Goal: Task Accomplishment & Management: Manage account settings

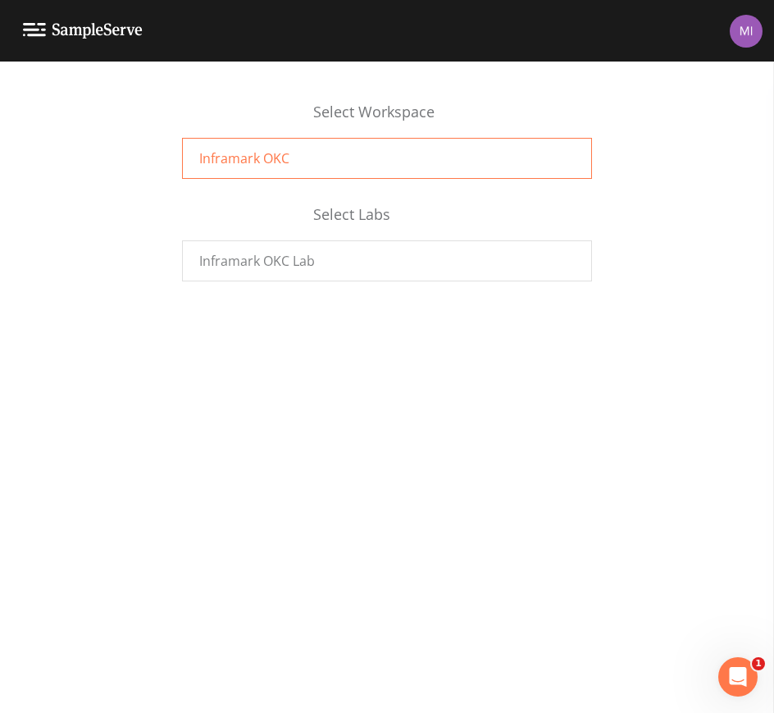
drag, startPoint x: 307, startPoint y: 160, endPoint x: 303, endPoint y: 173, distance: 13.8
click at [306, 160] on div "Inframark OKC" at bounding box center [387, 158] width 410 height 41
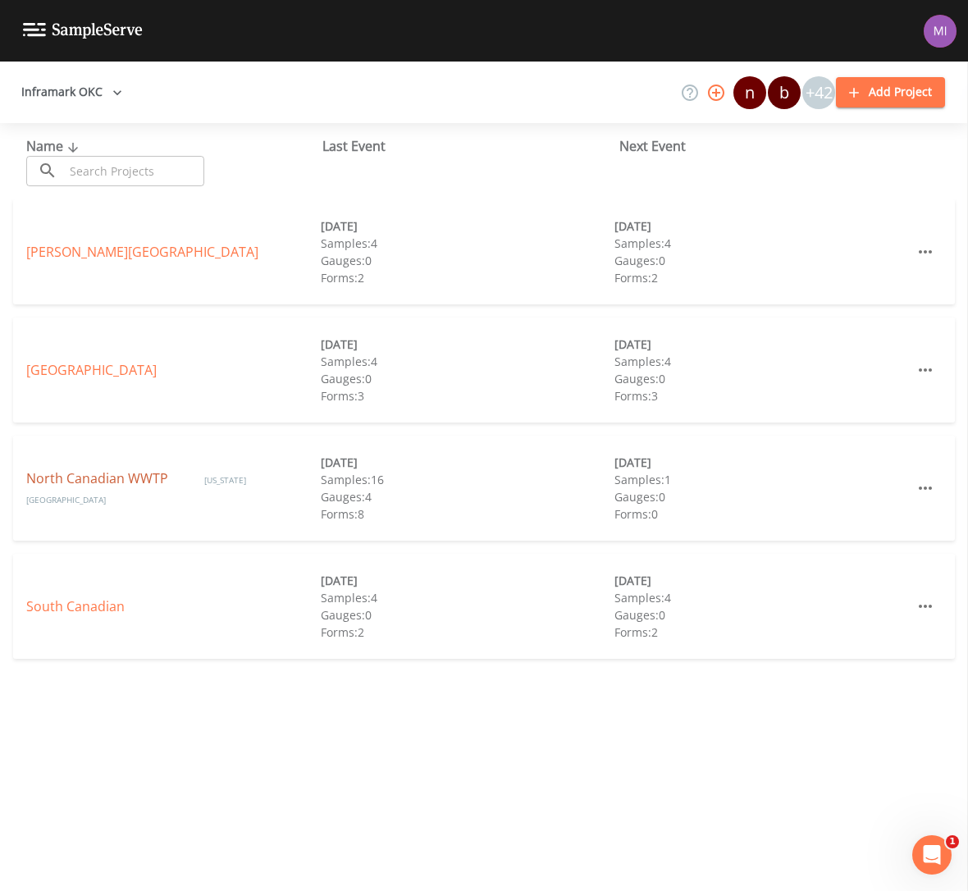
click at [136, 487] on link "North Canadian WWTP" at bounding box center [98, 478] width 145 height 18
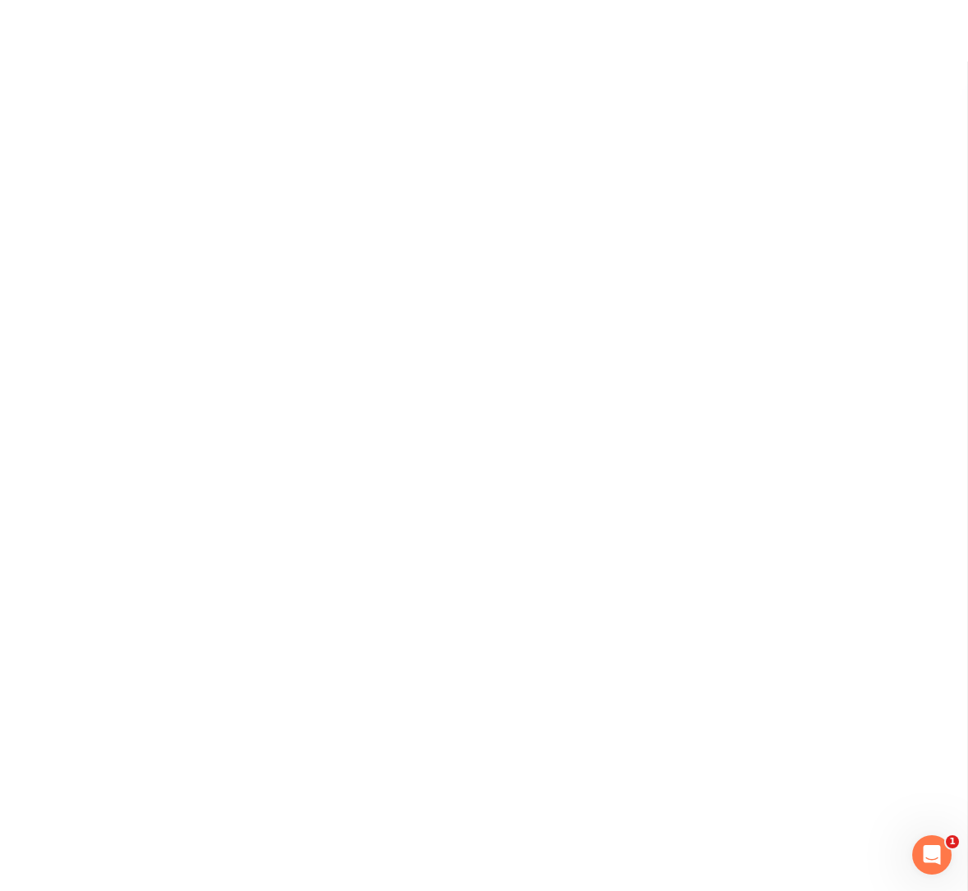
click at [136, 488] on div at bounding box center [484, 414] width 968 height 829
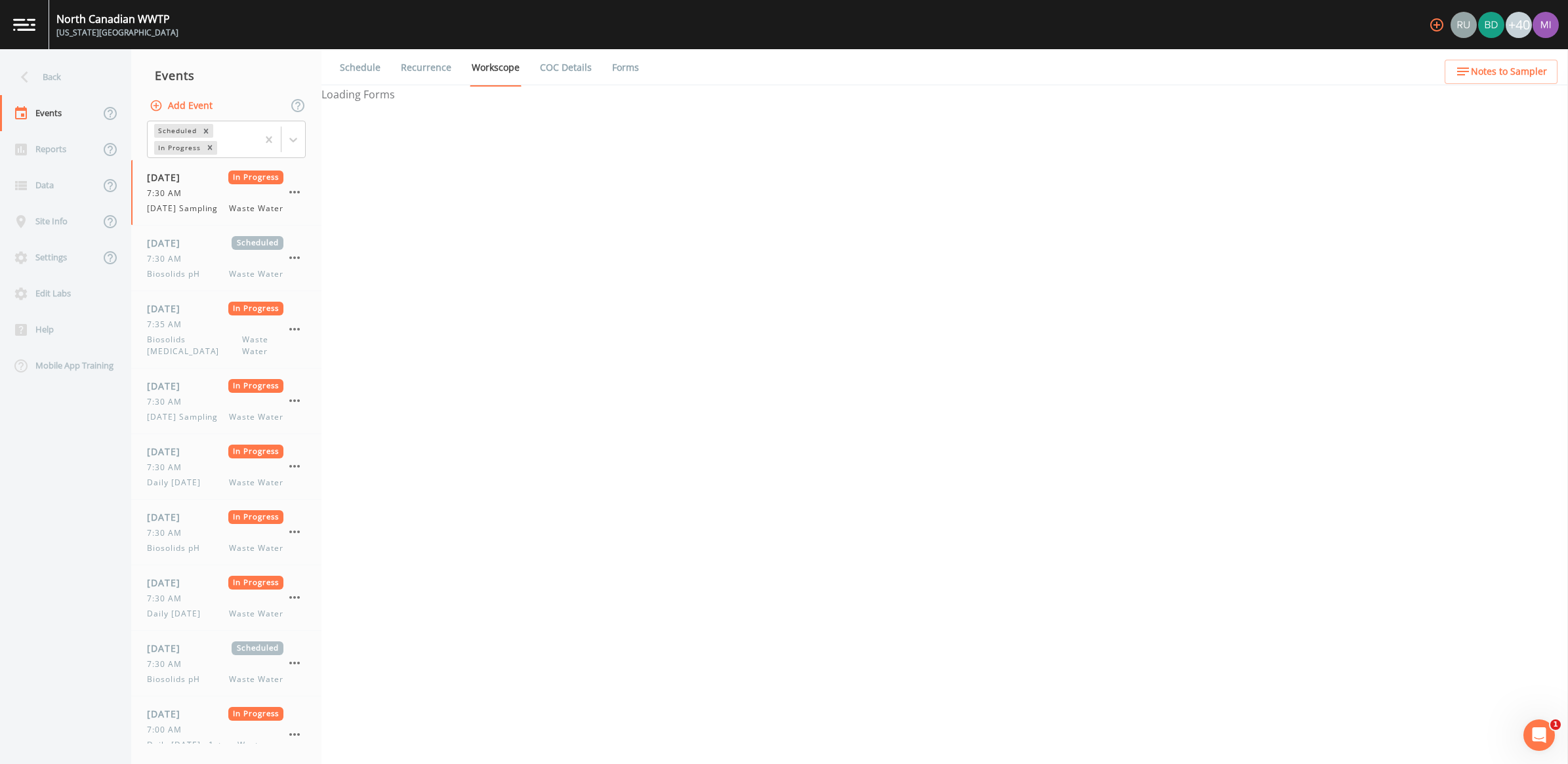
select select "092b3f94-5697-4c94-9891-da161916fdbb"
select select "b6a3c313-748b-4795-a028-792ad310bd60"
select select "092b3f94-5697-4c94-9891-da161916fdbb"
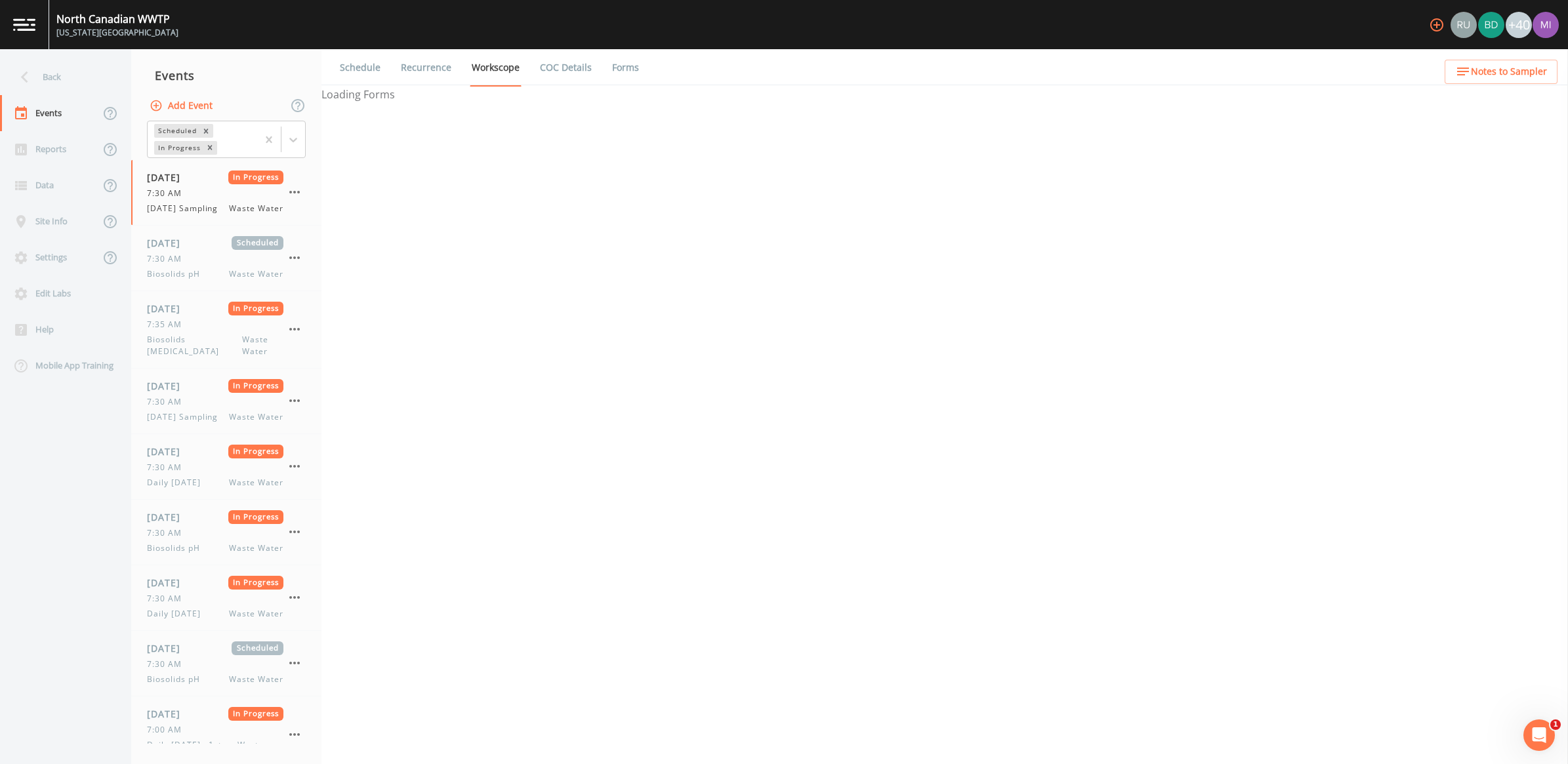
select select "b6a3c313-748b-4795-a028-792ad310bd60"
select select "092b3f94-5697-4c94-9891-da161916fdbb"
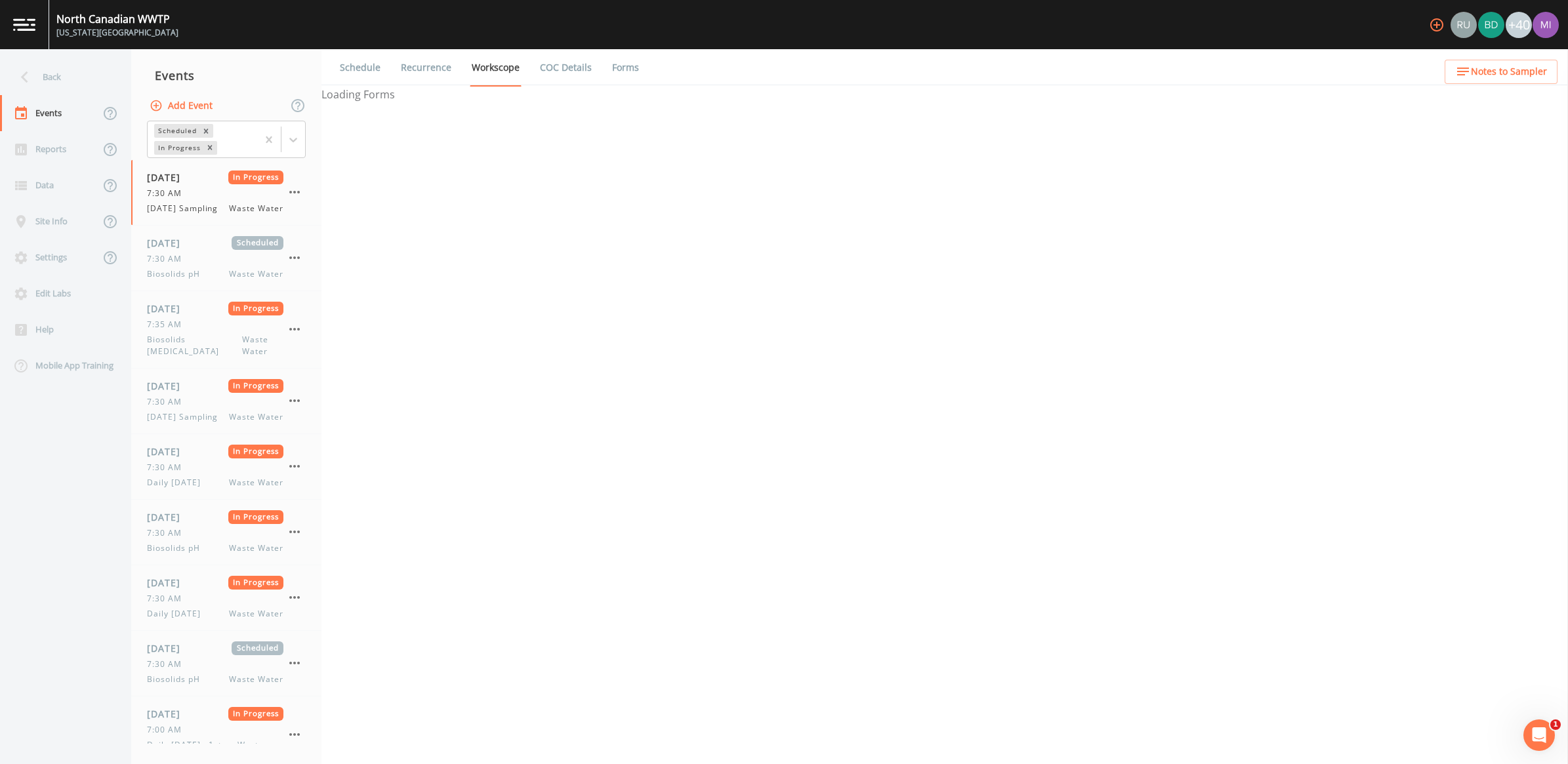
select select "092b3f94-5697-4c94-9891-da161916fdbb"
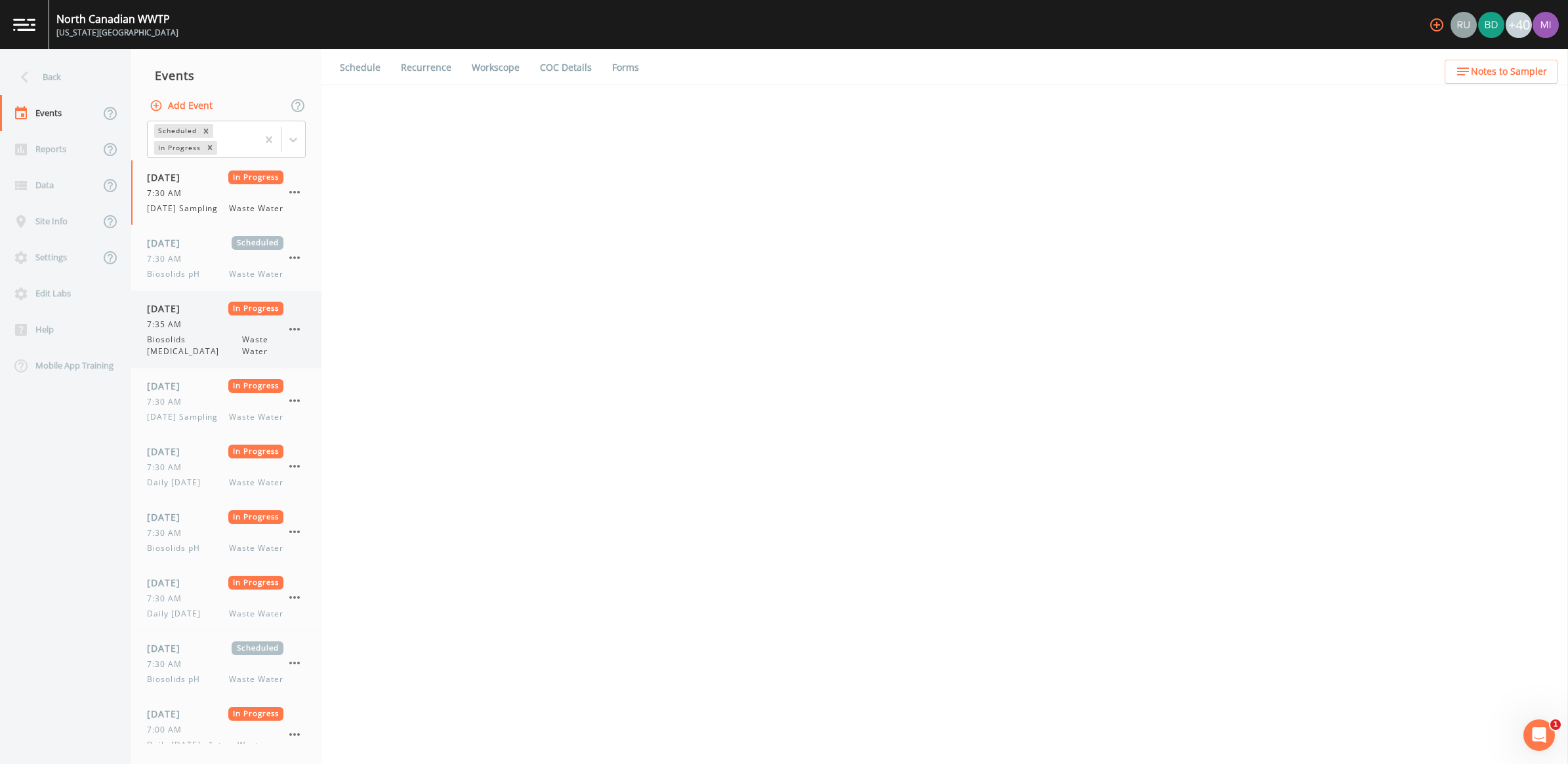
select select "b6a3c313-748b-4795-a028-792ad310bd60"
select select "092b3f94-5697-4c94-9891-da161916fdbb"
select select "b6a3c313-748b-4795-a028-792ad310bd60"
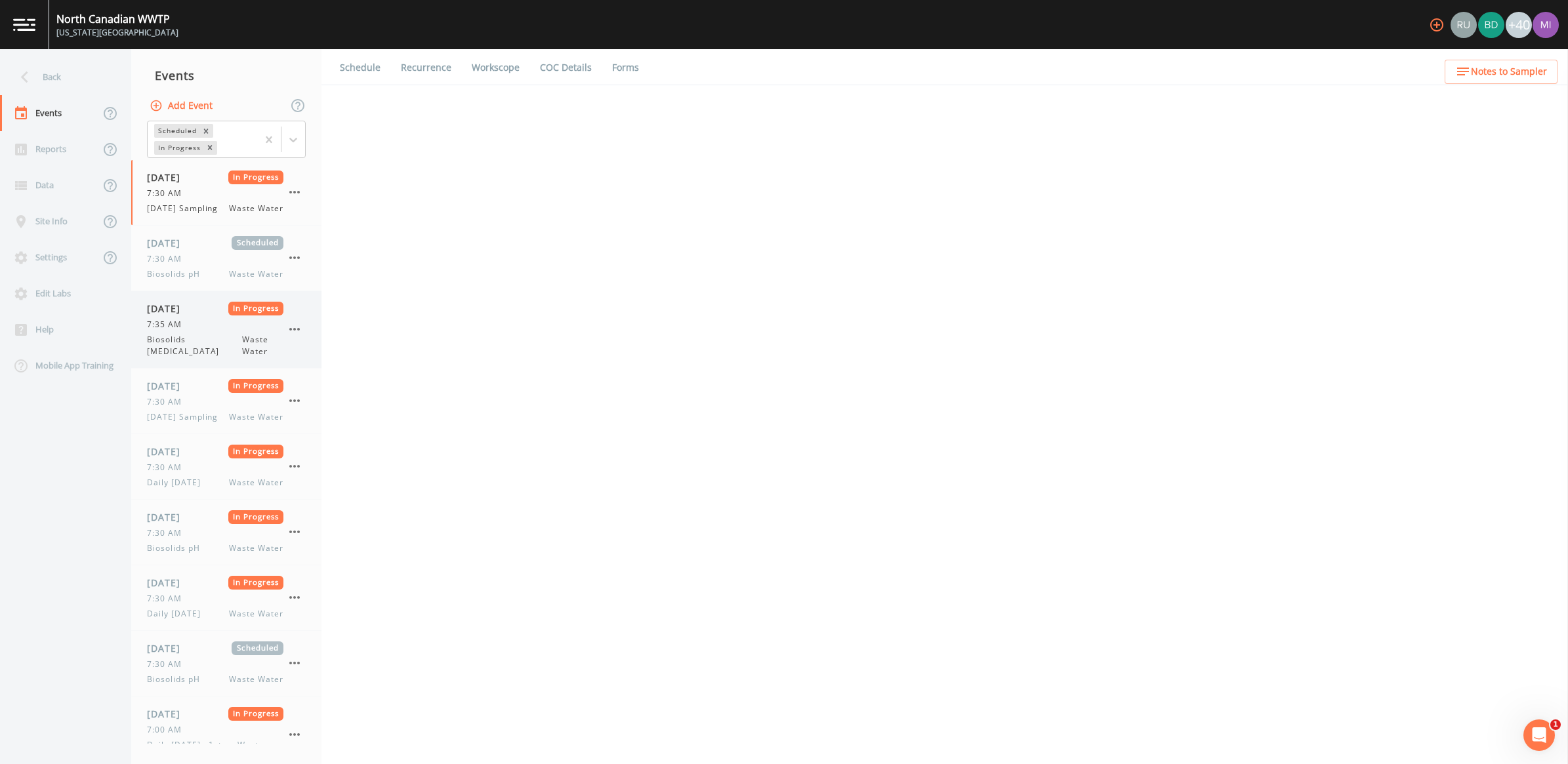
select select "092b3f94-5697-4c94-9891-da161916fdbb"
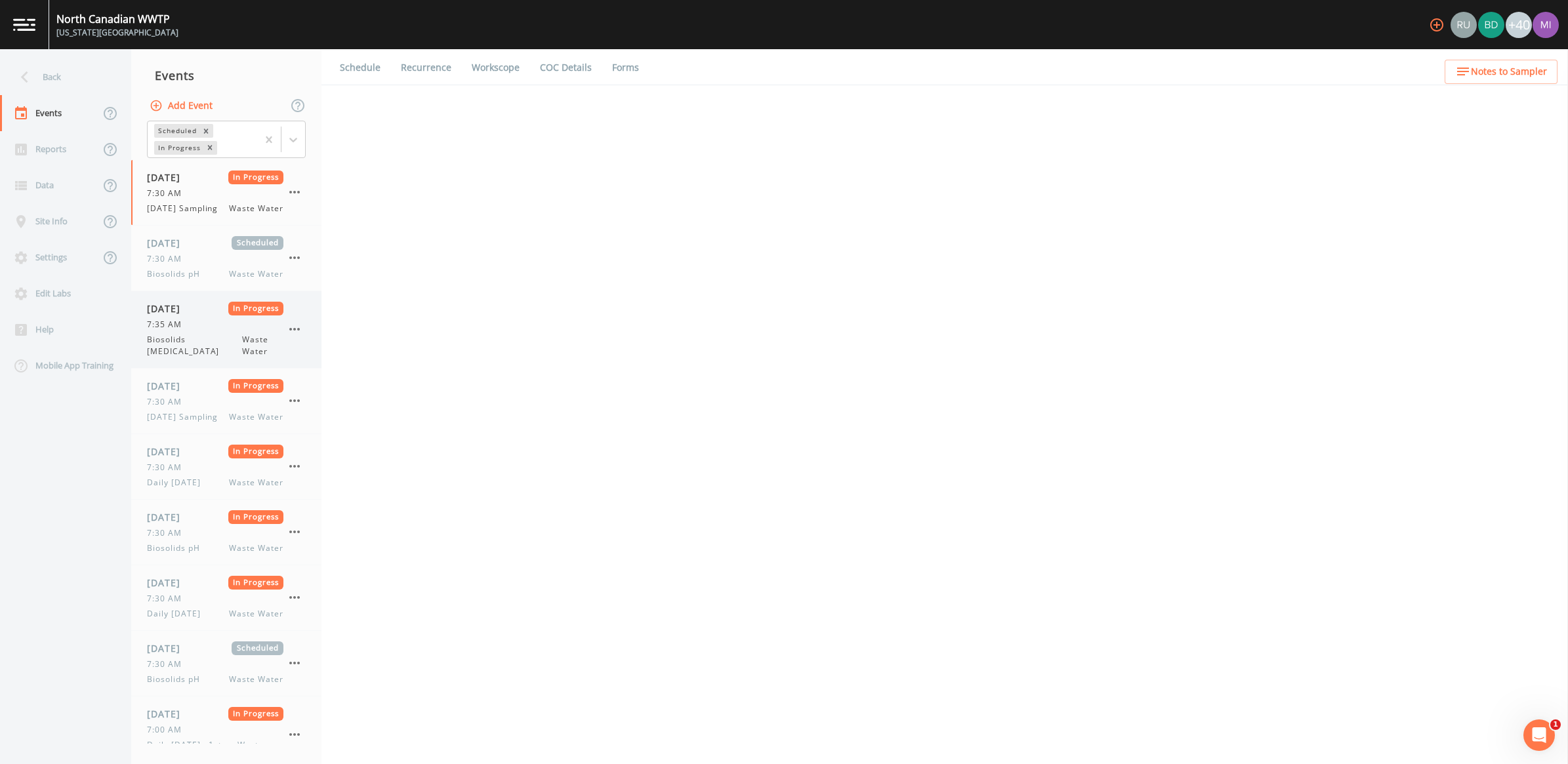
select select "092b3f94-5697-4c94-9891-da161916fdbb"
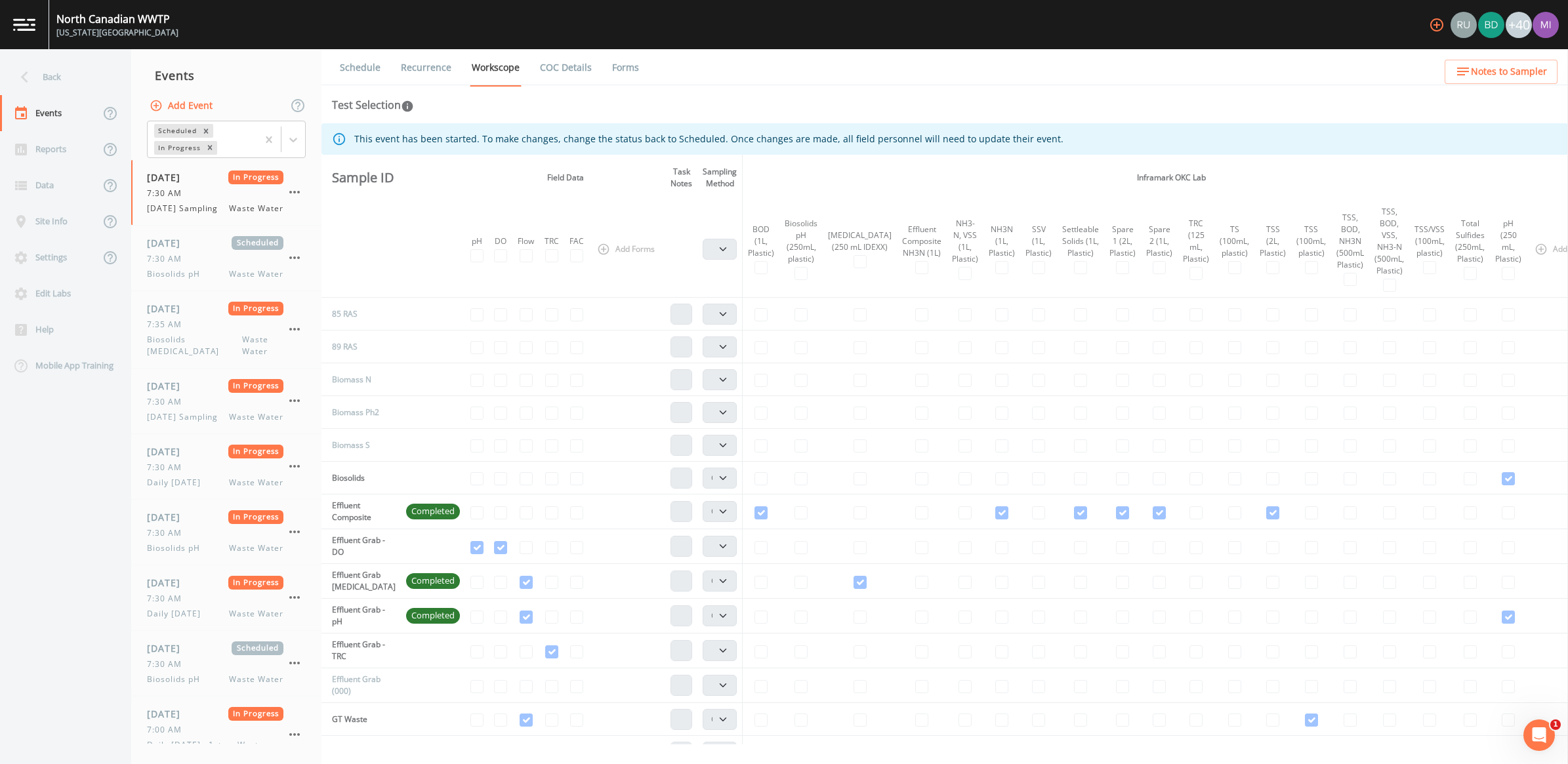
click at [64, 17] on div "North Canadian WWTP" at bounding box center [118, 19] width 122 height 16
click at [13, 25] on img at bounding box center [24, 25] width 22 height 13
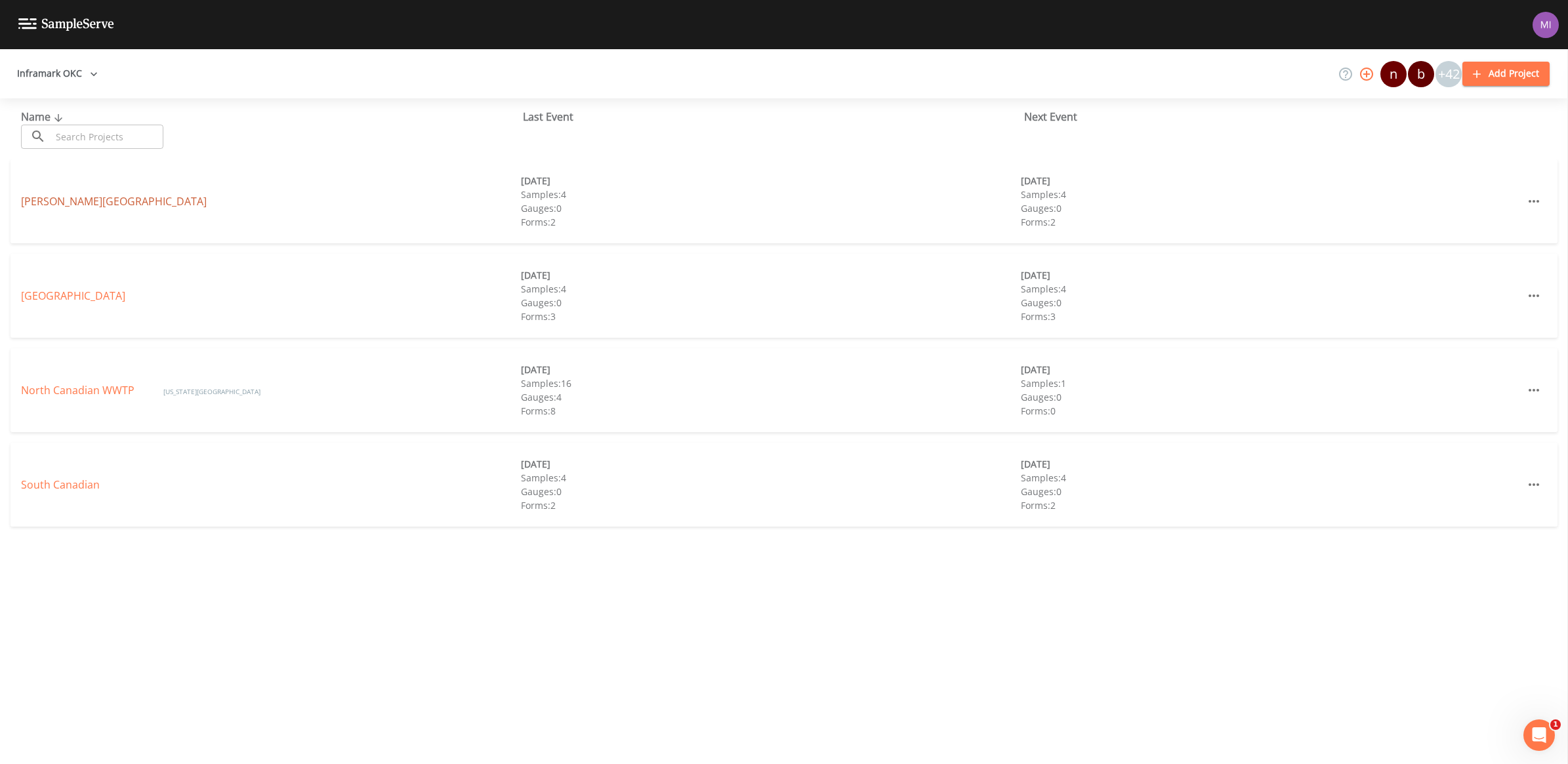
click at [66, 201] on link "Chisholm Creek" at bounding box center [114, 201] width 186 height 14
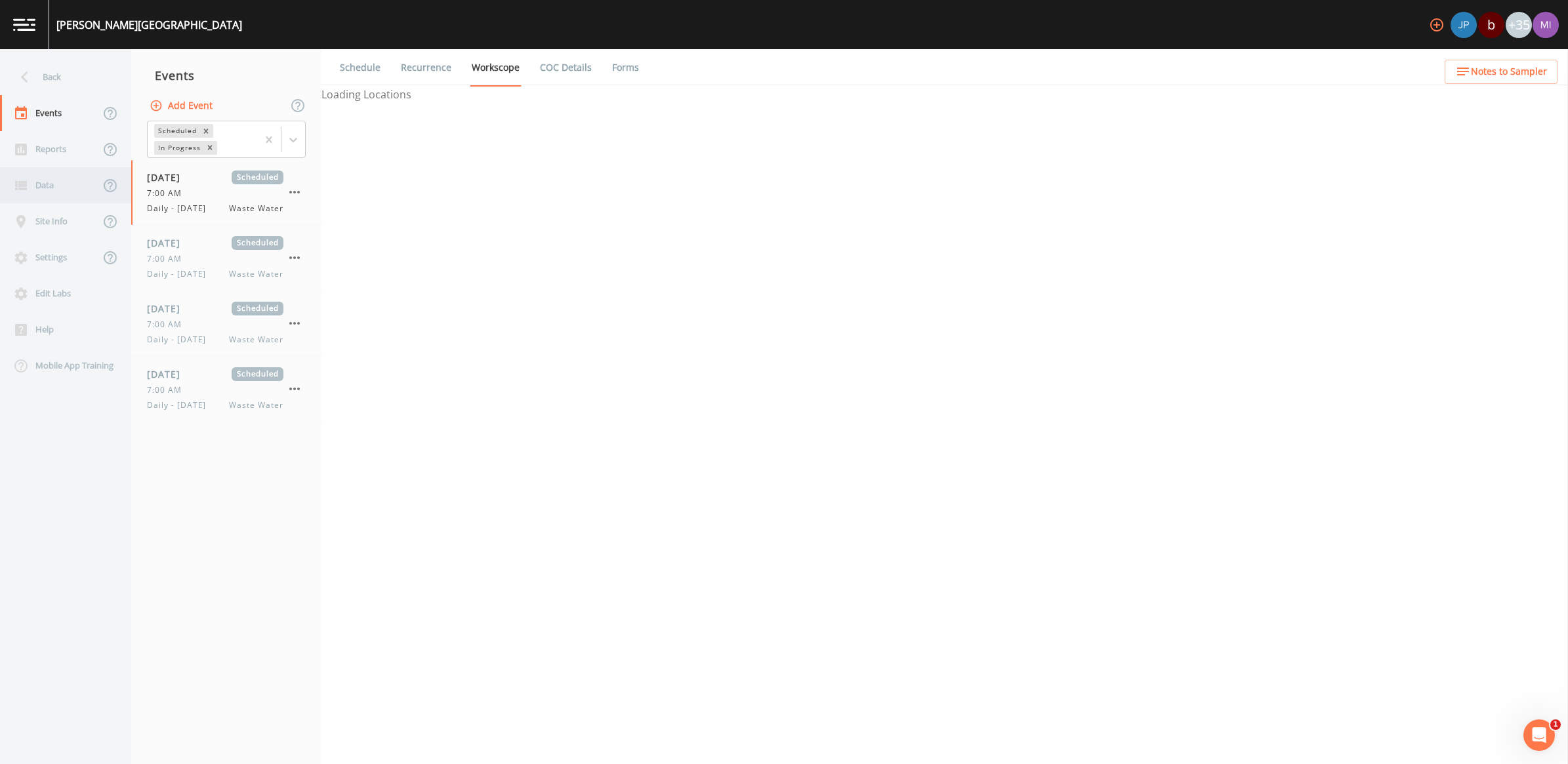
select select "b6a3c313-748b-4795-a028-792ad310bd60"
select select "092b3f94-5697-4c94-9891-da161916fdbb"
select select "b6a3c313-748b-4795-a028-792ad310bd60"
select select "092b3f94-5697-4c94-9891-da161916fdbb"
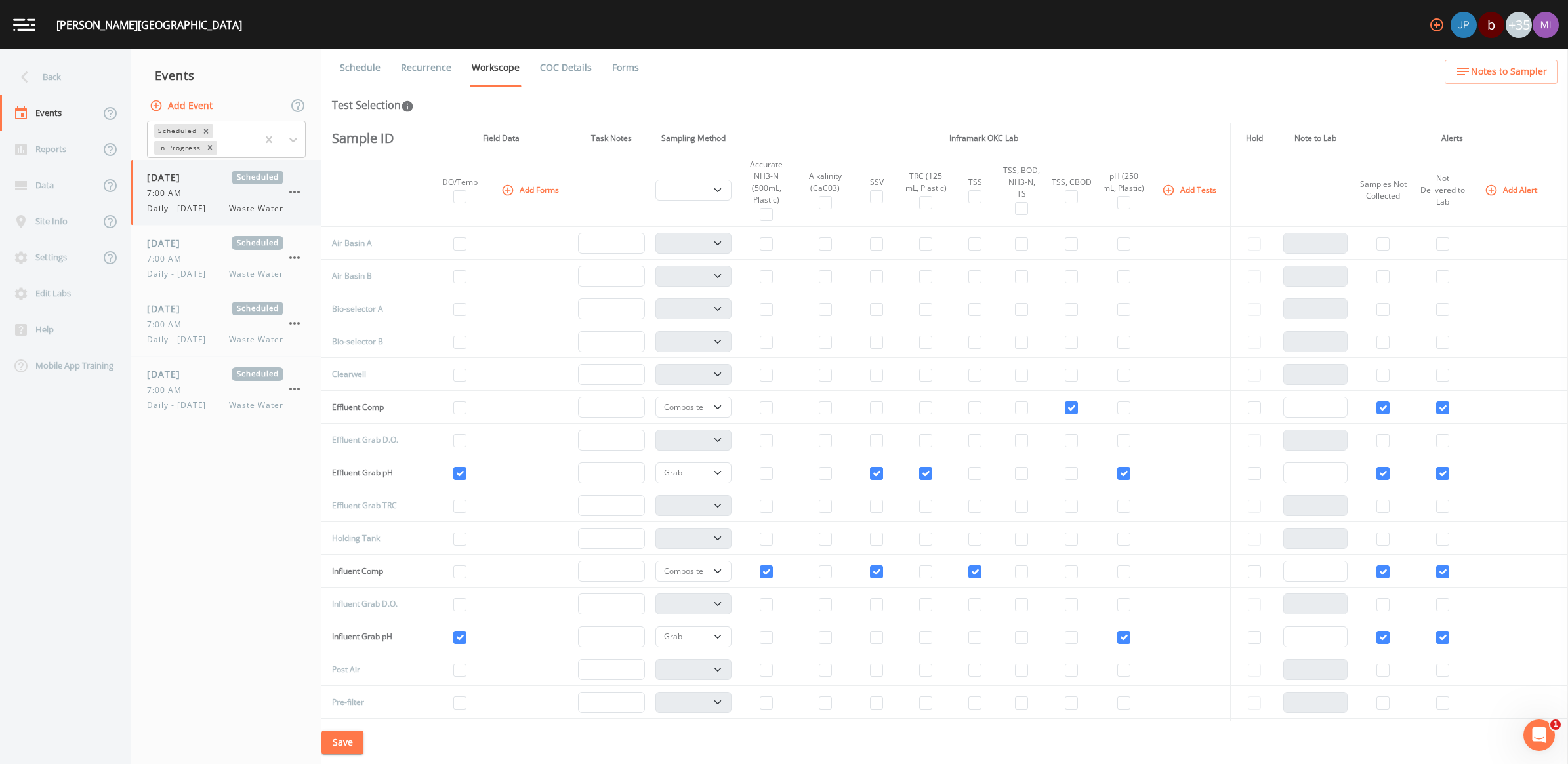
drag, startPoint x: 201, startPoint y: 201, endPoint x: 209, endPoint y: 205, distance: 8.9
click at [201, 201] on div "09/27/2025 Scheduled 7:00 AM Daily - Saturday Waste Water" at bounding box center [215, 192] width 137 height 44
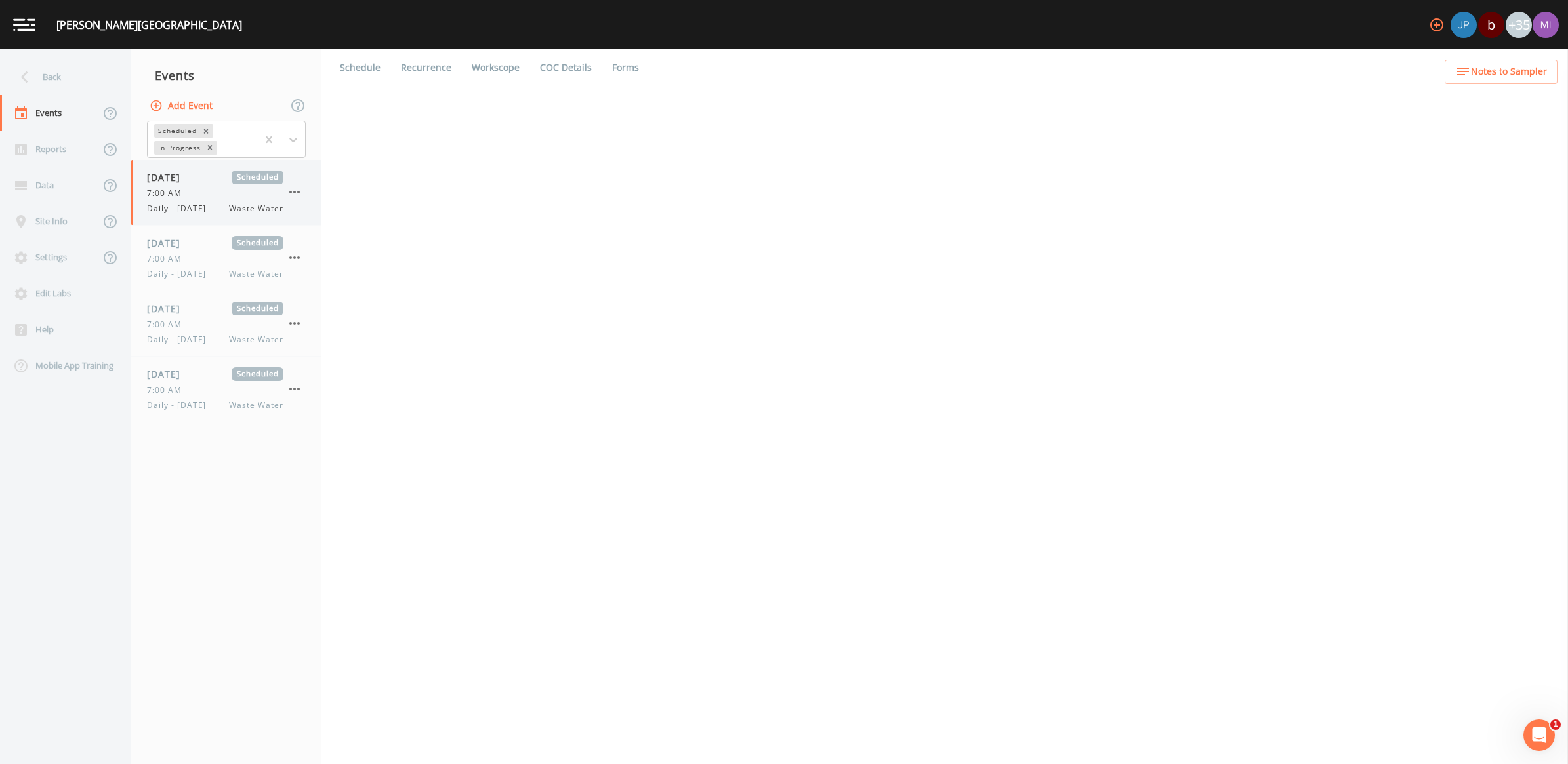
select select "b6a3c313-748b-4795-a028-792ad310bd60"
select select "092b3f94-5697-4c94-9891-da161916fdbb"
select select "b6a3c313-748b-4795-a028-792ad310bd60"
select select "092b3f94-5697-4c94-9891-da161916fdbb"
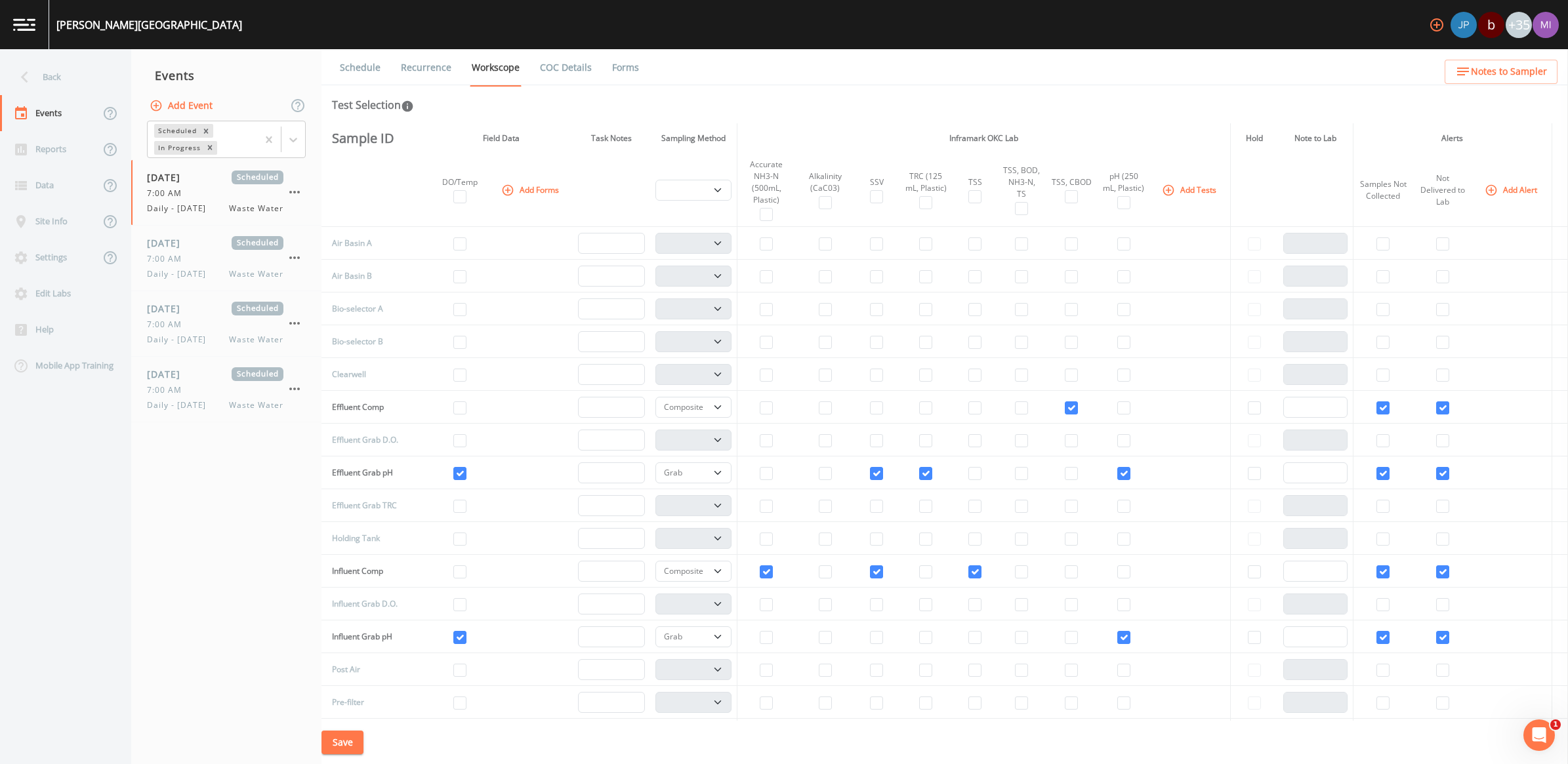
click at [409, 67] on link "Recurrence" at bounding box center [426, 68] width 54 height 37
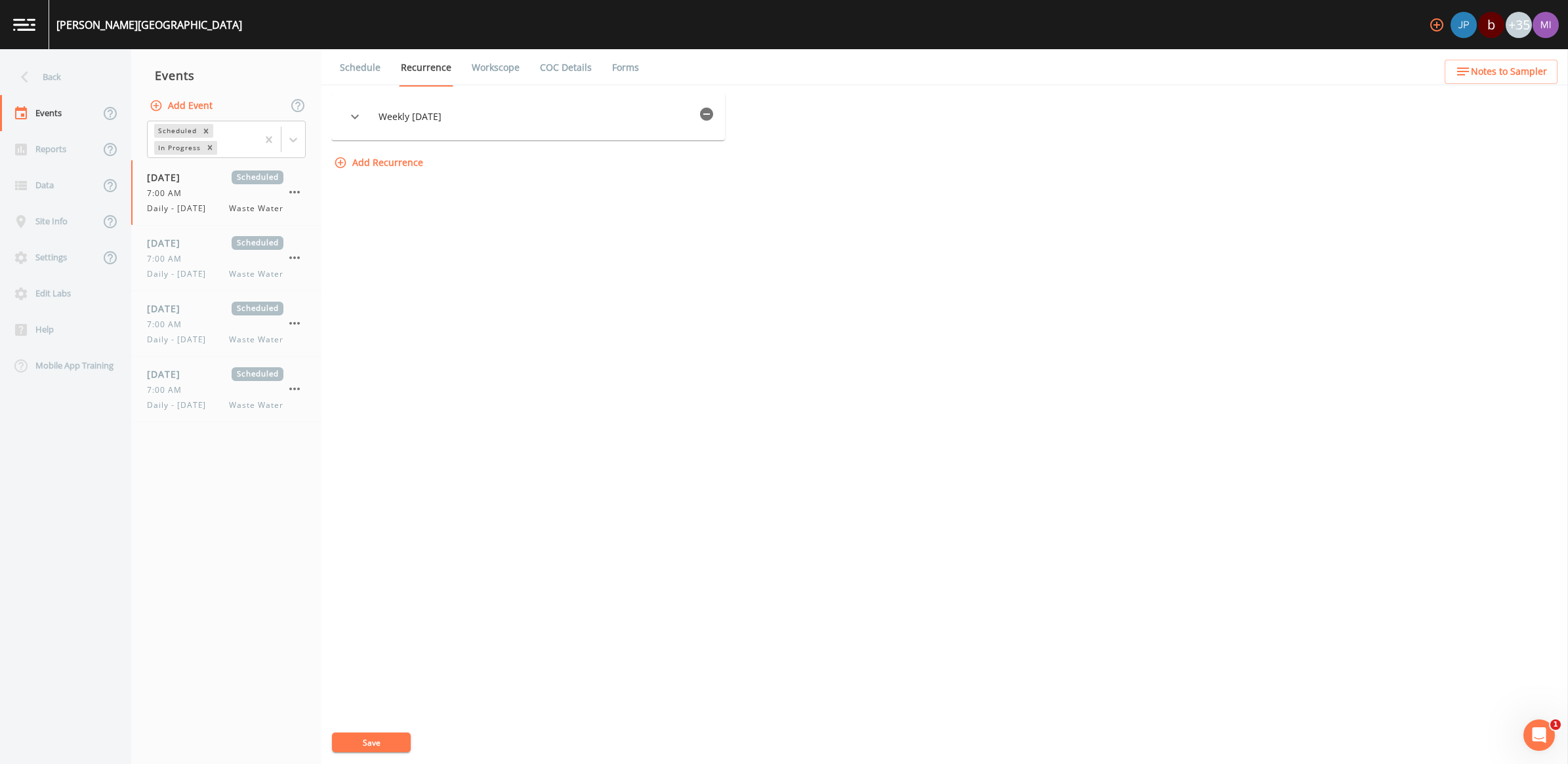
click at [495, 71] on link "Workscope" at bounding box center [495, 68] width 52 height 37
select select "b6a3c313-748b-4795-a028-792ad310bd60"
select select "092b3f94-5697-4c94-9891-da161916fdbb"
select select "b6a3c313-748b-4795-a028-792ad310bd60"
select select "092b3f94-5697-4c94-9891-da161916fdbb"
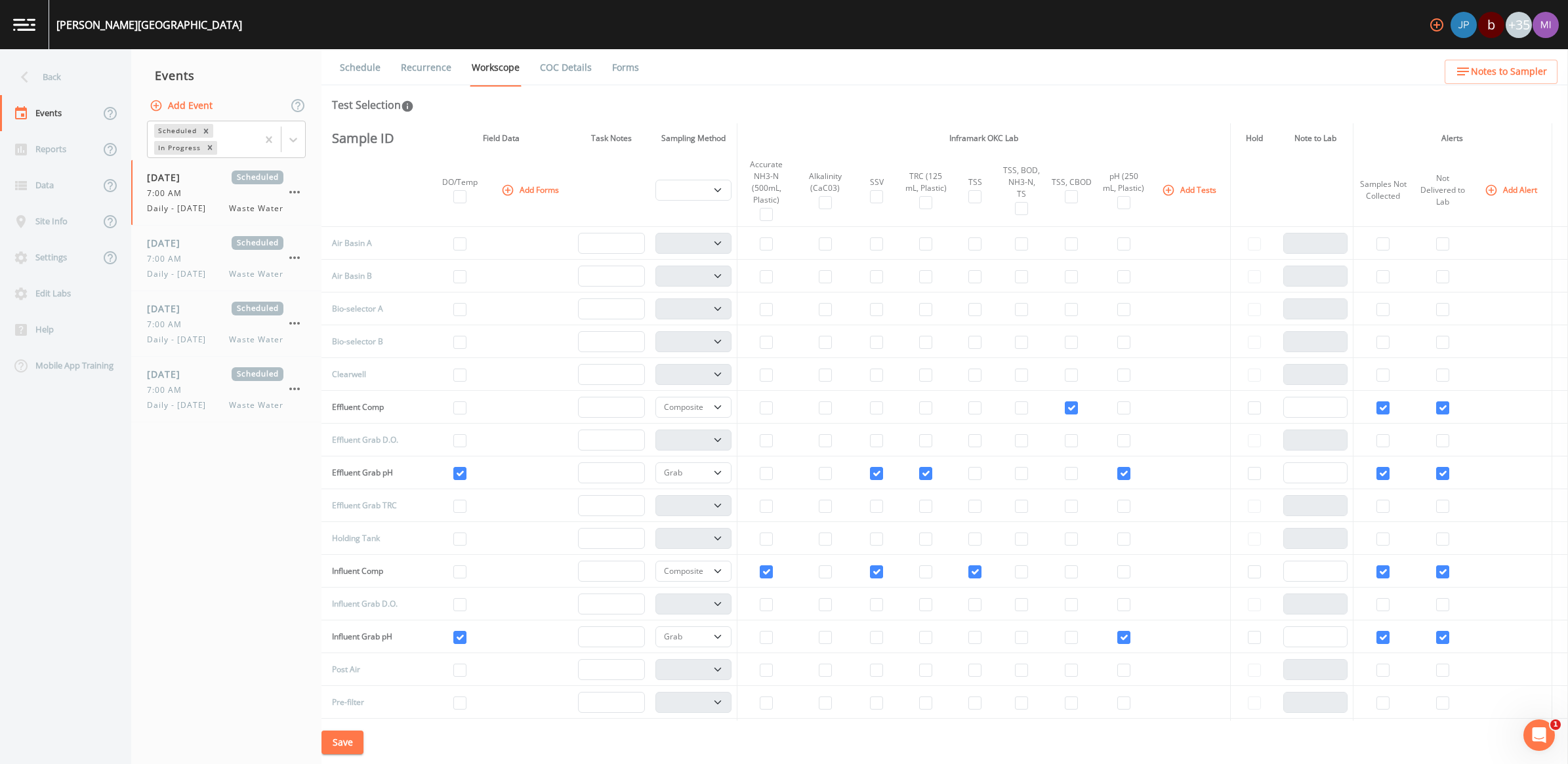
click at [773, 185] on button "Add Tests" at bounding box center [1191, 189] width 62 height 22
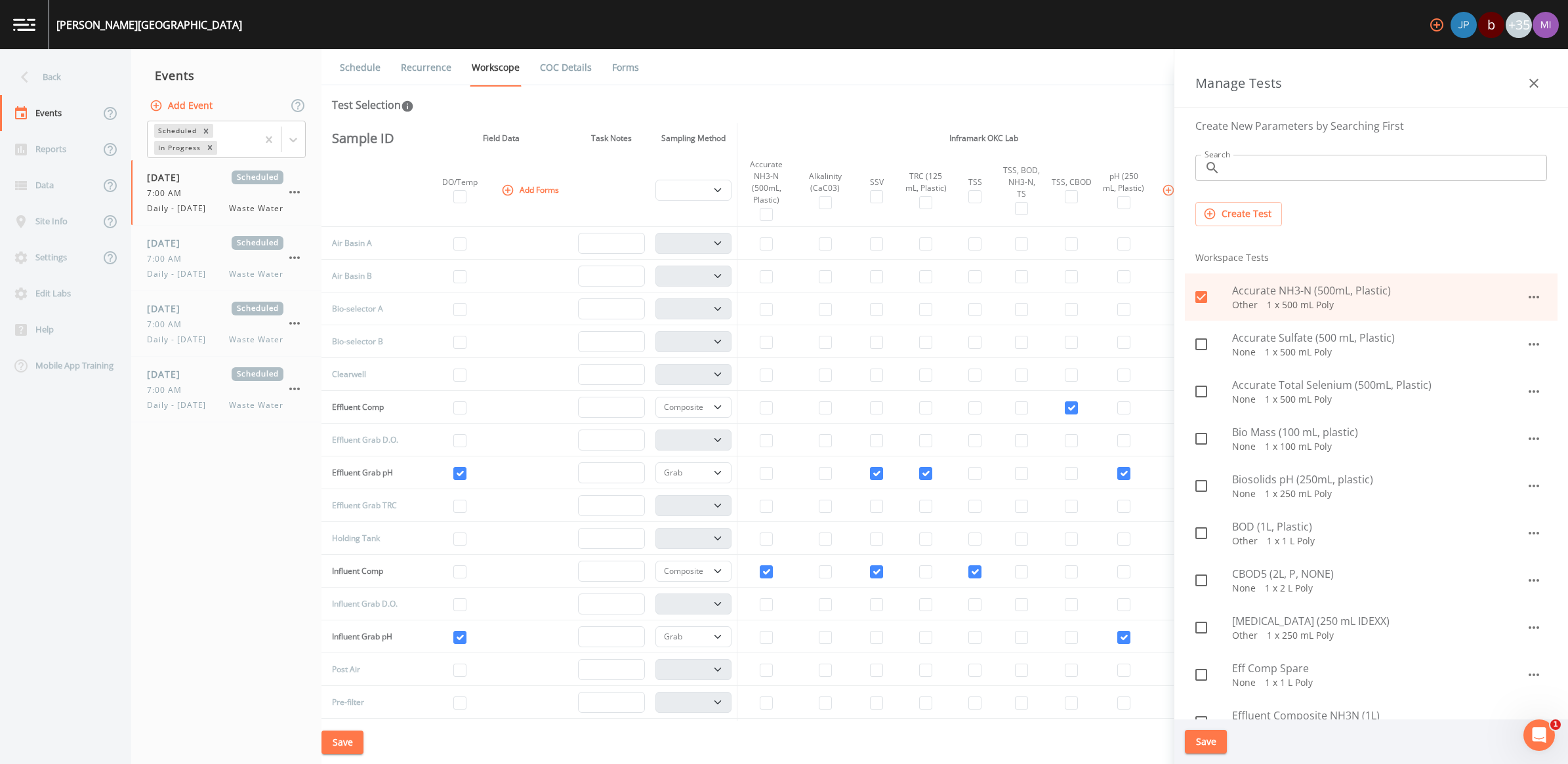
click at [773, 296] on icon at bounding box center [1201, 296] width 12 height 12
checkbox input "false"
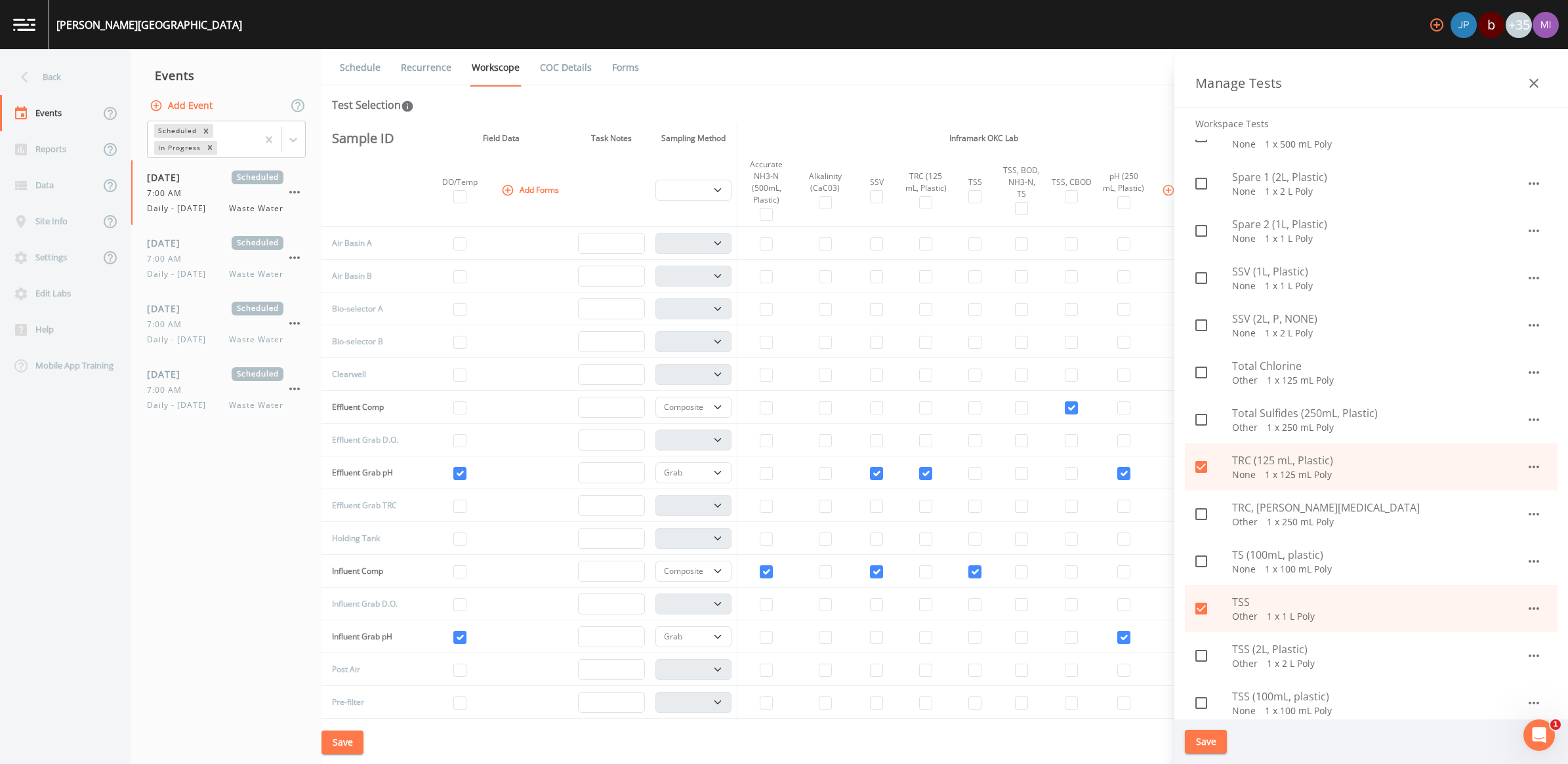
scroll to position [1148, 0]
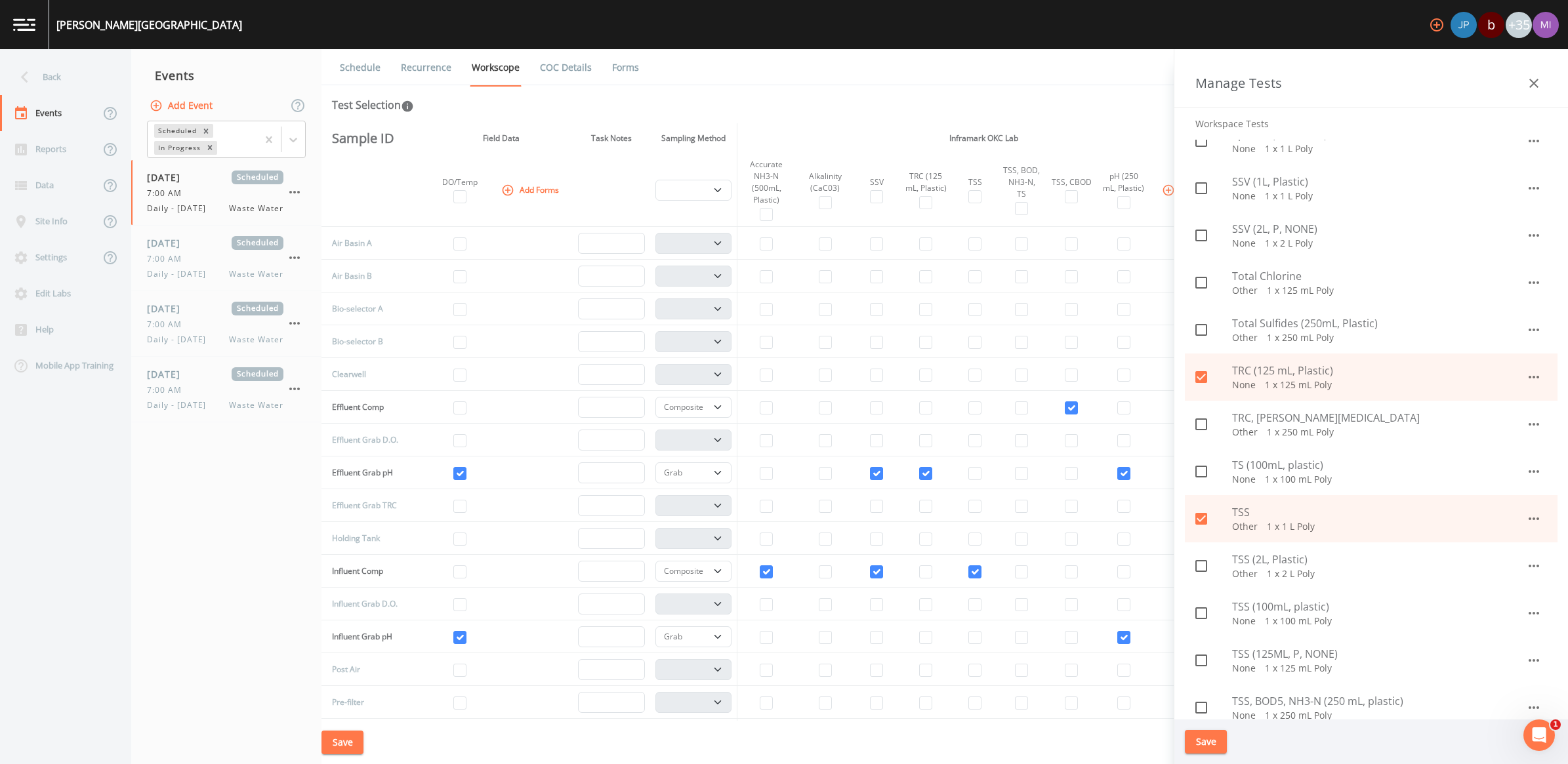
click at [773, 519] on icon at bounding box center [1201, 519] width 16 height 16
checkbox input "false"
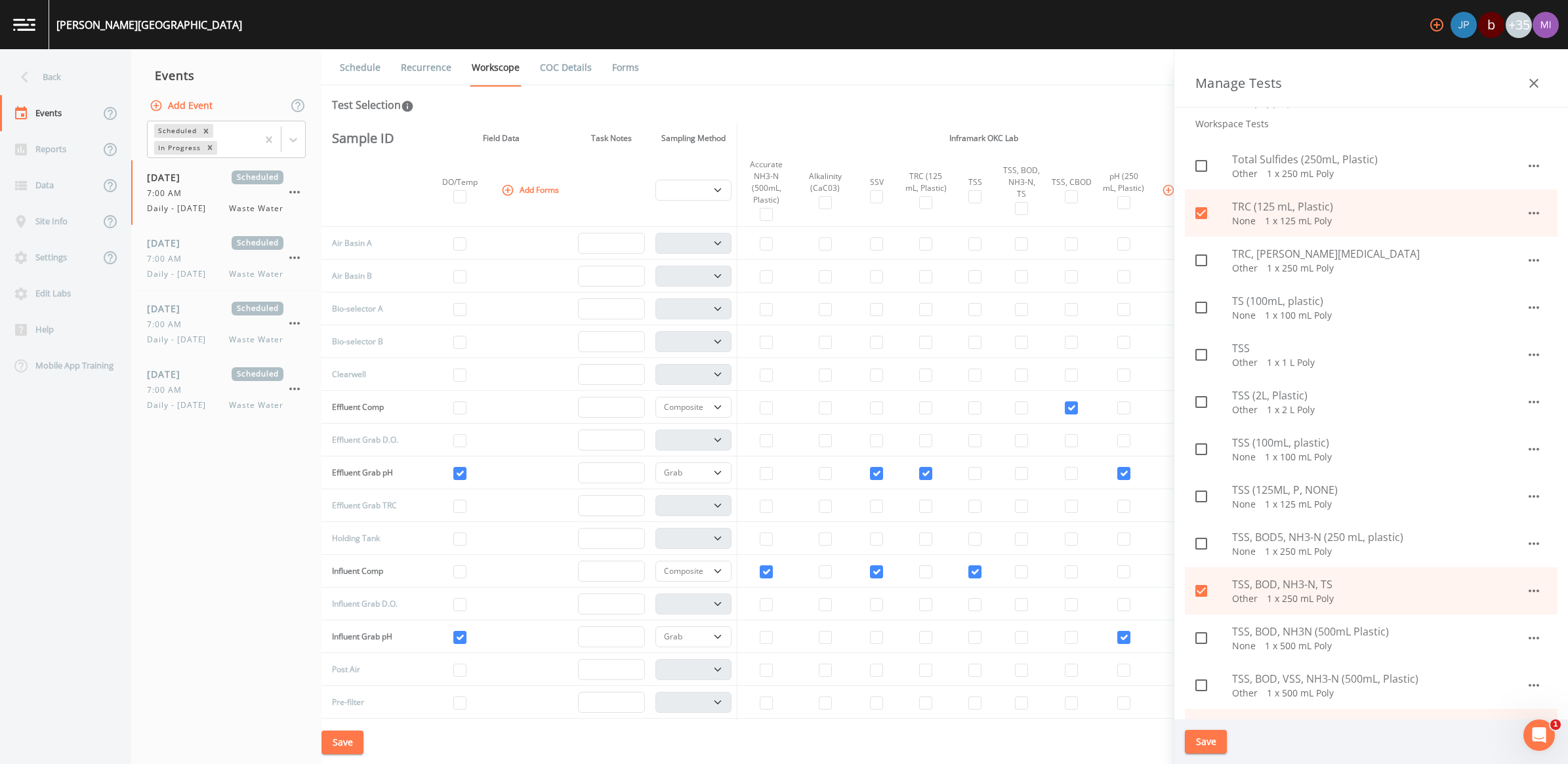
scroll to position [1393, 0]
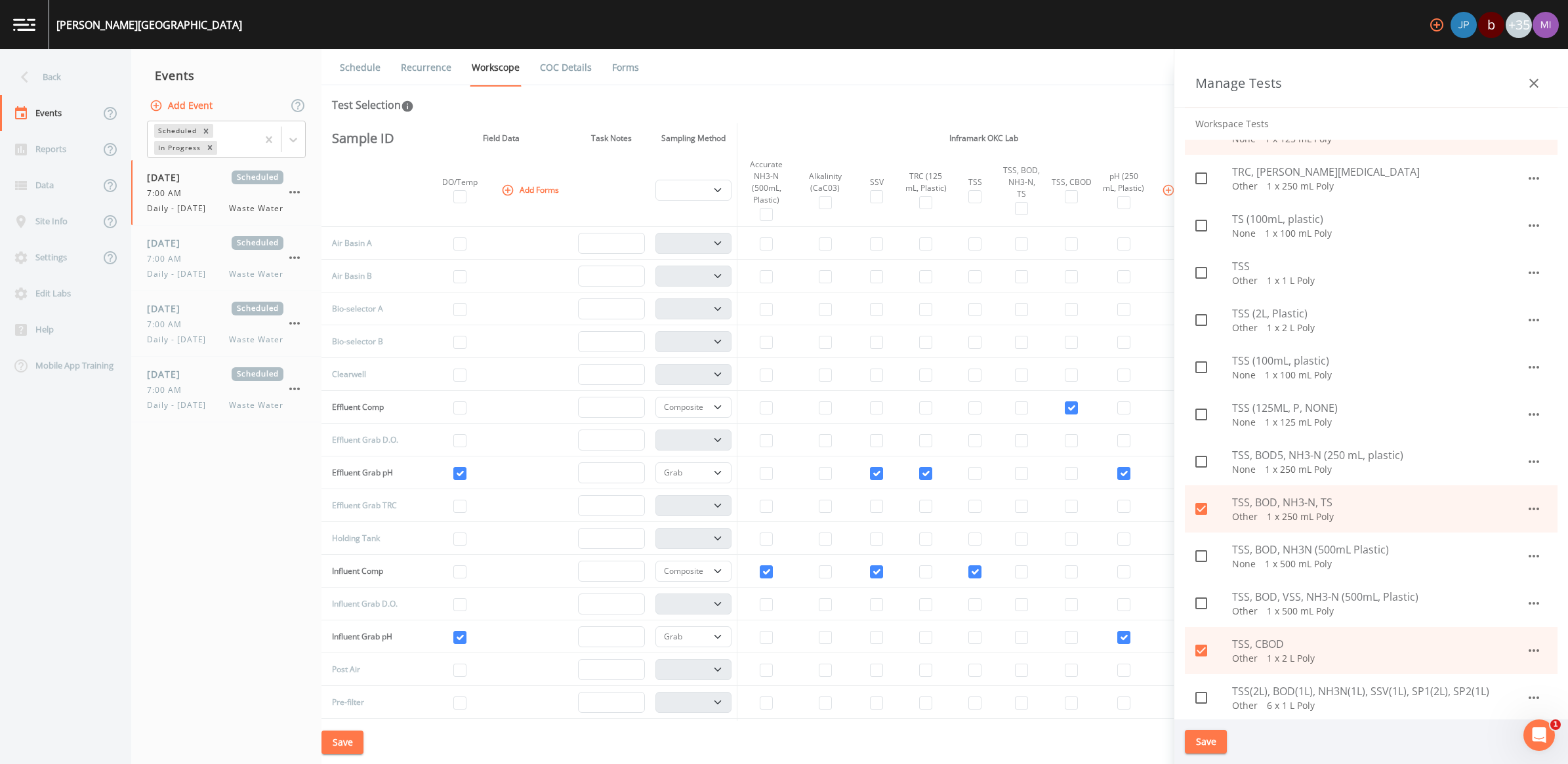
click at [773, 506] on input "checkbox" at bounding box center [1194, 501] width 13 height 13
checkbox input "false"
click at [773, 646] on input "checkbox" at bounding box center [1194, 643] width 13 height 13
checkbox input "false"
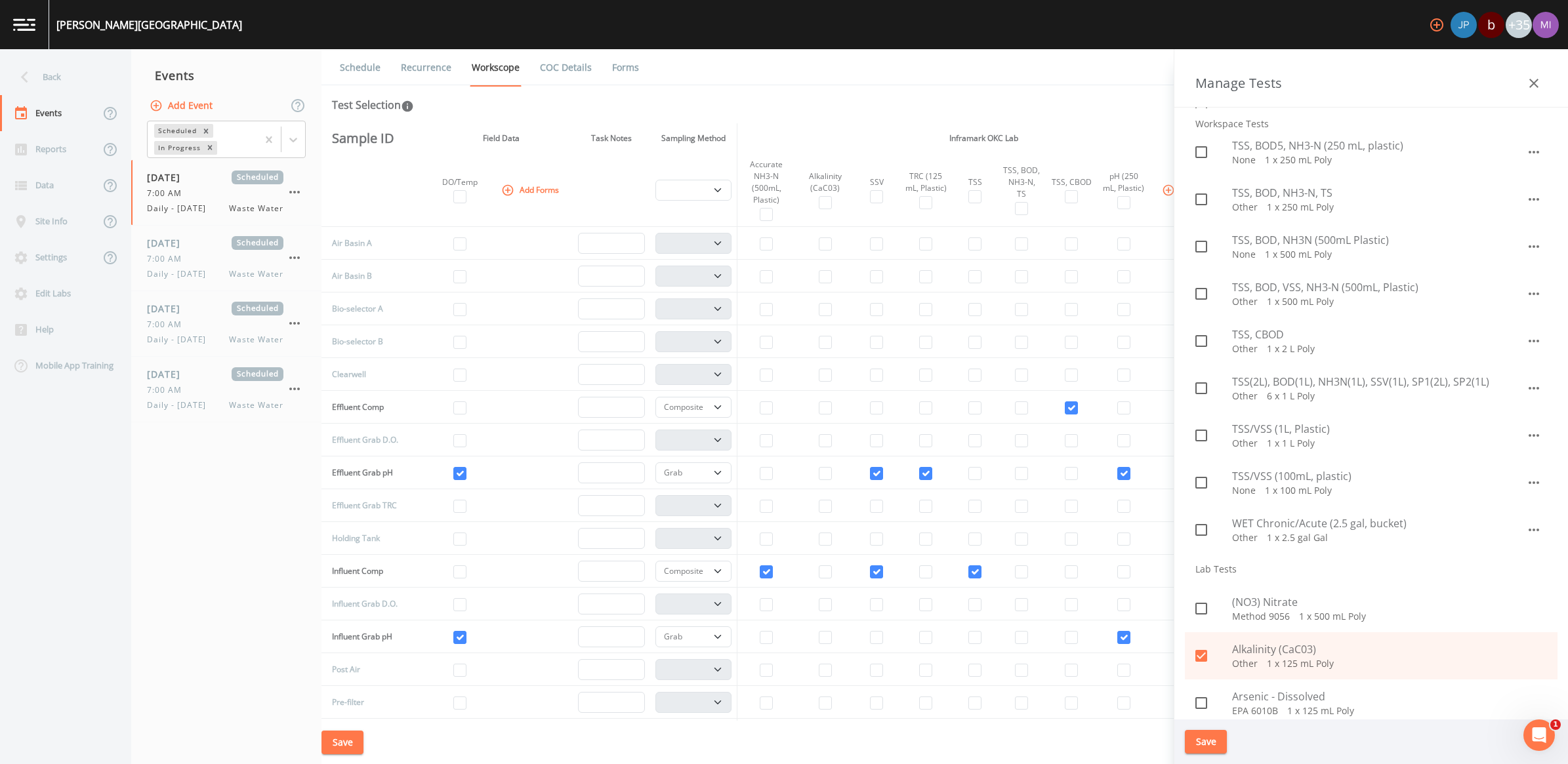
scroll to position [1721, 0]
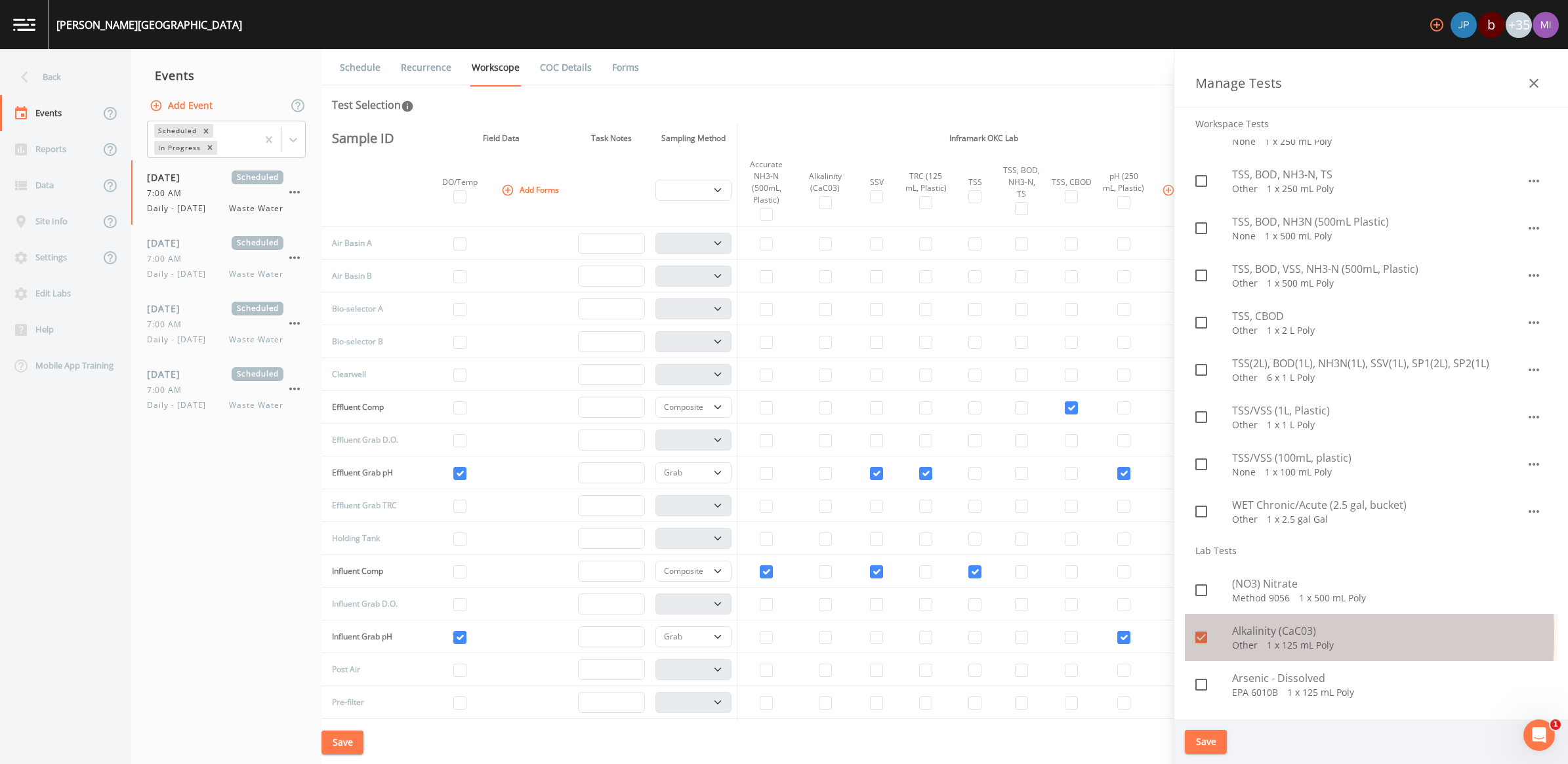
click at [773, 635] on input "checkbox" at bounding box center [1194, 630] width 13 height 13
checkbox input "false"
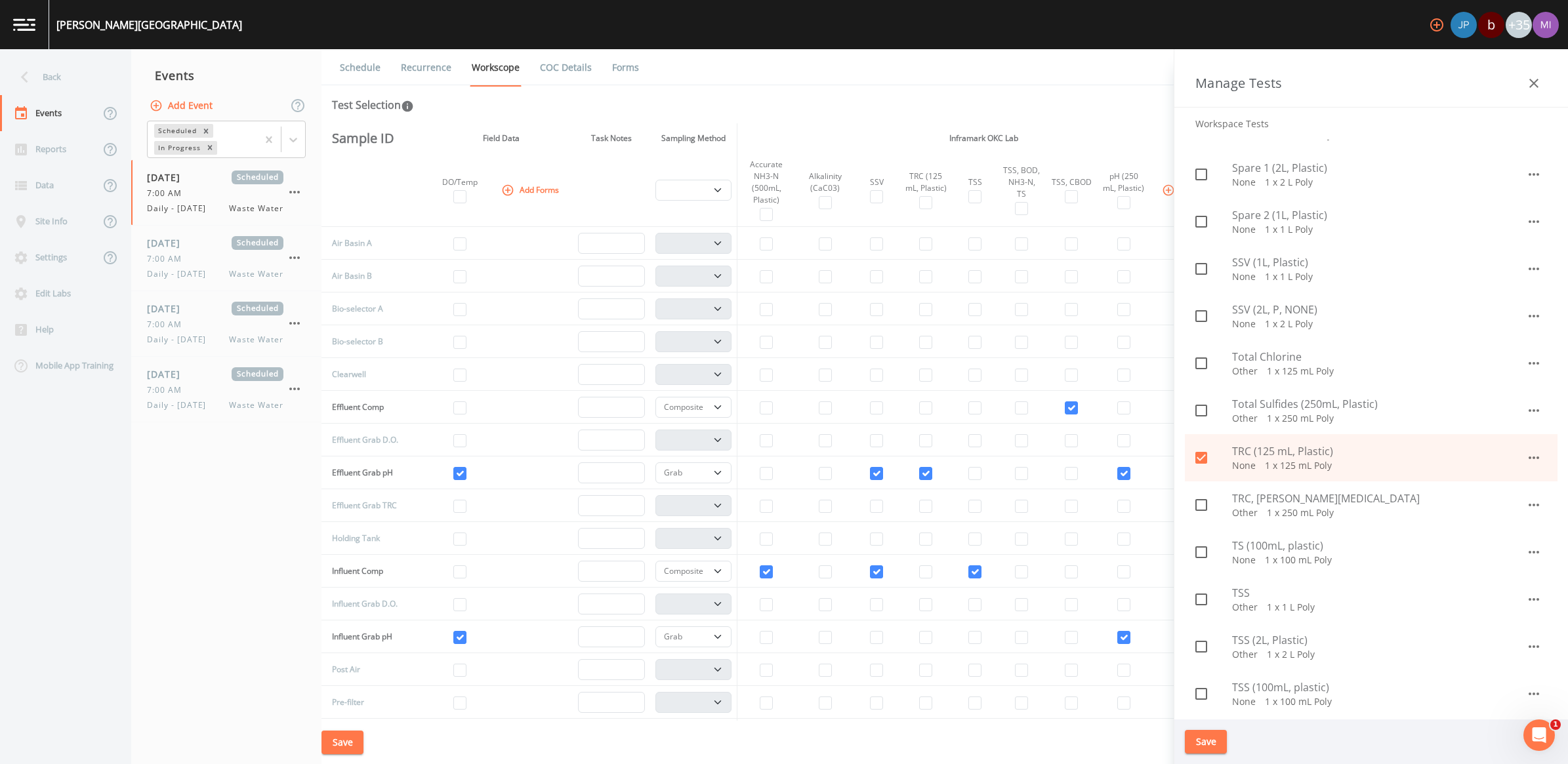
scroll to position [1065, 0]
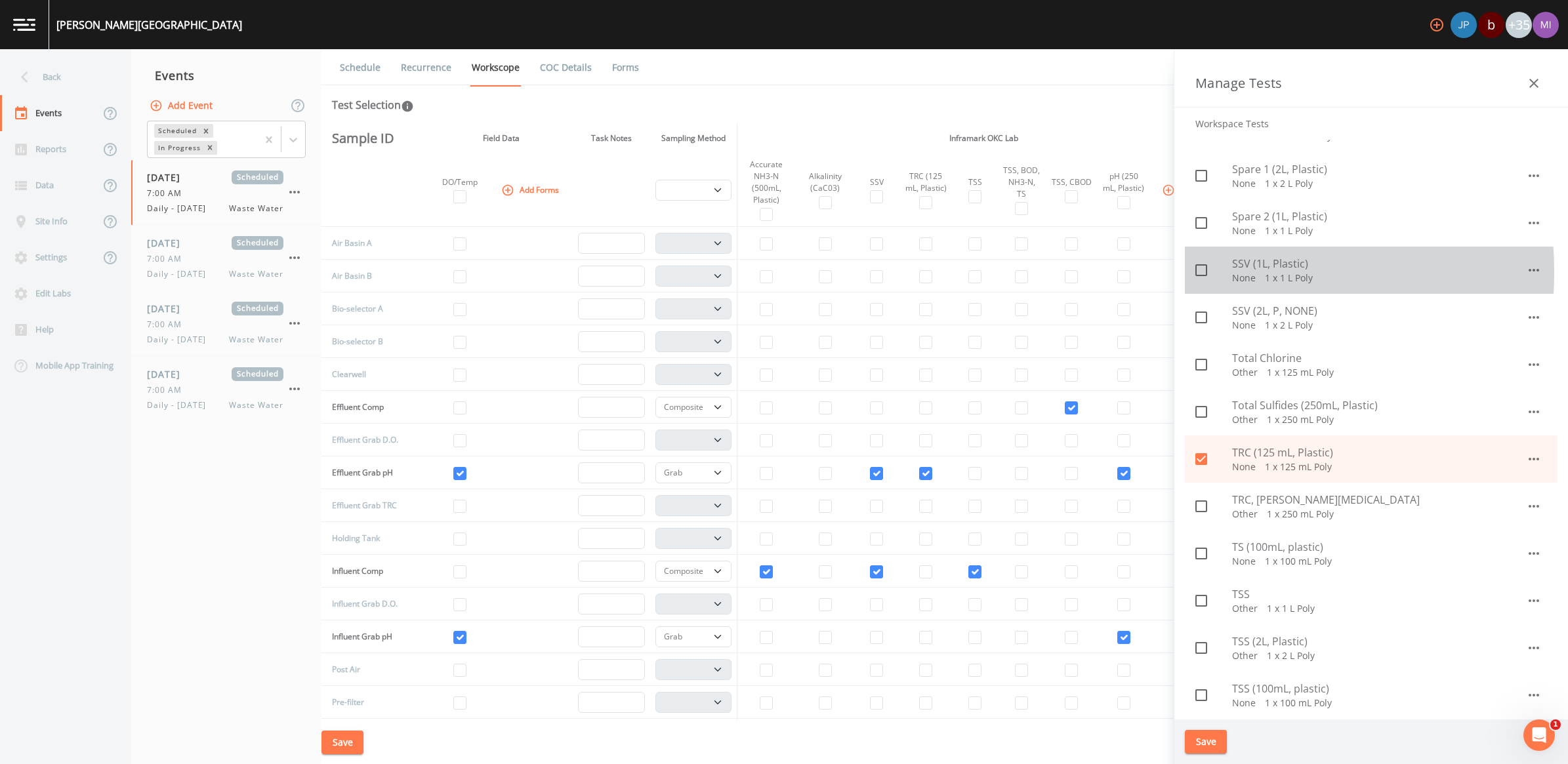
click at [773, 272] on icon at bounding box center [1201, 270] width 16 height 16
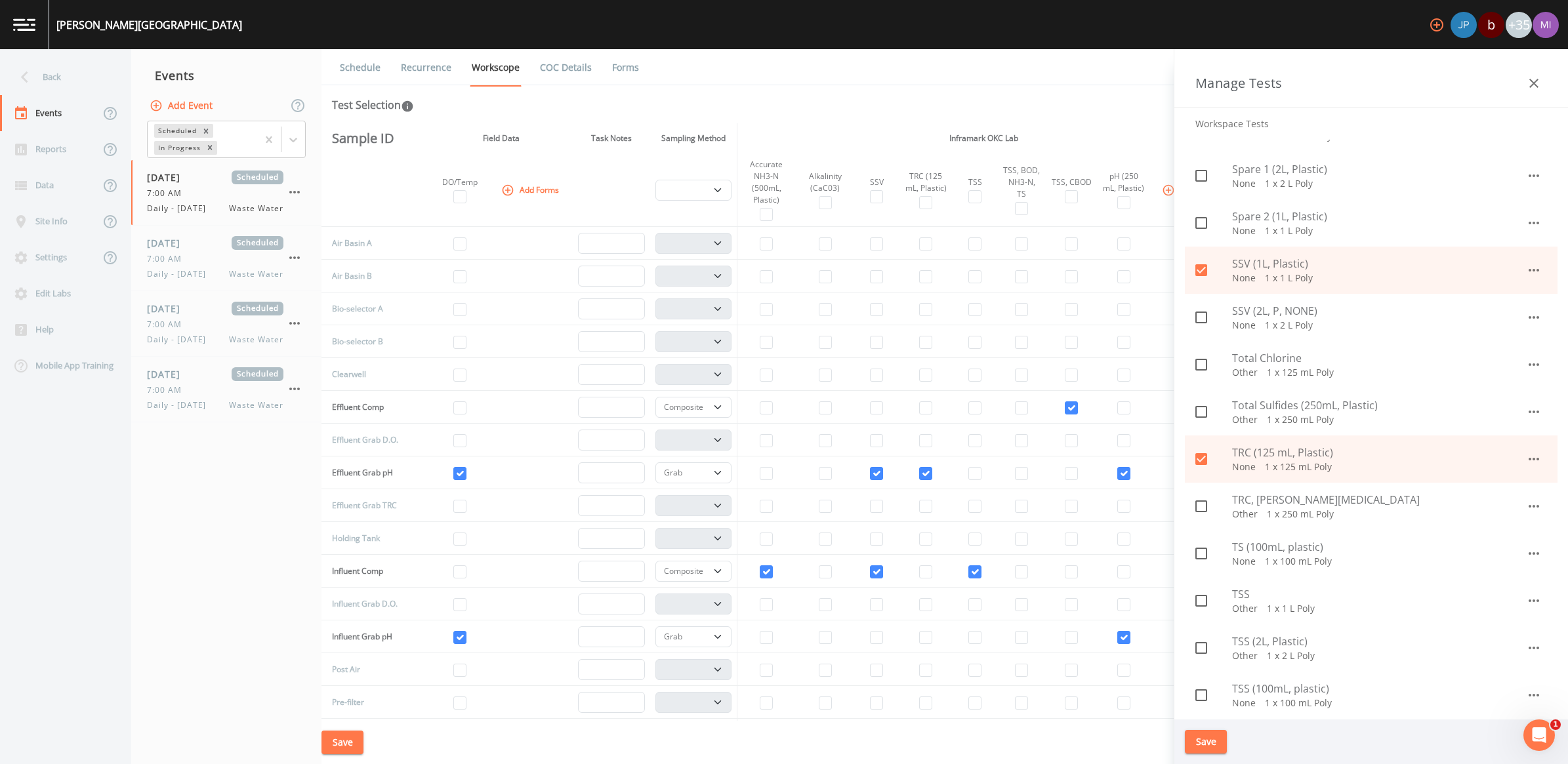
drag, startPoint x: 1199, startPoint y: 274, endPoint x: 1197, endPoint y: 294, distance: 20.1
click at [773, 276] on icon at bounding box center [1201, 270] width 12 height 12
checkbox input "false"
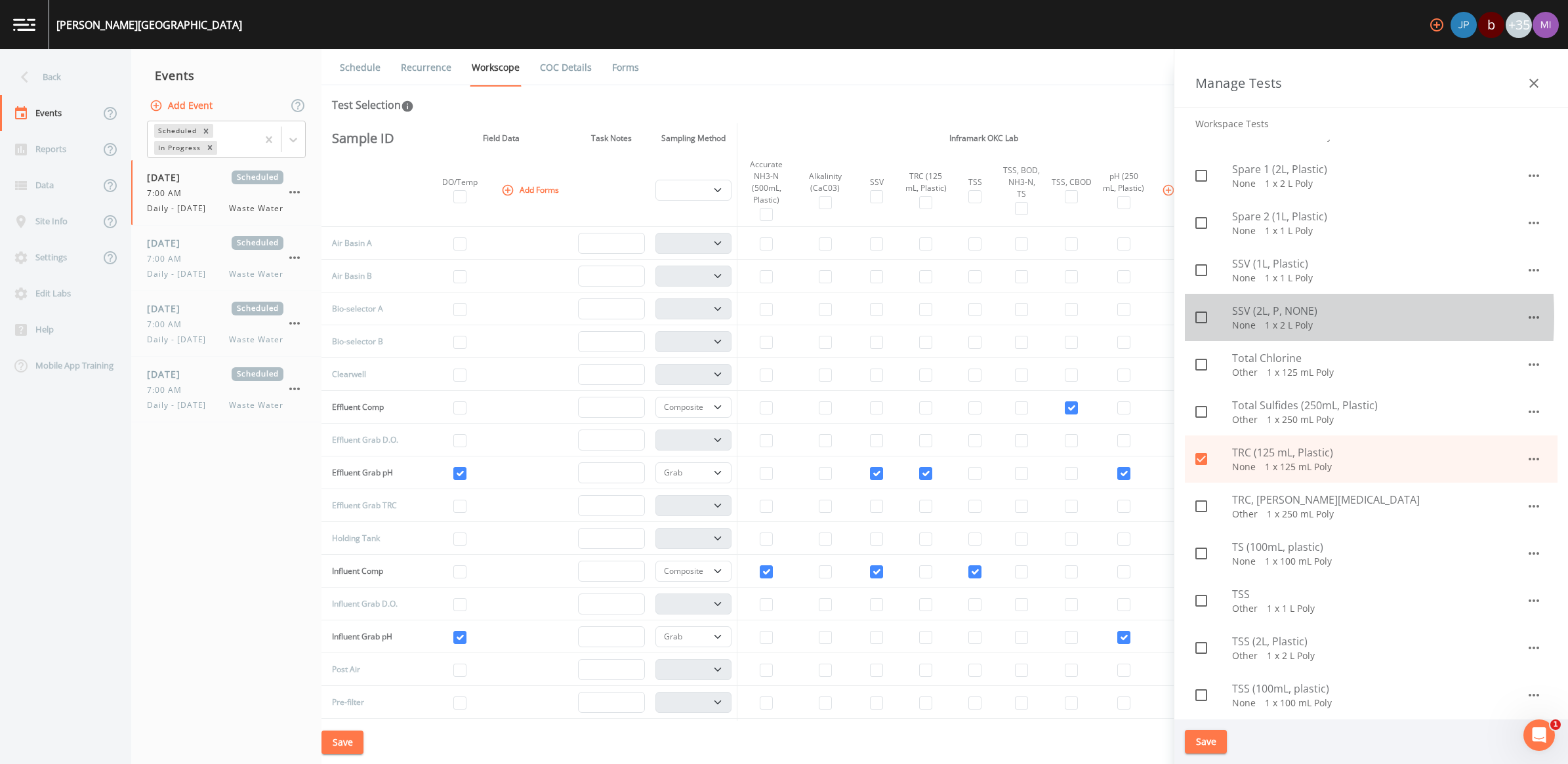
click at [773, 316] on icon at bounding box center [1201, 317] width 16 height 16
checkbox input "true"
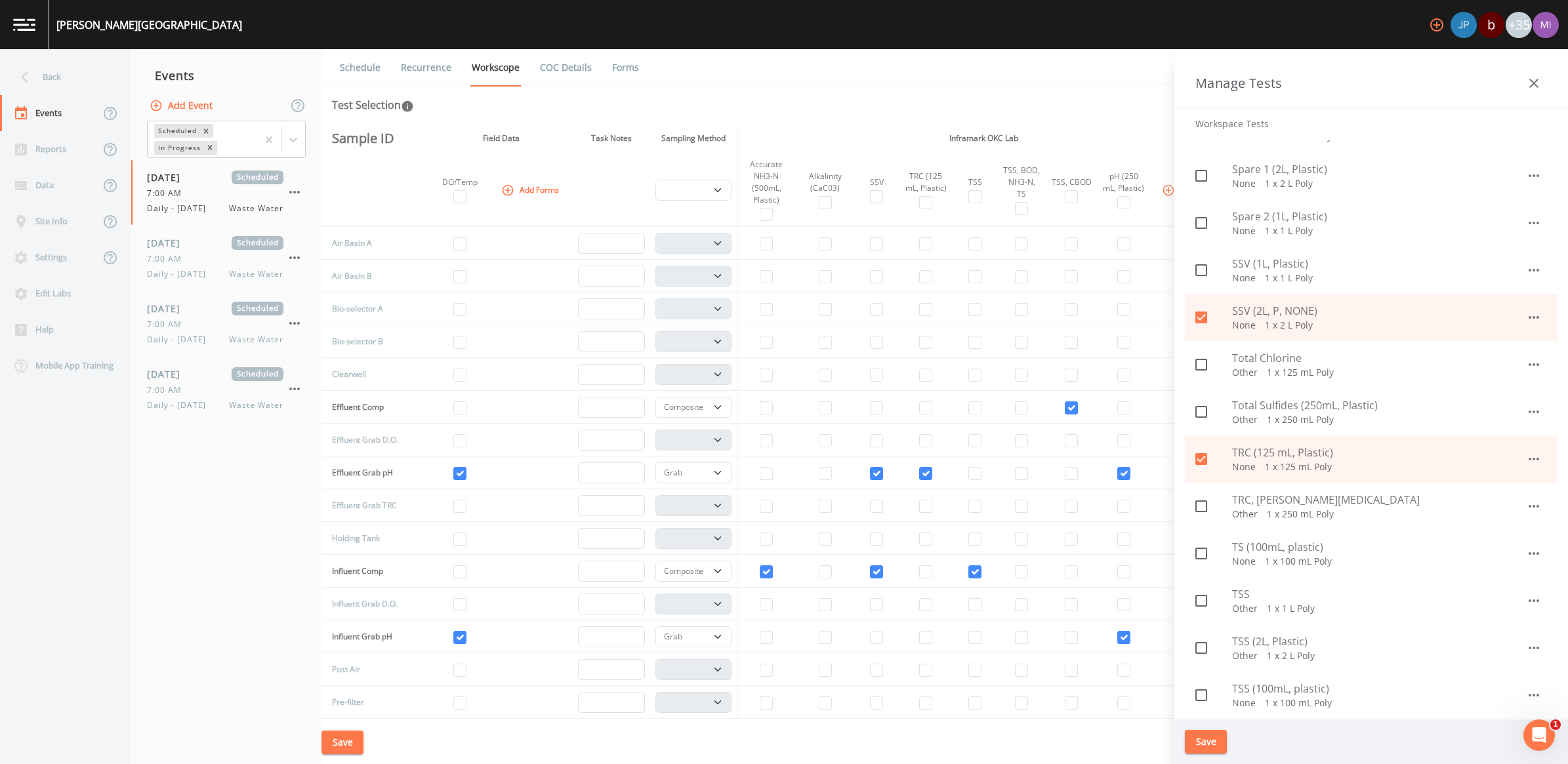
click at [773, 459] on span at bounding box center [1201, 459] width 27 height 27
checkbox input "false"
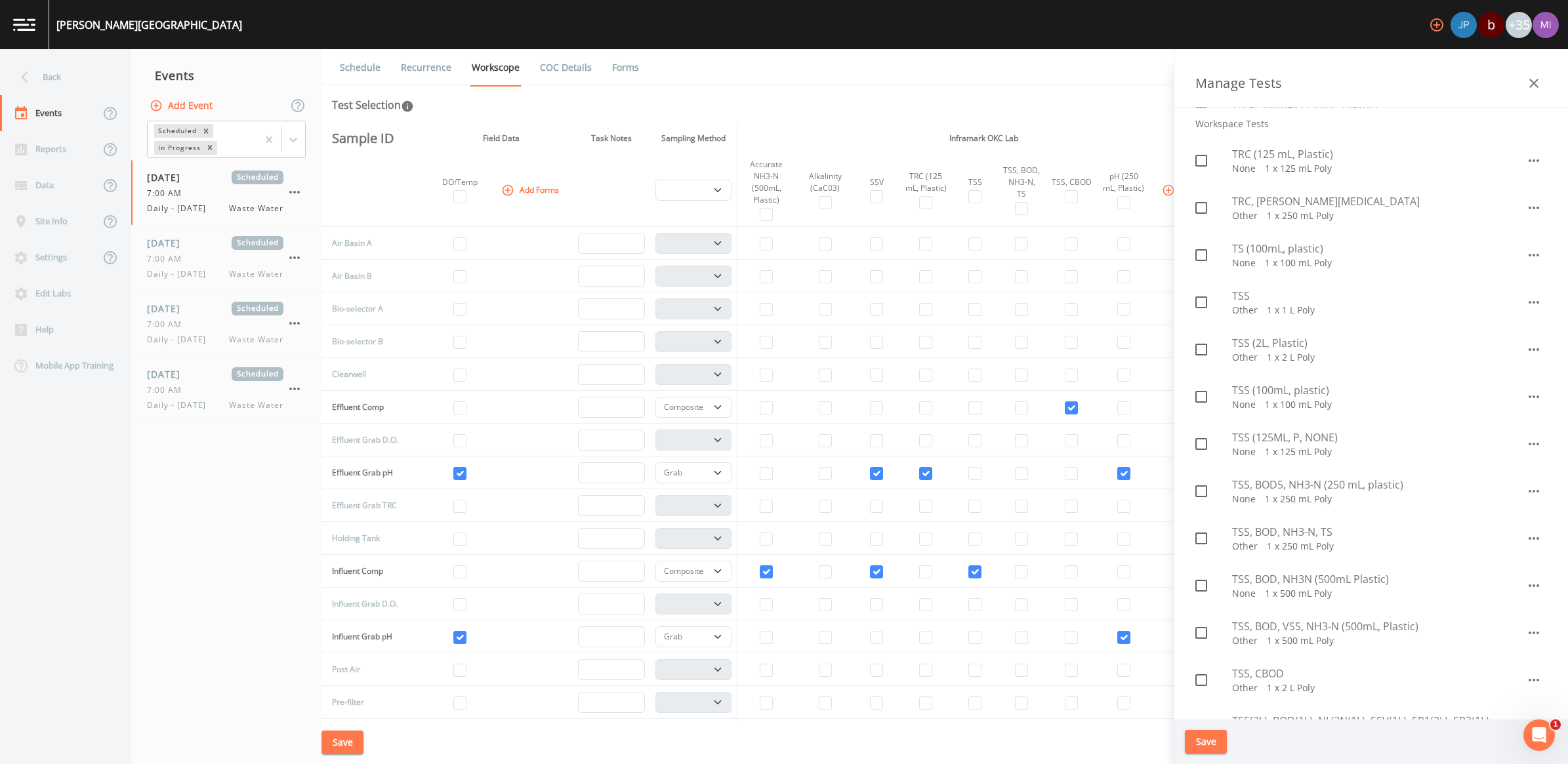
scroll to position [1393, 0]
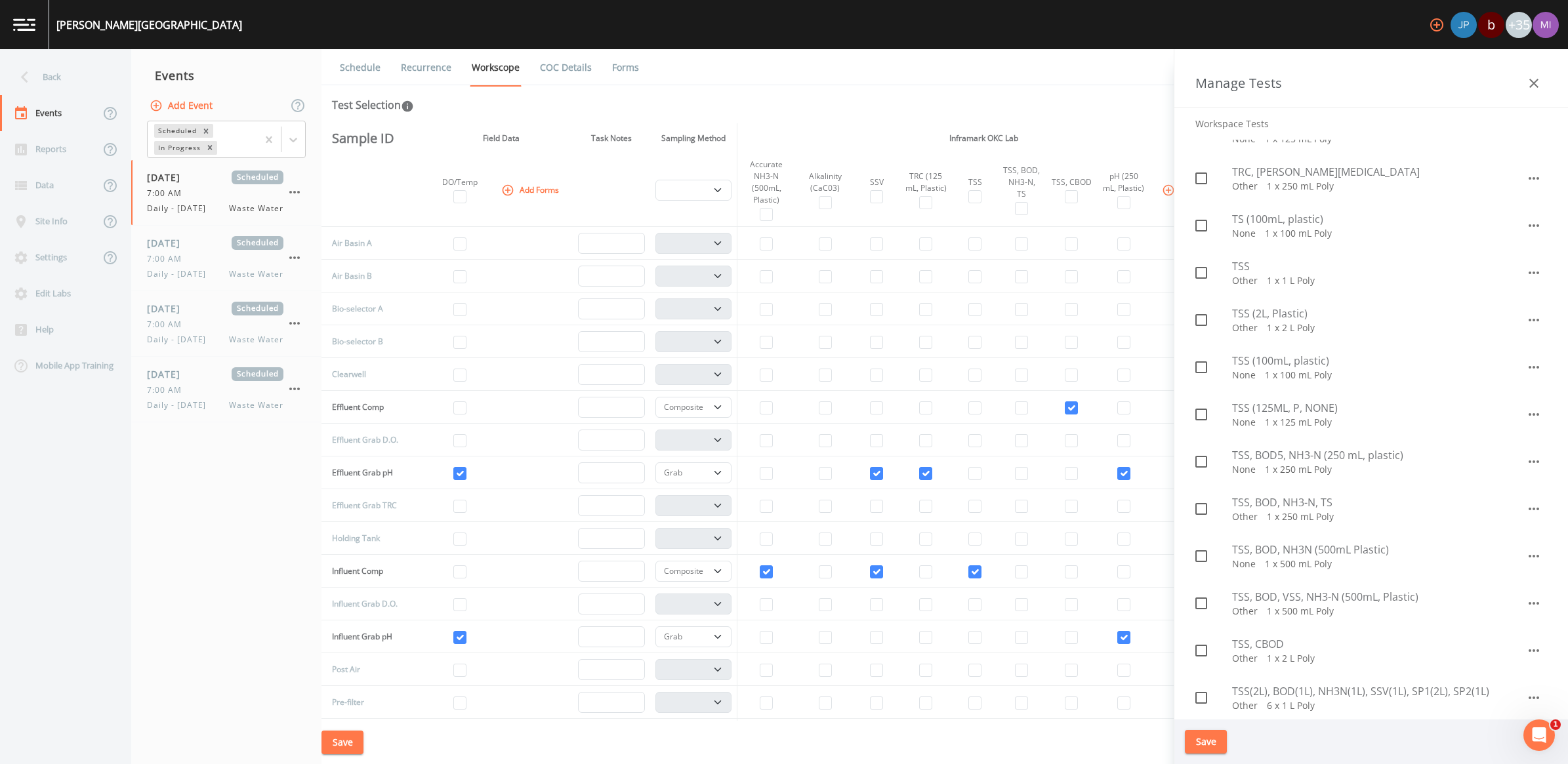
click at [773, 651] on icon "button" at bounding box center [1534, 650] width 10 height 2
click at [773, 680] on li "Edit" at bounding box center [1520, 680] width 77 height 24
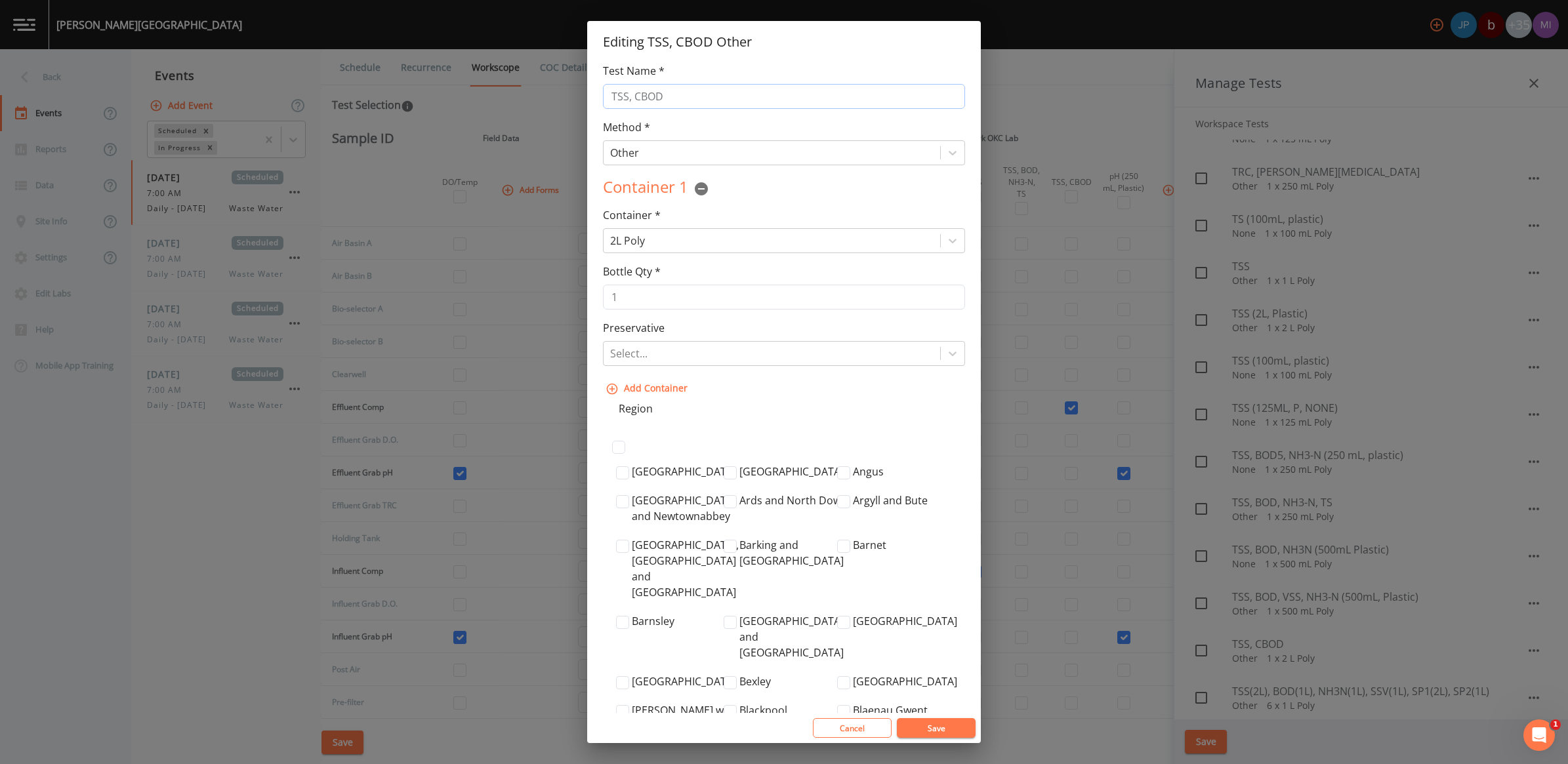
click at [740, 101] on input "TSS, CBOD" at bounding box center [784, 96] width 362 height 25
type input "TSS, CBOD (2L Plastic)"
click at [773, 711] on button "Save" at bounding box center [936, 727] width 78 height 20
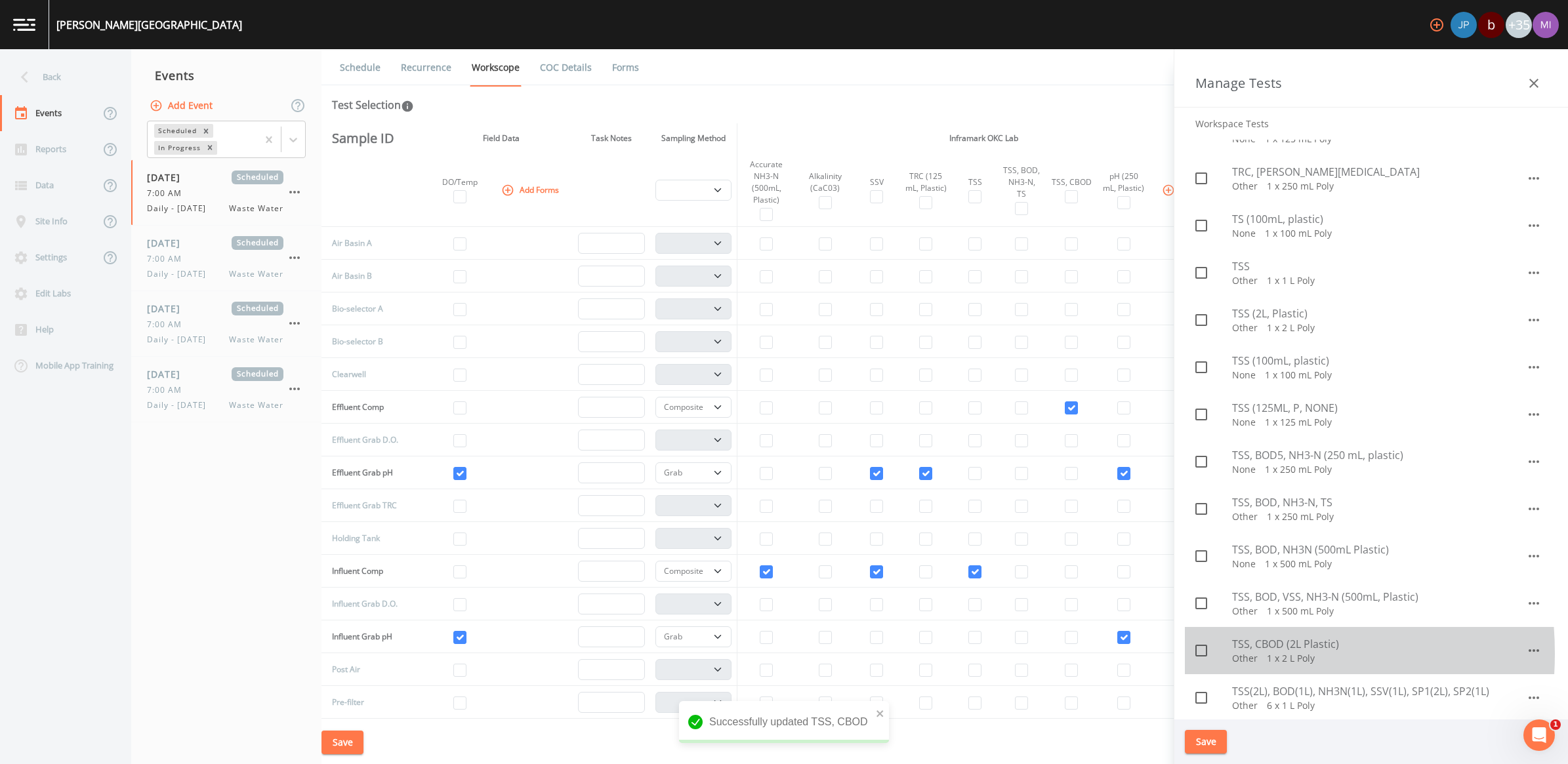
click at [773, 652] on icon at bounding box center [1201, 651] width 16 height 16
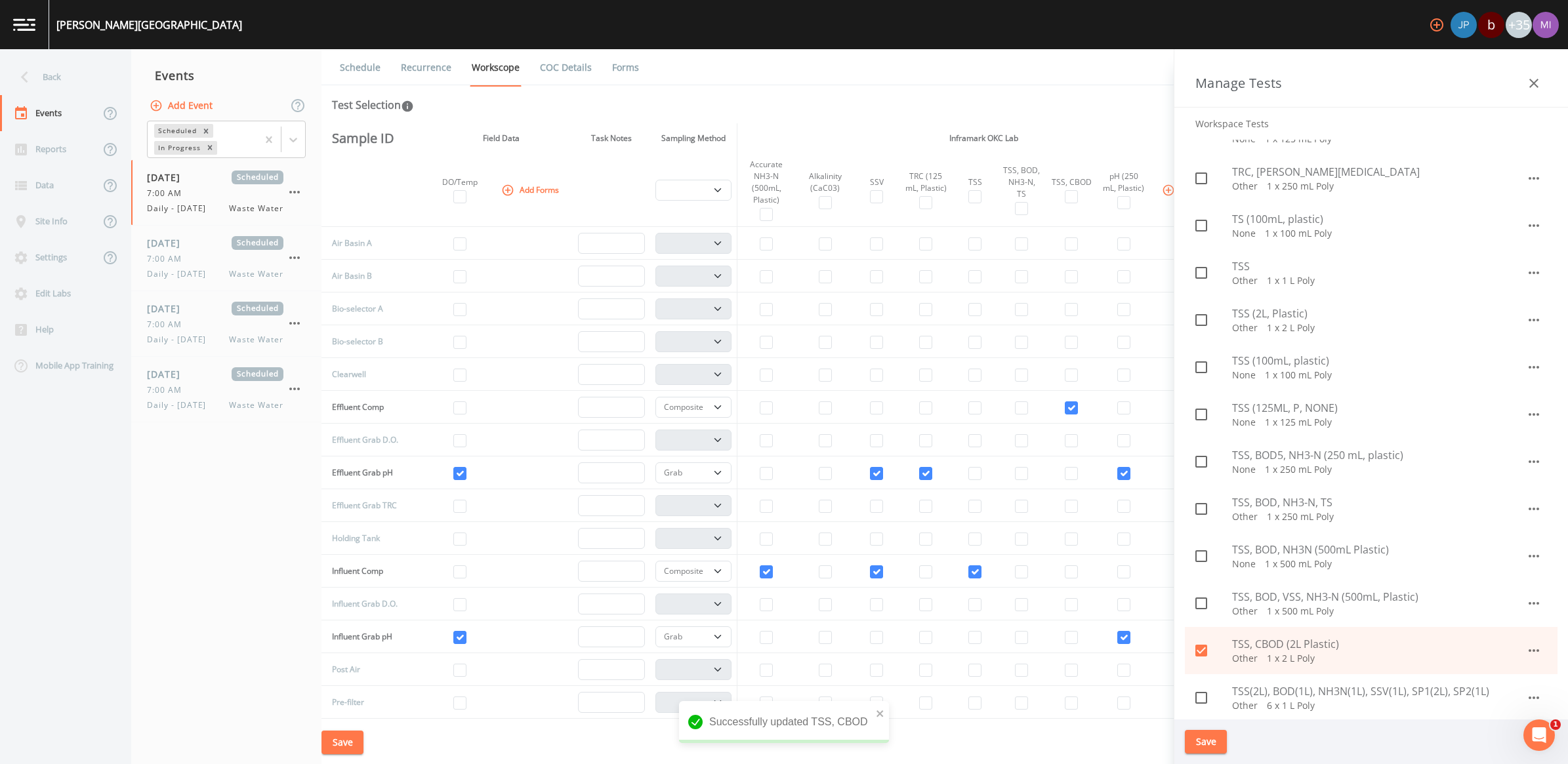
click at [773, 650] on span "TSS, CBOD (2L Plastic)" at bounding box center [1379, 644] width 294 height 16
checkbox input "false"
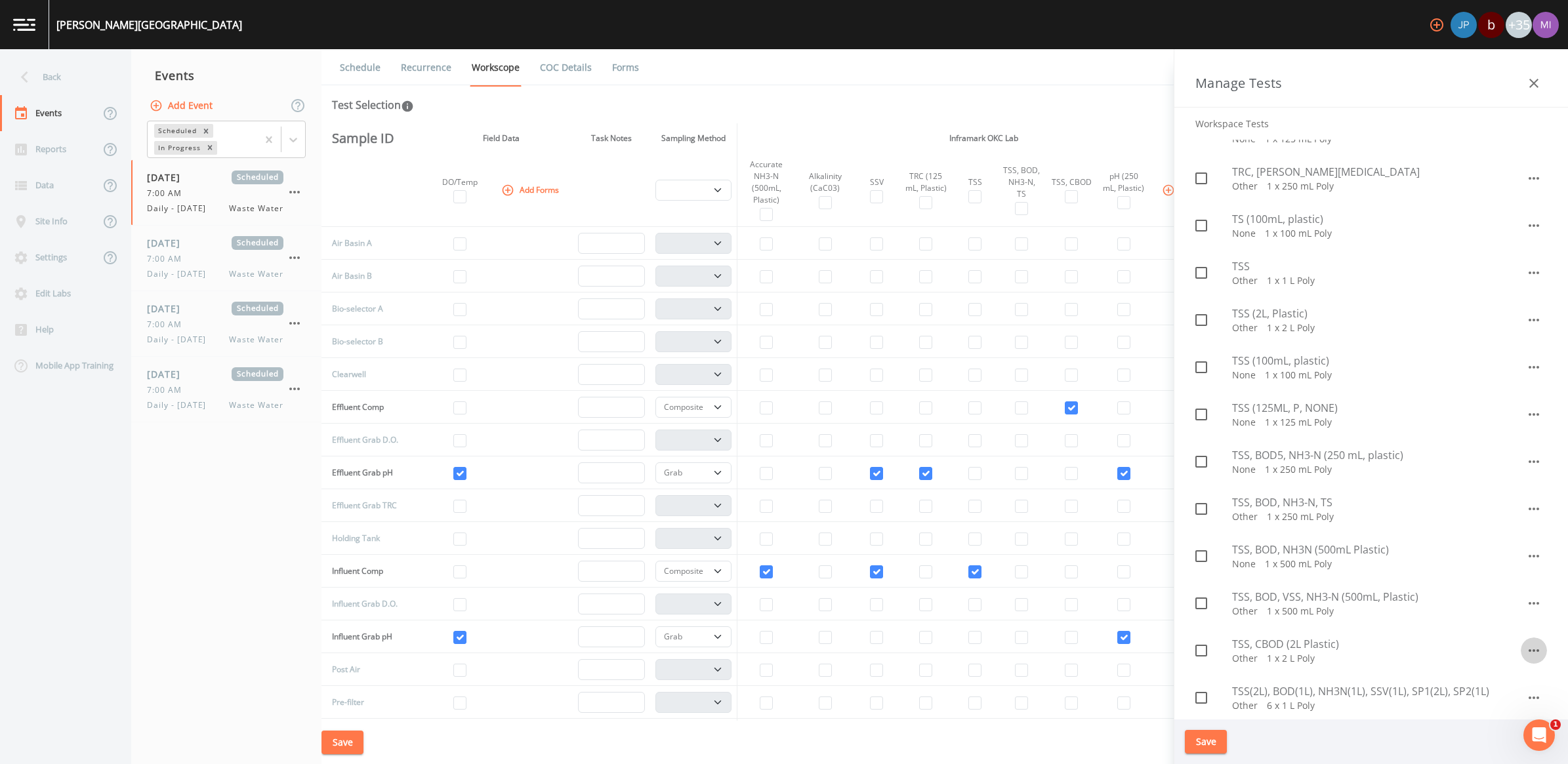
click at [773, 653] on icon "button" at bounding box center [1534, 651] width 16 height 16
click at [773, 684] on li "Edit" at bounding box center [1520, 680] width 77 height 24
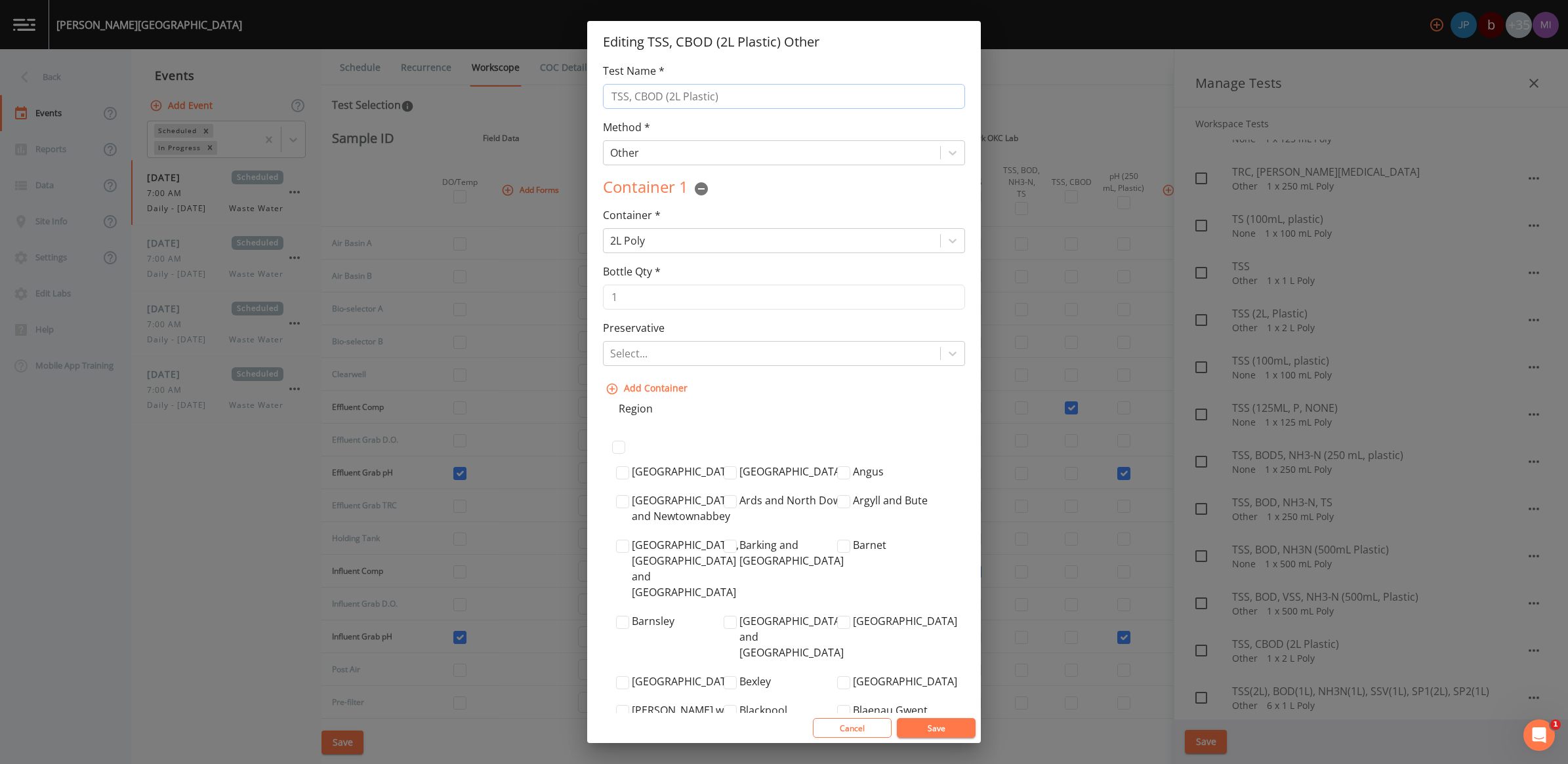
click at [663, 97] on input "TSS, CBOD (2L Plastic)" at bounding box center [784, 96] width 362 height 25
type input "TSS, CBOD (2L Plastic)"
click at [773, 711] on button "Save" at bounding box center [936, 727] width 78 height 20
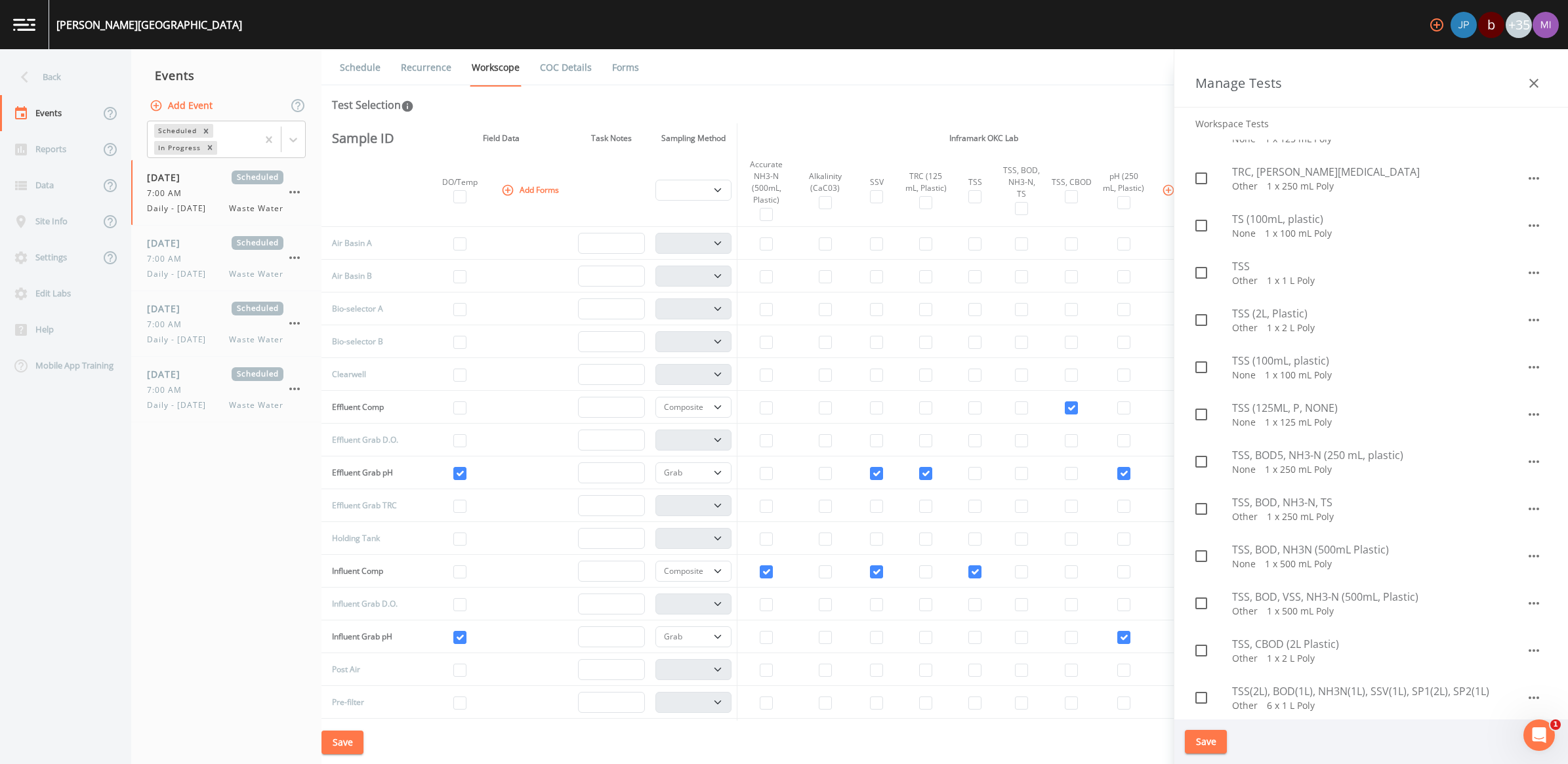
click at [773, 224] on icon at bounding box center [1201, 225] width 16 height 16
checkbox input "true"
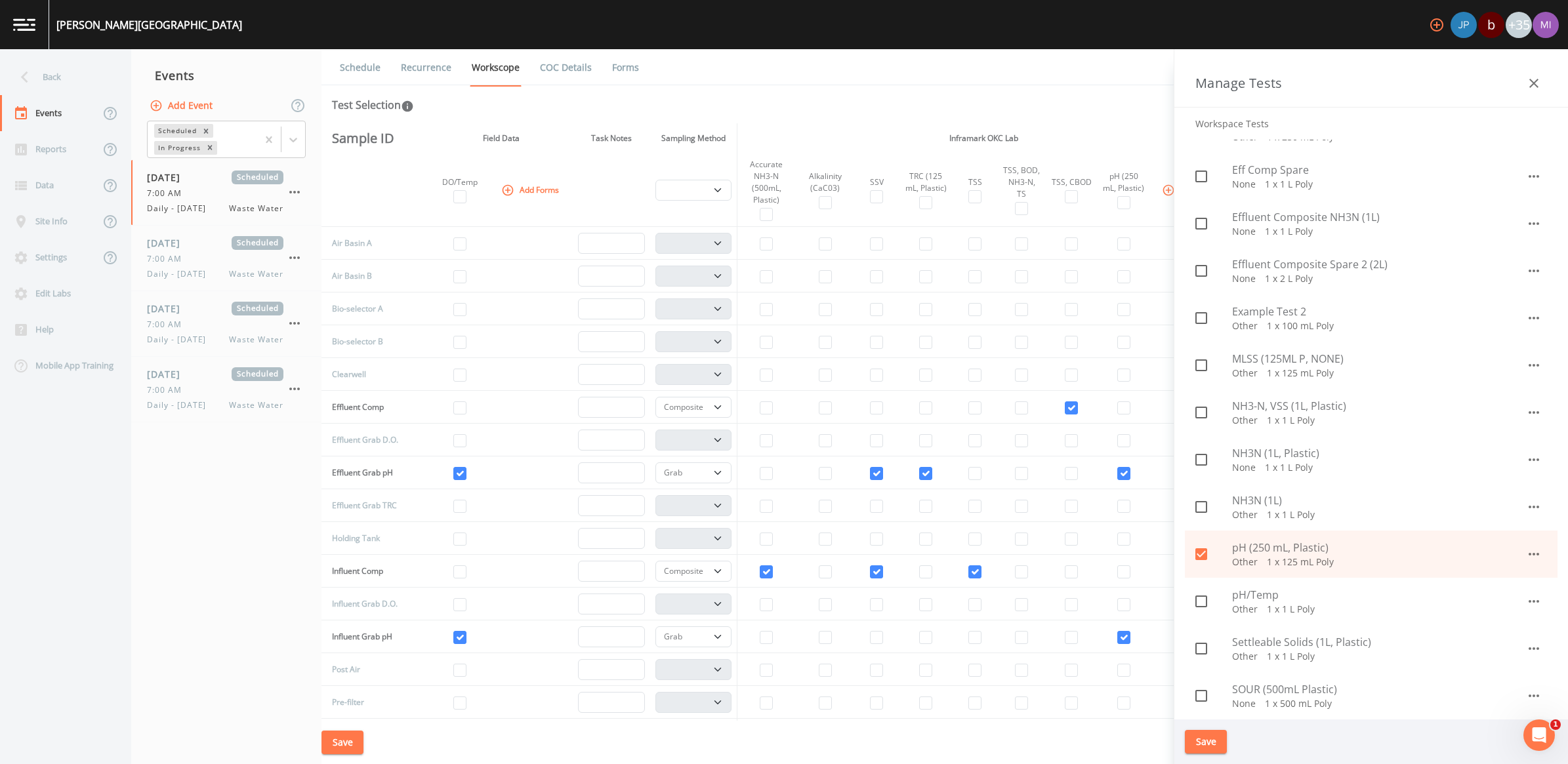
scroll to position [491, 0]
click at [773, 371] on span at bounding box center [1201, 372] width 27 height 27
checkbox input "true"
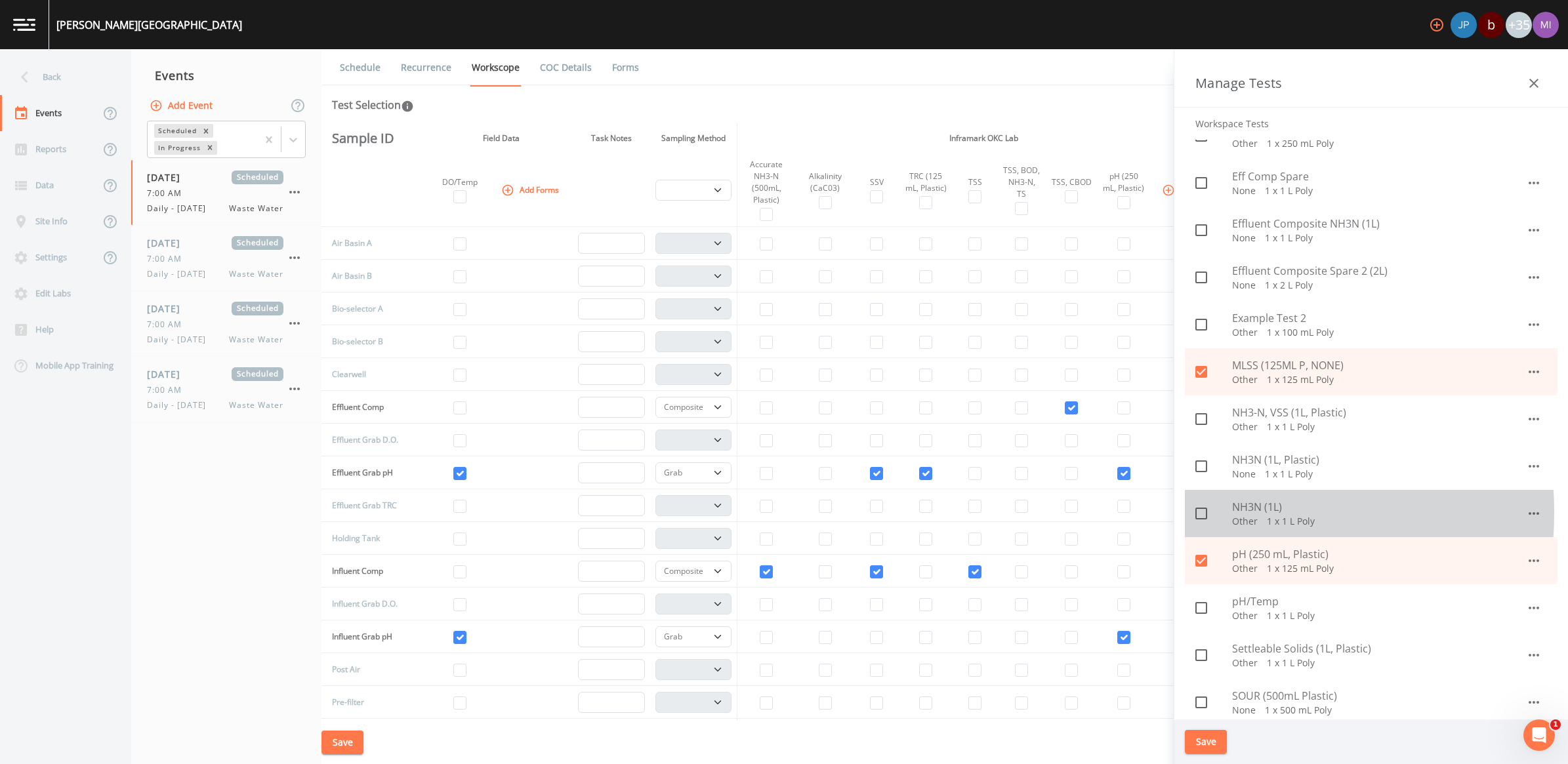
click at [773, 513] on icon at bounding box center [1201, 514] width 16 height 16
checkbox input "true"
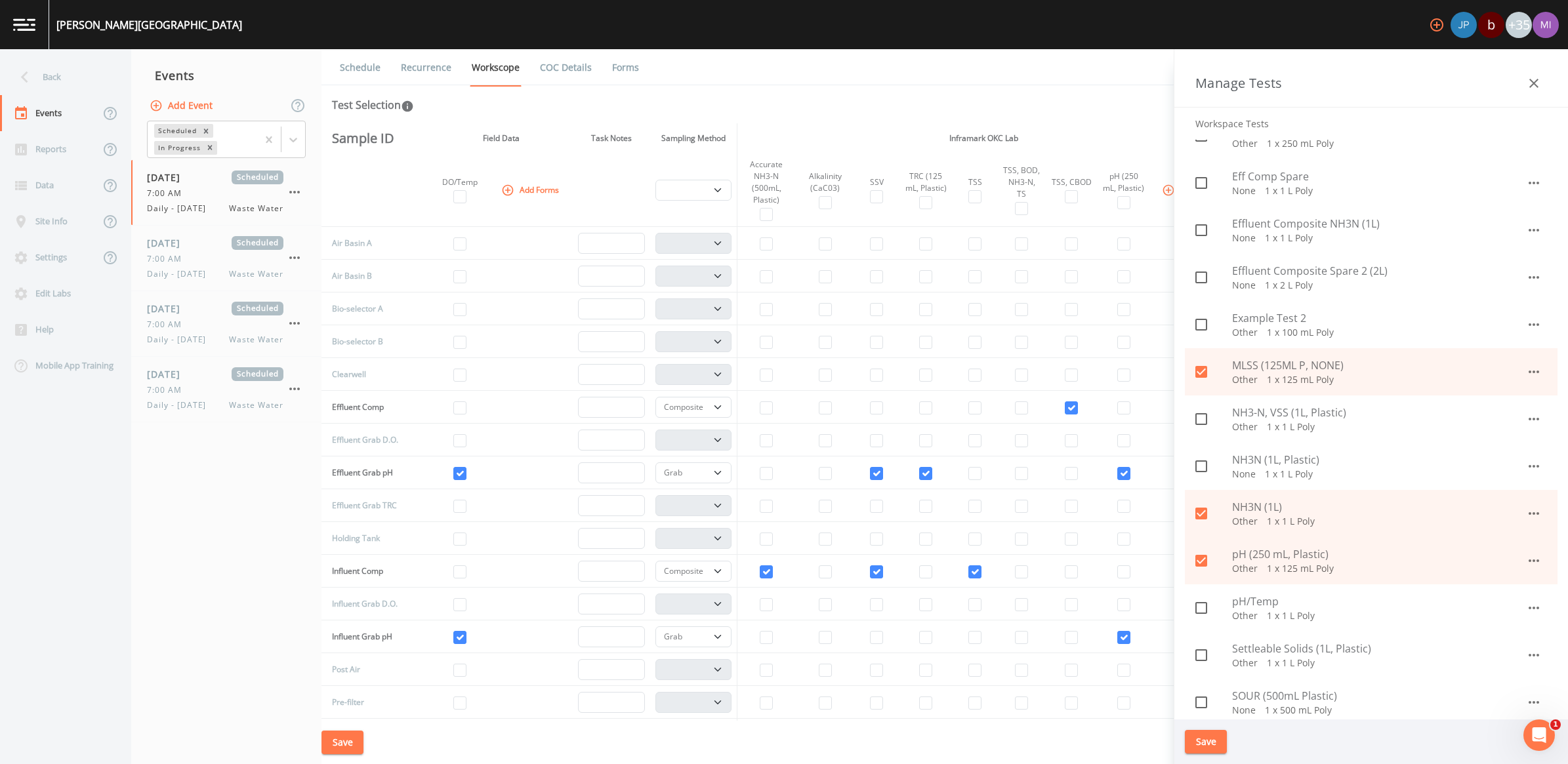
click at [773, 468] on icon at bounding box center [1201, 466] width 12 height 12
checkbox input "true"
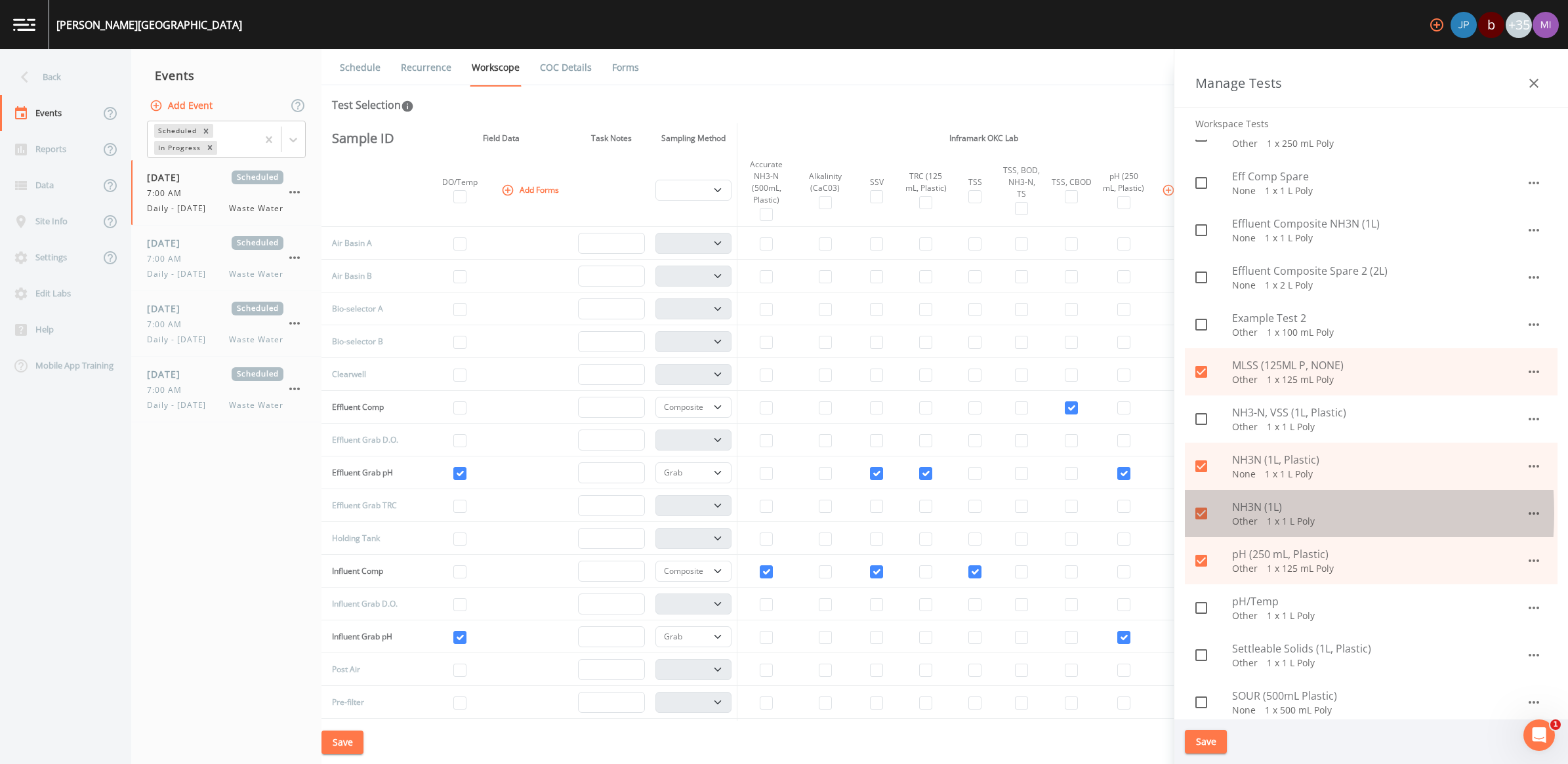
click at [773, 513] on icon at bounding box center [1201, 513] width 12 height 12
checkbox input "false"
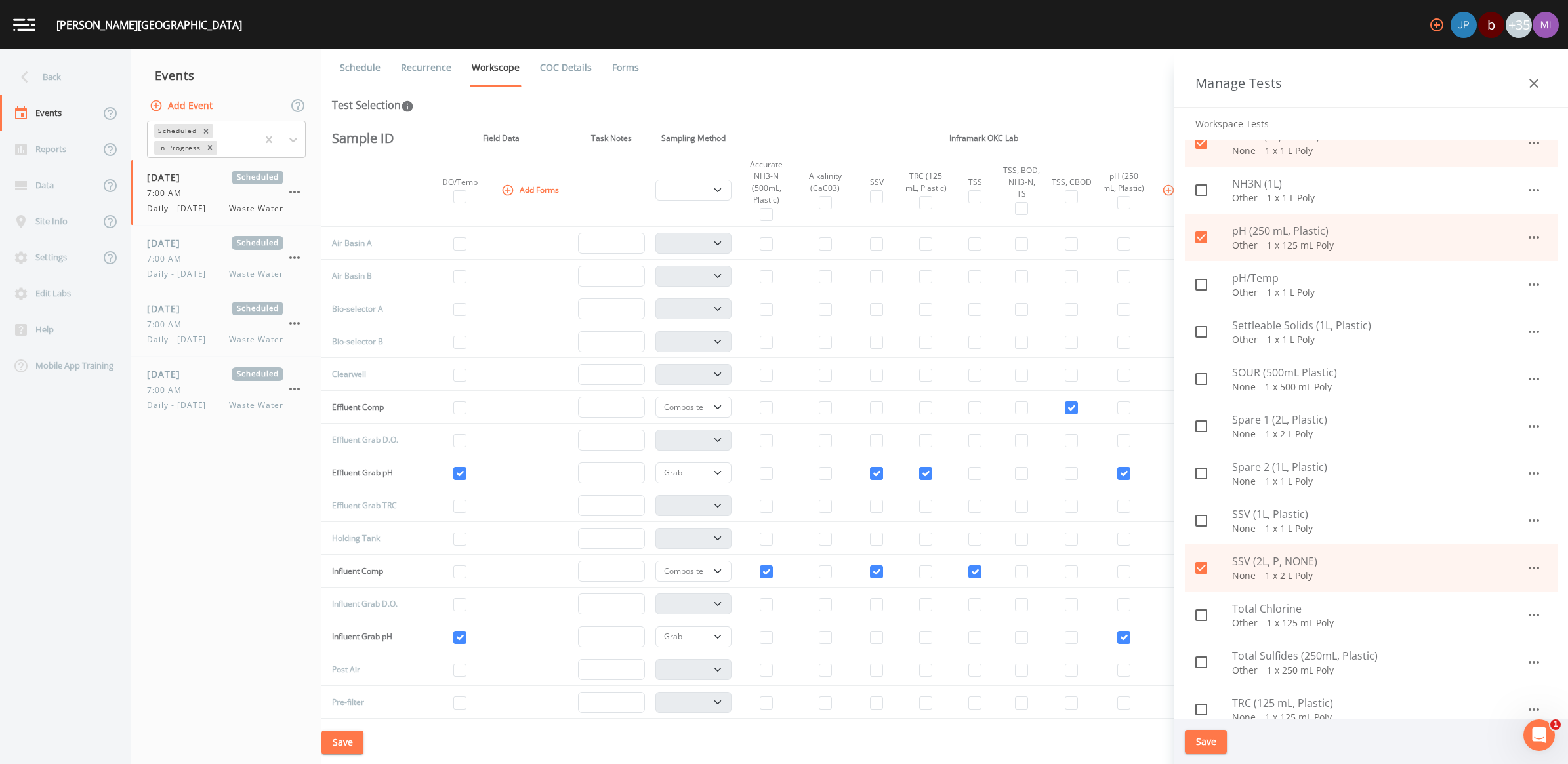
scroll to position [820, 0]
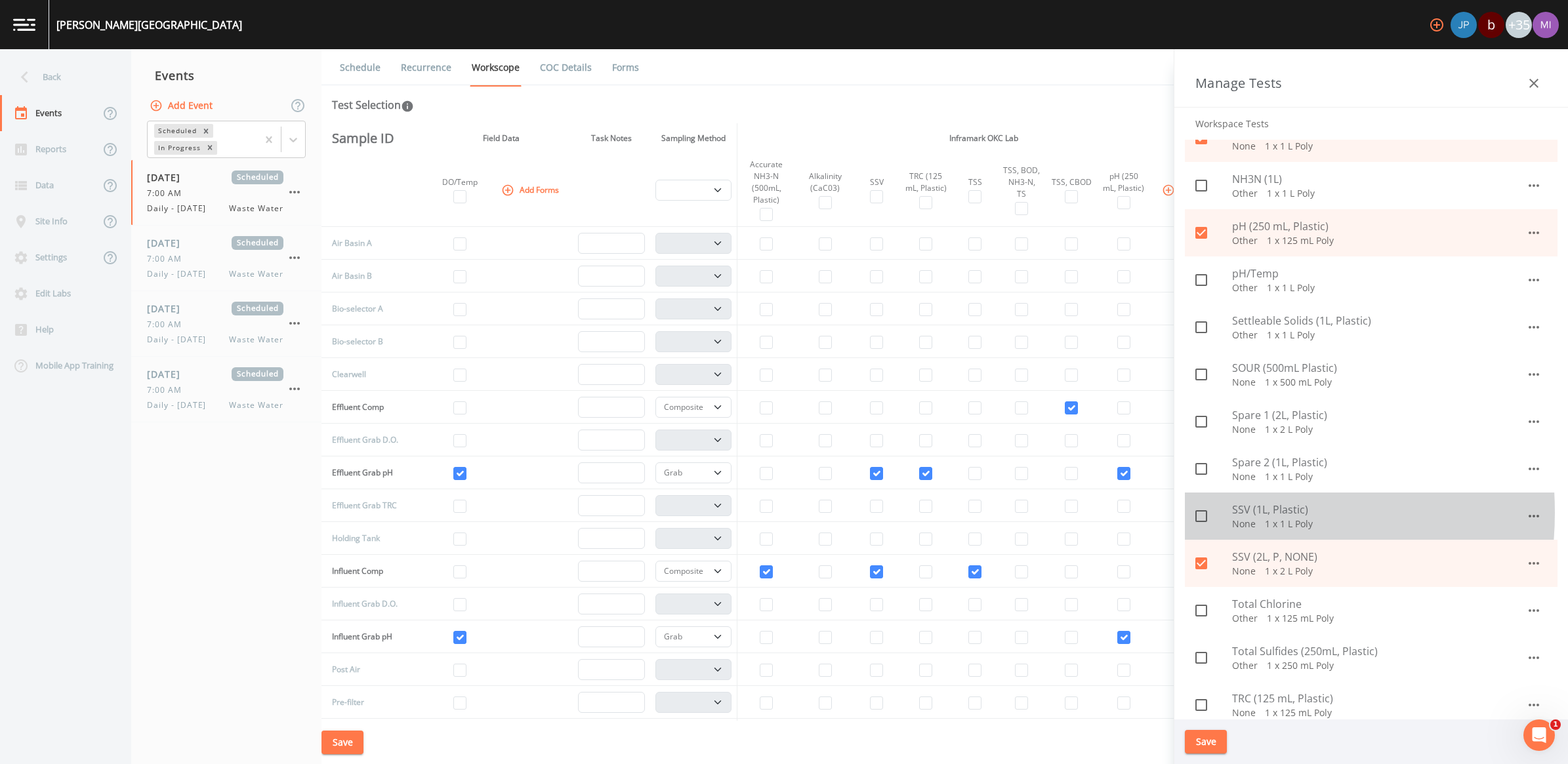
click at [773, 513] on icon at bounding box center [1201, 516] width 16 height 16
checkbox input "true"
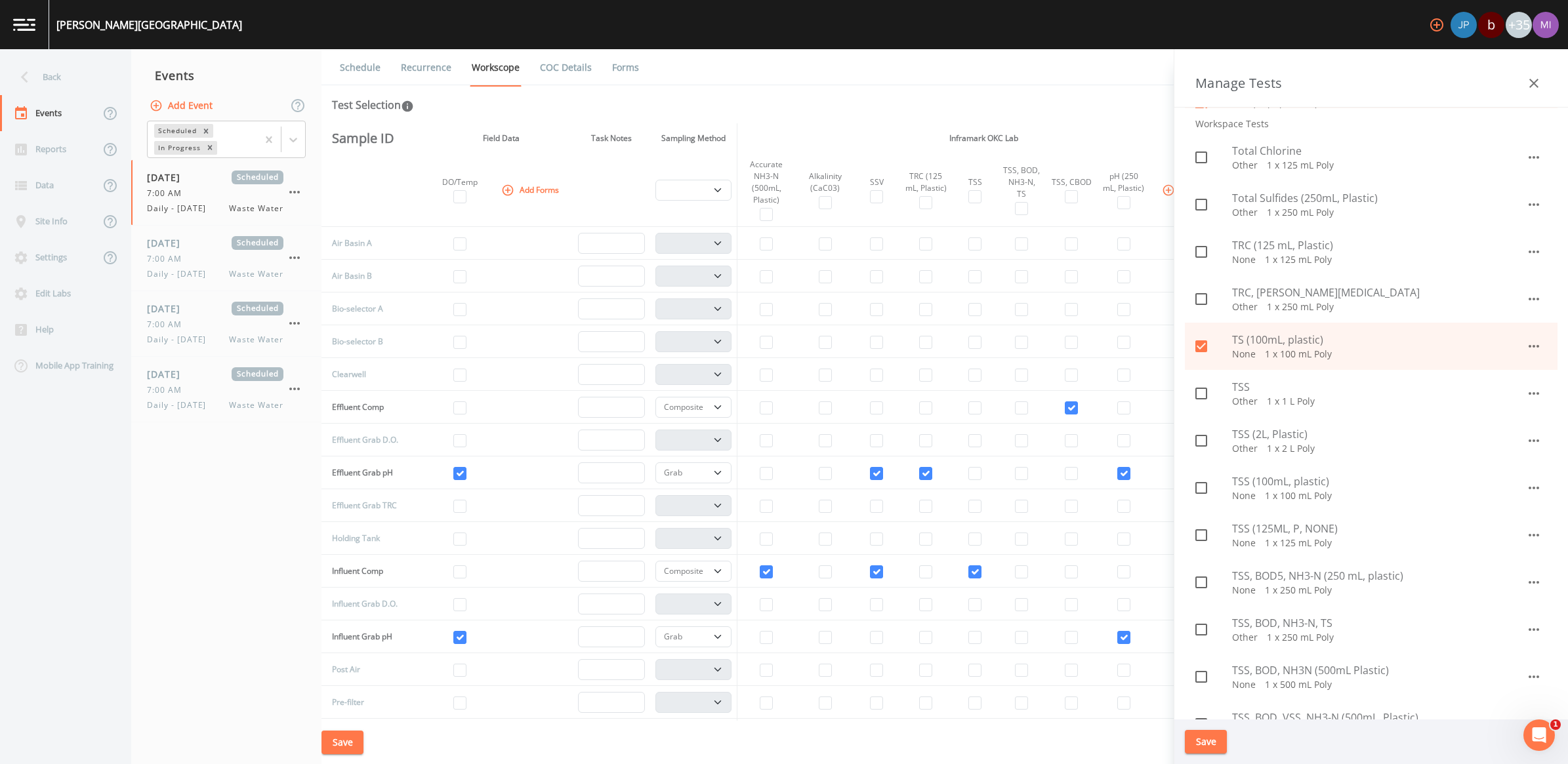
scroll to position [1311, 0]
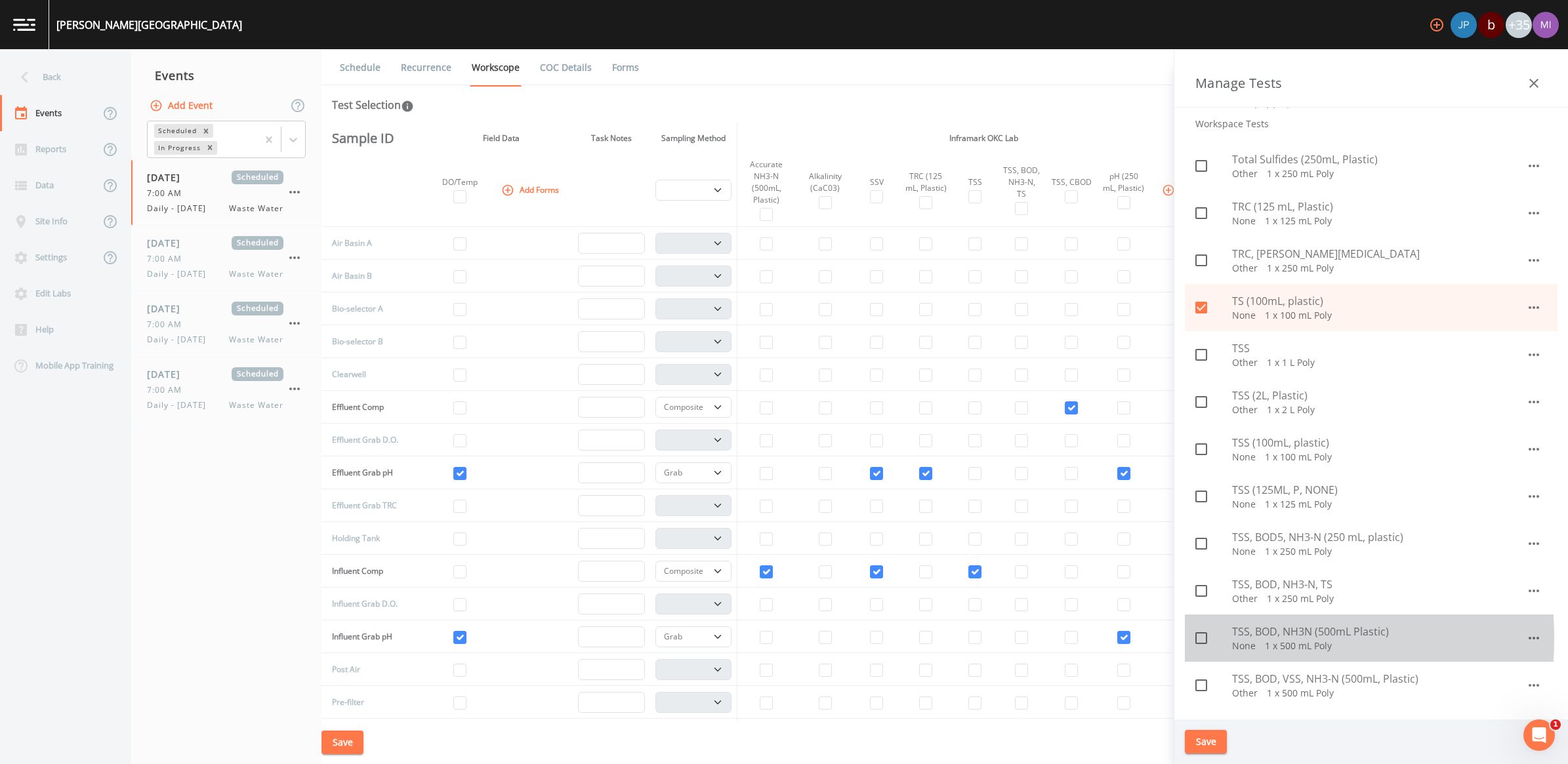
click at [773, 637] on icon at bounding box center [1201, 638] width 16 height 16
checkbox input "true"
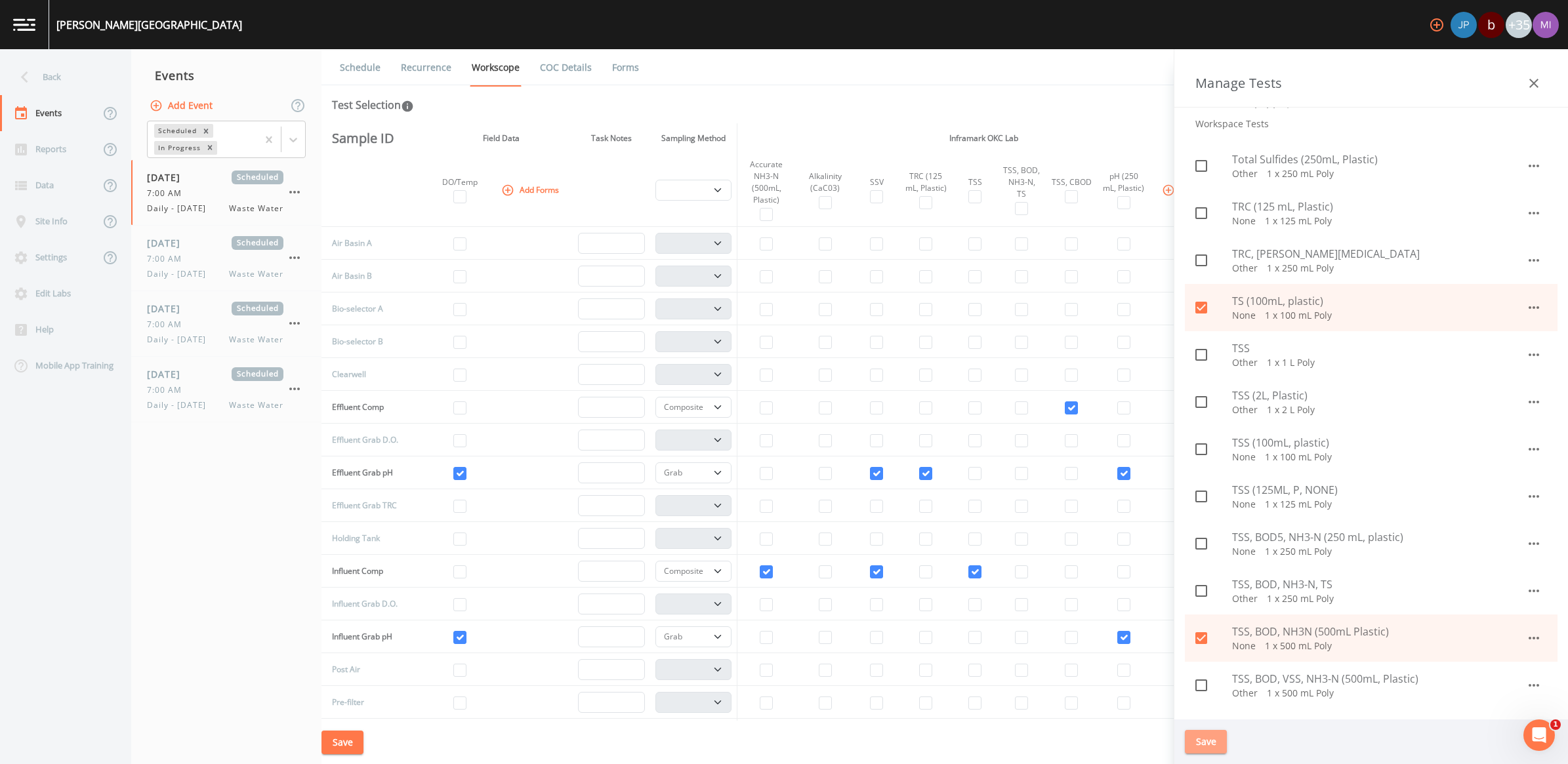
click at [773, 711] on button "Save" at bounding box center [1206, 742] width 42 height 24
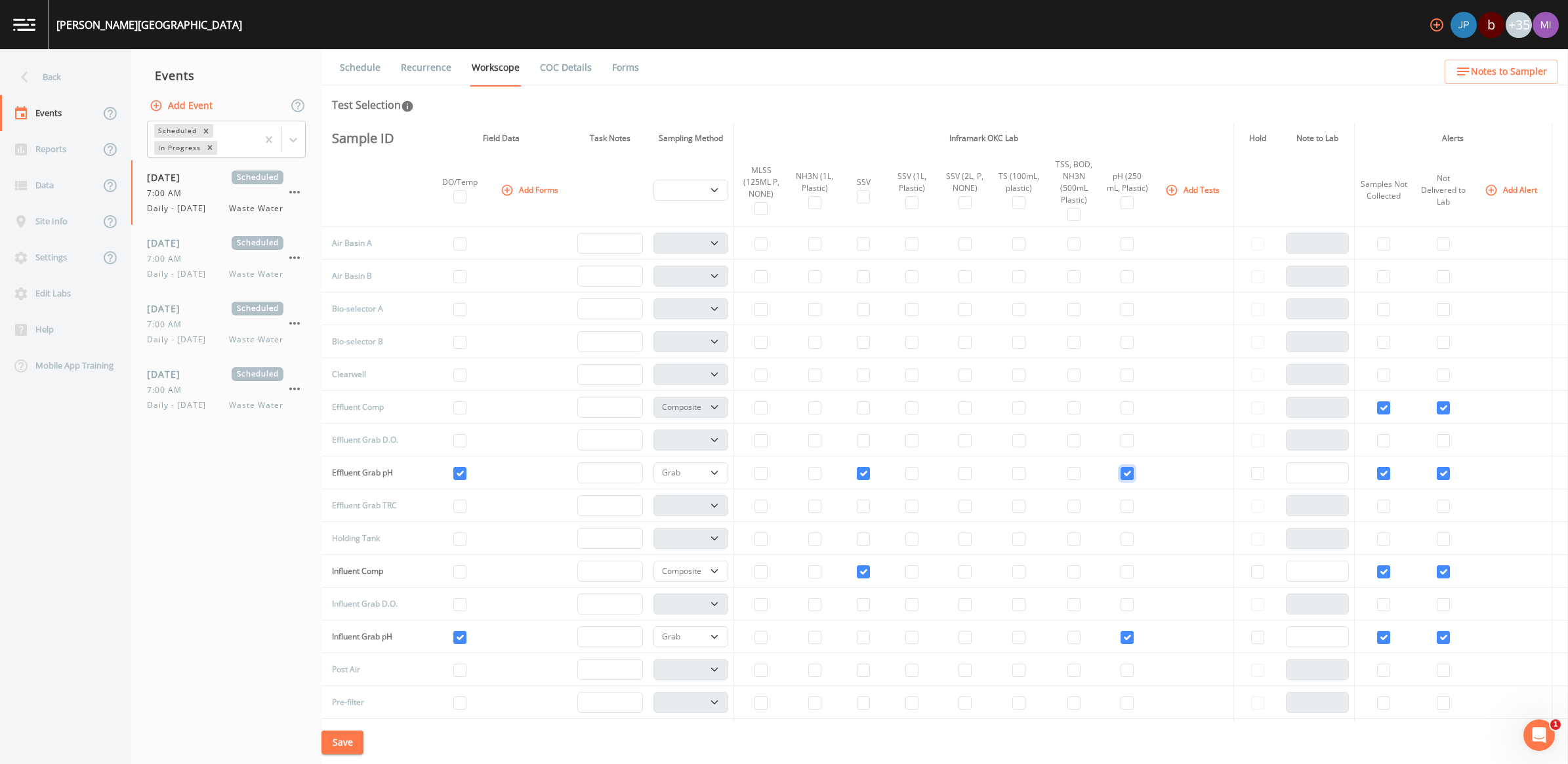
click at [773, 476] on input "checkbox" at bounding box center [1127, 473] width 13 height 13
checkbox input "false"
click at [773, 641] on input "checkbox" at bounding box center [1127, 637] width 13 height 13
checkbox input "false"
select select
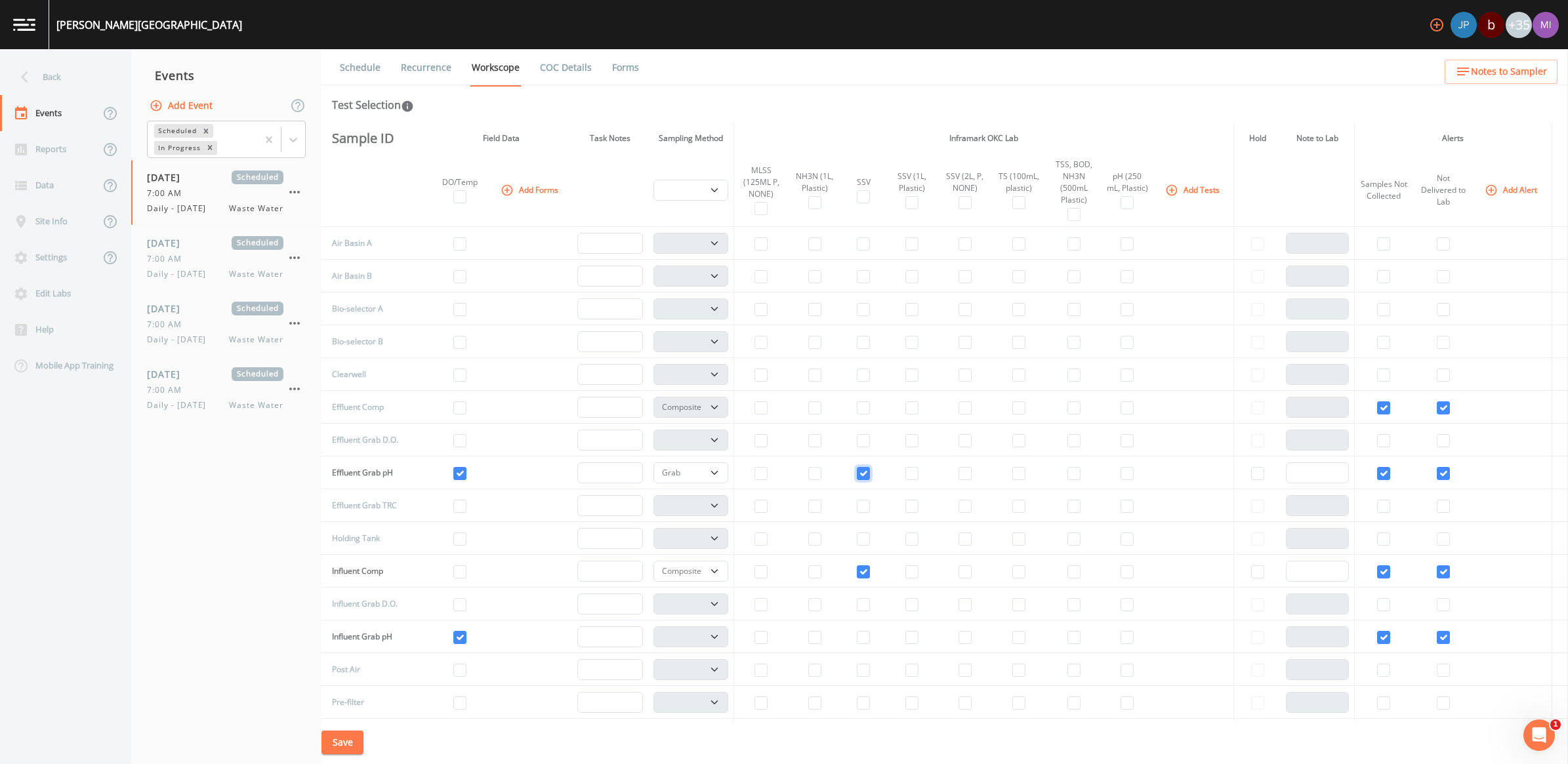
drag, startPoint x: 860, startPoint y: 471, endPoint x: 841, endPoint y: 471, distance: 19.0
click at [773, 471] on input "checkbox" at bounding box center [863, 473] width 13 height 13
checkbox input "false"
select select "b6a3c313-748b-4795-a028-792ad310bd60"
select select
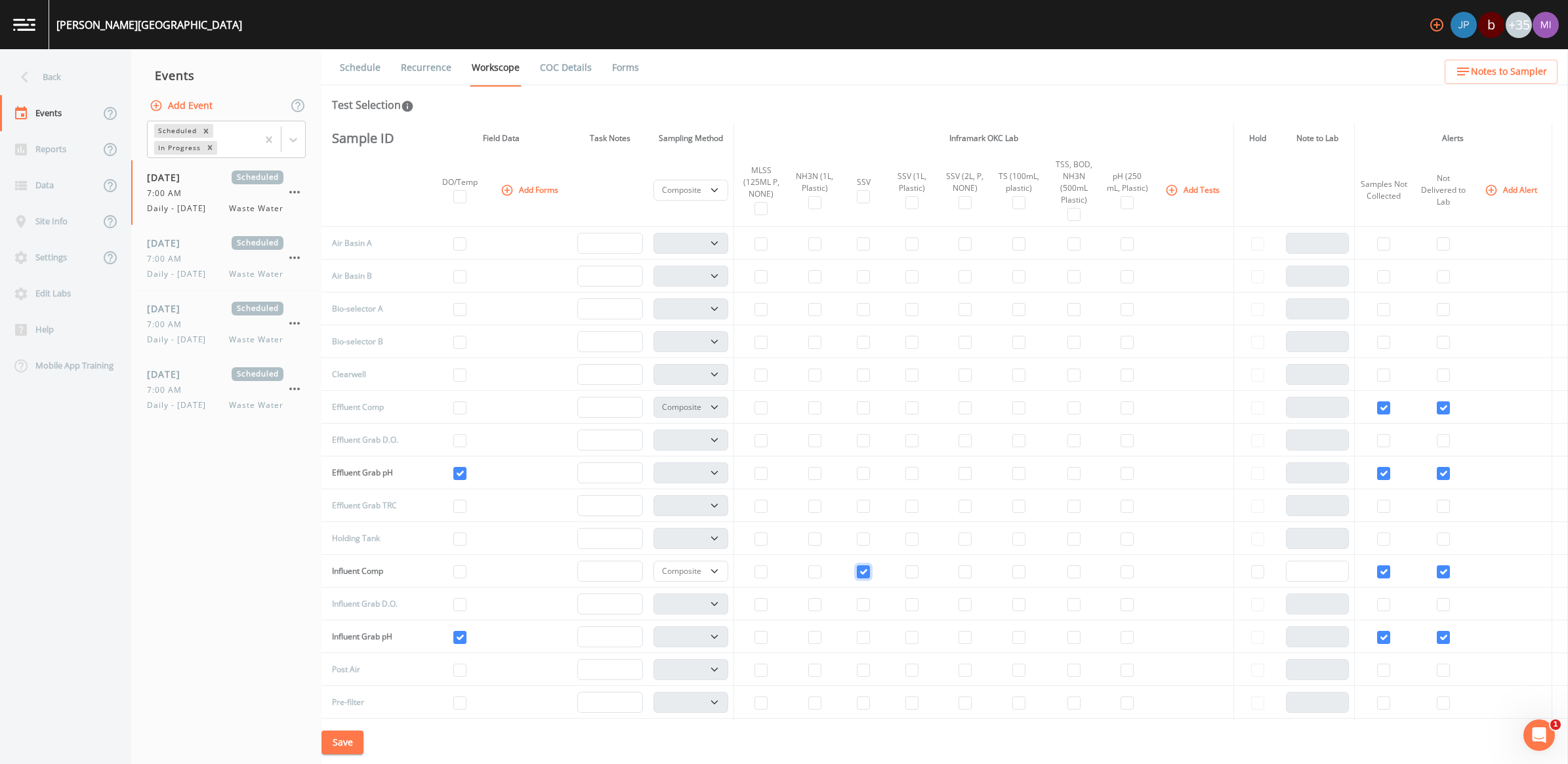
click at [773, 569] on input "checkbox" at bounding box center [863, 571] width 13 height 13
checkbox input "false"
select select
click at [453, 474] on input "checkbox" at bounding box center [460, 473] width 13 height 13
checkbox input "false"
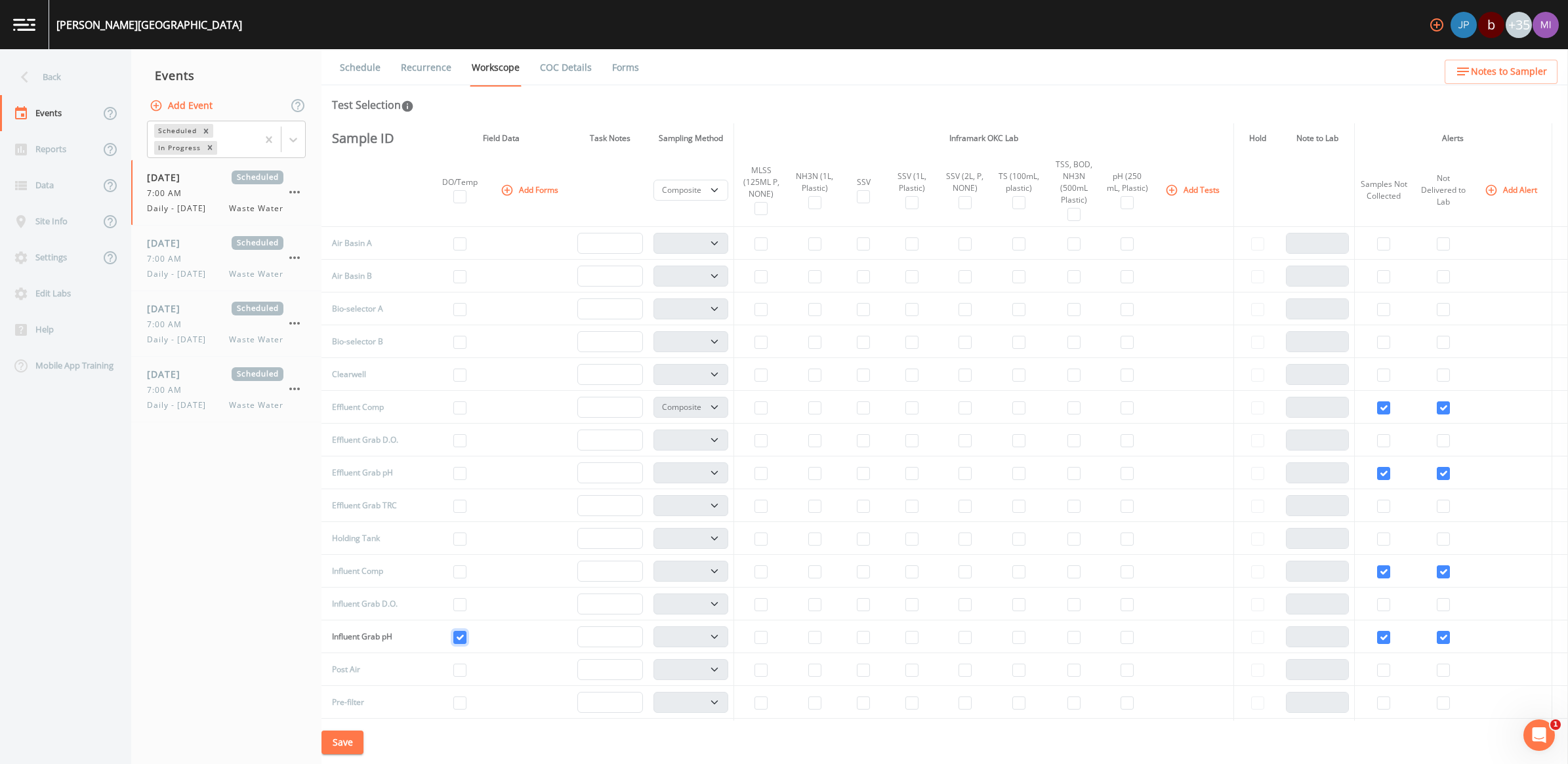
drag, startPoint x: 448, startPoint y: 636, endPoint x: 519, endPoint y: 641, distance: 71.2
click at [453, 636] on input "checkbox" at bounding box center [460, 637] width 13 height 13
checkbox input "false"
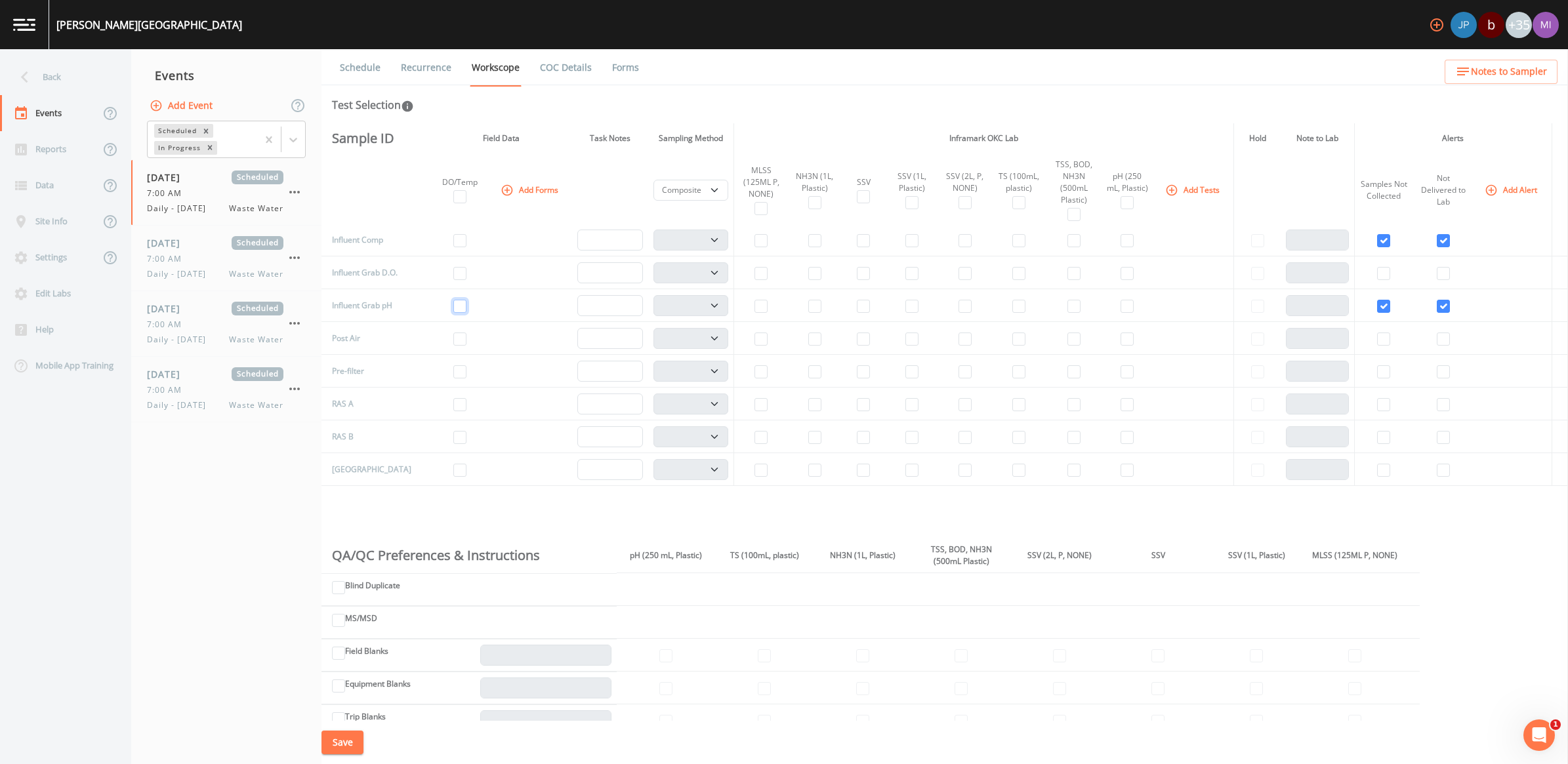
scroll to position [328, 0]
click at [773, 241] on input "checkbox" at bounding box center [1074, 244] width 13 height 13
checkbox input "true"
select select "b6a3c313-748b-4795-a028-792ad310bd60"
click at [773, 245] on input "checkbox" at bounding box center [912, 244] width 13 height 13
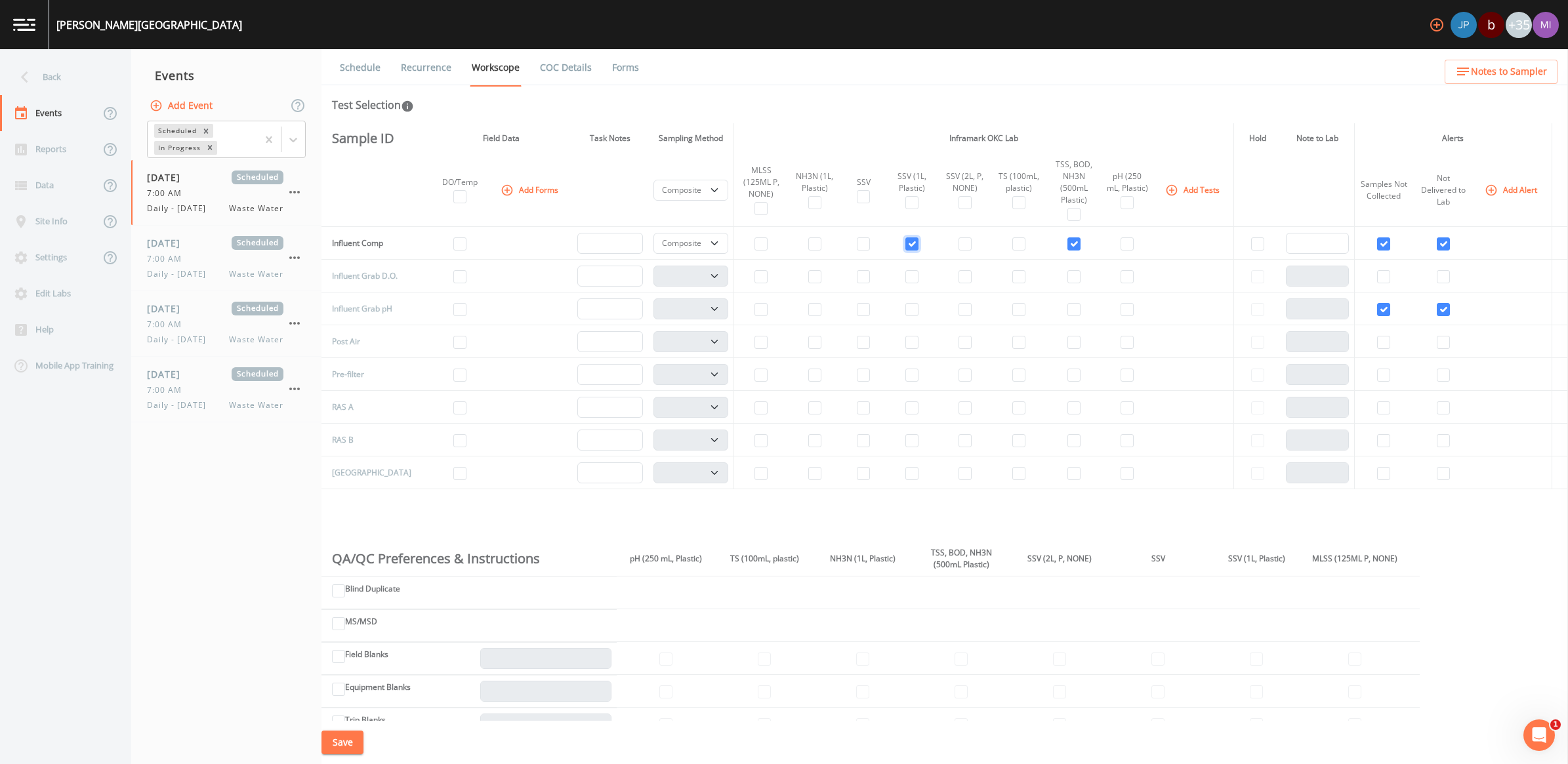
checkbox input "true"
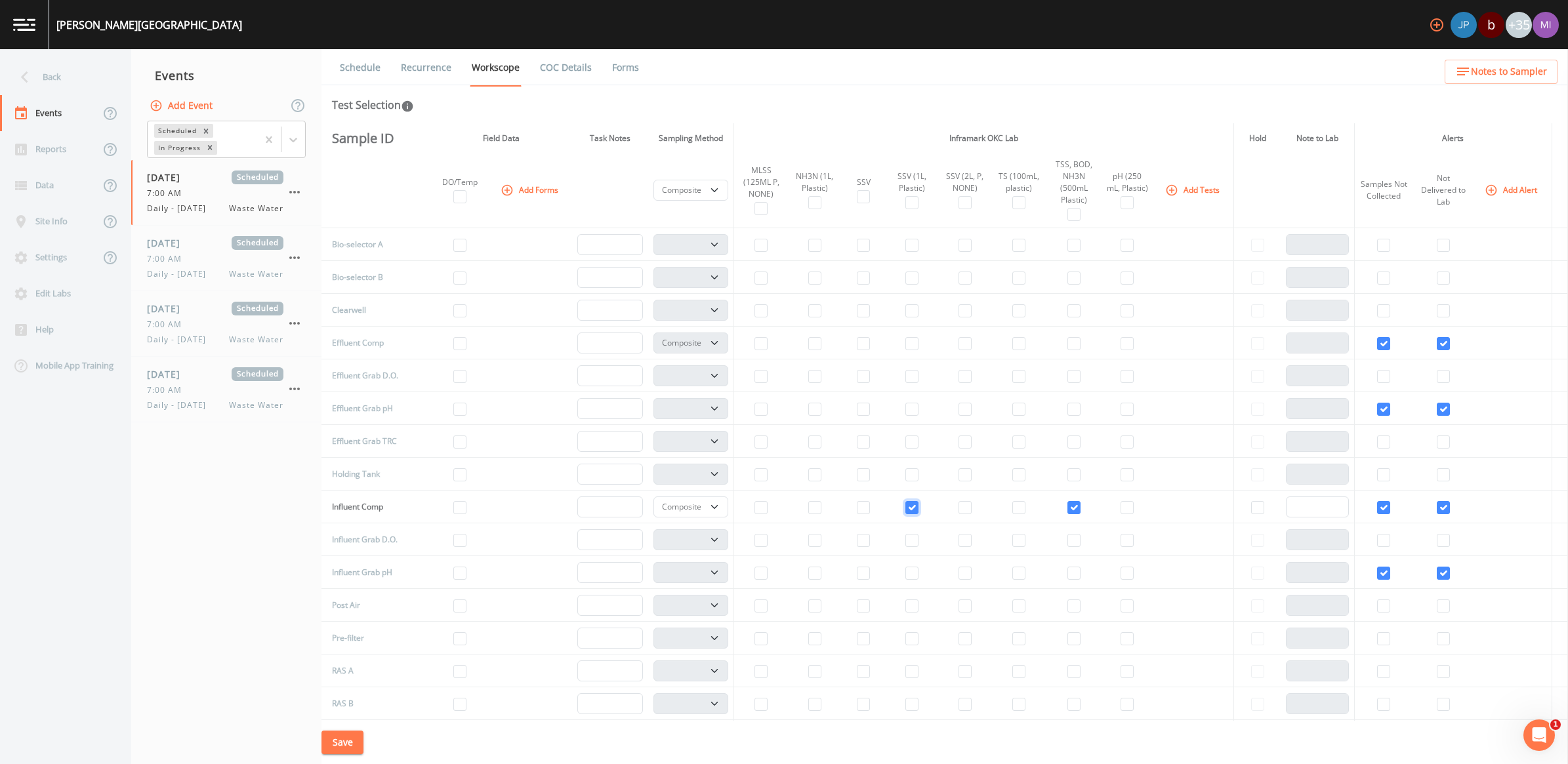
scroll to position [0, 0]
click at [773, 244] on input "checkbox" at bounding box center [815, 244] width 13 height 13
checkbox input "true"
select select "b6a3c313-748b-4795-a028-792ad310bd60"
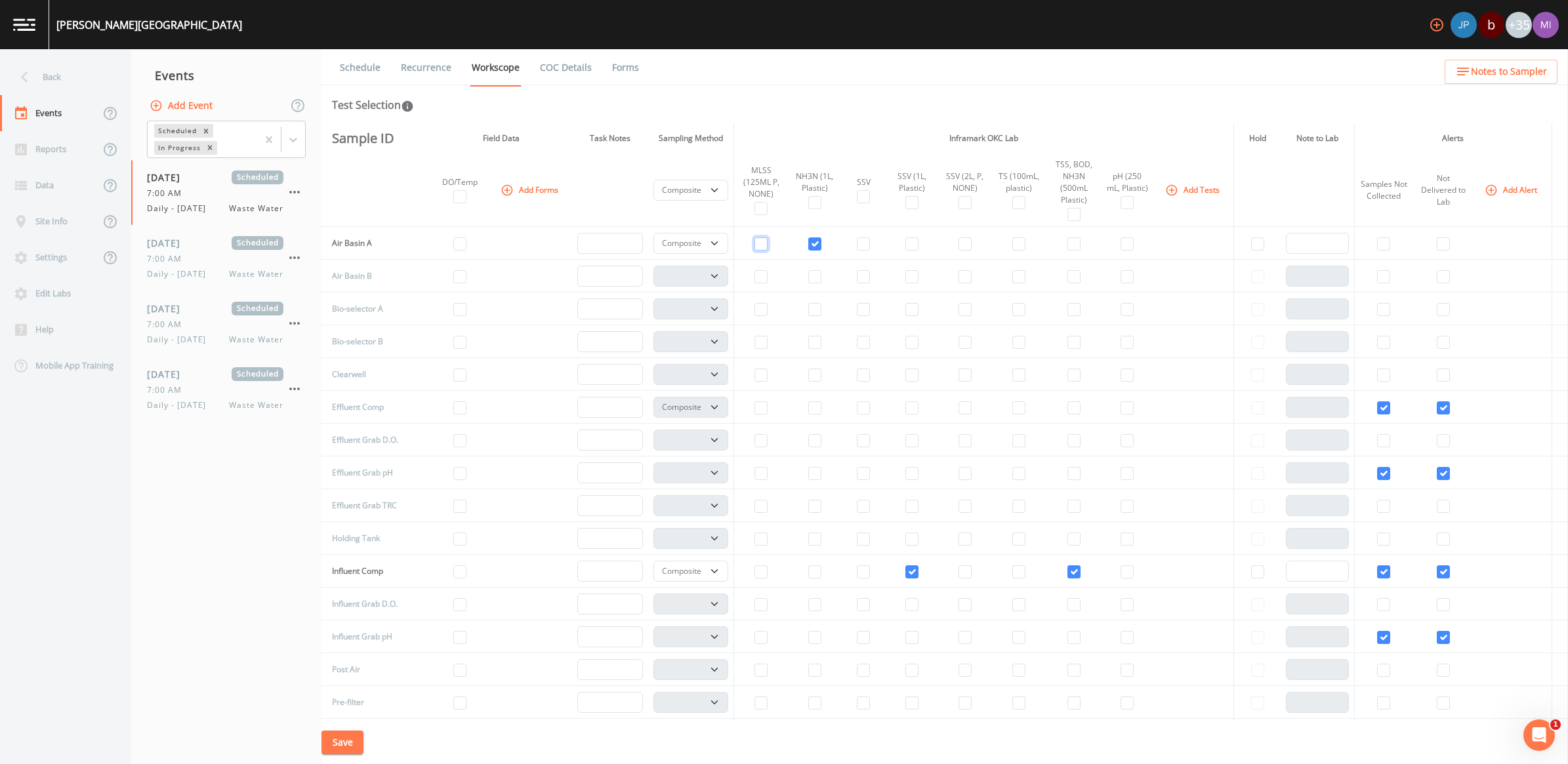
click at [754, 243] on input "checkbox" at bounding box center [760, 244] width 13 height 13
checkbox input "true"
drag, startPoint x: 748, startPoint y: 280, endPoint x: 769, endPoint y: 277, distance: 21.2
click at [754, 280] on input "checkbox" at bounding box center [760, 277] width 13 height 13
checkbox input "true"
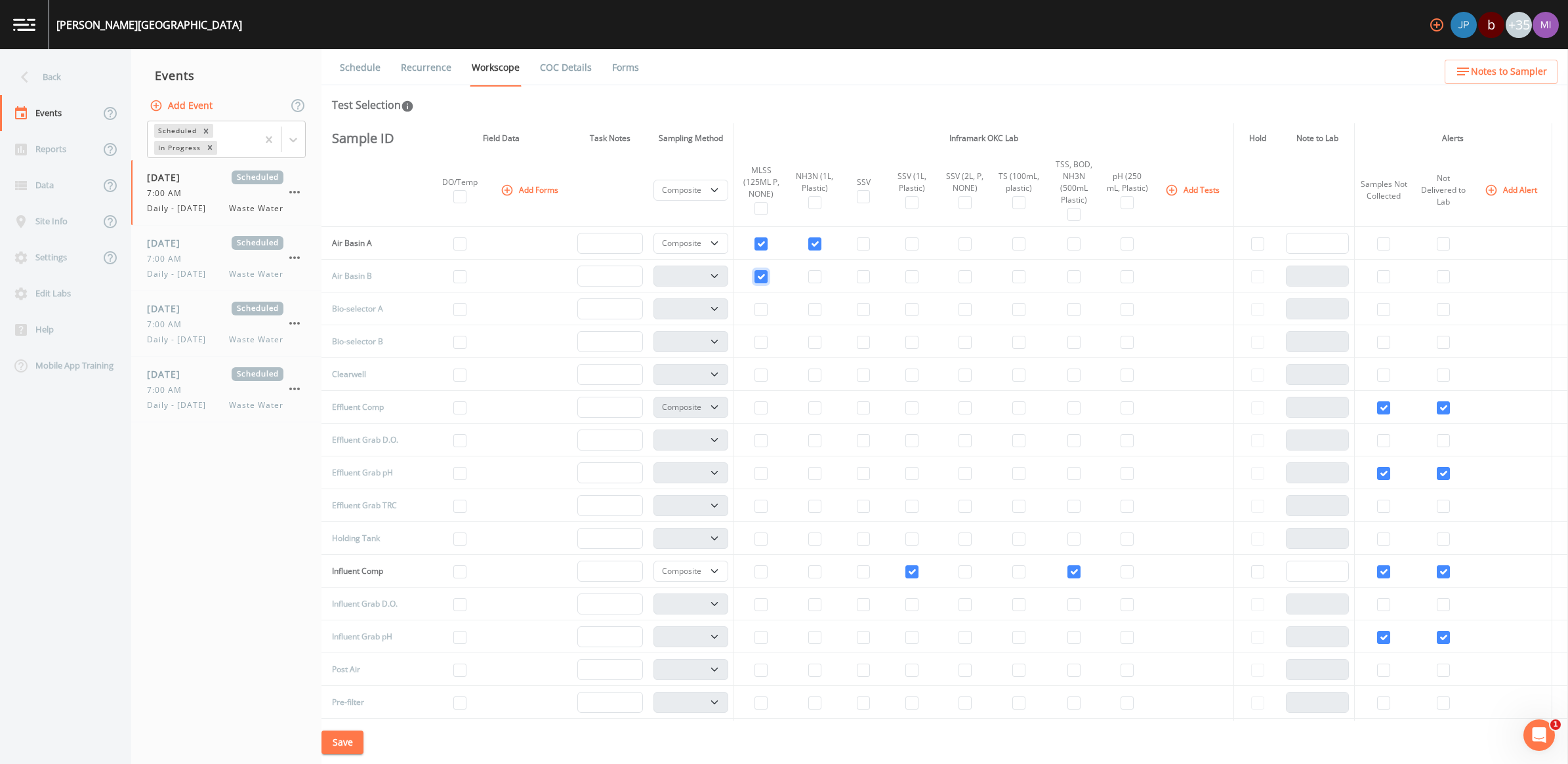
select select "b6a3c313-748b-4795-a028-792ad310bd60"
click at [773, 277] on input "checkbox" at bounding box center [815, 277] width 13 height 13
checkbox input "true"
click at [706, 243] on select "Composite Grab" at bounding box center [691, 243] width 75 height 21
select select "092b3f94-5697-4c94-9891-da161916fdbb"
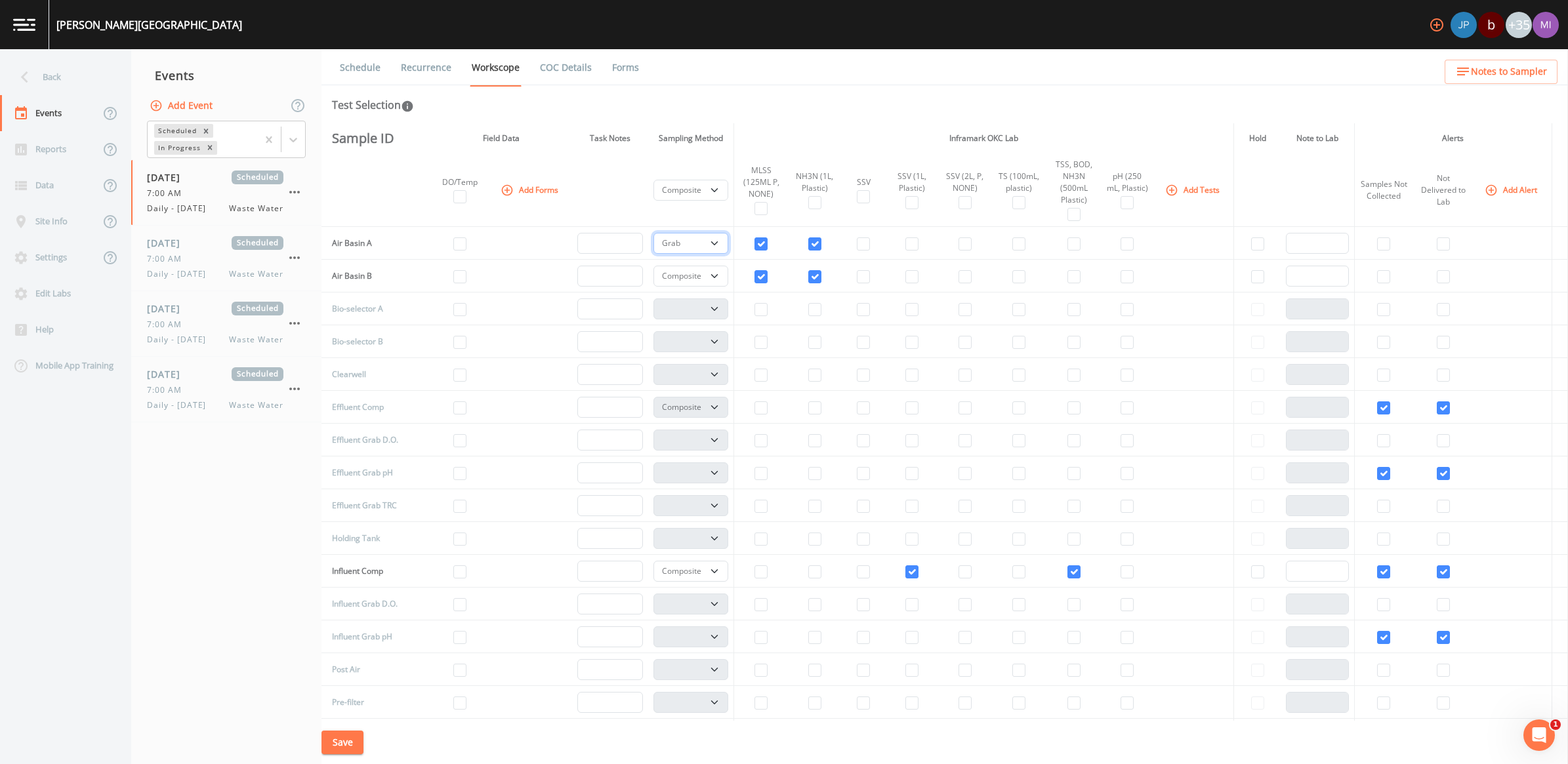
click at [653, 233] on select "Composite Grab" at bounding box center [691, 243] width 75 height 21
select select
drag, startPoint x: 704, startPoint y: 272, endPoint x: 706, endPoint y: 287, distance: 15.1
click at [704, 272] on select "Composite Grab" at bounding box center [691, 276] width 75 height 21
select select "092b3f94-5697-4c94-9891-da161916fdbb"
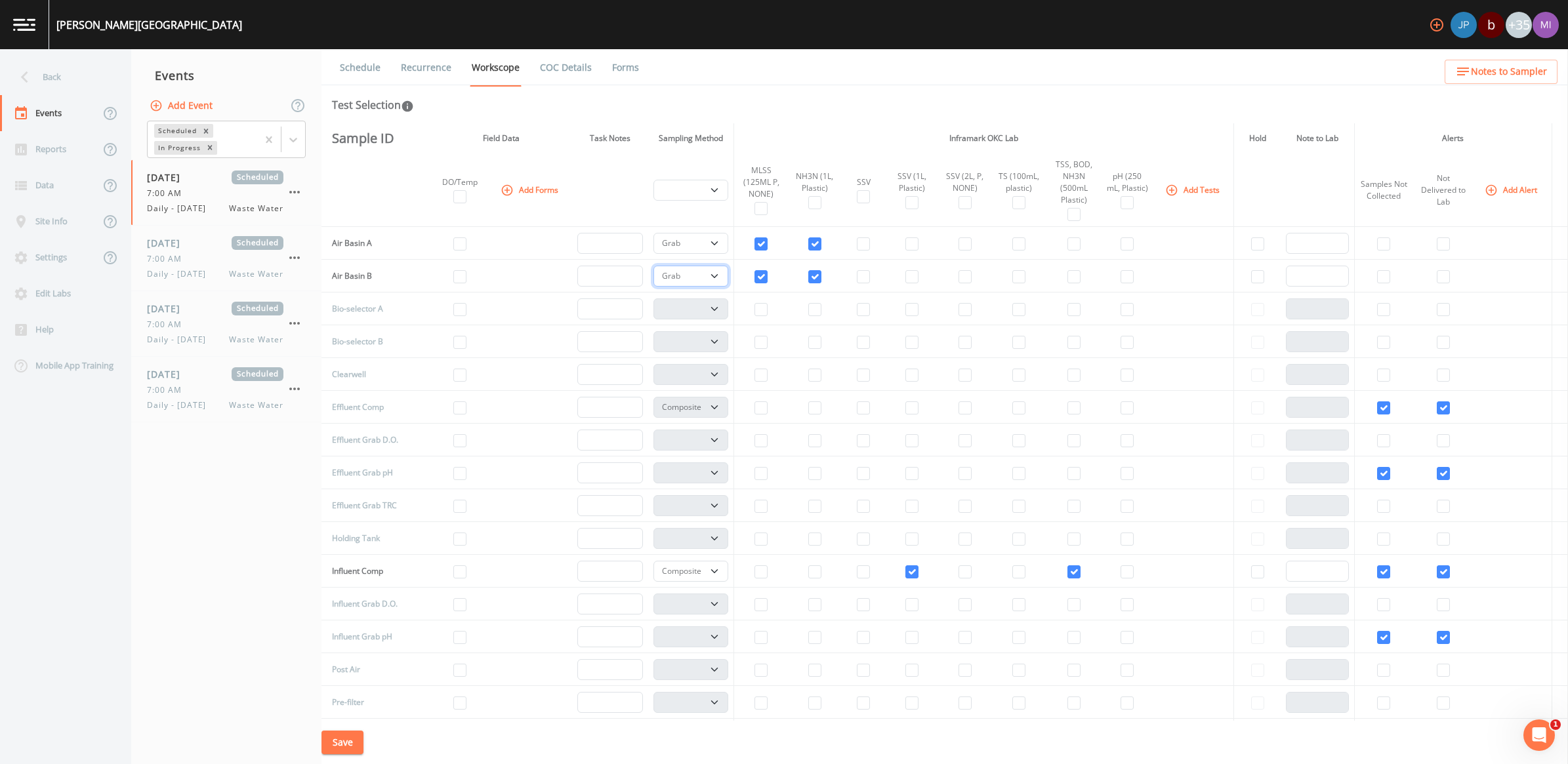
click at [653, 265] on select "Composite Grab" at bounding box center [691, 276] width 75 height 21
click at [773, 541] on input "checkbox" at bounding box center [1019, 539] width 13 height 13
checkbox input "true"
click at [703, 535] on select "Composite Grab" at bounding box center [691, 538] width 75 height 21
select select "092b3f94-5697-4c94-9891-da161916fdbb"
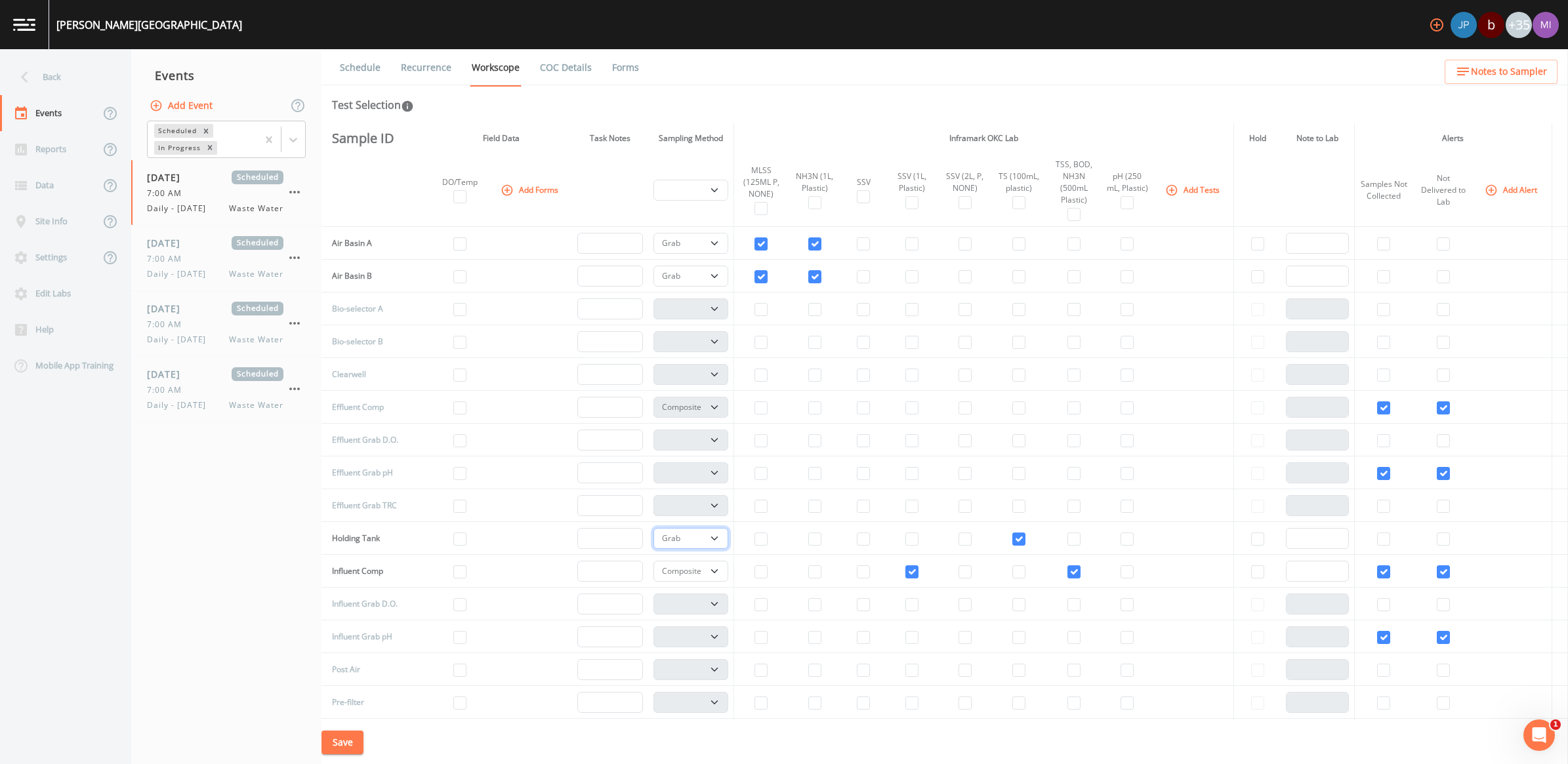
click at [653, 527] on select "Composite Grab" at bounding box center [691, 538] width 75 height 21
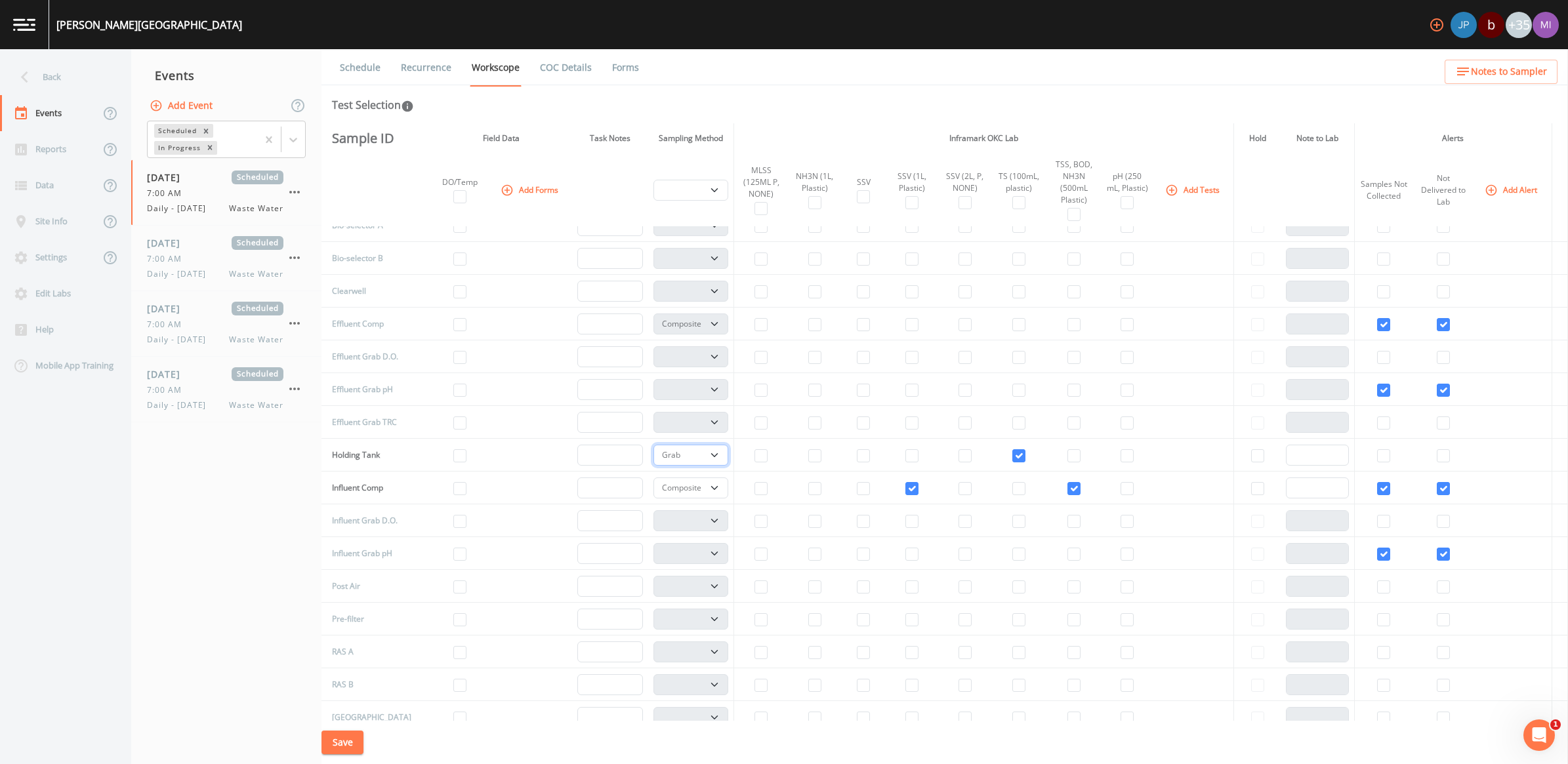
scroll to position [164, 0]
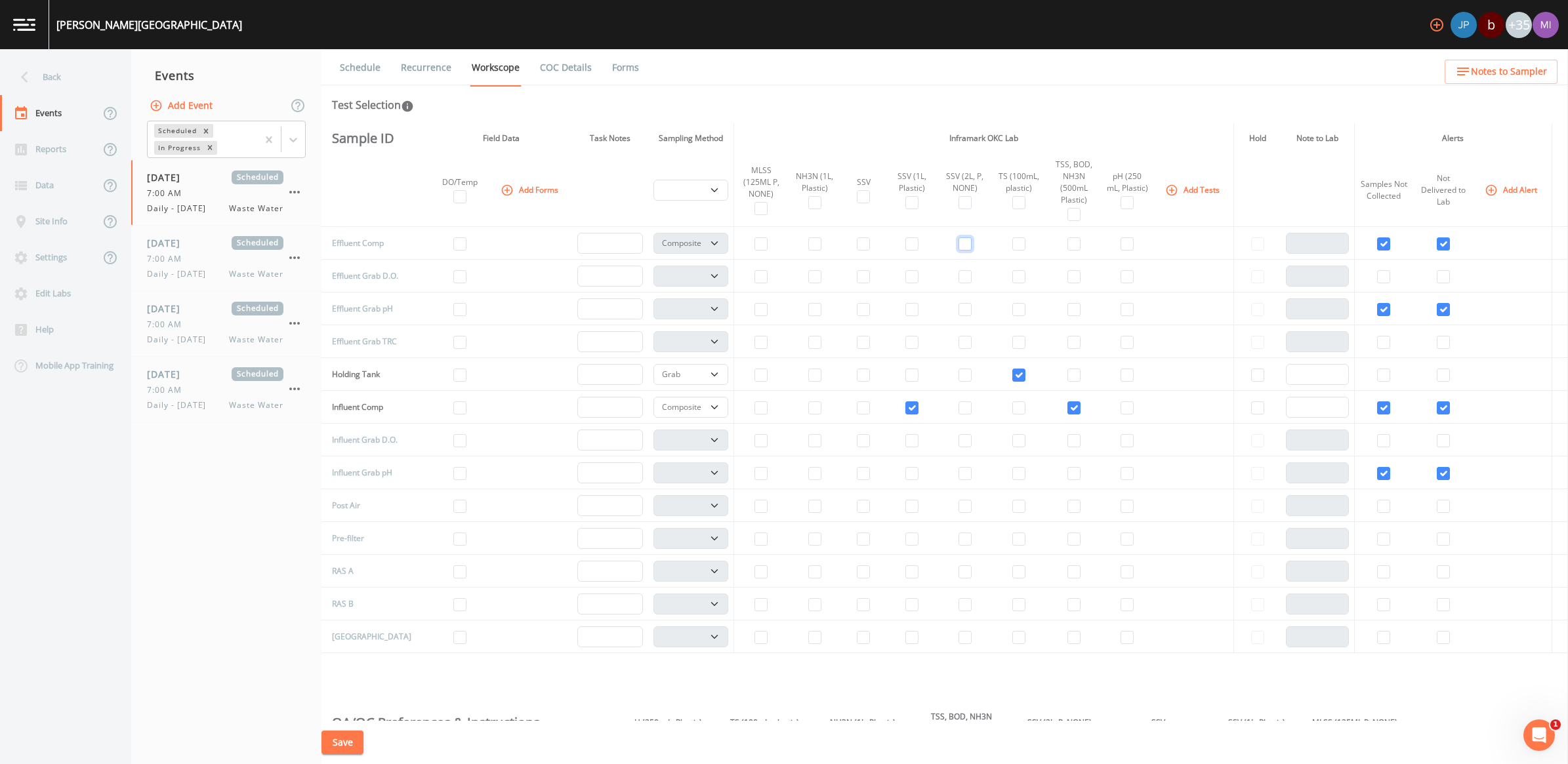
click at [773, 241] on input "checkbox" at bounding box center [965, 244] width 13 height 13
checkbox input "true"
click at [773, 195] on button "Add Tests" at bounding box center [1194, 189] width 62 height 22
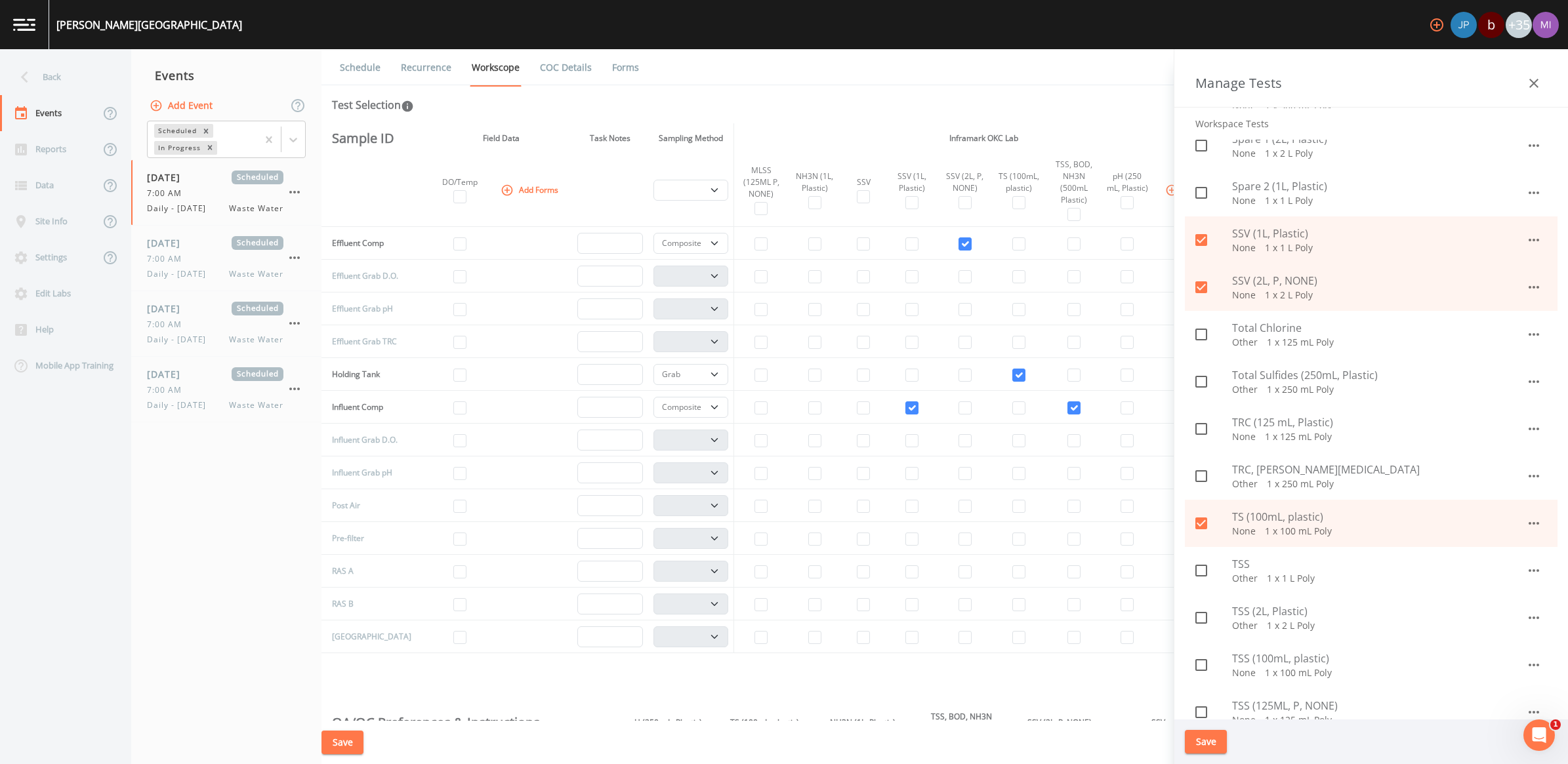
scroll to position [1148, 0]
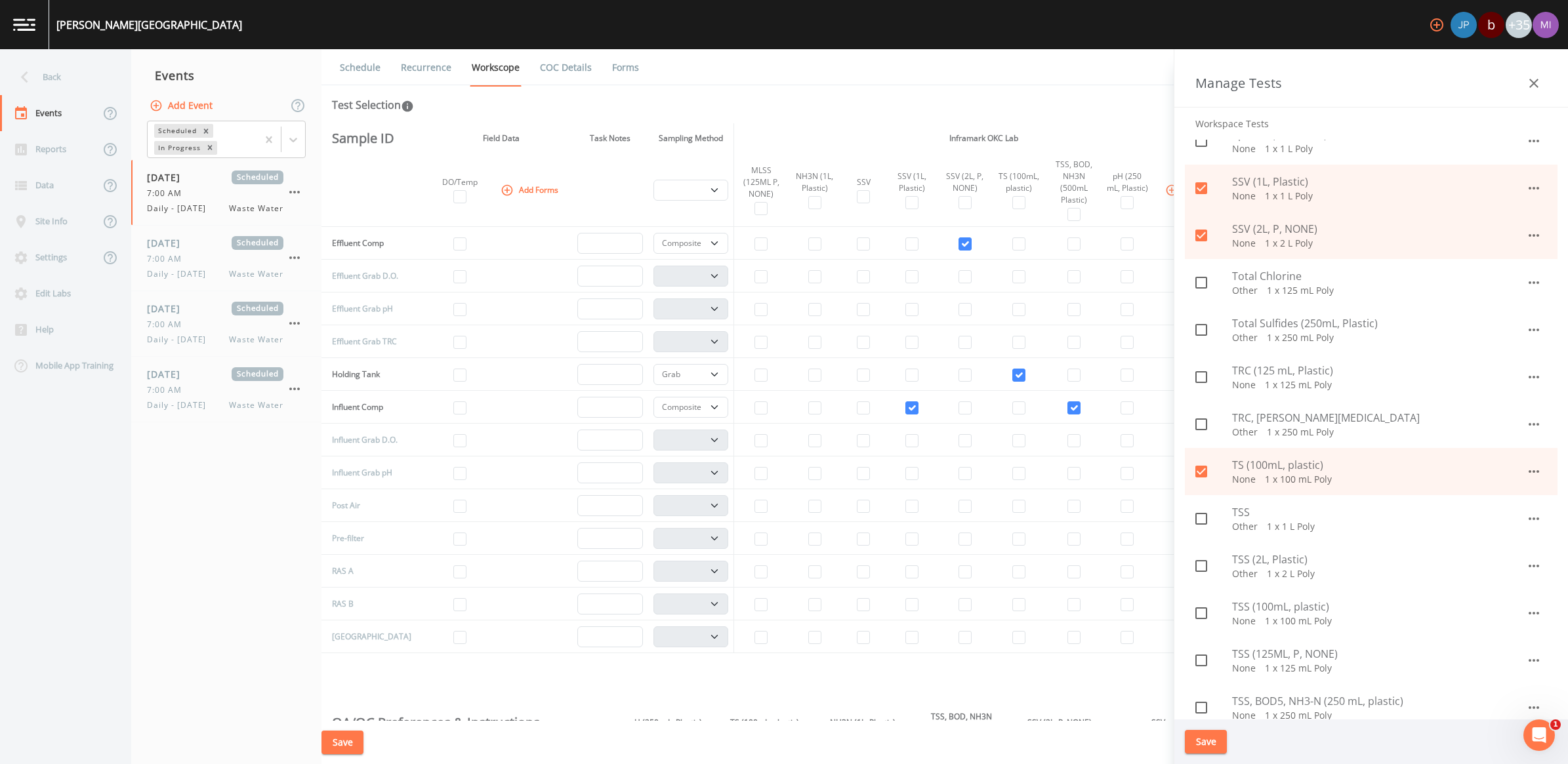
click at [773, 567] on icon at bounding box center [1201, 566] width 16 height 16
checkbox input "true"
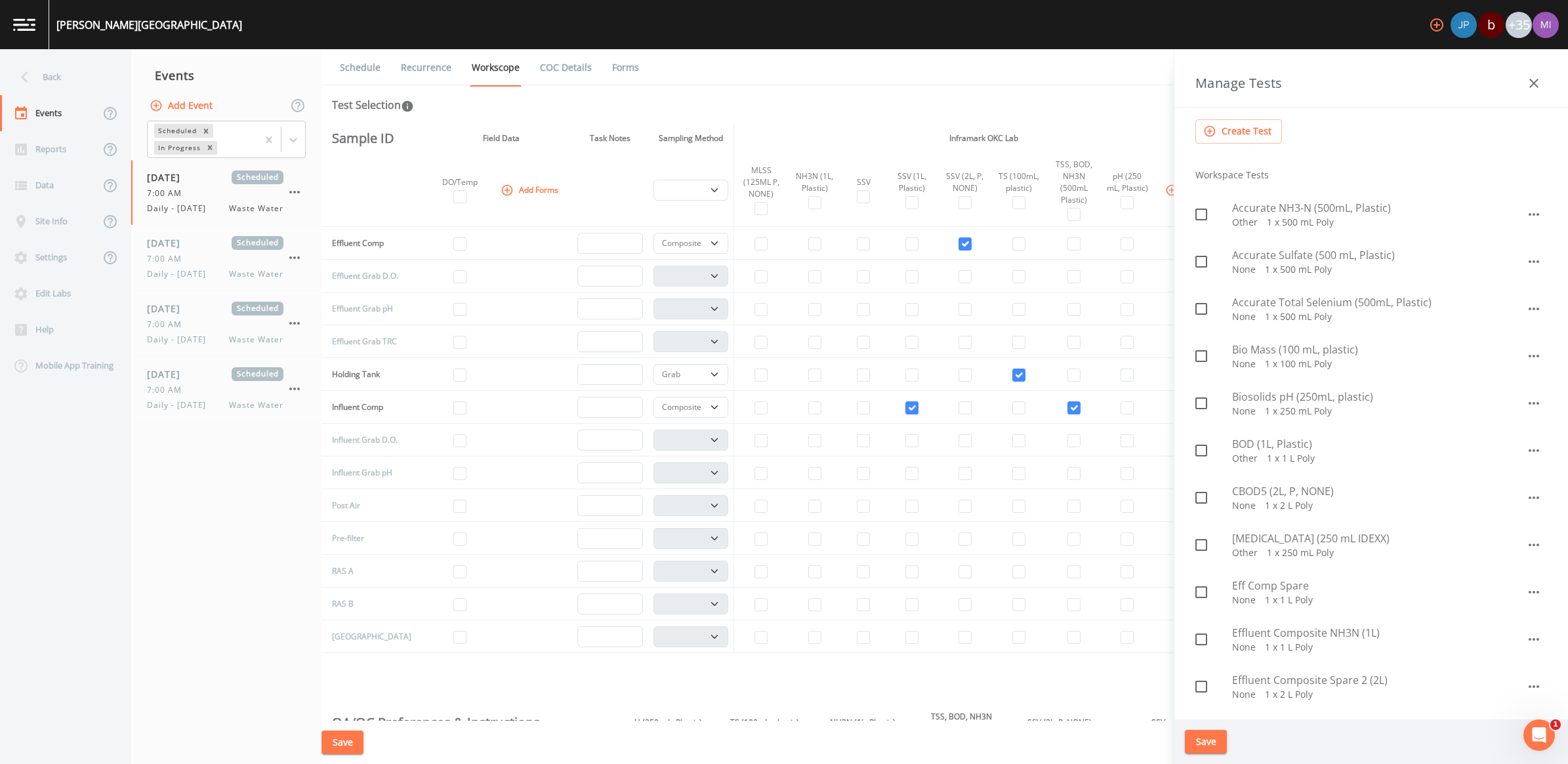
scroll to position [82, 0]
click at [773, 499] on icon at bounding box center [1201, 499] width 16 height 16
checkbox input "true"
click at [773, 711] on button "Save" at bounding box center [1206, 742] width 42 height 24
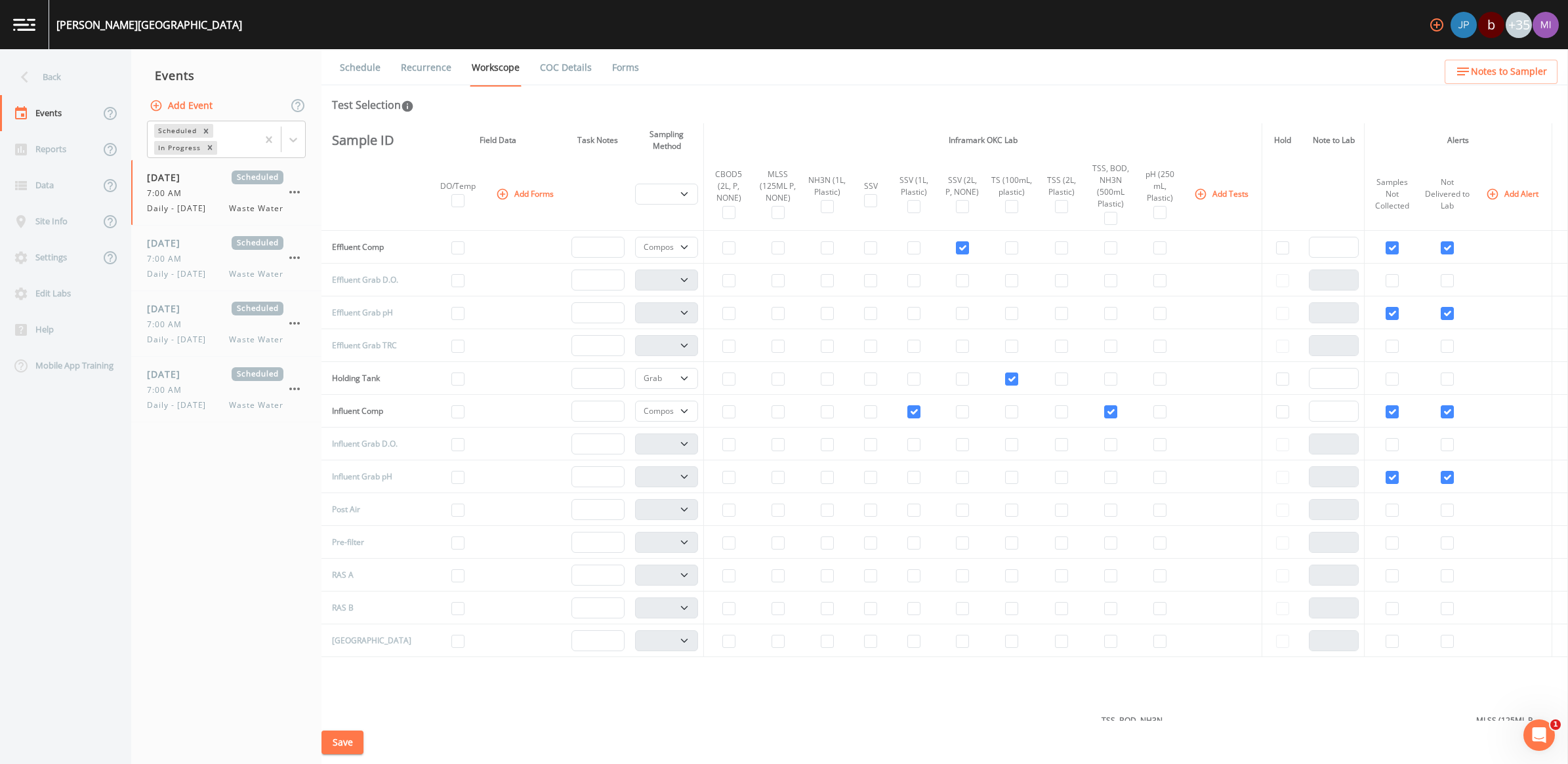
scroll to position [168, 0]
click at [722, 244] on input "checkbox" at bounding box center [728, 244] width 13 height 13
checkbox input "true"
click at [773, 243] on input "checkbox" at bounding box center [1061, 244] width 13 height 13
checkbox input "true"
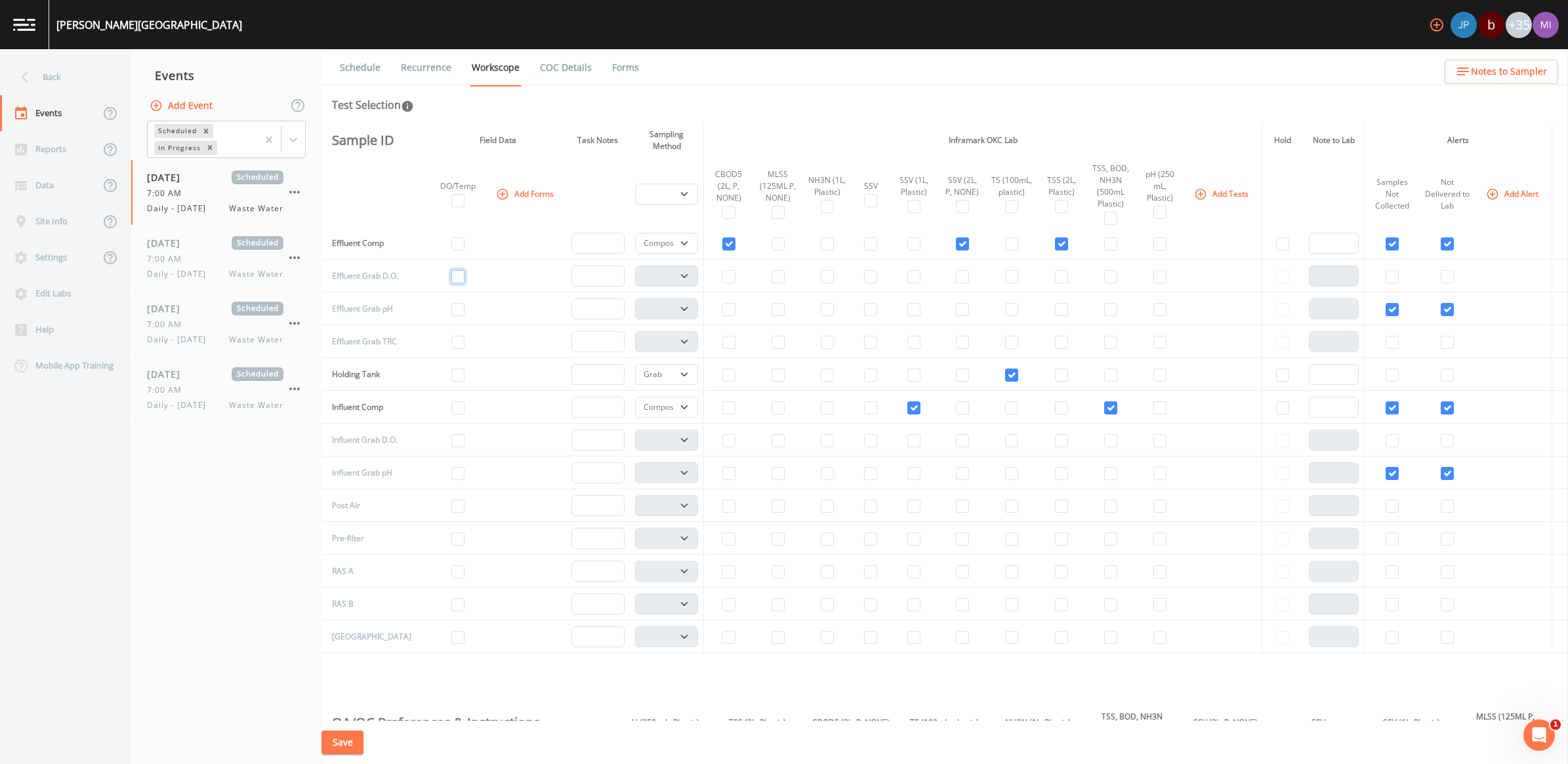
click at [451, 280] on input "checkbox" at bounding box center [457, 277] width 13 height 13
checkbox input "true"
click at [513, 192] on button "Add Forms" at bounding box center [526, 193] width 66 height 22
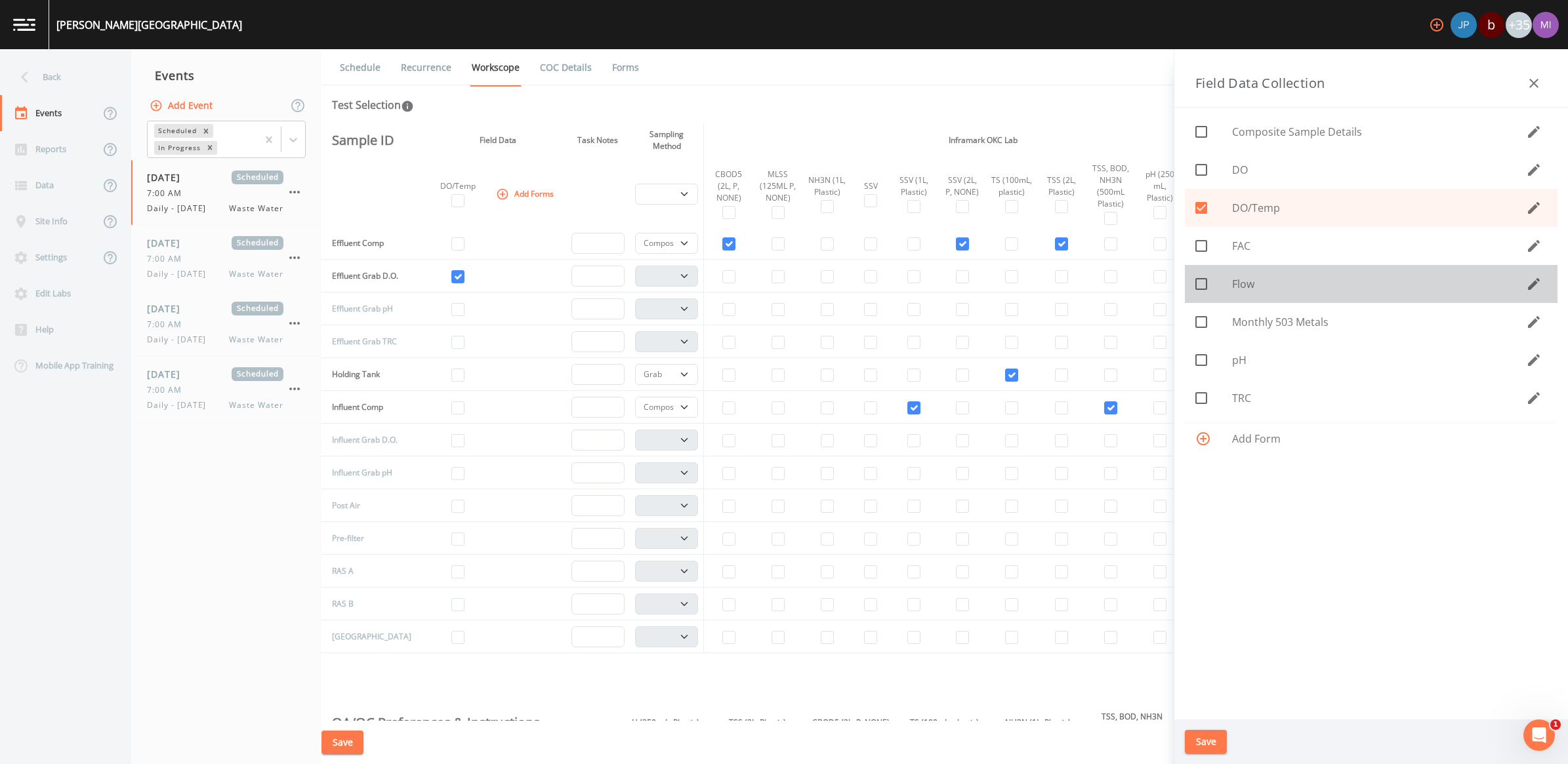
click at [773, 281] on icon at bounding box center [1201, 284] width 16 height 16
checkbox input "true"
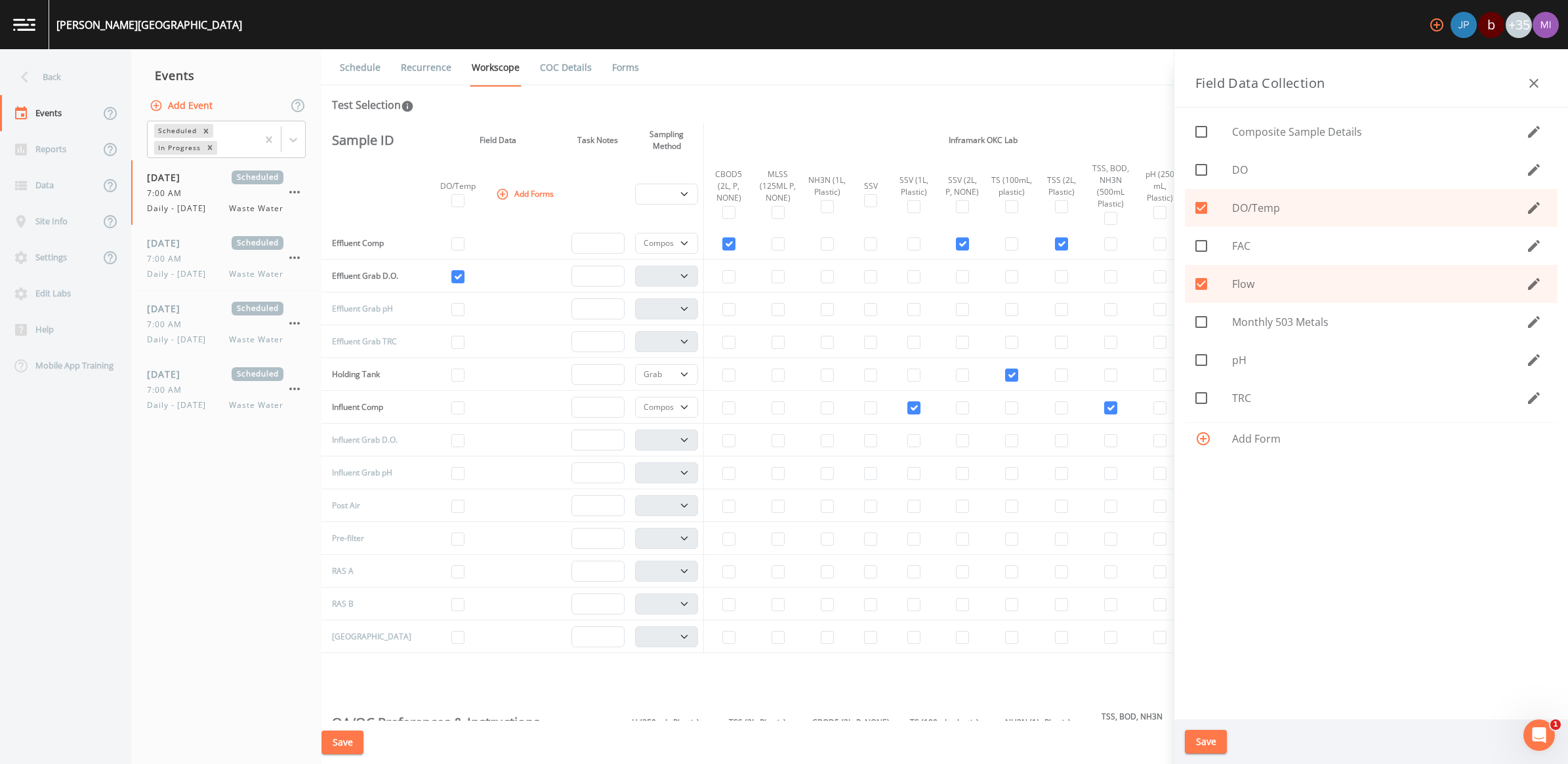
click at [773, 711] on button "Save" at bounding box center [1206, 742] width 42 height 24
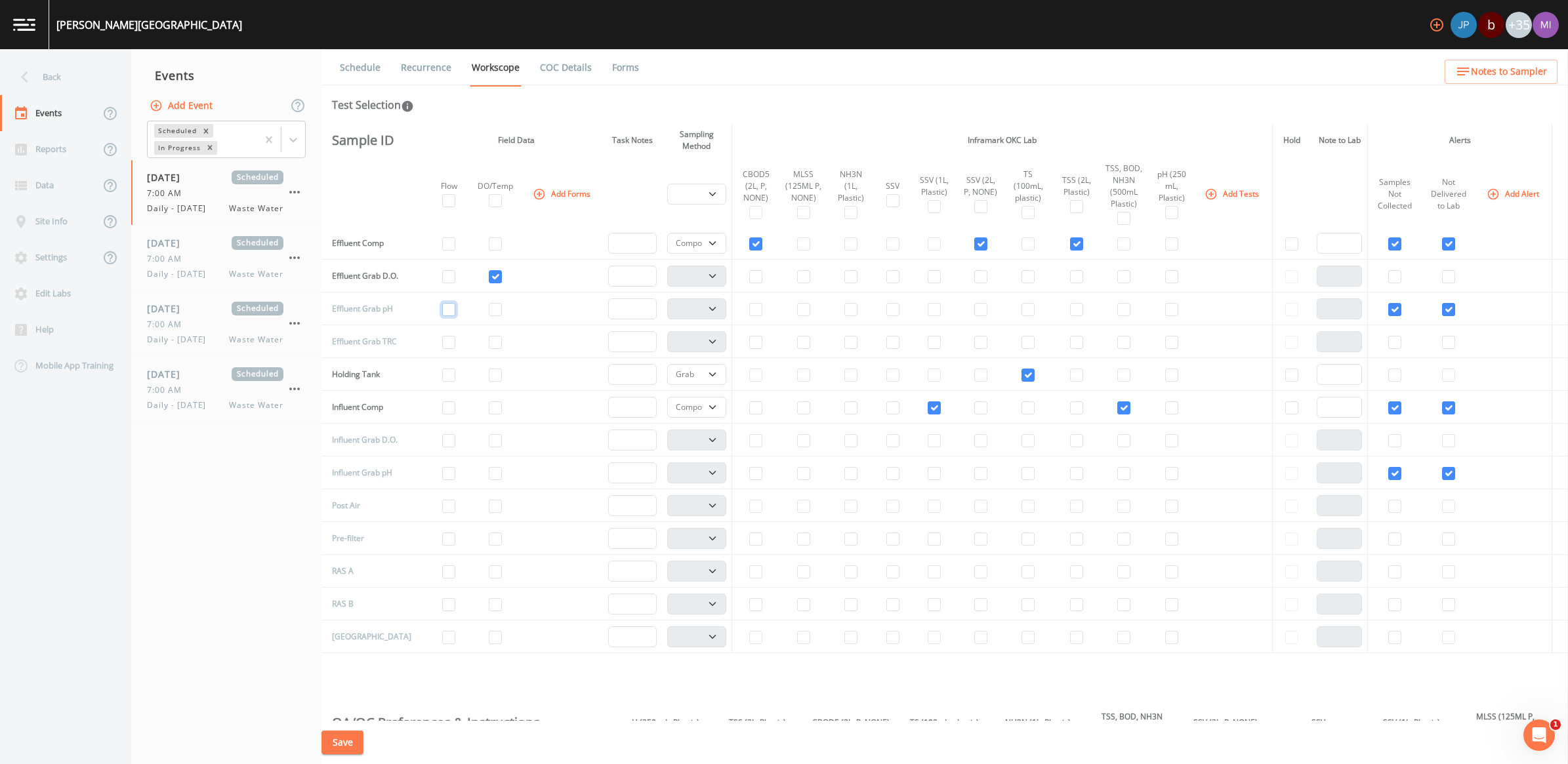
click at [442, 312] on input "checkbox" at bounding box center [449, 309] width 13 height 13
checkbox input "true"
click at [773, 309] on input "checkbox" at bounding box center [1171, 309] width 13 height 13
checkbox input "true"
click at [702, 312] on select "Composite Grab" at bounding box center [696, 308] width 59 height 21
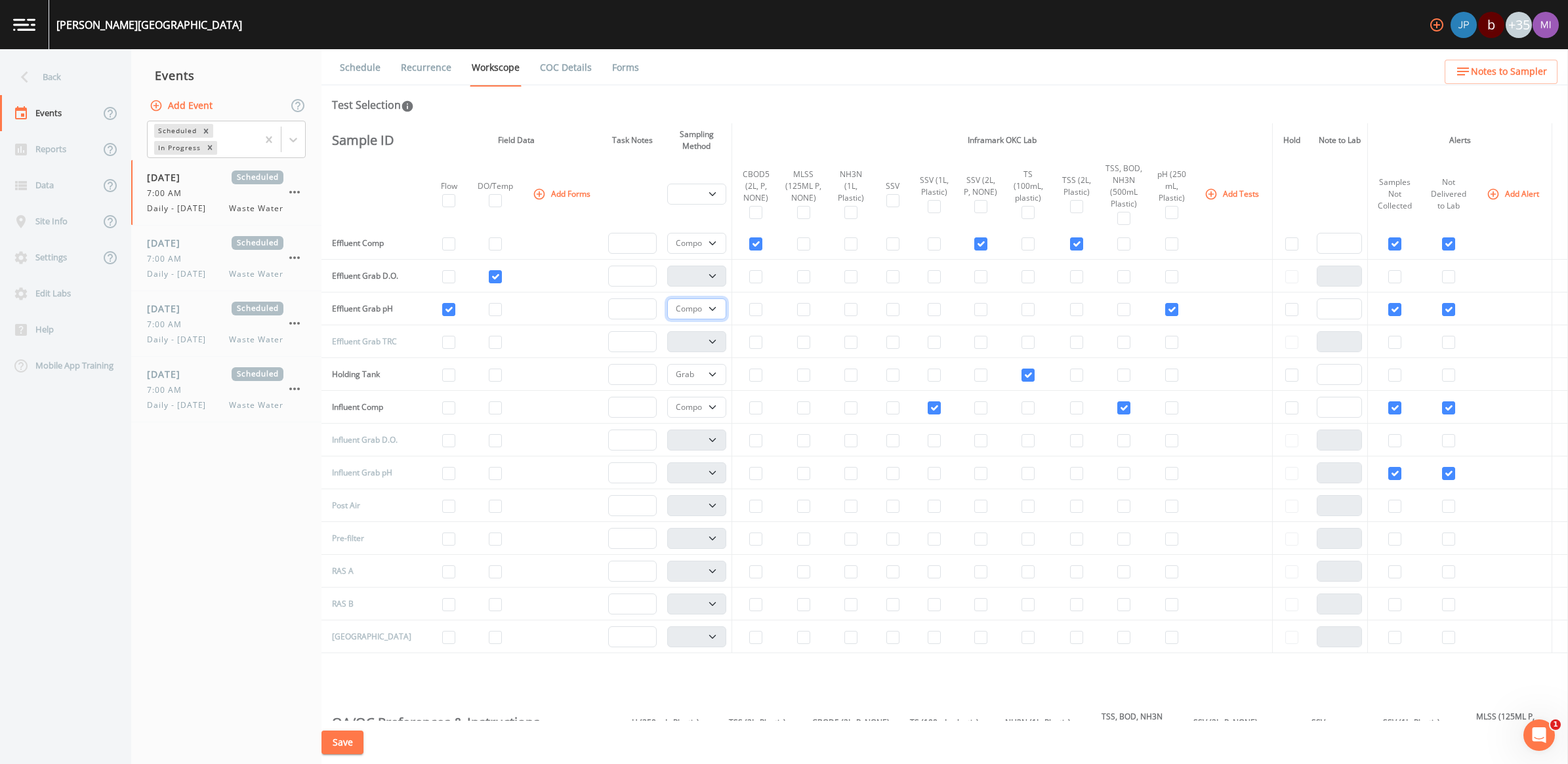
select select "092b3f94-5697-4c94-9891-da161916fdbb"
click at [667, 300] on select "Composite Grab" at bounding box center [696, 308] width 59 height 21
click at [557, 193] on button "Add Forms" at bounding box center [563, 193] width 66 height 22
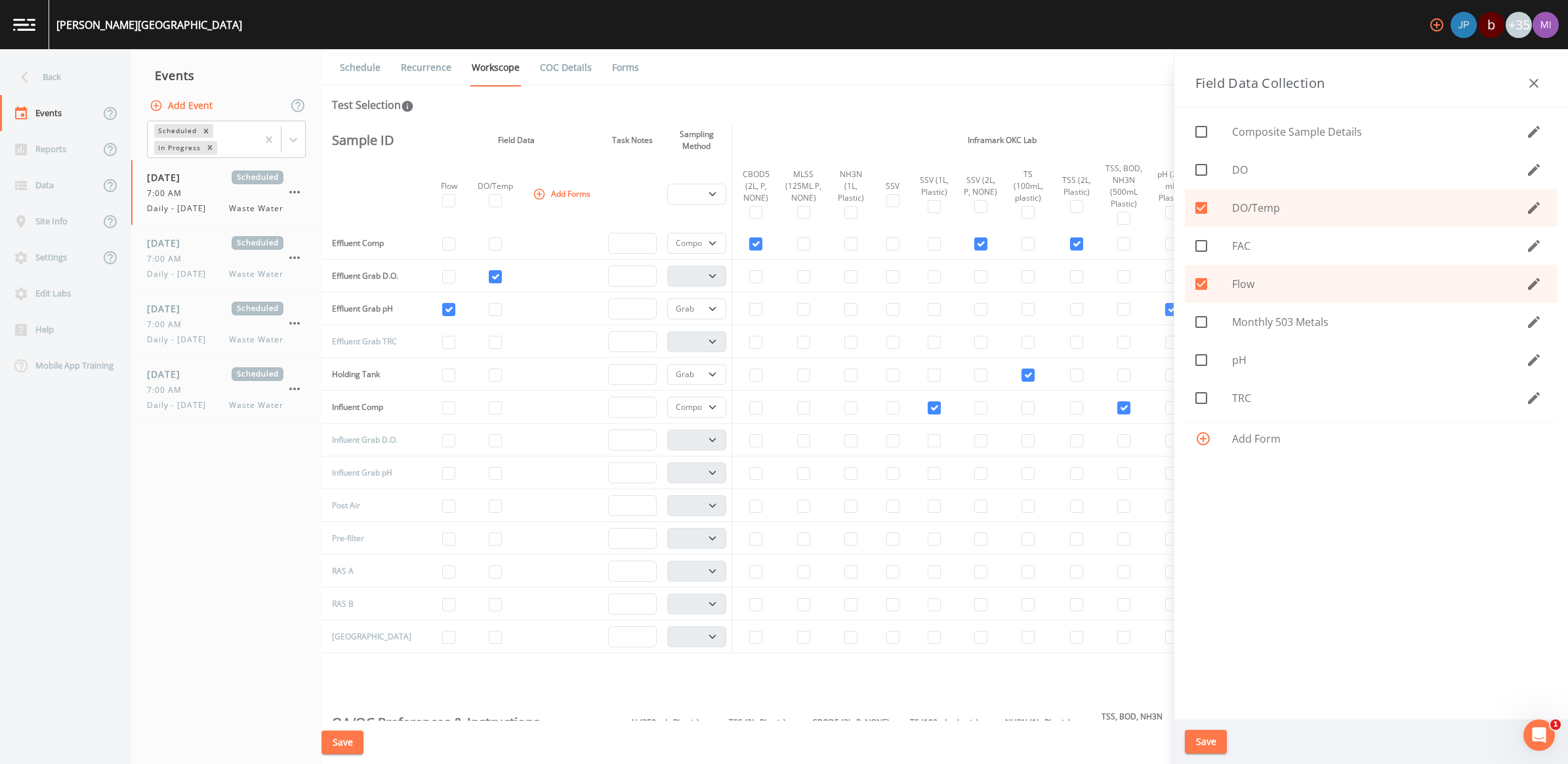
click at [773, 394] on icon at bounding box center [1201, 398] width 16 height 16
checkbox input "true"
click at [773, 711] on button "Save" at bounding box center [1206, 742] width 42 height 24
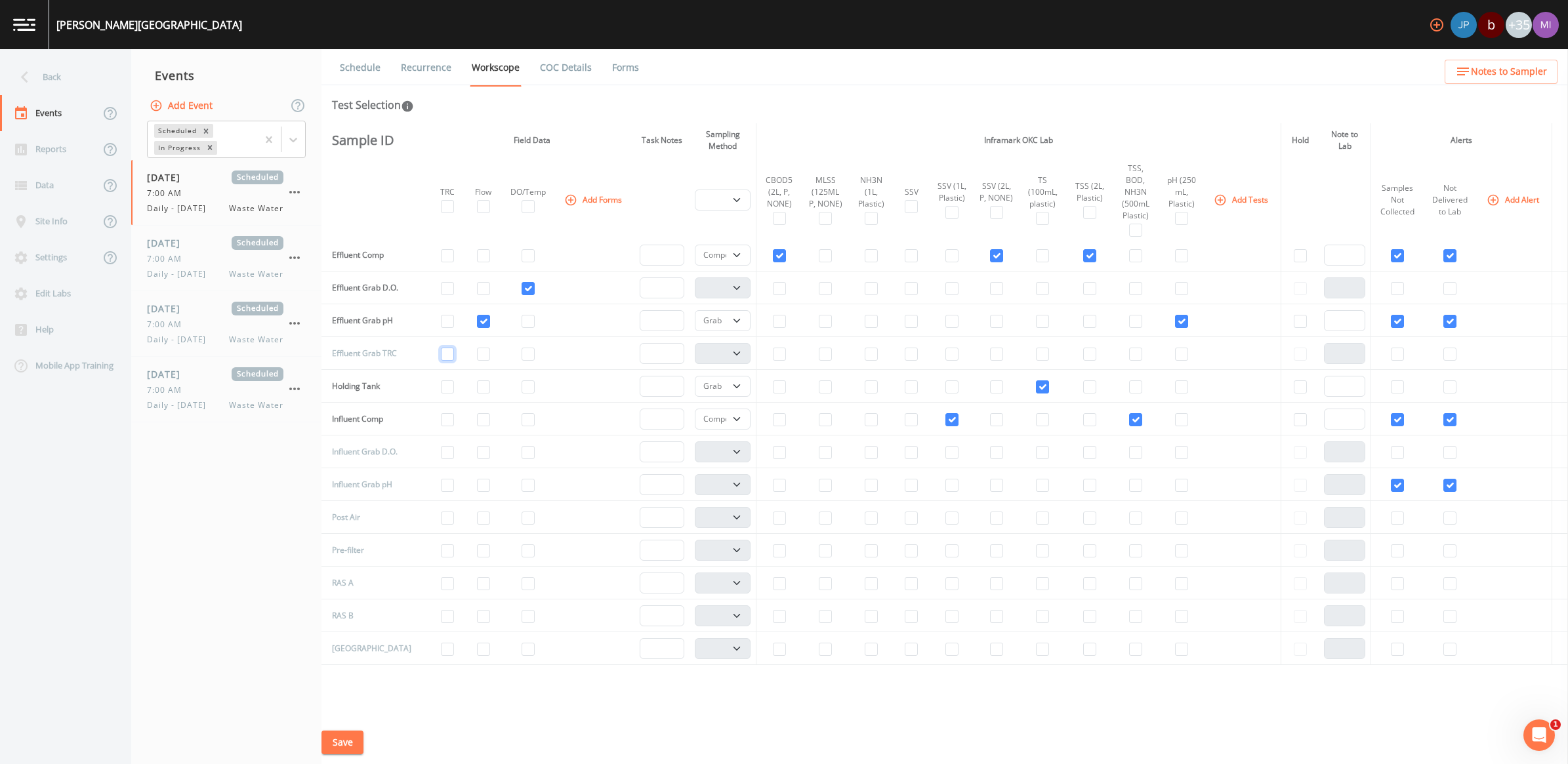
drag, startPoint x: 434, startPoint y: 348, endPoint x: 441, endPoint y: 345, distance: 7.6
click at [441, 348] on input "checkbox" at bounding box center [447, 354] width 13 height 13
checkbox input "true"
click at [337, 711] on button "Save" at bounding box center [342, 742] width 42 height 24
click at [184, 328] on span "7:00 AM" at bounding box center [168, 324] width 42 height 12
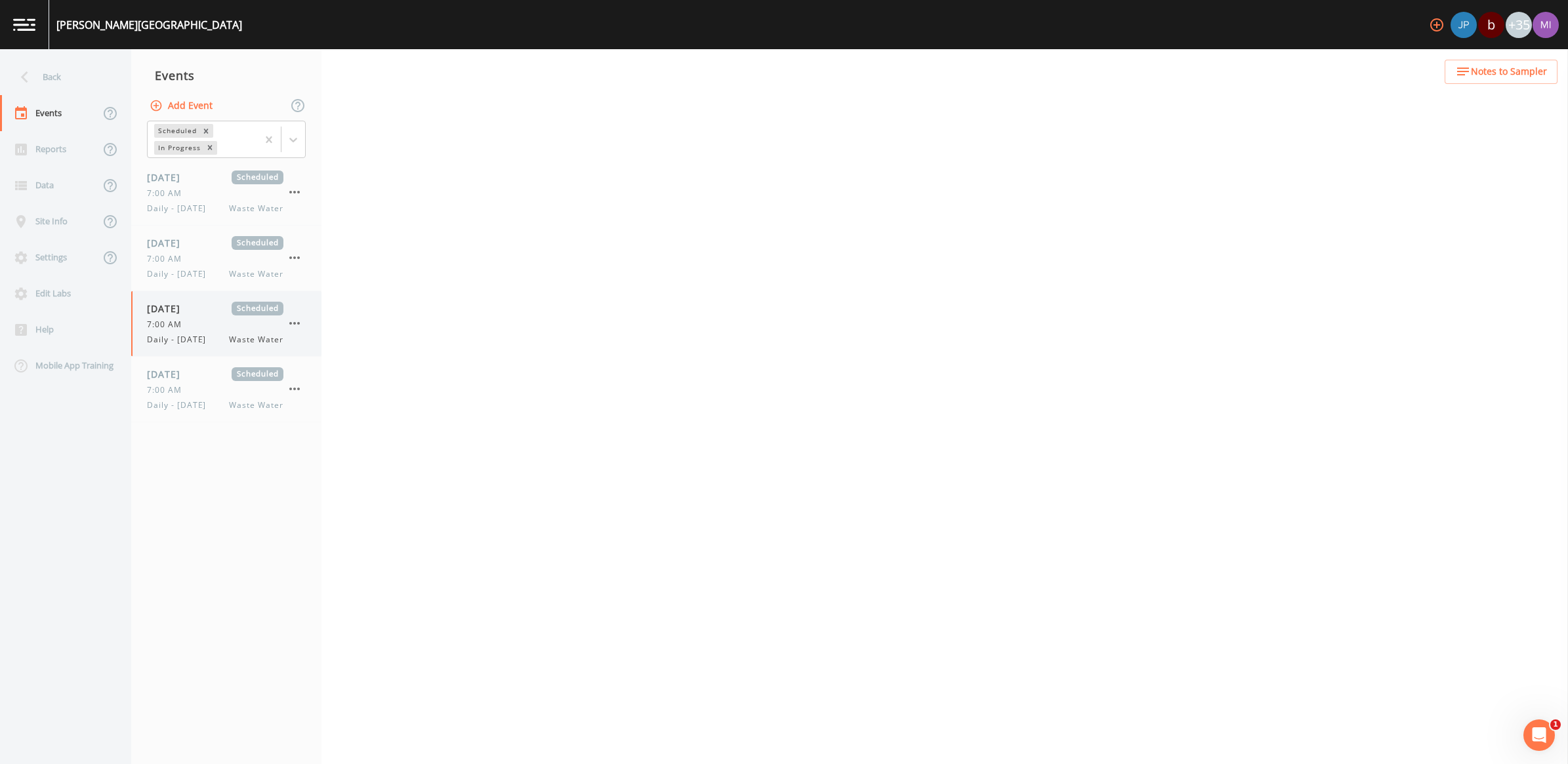
select select "b6a3c313-748b-4795-a028-792ad310bd60"
select select "092b3f94-5697-4c94-9891-da161916fdbb"
select select "b6a3c313-748b-4795-a028-792ad310bd60"
select select "092b3f94-5697-4c94-9891-da161916fdbb"
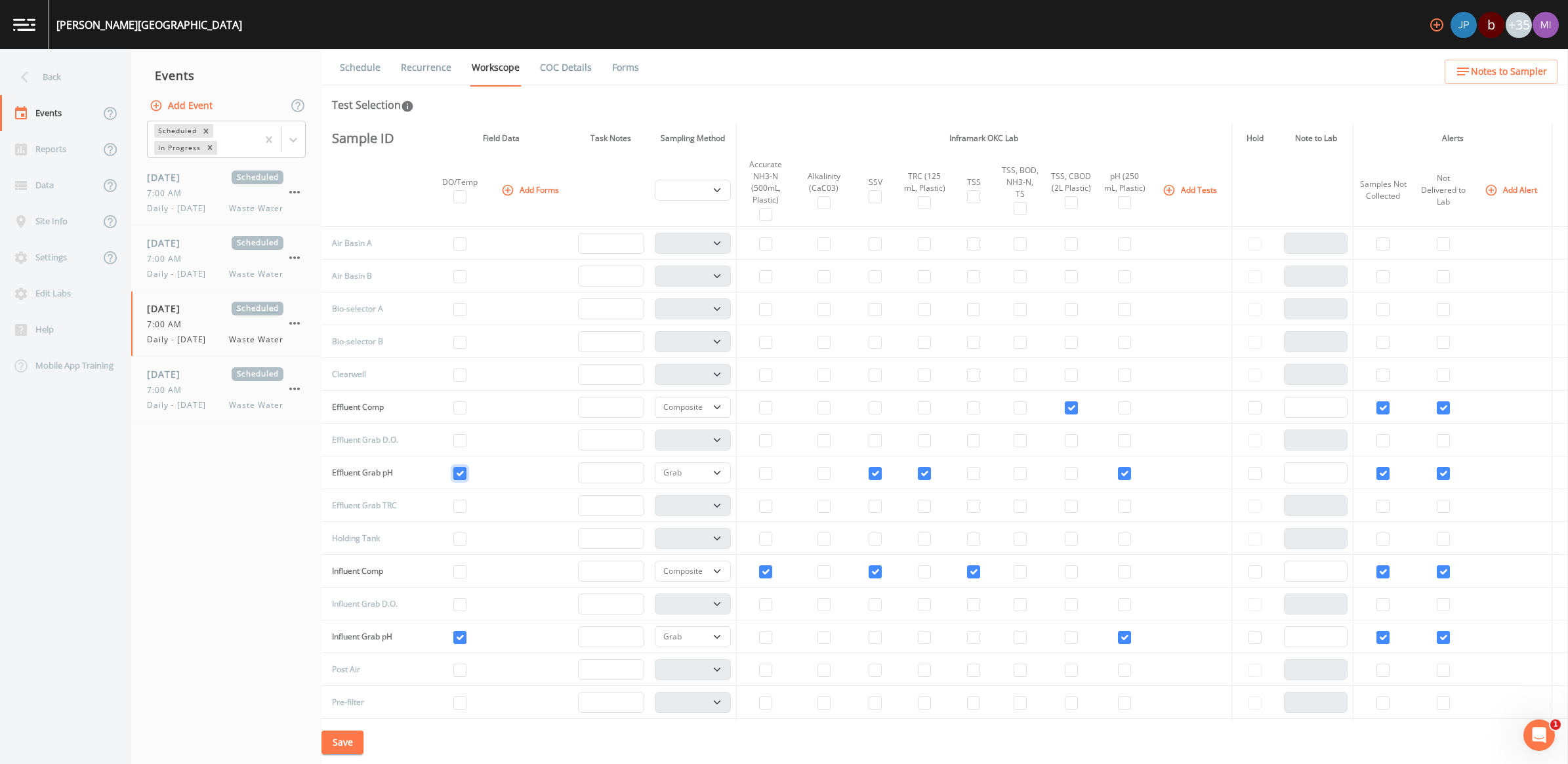
click at [453, 473] on input "checkbox" at bounding box center [460, 473] width 13 height 13
checkbox input "false"
drag, startPoint x: 447, startPoint y: 638, endPoint x: 487, endPoint y: 644, distance: 40.4
click at [453, 638] on input "checkbox" at bounding box center [460, 637] width 13 height 13
checkbox input "false"
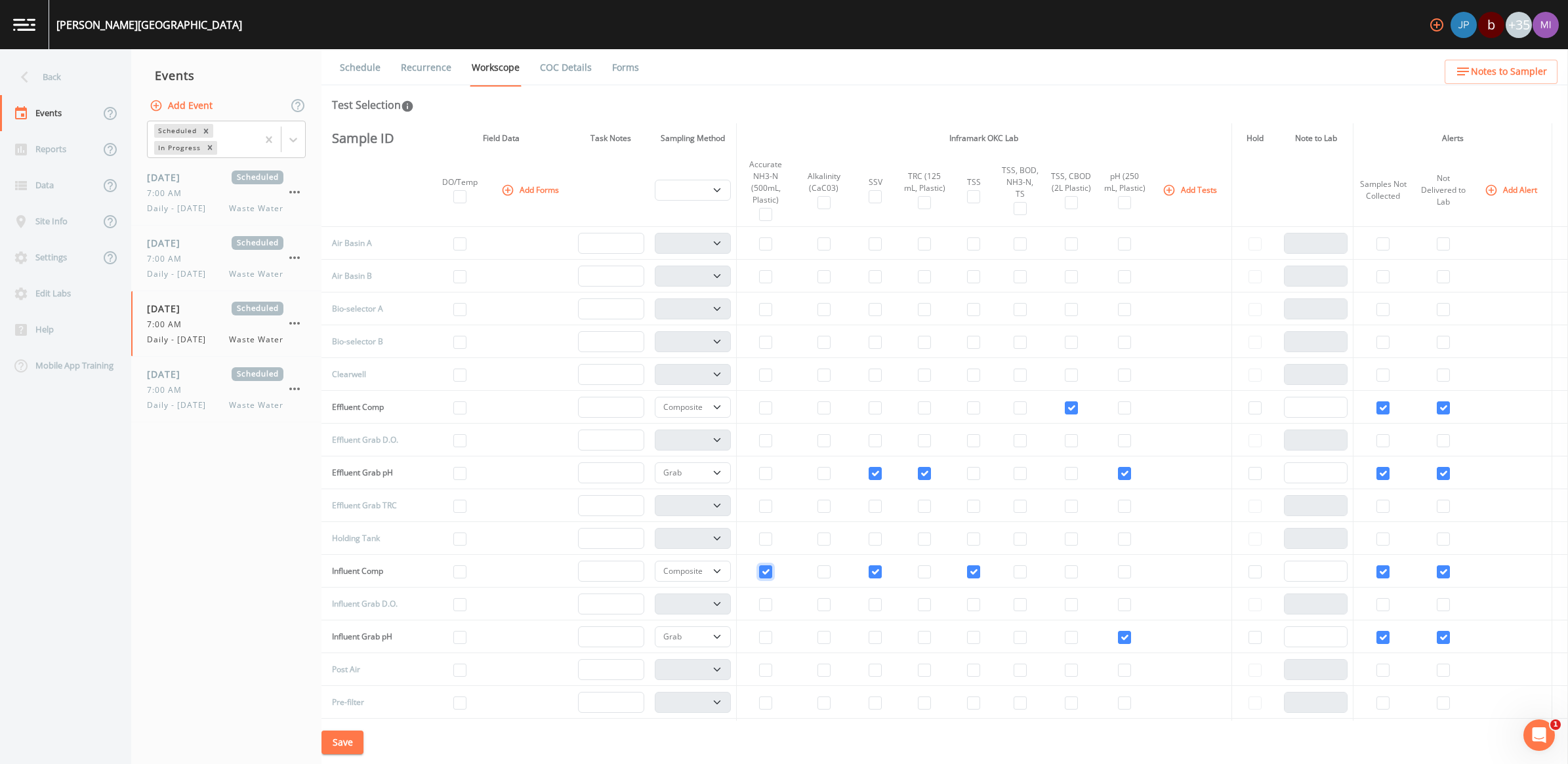
click at [759, 571] on input "checkbox" at bounding box center [765, 571] width 13 height 13
checkbox input "false"
click at [773, 571] on input "checkbox" at bounding box center [875, 571] width 13 height 13
checkbox input "false"
drag, startPoint x: 867, startPoint y: 473, endPoint x: 878, endPoint y: 469, distance: 11.7
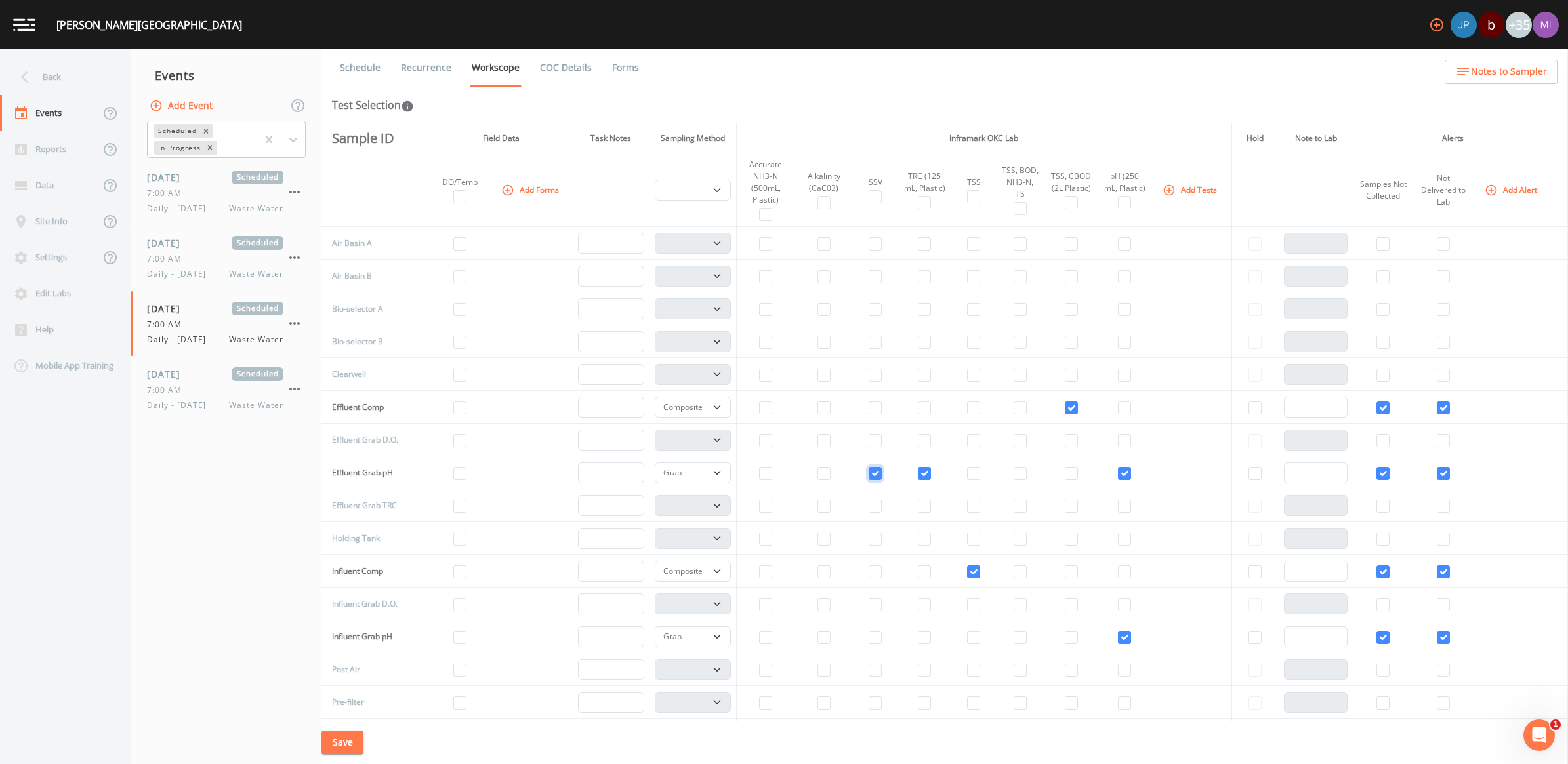
click at [773, 472] on input "checkbox" at bounding box center [875, 473] width 13 height 13
checkbox input "false"
click at [773, 476] on input "checkbox" at bounding box center [924, 473] width 13 height 13
checkbox input "false"
click at [773, 407] on td at bounding box center [1071, 407] width 54 height 33
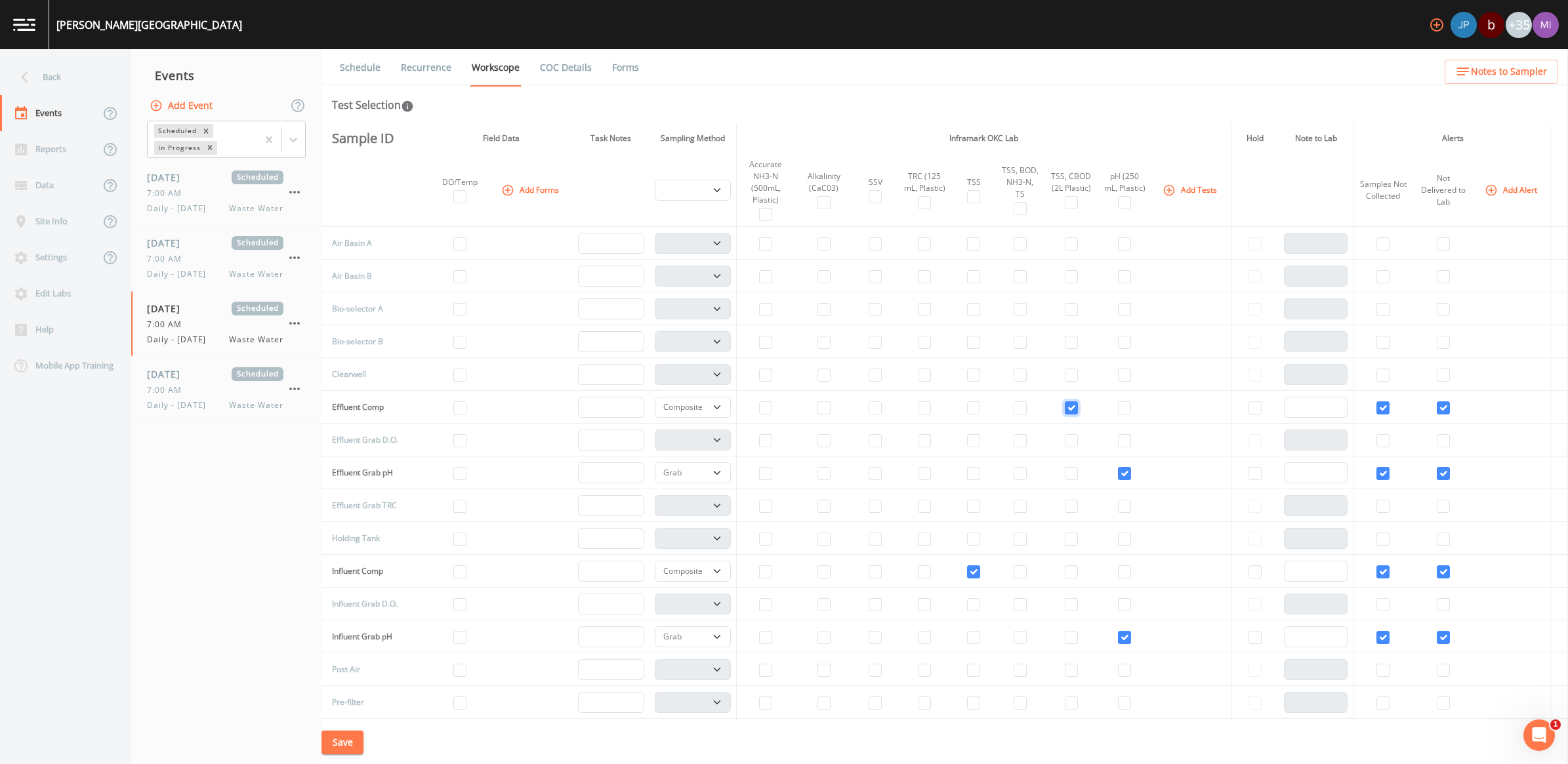
click at [773, 405] on input "checkbox" at bounding box center [1071, 408] width 13 height 13
checkbox input "false"
select select
drag, startPoint x: 1114, startPoint y: 472, endPoint x: 1114, endPoint y: 485, distance: 13.0
click at [773, 472] on input "checkbox" at bounding box center [1124, 473] width 13 height 13
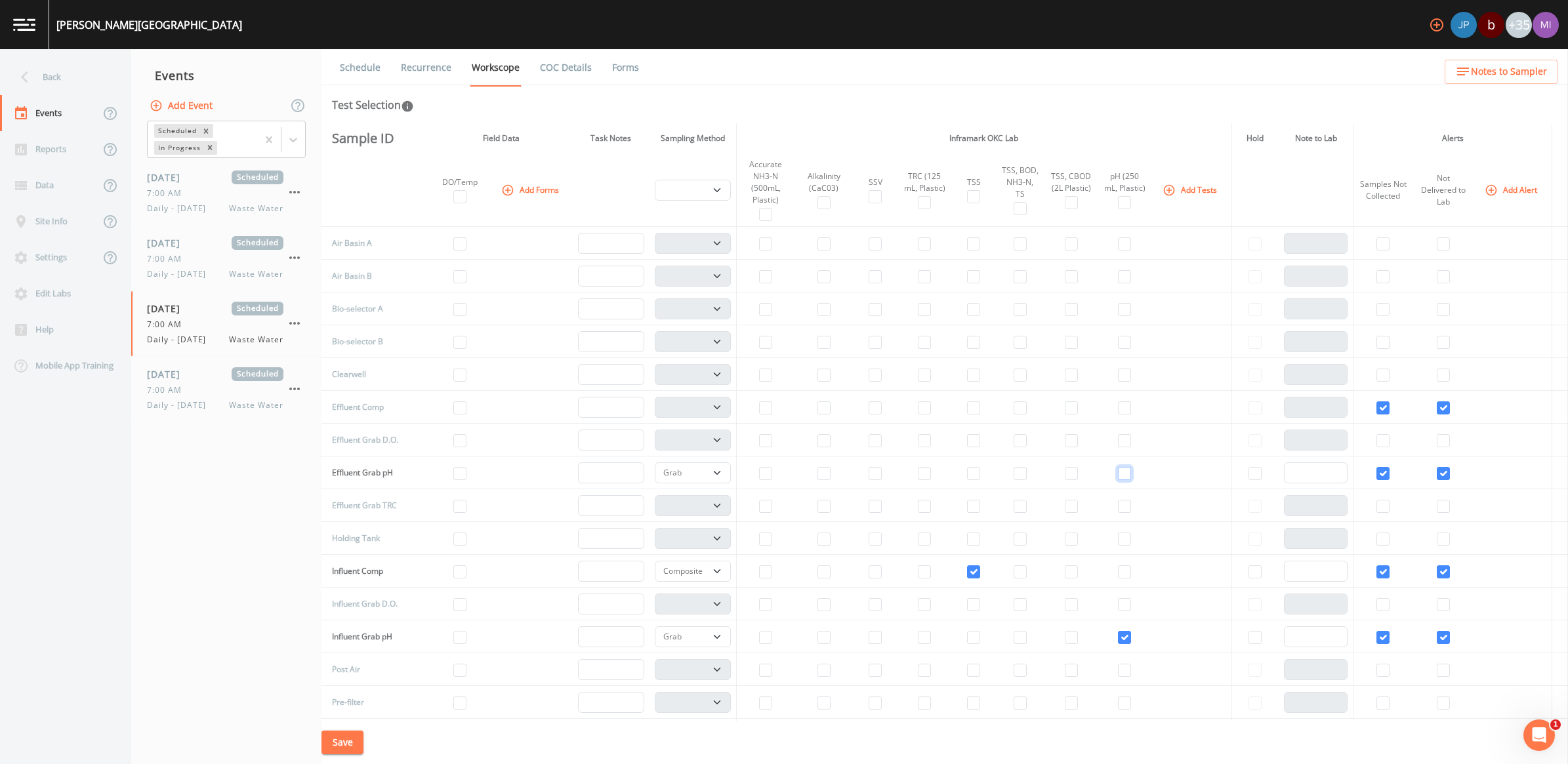
checkbox input "false"
select select
click at [773, 569] on input "checkbox" at bounding box center [973, 571] width 13 height 13
checkbox input "false"
select select "092b3f94-5697-4c94-9891-da161916fdbb"
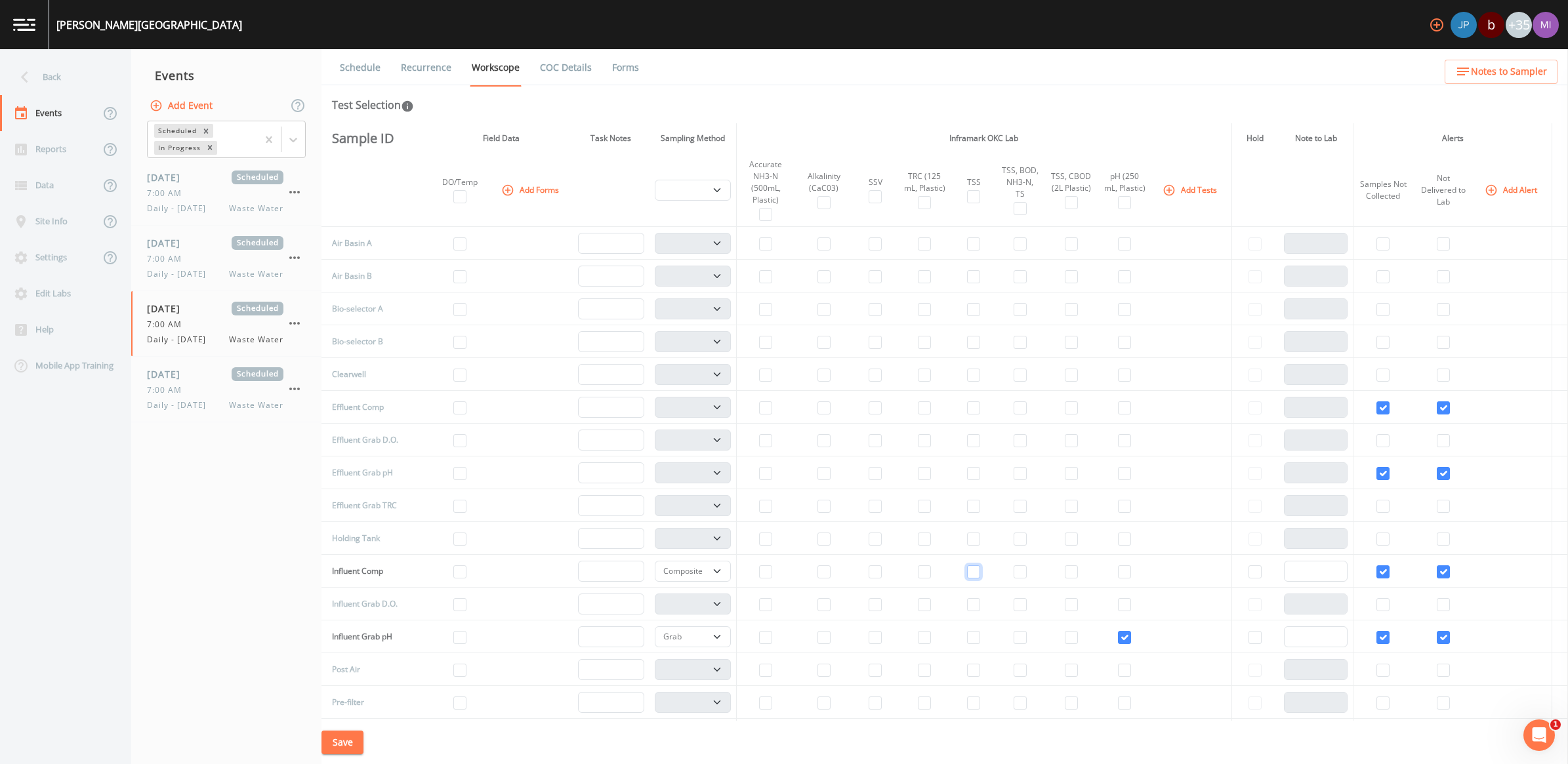
select select
click at [773, 638] on input "checkbox" at bounding box center [1124, 637] width 13 height 13
checkbox input "false"
select select
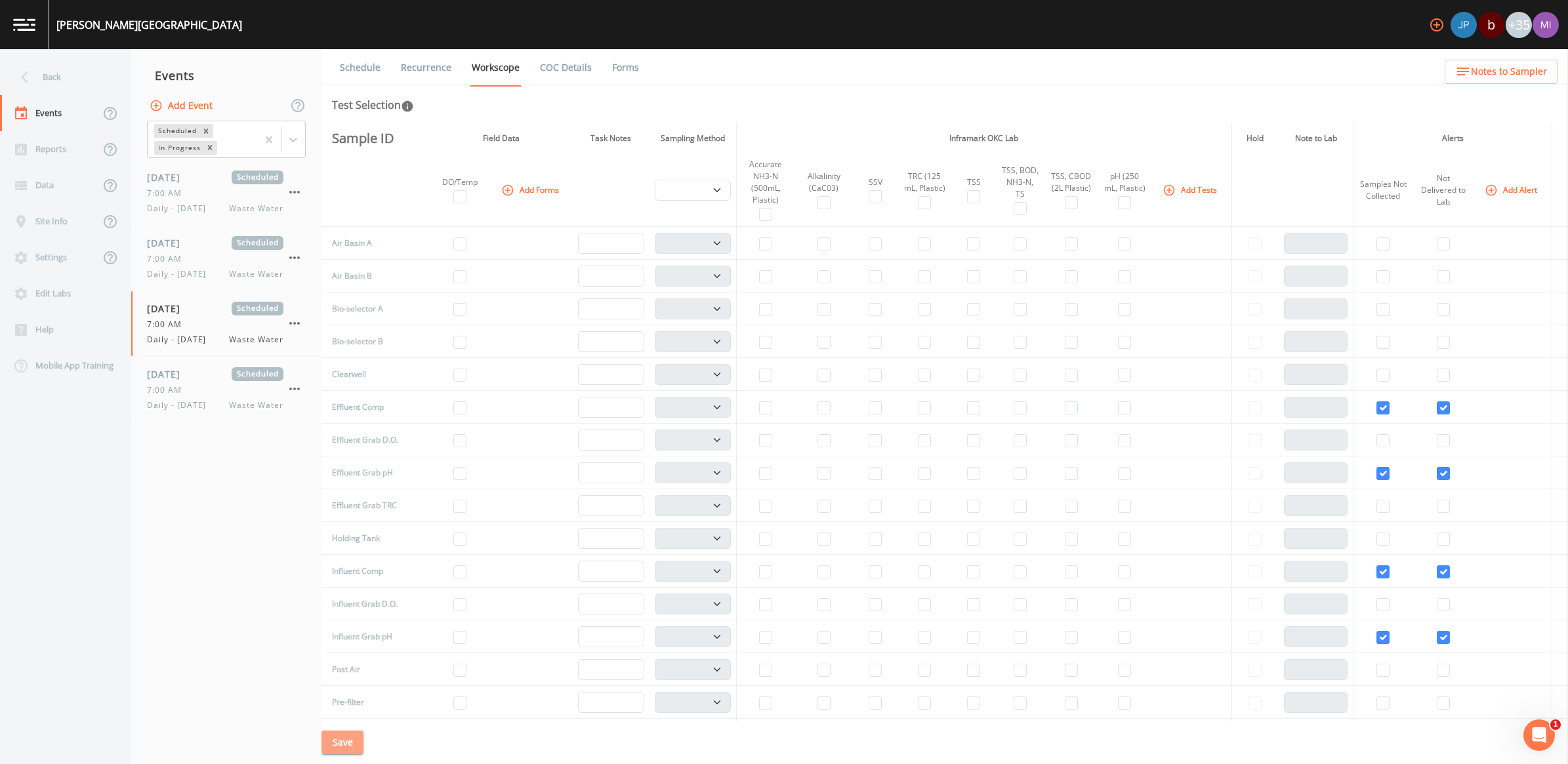
click at [345, 711] on button "Save" at bounding box center [342, 742] width 42 height 24
click at [189, 205] on span "Daily - Saturday" at bounding box center [181, 209] width 67 height 12
select select "092b3f94-5697-4c94-9891-da161916fdbb"
select select "b6a3c313-748b-4795-a028-792ad310bd60"
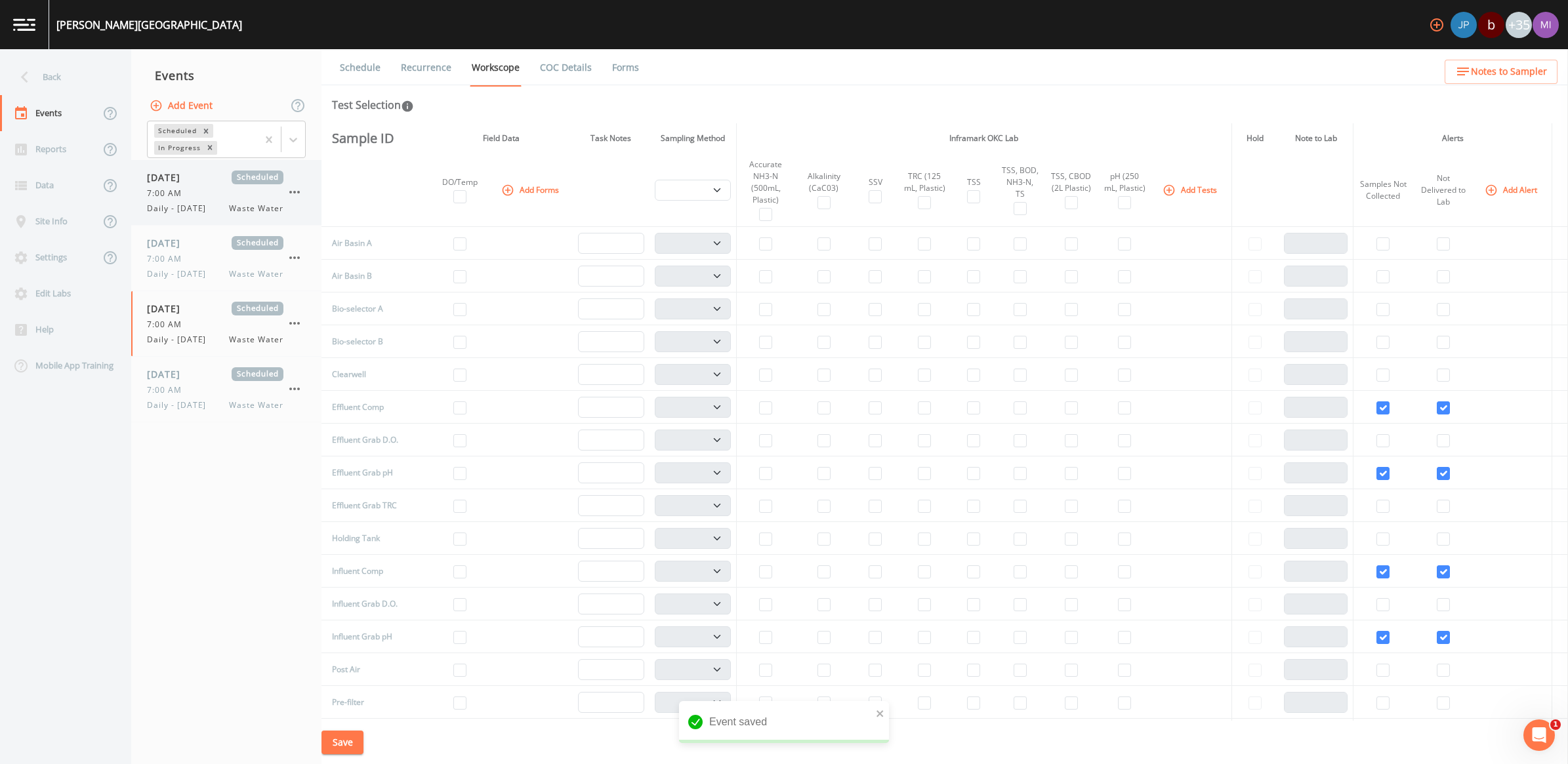
select select "092b3f94-5697-4c94-9891-da161916fdbb"
select select "b6a3c313-748b-4795-a028-792ad310bd60"
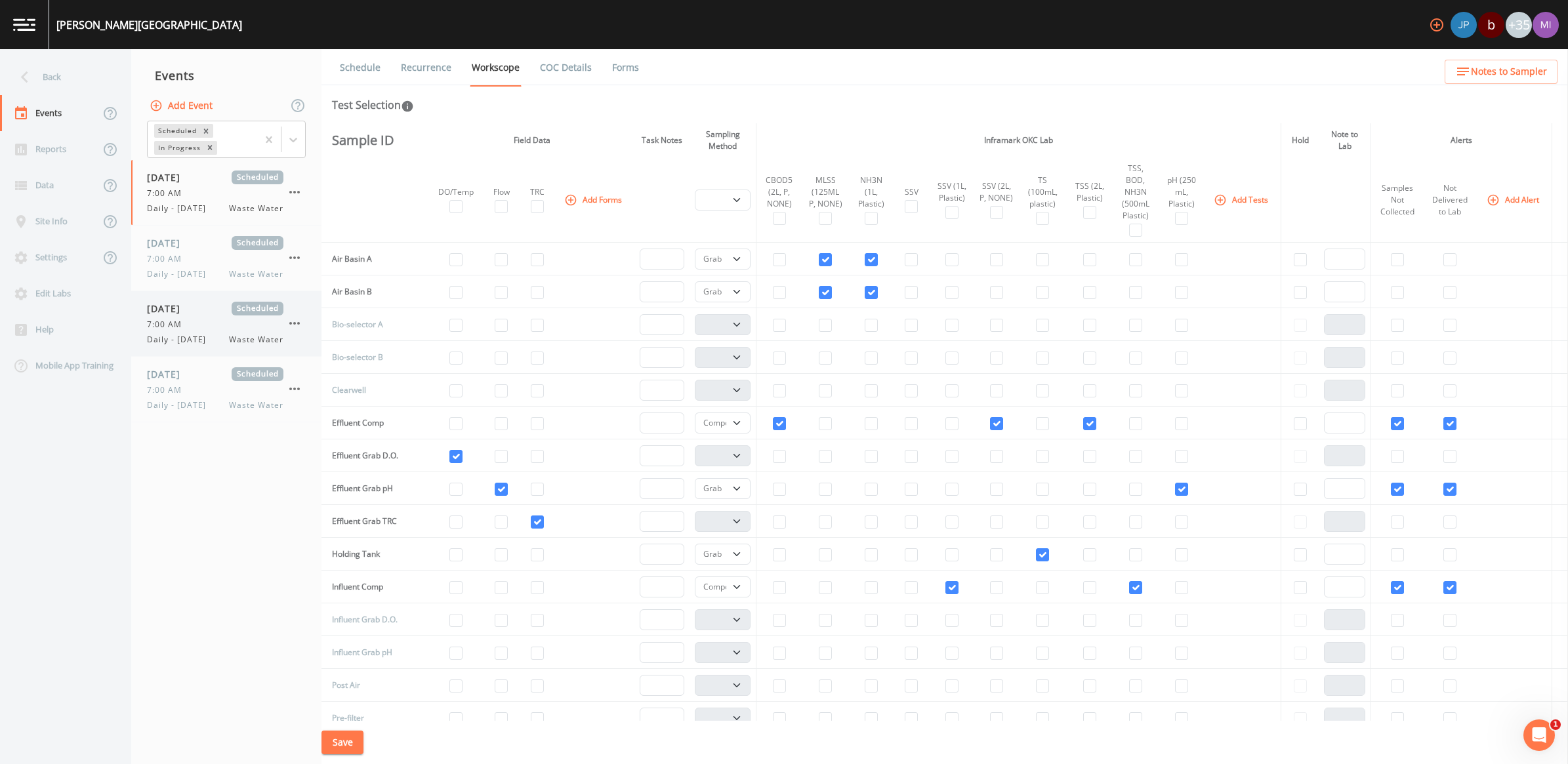
click at [186, 328] on span "7:00 AM" at bounding box center [168, 324] width 42 height 12
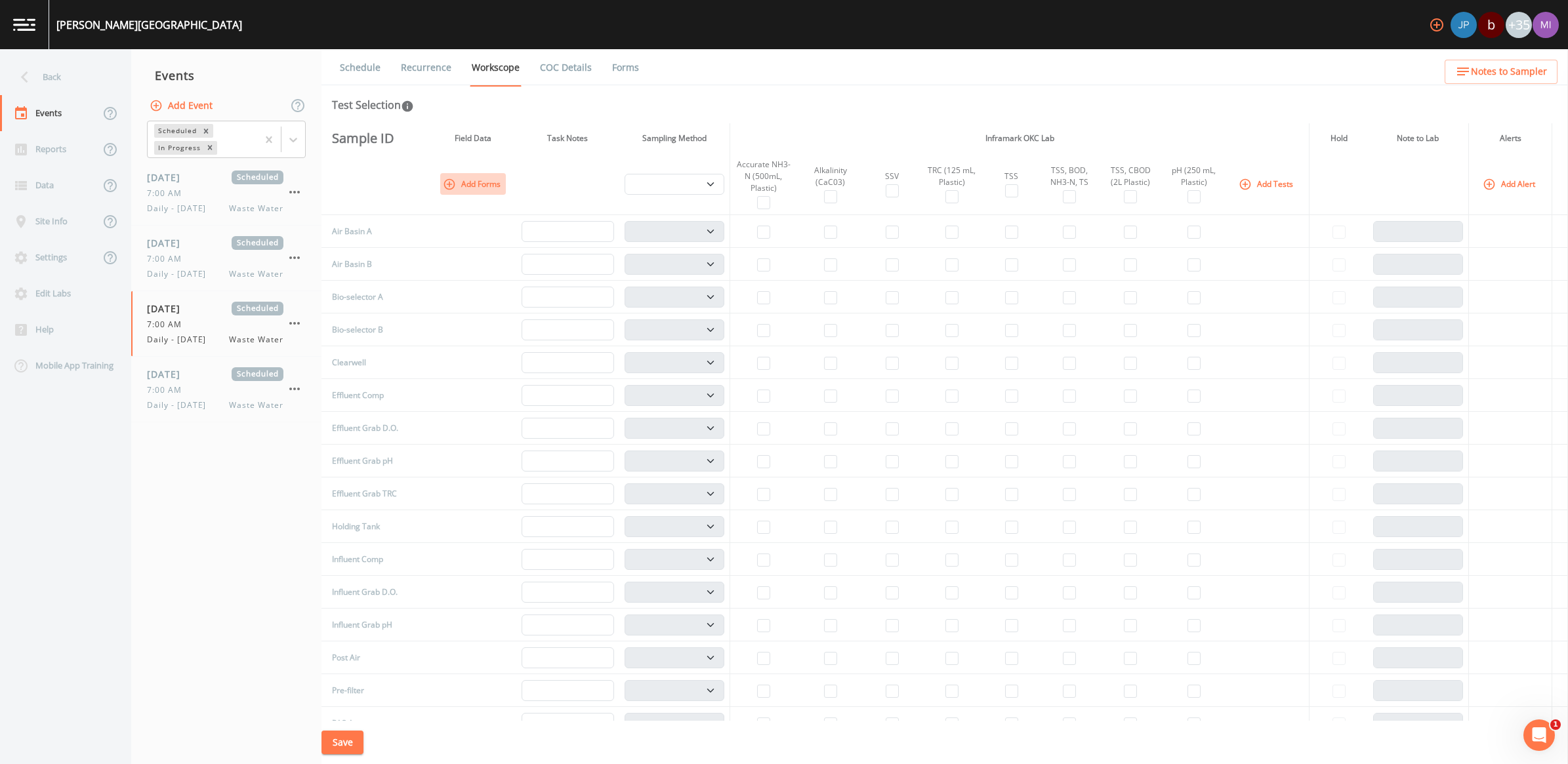
click at [444, 185] on icon "button" at bounding box center [449, 184] width 11 height 11
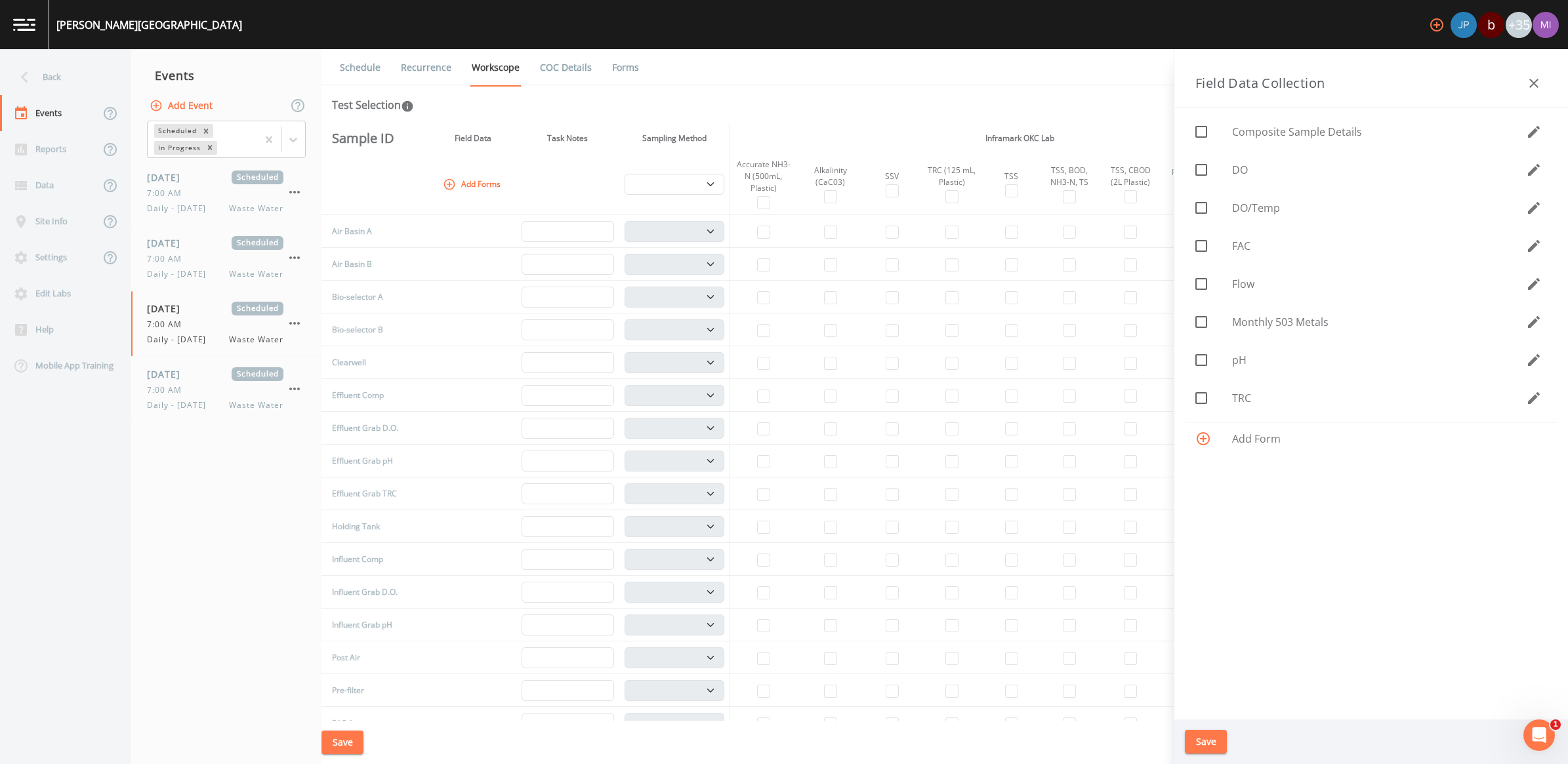
click at [454, 177] on button "Add Forms" at bounding box center [473, 184] width 66 height 22
click at [773, 395] on span "TRC" at bounding box center [1379, 398] width 294 height 16
checkbox input "true"
click at [773, 203] on icon at bounding box center [1201, 208] width 12 height 12
checkbox input "true"
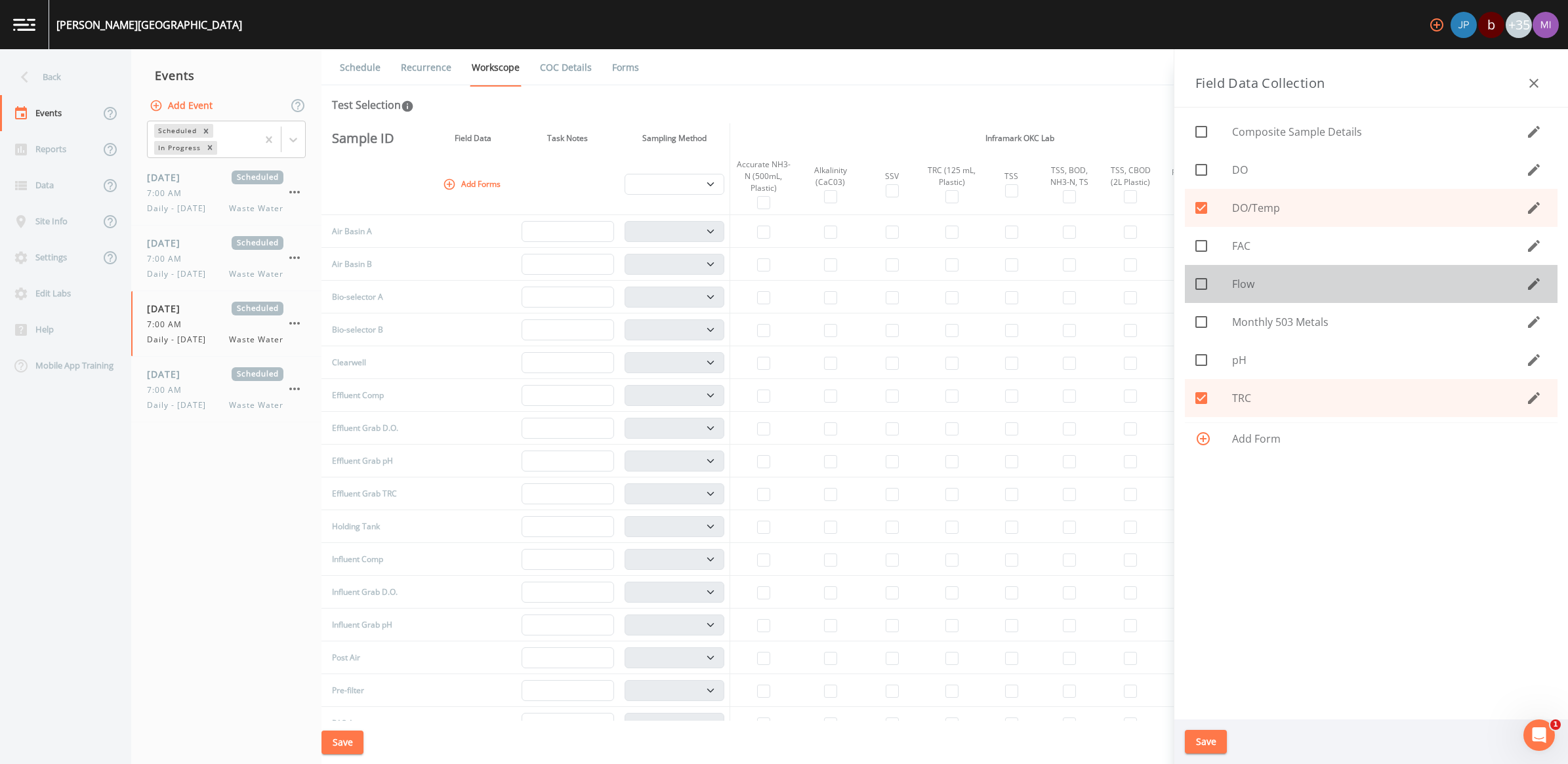
drag, startPoint x: 1203, startPoint y: 281, endPoint x: 1222, endPoint y: 421, distance: 141.3
click at [773, 281] on icon at bounding box center [1201, 284] width 16 height 16
checkbox input "true"
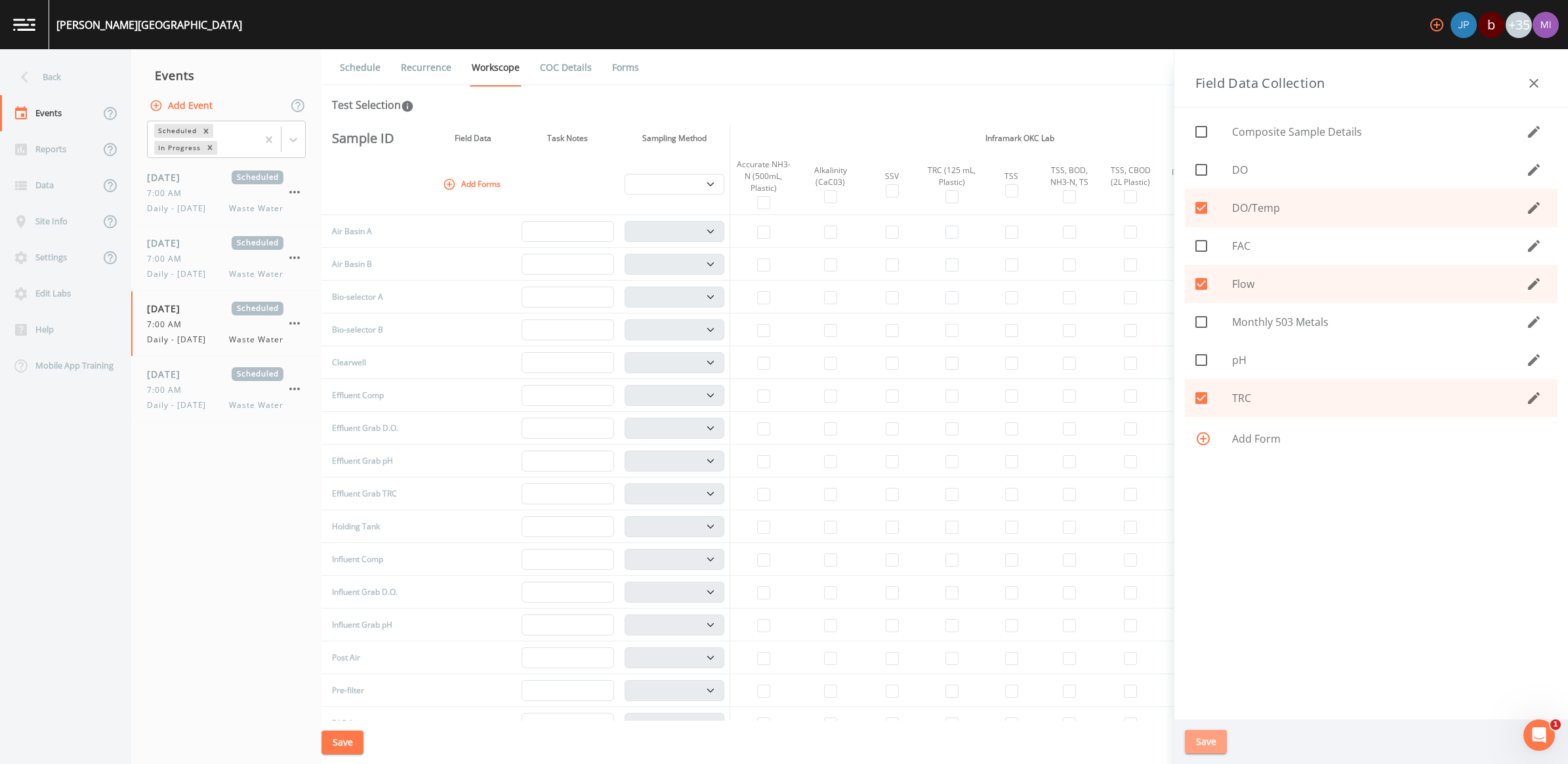
click at [773, 711] on button "Save" at bounding box center [1206, 742] width 42 height 24
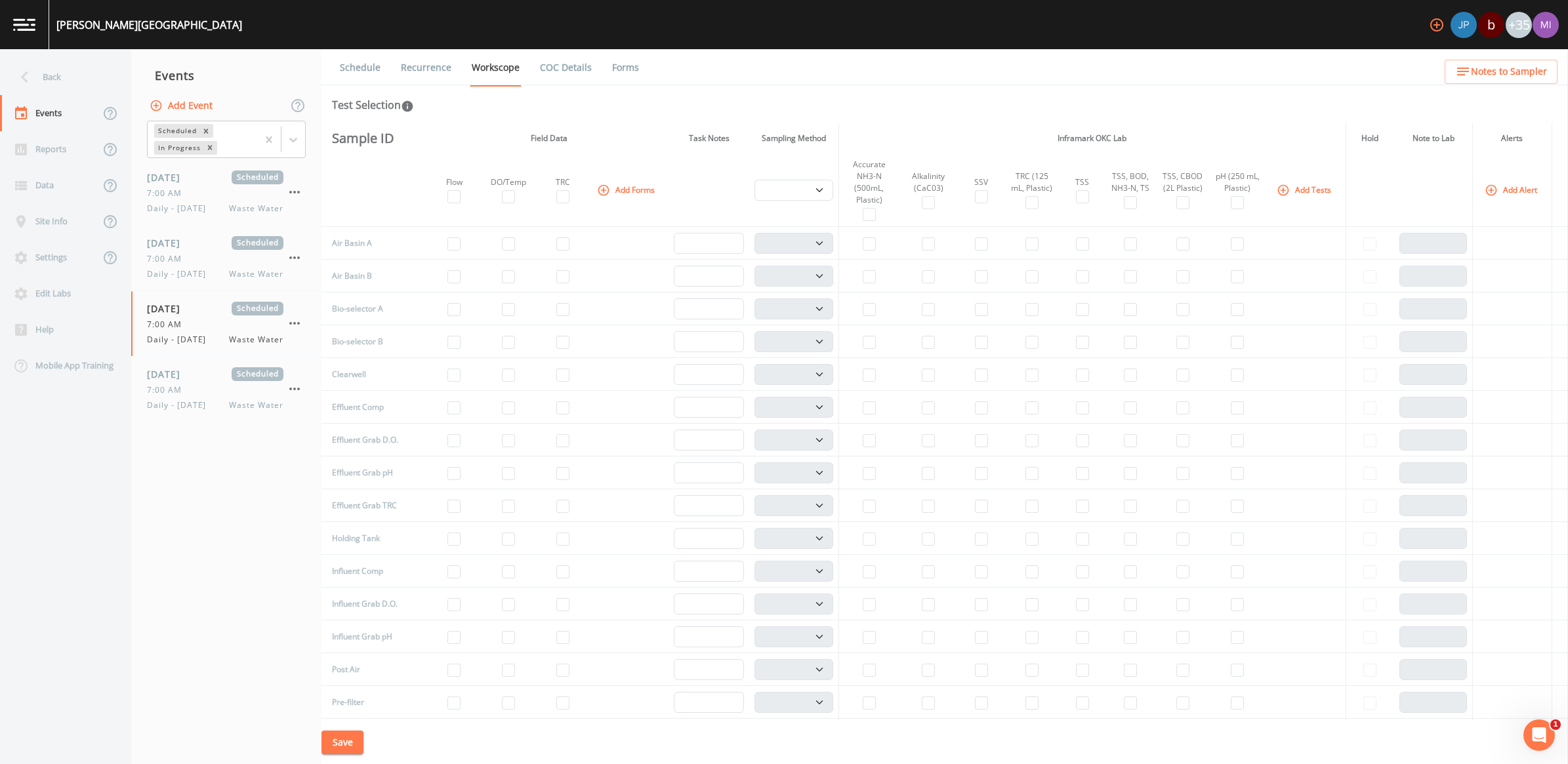
click at [773, 189] on button "Add Tests" at bounding box center [1305, 189] width 62 height 22
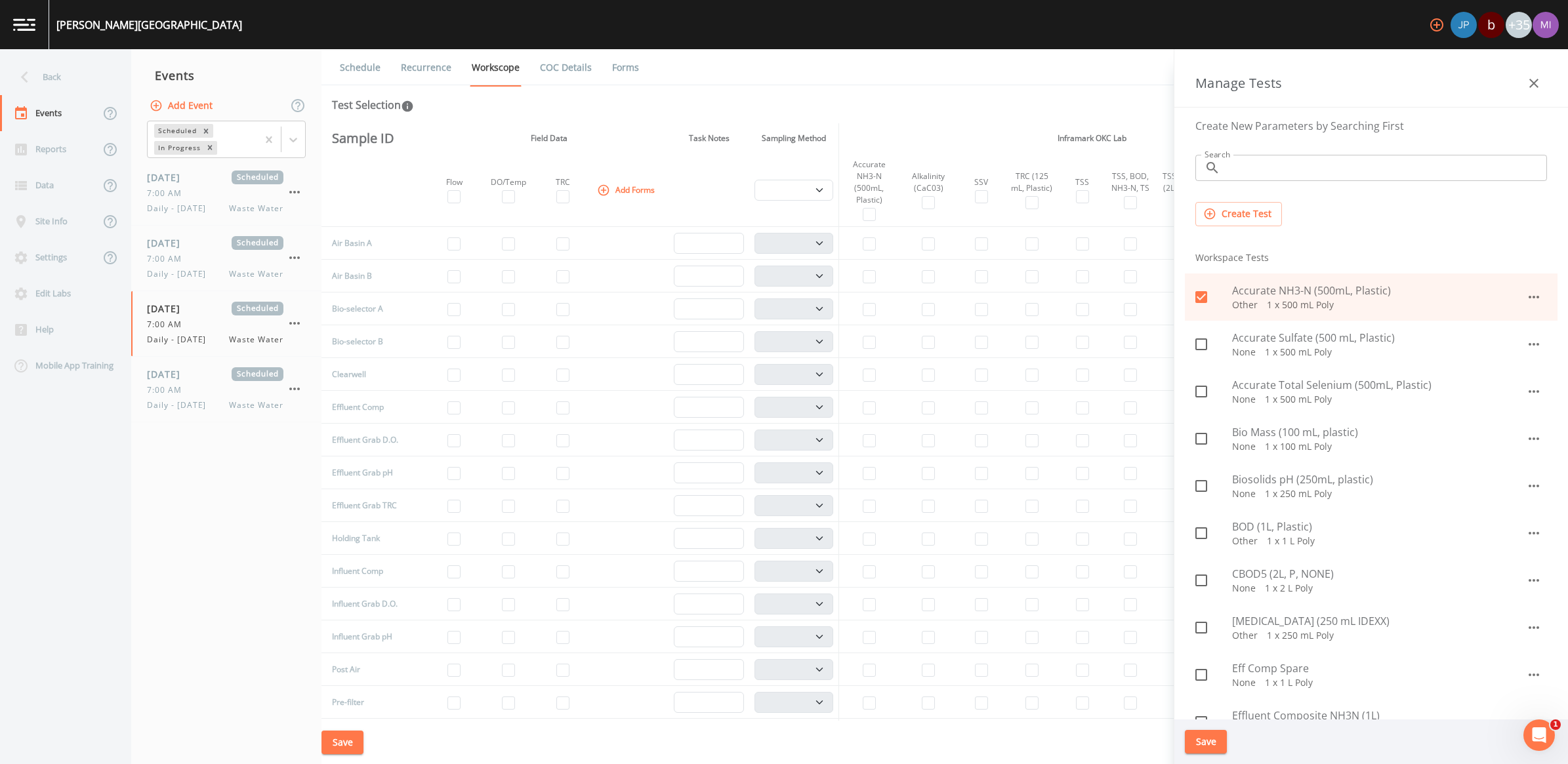
click at [773, 296] on input "checkbox" at bounding box center [1194, 289] width 13 height 13
checkbox input "false"
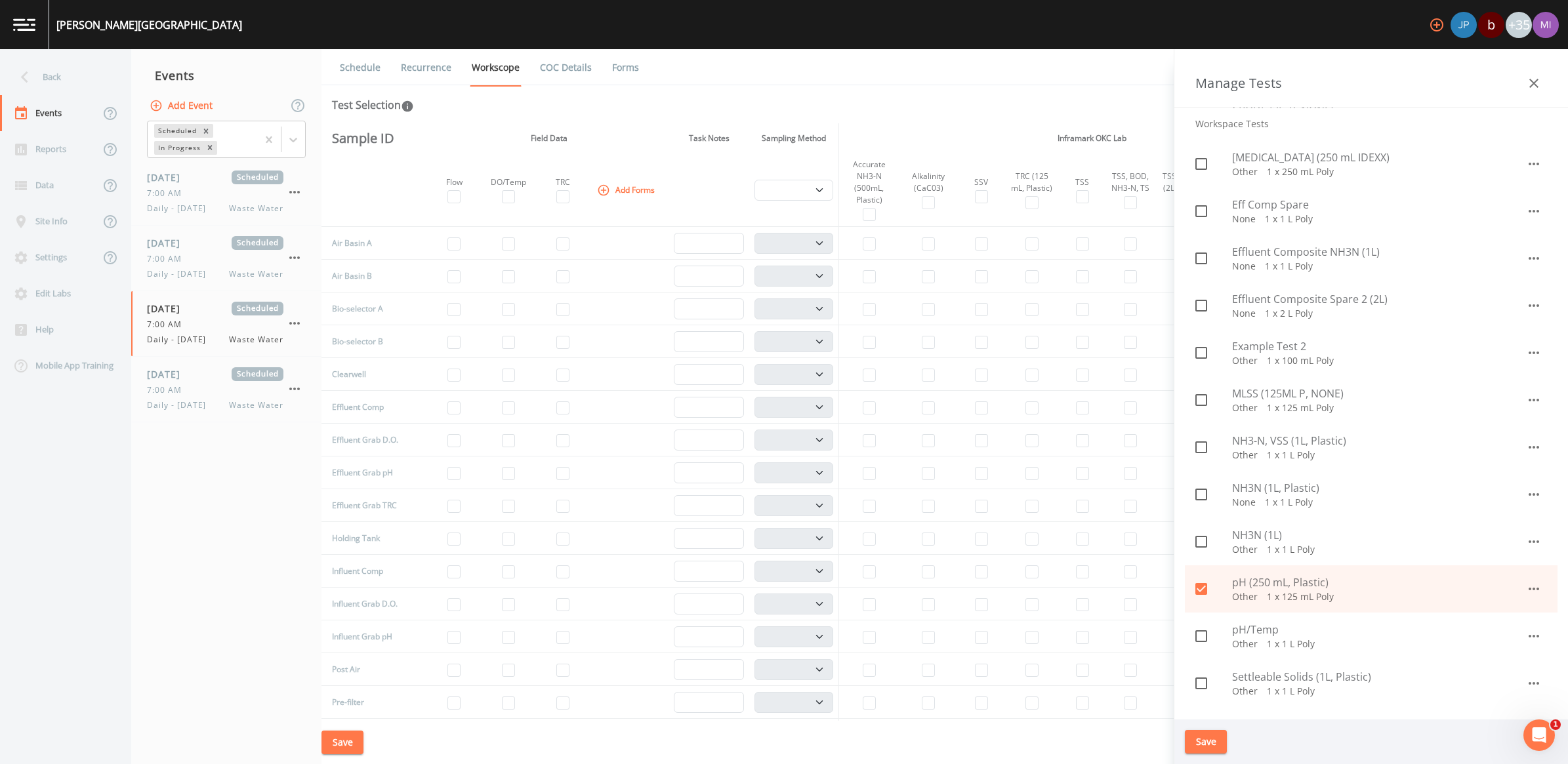
scroll to position [491, 0]
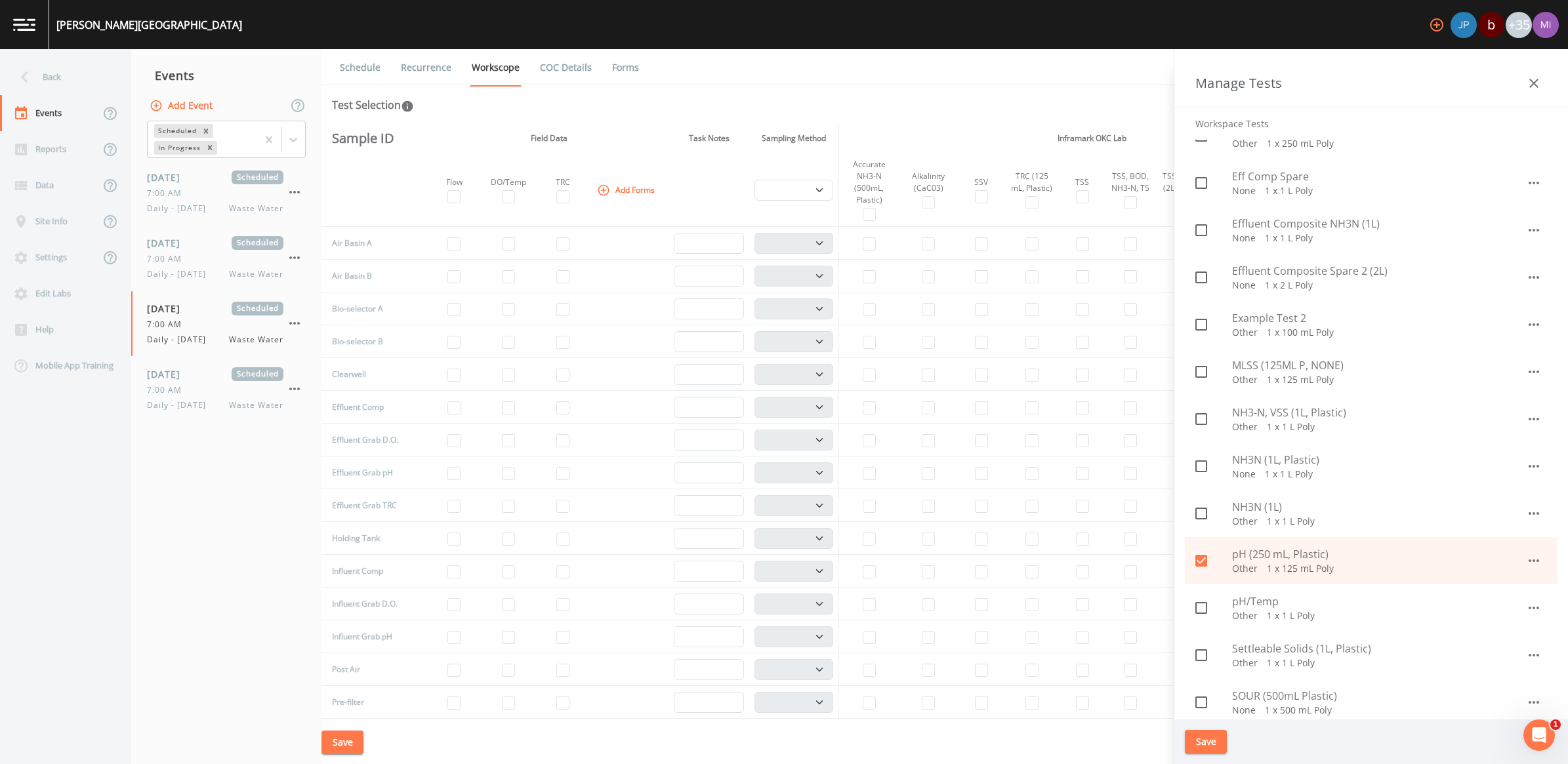
click at [773, 553] on icon at bounding box center [1201, 561] width 16 height 16
click at [773, 559] on icon at bounding box center [1201, 561] width 16 height 16
checkbox input "true"
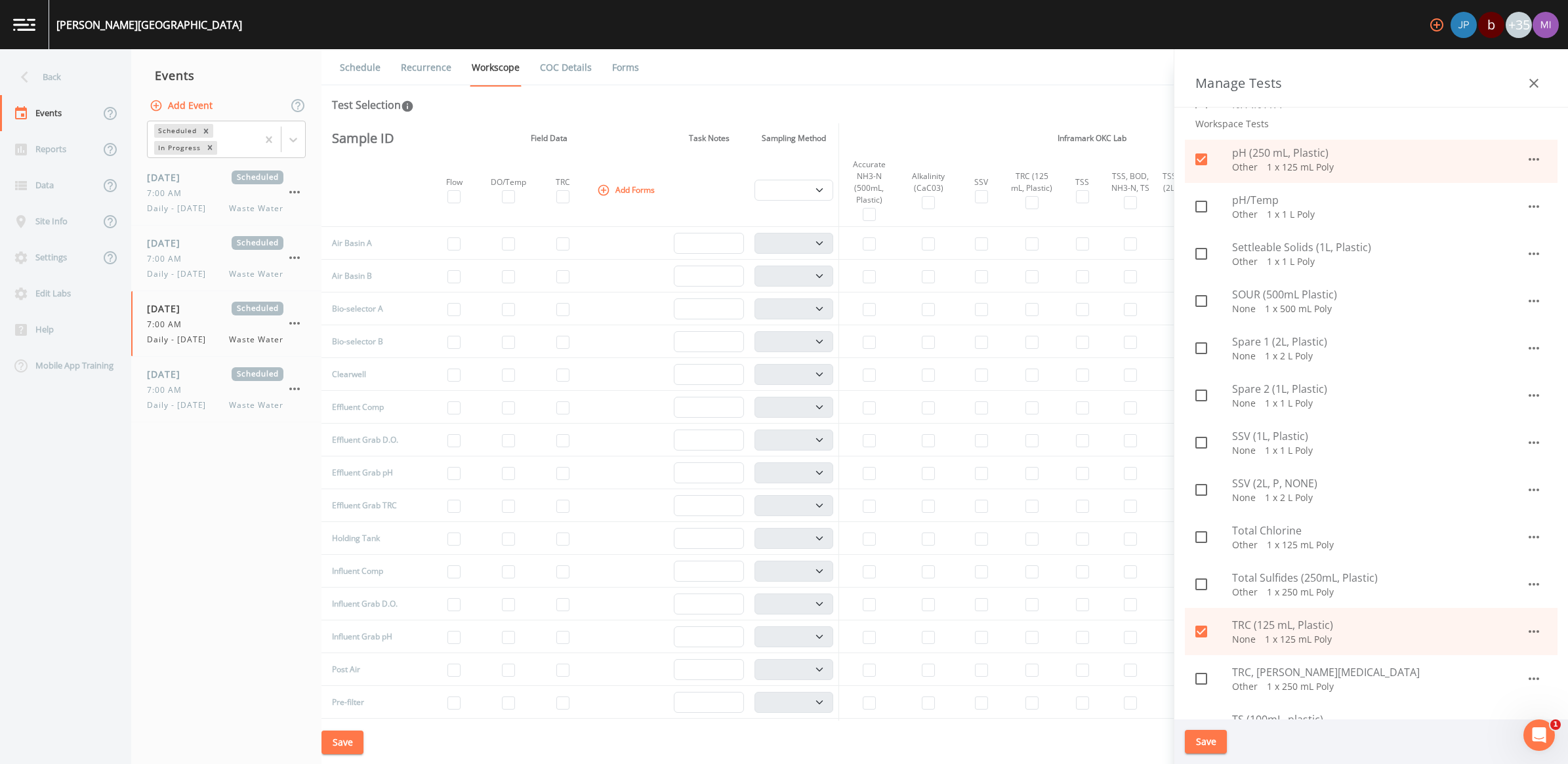
scroll to position [901, 0]
click at [773, 619] on icon at bounding box center [1201, 623] width 12 height 12
checkbox input "false"
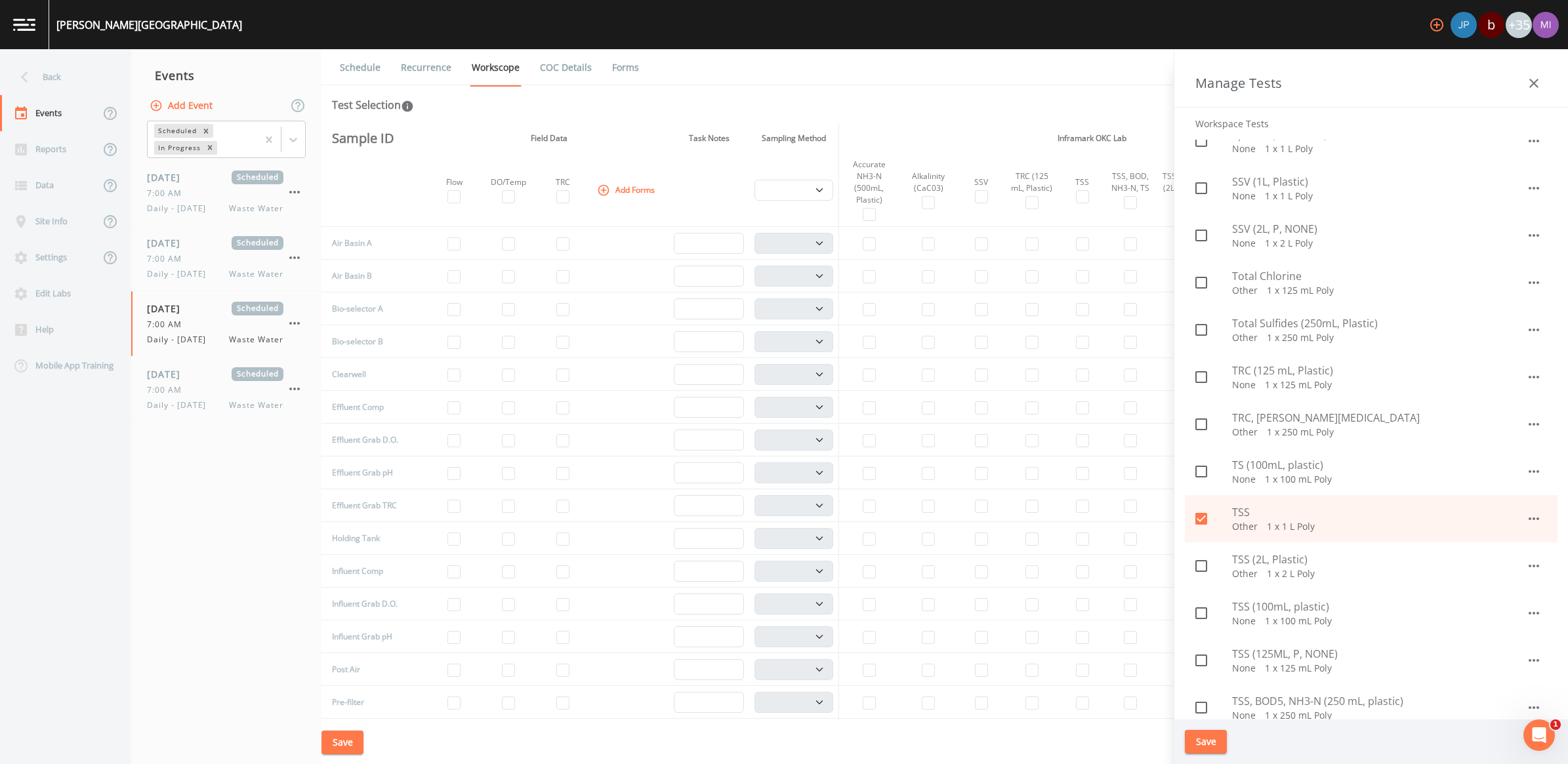
scroll to position [1229, 0]
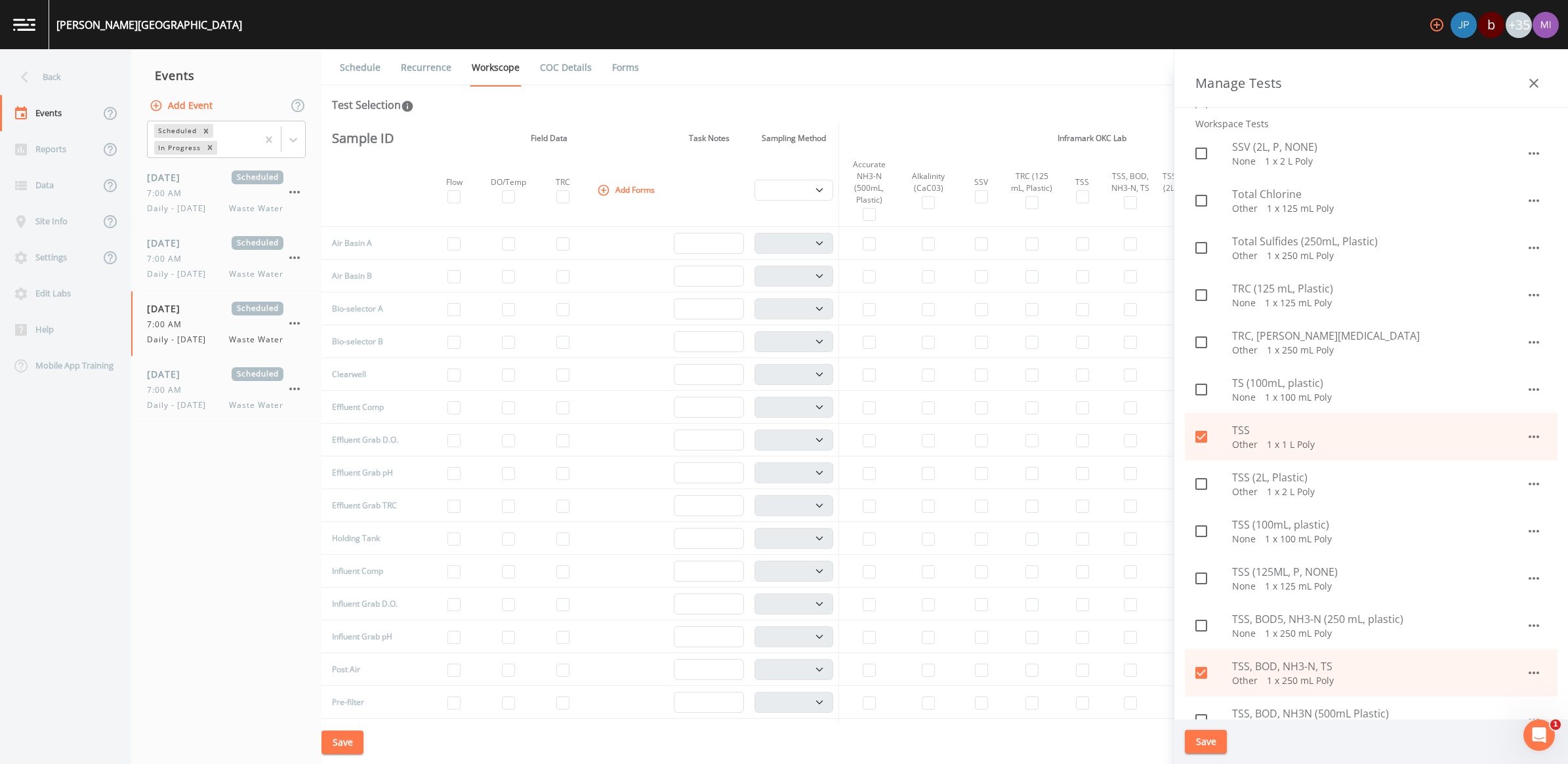
click at [773, 435] on input "checkbox" at bounding box center [1194, 429] width 13 height 13
checkbox input "false"
click at [773, 672] on icon at bounding box center [1201, 673] width 16 height 16
checkbox input "false"
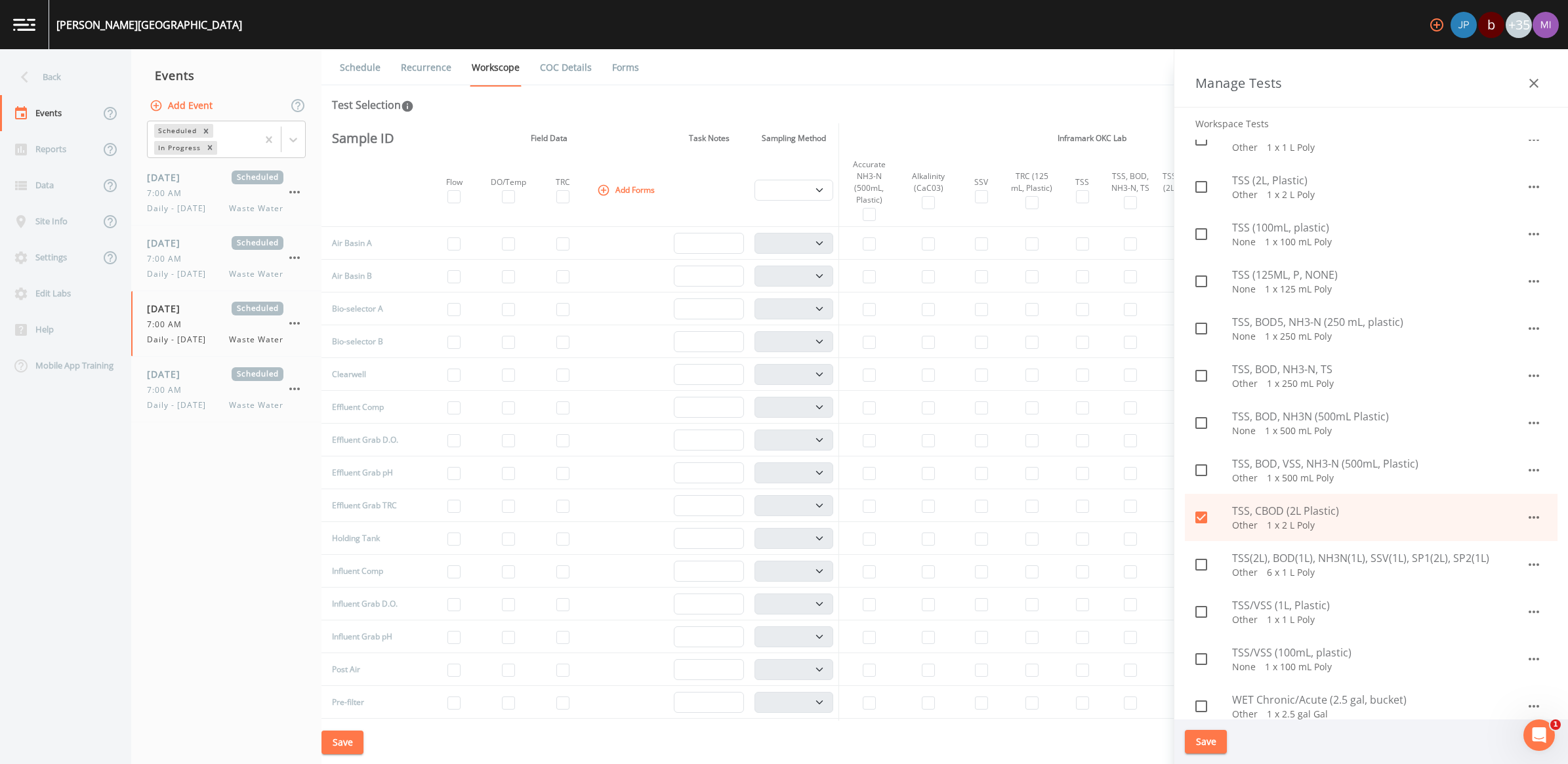
scroll to position [1558, 0]
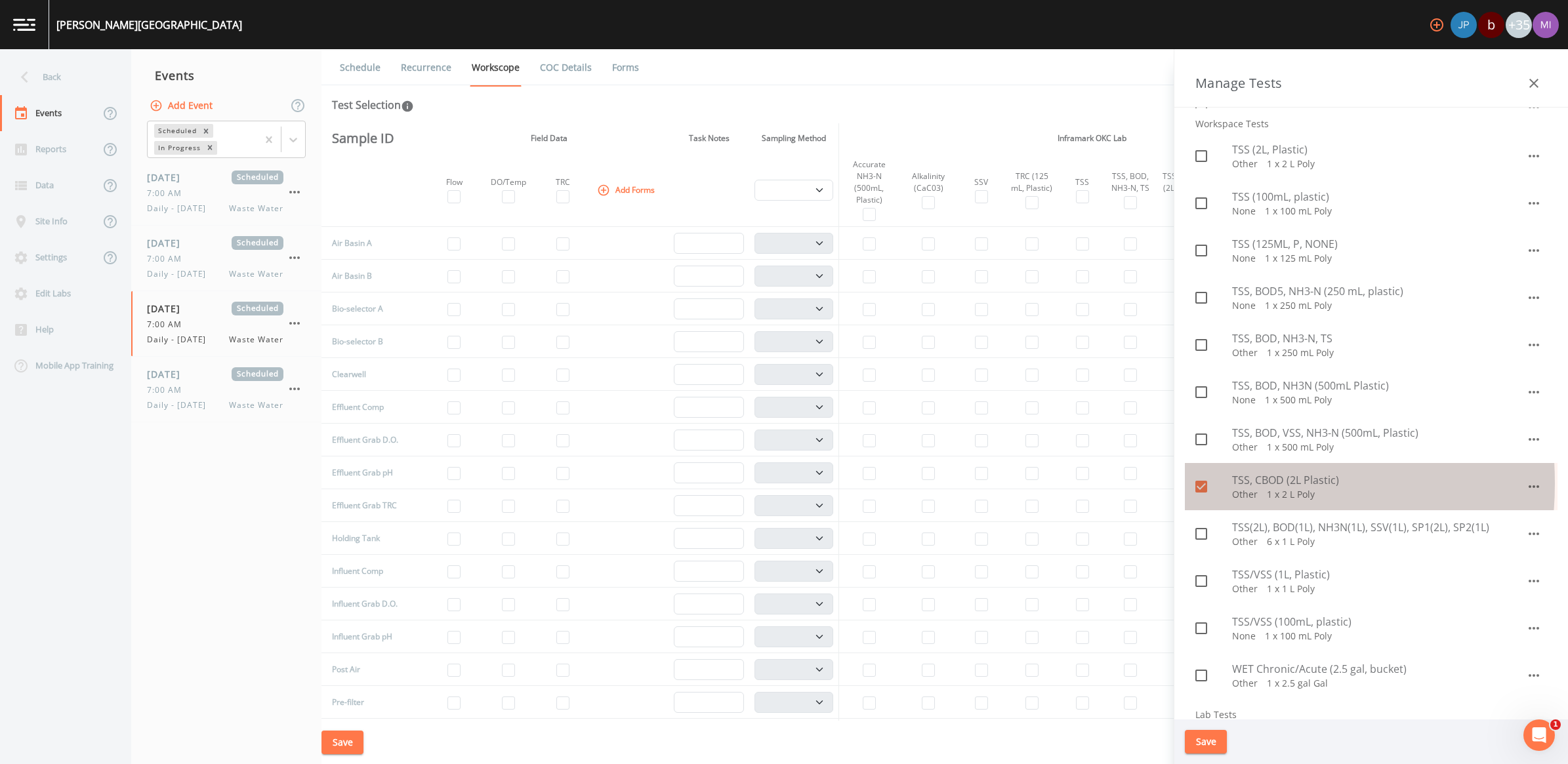
click at [773, 483] on icon at bounding box center [1201, 486] width 12 height 12
checkbox input "false"
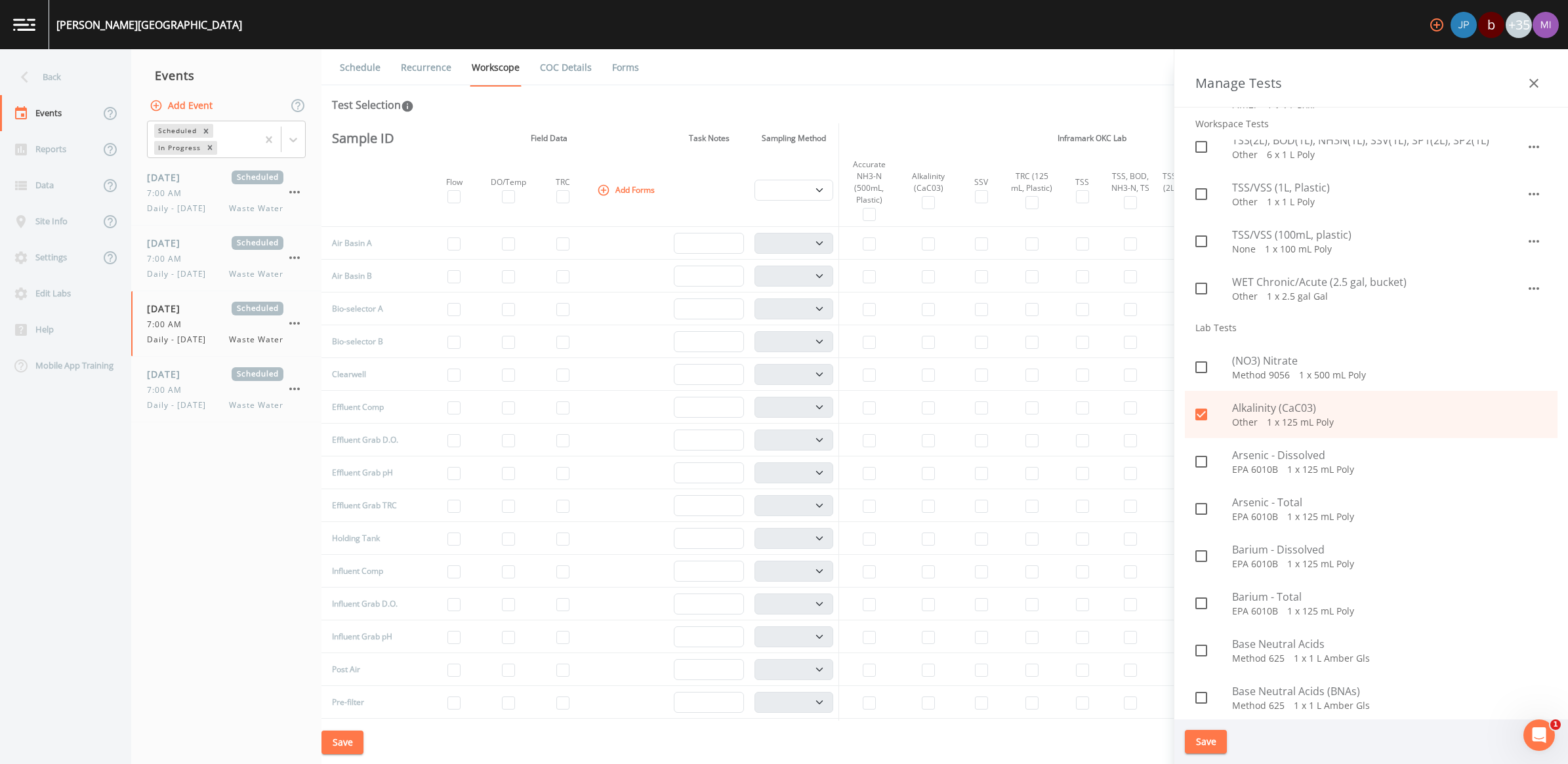
scroll to position [1967, 0]
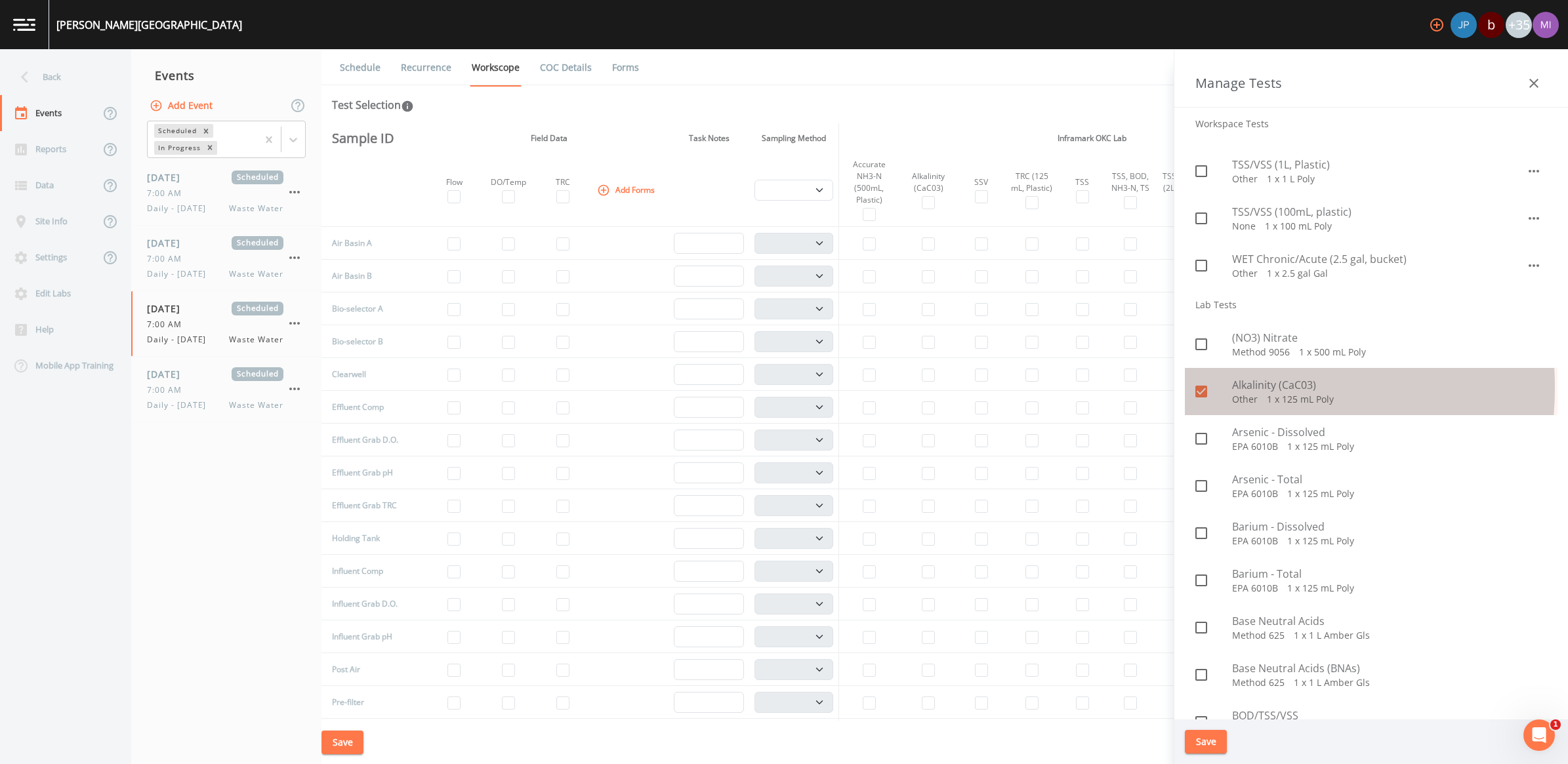
click at [773, 387] on icon at bounding box center [1201, 391] width 12 height 12
checkbox input "false"
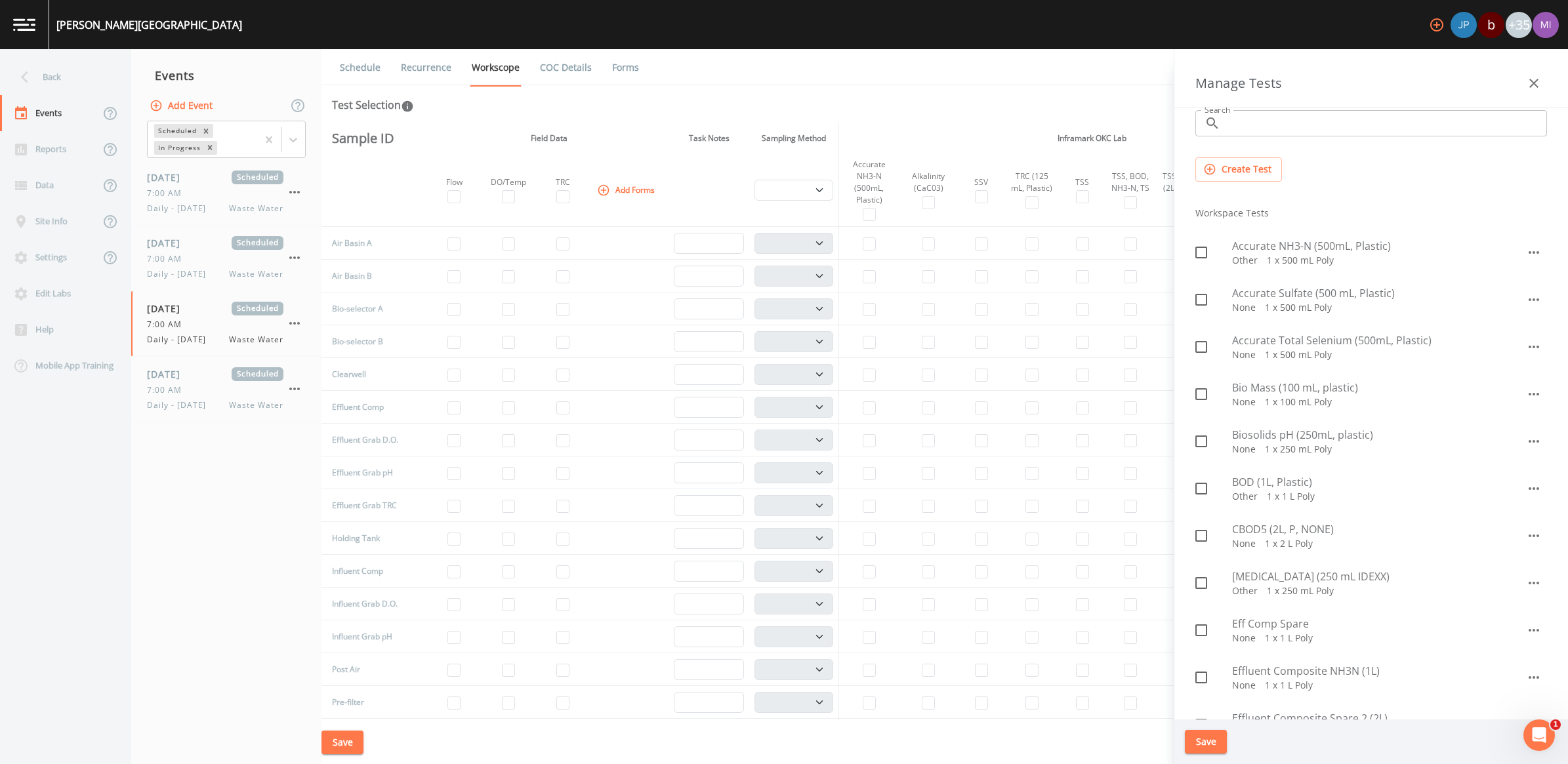
scroll to position [82, 0]
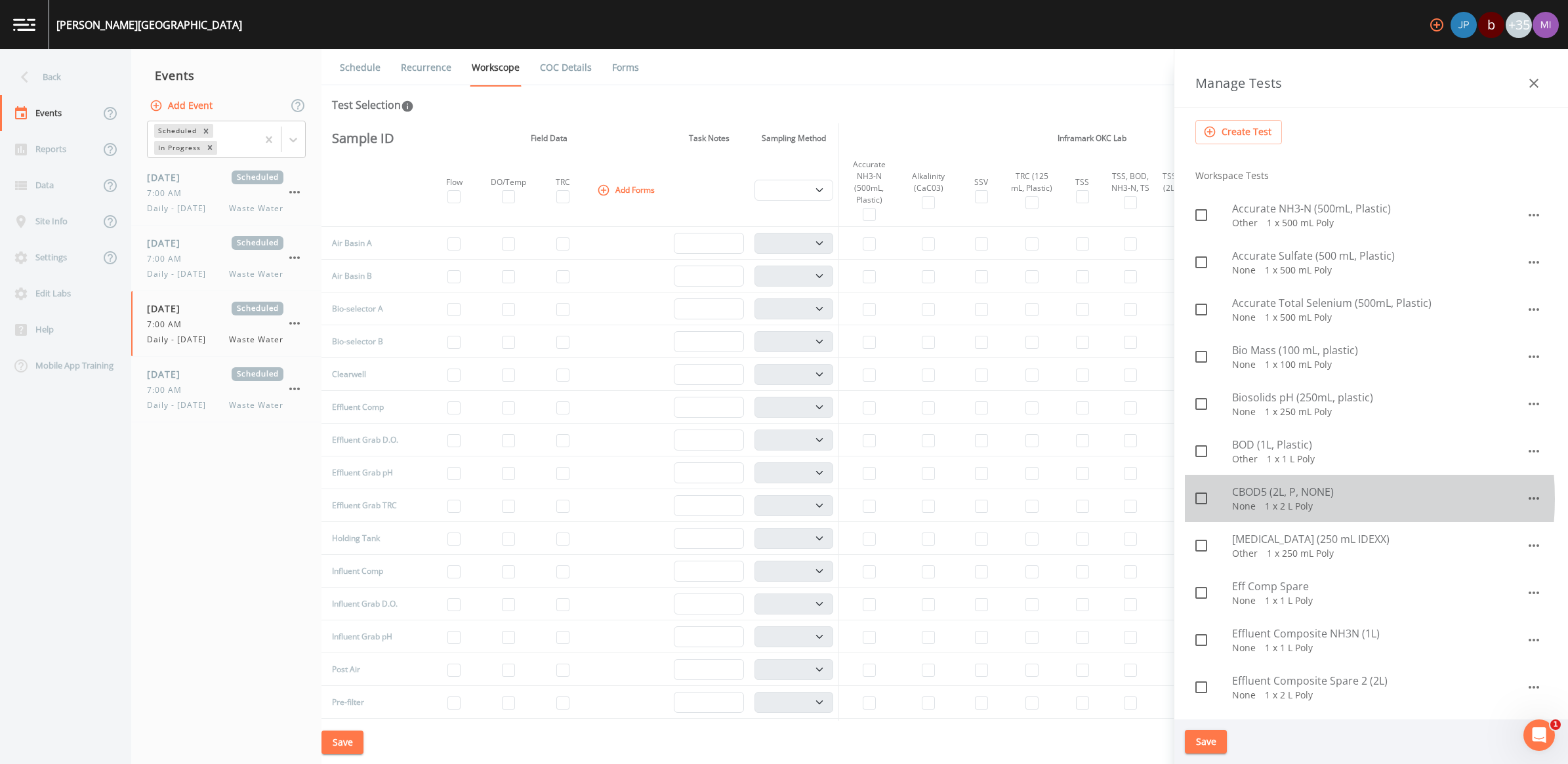
click at [773, 499] on div "CBOD5 (2L, P, NONE) None   1 x 2 L Poly" at bounding box center [1379, 498] width 294 height 29
checkbox input "true"
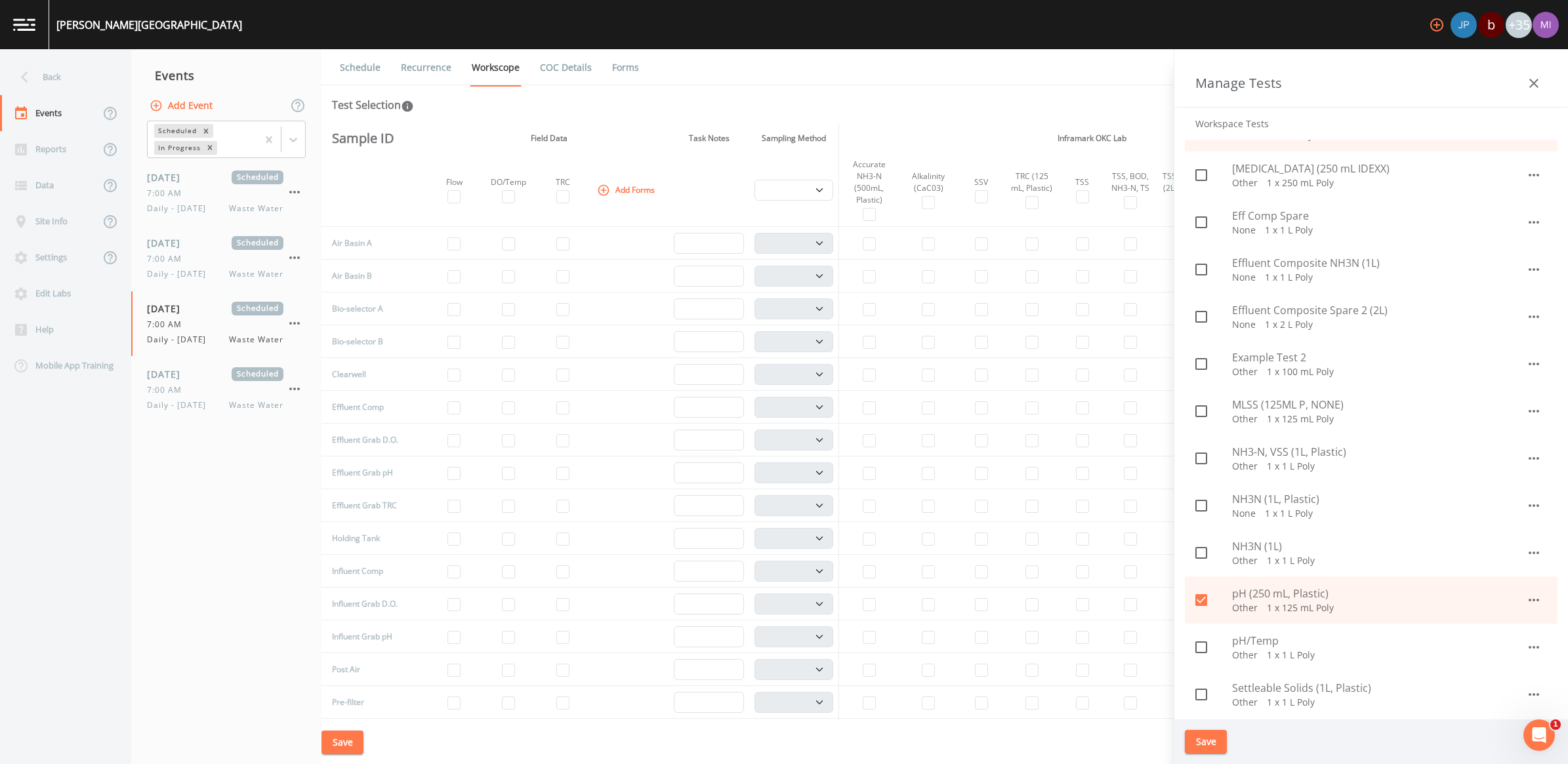
scroll to position [574, 0]
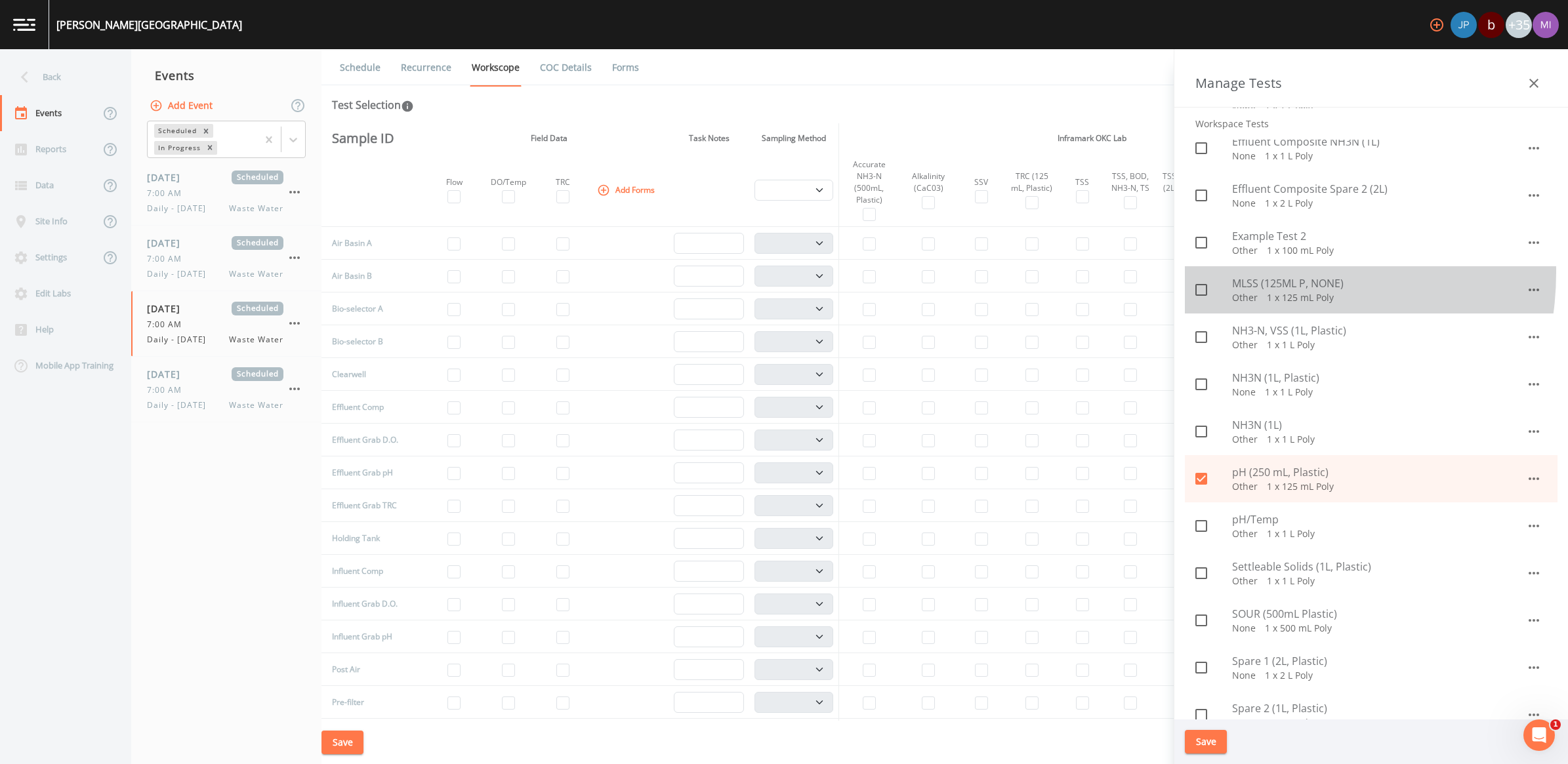
click at [773, 272] on div "MLSS (125ML P, NONE) Other   1 x 125 mL Poly" at bounding box center [1371, 289] width 373 height 47
checkbox input "true"
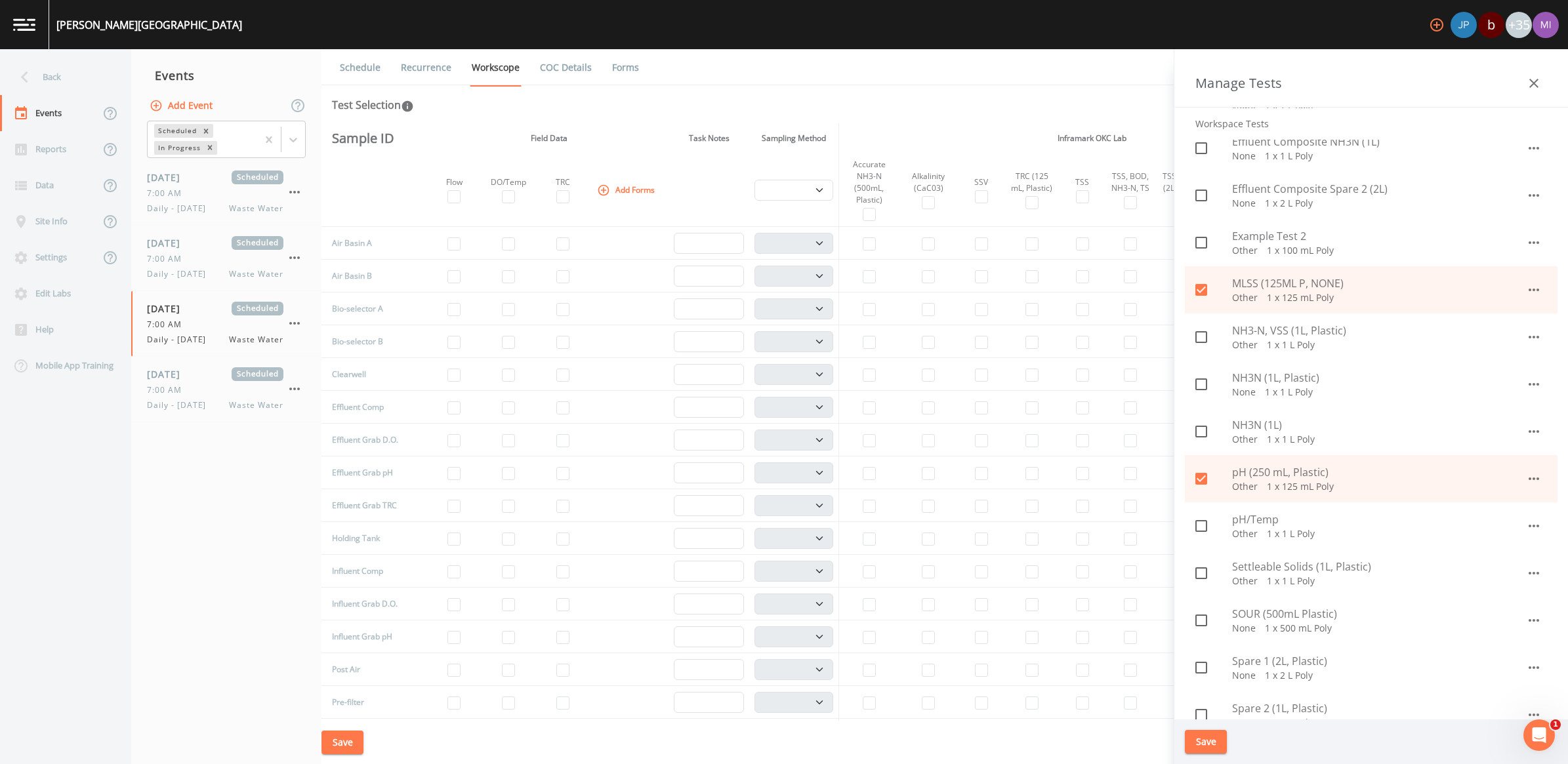
click at [773, 380] on span "NH3N (1L, Plastic)" at bounding box center [1379, 378] width 294 height 16
checkbox input "true"
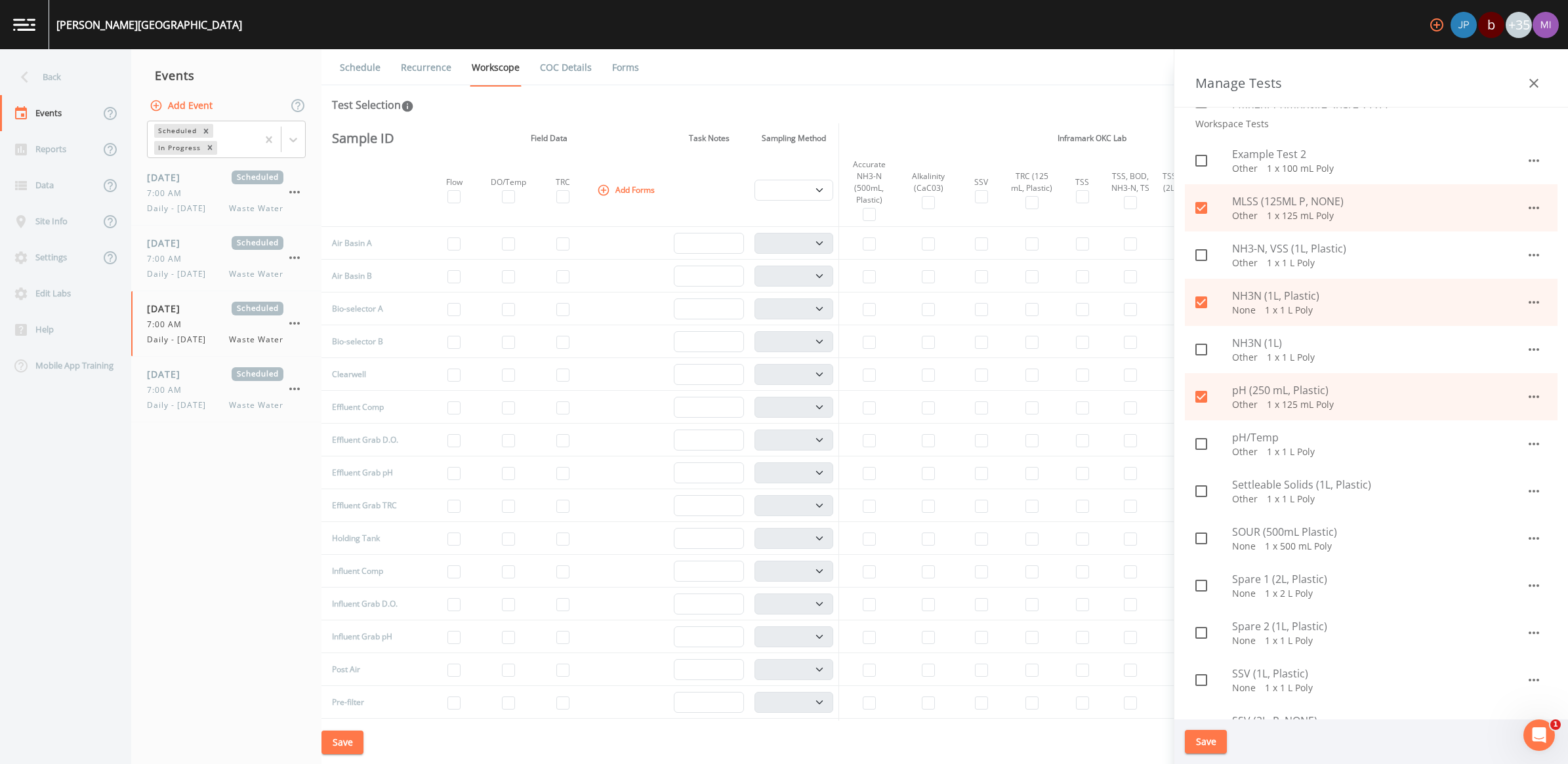
scroll to position [738, 0]
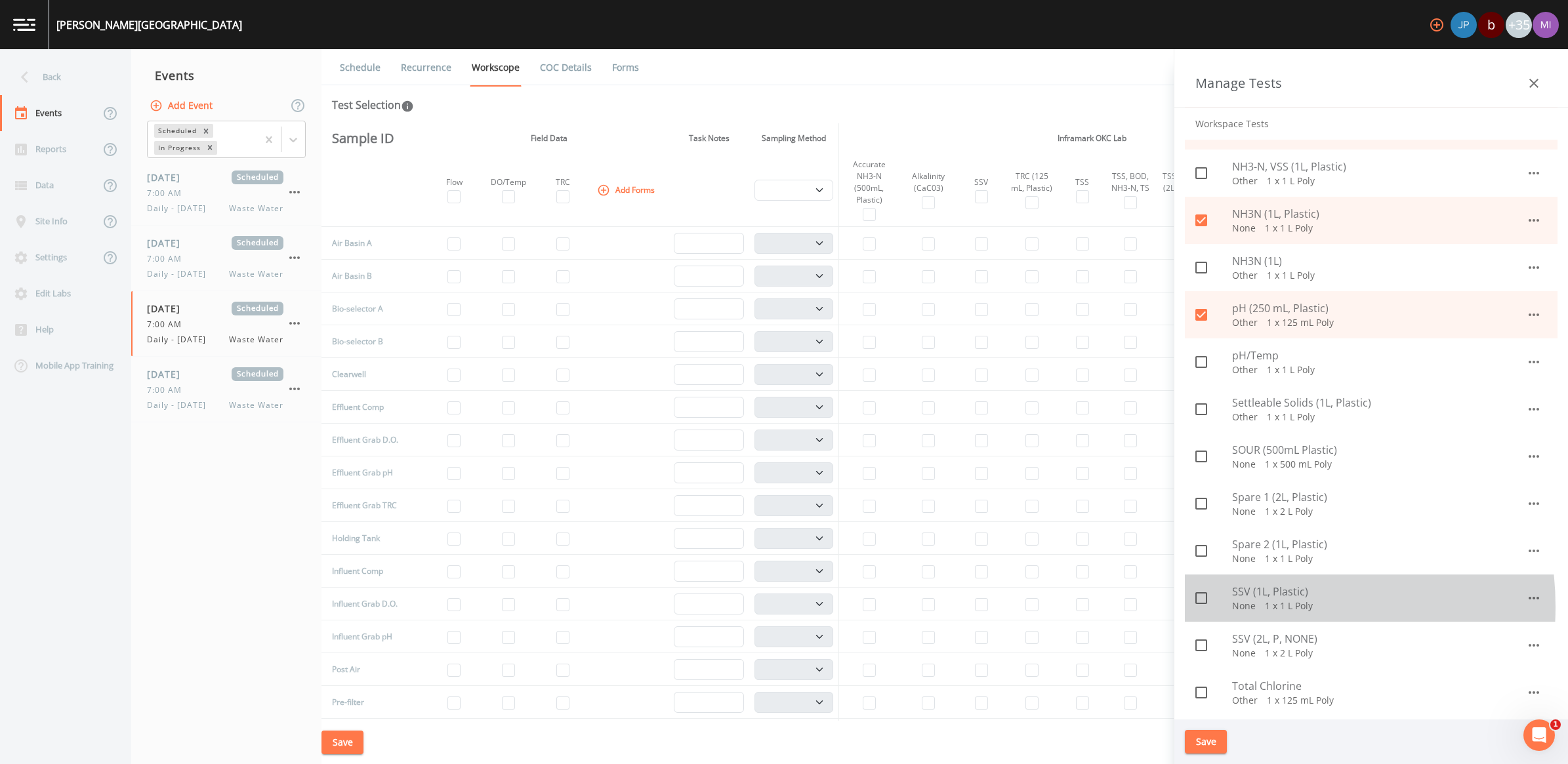
click at [773, 607] on p "None   1 x 1 L Poly" at bounding box center [1379, 606] width 294 height 13
checkbox input "true"
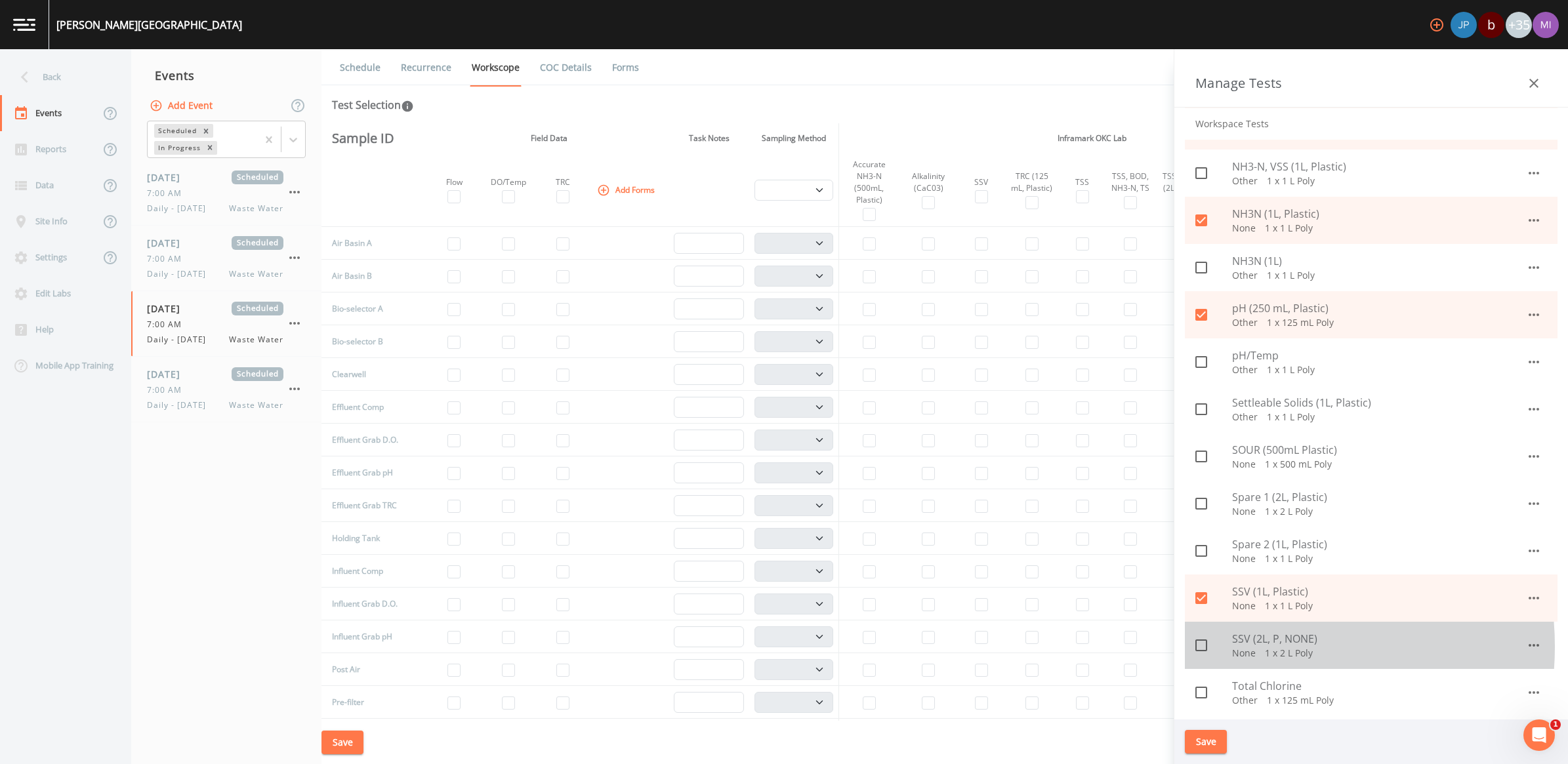
click at [773, 647] on p "None   1 x 2 L Poly" at bounding box center [1379, 653] width 294 height 13
checkbox input "true"
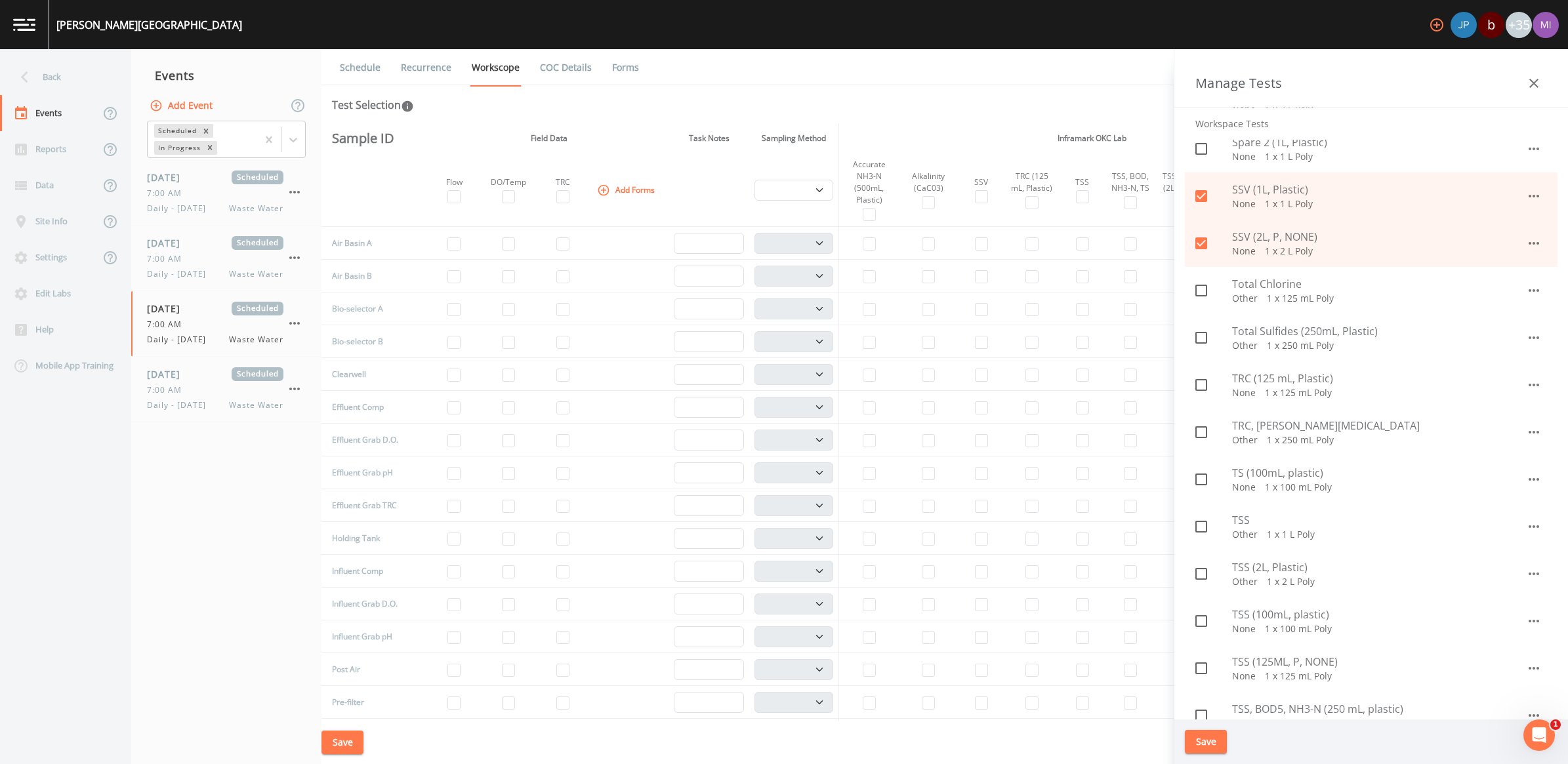
scroll to position [1148, 0]
click at [773, 466] on span "TS (100mL, plastic)" at bounding box center [1379, 465] width 294 height 16
checkbox input "true"
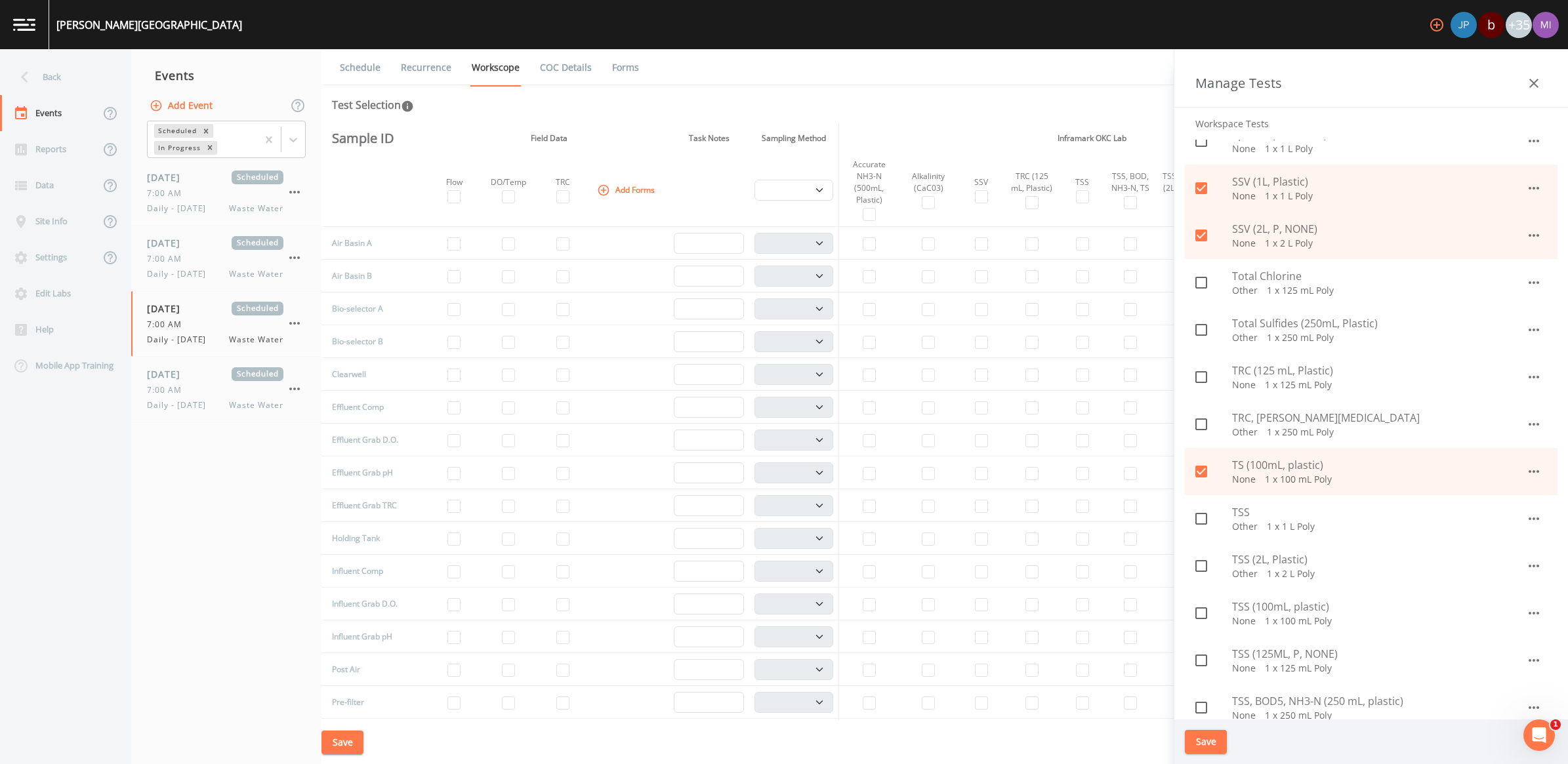
click at [773, 569] on p "Other   1 x 2 L Poly" at bounding box center [1379, 574] width 294 height 13
checkbox input "true"
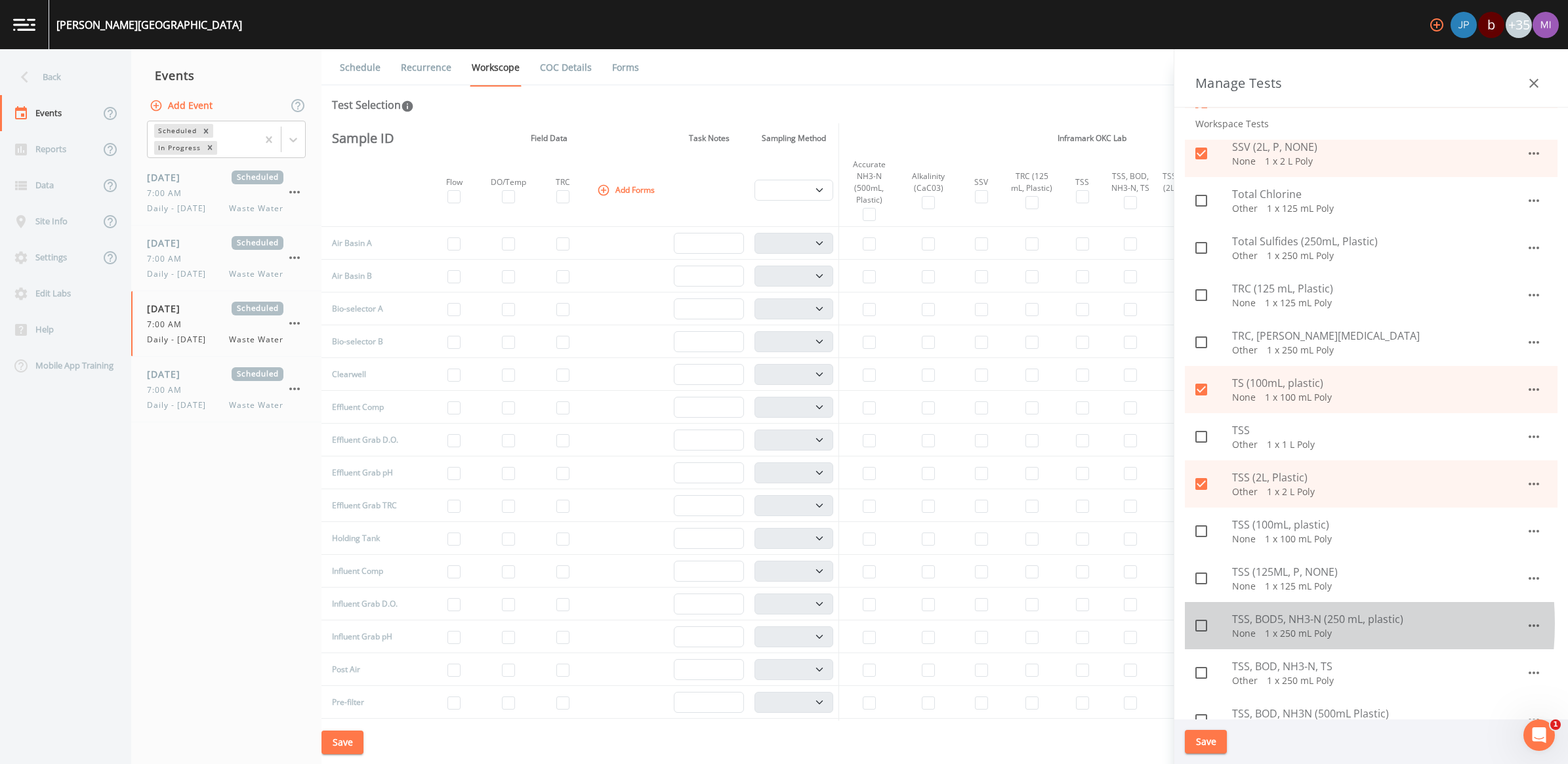
click at [773, 623] on span "TSS, BOD5, NH3-N (250 mL, plastic)" at bounding box center [1379, 619] width 294 height 16
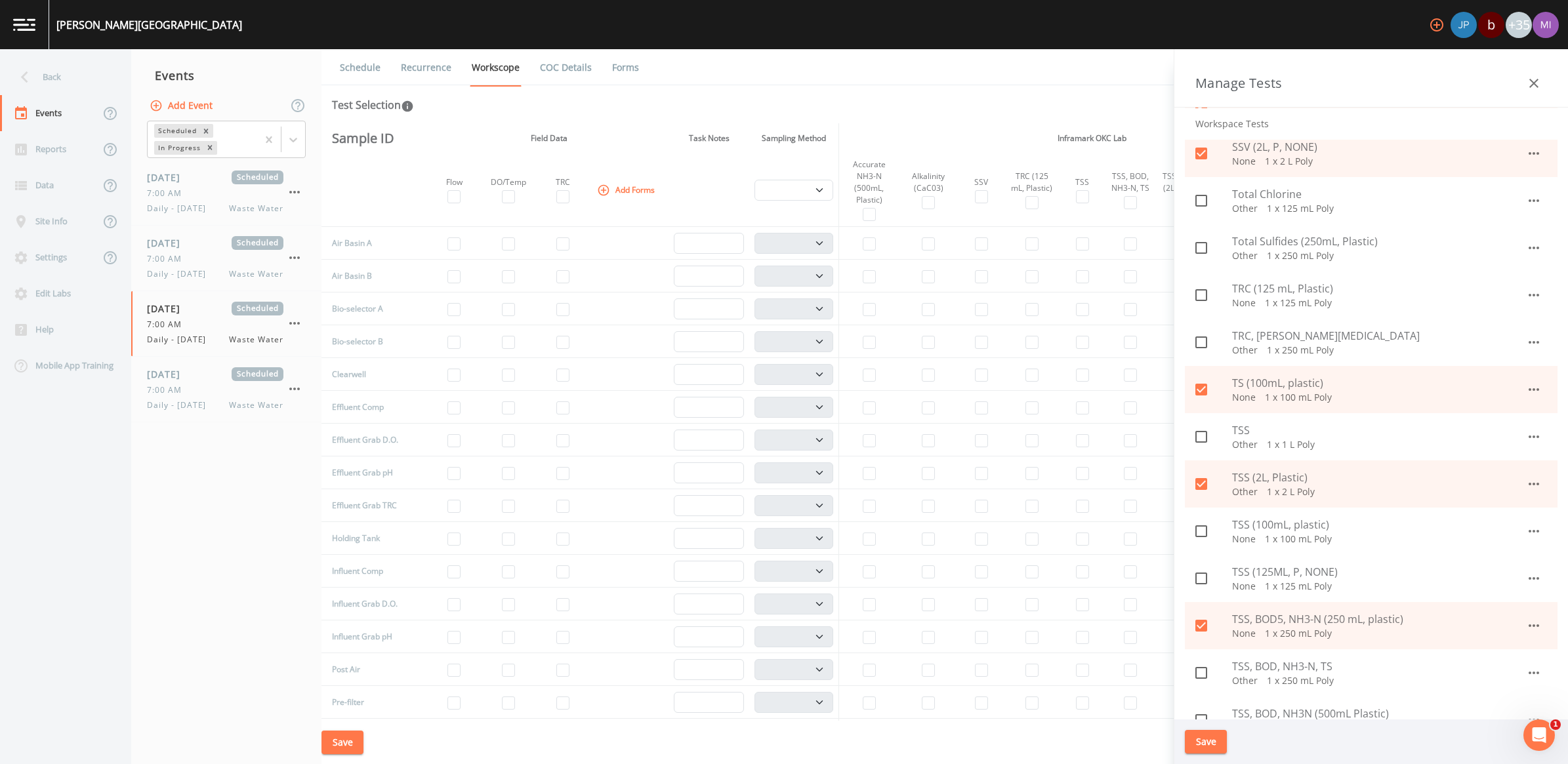
click at [773, 623] on span "TSS, BOD5, NH3-N (250 mL, plastic)" at bounding box center [1379, 619] width 294 height 16
checkbox input "false"
click at [773, 711] on span "TSS, BOD, NH3N (500mL Plastic)" at bounding box center [1379, 714] width 294 height 16
checkbox input "true"
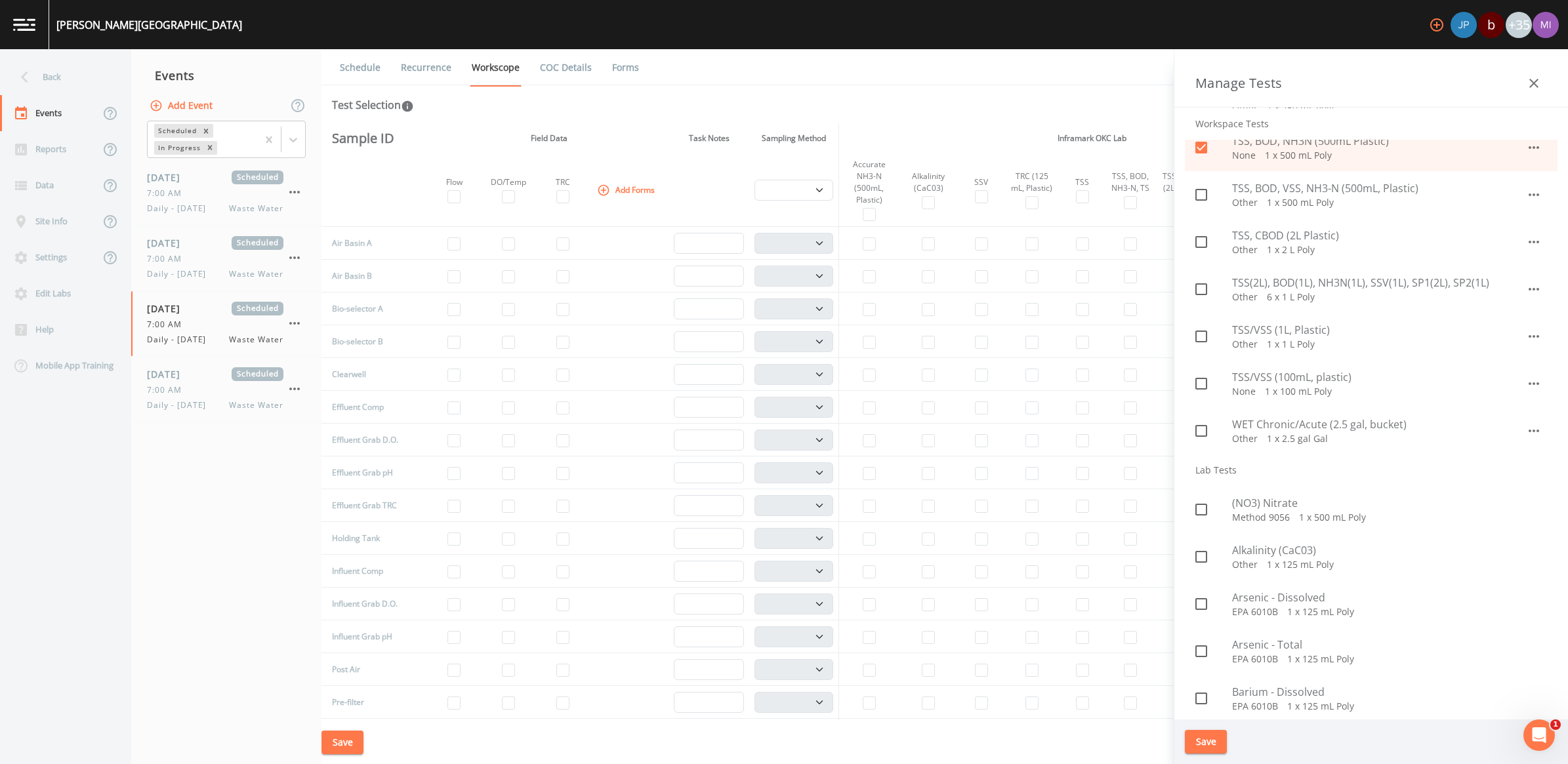
scroll to position [1803, 0]
click at [773, 711] on button "Save" at bounding box center [1206, 742] width 42 height 24
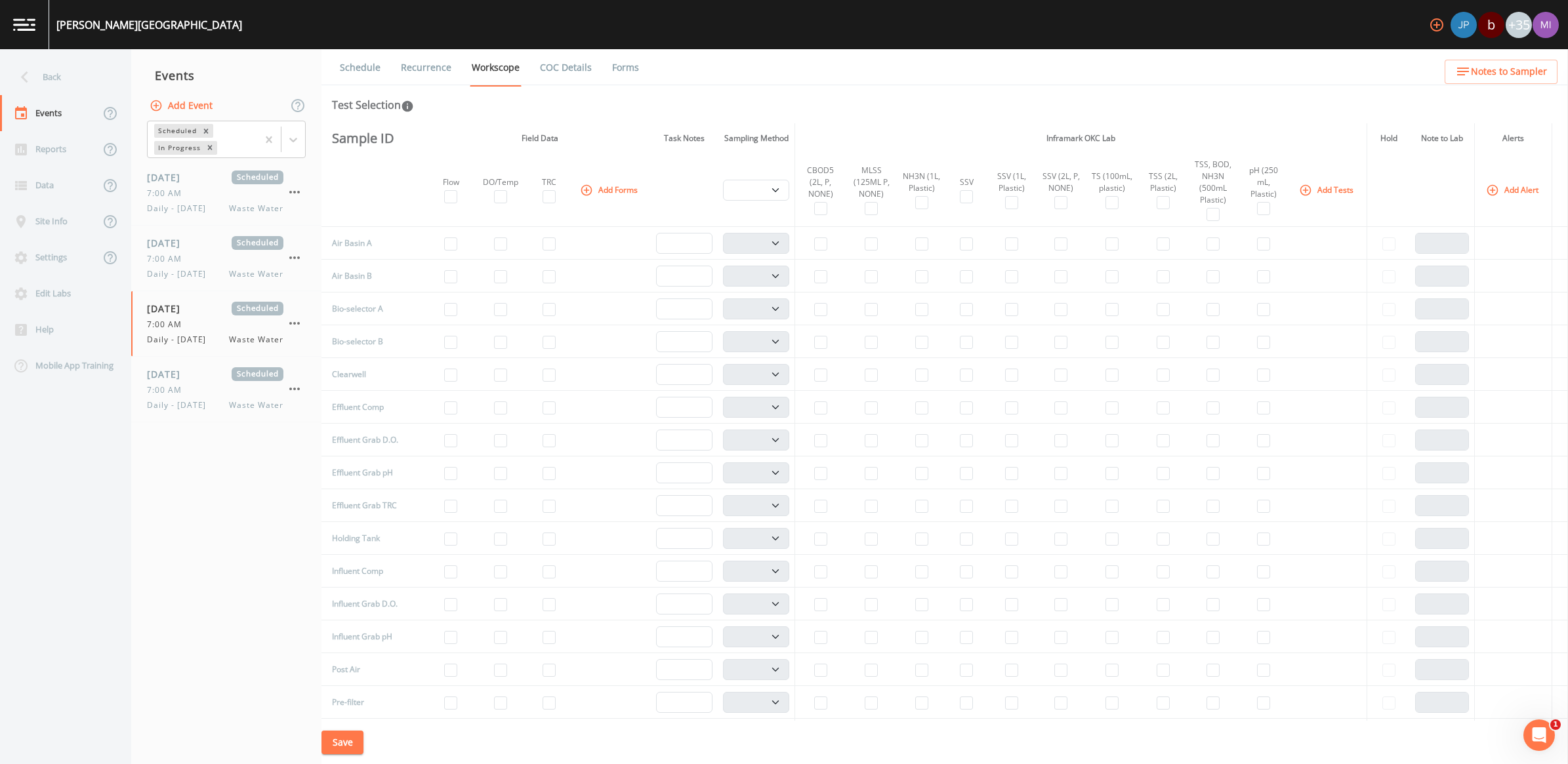
click at [773, 194] on button "Add Tests" at bounding box center [1327, 189] width 62 height 22
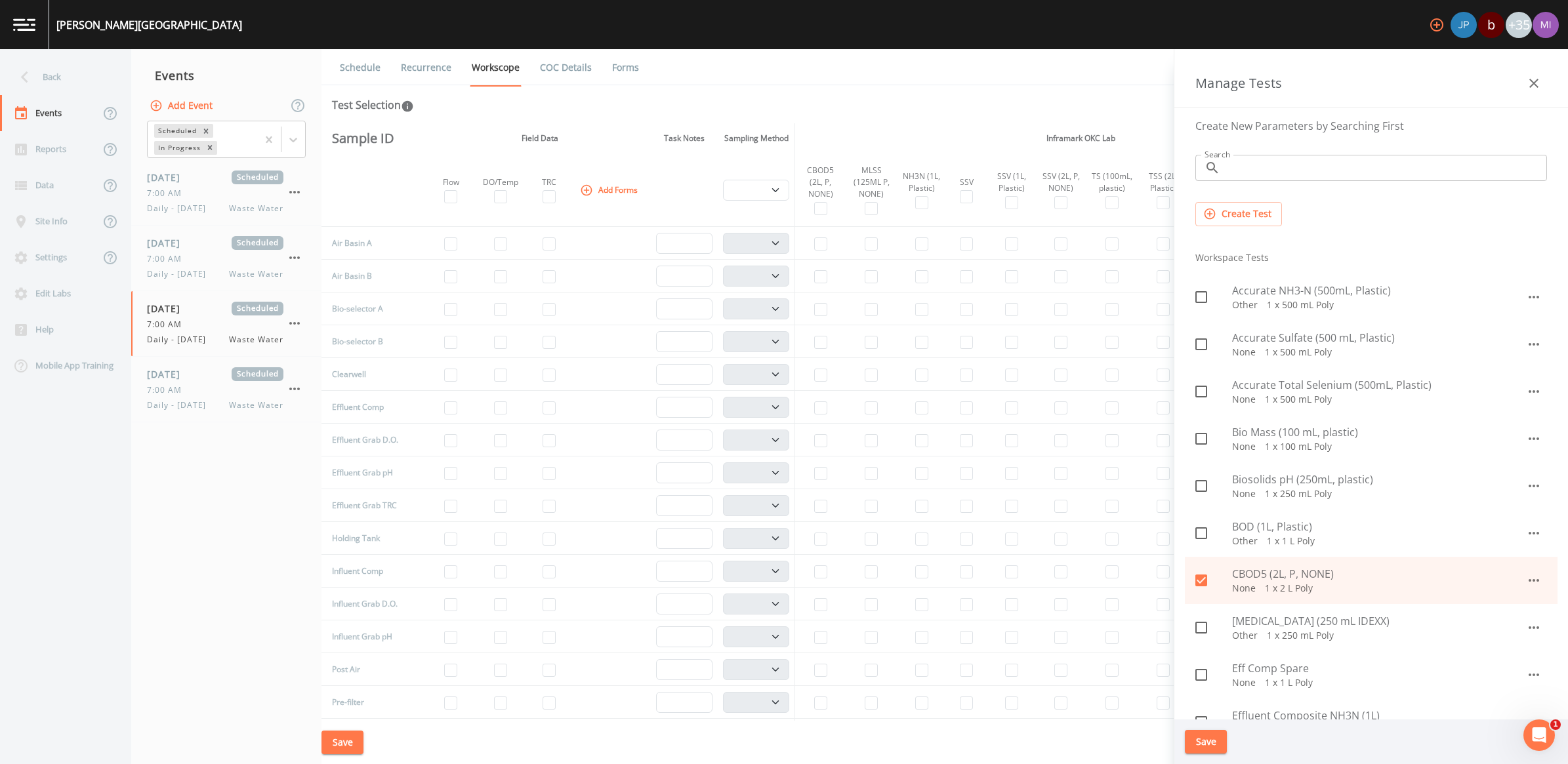
click at [773, 171] on input "Search" at bounding box center [1386, 168] width 321 height 26
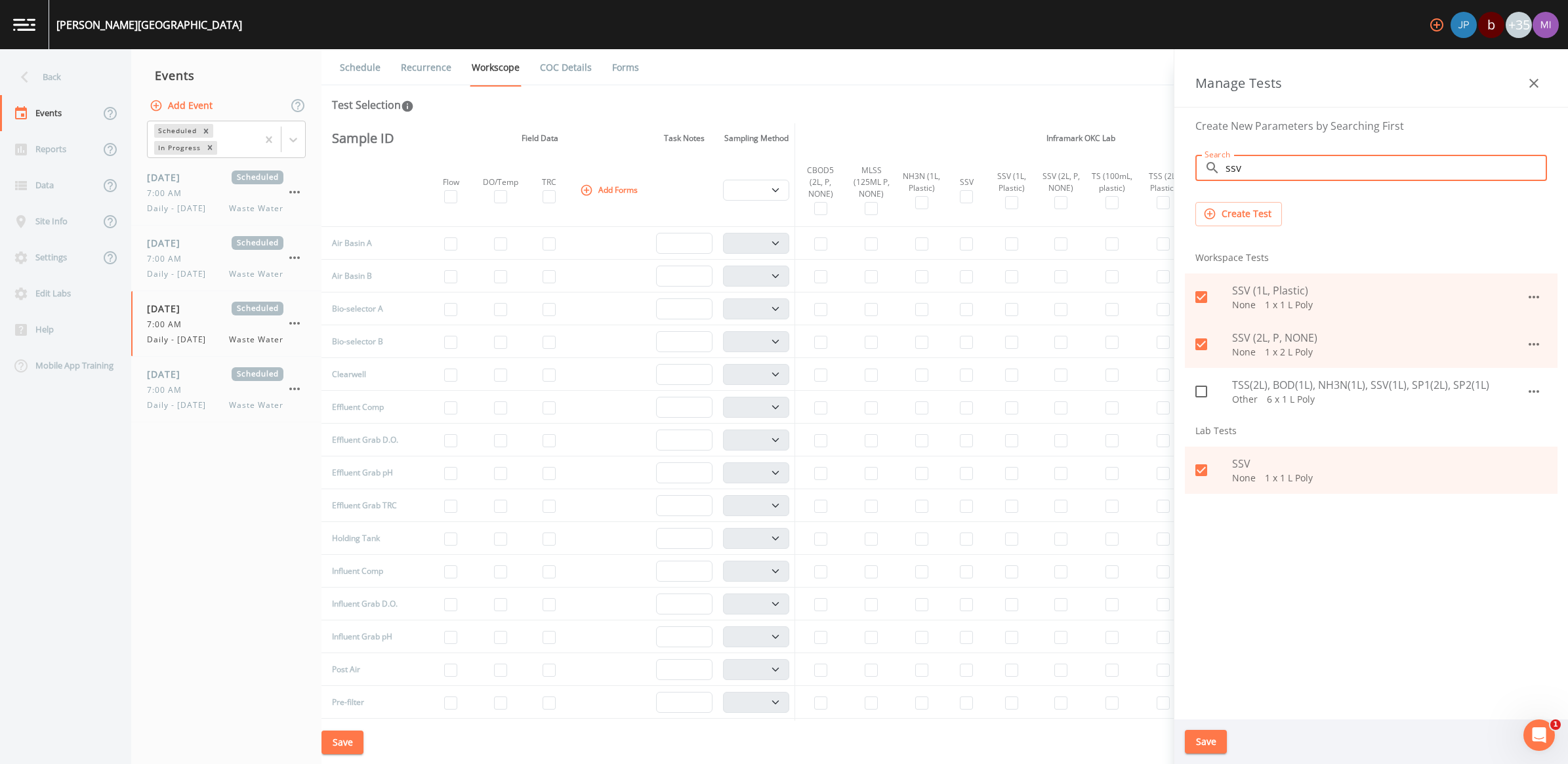
type input "ssv"
click at [773, 473] on icon at bounding box center [1201, 470] width 12 height 12
checkbox input "false"
click at [773, 711] on button "Save" at bounding box center [1206, 742] width 42 height 24
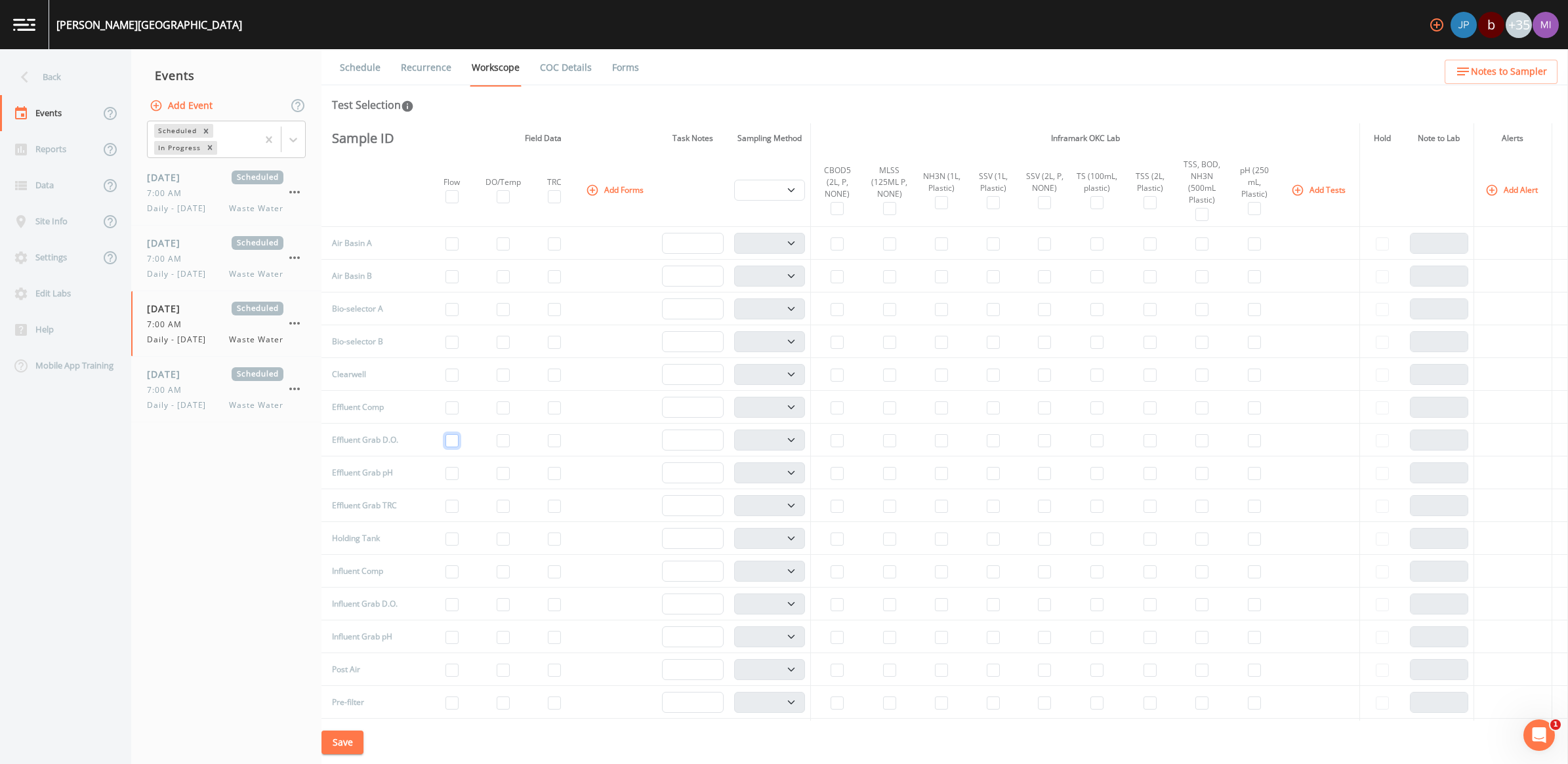
click at [445, 440] on input "checkbox" at bounding box center [452, 440] width 13 height 13
checkbox input "true"
click at [497, 476] on input "checkbox" at bounding box center [503, 473] width 13 height 13
checkbox input "true"
click at [548, 509] on input "checkbox" at bounding box center [554, 506] width 13 height 13
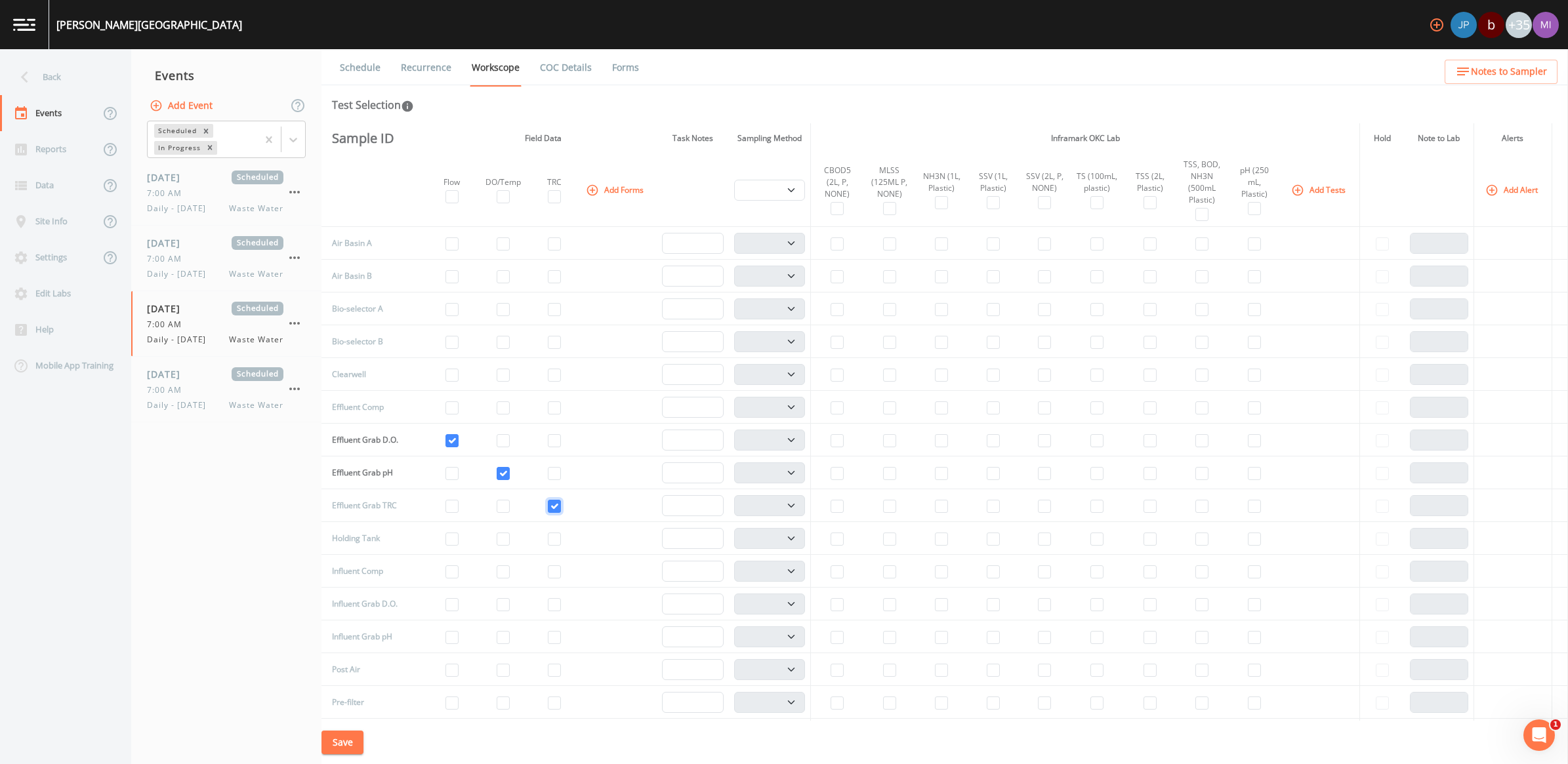
checkbox input "true"
click at [773, 247] on input "checkbox" at bounding box center [889, 244] width 13 height 13
checkbox input "true"
select select "b6a3c313-748b-4795-a028-792ad310bd60"
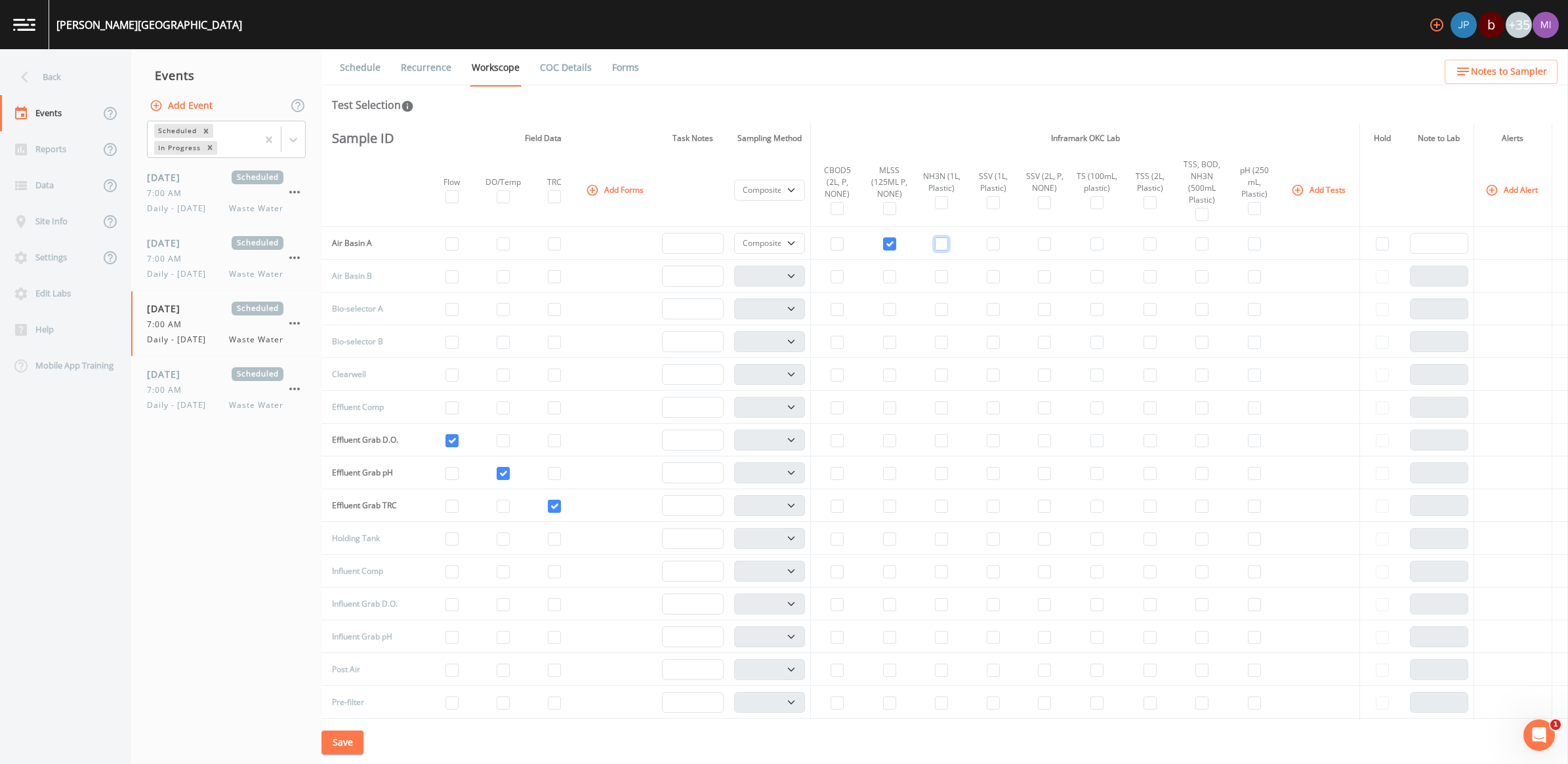
click at [773, 244] on input "checkbox" at bounding box center [941, 244] width 13 height 13
checkbox input "true"
drag, startPoint x: 932, startPoint y: 281, endPoint x: 920, endPoint y: 280, distance: 12.0
click at [773, 280] on input "checkbox" at bounding box center [941, 277] width 13 height 13
checkbox input "true"
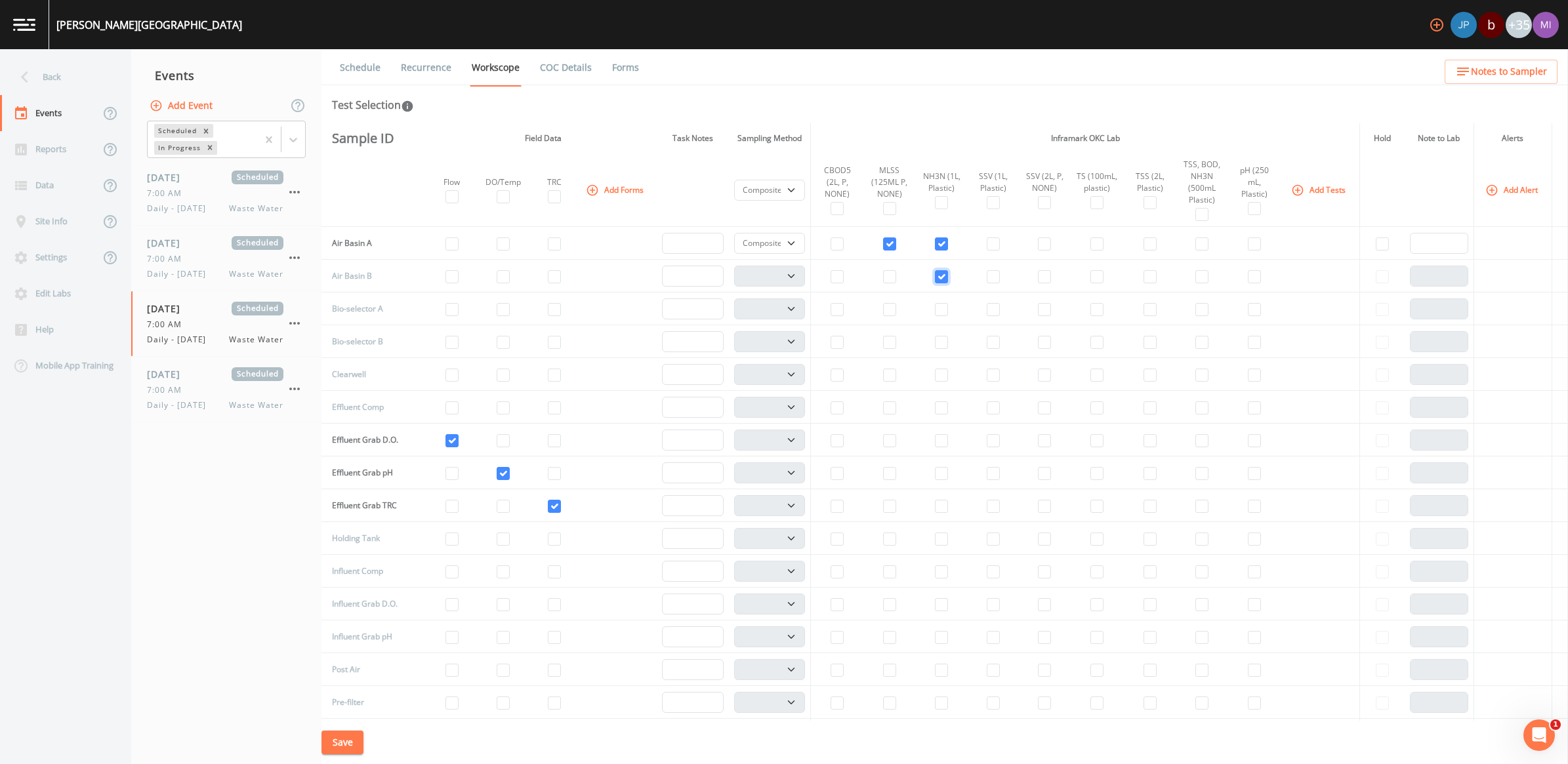
select select "b6a3c313-748b-4795-a028-792ad310bd60"
click at [773, 277] on input "checkbox" at bounding box center [889, 277] width 13 height 13
checkbox input "true"
drag, startPoint x: 780, startPoint y: 243, endPoint x: 776, endPoint y: 250, distance: 8.1
click at [773, 243] on select "Composite Grab" at bounding box center [769, 243] width 71 height 21
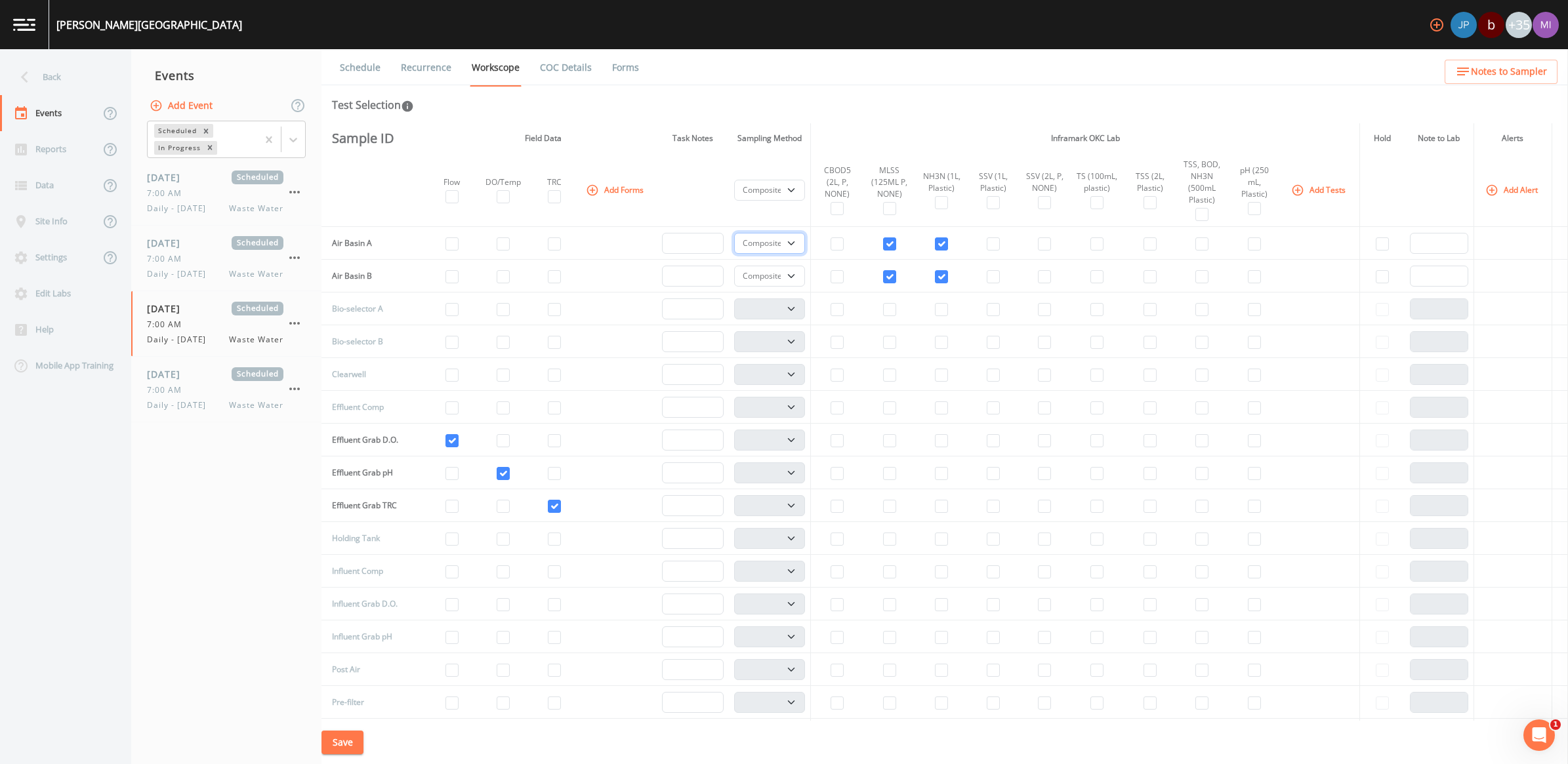
select select "092b3f94-5697-4c94-9891-da161916fdbb"
click at [734, 233] on select "Composite Grab" at bounding box center [769, 243] width 71 height 21
select select
click at [773, 277] on select "Composite Grab" at bounding box center [769, 276] width 71 height 21
select select "092b3f94-5697-4c94-9891-da161916fdbb"
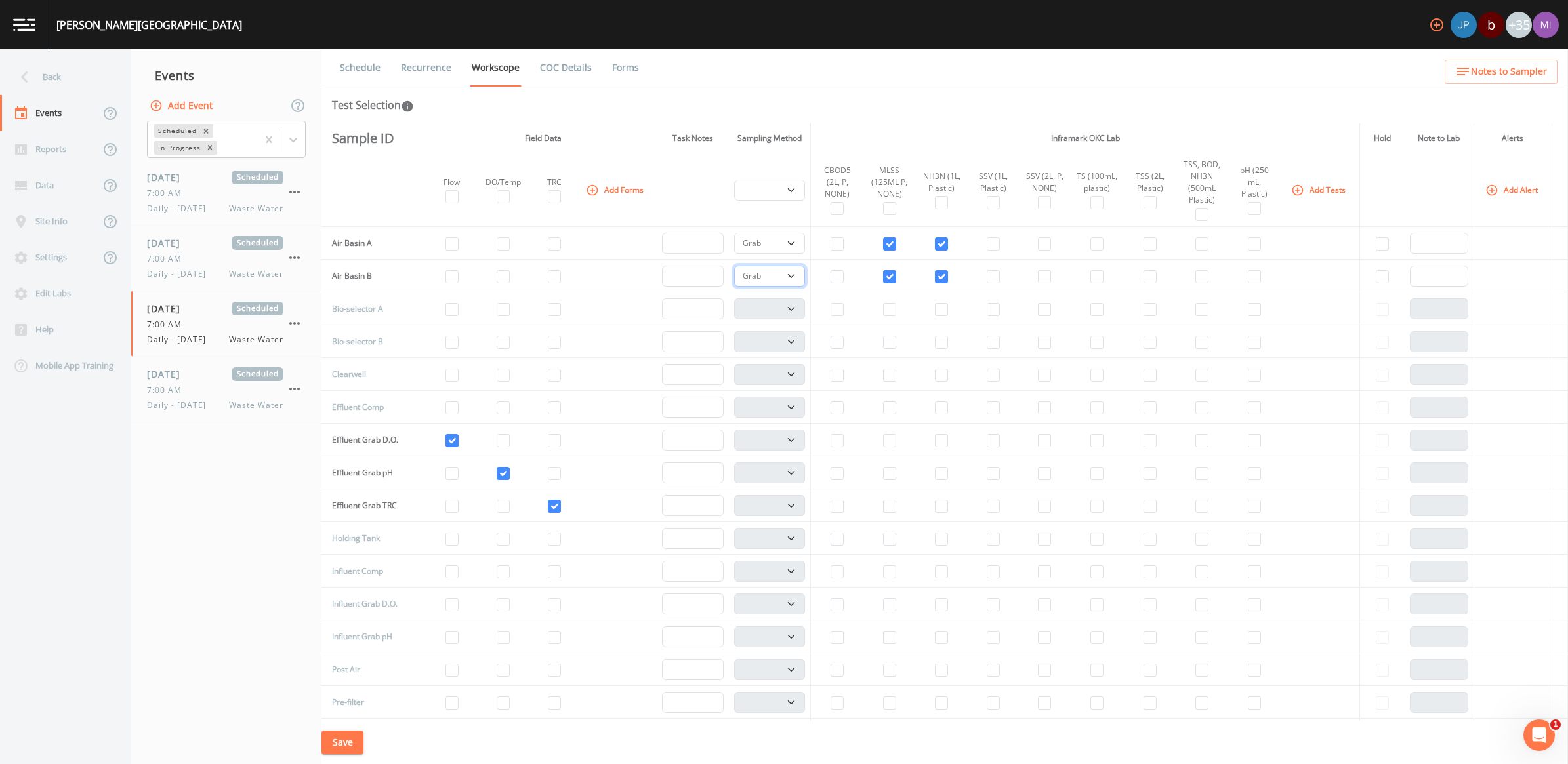
click at [734, 265] on select "Composite Grab" at bounding box center [769, 276] width 71 height 21
select select "092b3f94-5697-4c94-9891-da161916fdbb"
click at [773, 401] on input "checkbox" at bounding box center [837, 408] width 13 height 13
checkbox input "true"
select select
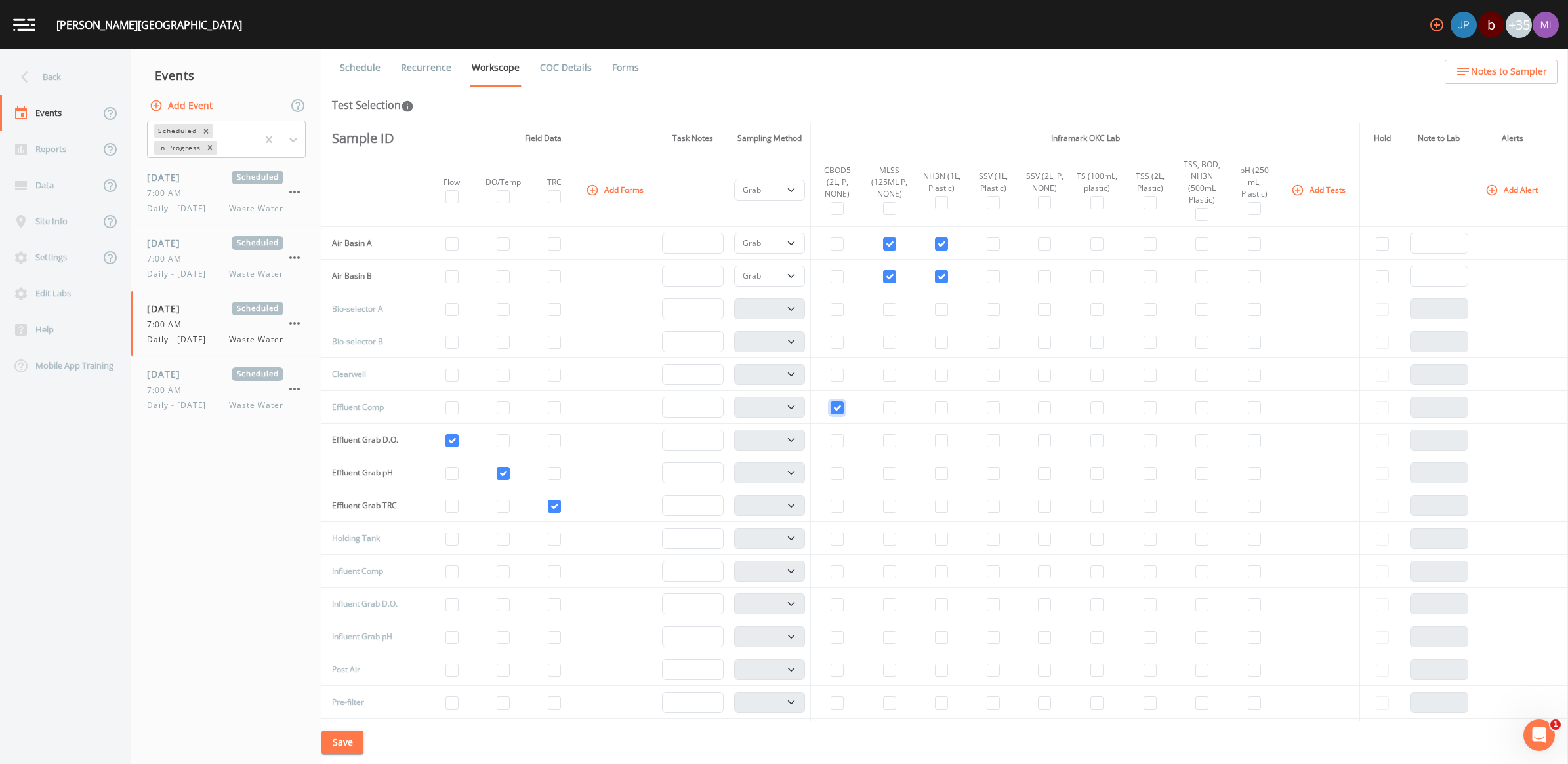
select select "b6a3c313-748b-4795-a028-792ad310bd60"
click at [773, 408] on input "checkbox" at bounding box center [1044, 408] width 13 height 13
checkbox input "true"
click at [773, 407] on td at bounding box center [1149, 407] width 52 height 33
click at [773, 471] on input "checkbox" at bounding box center [1254, 473] width 13 height 13
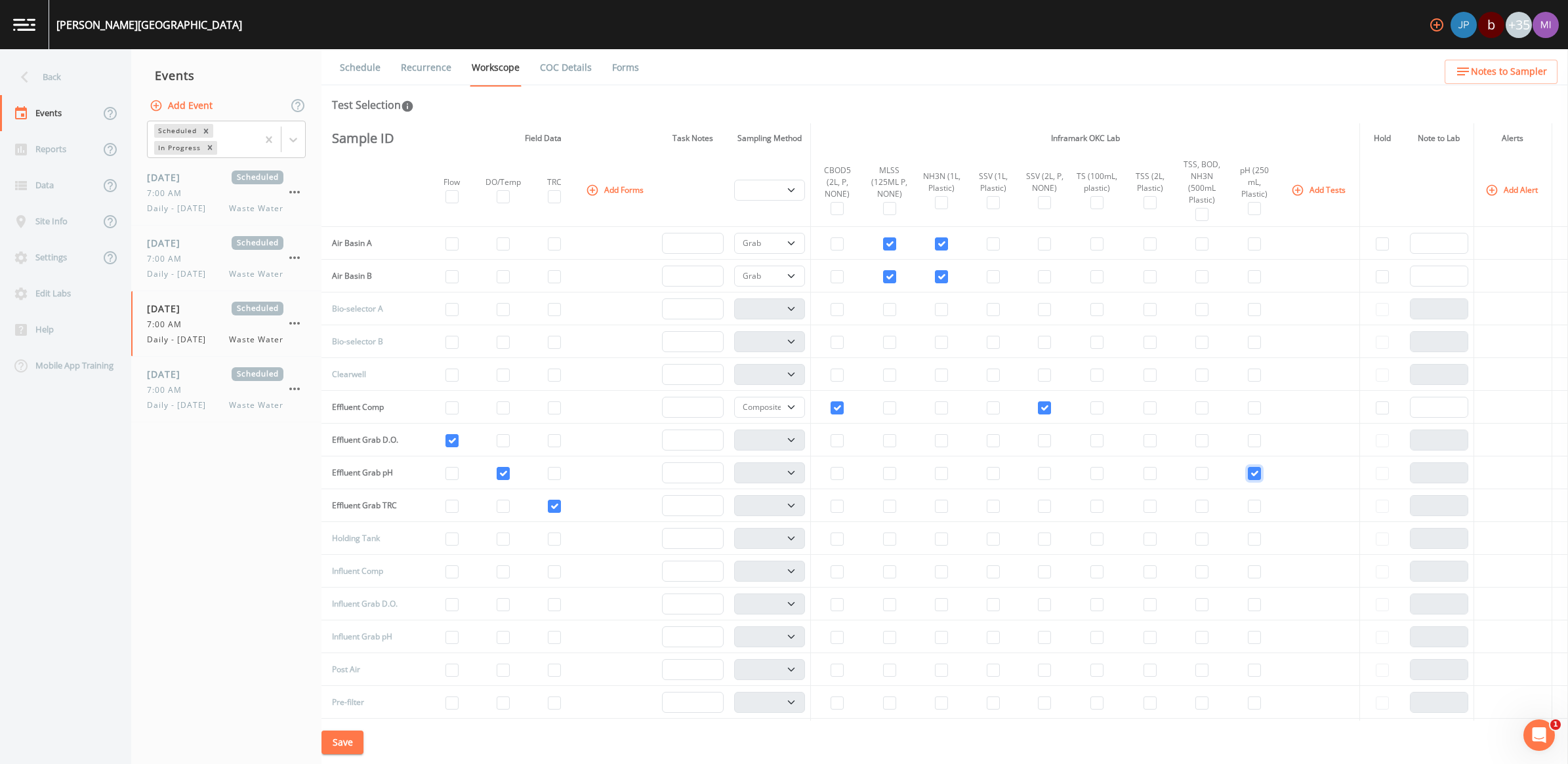
checkbox input "true"
click at [773, 471] on select "Composite Grab" at bounding box center [769, 472] width 71 height 21
select select "092b3f94-5697-4c94-9891-da161916fdbb"
click at [734, 462] on select "Composite Grab" at bounding box center [769, 472] width 71 height 21
click at [773, 411] on input "checkbox" at bounding box center [1150, 408] width 13 height 13
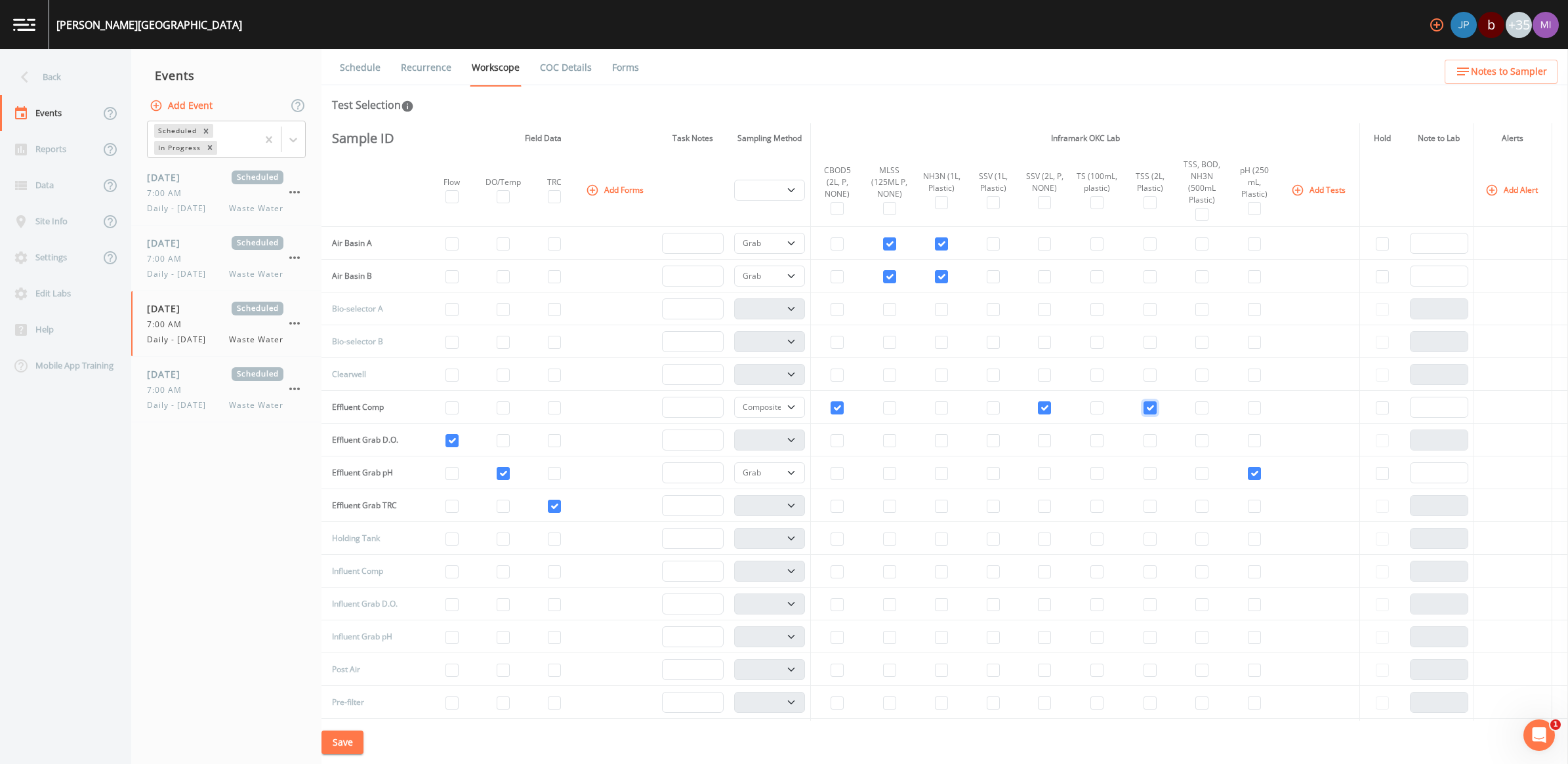
checkbox input "true"
click at [773, 539] on input "checkbox" at bounding box center [1097, 539] width 13 height 13
checkbox input "true"
select select "b6a3c313-748b-4795-a028-792ad310bd60"
click at [773, 568] on input "checkbox" at bounding box center [993, 571] width 13 height 13
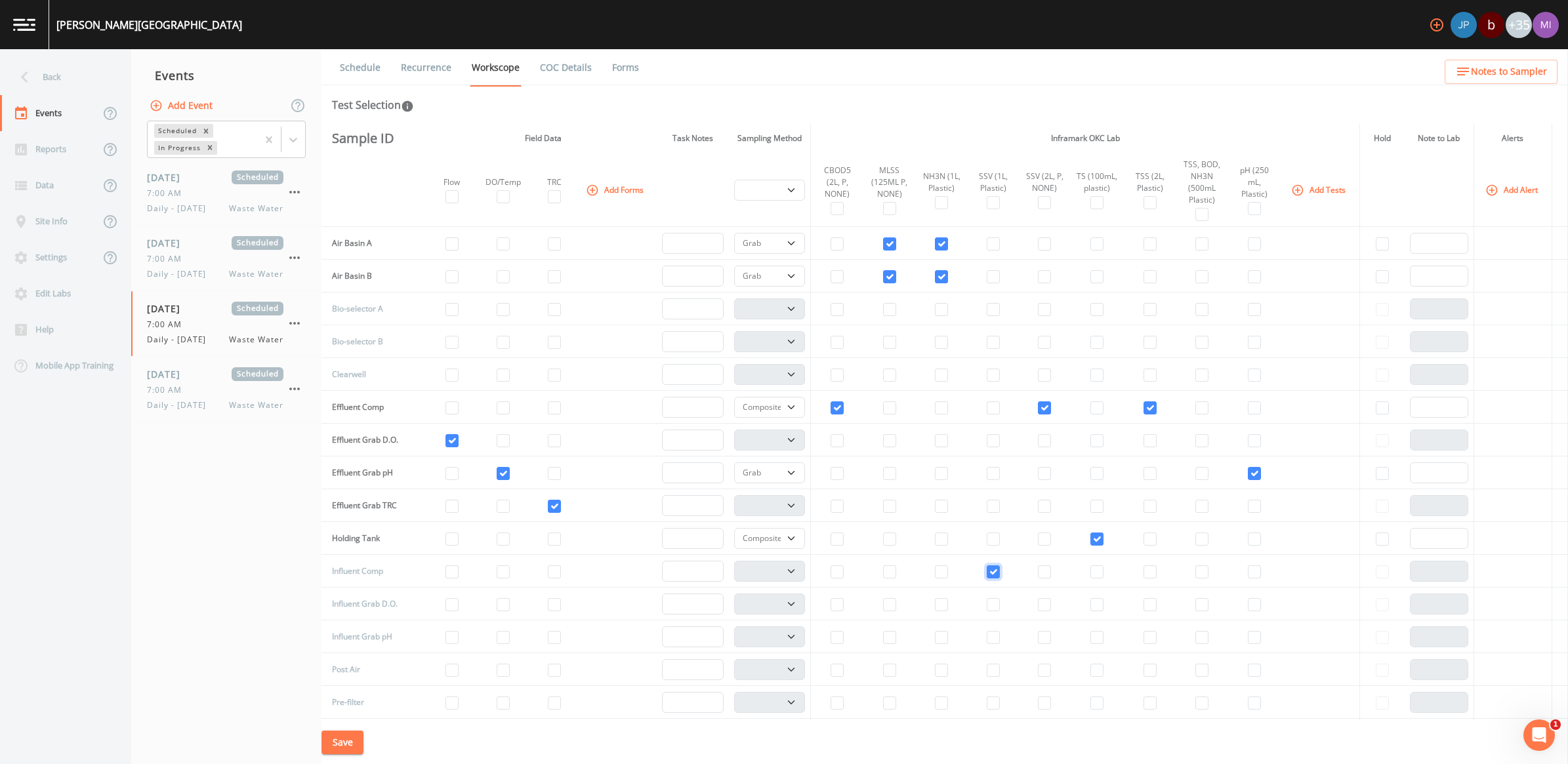
checkbox input "true"
select select "b6a3c313-748b-4795-a028-792ad310bd60"
click at [773, 571] on input "checkbox" at bounding box center [1202, 571] width 13 height 13
checkbox input "true"
click at [773, 543] on select "Composite Grab" at bounding box center [769, 538] width 71 height 21
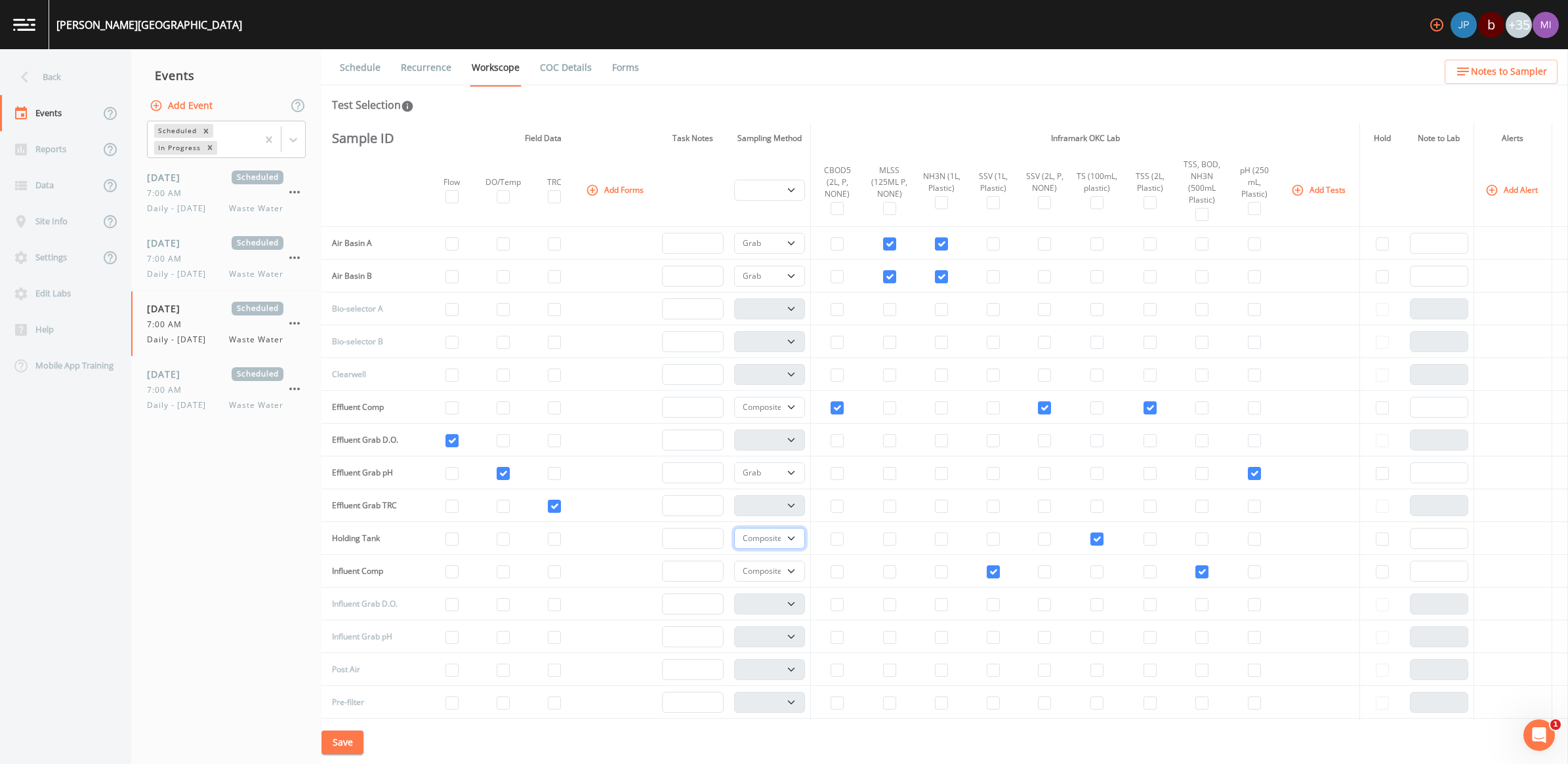
select select "092b3f94-5697-4c94-9891-da161916fdbb"
click at [734, 527] on select "Composite Grab" at bounding box center [769, 538] width 71 height 21
click at [348, 711] on button "Save" at bounding box center [342, 742] width 42 height 24
click at [170, 389] on span "7:00 AM" at bounding box center [168, 390] width 42 height 12
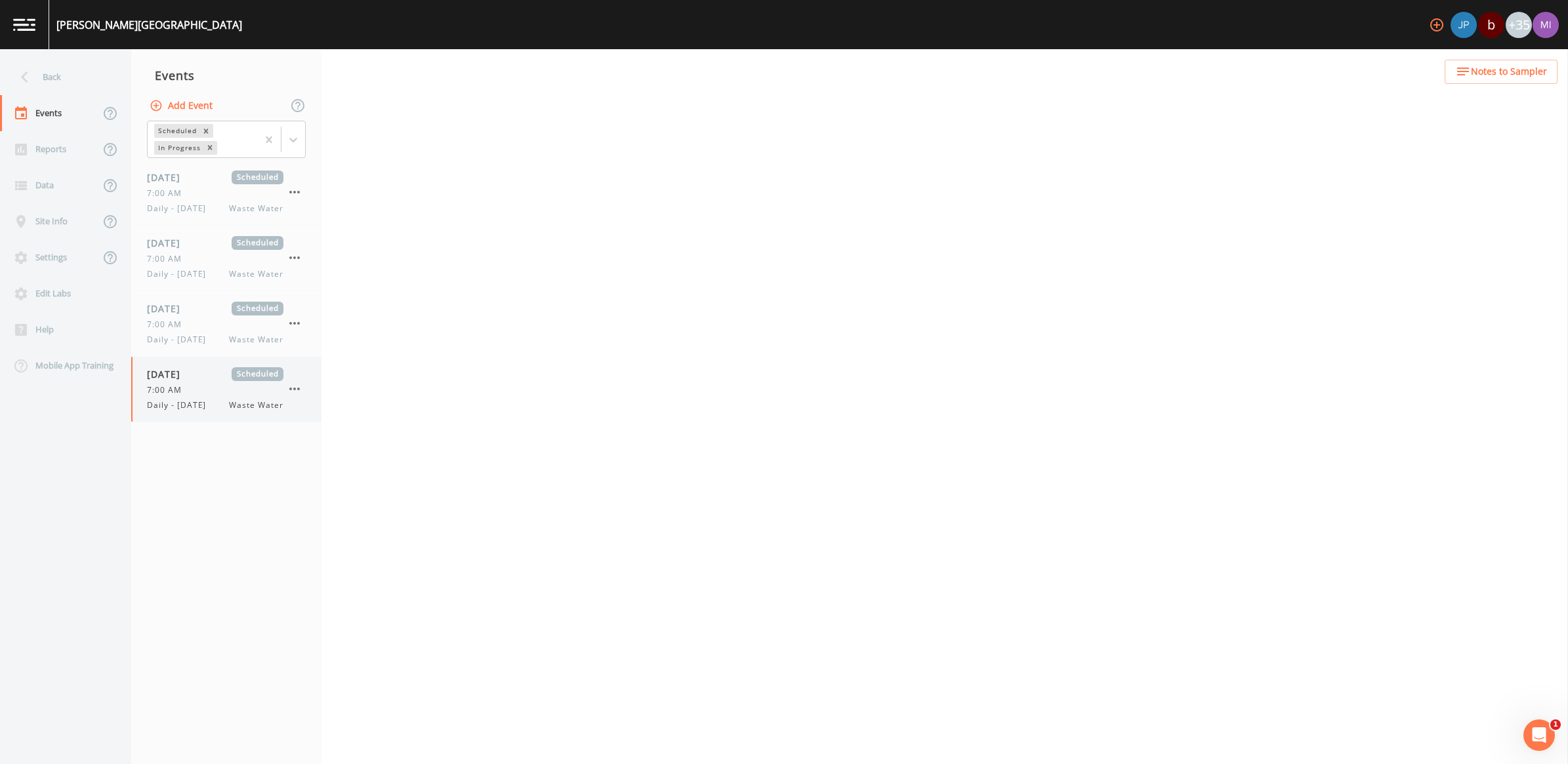
select select "b6a3c313-748b-4795-a028-792ad310bd60"
select select "092b3f94-5697-4c94-9891-da161916fdbb"
select select "b6a3c313-748b-4795-a028-792ad310bd60"
select select "092b3f94-5697-4c94-9891-da161916fdbb"
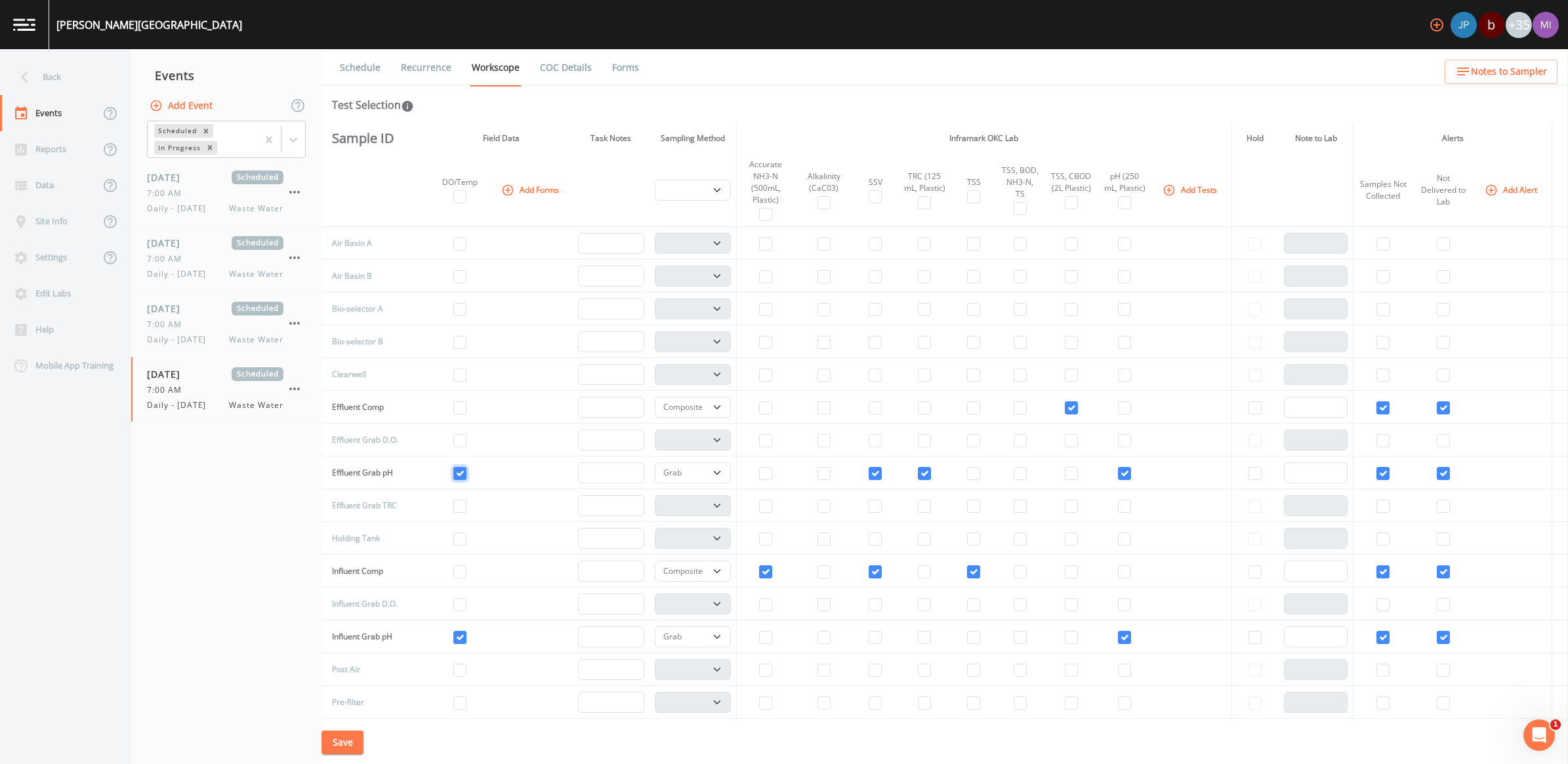
click at [453, 476] on input "checkbox" at bounding box center [460, 473] width 13 height 13
checkbox input "false"
drag, startPoint x: 444, startPoint y: 635, endPoint x: 462, endPoint y: 635, distance: 18.0
click at [453, 635] on input "checkbox" at bounding box center [460, 637] width 13 height 13
checkbox input "false"
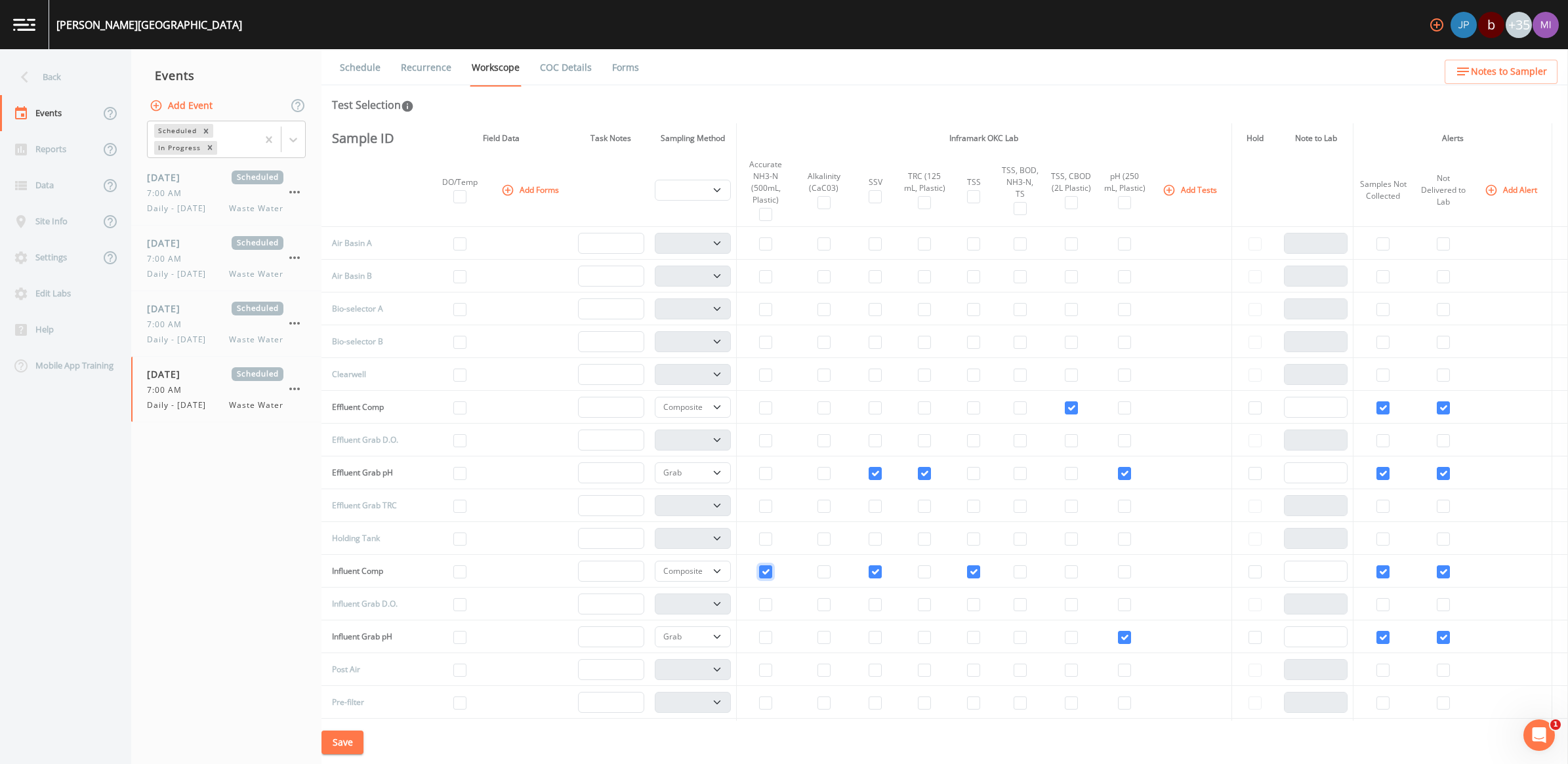
click at [761, 575] on input "checkbox" at bounding box center [765, 571] width 13 height 13
checkbox input "false"
click at [773, 571] on td at bounding box center [876, 571] width 45 height 33
click at [773, 469] on input "checkbox" at bounding box center [875, 473] width 13 height 13
checkbox input "false"
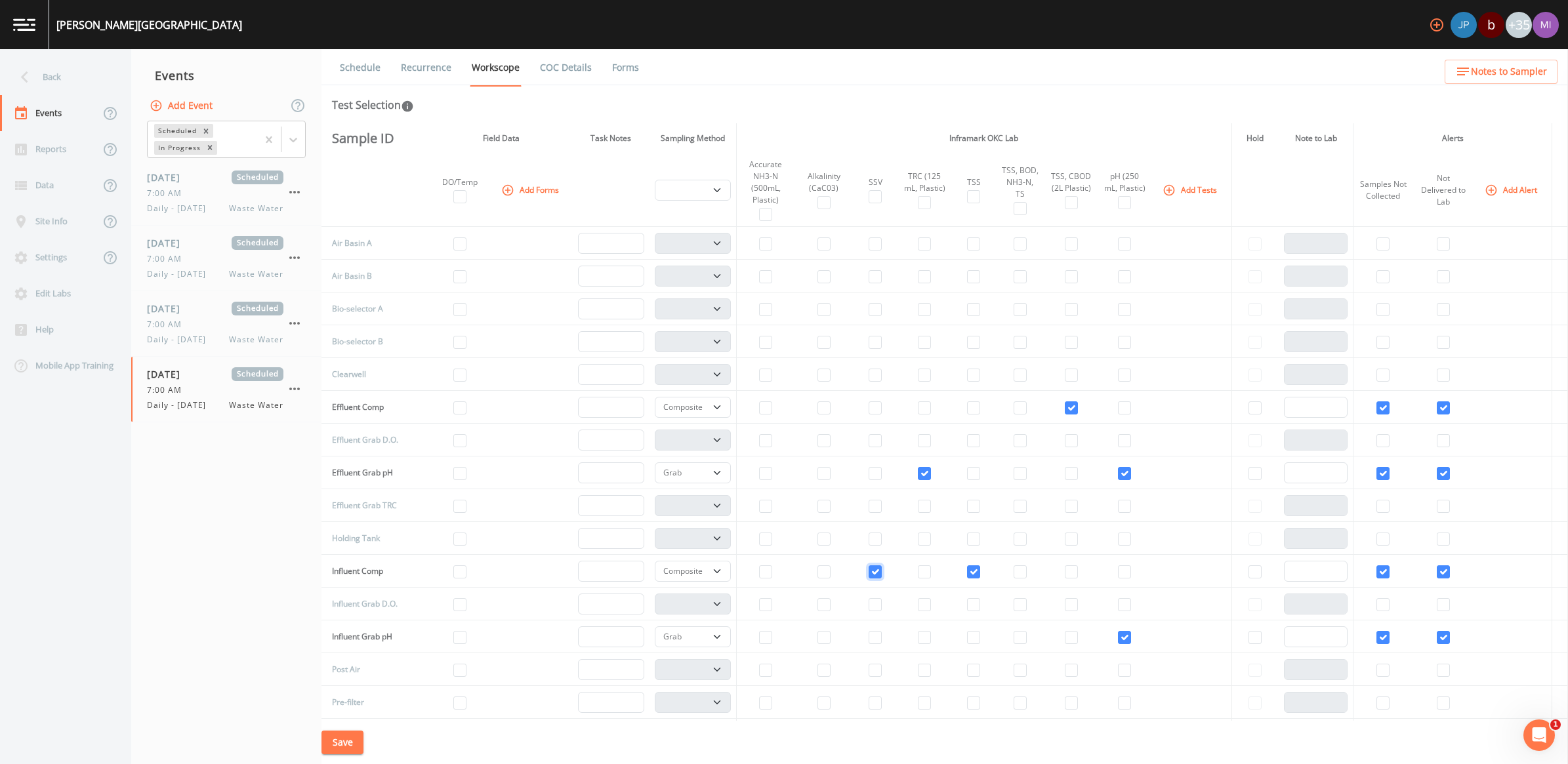
click at [773, 571] on input "checkbox" at bounding box center [875, 571] width 13 height 13
checkbox input "false"
click at [773, 567] on input "checkbox" at bounding box center [973, 571] width 13 height 13
checkbox input "false"
select select
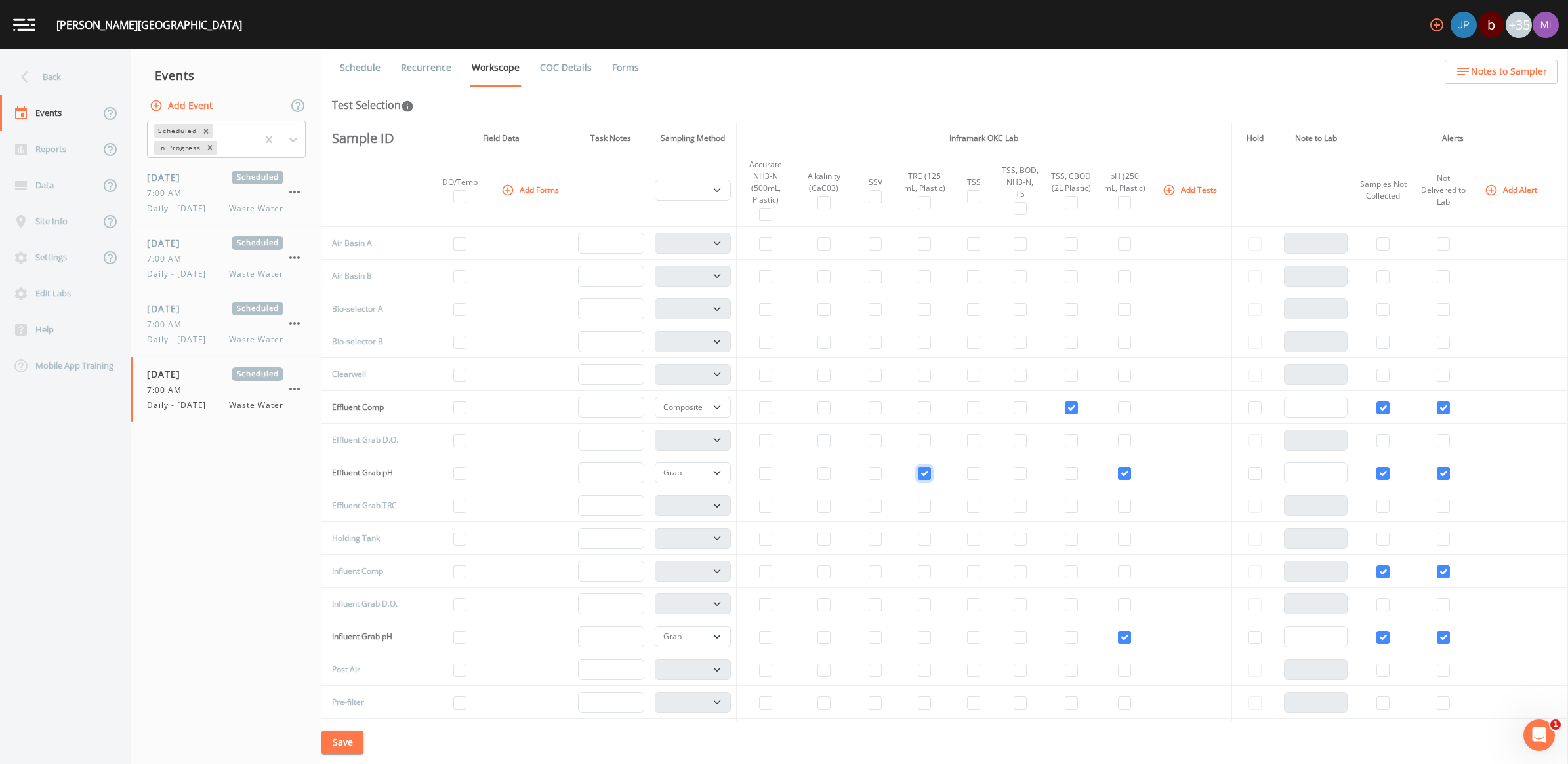
drag, startPoint x: 912, startPoint y: 473, endPoint x: 944, endPoint y: 453, distance: 37.7
click at [773, 472] on input "checkbox" at bounding box center [924, 473] width 13 height 13
checkbox input "false"
drag, startPoint x: 1059, startPoint y: 407, endPoint x: 1067, endPoint y: 411, distance: 8.9
click at [773, 407] on input "checkbox" at bounding box center [1071, 408] width 13 height 13
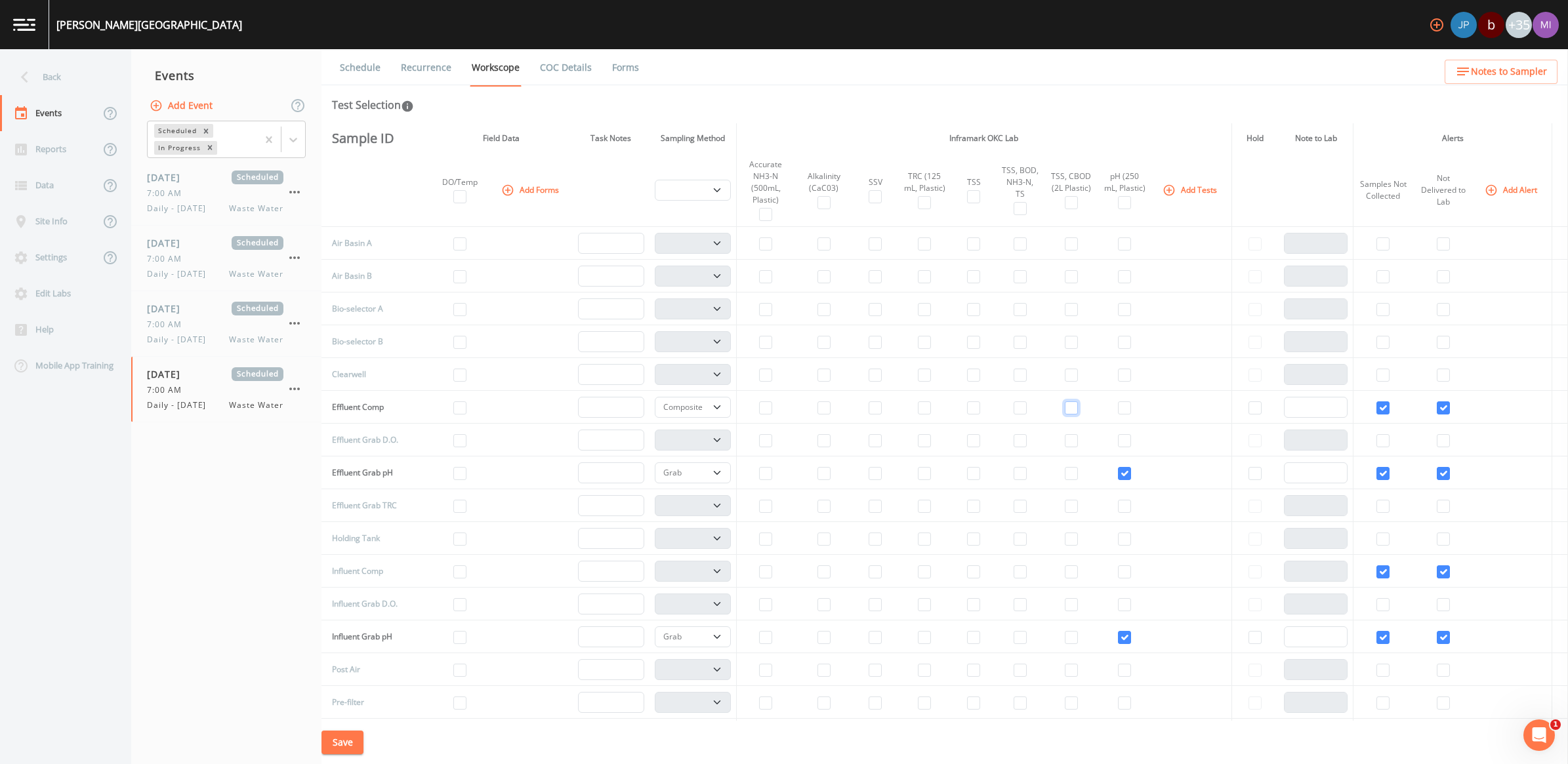
checkbox input "false"
select select "092b3f94-5697-4c94-9891-da161916fdbb"
select select
click at [773, 474] on input "checkbox" at bounding box center [1124, 473] width 13 height 13
checkbox input "false"
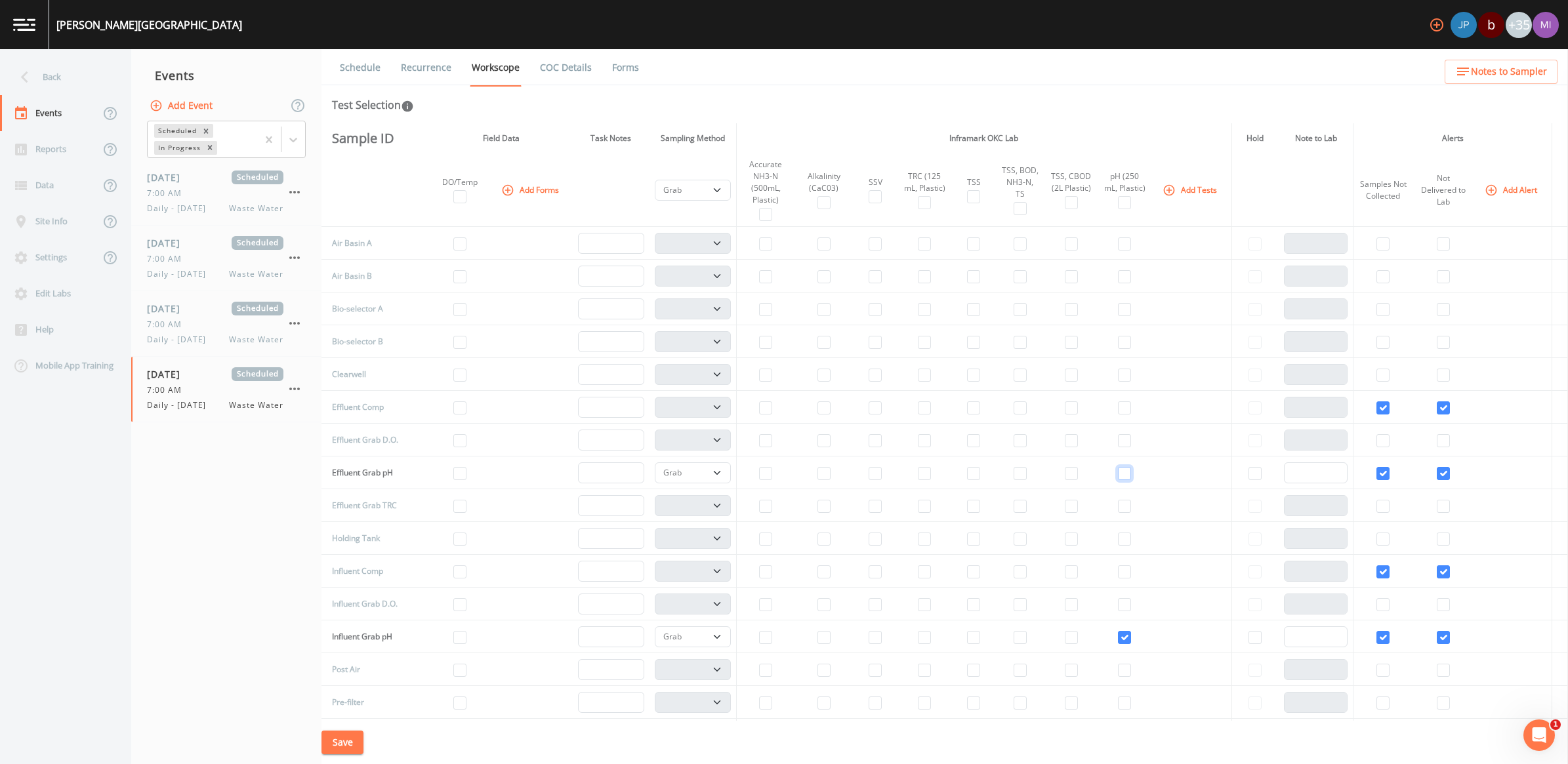
select select
click at [773, 633] on td at bounding box center [1124, 636] width 54 height 33
click at [773, 640] on input "checkbox" at bounding box center [1124, 637] width 13 height 13
checkbox input "false"
select select
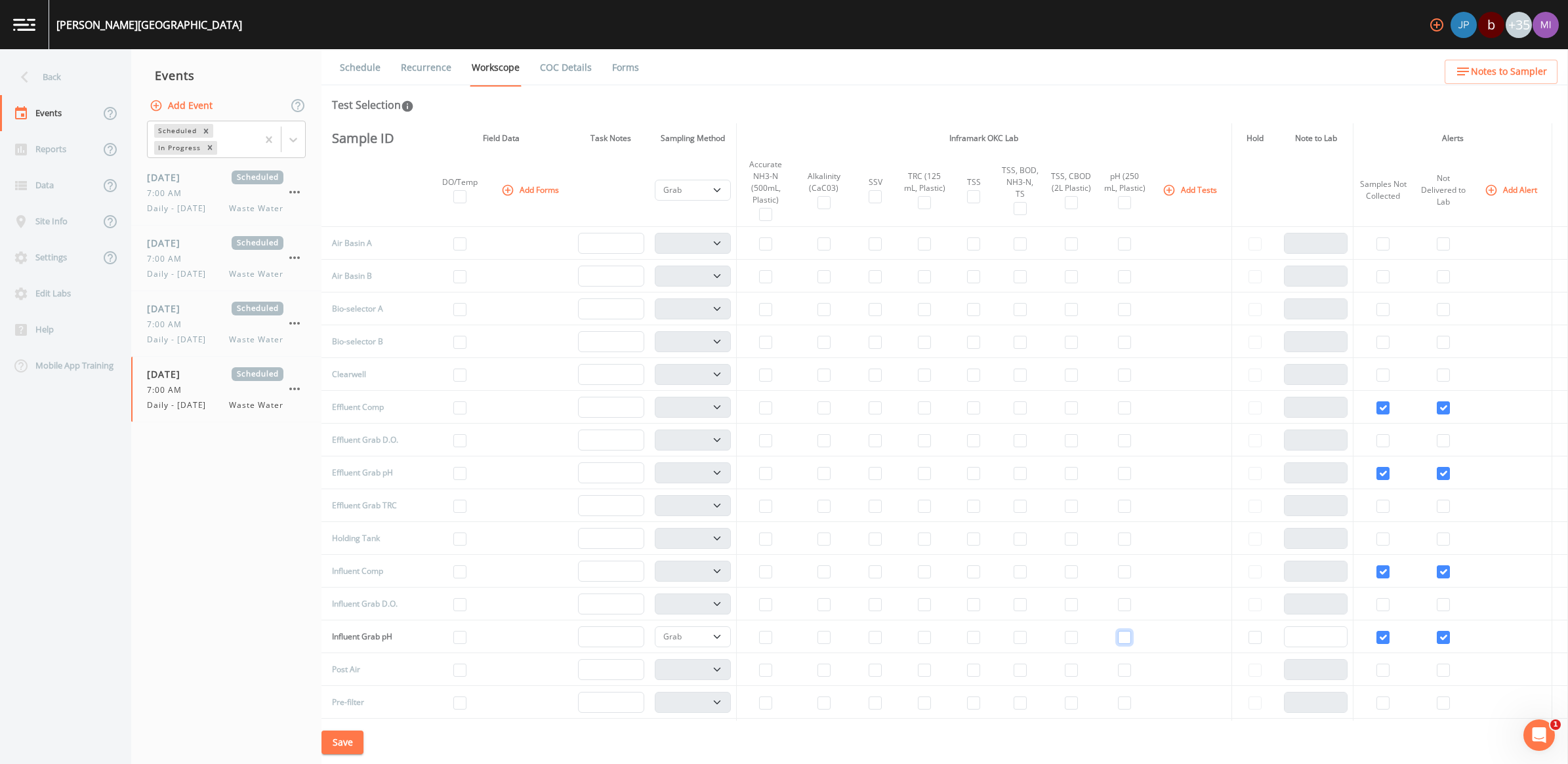
select select
click at [509, 185] on button "Add Forms" at bounding box center [532, 189] width 66 height 22
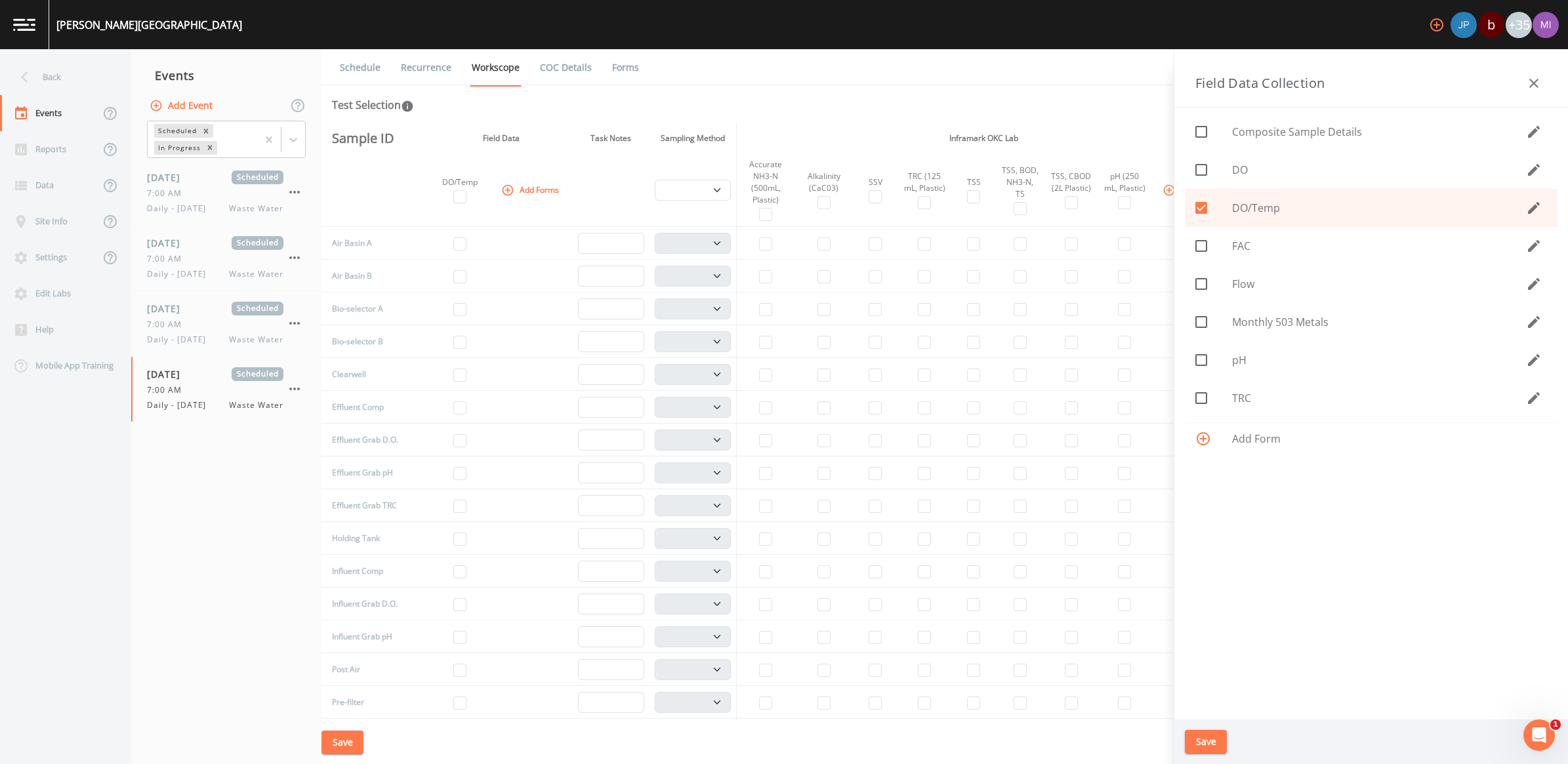
click at [773, 401] on span "TRC" at bounding box center [1379, 398] width 294 height 16
checkbox input "true"
click at [773, 285] on span "Flow" at bounding box center [1379, 284] width 294 height 16
checkbox input "true"
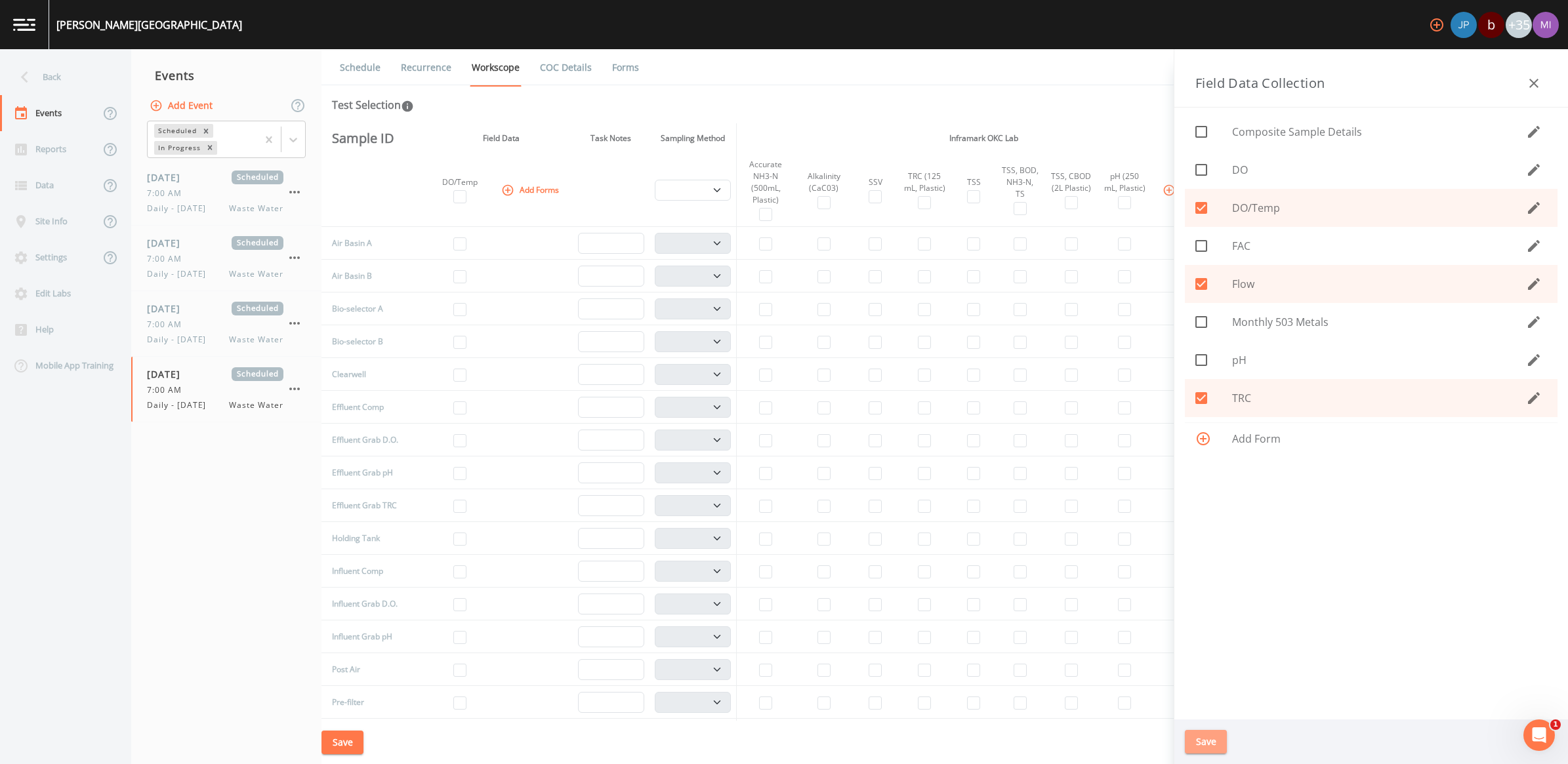
click at [773, 711] on button "Save" at bounding box center [1206, 742] width 42 height 24
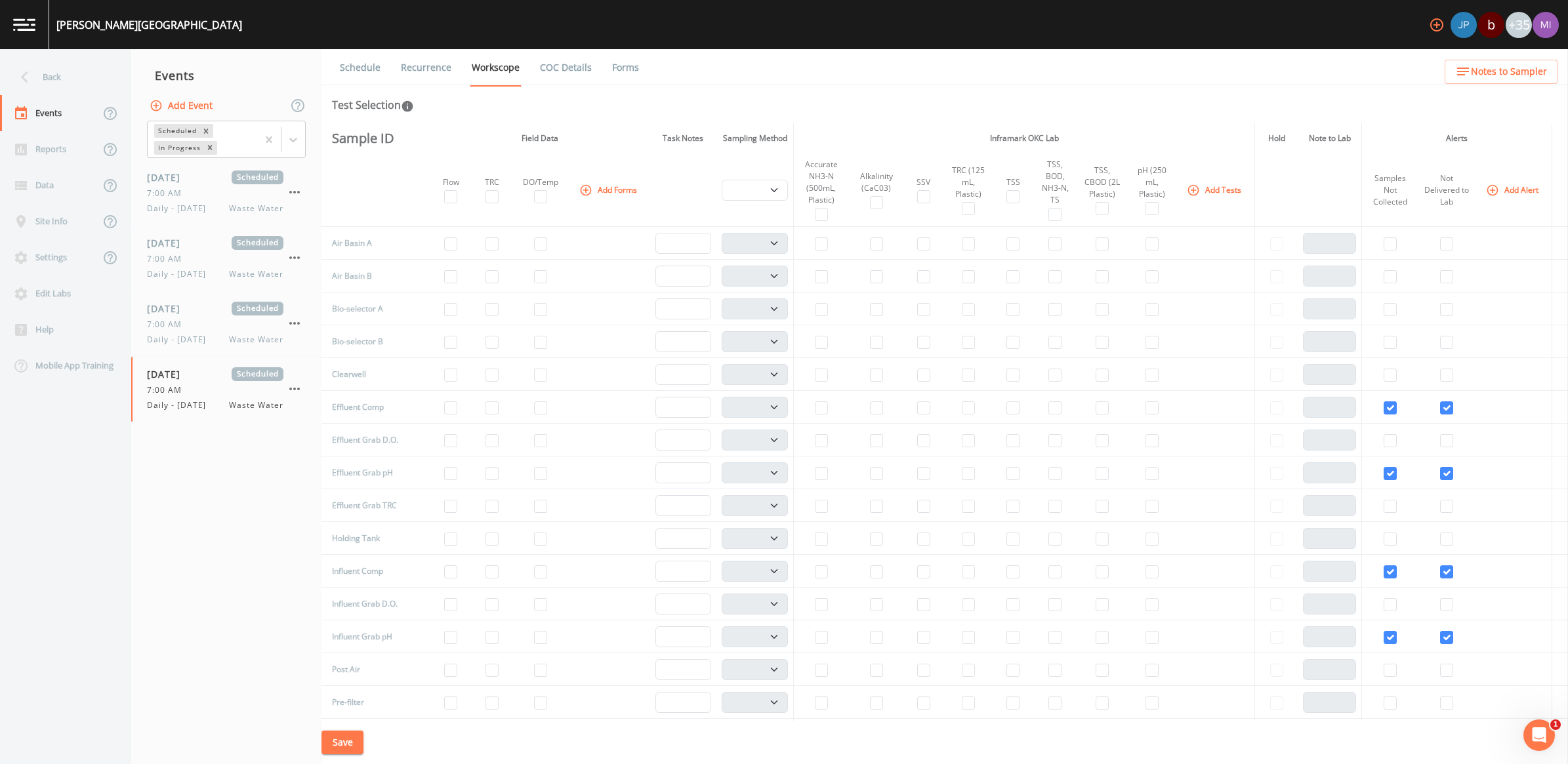
click at [773, 185] on button "Add Tests" at bounding box center [1215, 189] width 62 height 22
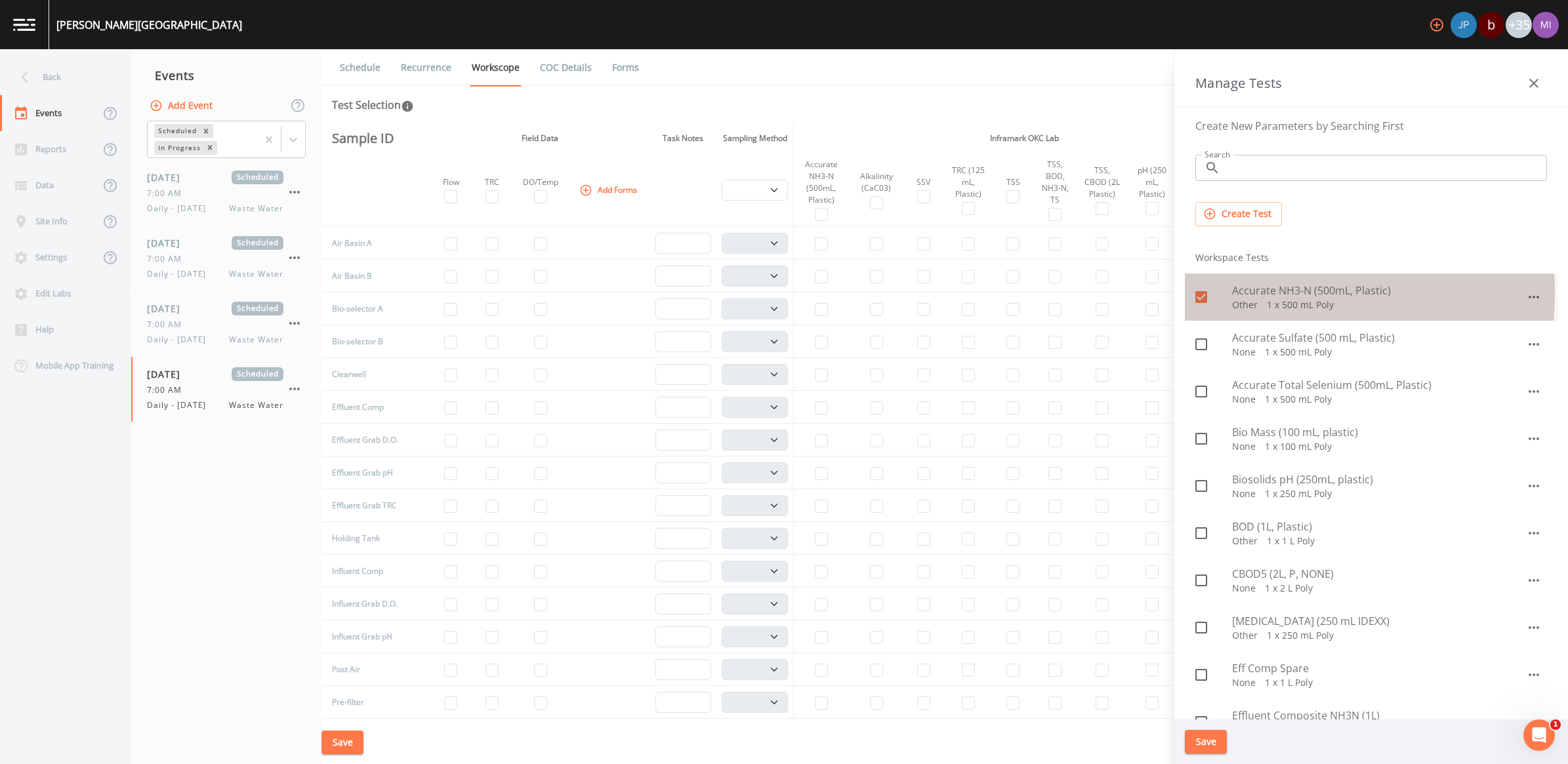
click at [773, 293] on input "checkbox" at bounding box center [1194, 289] width 13 height 13
checkbox input "false"
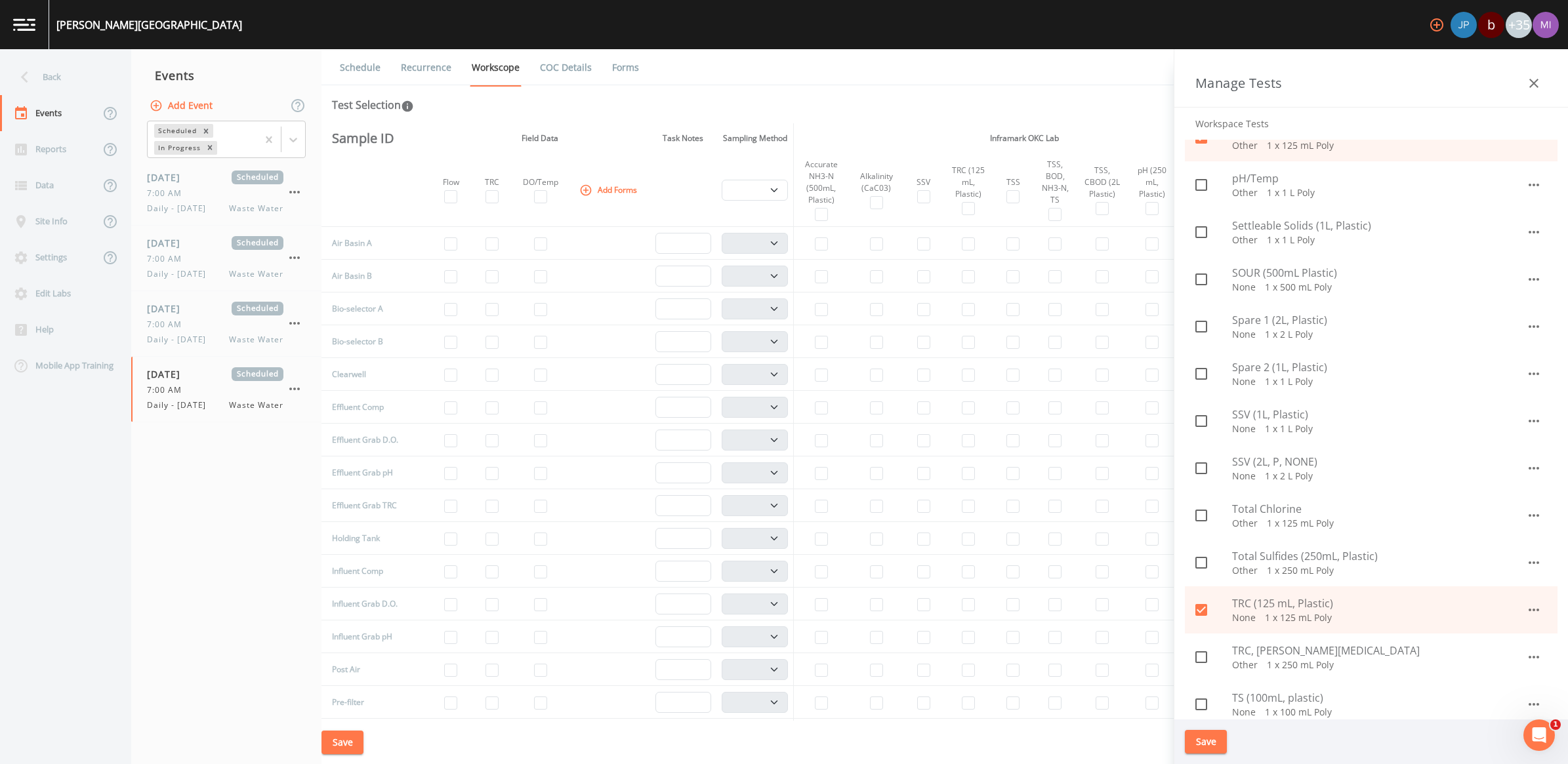
scroll to position [984, 0]
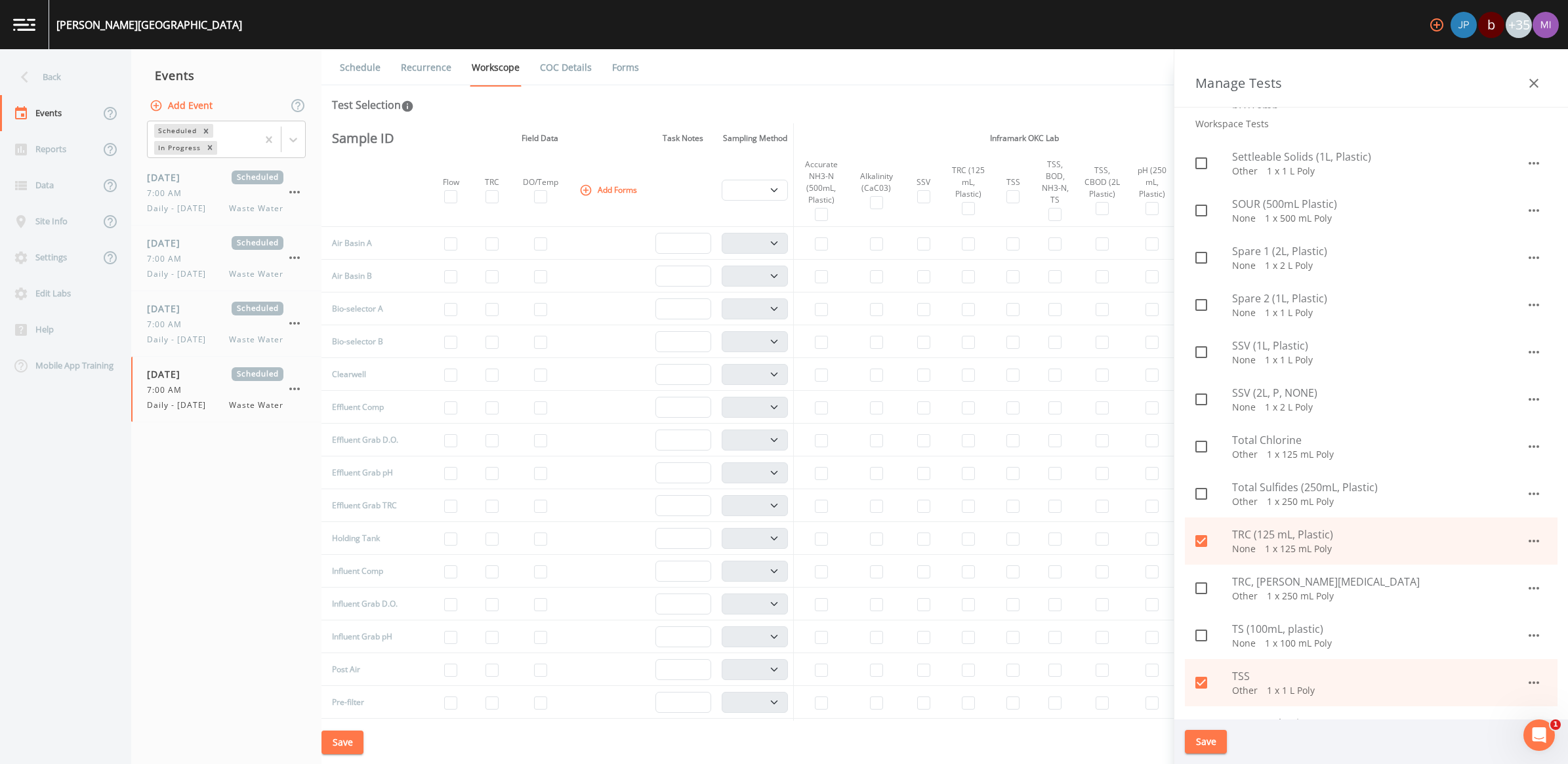
click at [773, 541] on icon at bounding box center [1201, 540] width 12 height 12
checkbox input "false"
click at [773, 682] on icon at bounding box center [1201, 682] width 16 height 16
checkbox input "false"
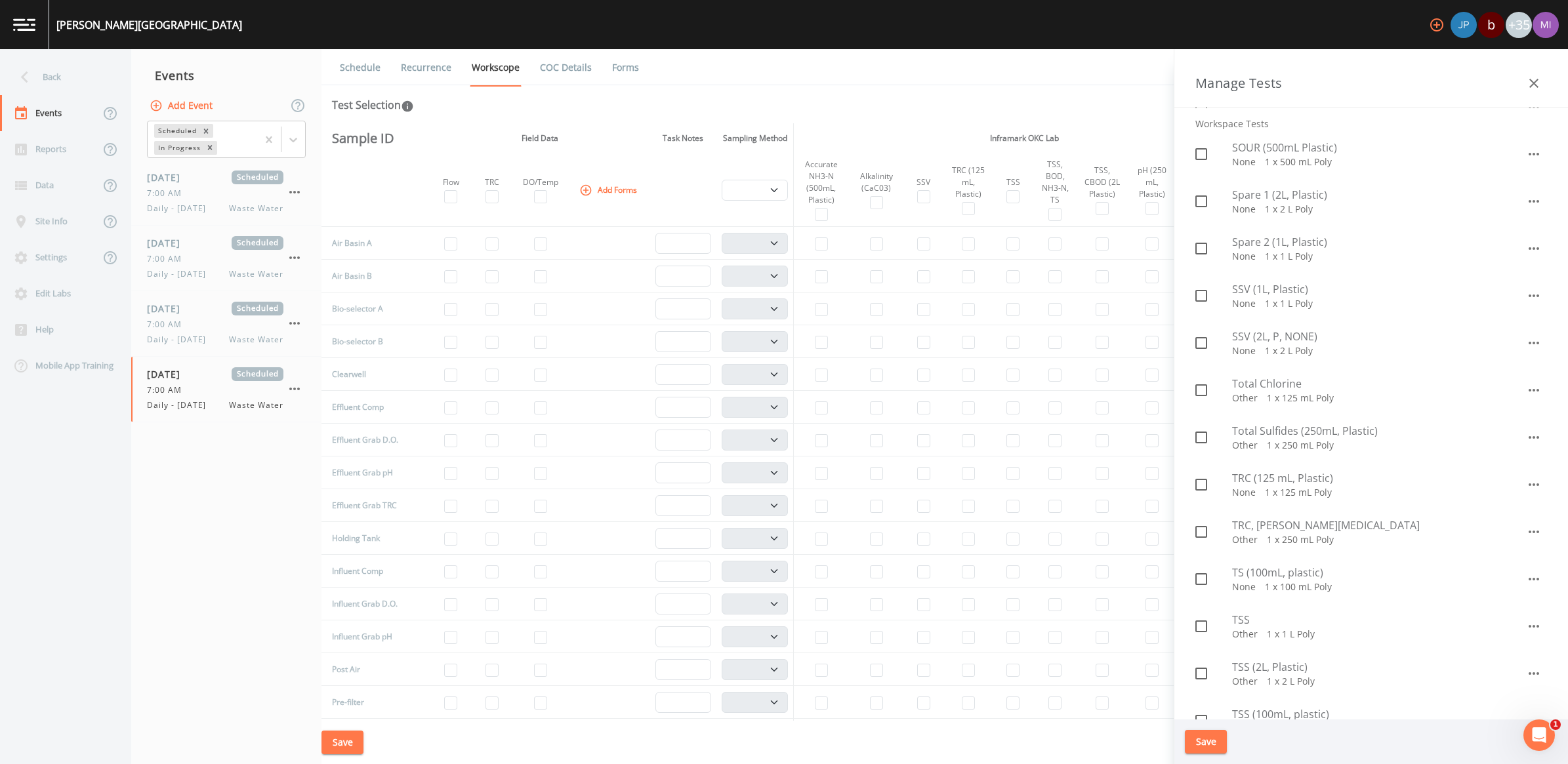
scroll to position [1229, 0]
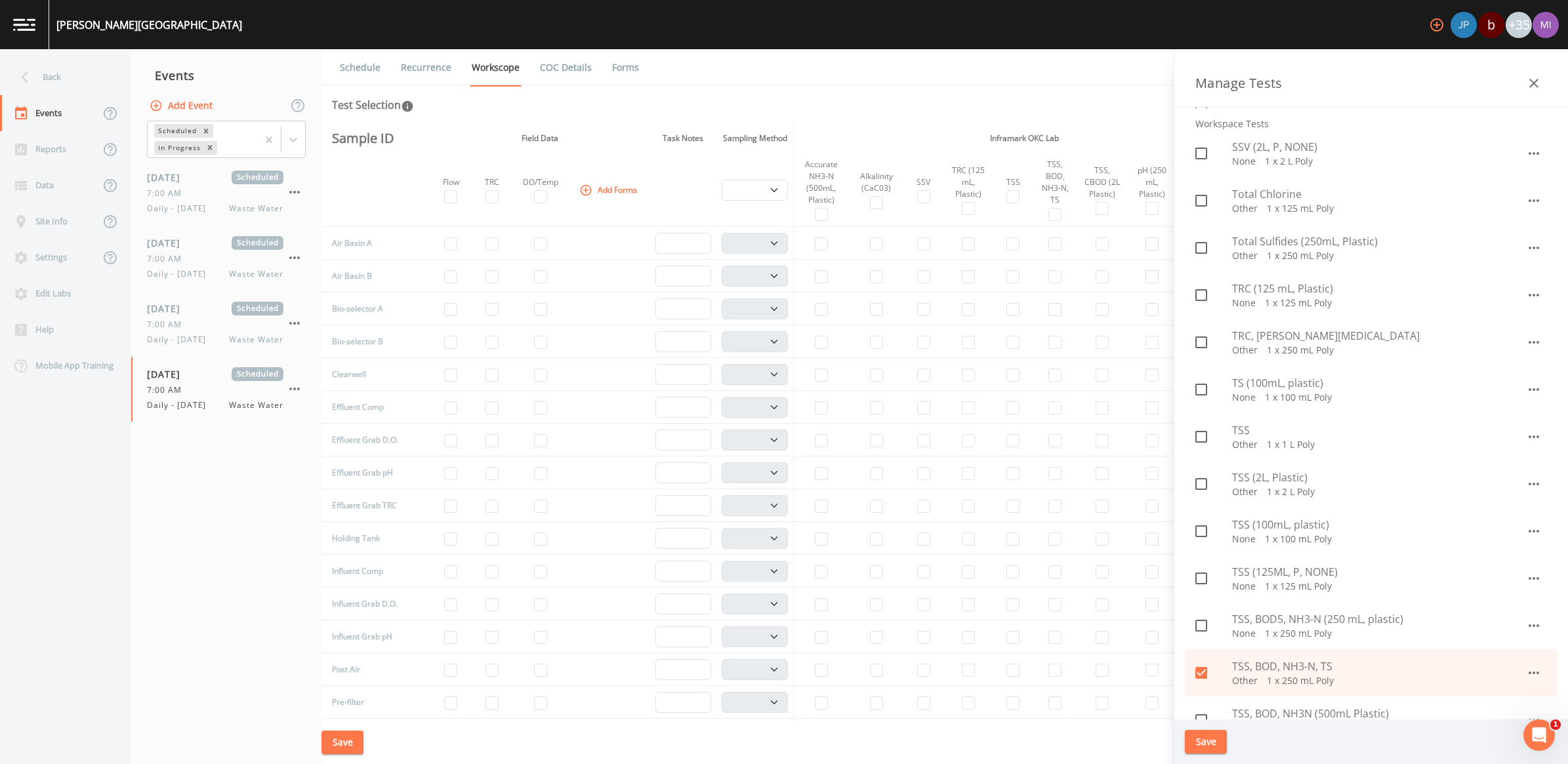
click at [773, 678] on icon at bounding box center [1201, 673] width 16 height 16
checkbox input "false"
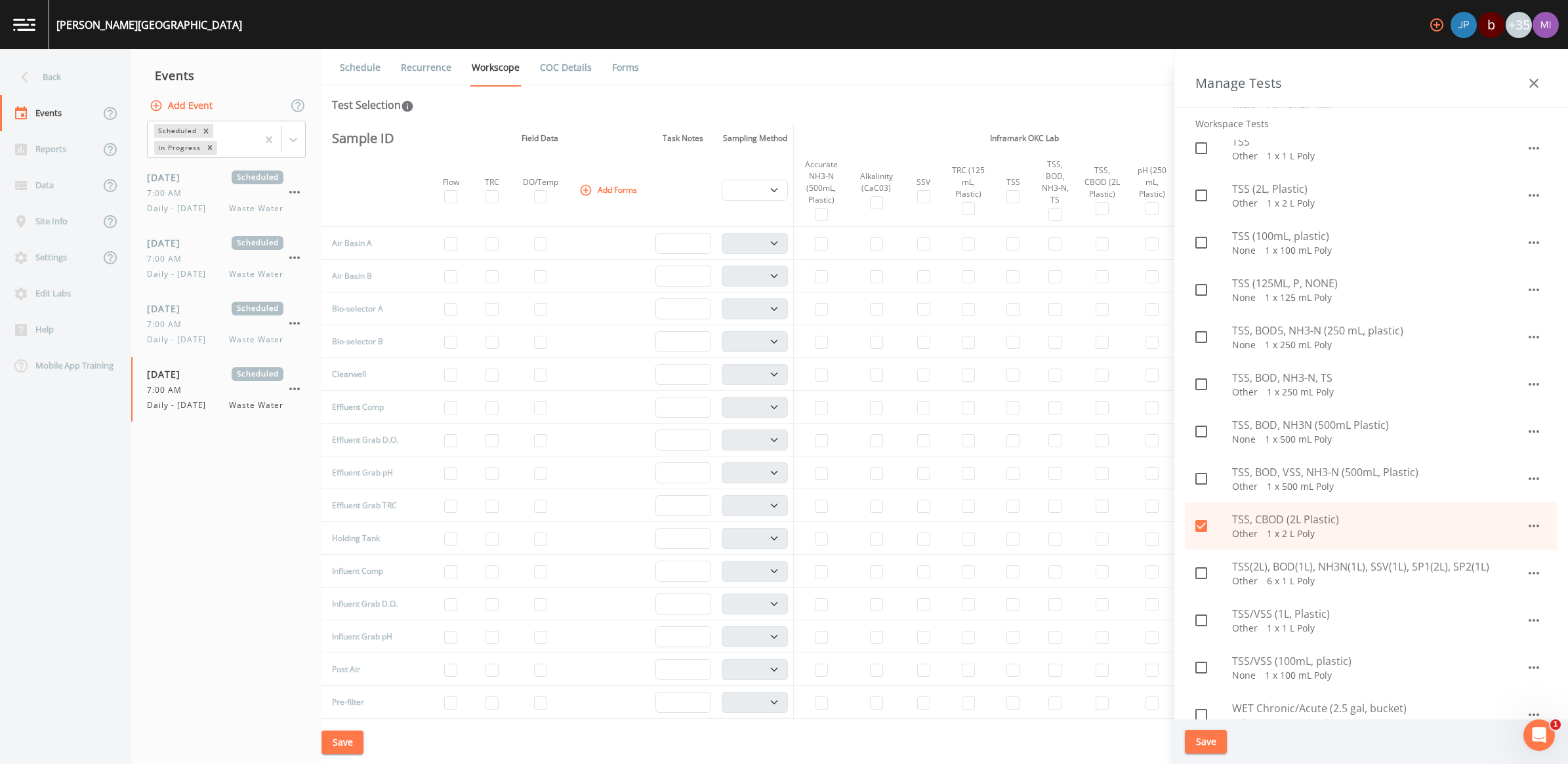
scroll to position [1639, 0]
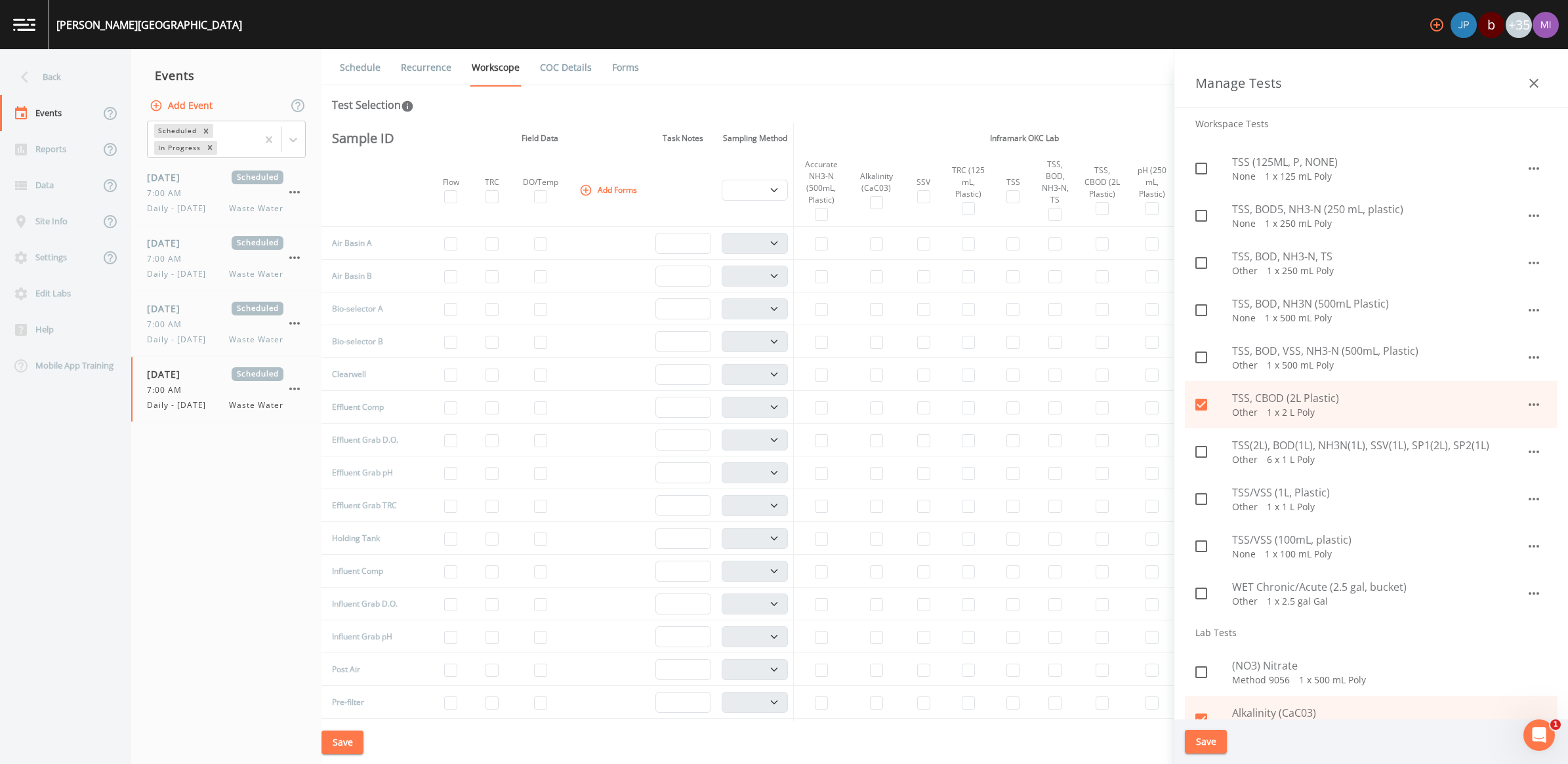
click at [773, 401] on icon at bounding box center [1201, 404] width 12 height 12
checkbox input "false"
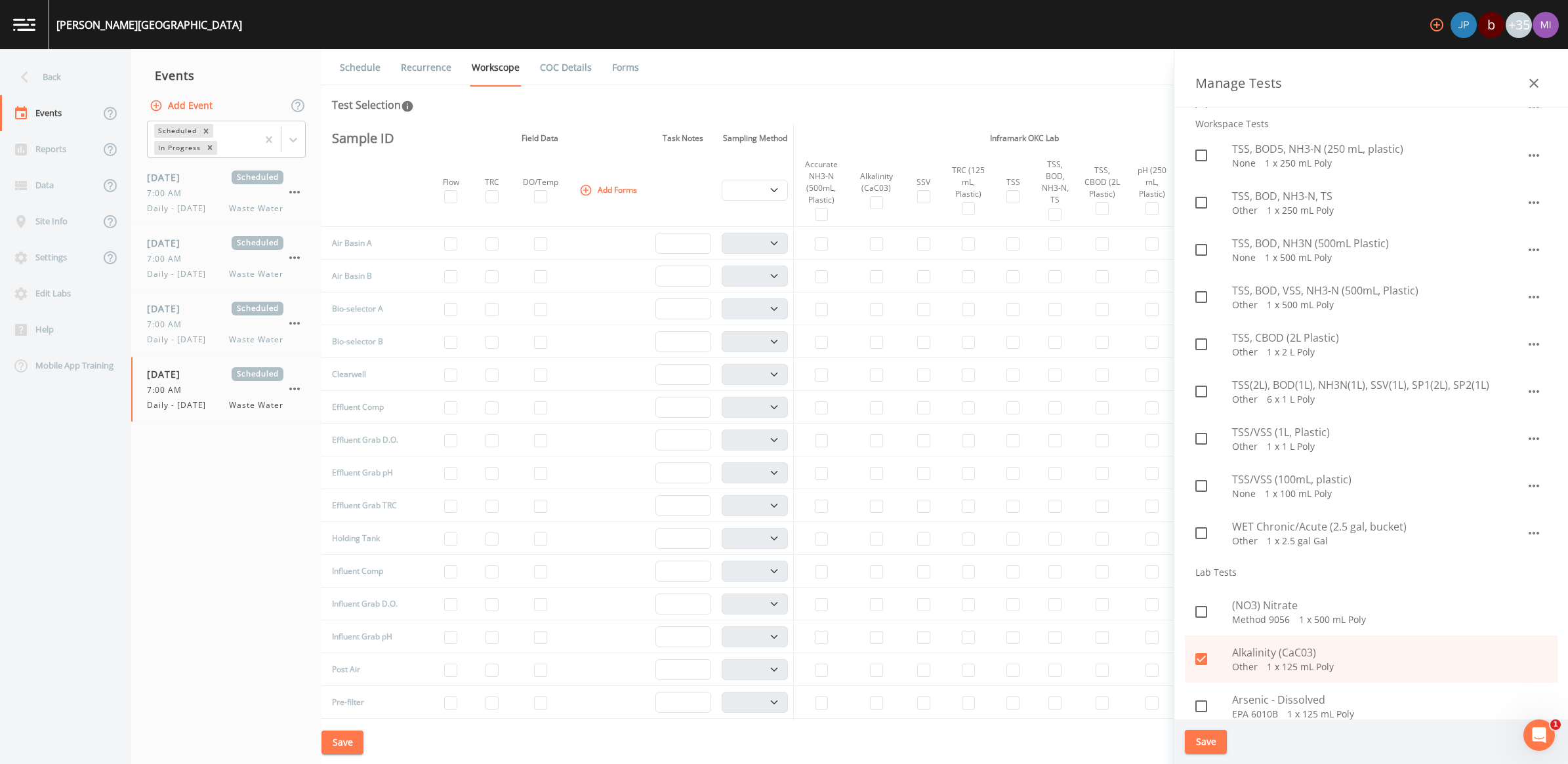
scroll to position [1885, 0]
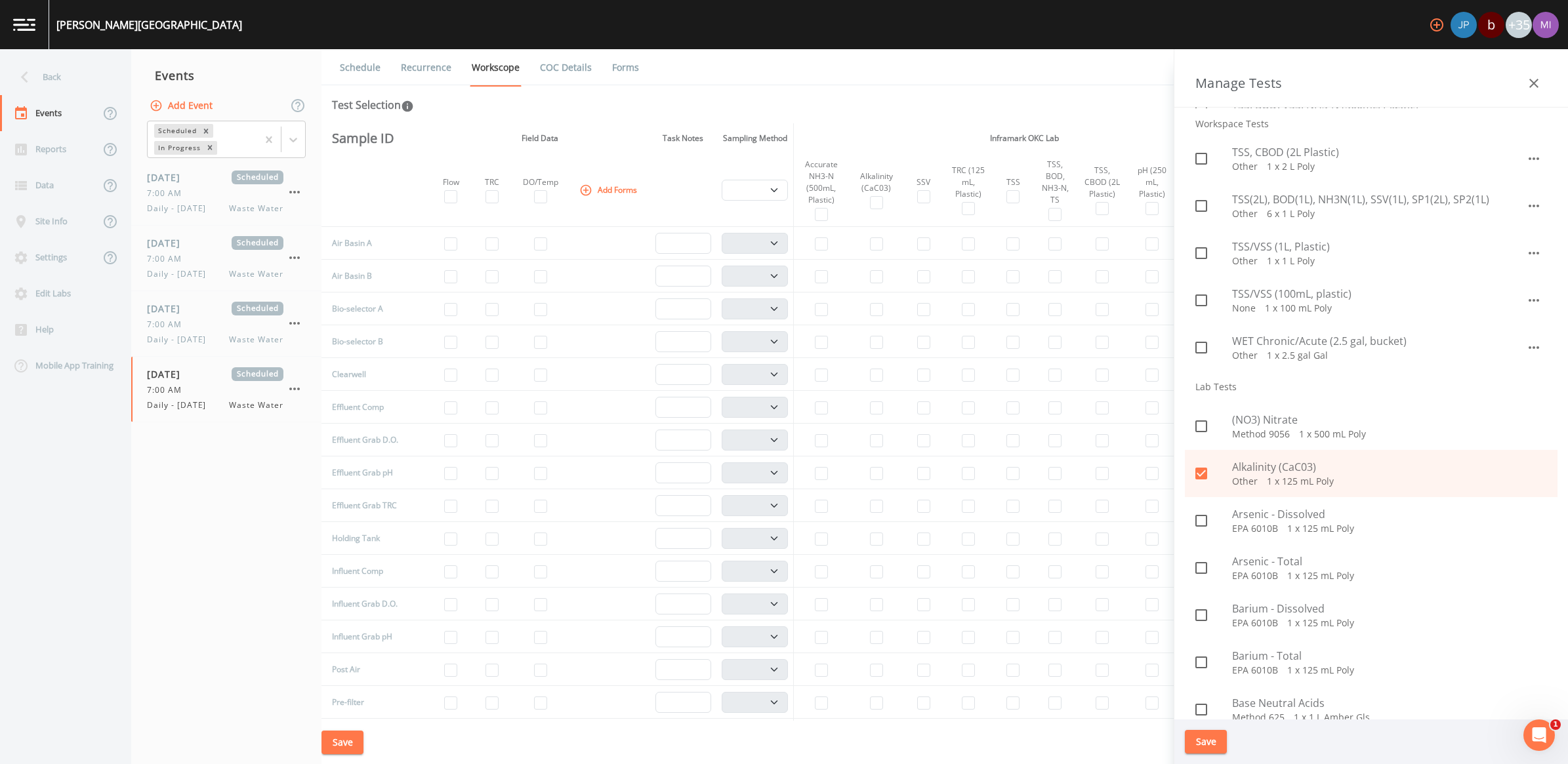
click at [773, 470] on input "checkbox" at bounding box center [1194, 466] width 13 height 13
checkbox input "false"
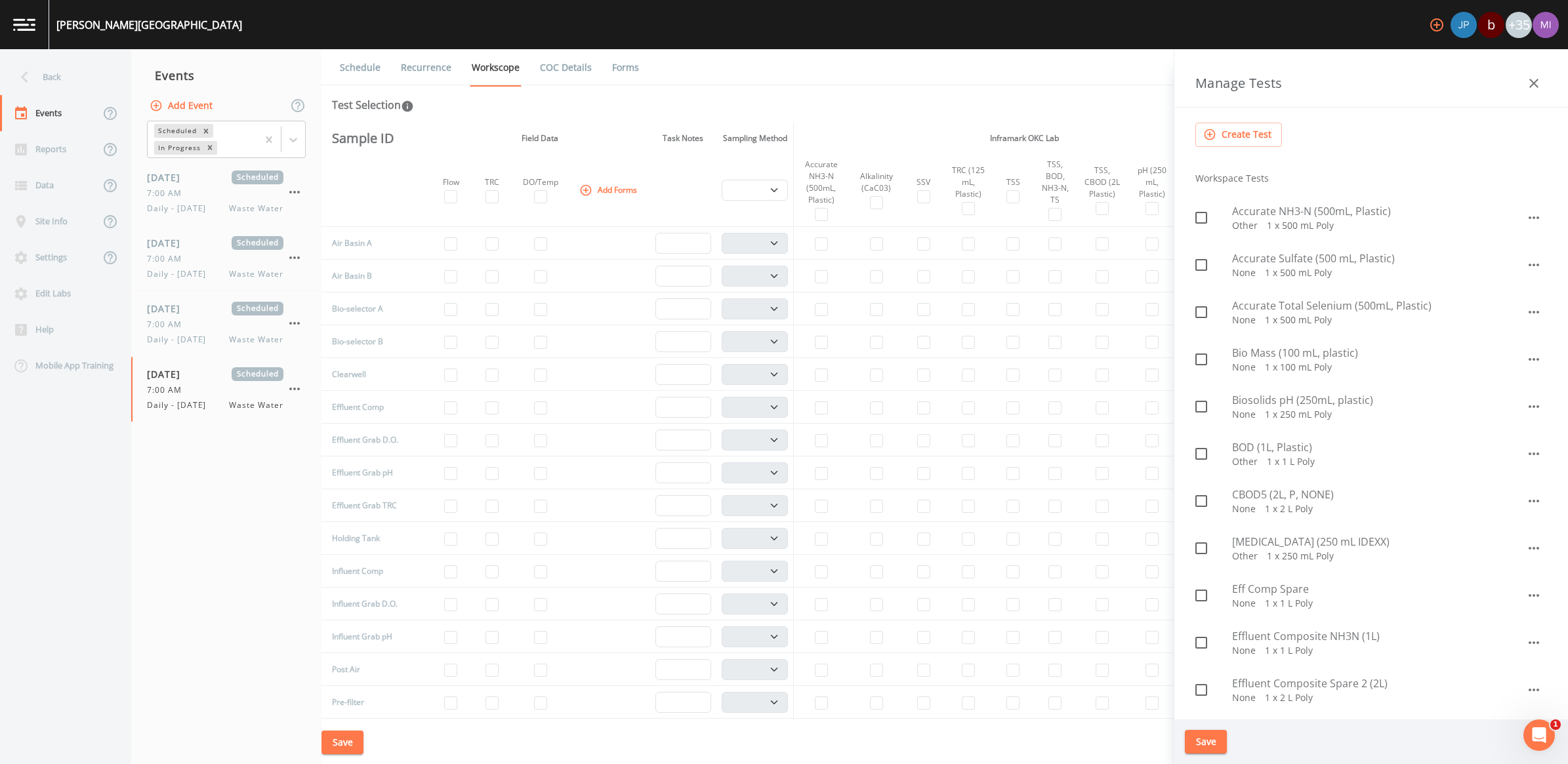
scroll to position [0, 0]
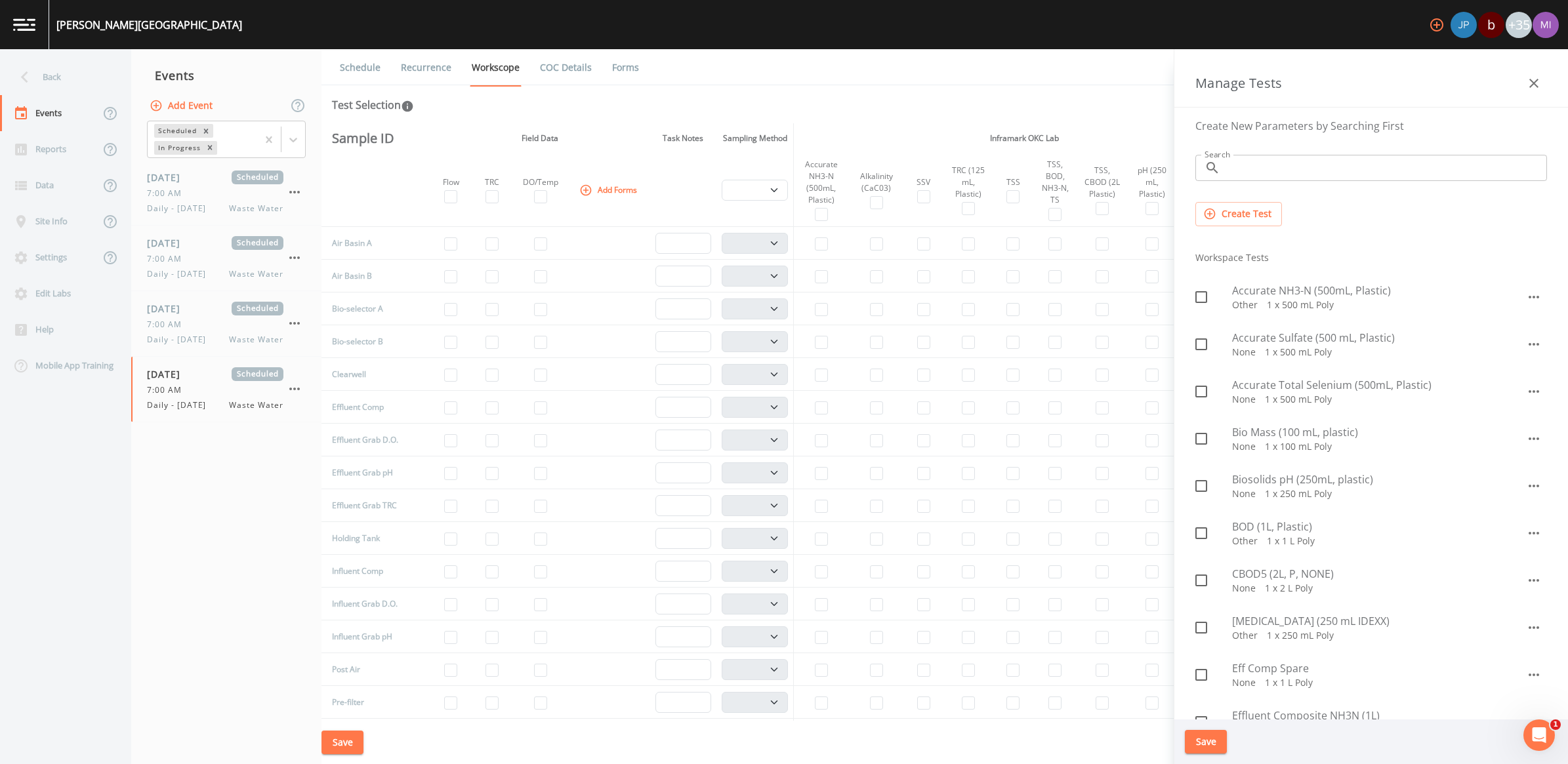
click at [773, 171] on input "Search" at bounding box center [1386, 168] width 321 height 26
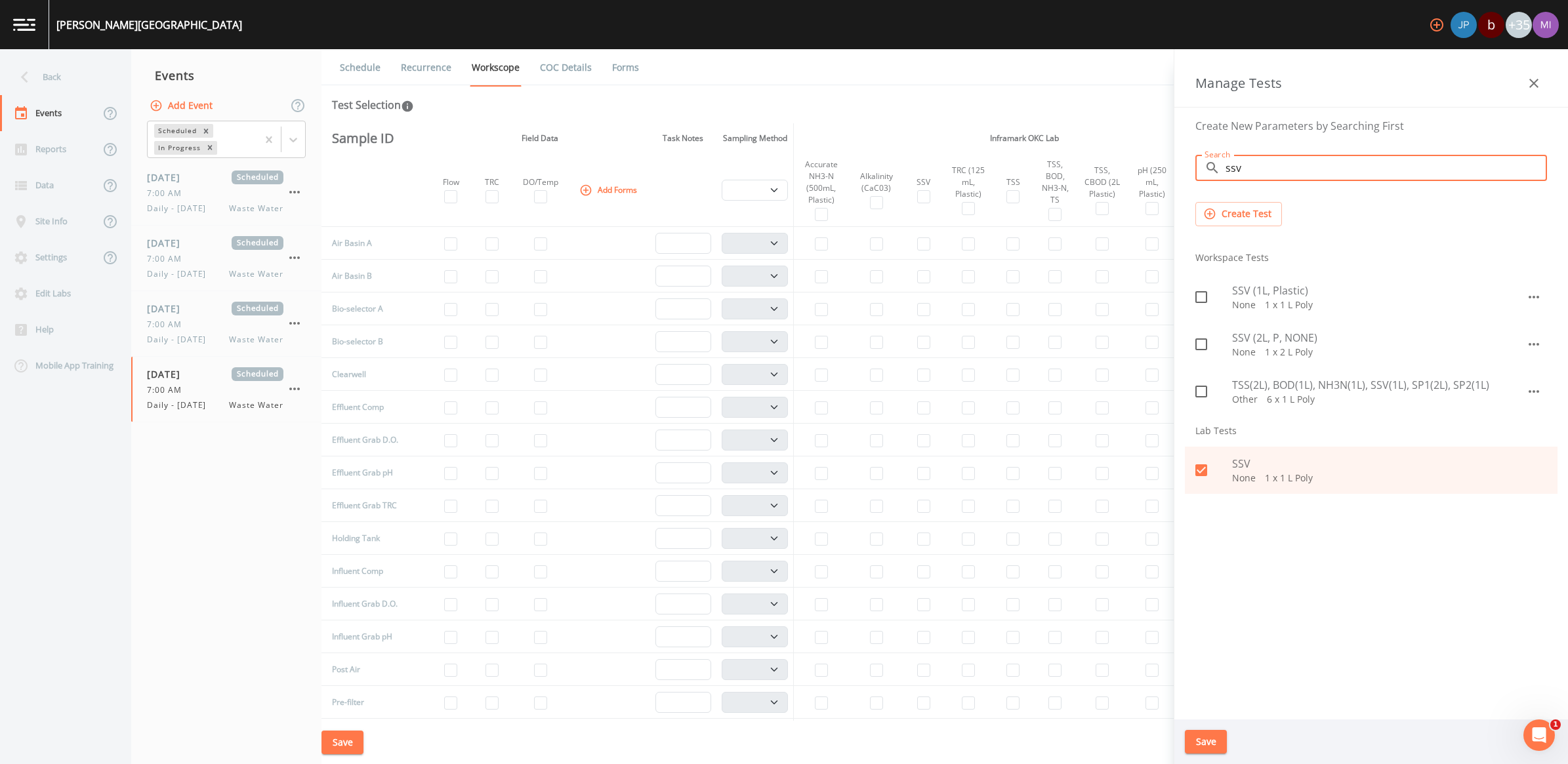
type input "ssv"
click at [773, 466] on input "checkbox" at bounding box center [1194, 463] width 13 height 13
checkbox input "false"
click at [773, 711] on button "Save" at bounding box center [1206, 742] width 42 height 24
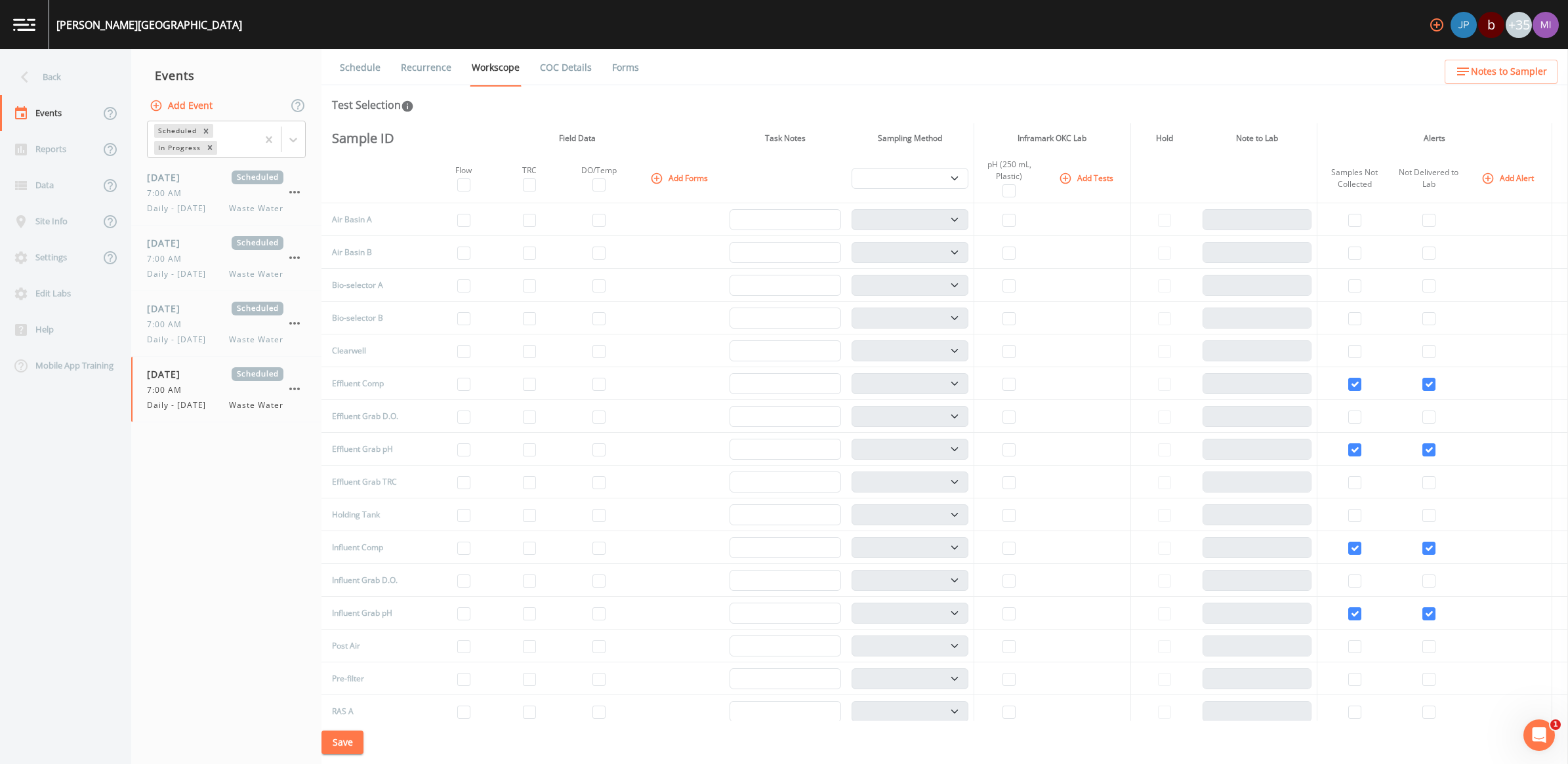
click at [773, 177] on button "Add Tests" at bounding box center [1087, 177] width 62 height 22
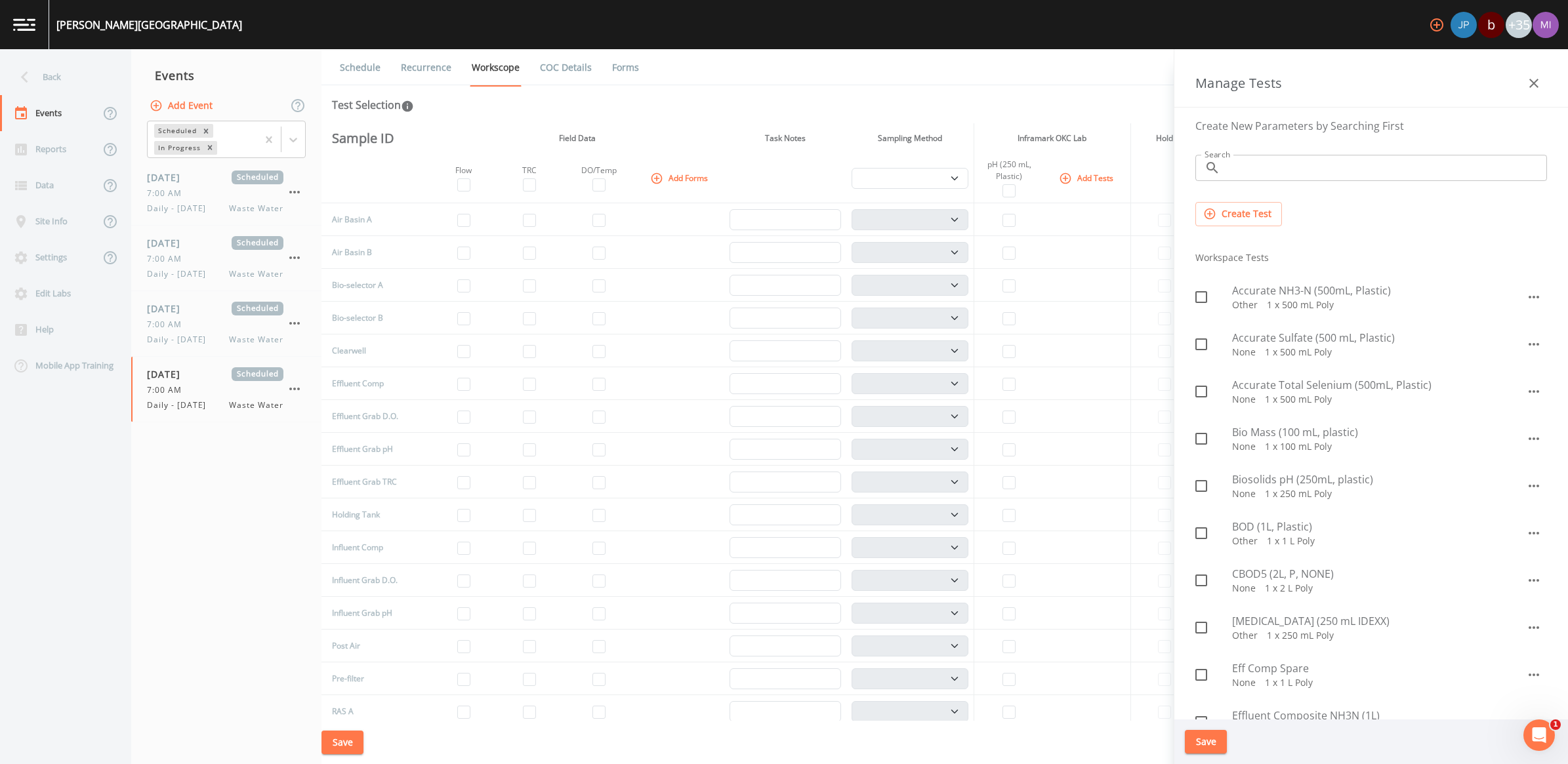
click at [773, 171] on input "Search" at bounding box center [1386, 168] width 321 height 26
type input "nh3"
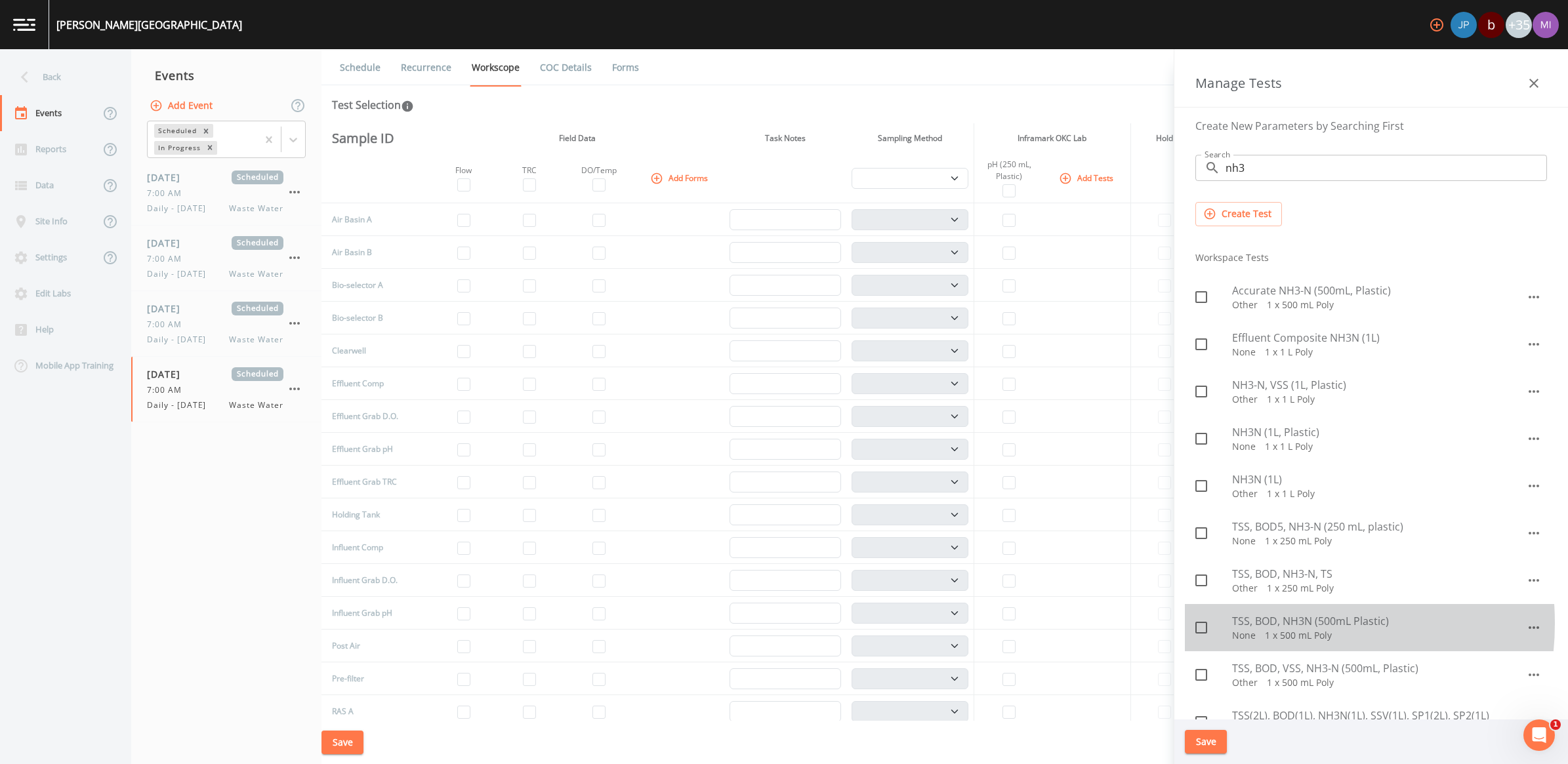
click at [773, 623] on span "TSS, BOD, NH3N (500mL Plastic)" at bounding box center [1379, 621] width 294 height 16
checkbox input "true"
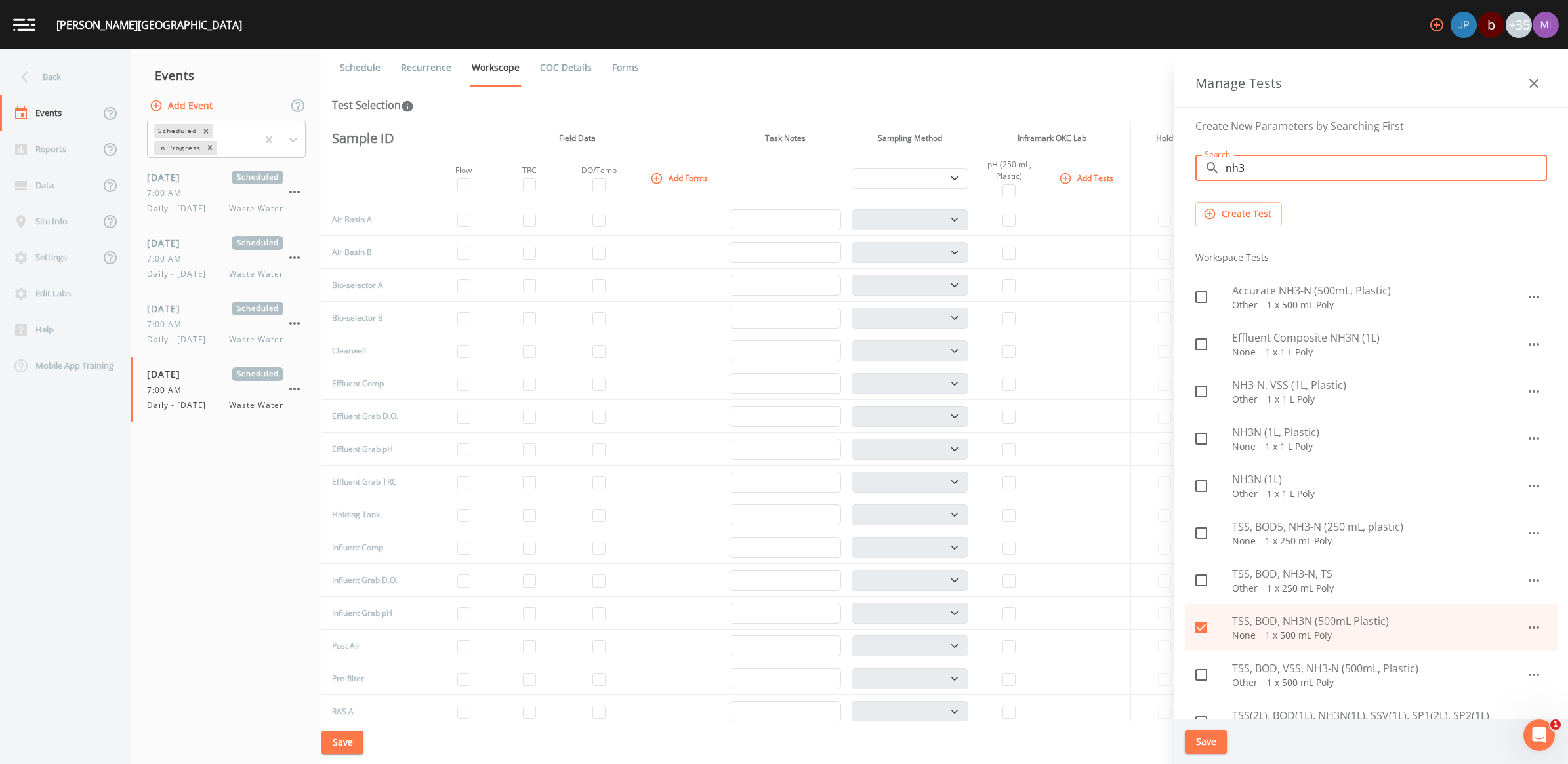
drag, startPoint x: 1264, startPoint y: 164, endPoint x: 1186, endPoint y: 165, distance: 78.0
click at [773, 167] on div "​ nh3 Search" at bounding box center [1371, 168] width 352 height 26
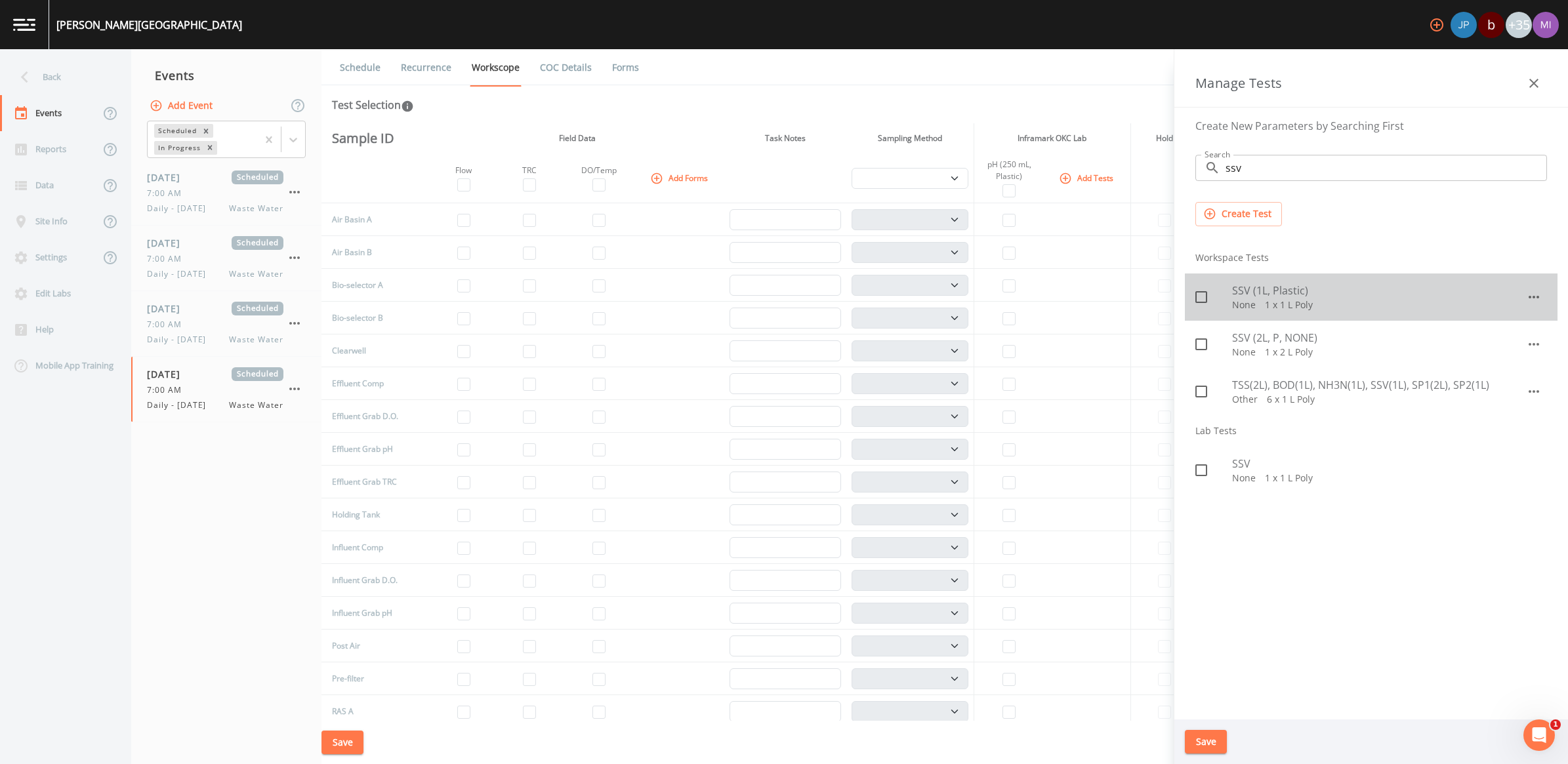
click at [773, 299] on icon at bounding box center [1201, 297] width 16 height 16
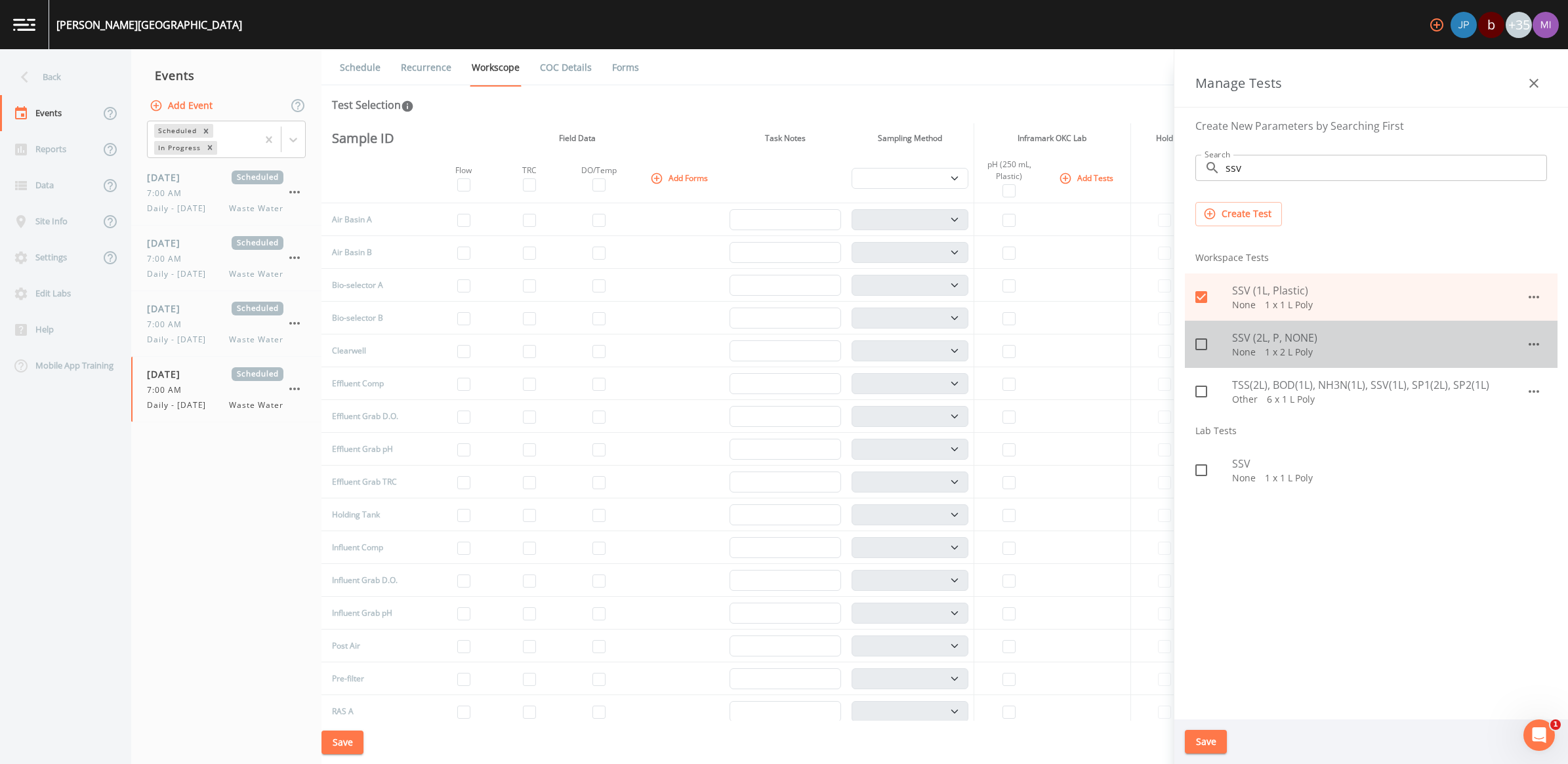
click at [773, 341] on icon at bounding box center [1201, 344] width 16 height 16
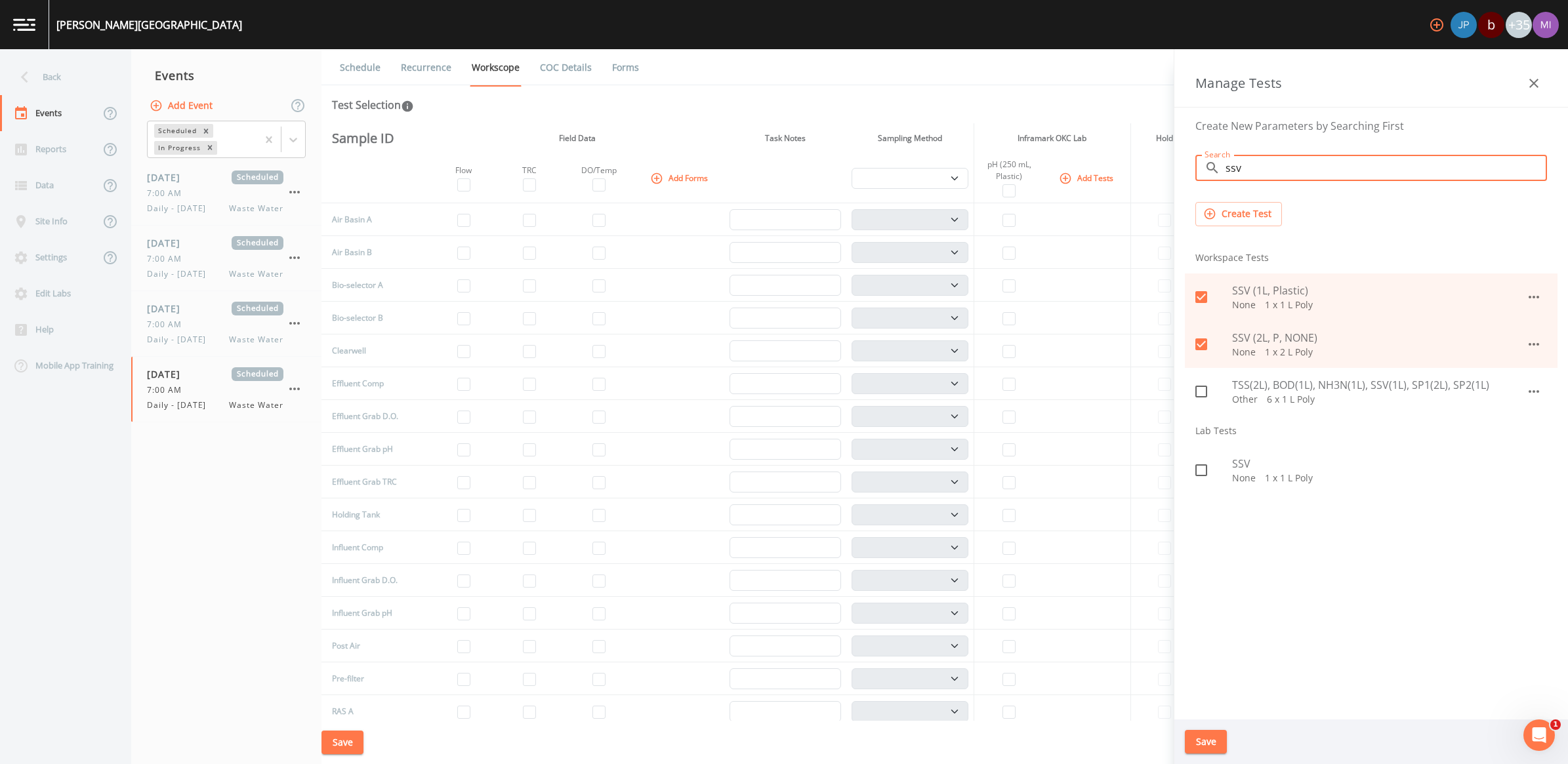
drag, startPoint x: 1262, startPoint y: 173, endPoint x: 1212, endPoint y: 181, distance: 50.6
click at [773, 181] on div "Search ​ ssv Search" at bounding box center [1371, 167] width 373 height 47
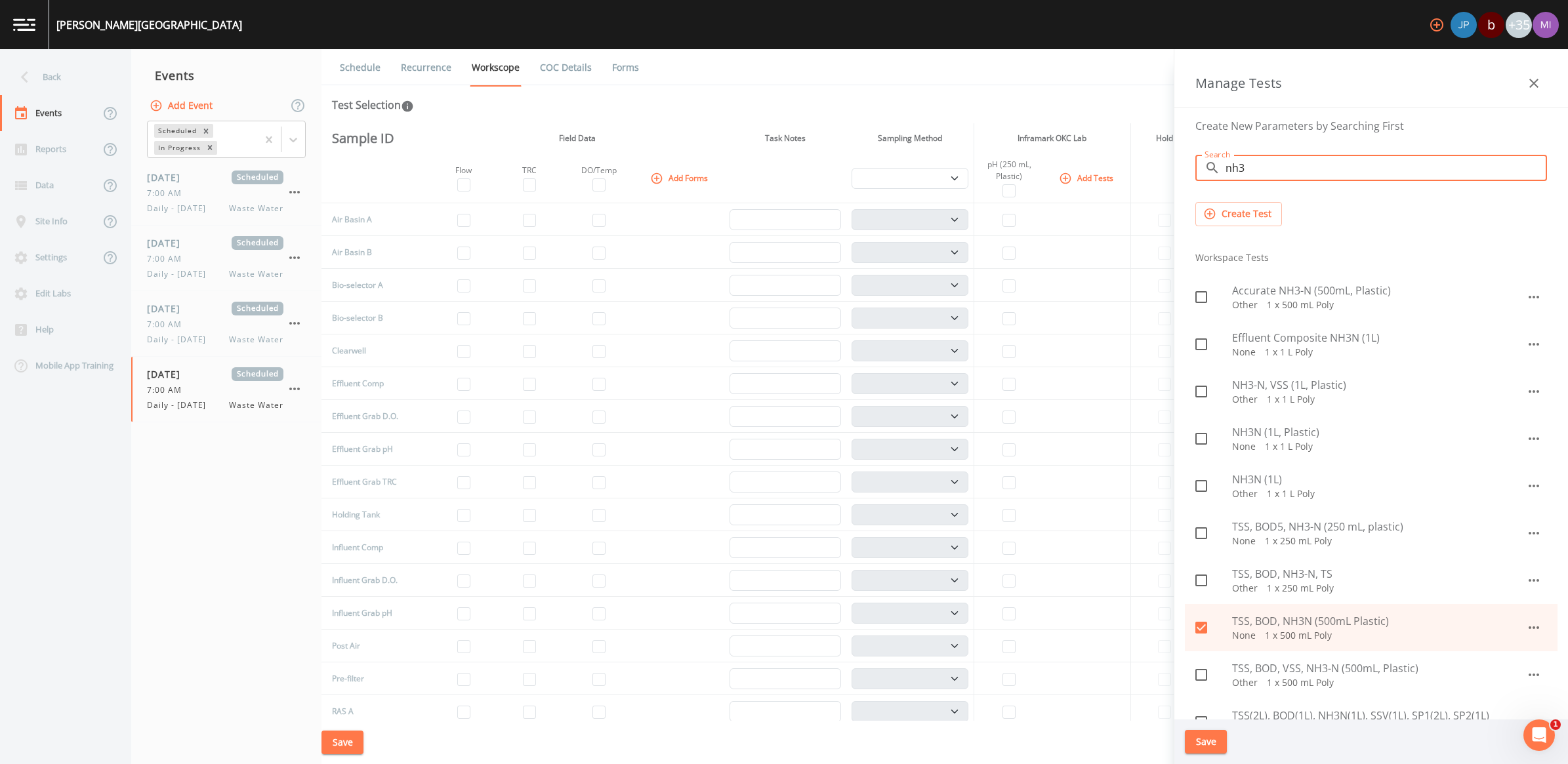
click at [773, 438] on icon at bounding box center [1201, 439] width 16 height 16
drag, startPoint x: 1293, startPoint y: 168, endPoint x: 1188, endPoint y: 179, distance: 105.6
click at [773, 179] on div "Search ​ nh3 Search" at bounding box center [1371, 167] width 373 height 47
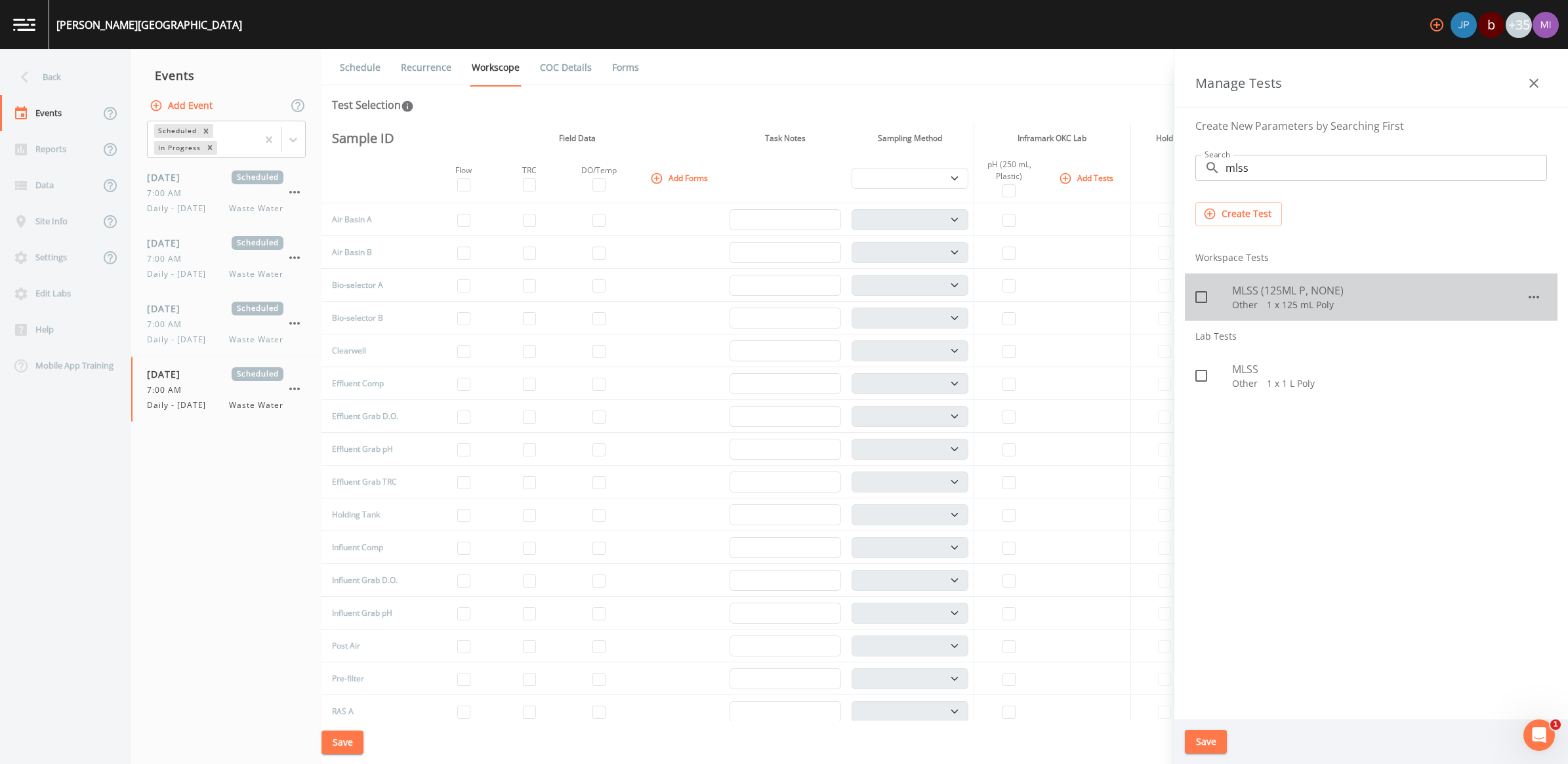
click at [773, 296] on icon at bounding box center [1201, 297] width 16 height 16
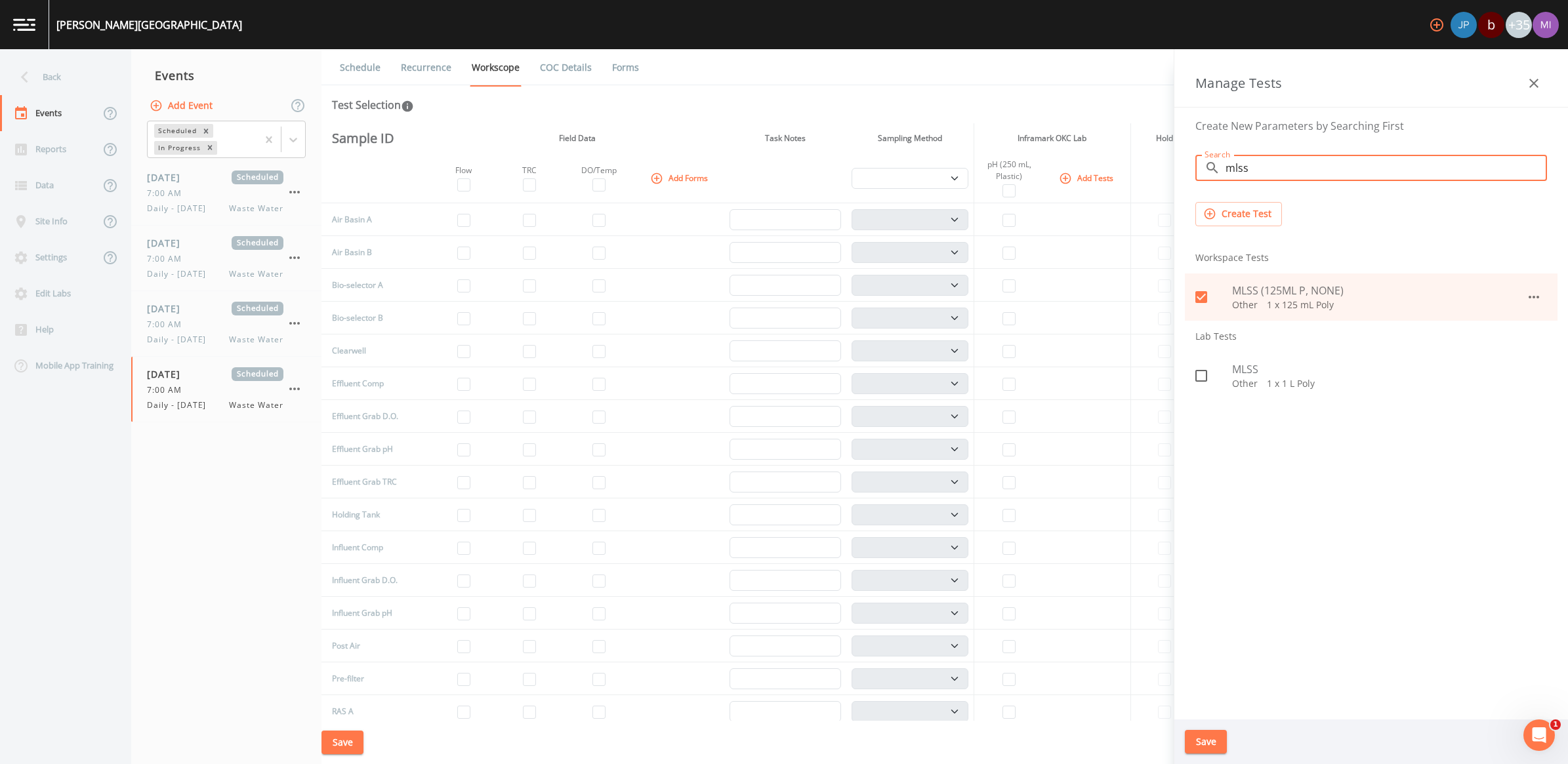
drag, startPoint x: 1261, startPoint y: 169, endPoint x: 1222, endPoint y: 169, distance: 39.0
click at [773, 173] on input "mlss" at bounding box center [1386, 168] width 321 height 26
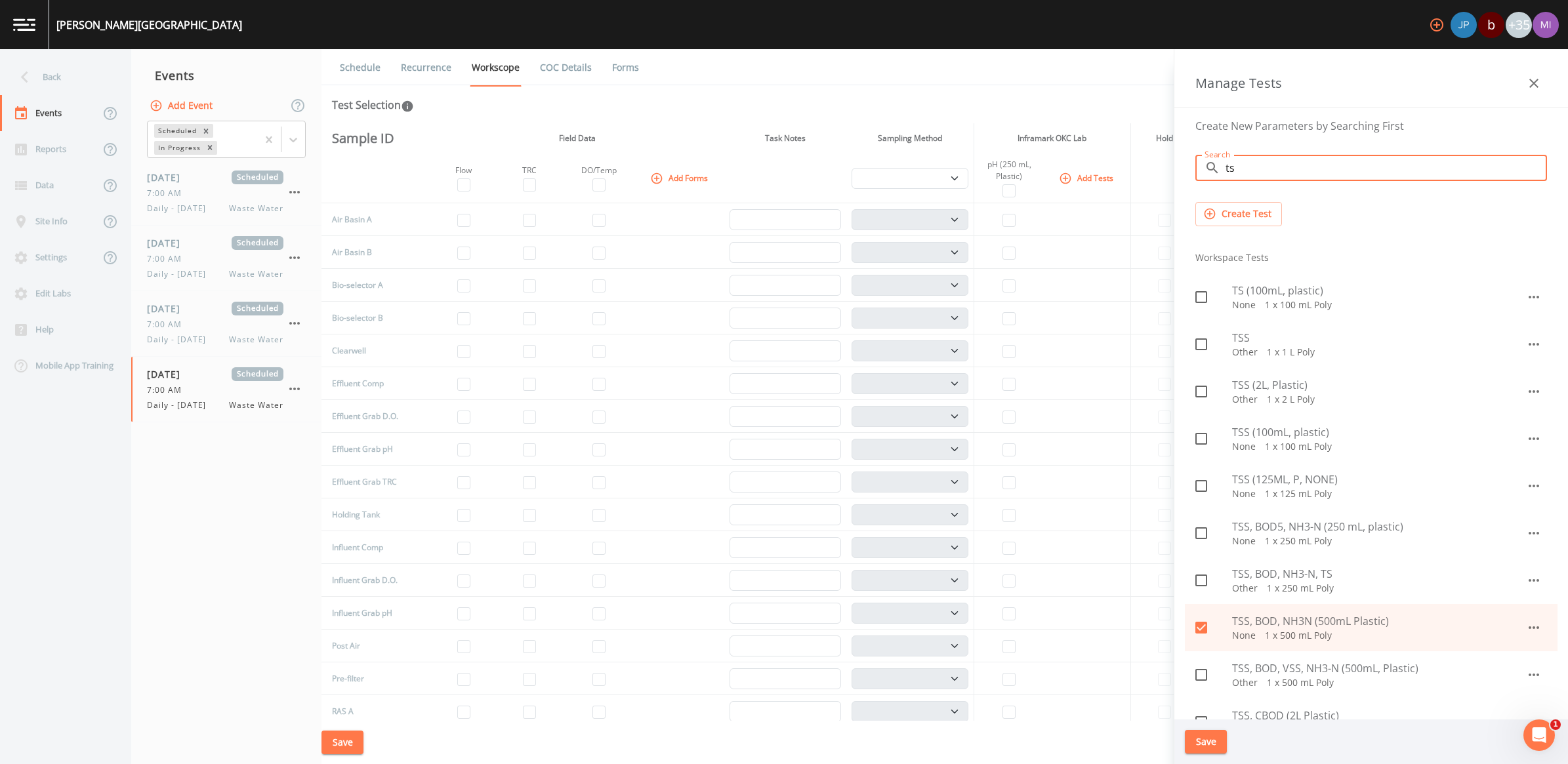
click at [773, 296] on span "TS (100mL, plastic)" at bounding box center [1379, 291] width 294 height 16
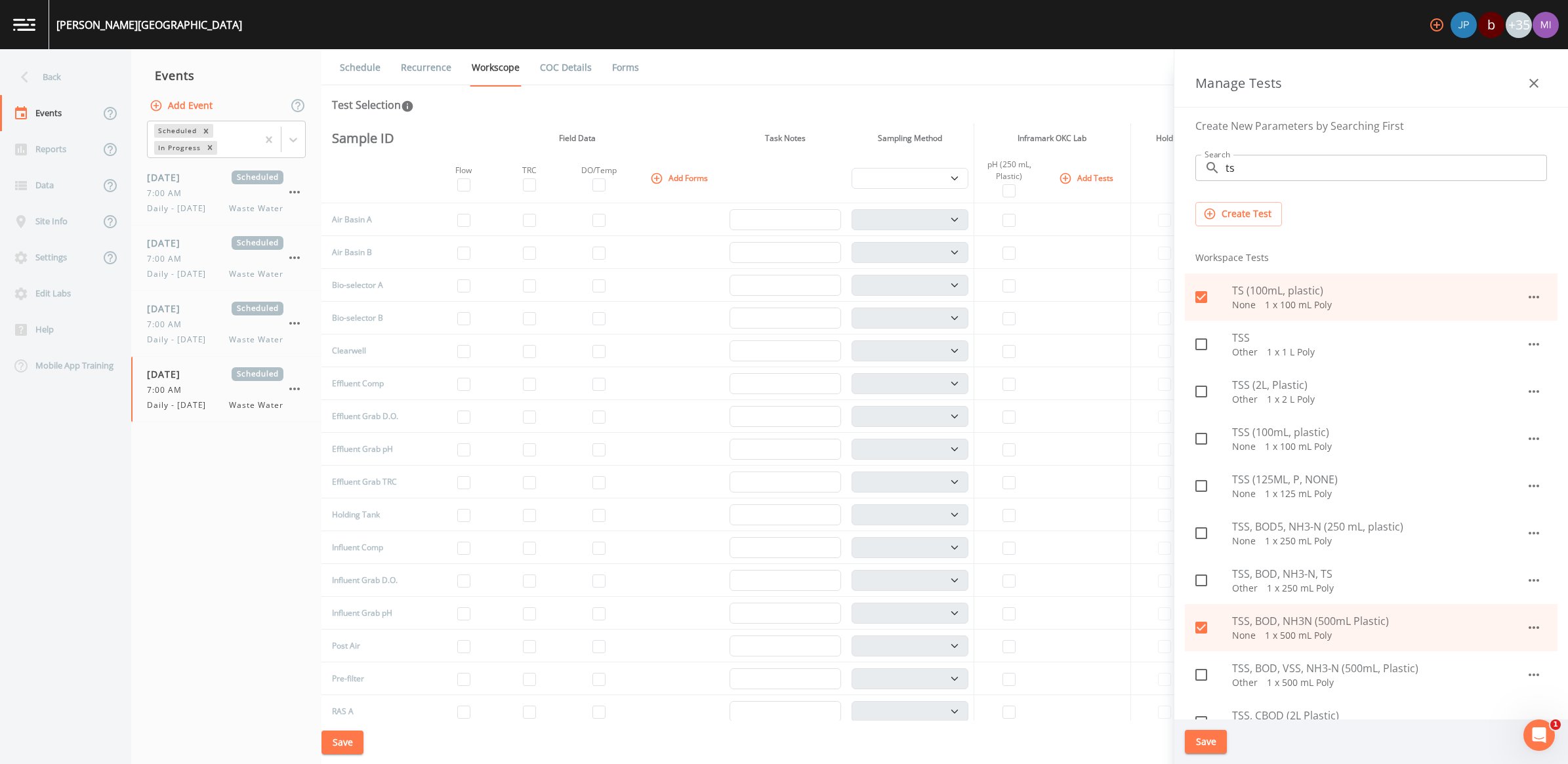
click at [773, 390] on input "checkbox" at bounding box center [1194, 384] width 13 height 13
drag, startPoint x: 1251, startPoint y: 176, endPoint x: 1215, endPoint y: 178, distance: 36.1
click at [773, 178] on div "​ ts Search" at bounding box center [1371, 168] width 352 height 26
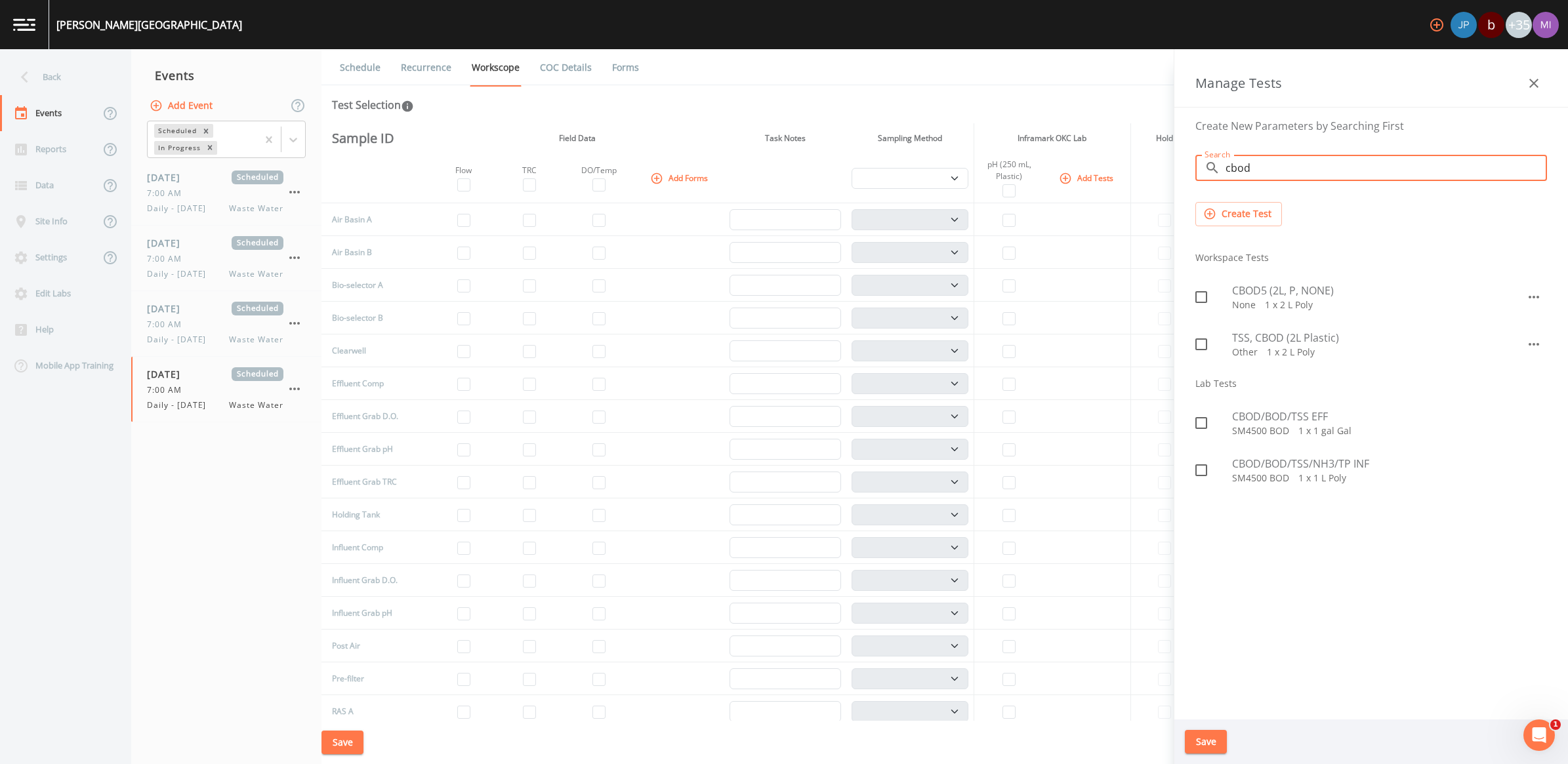
click at [773, 296] on input "checkbox" at bounding box center [1194, 289] width 13 height 13
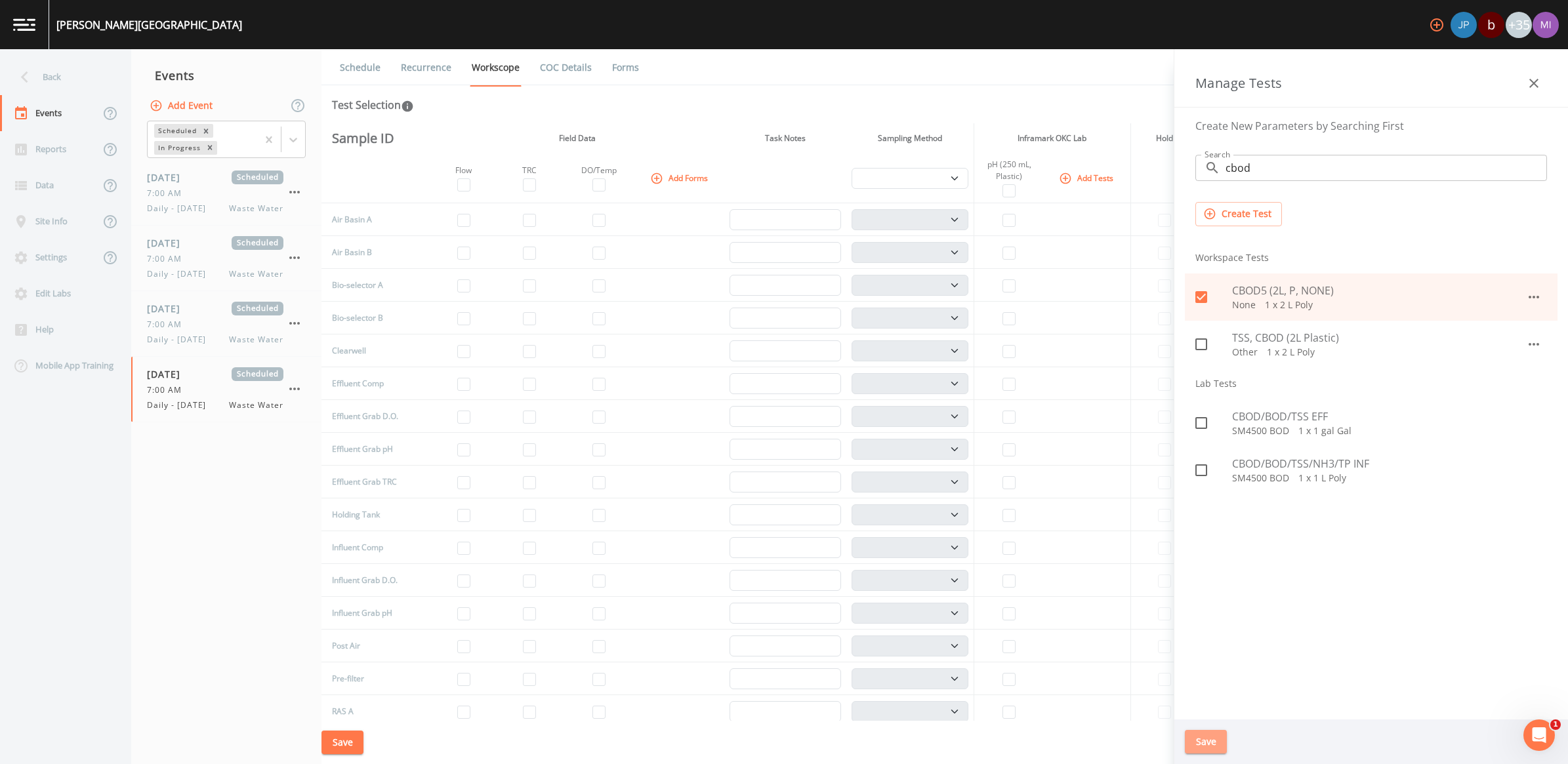
click at [773, 711] on button "Save" at bounding box center [1206, 742] width 42 height 24
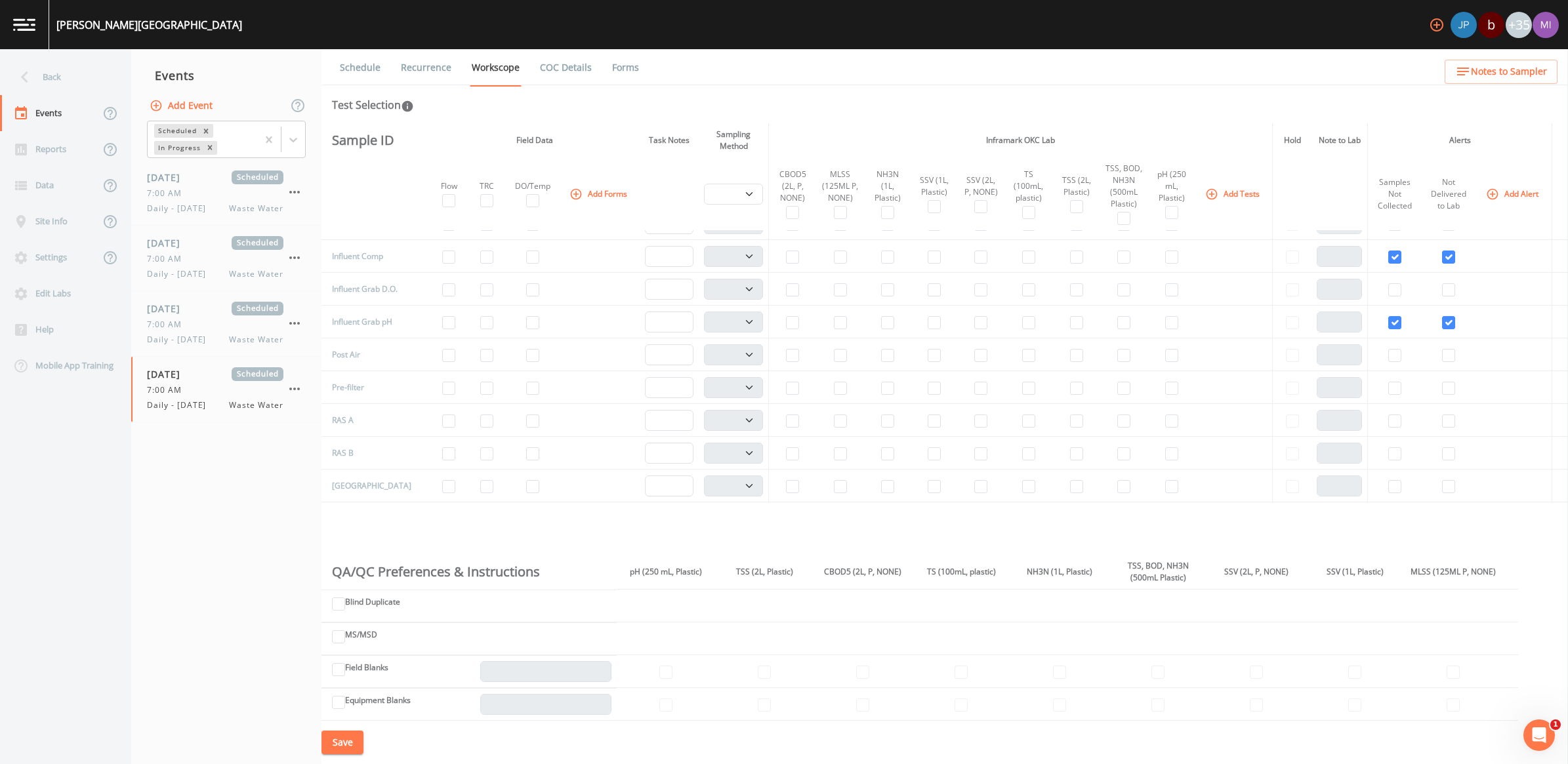
scroll to position [328, 0]
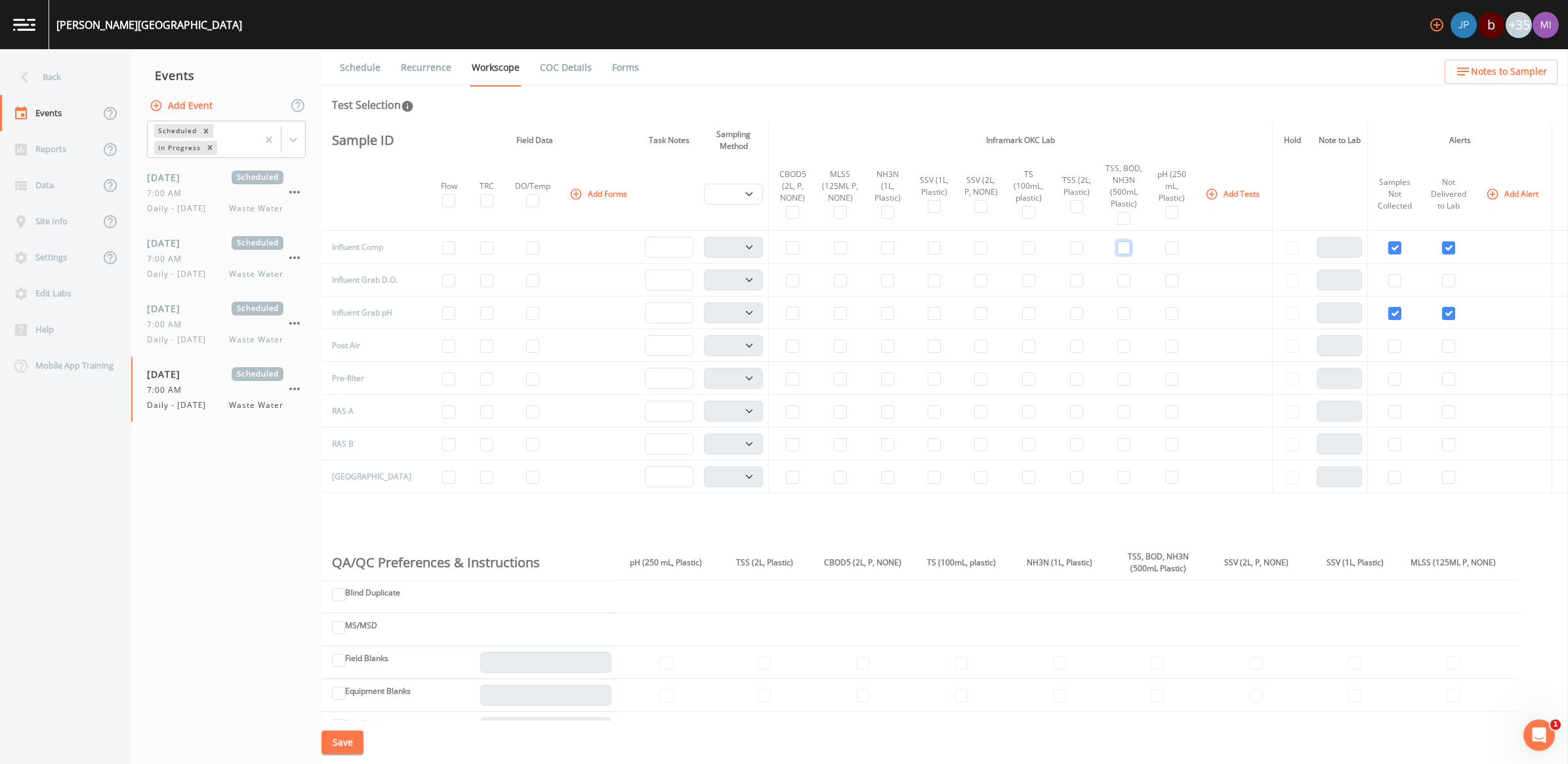
click at [773, 250] on input "checkbox" at bounding box center [1123, 248] width 13 height 13
click at [773, 250] on input "checkbox" at bounding box center [934, 248] width 13 height 13
click at [526, 280] on input "checkbox" at bounding box center [533, 281] width 13 height 13
click at [442, 313] on input "checkbox" at bounding box center [449, 313] width 13 height 13
click at [773, 312] on input "checkbox" at bounding box center [1171, 313] width 13 height 13
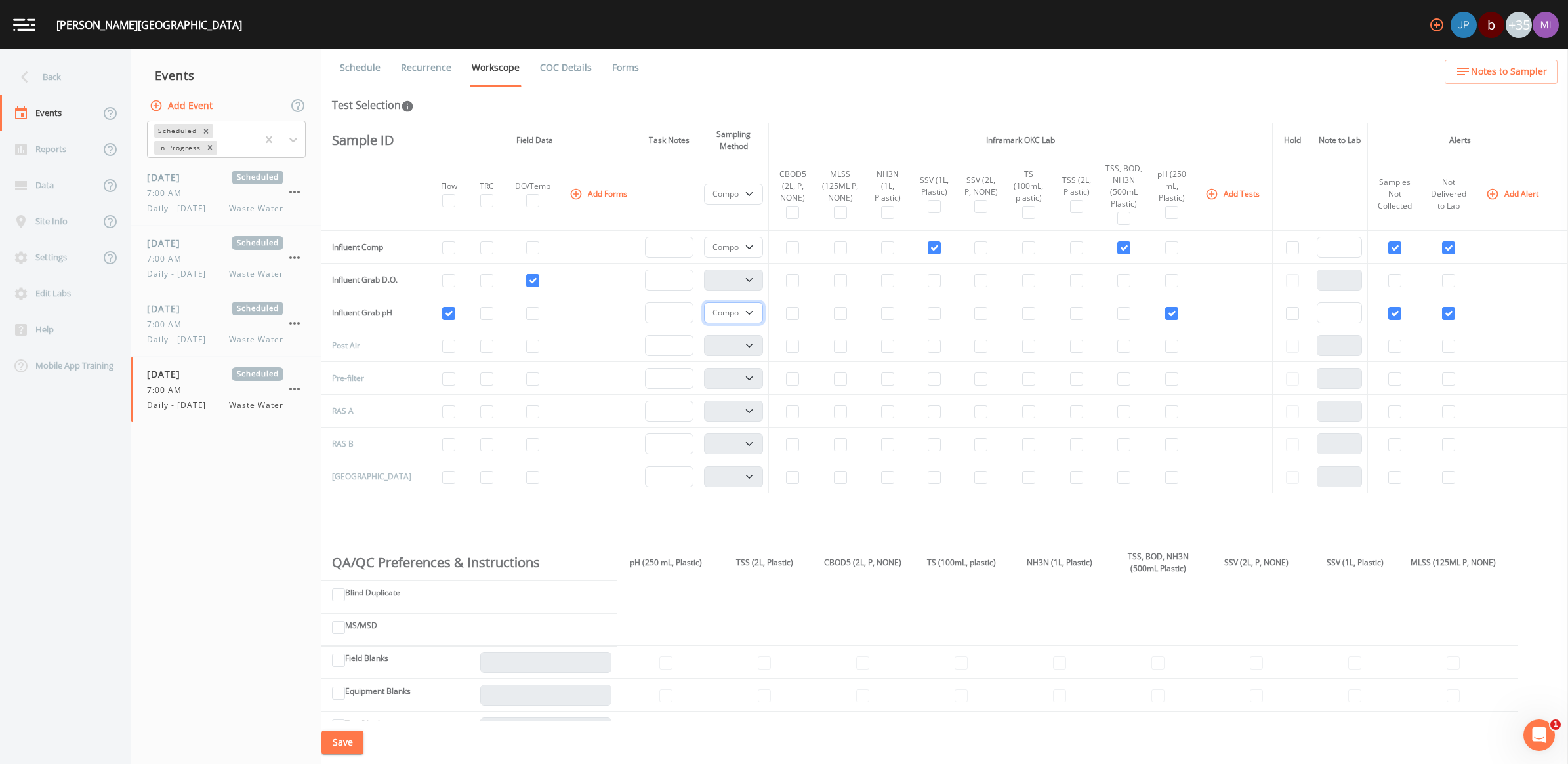
click at [739, 315] on select "Composite Grab" at bounding box center [733, 312] width 59 height 21
click at [704, 305] on select "Composite Grab" at bounding box center [733, 312] width 59 height 21
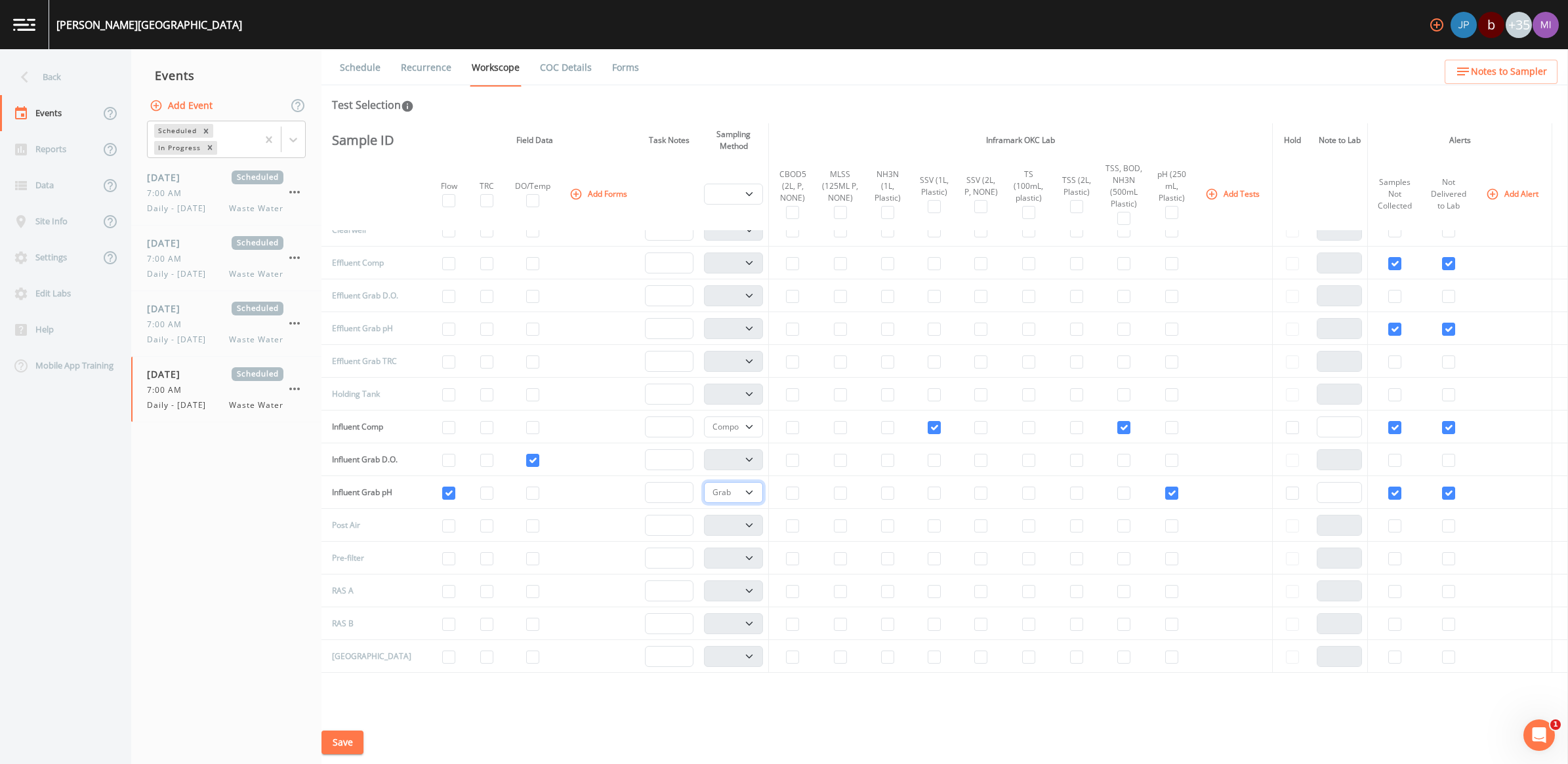
scroll to position [0, 0]
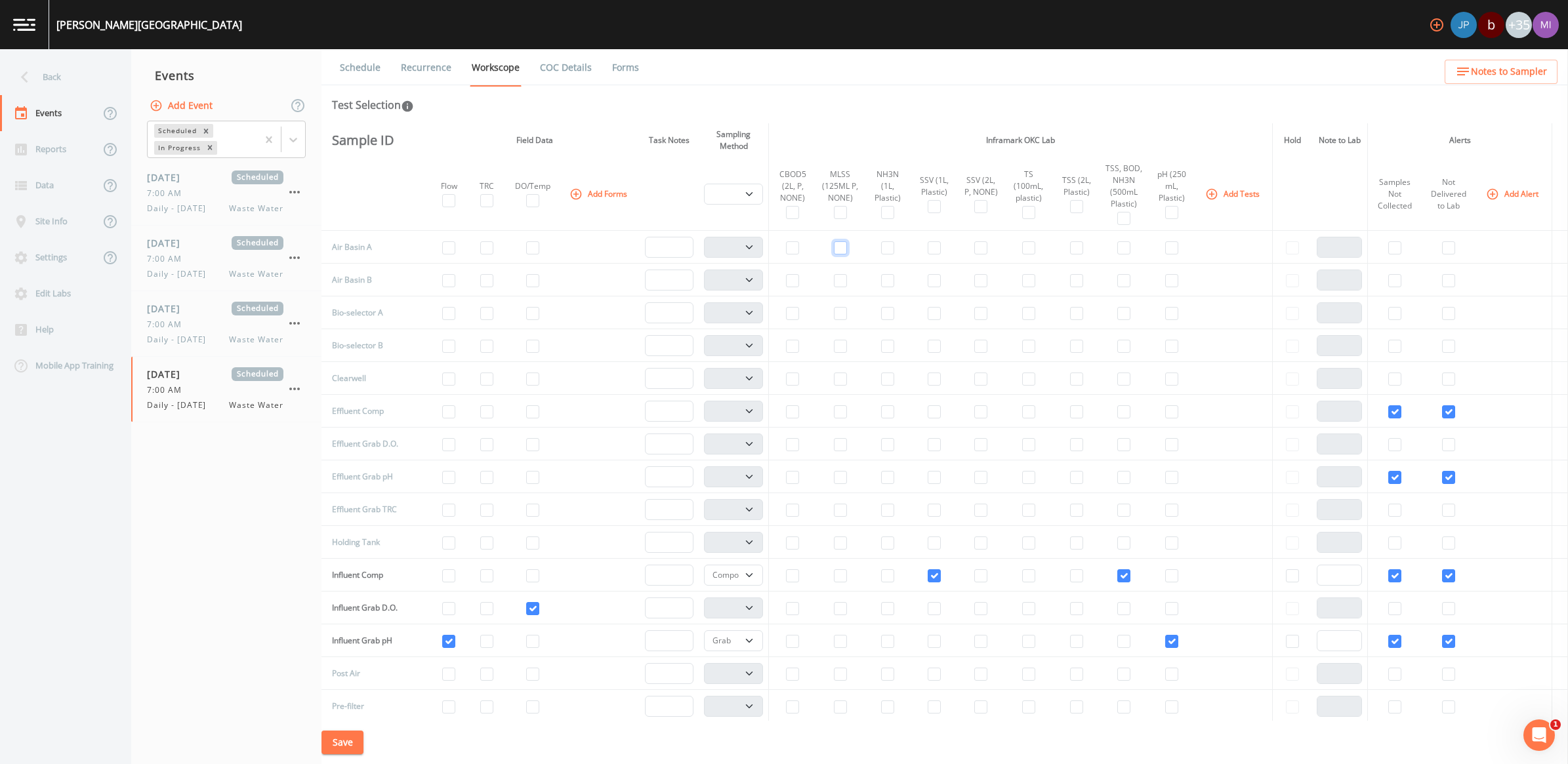
click at [773, 250] on input "checkbox" at bounding box center [840, 248] width 13 height 13
click at [773, 246] on input "checkbox" at bounding box center [888, 248] width 13 height 13
click at [773, 280] on input "checkbox" at bounding box center [888, 281] width 13 height 13
click at [773, 276] on input "checkbox" at bounding box center [840, 281] width 13 height 13
click at [773, 543] on input "checkbox" at bounding box center [1028, 543] width 13 height 13
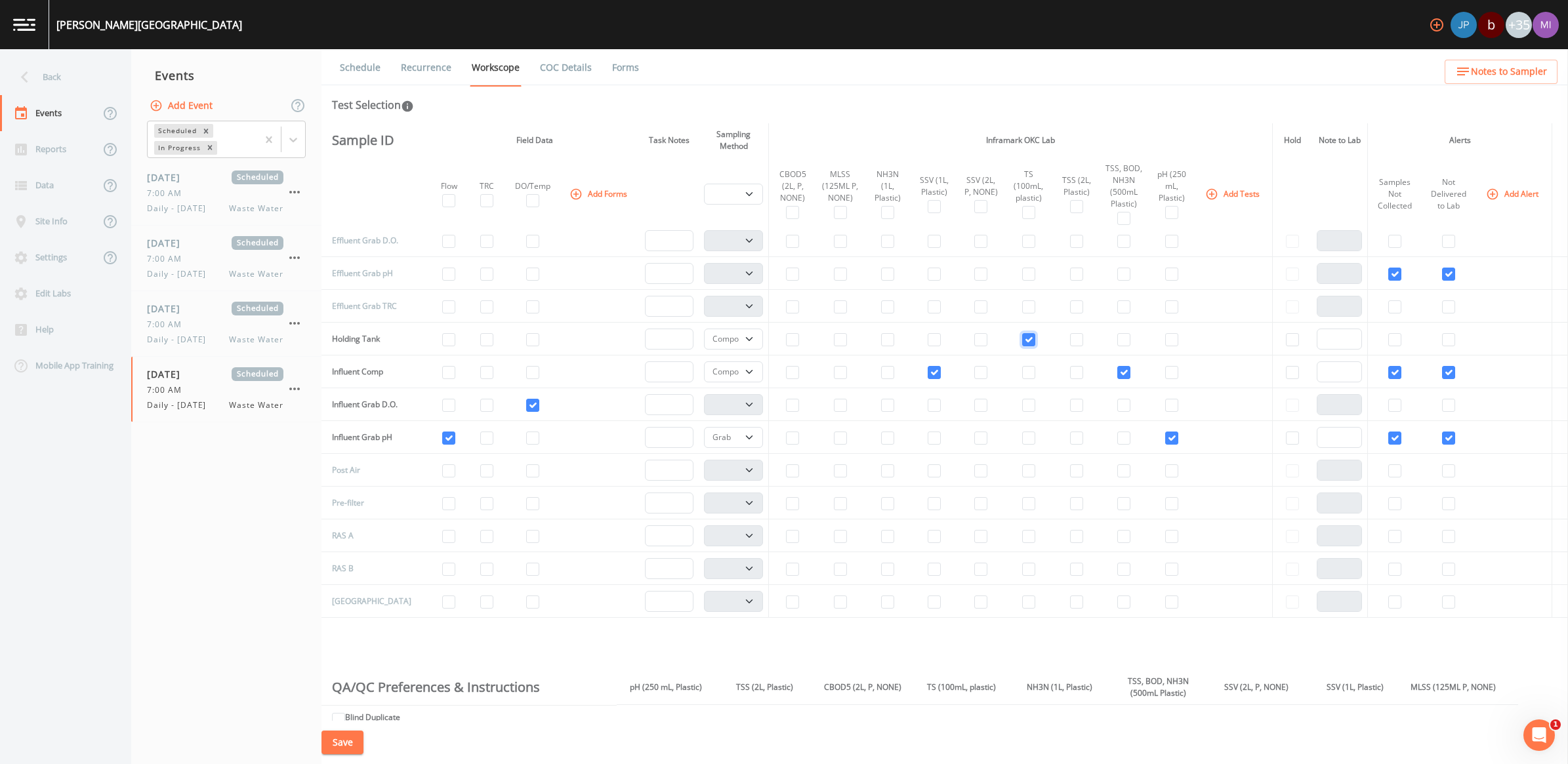
scroll to position [164, 0]
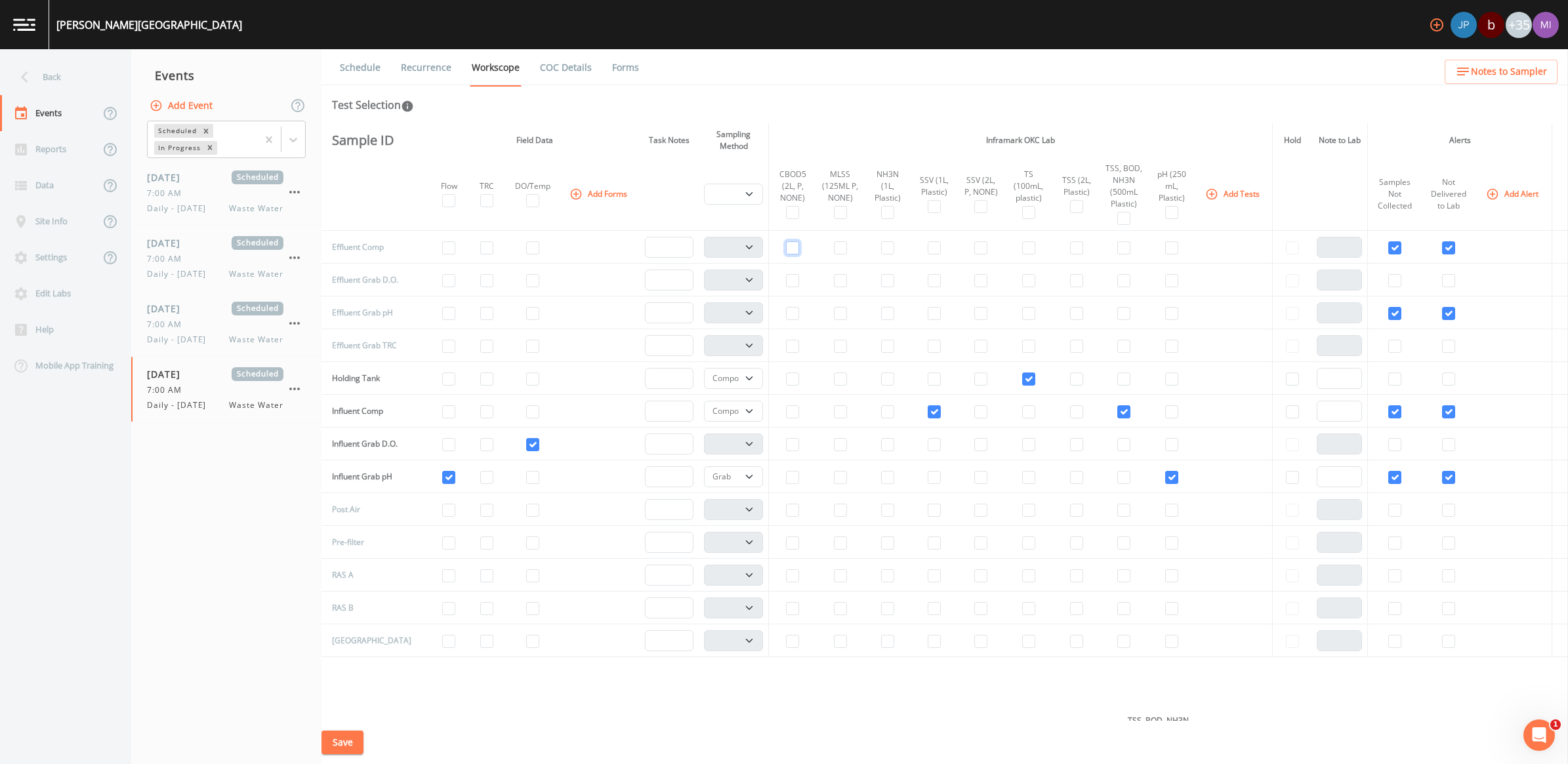
click at [773, 249] on input "checkbox" at bounding box center [792, 248] width 13 height 13
click at [773, 249] on input "checkbox" at bounding box center [1076, 248] width 13 height 13
click at [773, 251] on input "checkbox" at bounding box center [980, 248] width 13 height 13
click at [442, 318] on input "checkbox" at bounding box center [449, 313] width 13 height 13
click at [773, 315] on input "checkbox" at bounding box center [1171, 313] width 13 height 13
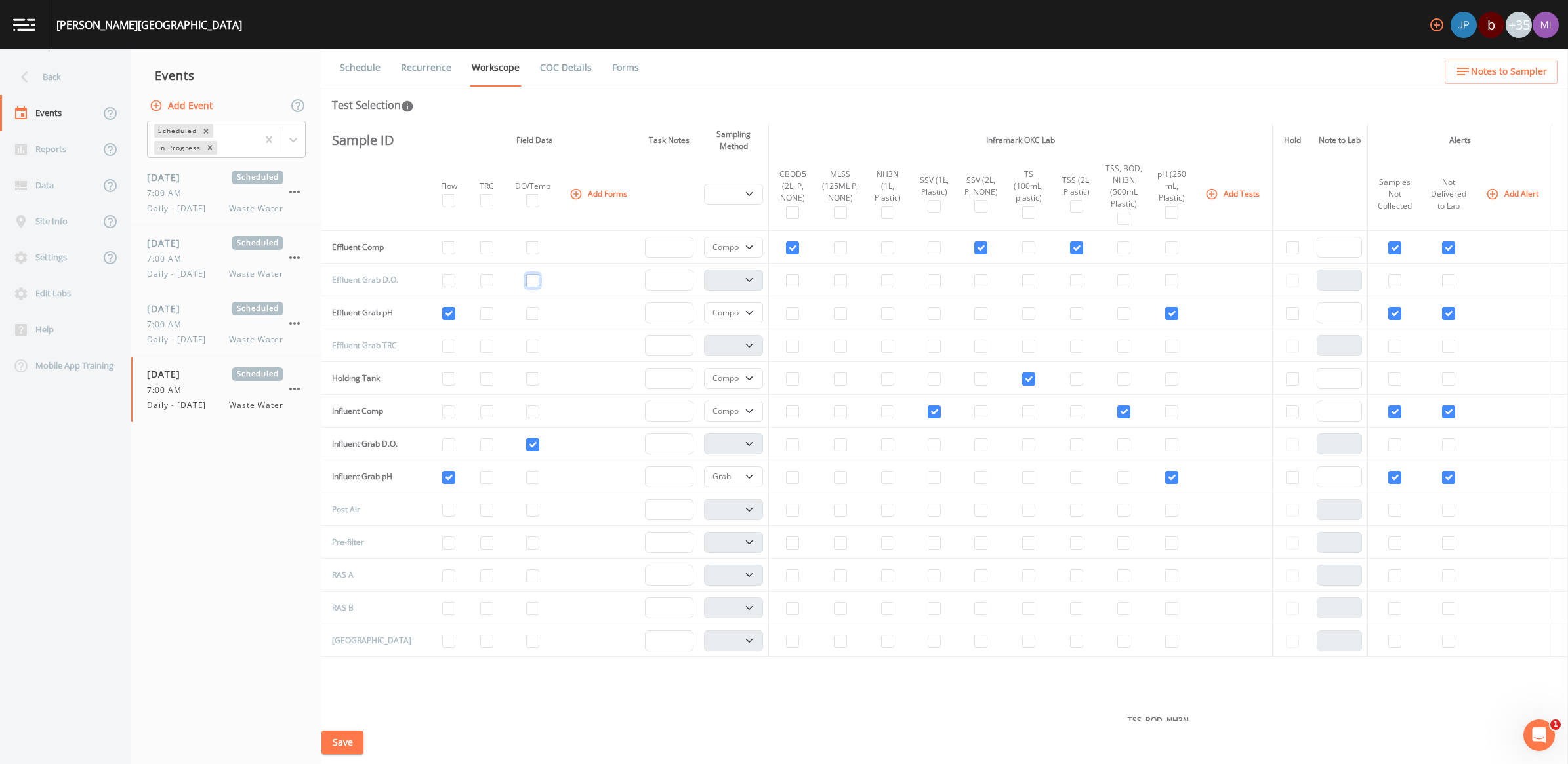
drag, startPoint x: 520, startPoint y: 282, endPoint x: 497, endPoint y: 320, distance: 44.4
click at [526, 280] on input "checkbox" at bounding box center [533, 281] width 13 height 13
click at [481, 348] on input "checkbox" at bounding box center [487, 346] width 13 height 13
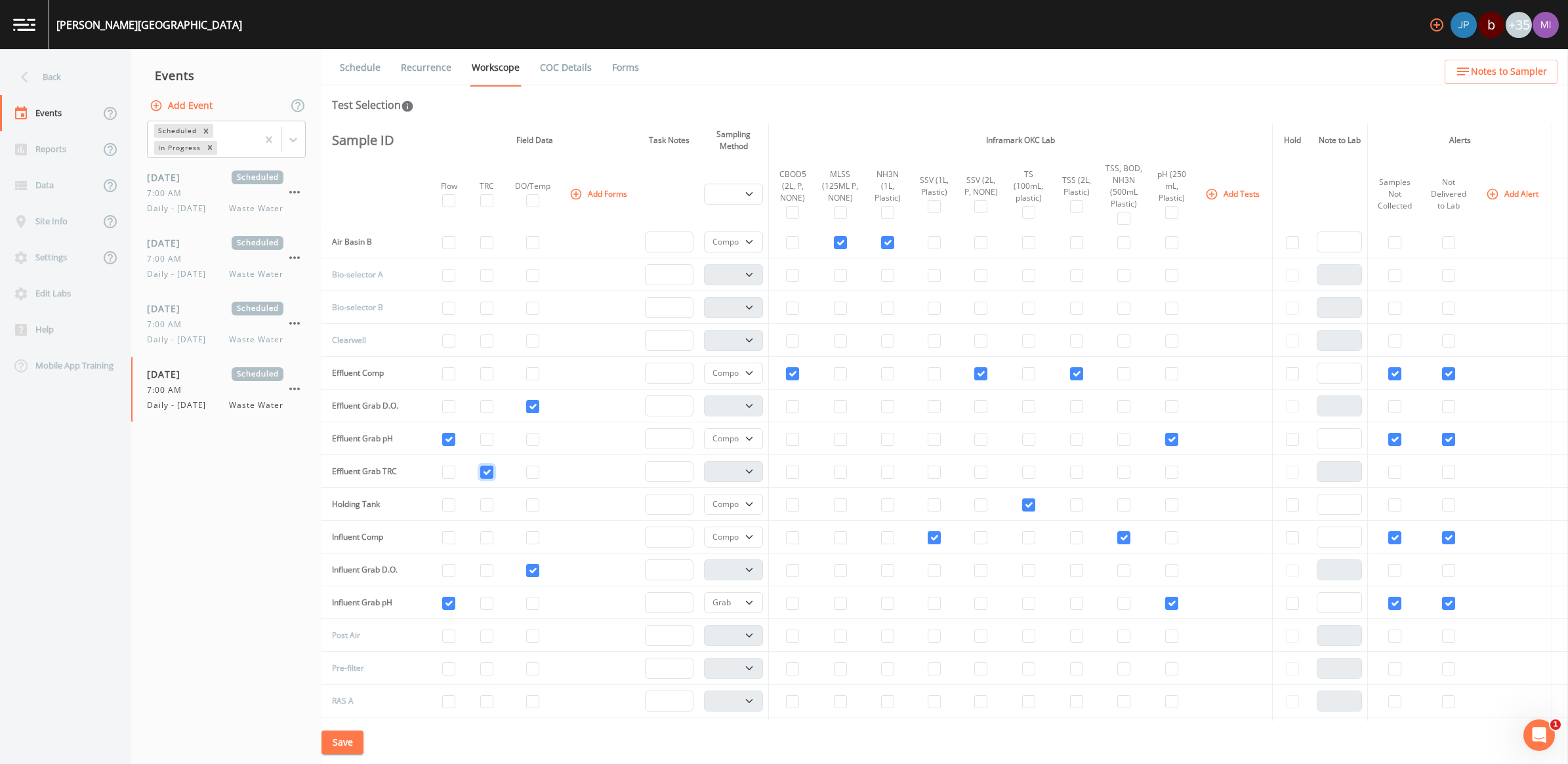
scroll to position [0, 0]
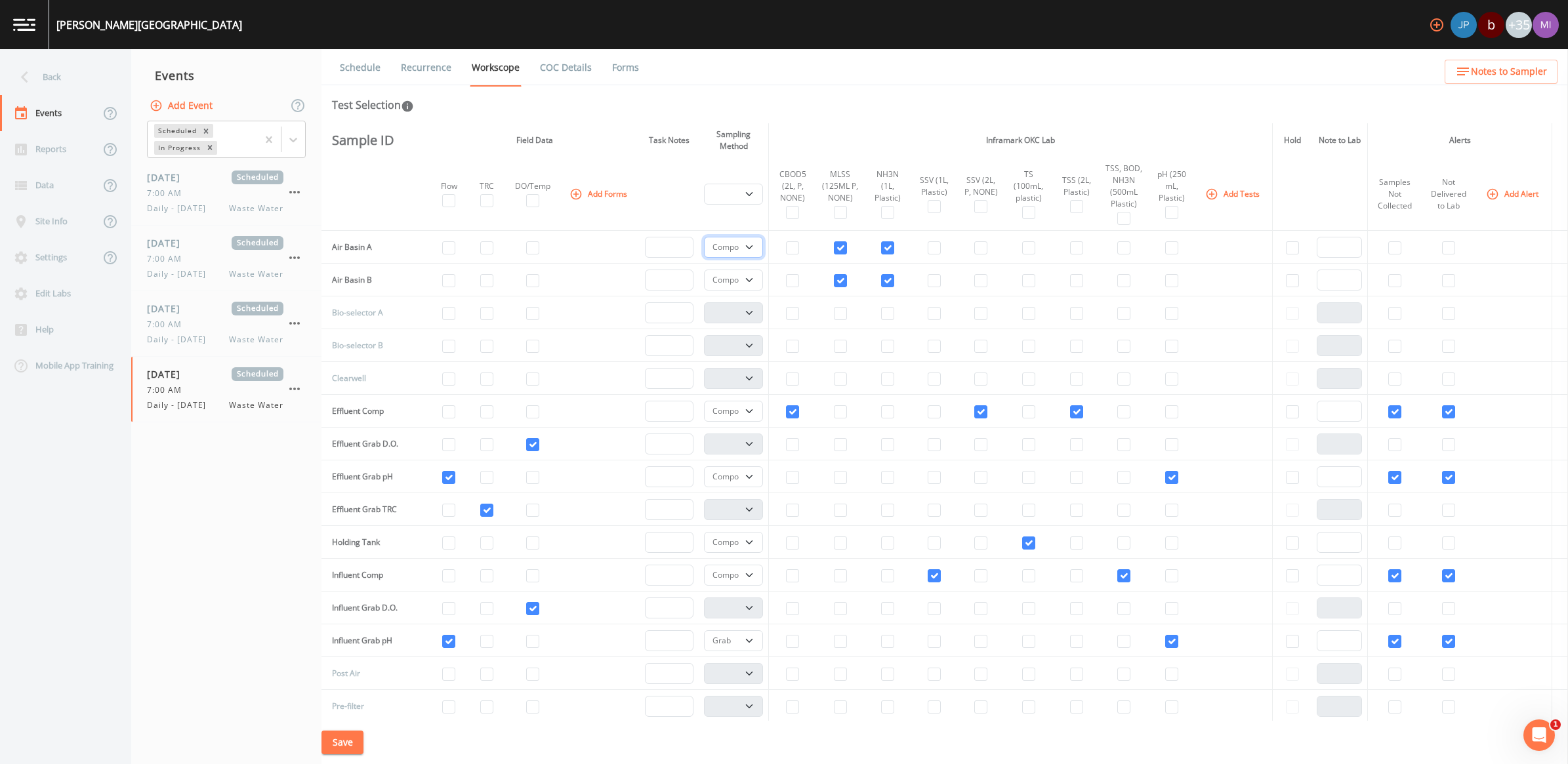
drag, startPoint x: 740, startPoint y: 245, endPoint x: 740, endPoint y: 257, distance: 12.0
click at [740, 245] on select "Composite Grab" at bounding box center [733, 247] width 59 height 21
click at [704, 237] on select "Composite Grab" at bounding box center [733, 247] width 59 height 21
click at [741, 279] on select "Composite Grab" at bounding box center [733, 280] width 59 height 21
click at [704, 269] on select "Composite Grab" at bounding box center [733, 280] width 59 height 21
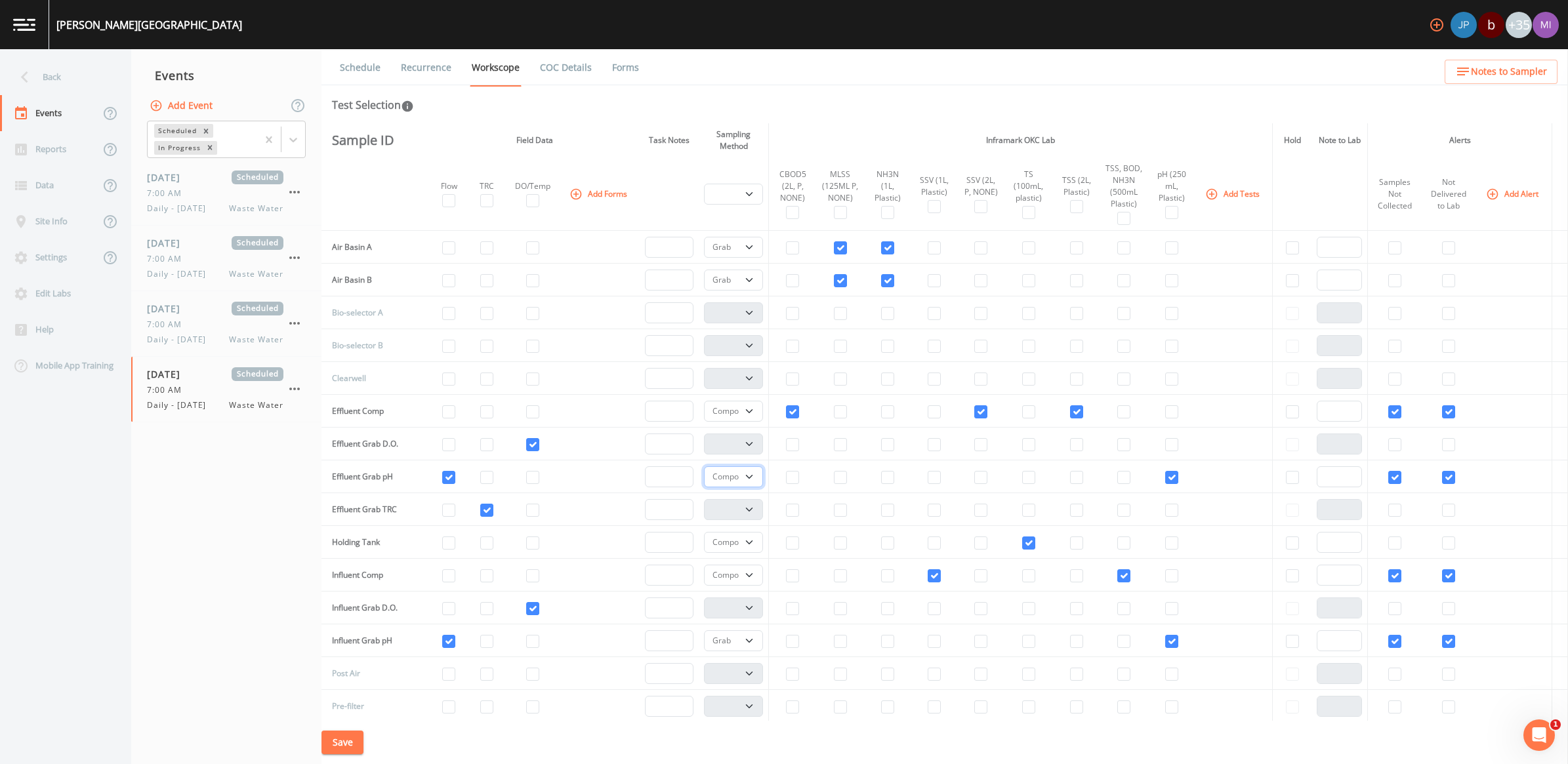
click at [742, 476] on select "Composite Grab" at bounding box center [733, 476] width 59 height 21
click at [704, 468] on select "Composite Grab" at bounding box center [733, 476] width 59 height 21
click at [738, 541] on select "Composite Grab" at bounding box center [733, 542] width 59 height 21
click at [704, 533] on select "Composite Grab" at bounding box center [733, 542] width 59 height 21
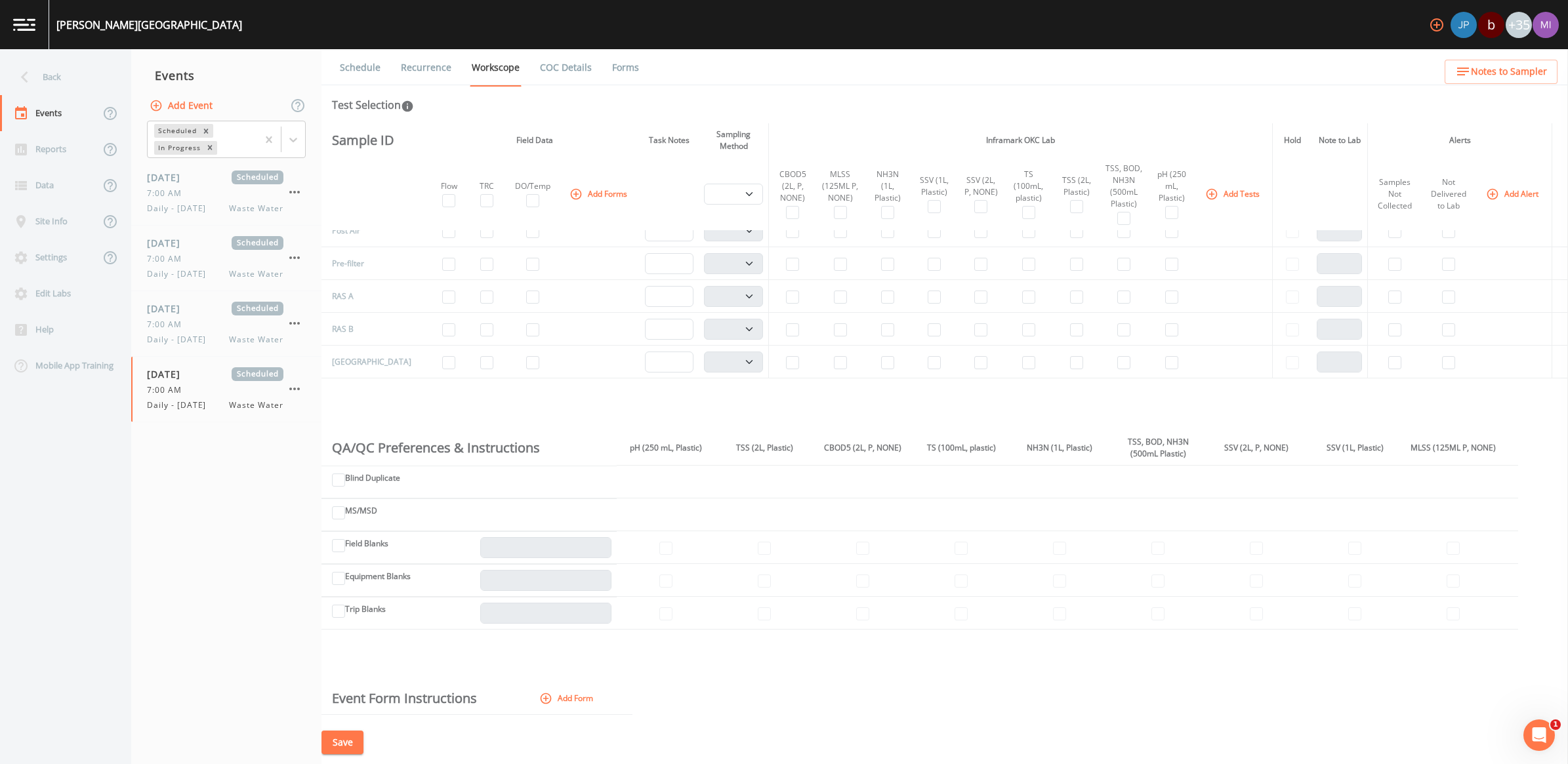
scroll to position [528, 0]
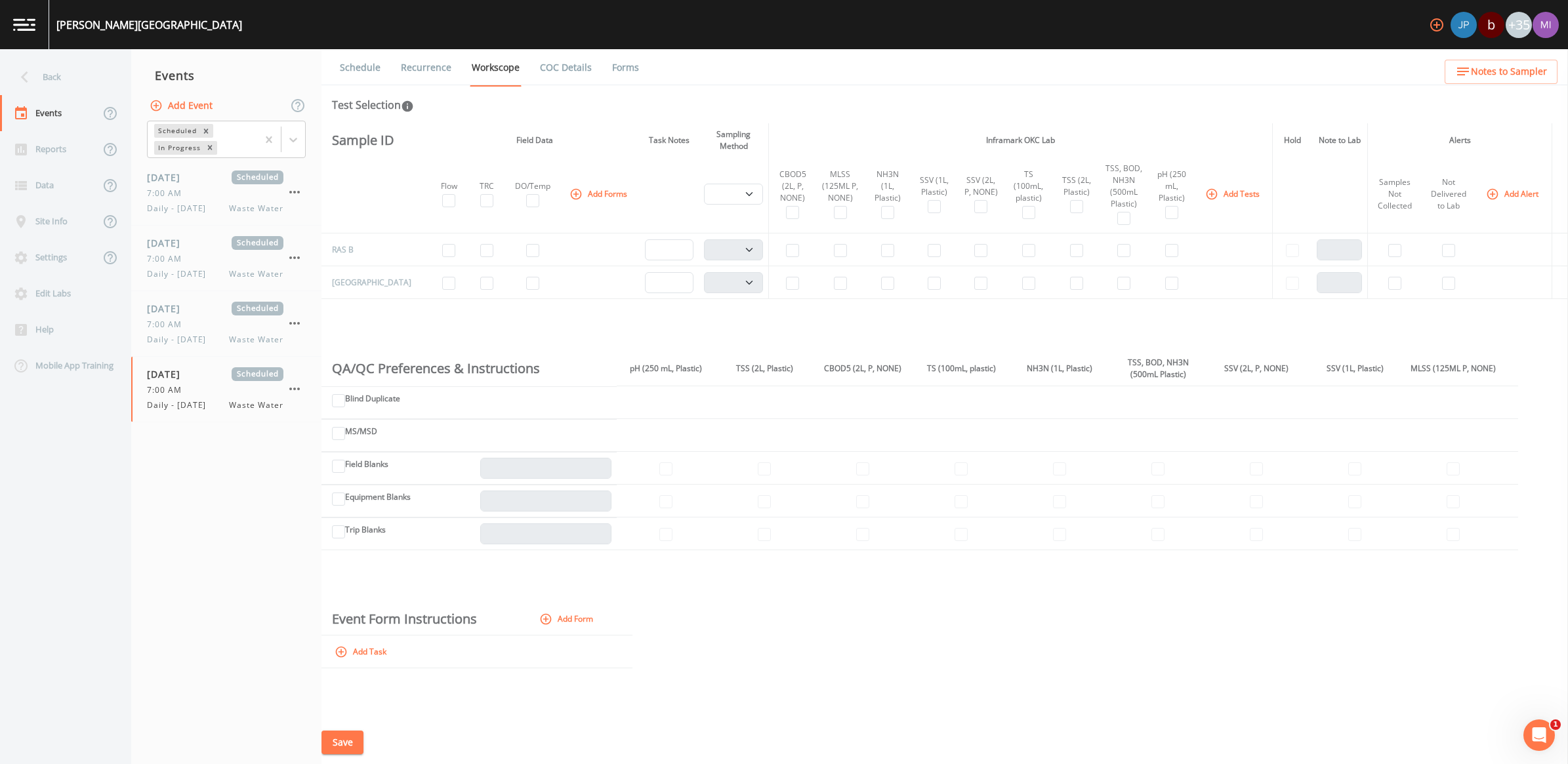
click at [340, 711] on button "Save" at bounding box center [342, 742] width 42 height 24
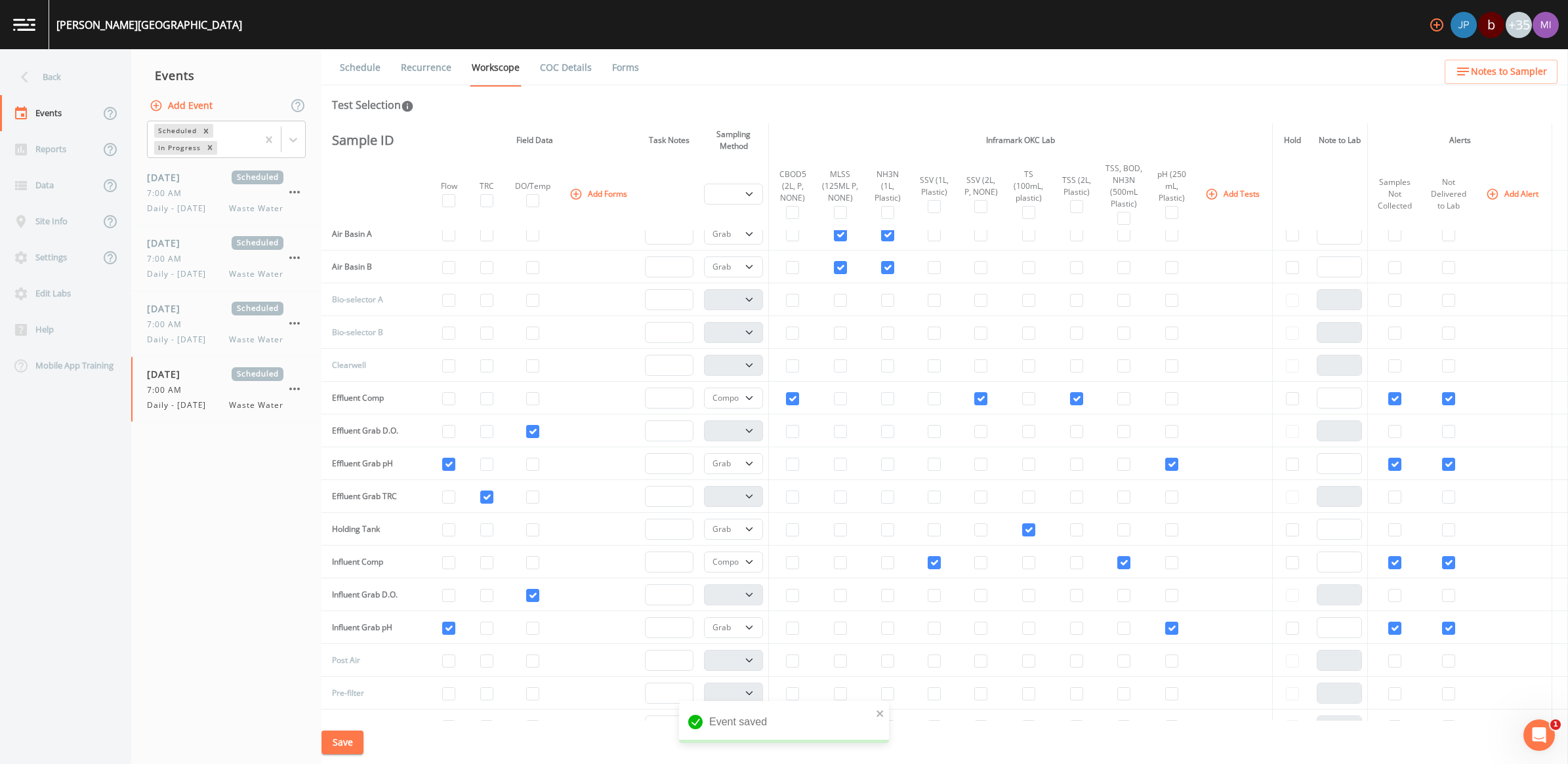
scroll to position [0, 0]
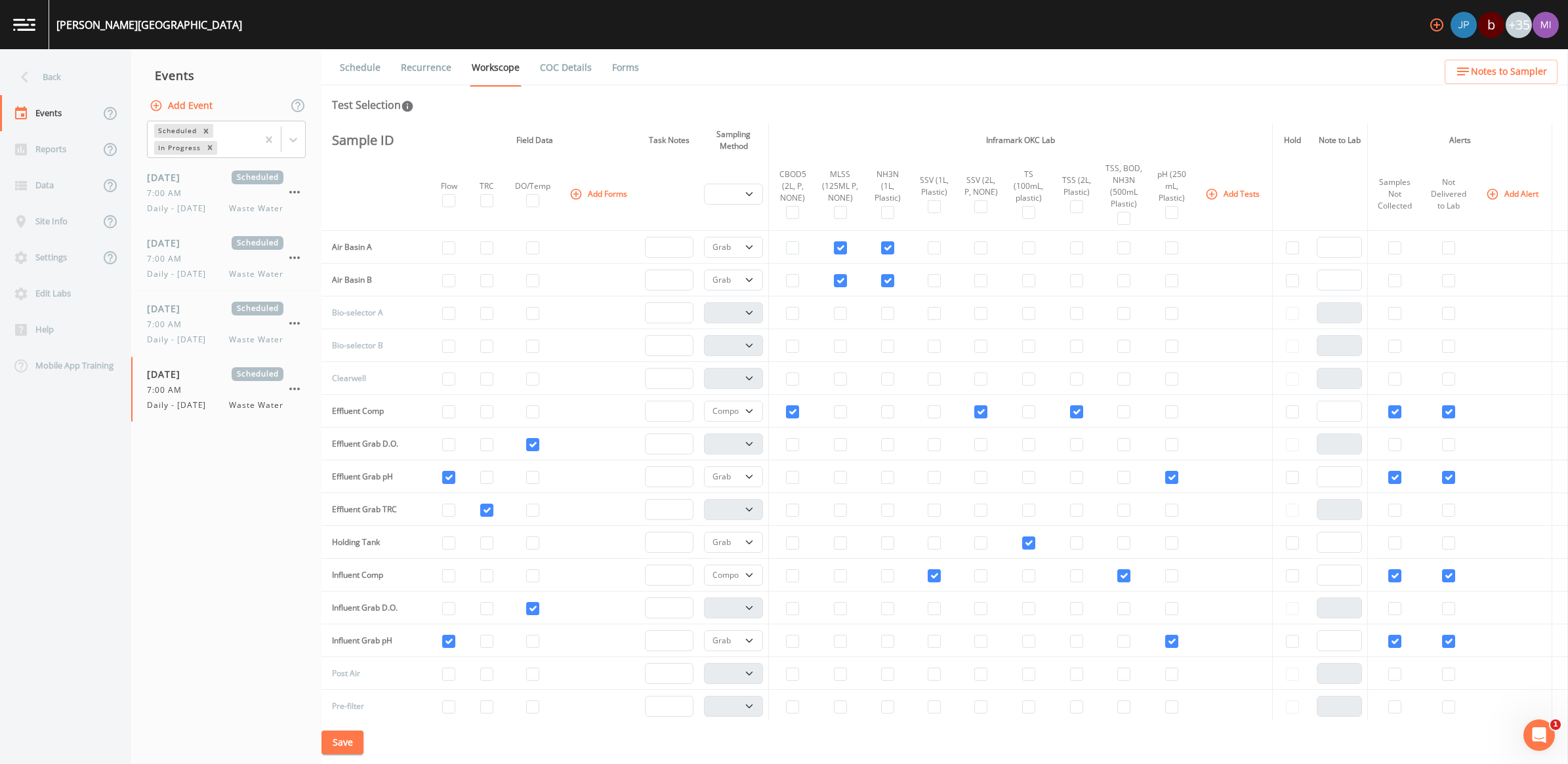
click at [428, 66] on link "Recurrence" at bounding box center [426, 68] width 54 height 37
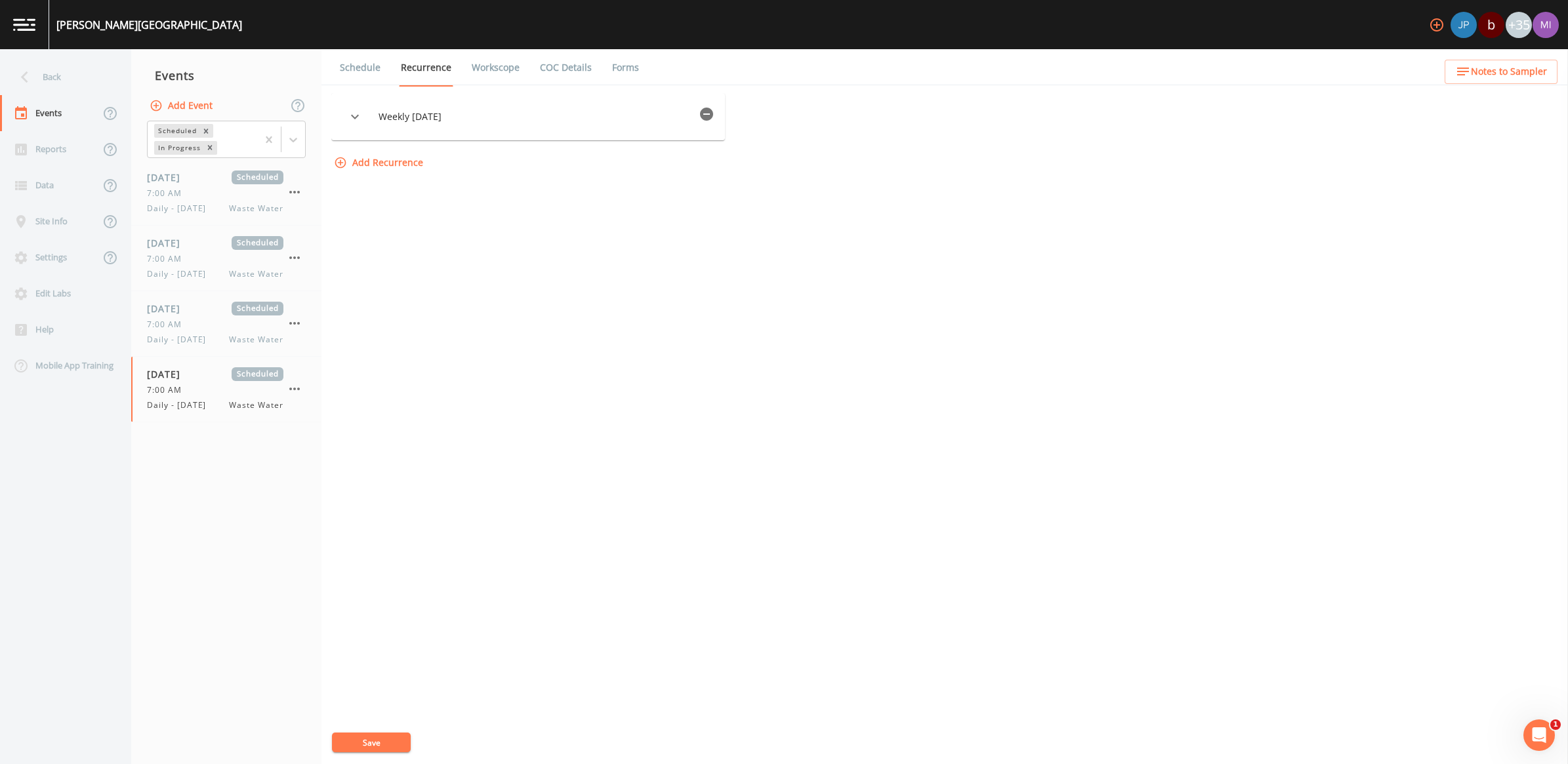
click at [477, 64] on link "Workscope" at bounding box center [495, 68] width 52 height 37
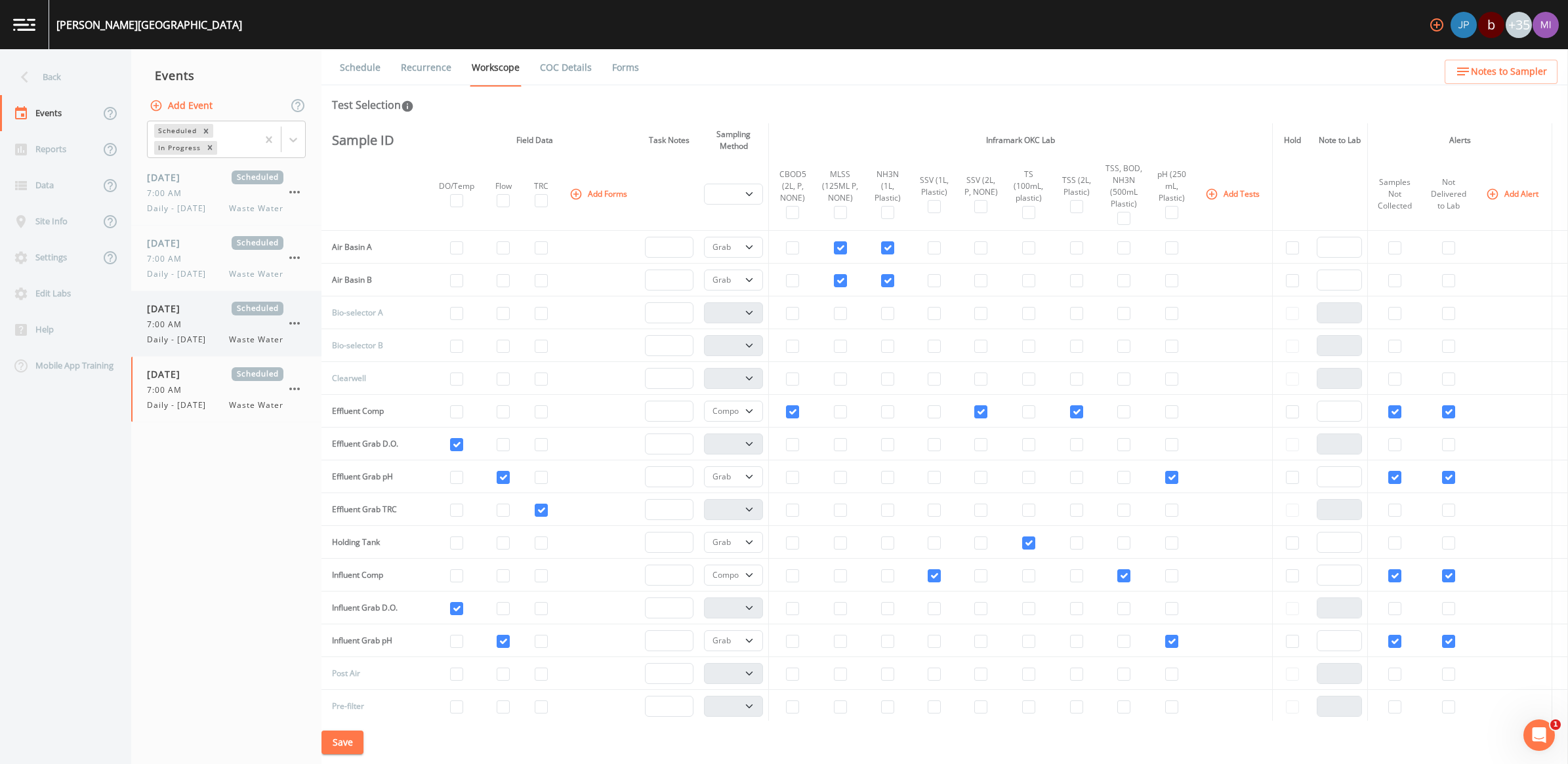
click at [194, 341] on span "Daily - Saturday" at bounding box center [181, 340] width 67 height 12
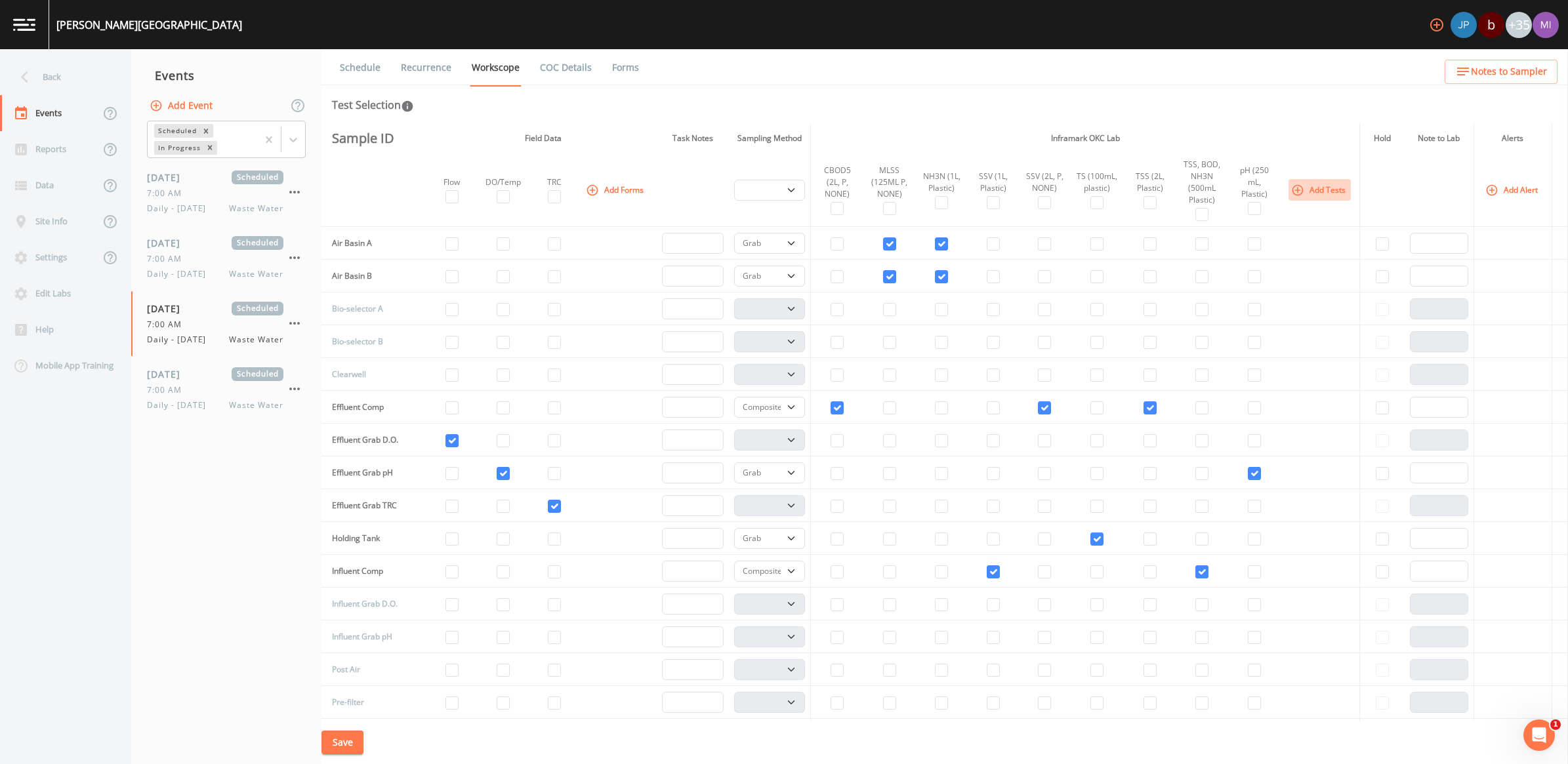
click at [773, 189] on button "Add Tests" at bounding box center [1319, 189] width 62 height 22
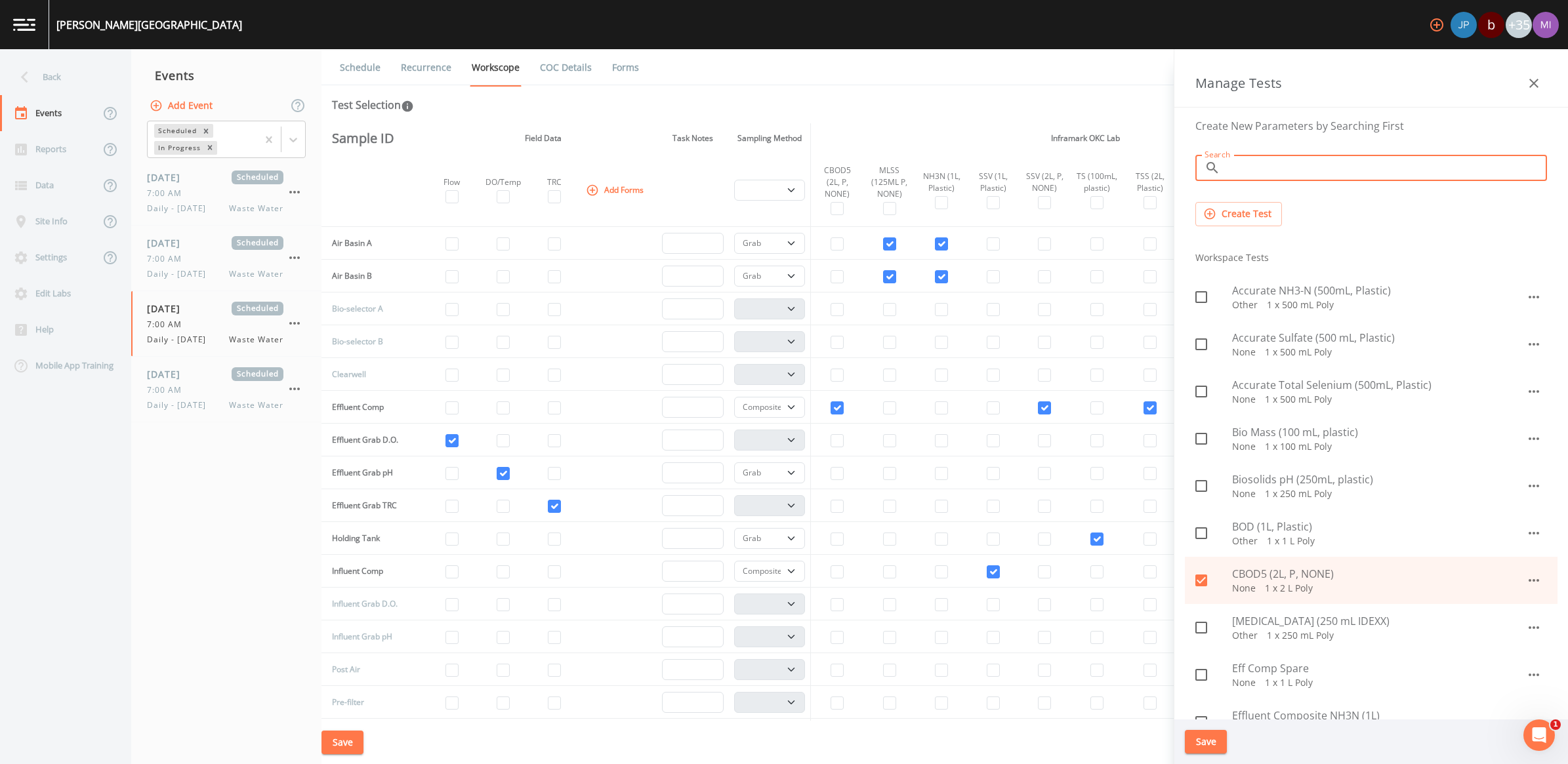
click at [773, 176] on input "Search" at bounding box center [1386, 168] width 321 height 26
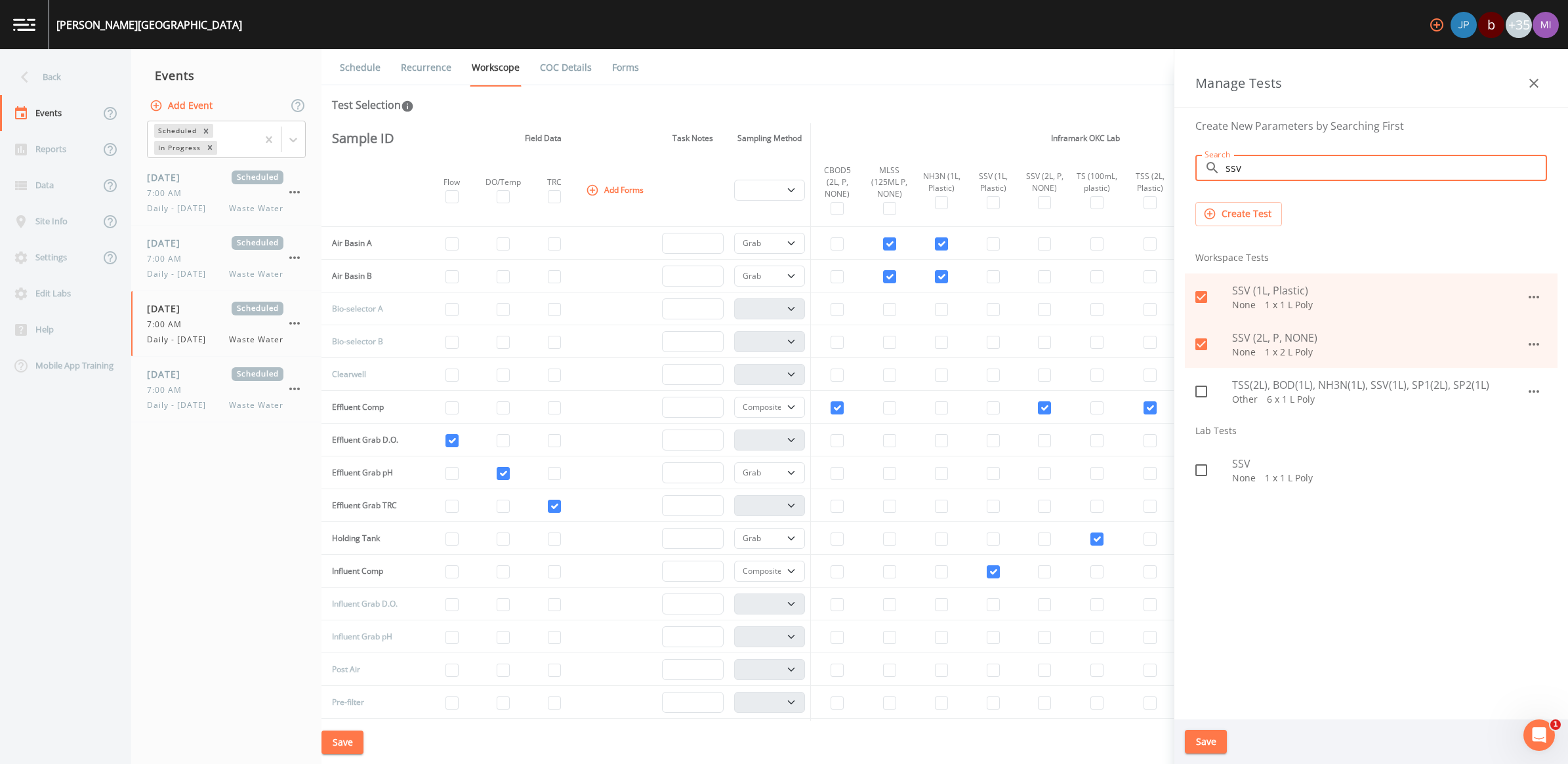
click at [773, 78] on icon "button" at bounding box center [1534, 83] width 16 height 16
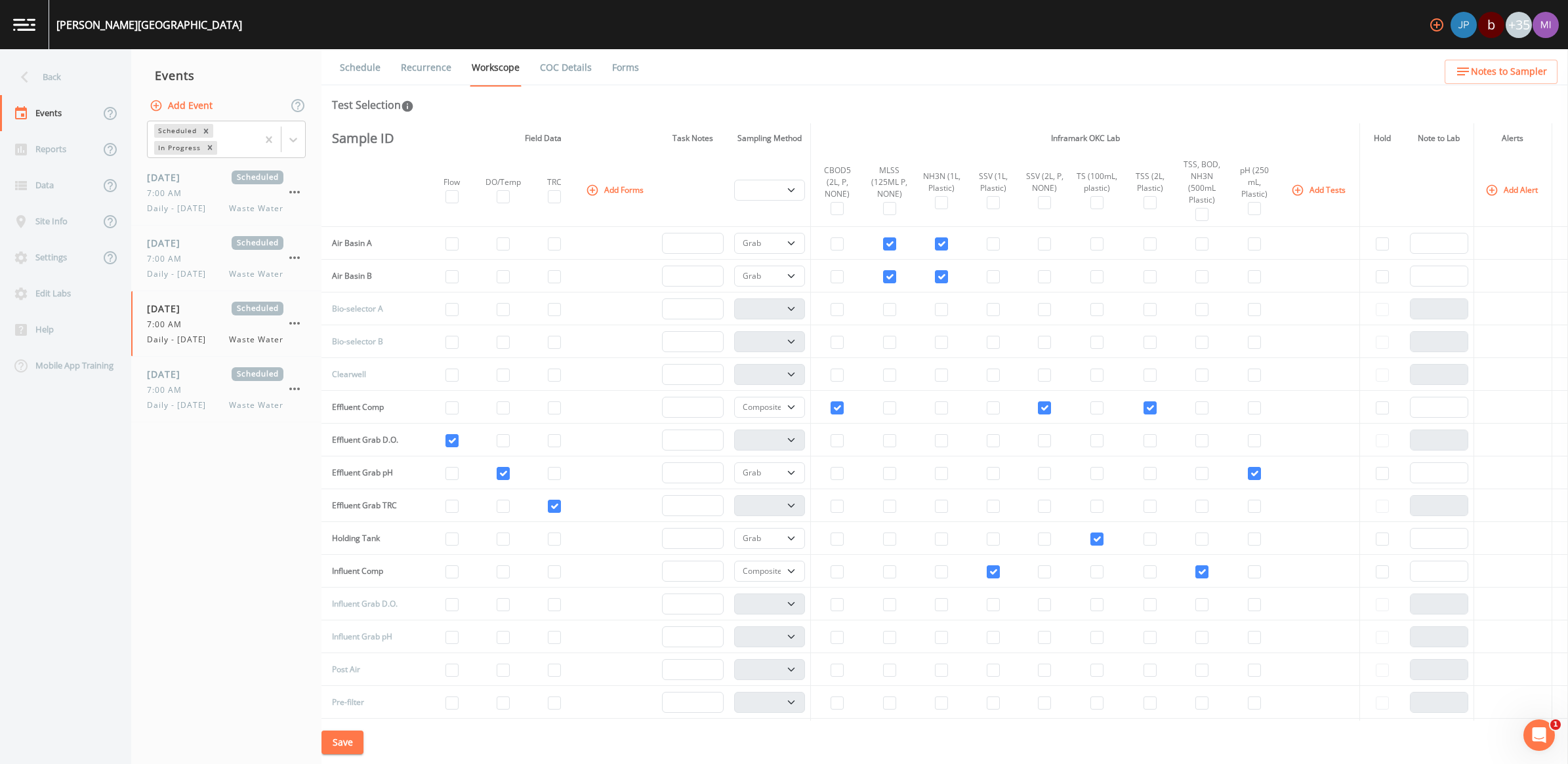
click at [429, 70] on link "Recurrence" at bounding box center [426, 68] width 54 height 37
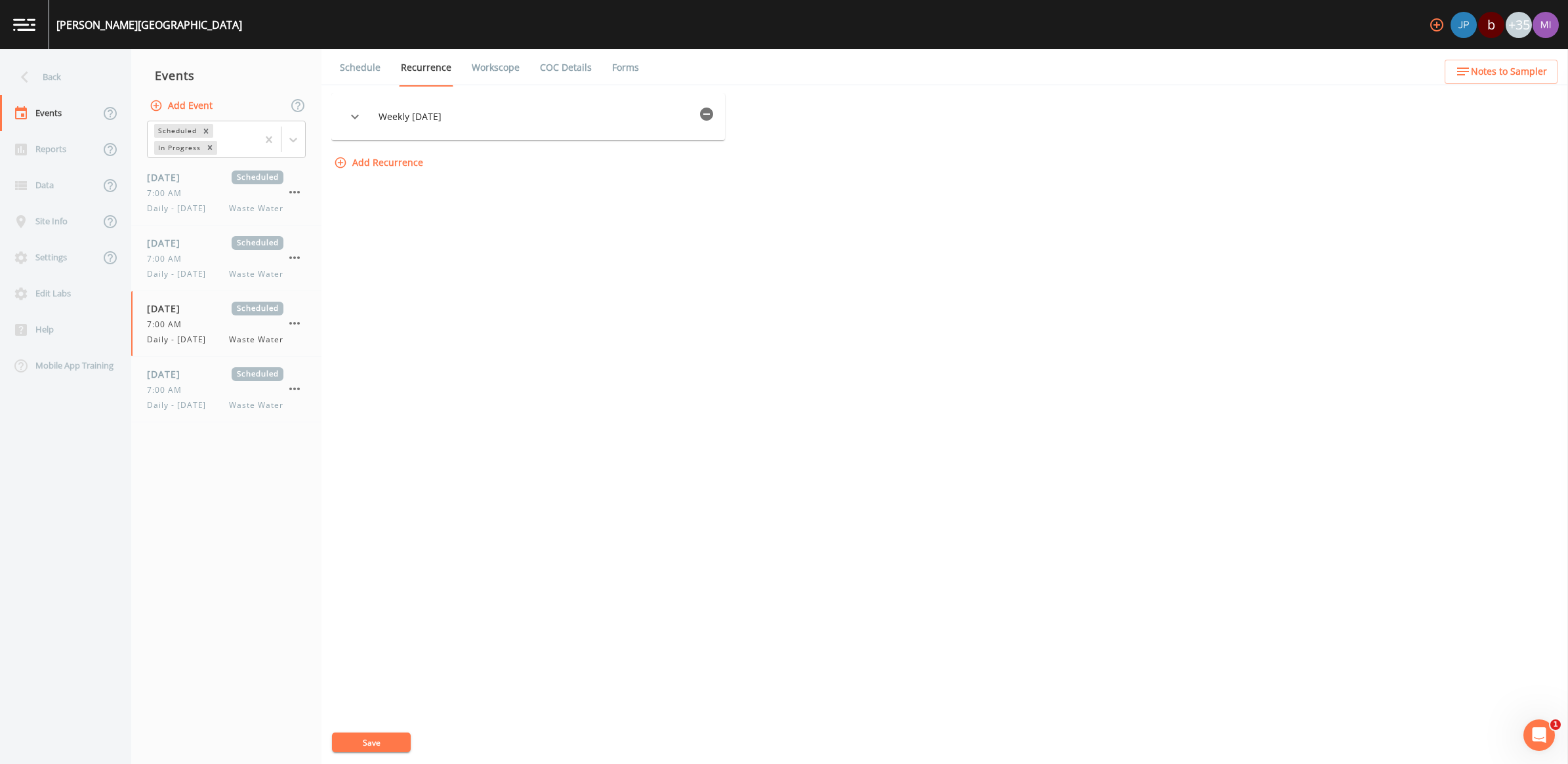
click at [448, 123] on div "Weekly on Saturday" at bounding box center [528, 117] width 393 height 47
click at [360, 711] on button "Save" at bounding box center [371, 742] width 78 height 20
drag, startPoint x: 190, startPoint y: 192, endPoint x: 296, endPoint y: 173, distance: 107.7
click at [296, 173] on div "09/27/2025 Scheduled 7:00 AM Daily - Saturday Waste Water" at bounding box center [226, 192] width 190 height 65
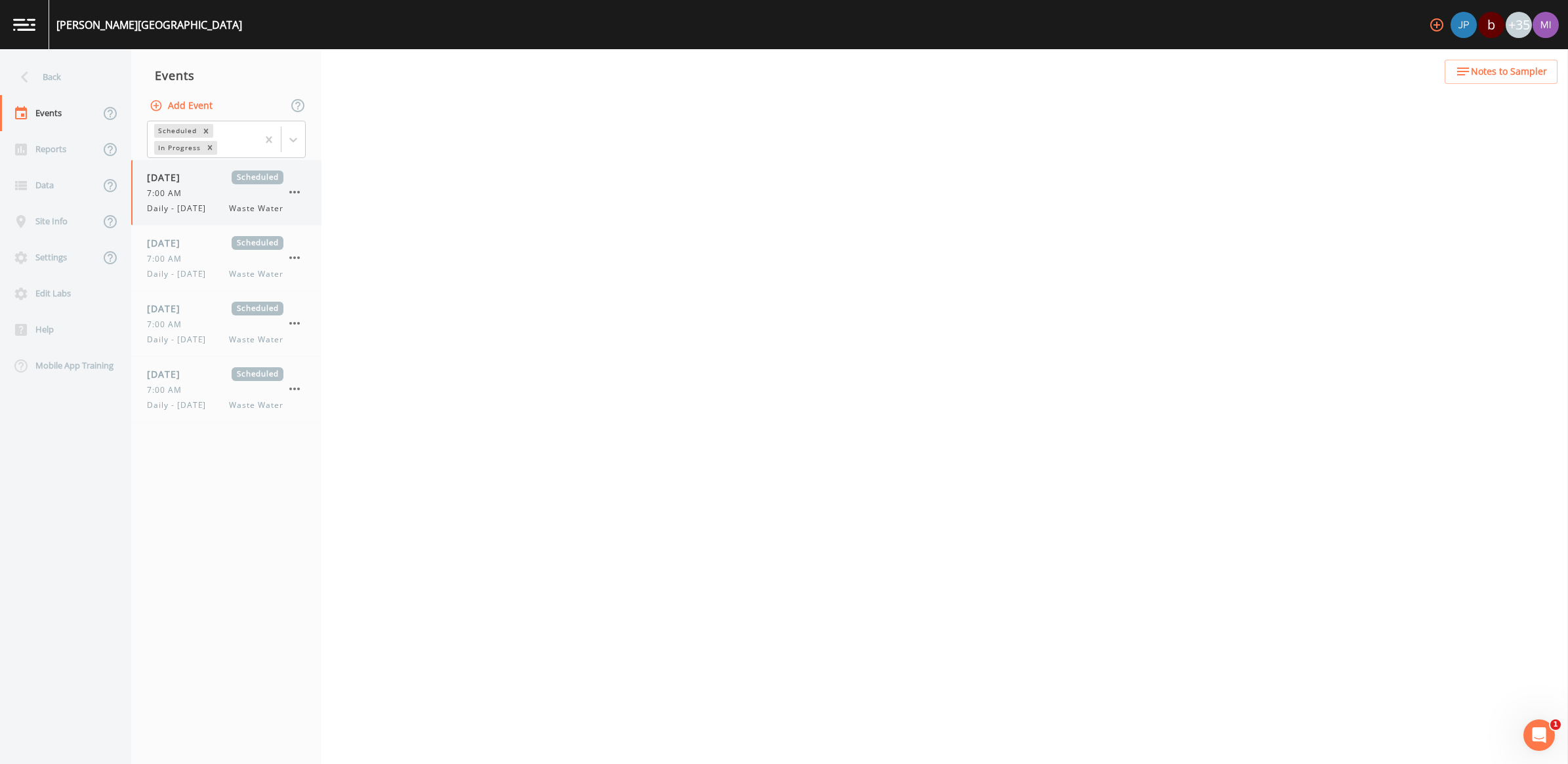
click at [297, 197] on icon "button" at bounding box center [295, 193] width 16 height 16
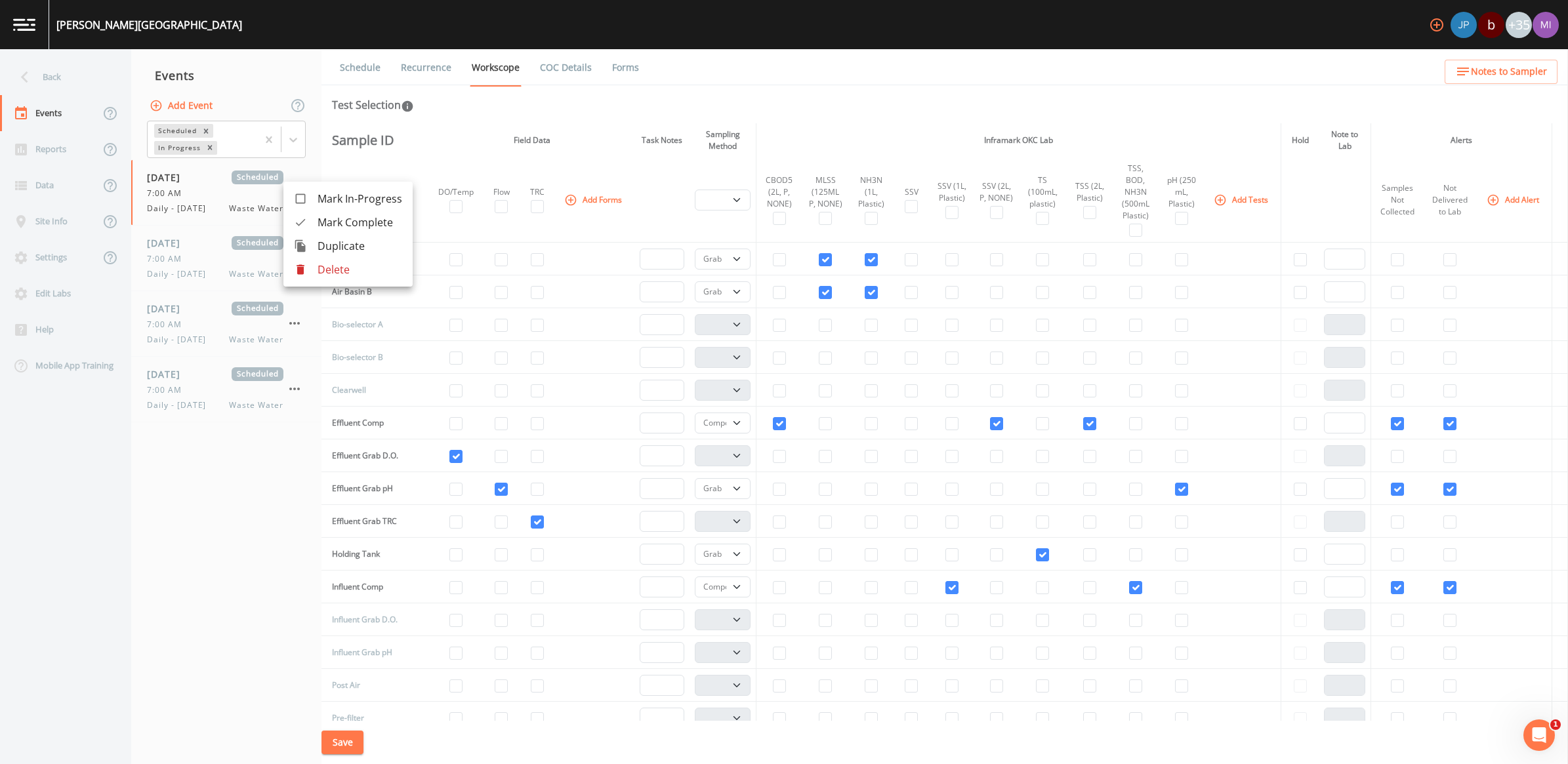
click at [334, 271] on p "Delete" at bounding box center [360, 269] width 85 height 16
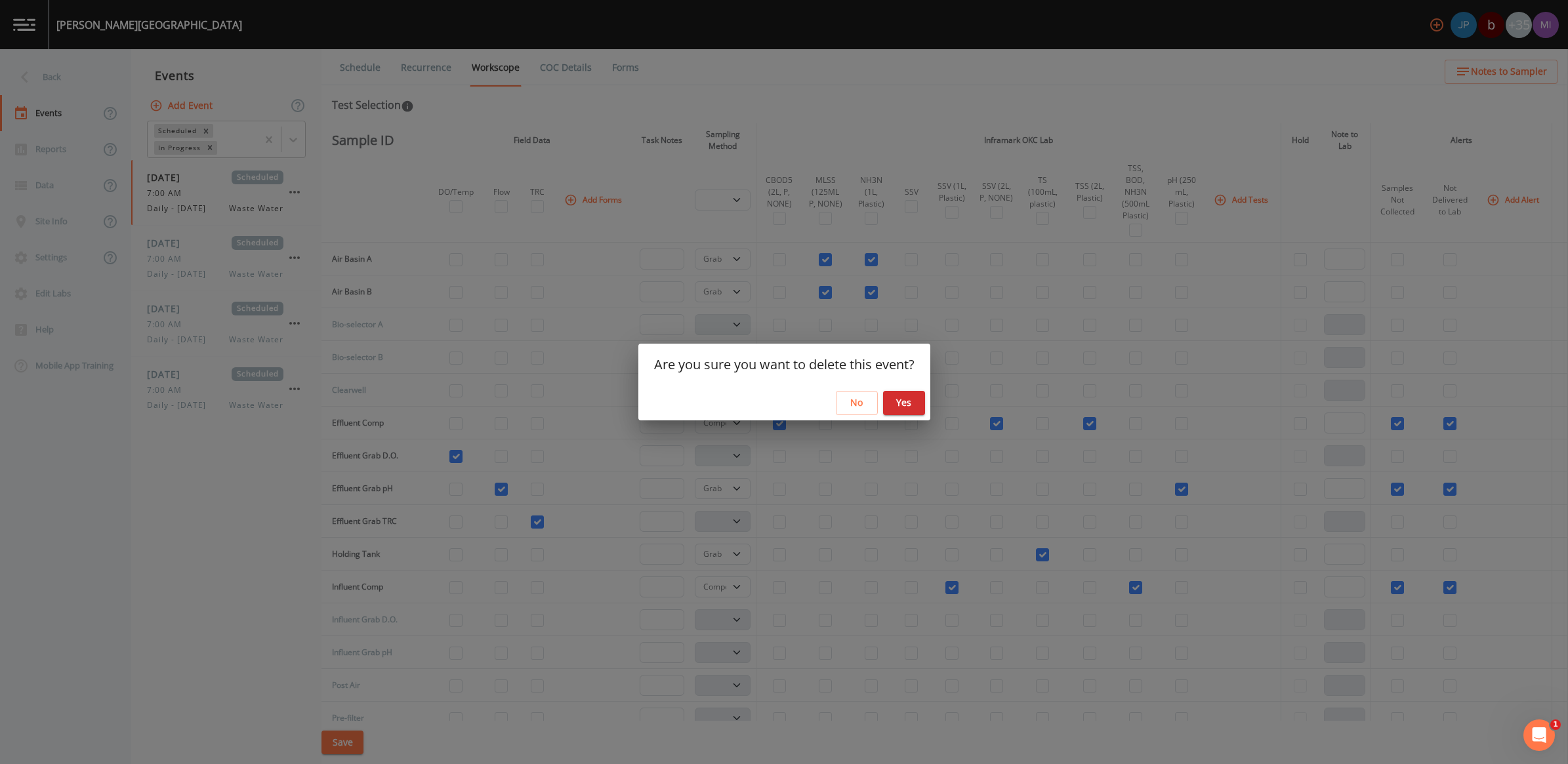
click at [773, 396] on button "Yes" at bounding box center [904, 403] width 42 height 24
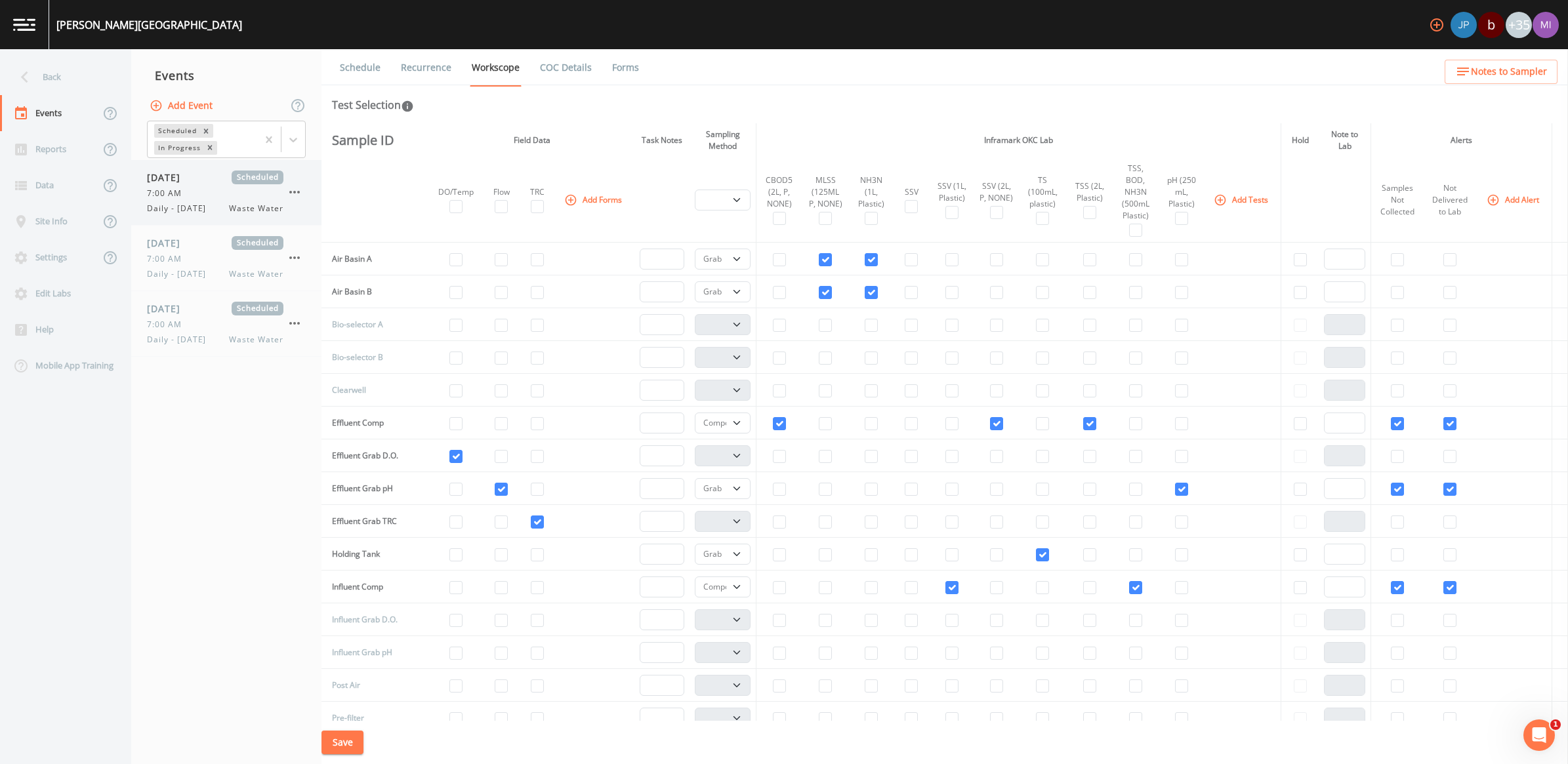
click at [293, 195] on icon "button" at bounding box center [295, 193] width 16 height 16
click at [327, 265] on p "Delete" at bounding box center [360, 269] width 85 height 16
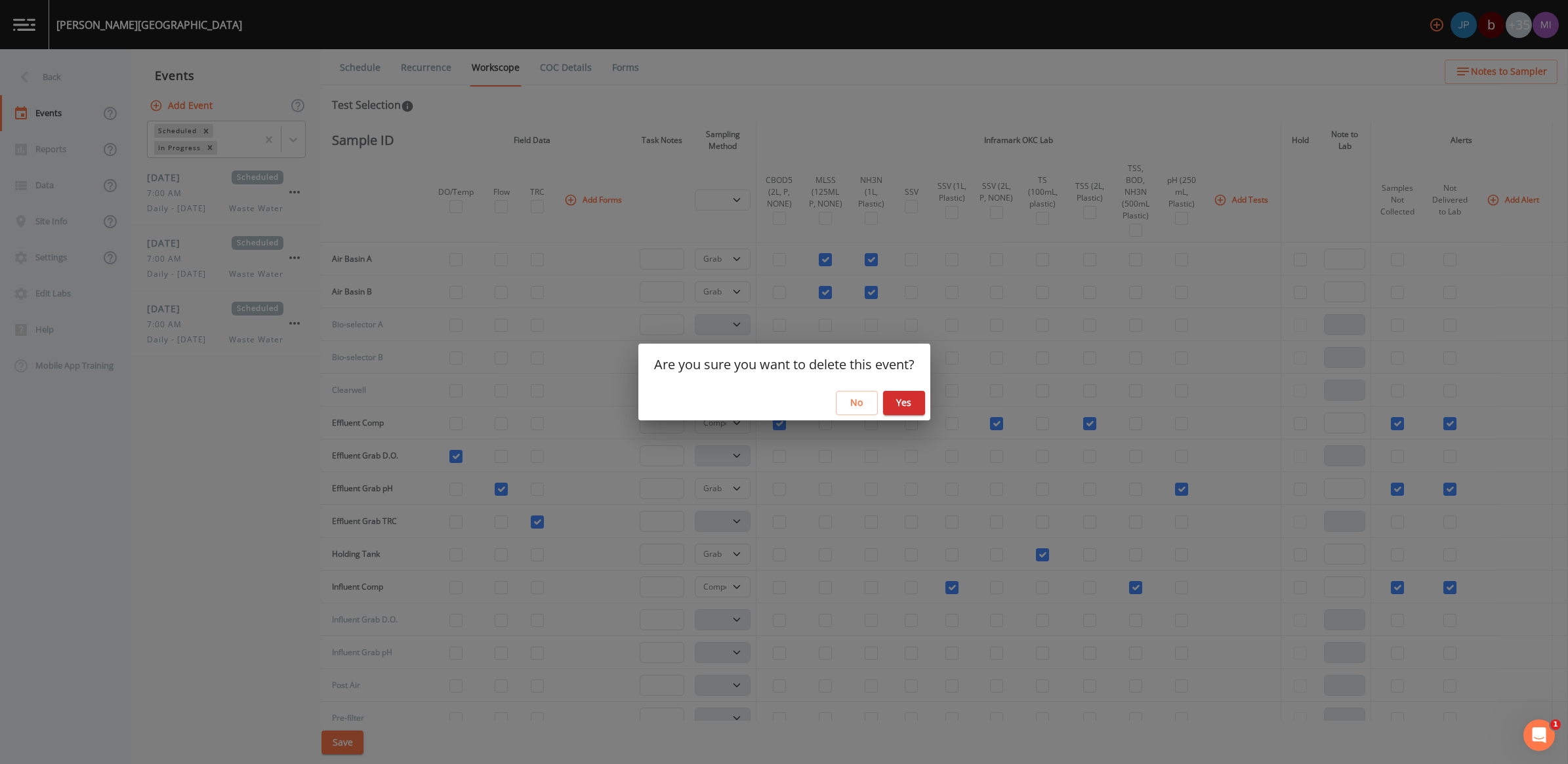
click at [773, 402] on button "Yes" at bounding box center [904, 403] width 42 height 24
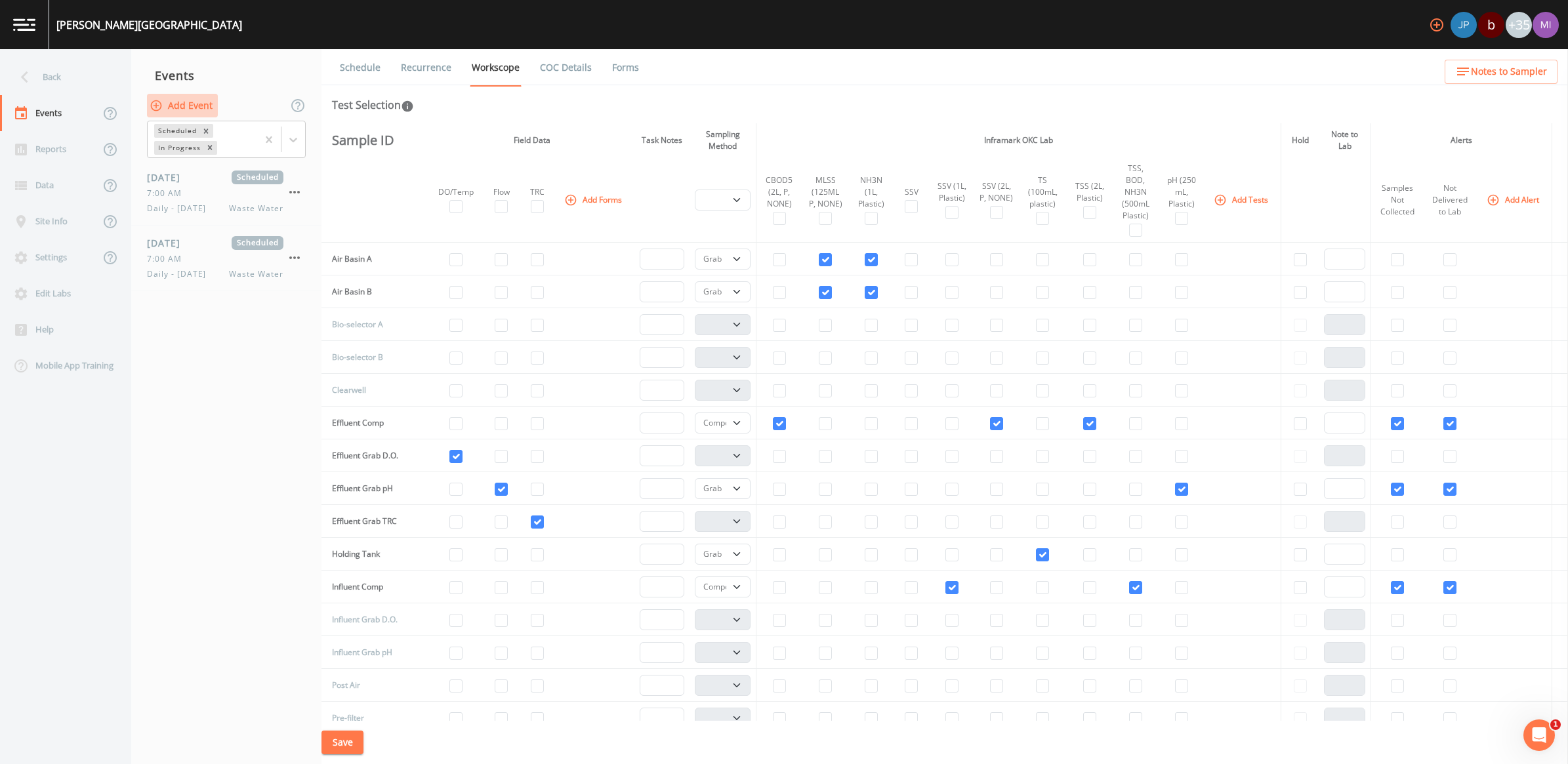
click at [191, 103] on button "Add Event" at bounding box center [182, 105] width 71 height 24
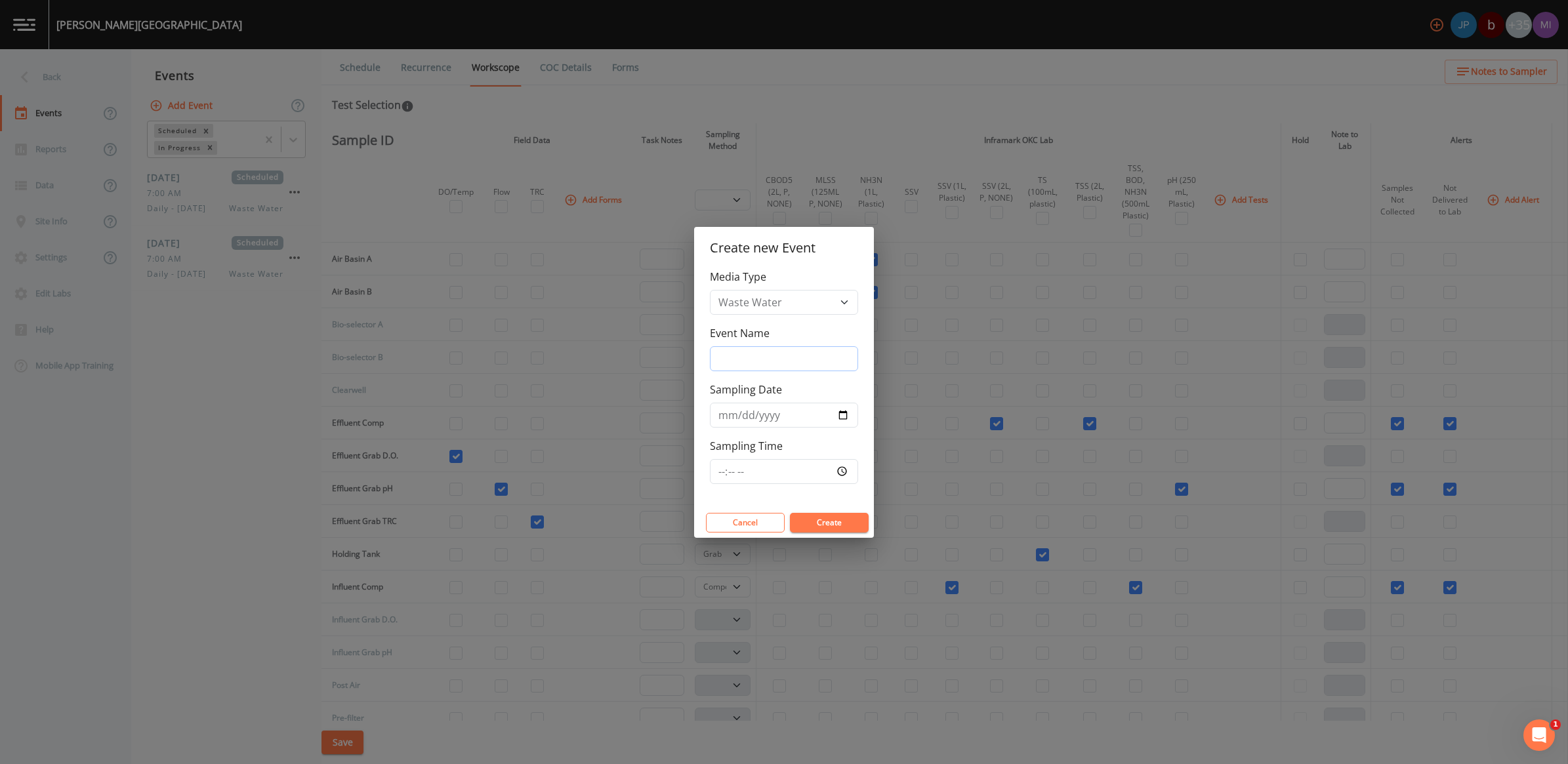
click at [744, 360] on input "Event Name" at bounding box center [784, 358] width 148 height 25
click at [773, 414] on input "Sampling Date" at bounding box center [784, 415] width 148 height 25
click at [773, 473] on input "Sampling Time" at bounding box center [784, 471] width 148 height 25
click at [773, 500] on div "Media Type Waste Water Event Name Daily Monday Sampling Date 2025-09-29 Samplin…" at bounding box center [784, 388] width 180 height 239
click at [773, 525] on button "Create" at bounding box center [829, 523] width 78 height 20
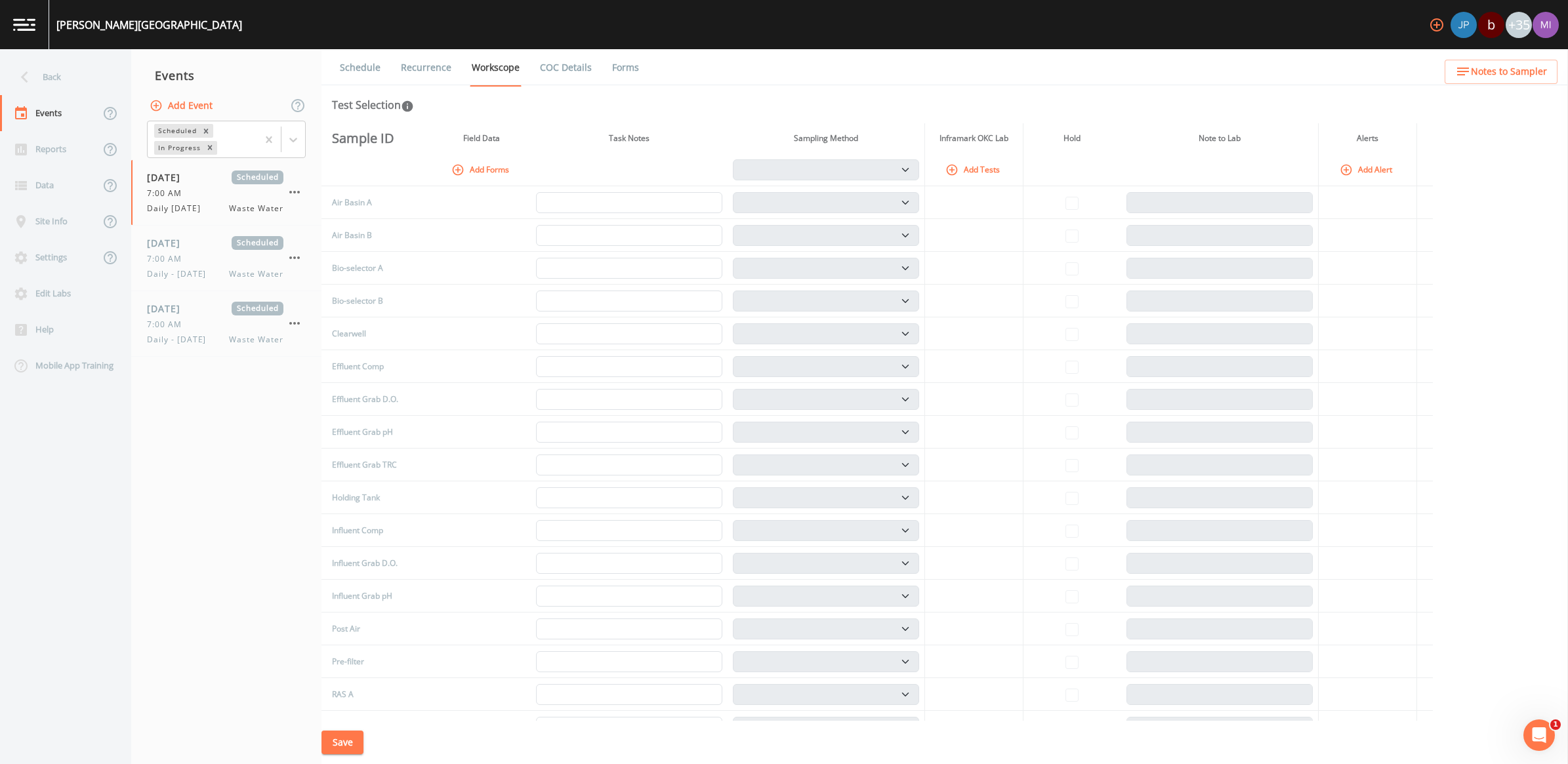
click at [453, 169] on icon "button" at bounding box center [457, 169] width 13 height 13
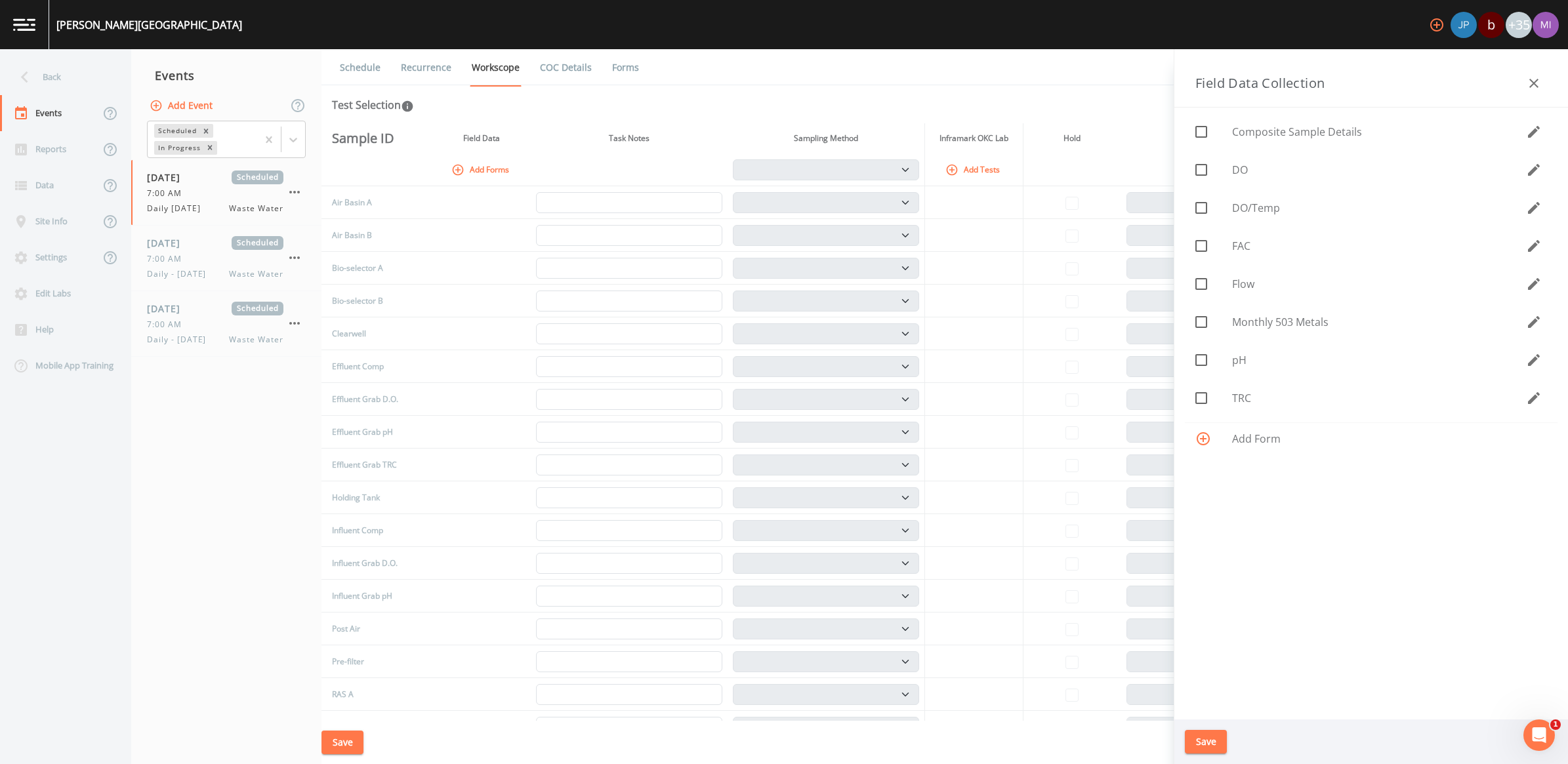
click at [773, 206] on icon at bounding box center [1201, 208] width 12 height 12
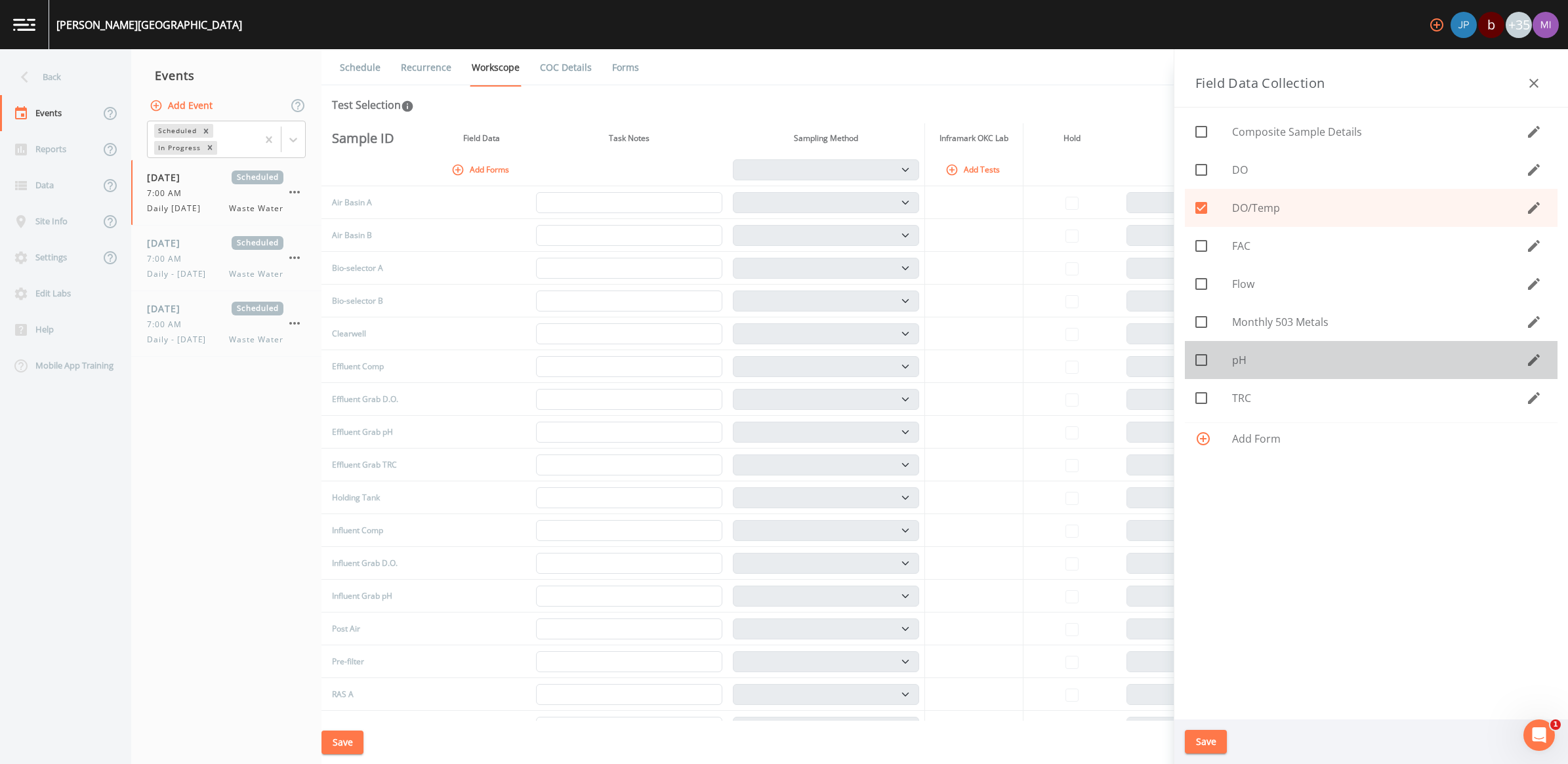
click at [773, 356] on icon at bounding box center [1201, 360] width 16 height 16
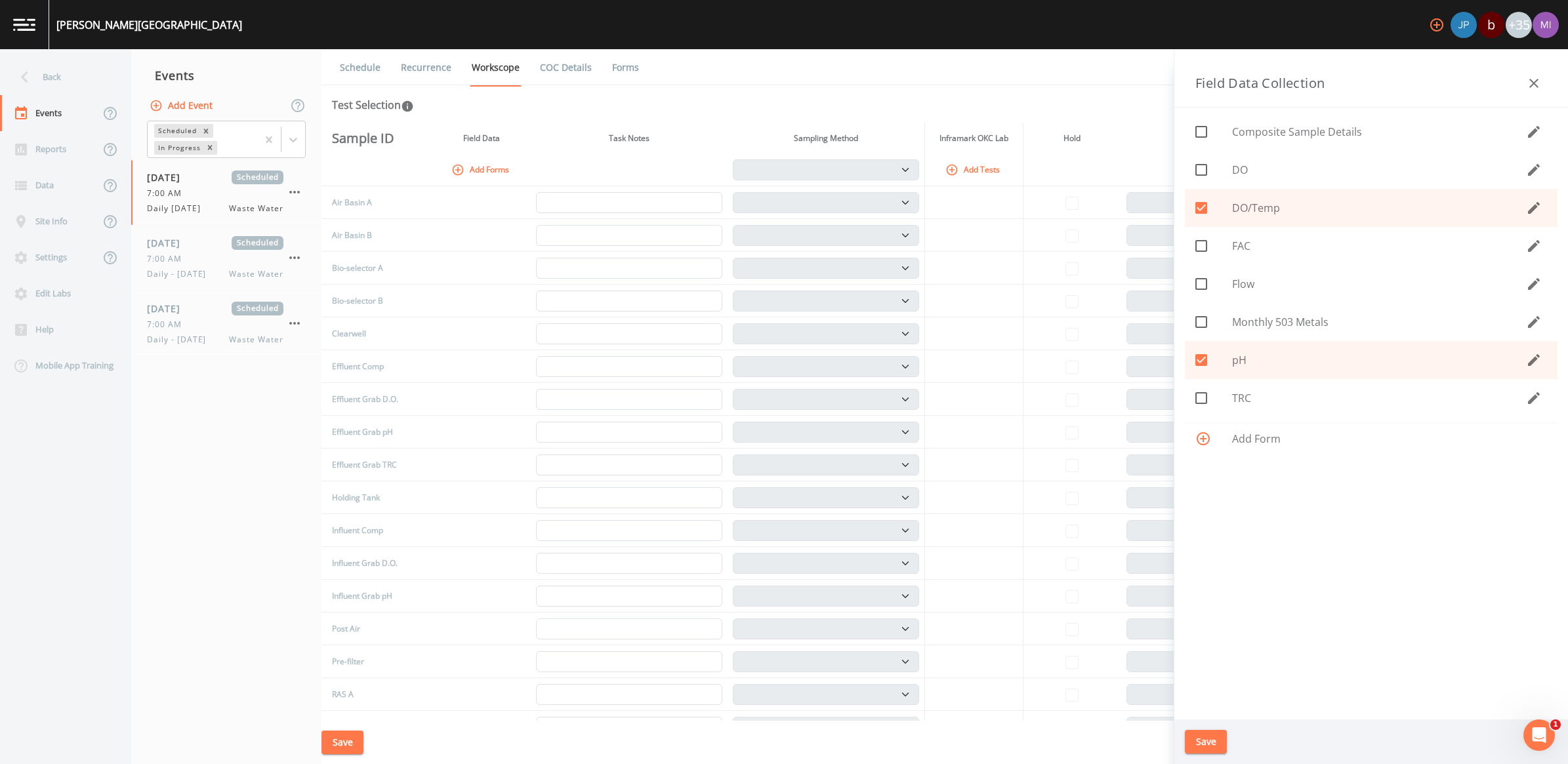
click at [773, 396] on input "checkbox" at bounding box center [1194, 391] width 13 height 13
click at [773, 711] on button "Save" at bounding box center [1206, 742] width 42 height 24
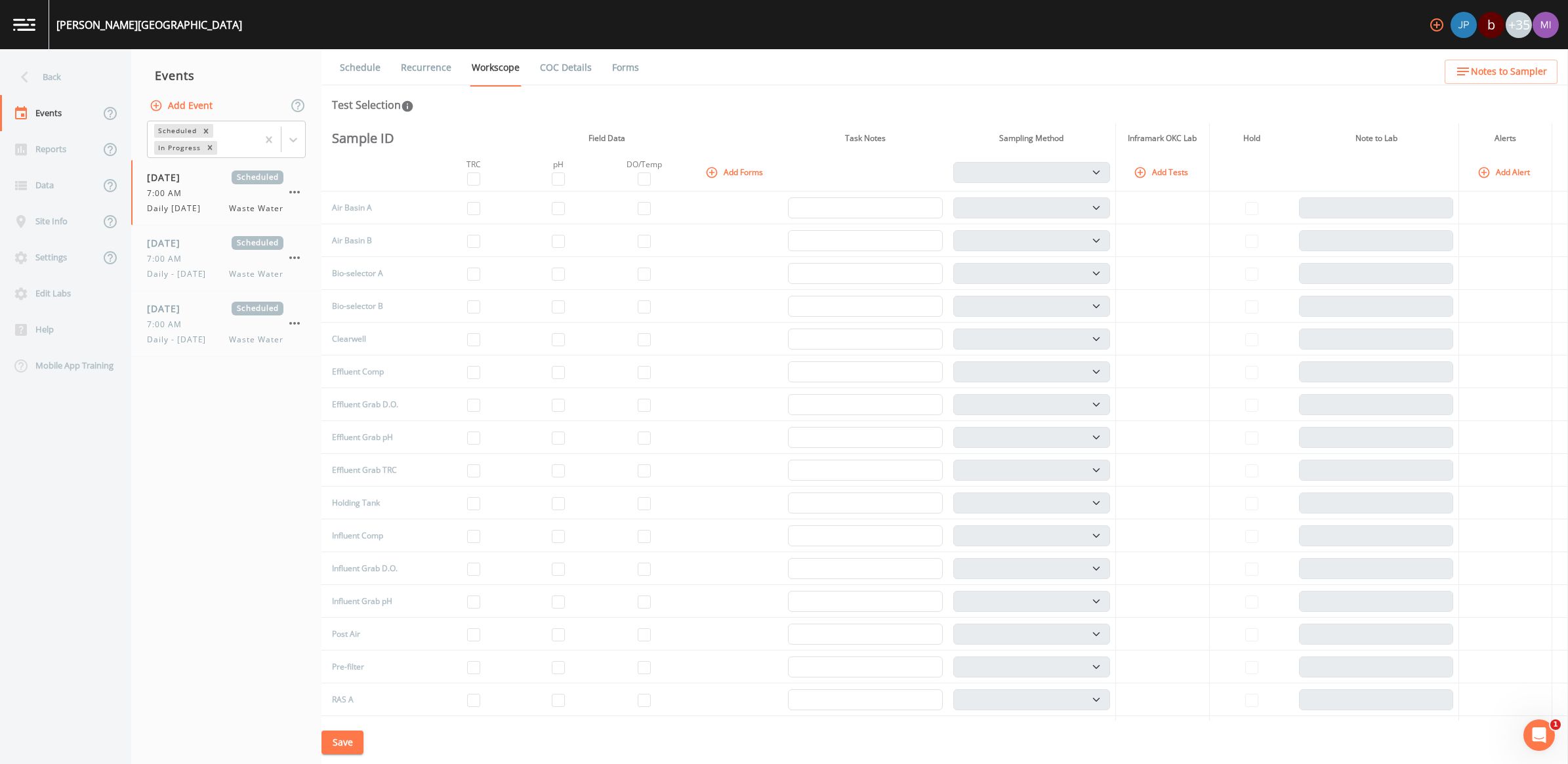
click at [773, 169] on button "Add Tests" at bounding box center [1162, 172] width 62 height 22
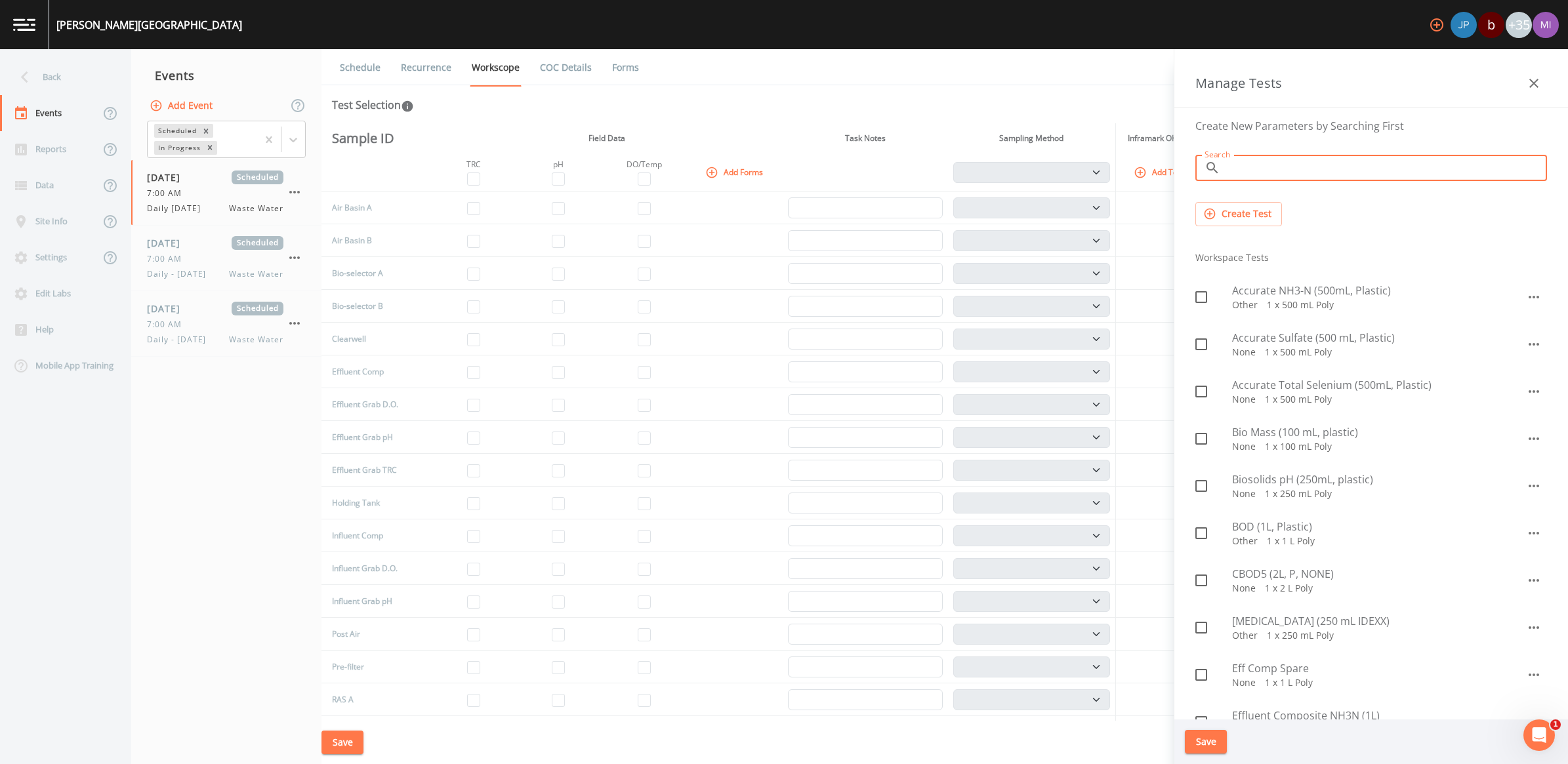
click at [773, 165] on input "Search" at bounding box center [1386, 168] width 321 height 26
click at [773, 620] on span "TSS, BOD, NH3N (500mL Plastic)" at bounding box center [1379, 621] width 294 height 16
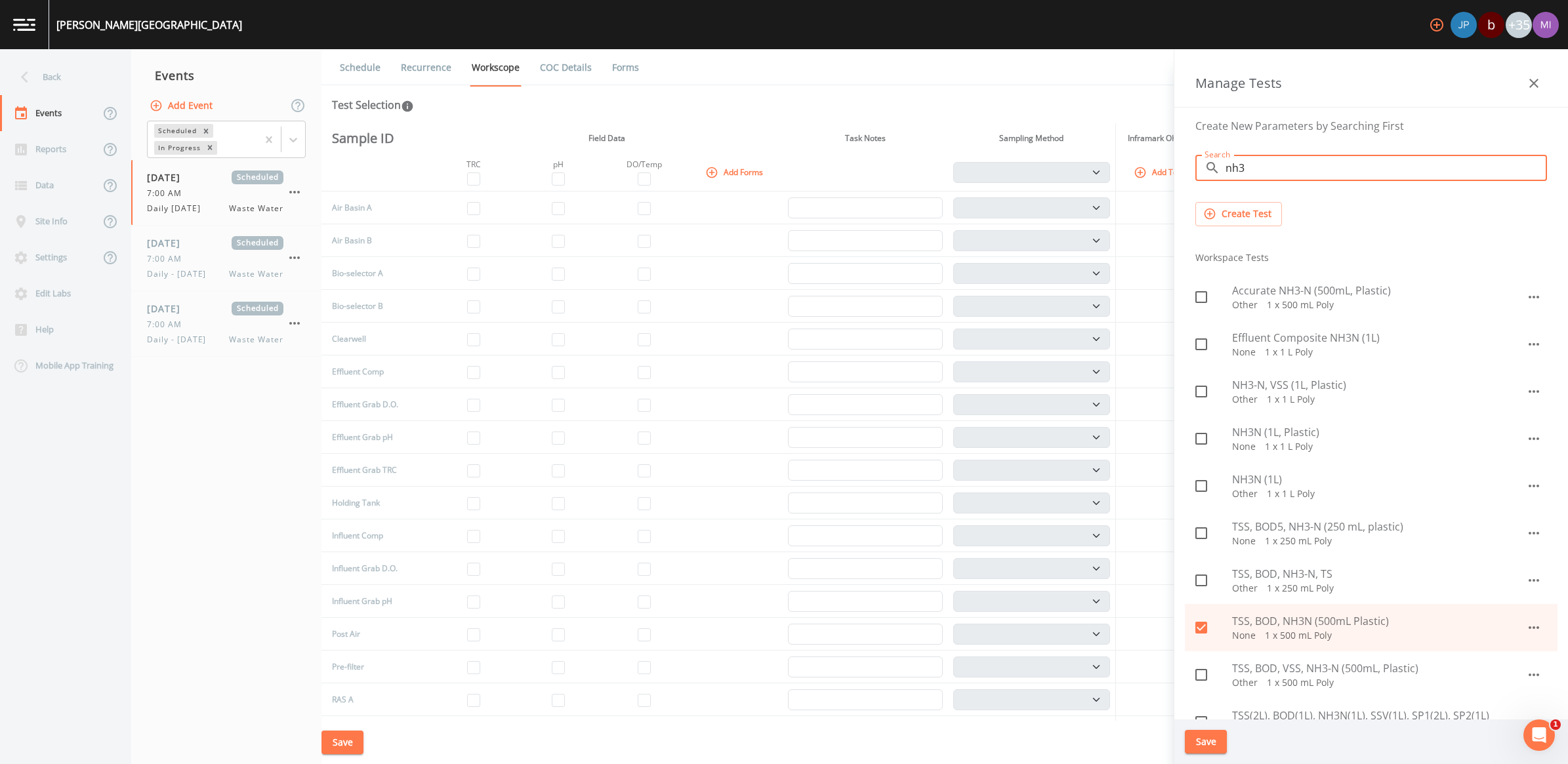
drag, startPoint x: 1255, startPoint y: 171, endPoint x: 1176, endPoint y: 169, distance: 79.0
click at [773, 169] on div "Create New Parameters by Searching First Search ​ nh3 Search Create Test Worksp…" at bounding box center [1371, 413] width 393 height 611
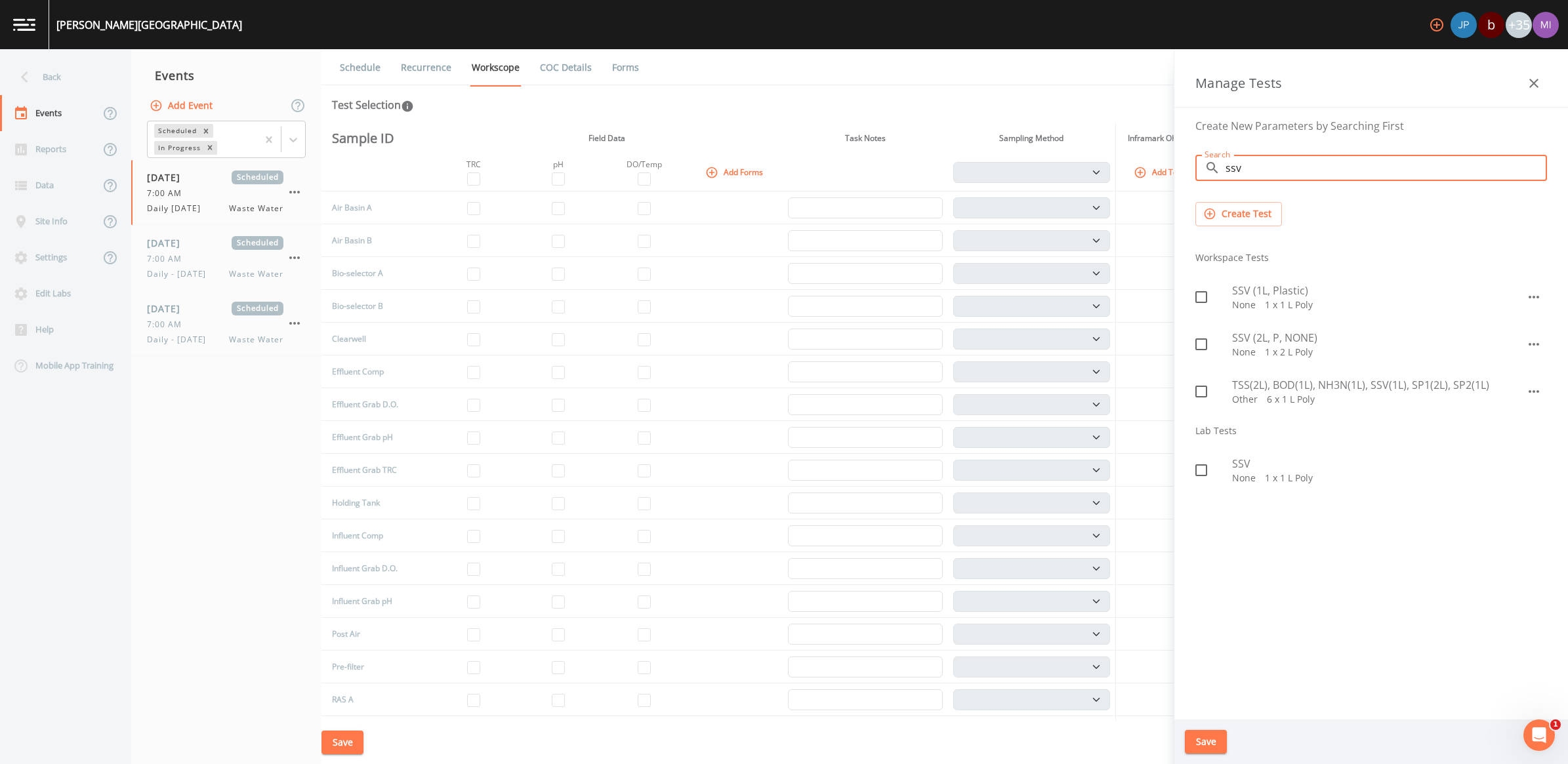
click at [773, 292] on span "SSV (1L, Plastic)" at bounding box center [1379, 291] width 294 height 16
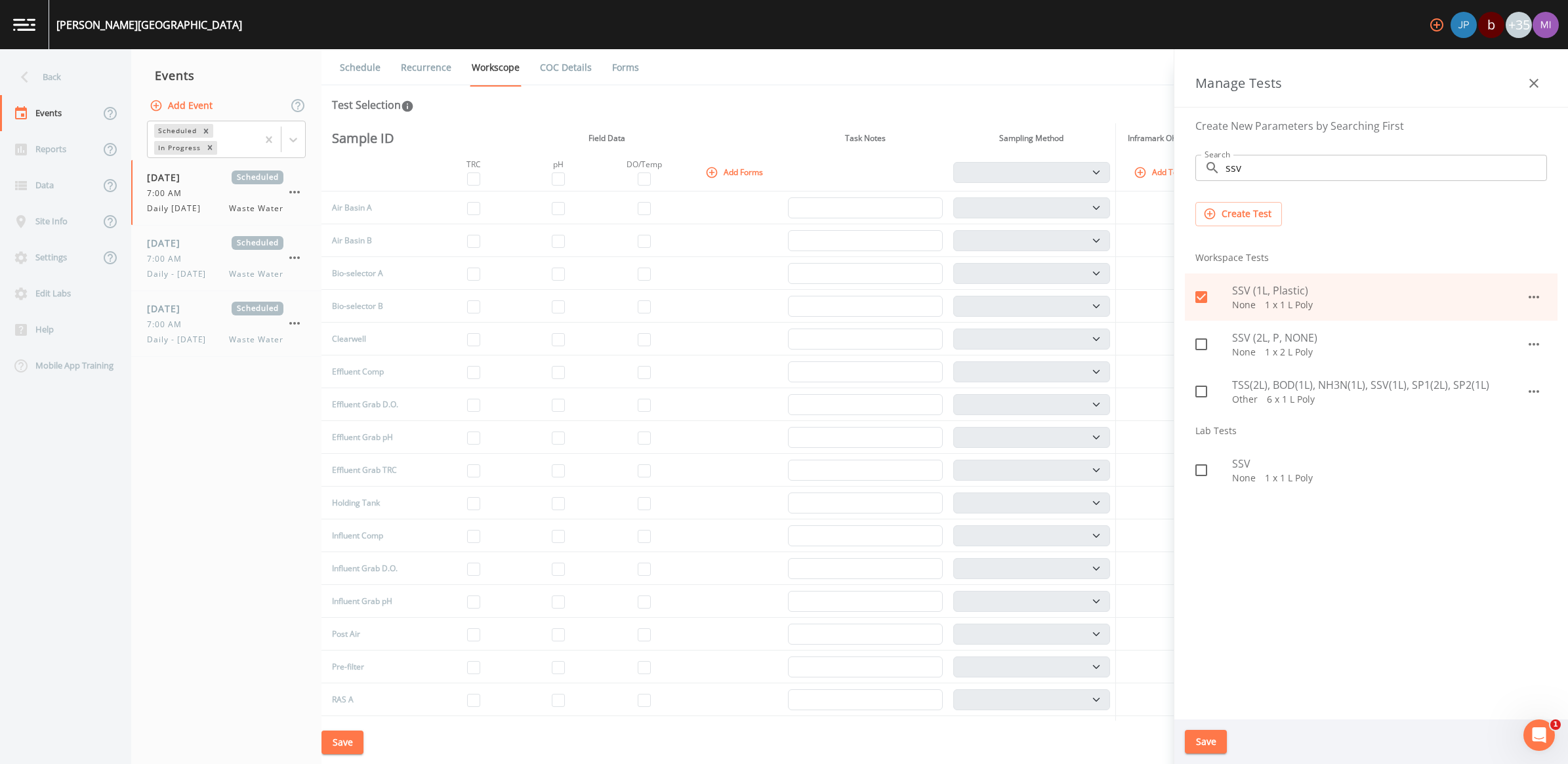
click at [773, 348] on p "None   1 x 2 L Poly" at bounding box center [1379, 352] width 294 height 13
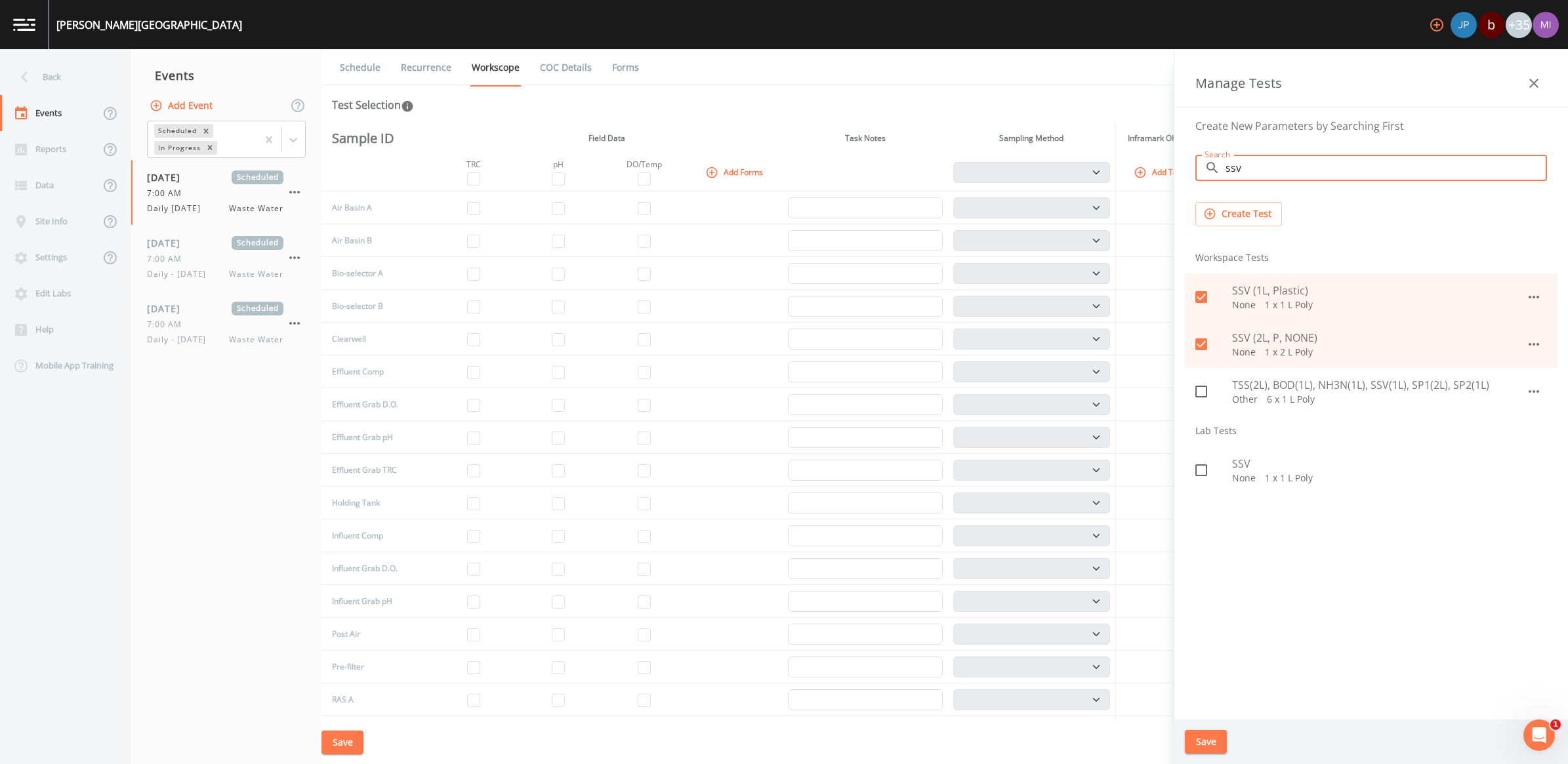
drag, startPoint x: 1262, startPoint y: 173, endPoint x: 1227, endPoint y: 166, distance: 35.7
click at [773, 166] on input "ssv" at bounding box center [1386, 168] width 321 height 26
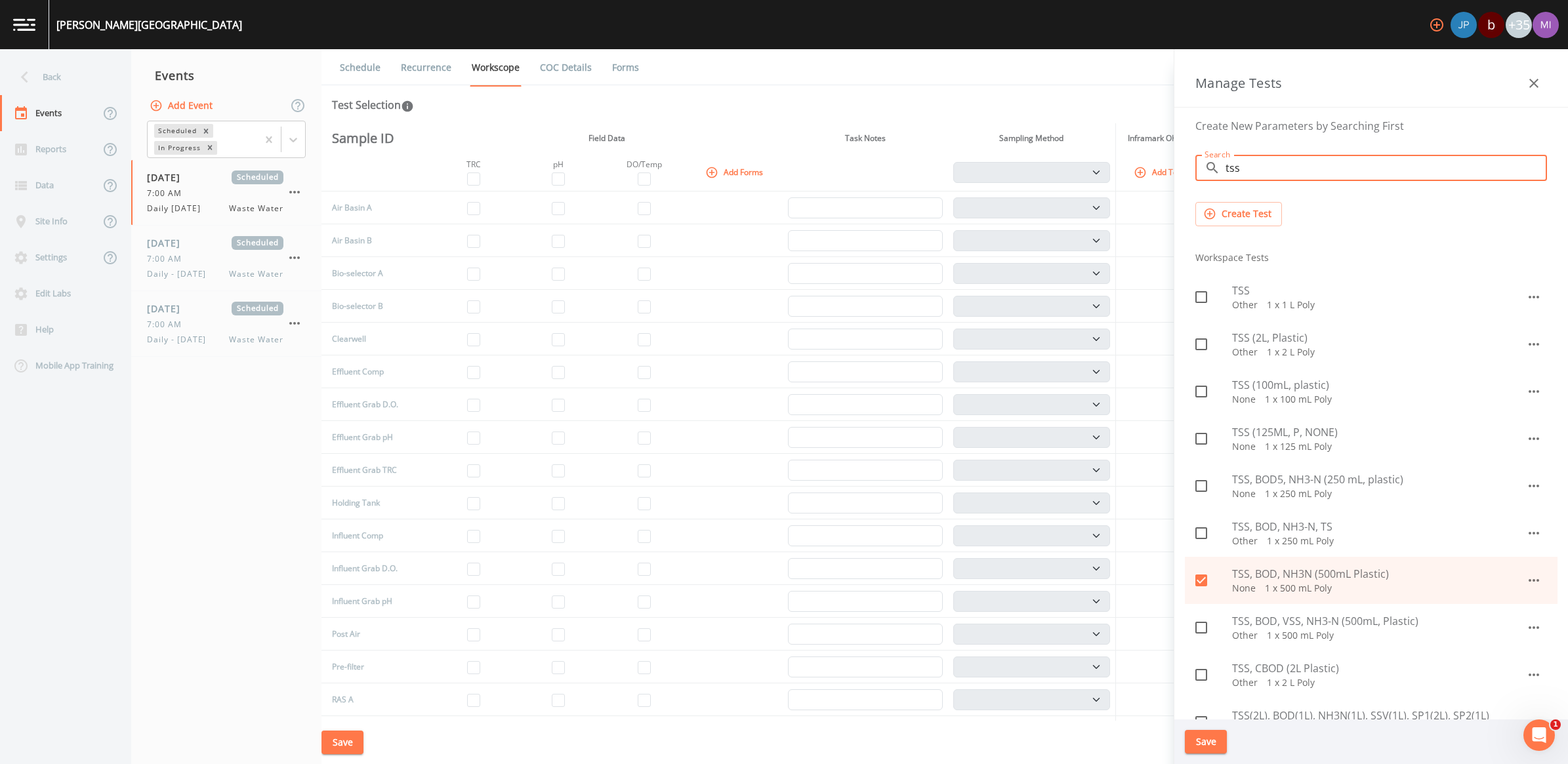
drag, startPoint x: 1247, startPoint y: 162, endPoint x: 1194, endPoint y: 170, distance: 53.6
click at [773, 174] on div "​ tss Search" at bounding box center [1371, 168] width 352 height 26
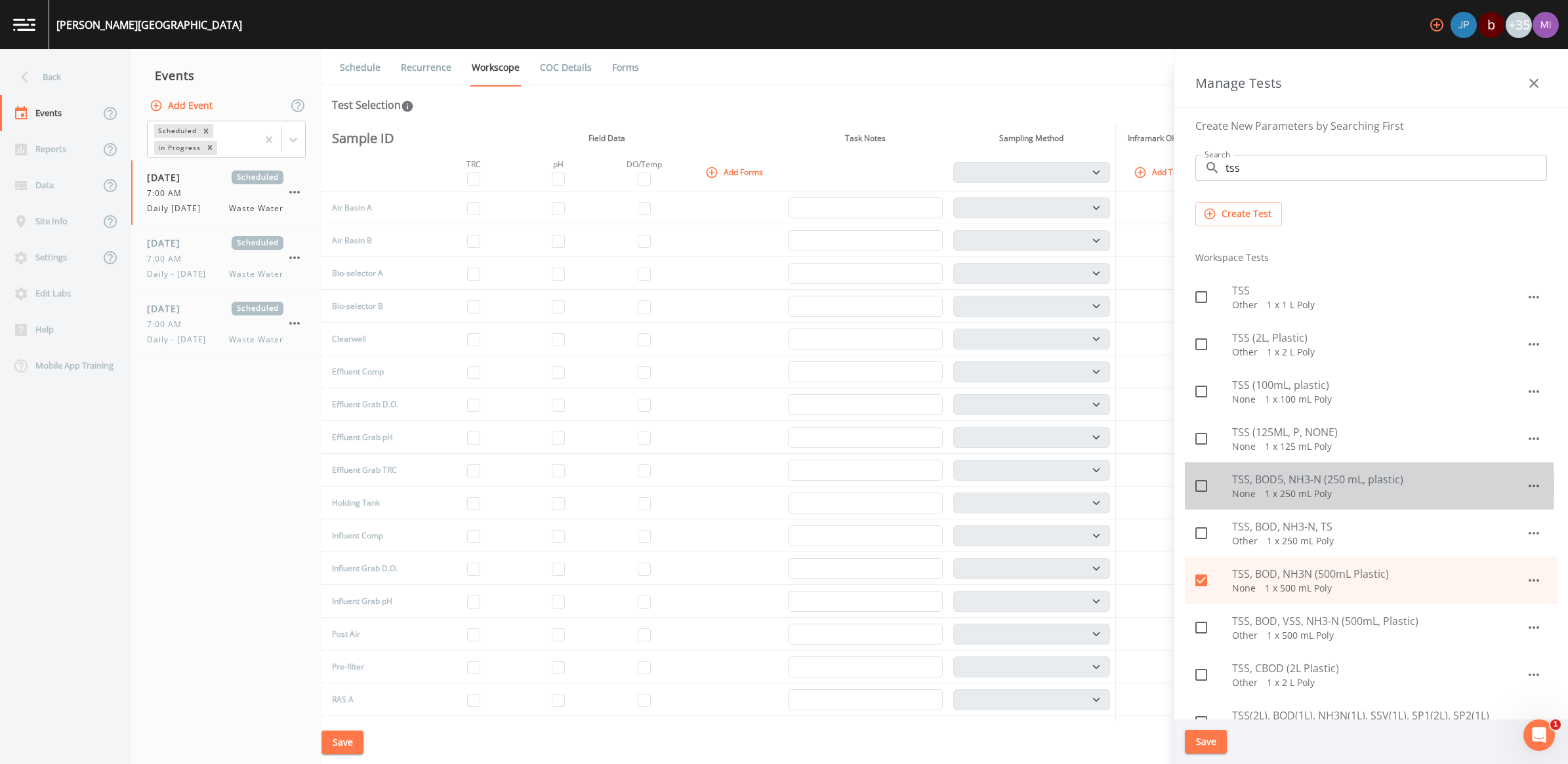
click at [773, 487] on icon at bounding box center [1201, 486] width 16 height 16
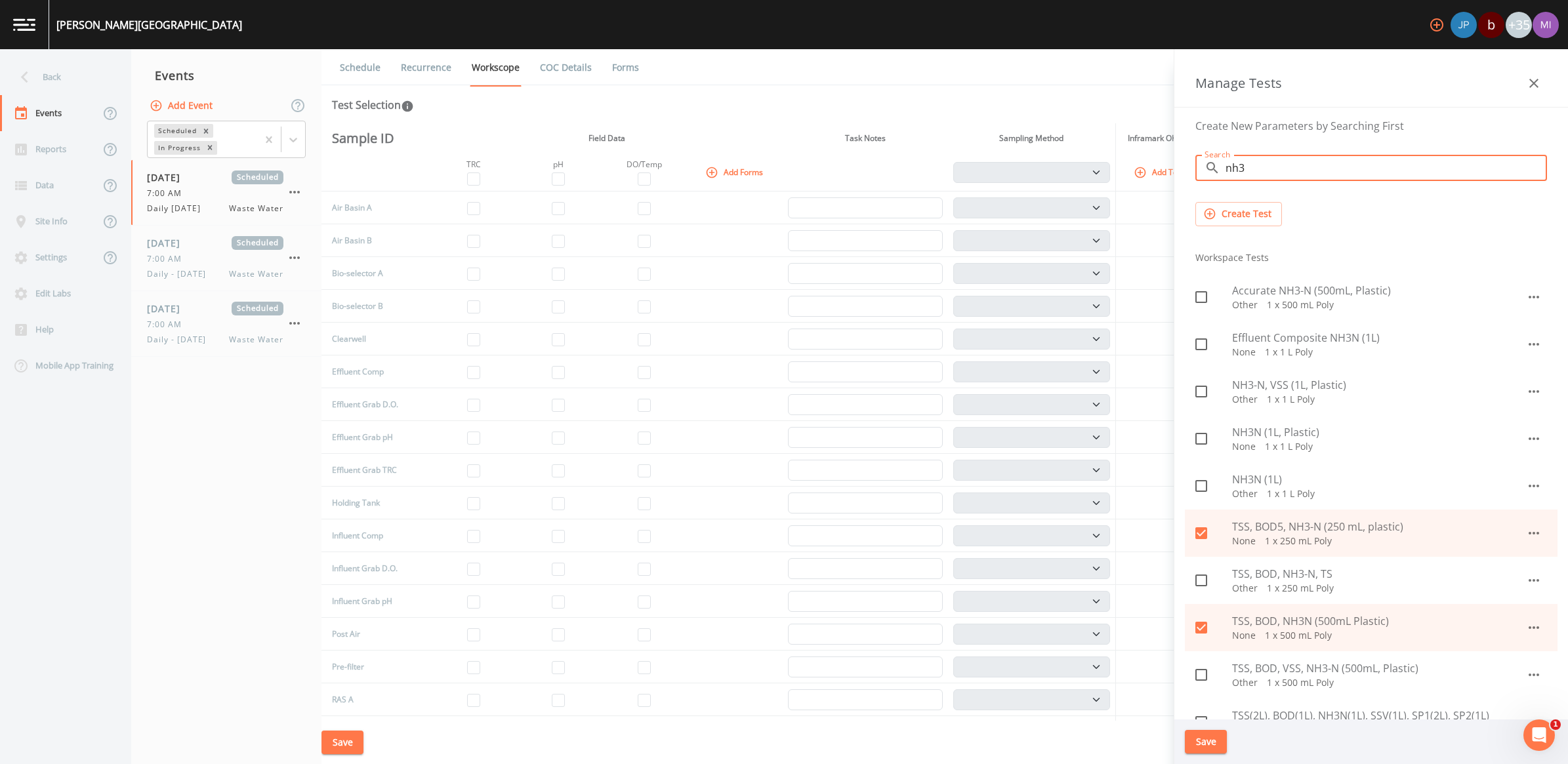
click at [773, 432] on span "NH3N (1L, Plastic)" at bounding box center [1379, 432] width 294 height 16
drag, startPoint x: 1270, startPoint y: 174, endPoint x: 1225, endPoint y: 189, distance: 47.4
click at [773, 189] on div "Search ​ nh3 Search" at bounding box center [1371, 167] width 373 height 47
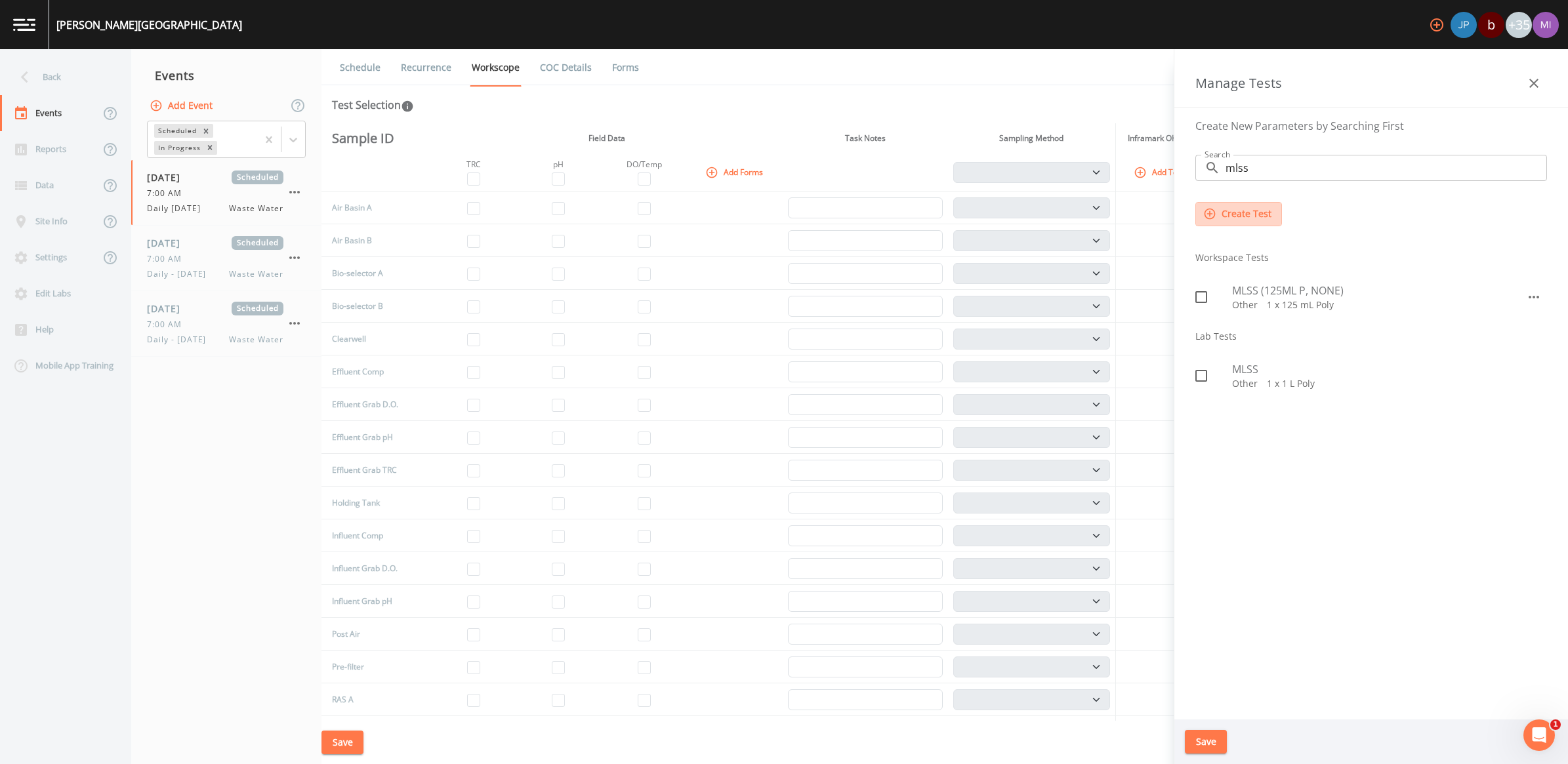
click at [773, 211] on button "Create Test" at bounding box center [1239, 214] width 86 height 24
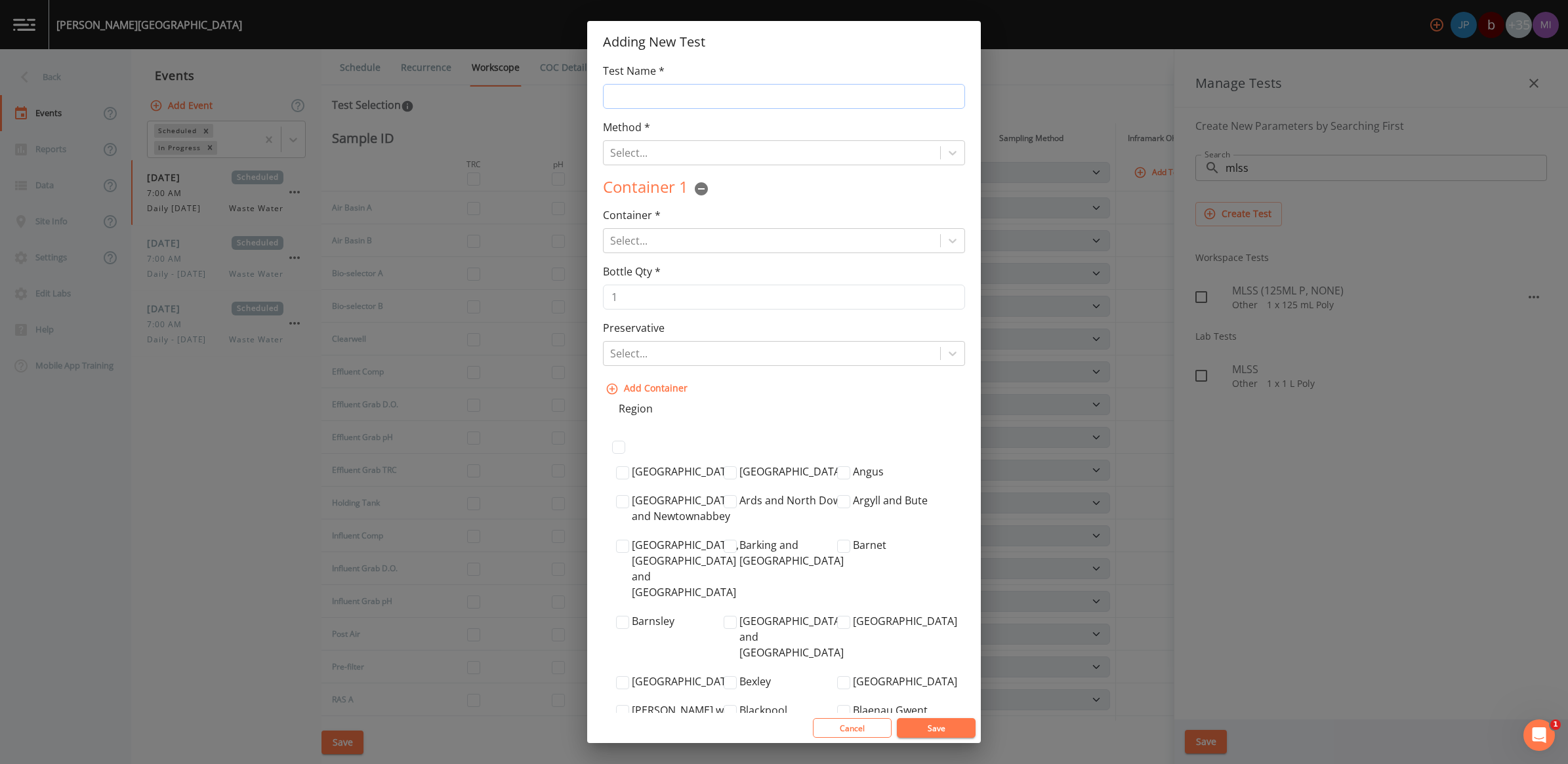
click at [644, 90] on input "Test Name *" at bounding box center [784, 96] width 362 height 25
click at [652, 241] on div at bounding box center [772, 241] width 323 height 18
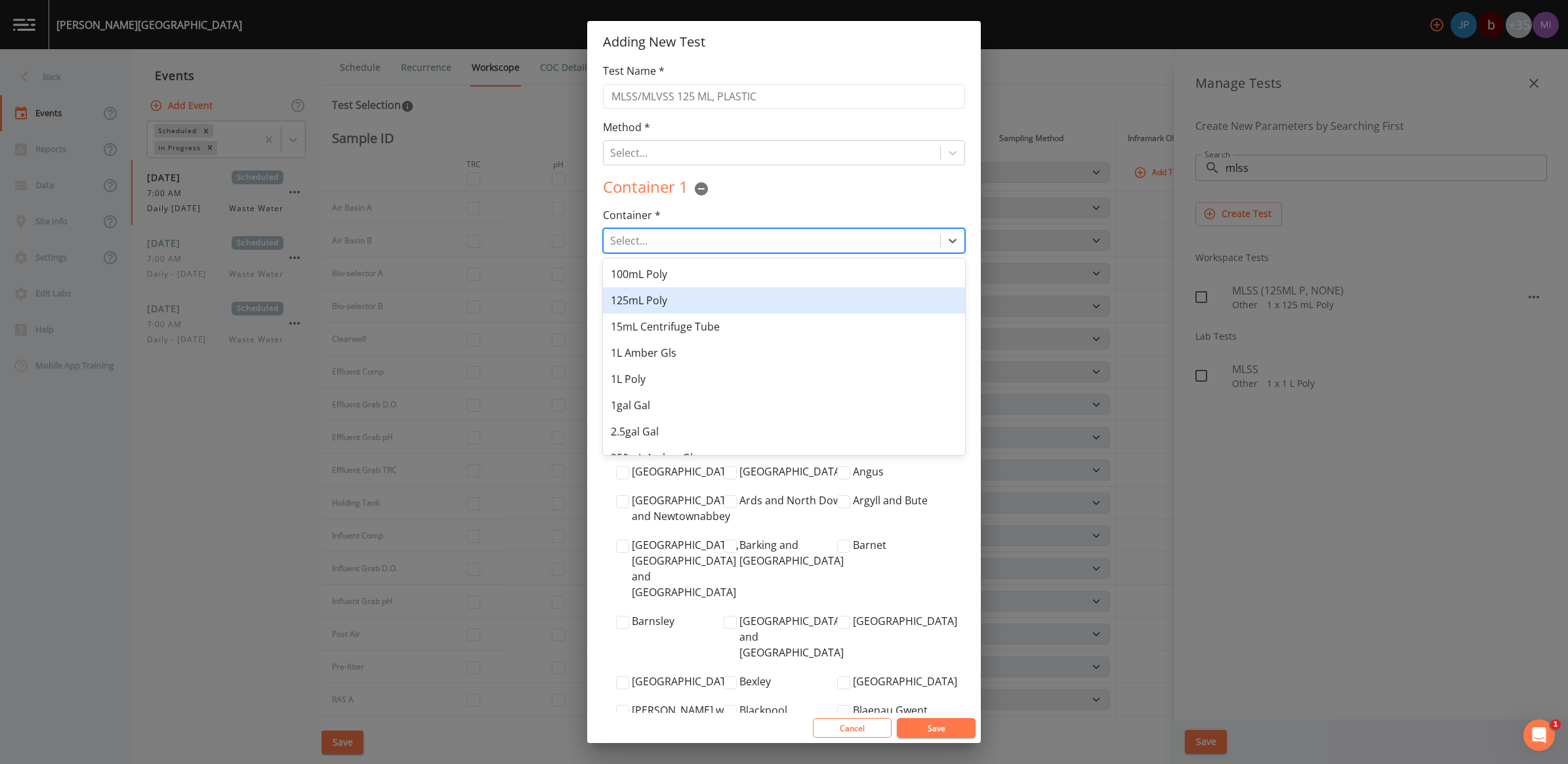
click at [654, 305] on div "125mL Poly" at bounding box center [784, 300] width 362 height 26
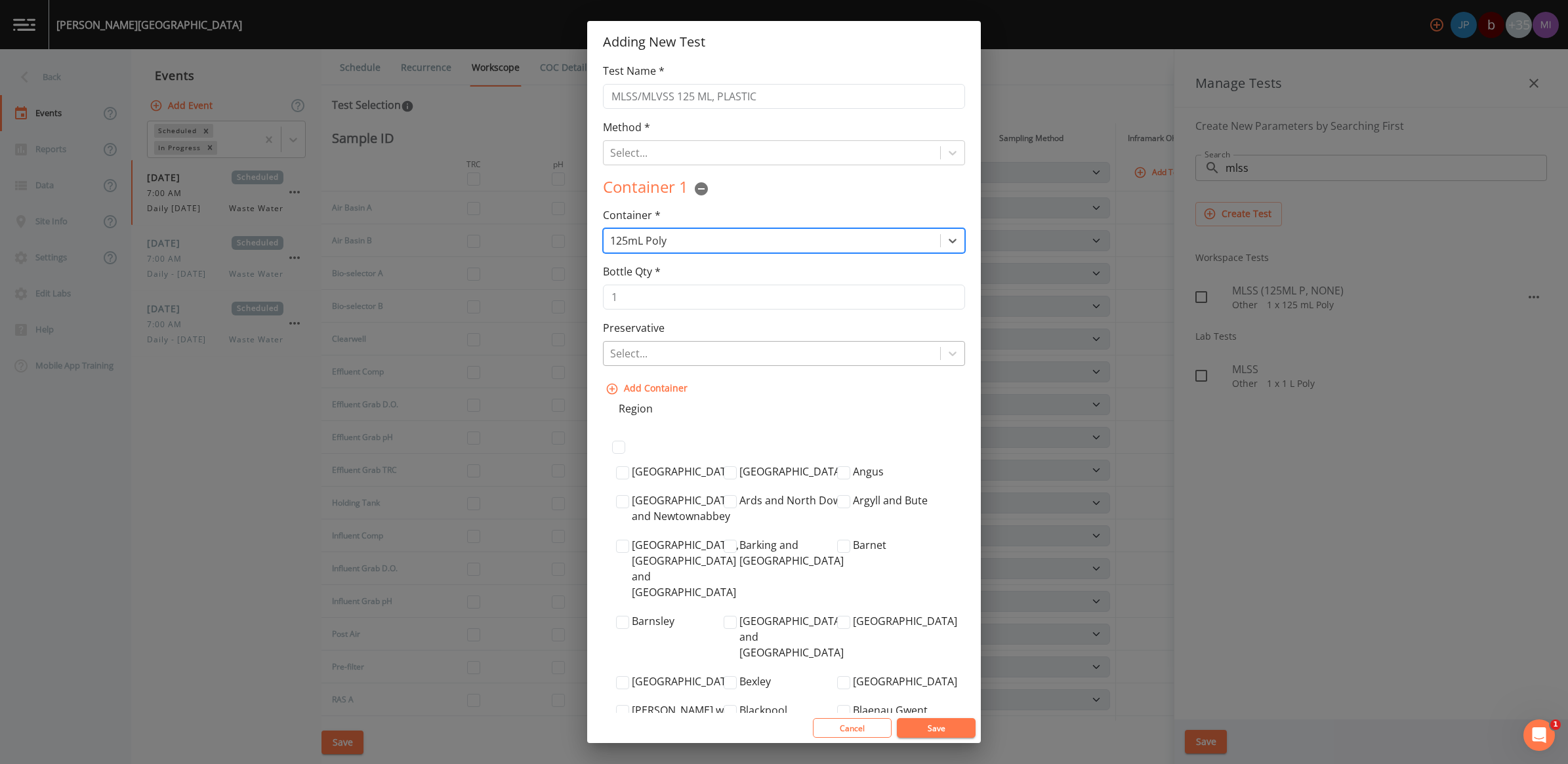
click at [649, 362] on div at bounding box center [772, 353] width 323 height 18
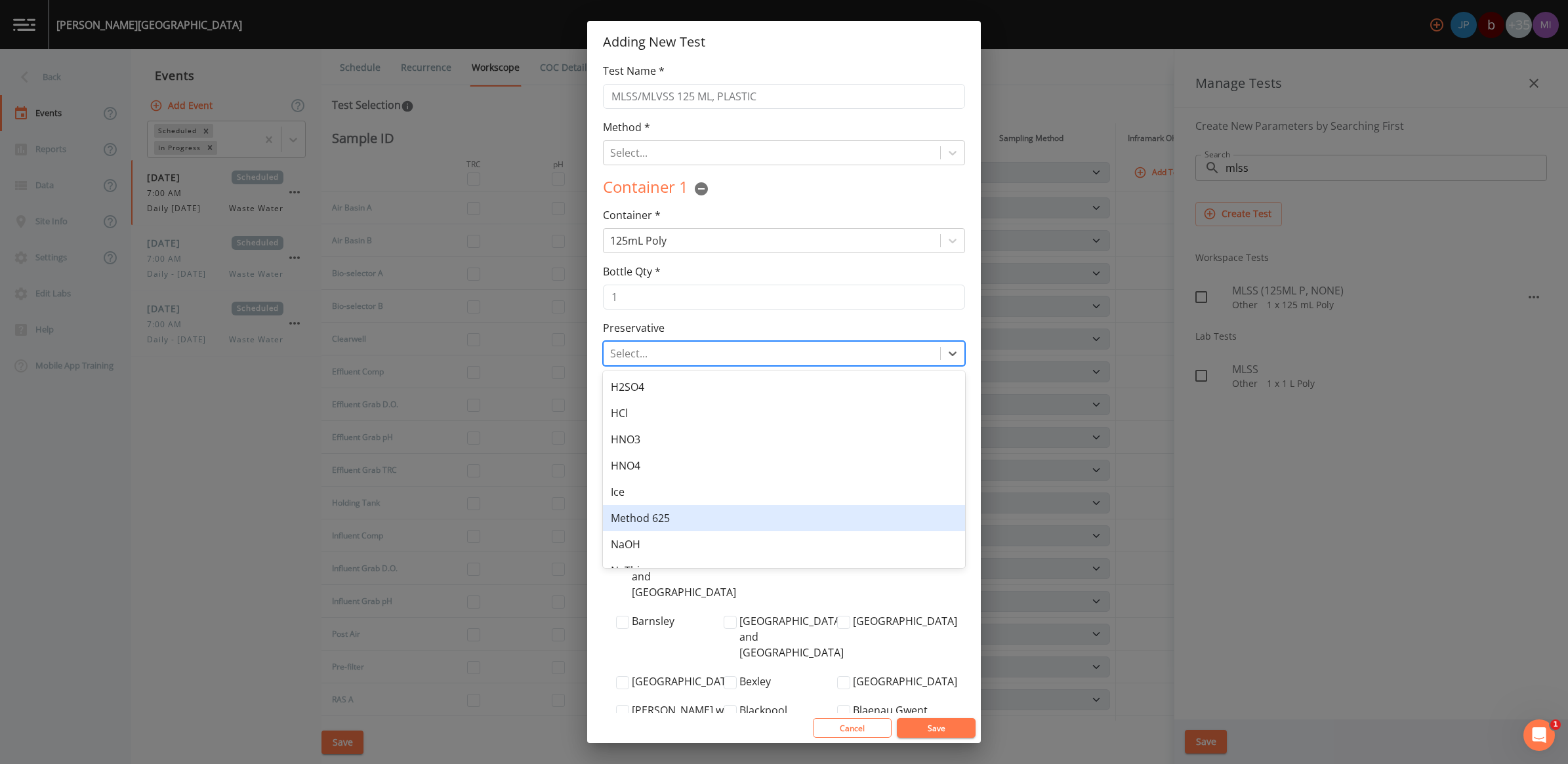
scroll to position [149, 0]
click at [628, 506] on div "None" at bounding box center [784, 500] width 362 height 26
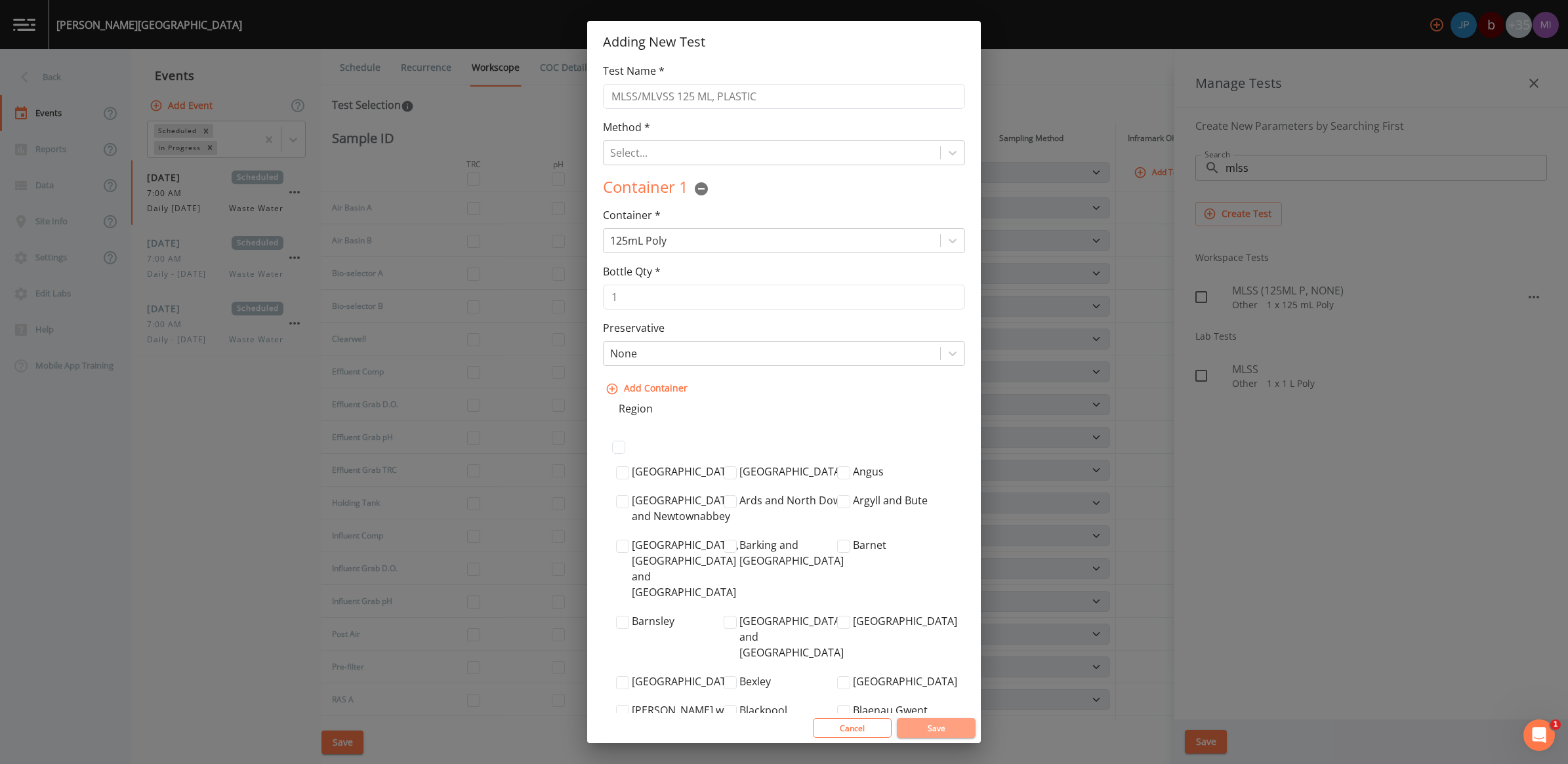
click at [773, 711] on button "Save" at bounding box center [936, 727] width 78 height 20
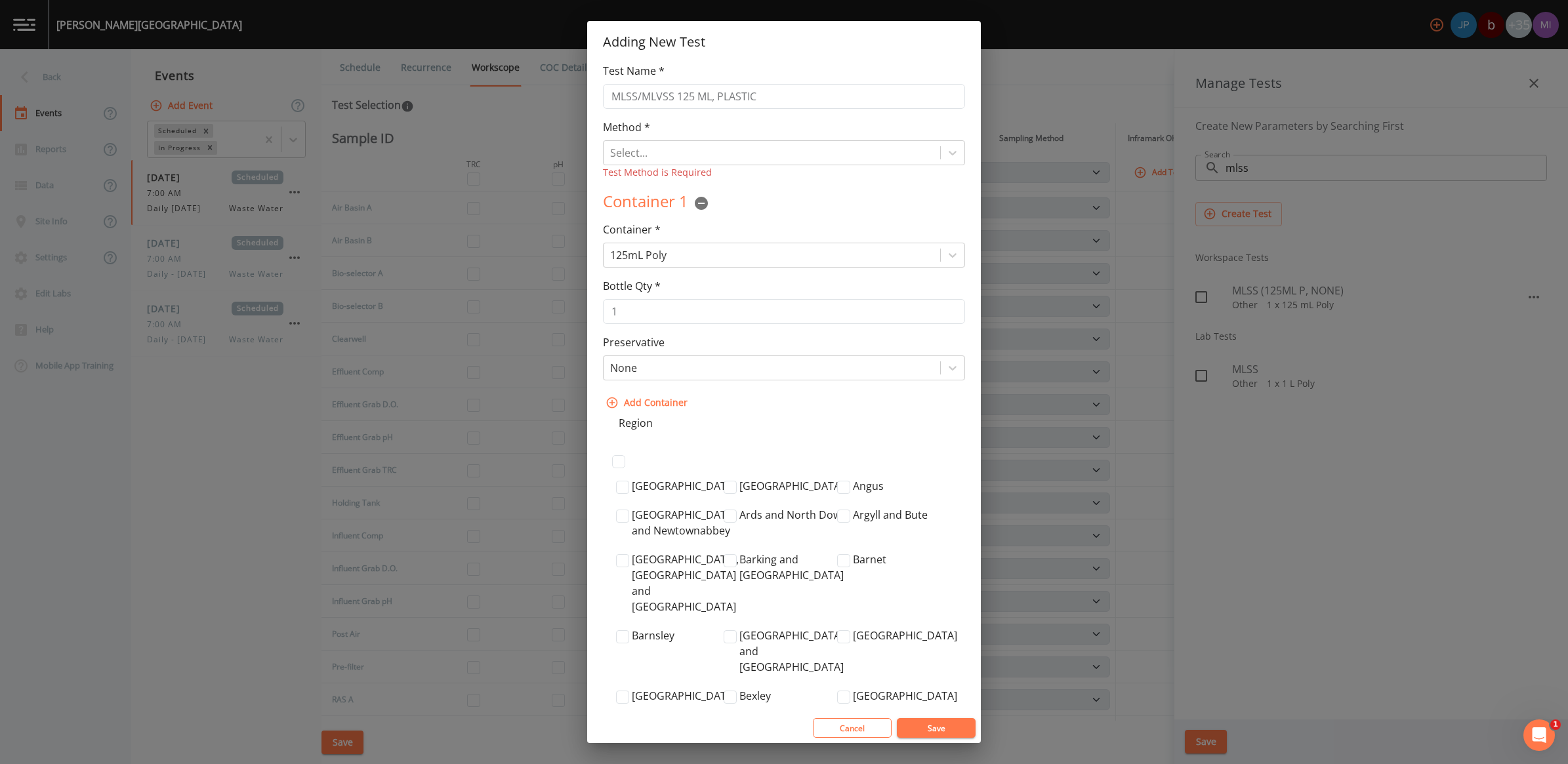
click at [773, 711] on button "Save" at bounding box center [936, 727] width 78 height 20
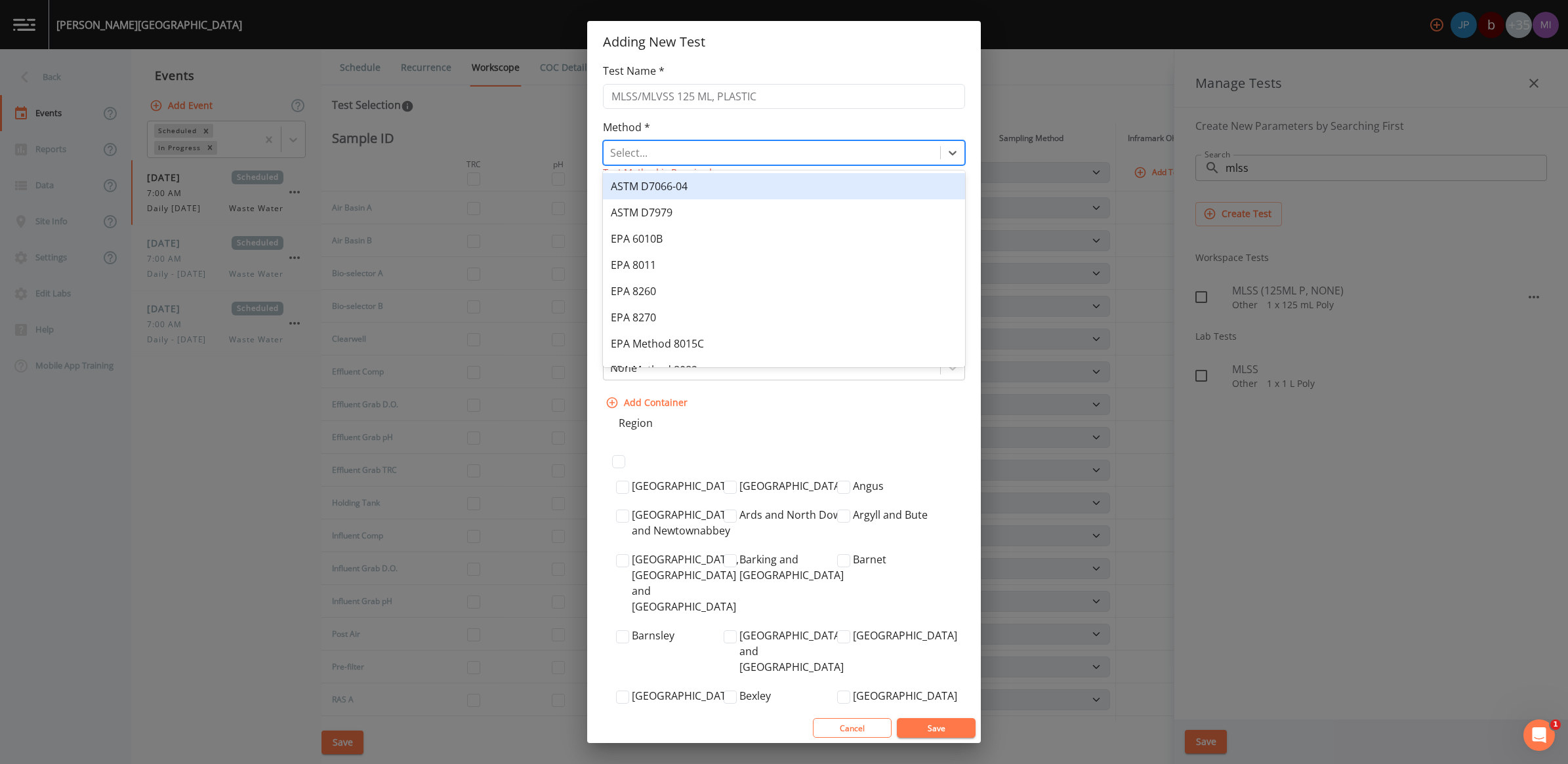
click at [711, 144] on div at bounding box center [772, 153] width 323 height 18
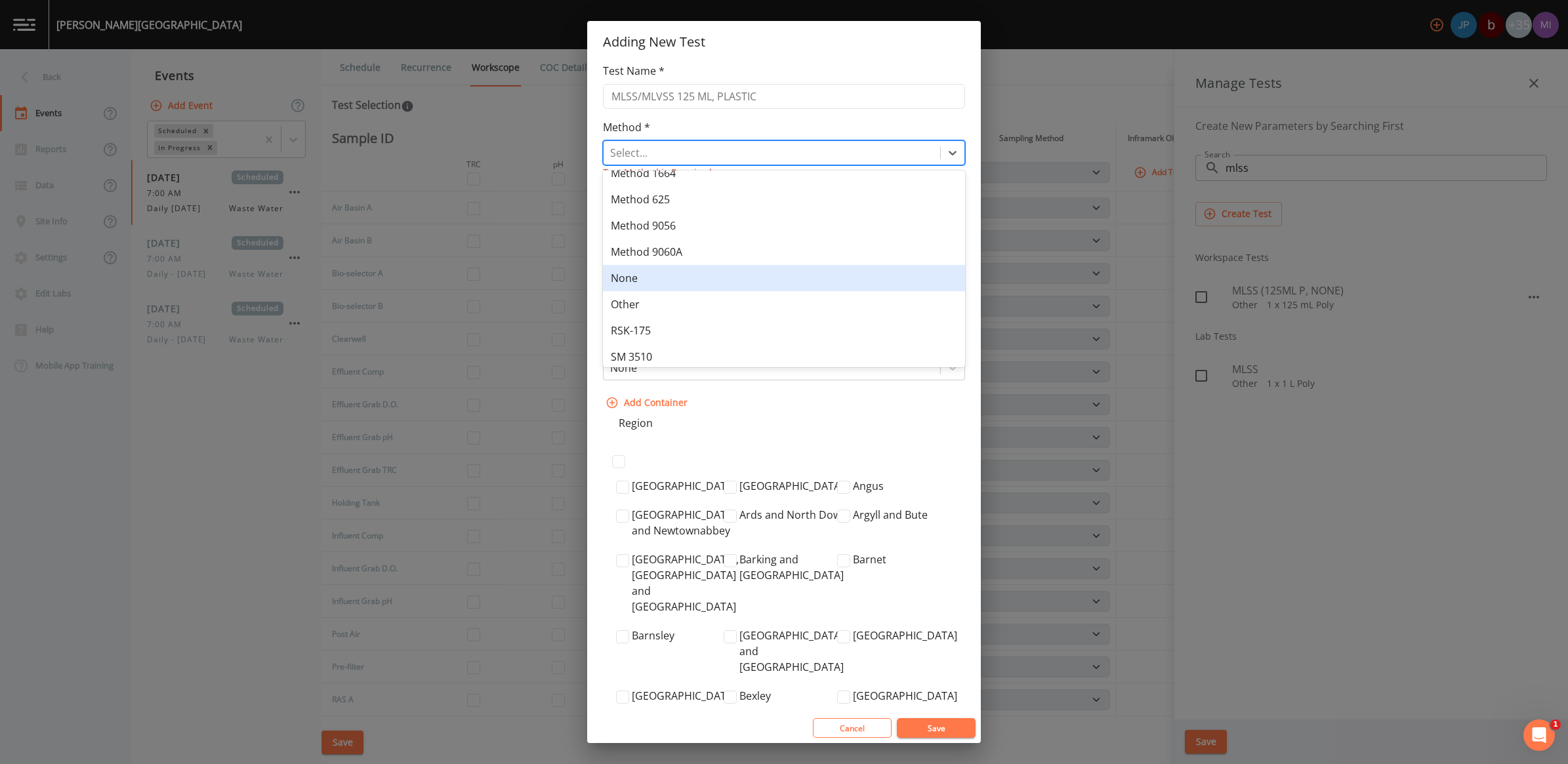
click at [654, 277] on div "None" at bounding box center [784, 277] width 362 height 26
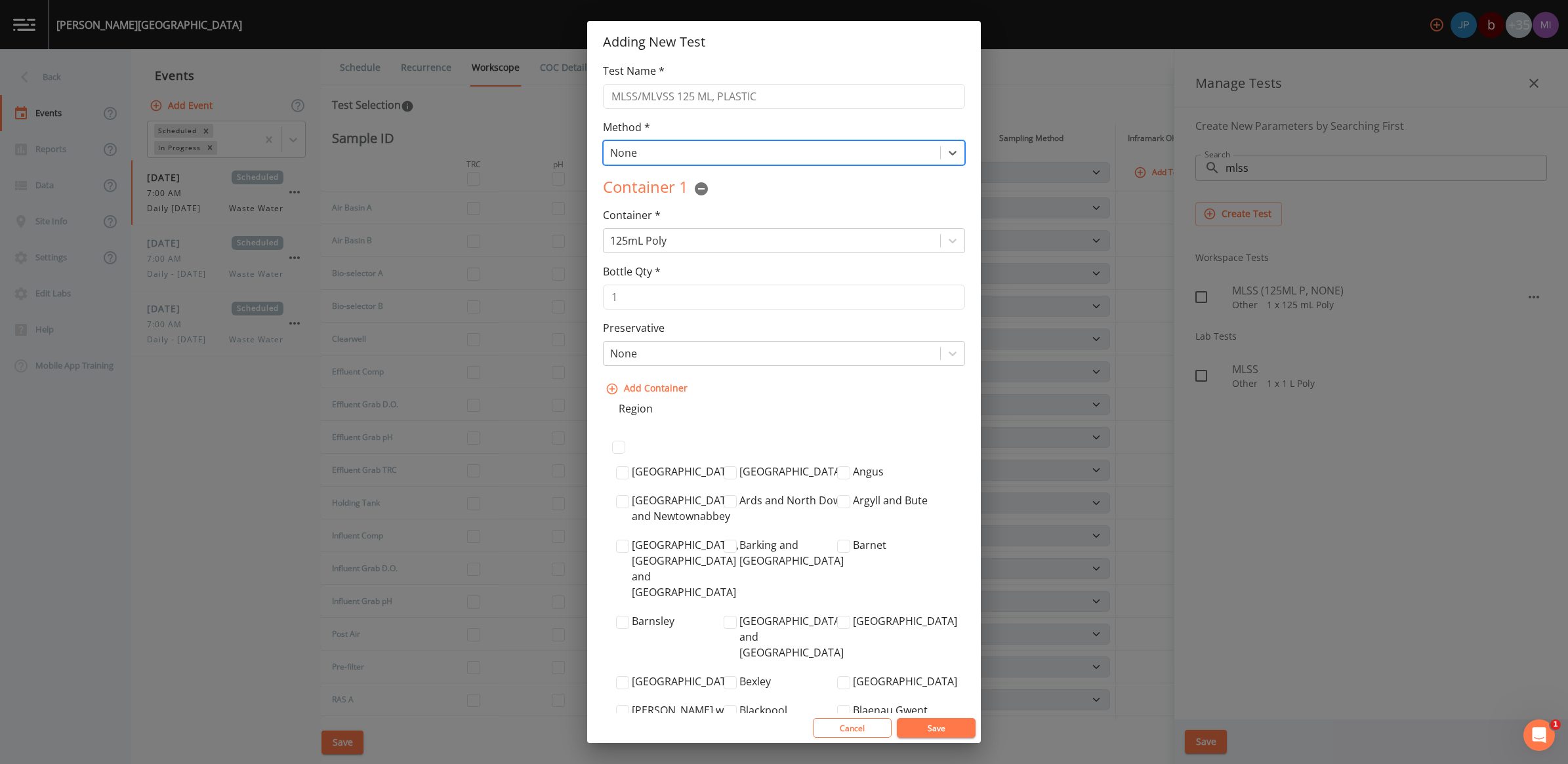
click at [773, 711] on button "Save" at bounding box center [936, 727] width 78 height 20
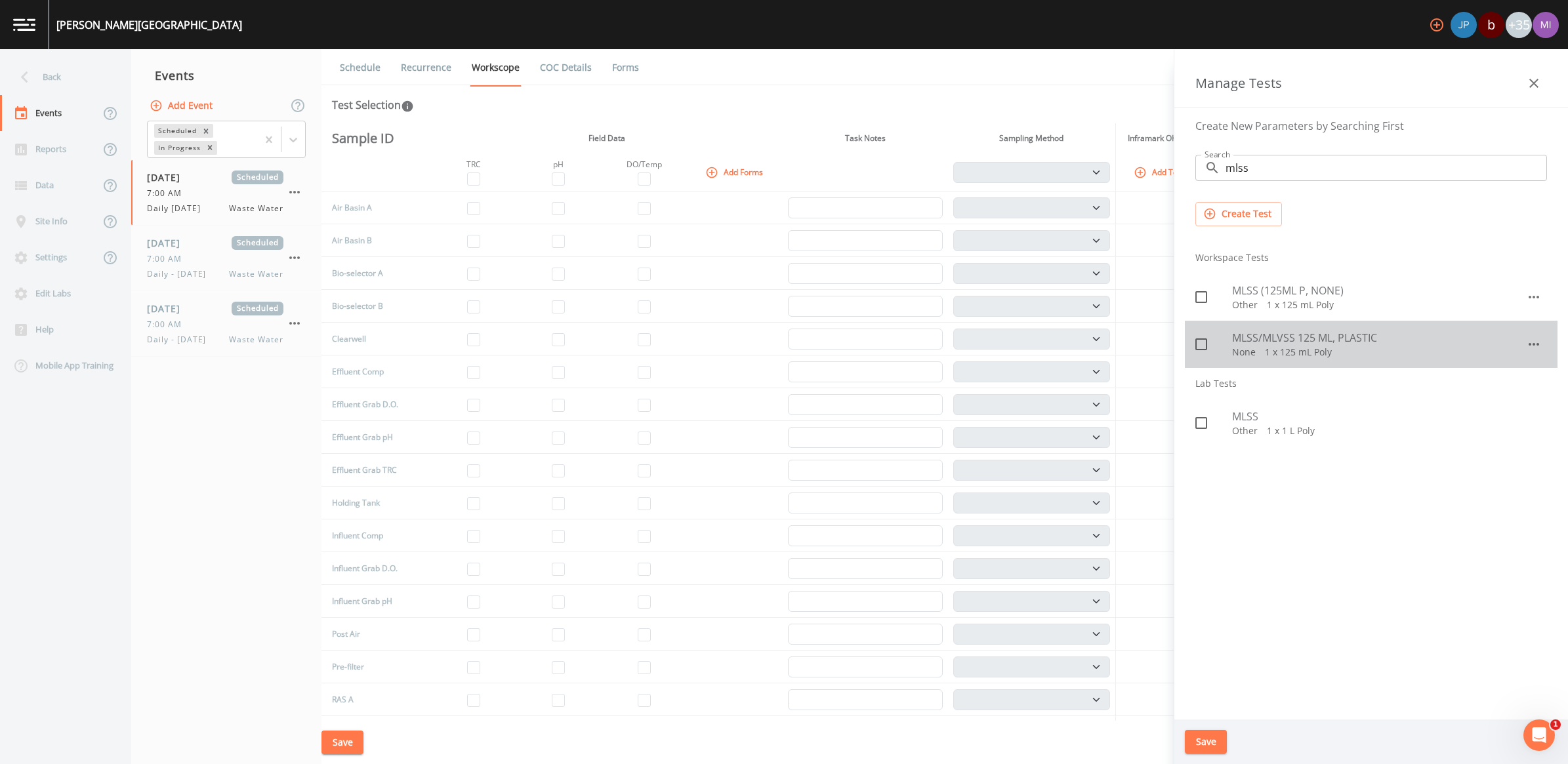
click at [773, 345] on icon at bounding box center [1201, 344] width 16 height 16
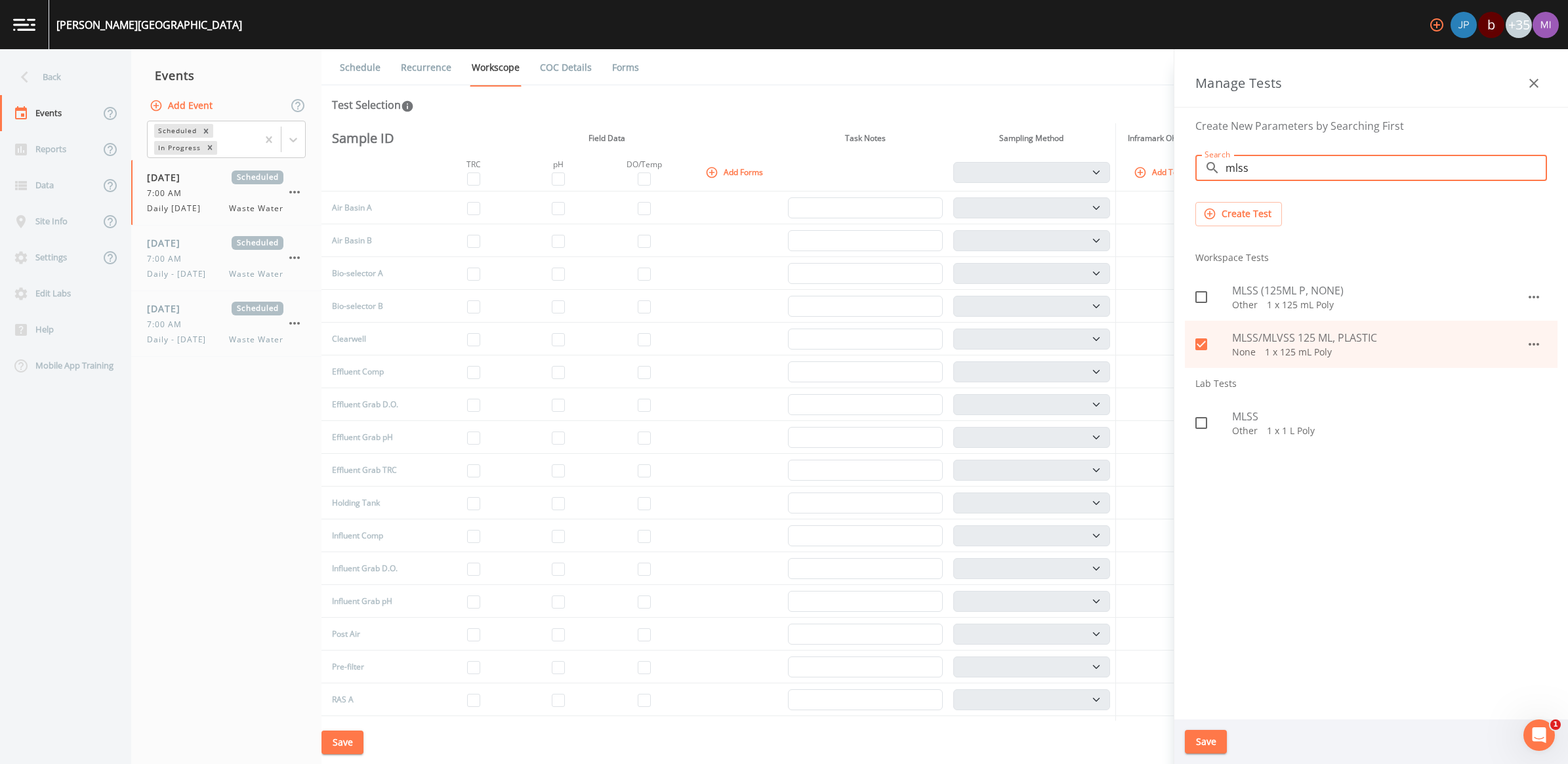
drag, startPoint x: 1279, startPoint y: 171, endPoint x: 1185, endPoint y: 187, distance: 95.4
click at [773, 187] on div "Search ​ mlss Search" at bounding box center [1371, 167] width 373 height 47
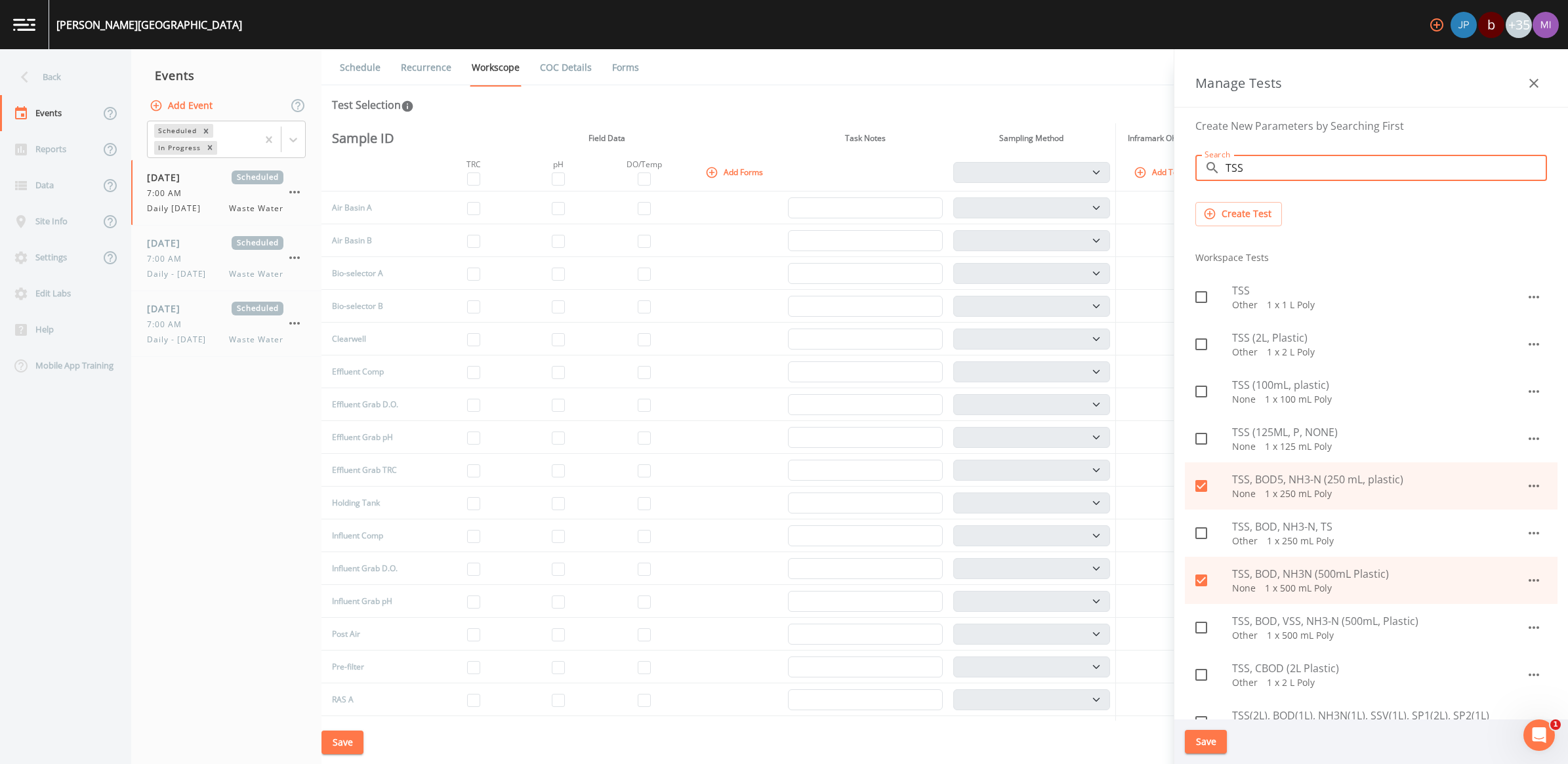
click at [773, 340] on span "TSS (2L, Plastic)" at bounding box center [1379, 338] width 294 height 16
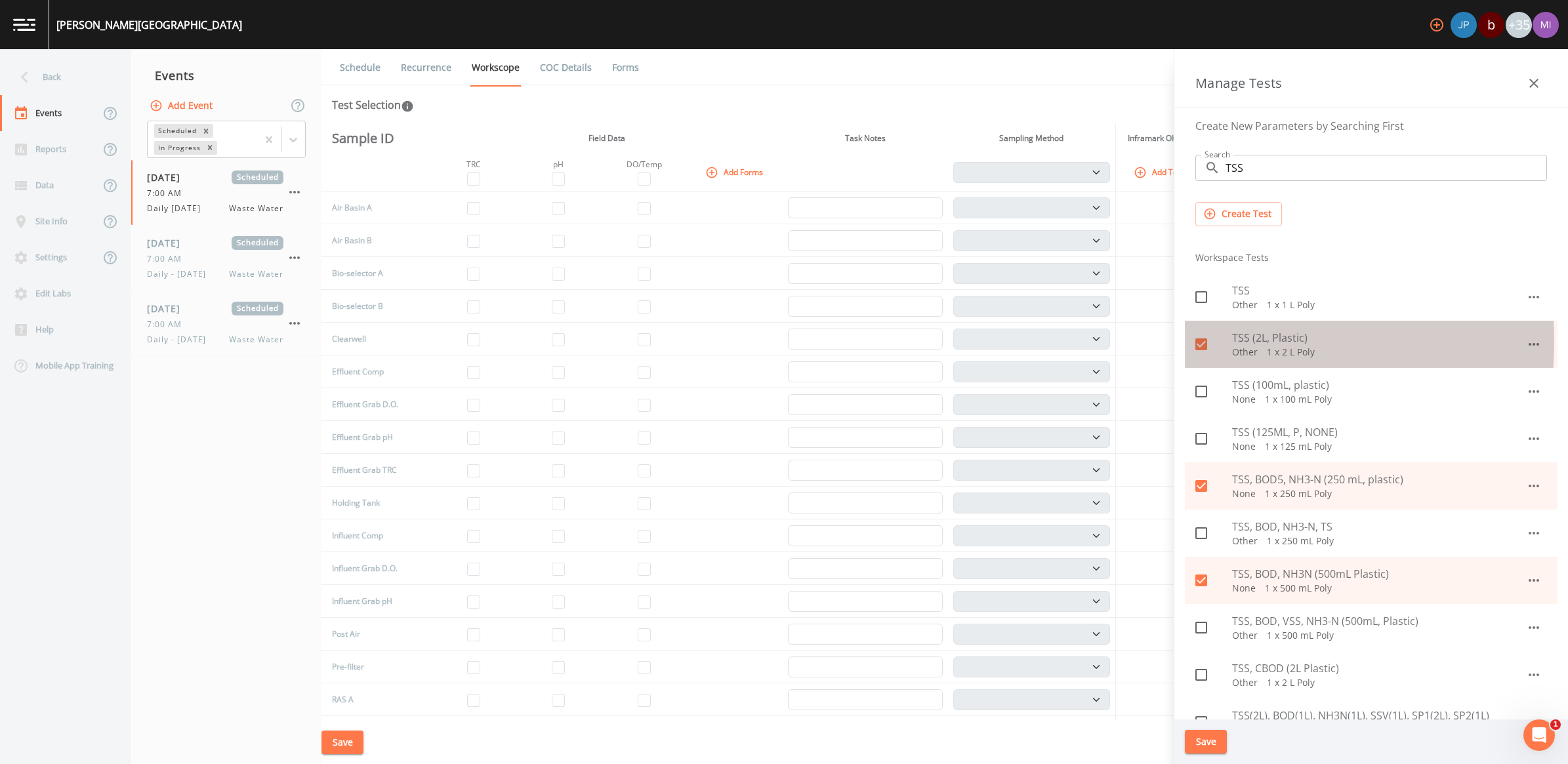
click at [773, 342] on icon at bounding box center [1201, 344] width 12 height 12
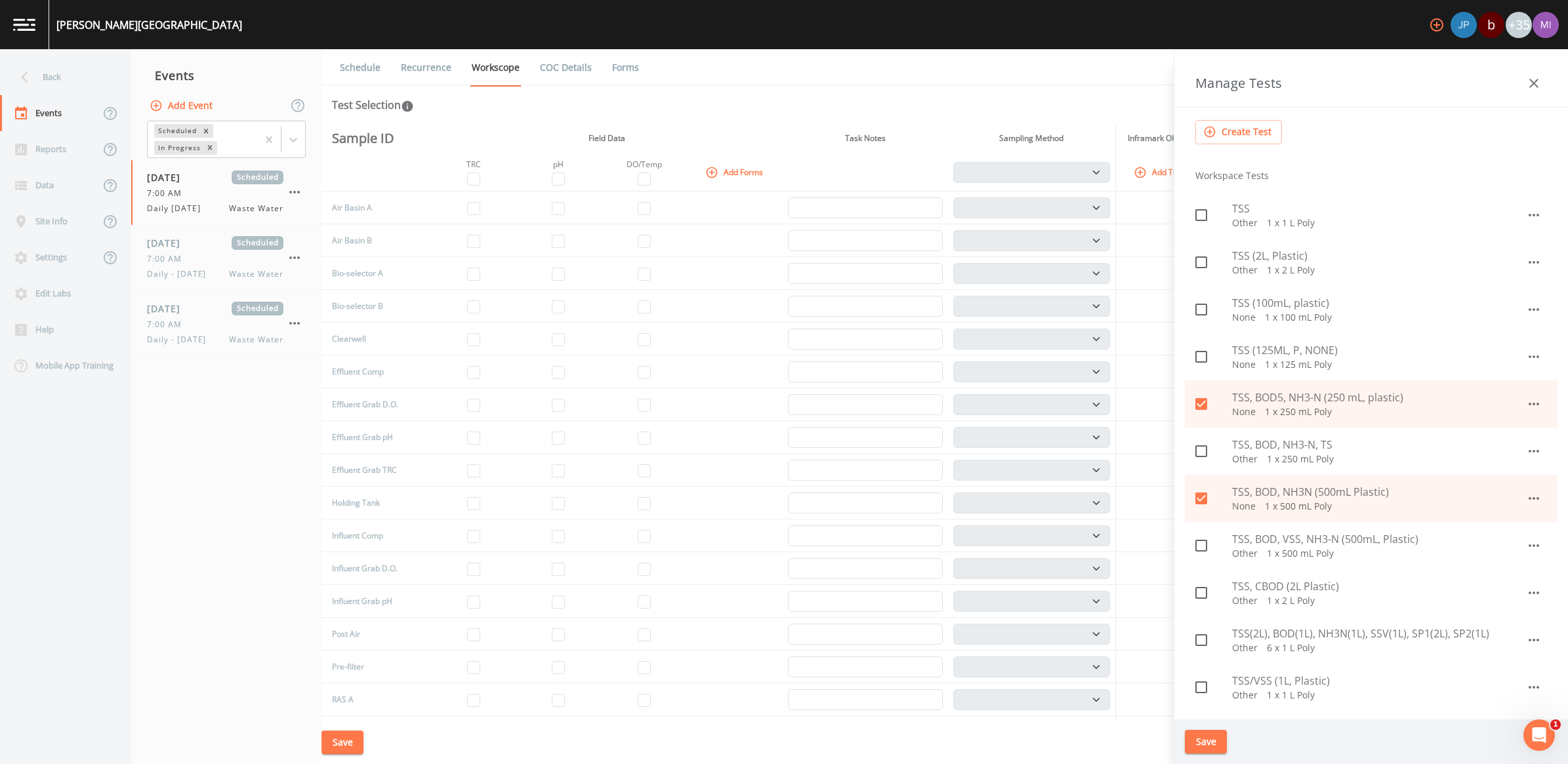
scroll to position [0, 0]
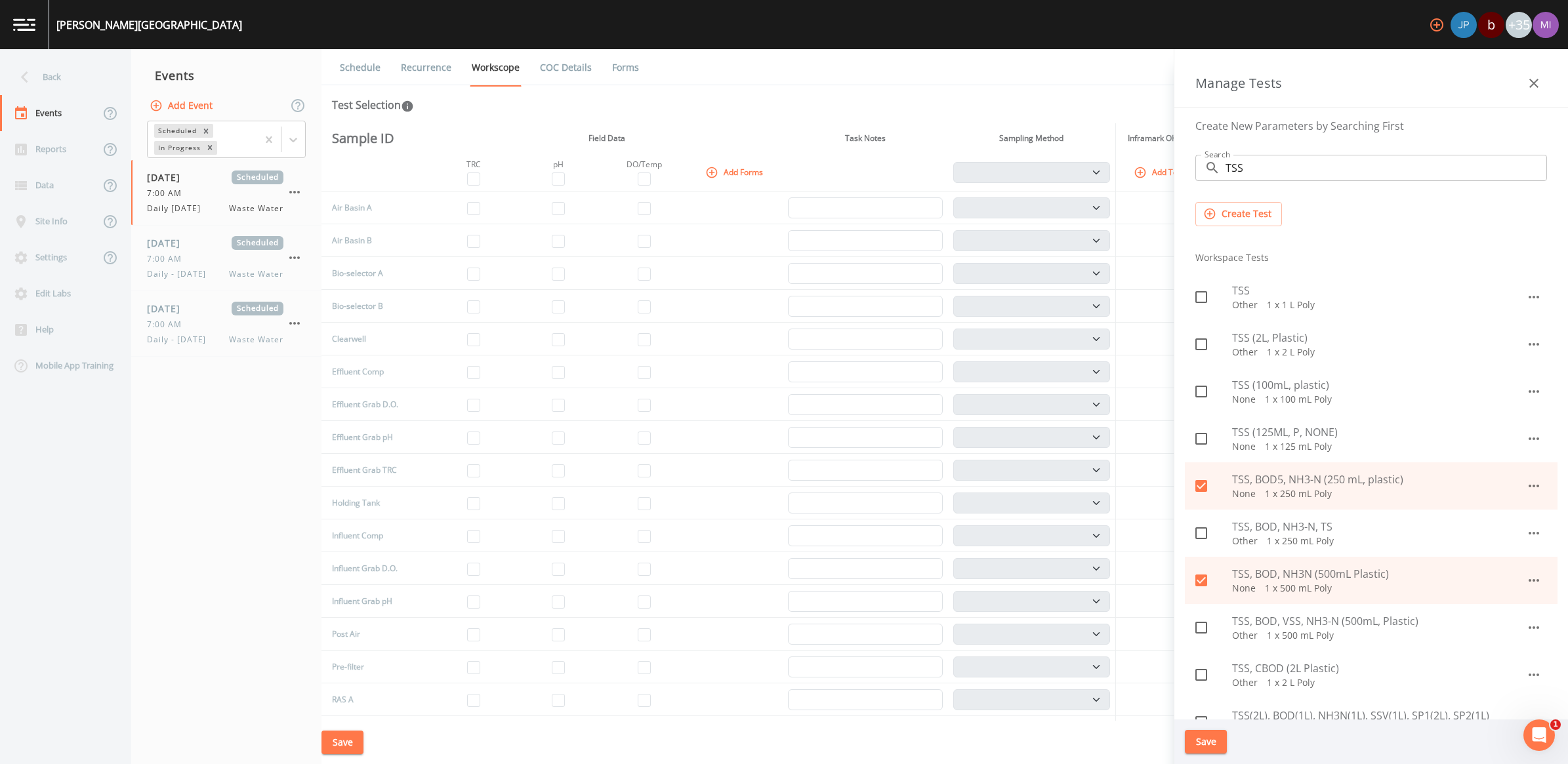
click at [773, 208] on button "Create Test" at bounding box center [1239, 214] width 86 height 24
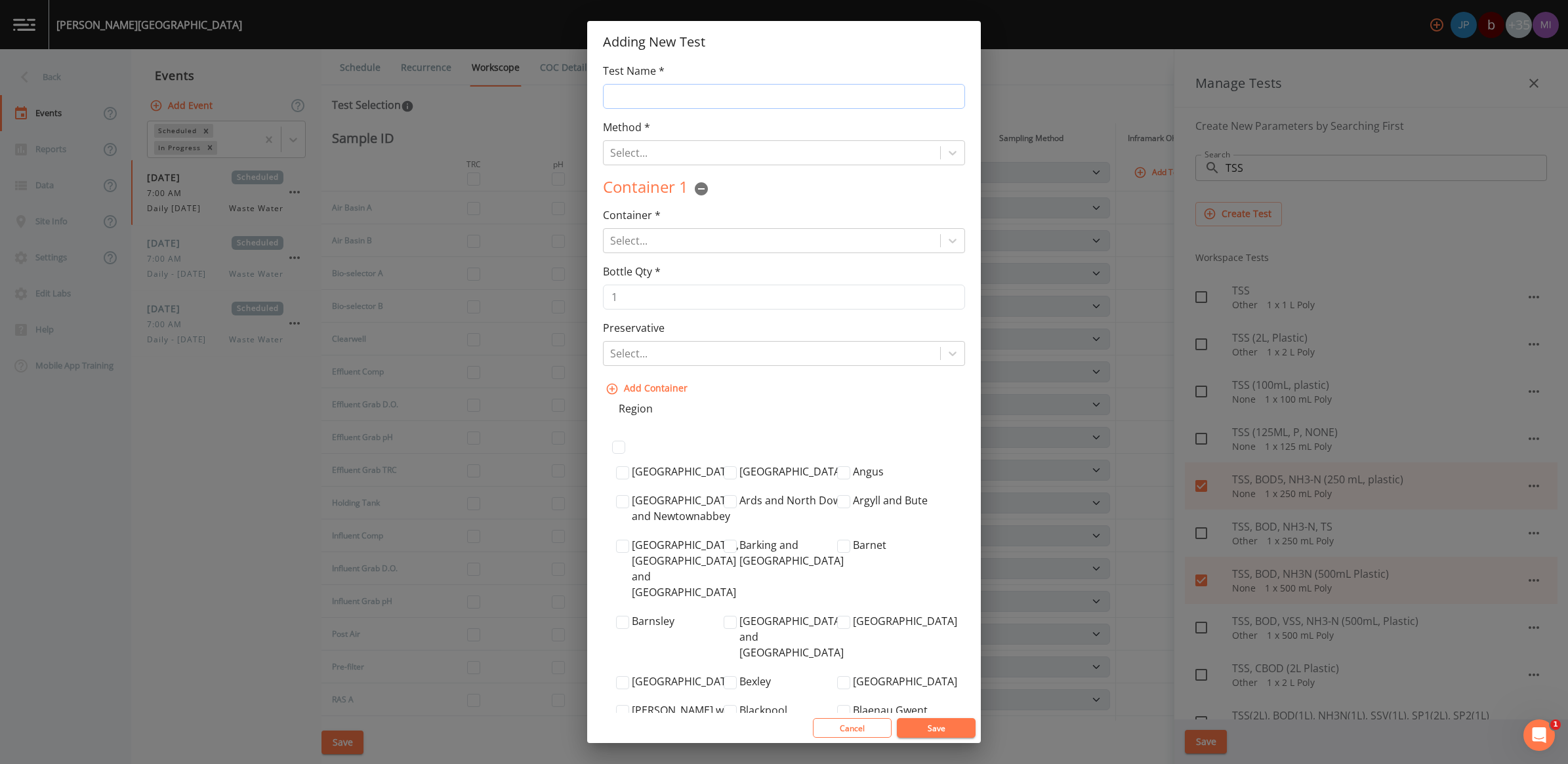
click at [632, 97] on input "Test Name *" at bounding box center [784, 96] width 362 height 25
click at [672, 152] on div at bounding box center [772, 153] width 323 height 18
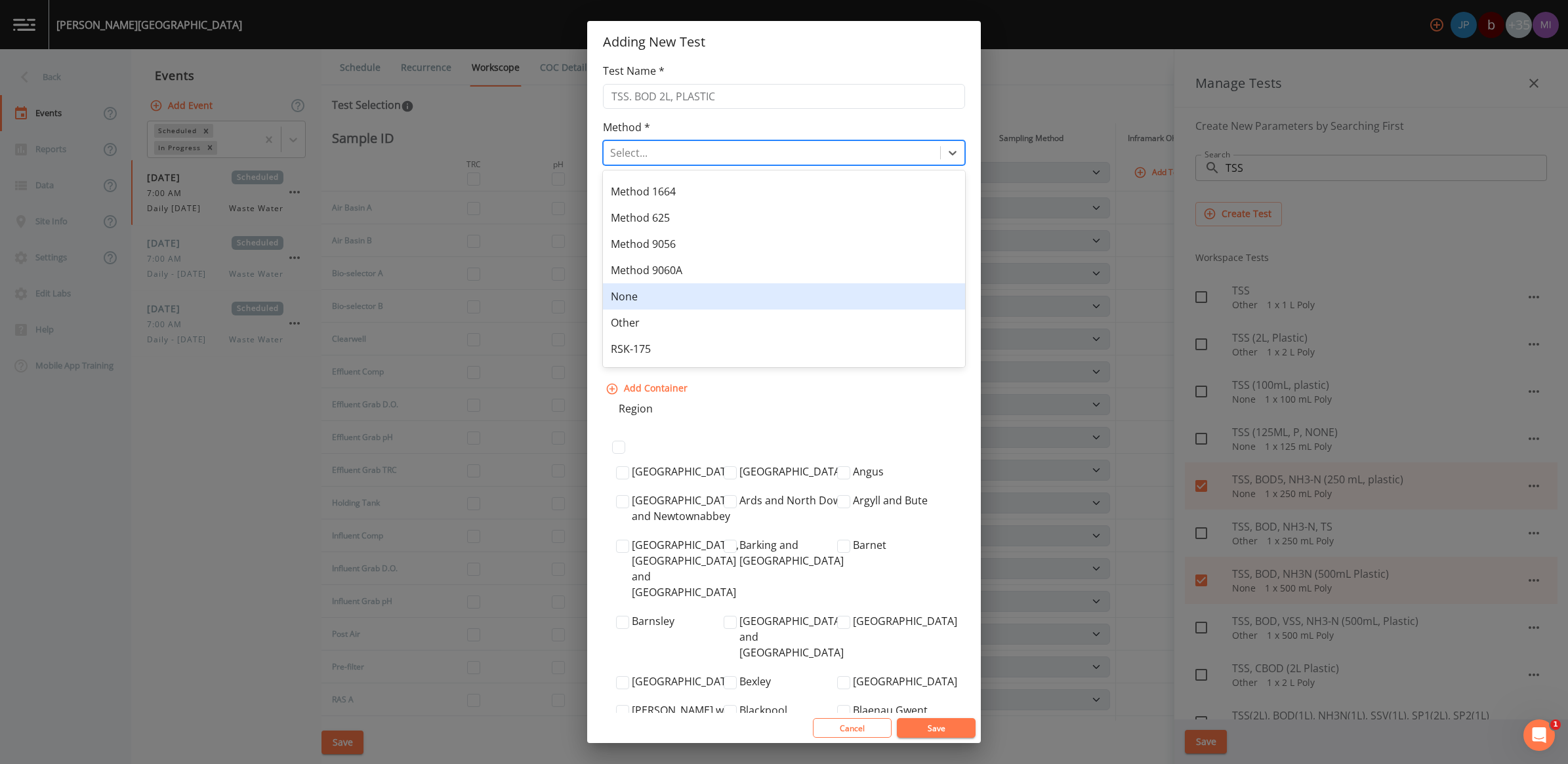
scroll to position [328, 0]
click at [648, 283] on div "None" at bounding box center [784, 277] width 362 height 26
click at [655, 241] on div at bounding box center [772, 241] width 323 height 18
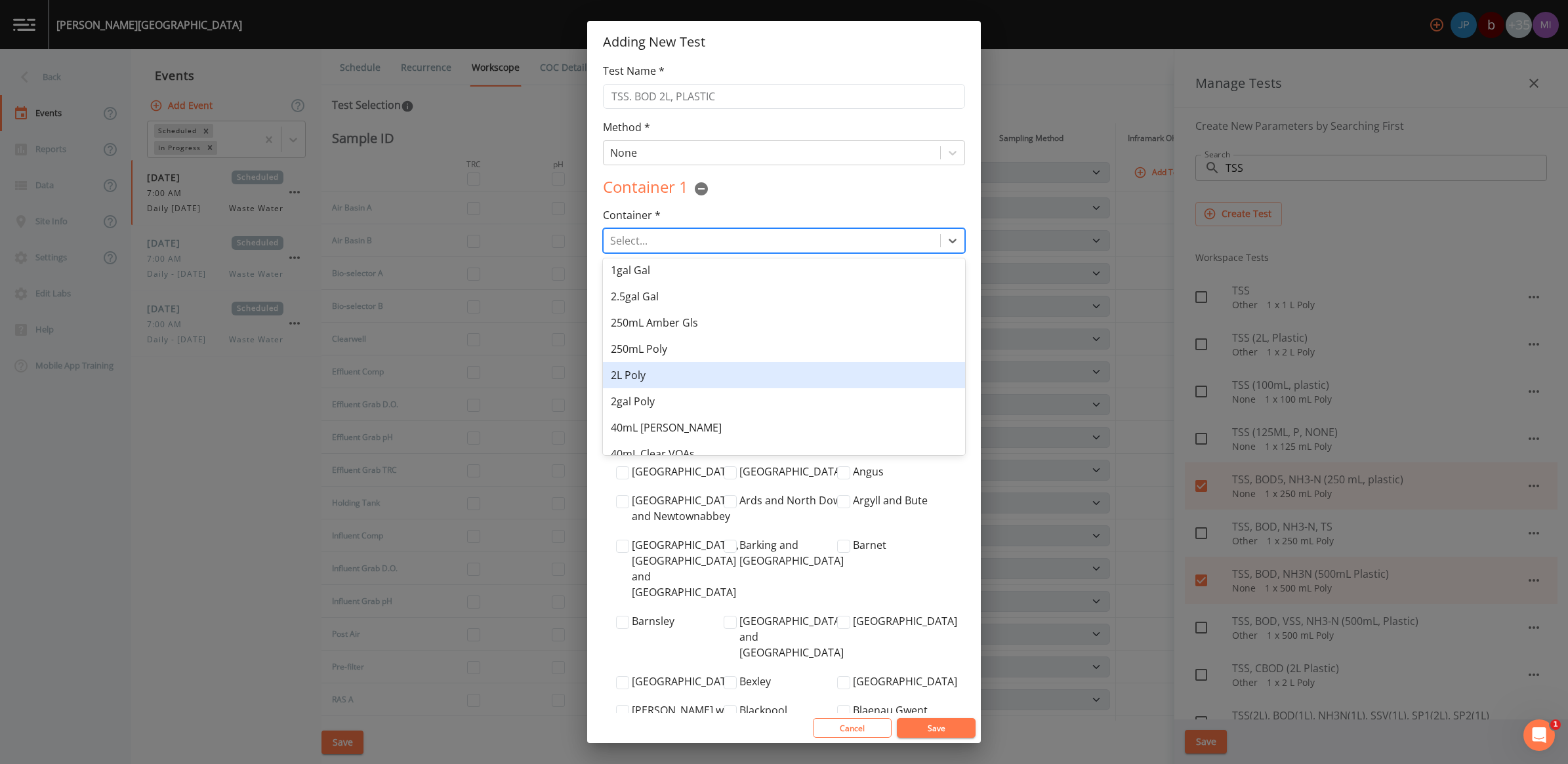
scroll to position [164, 0]
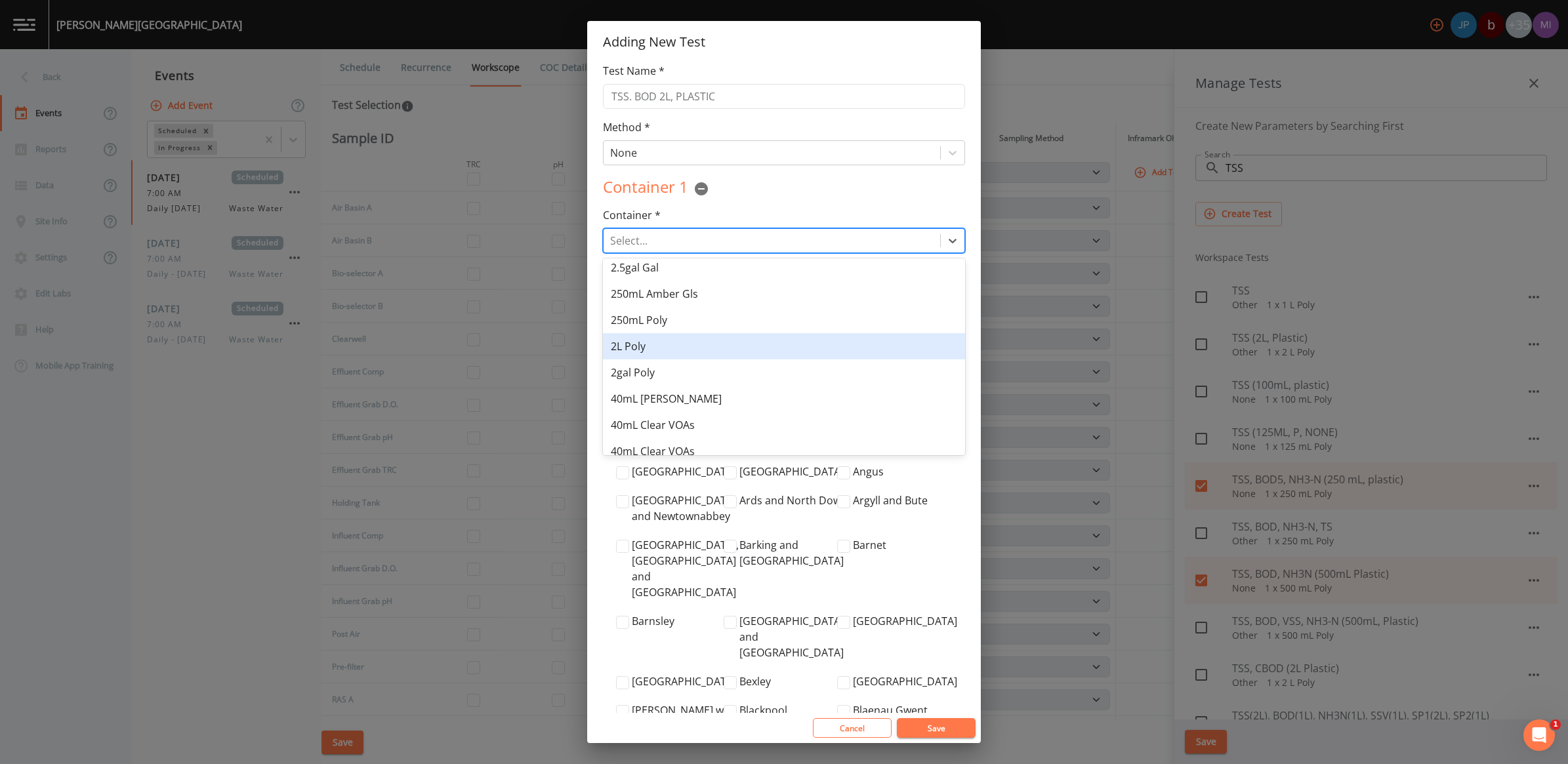
click at [616, 344] on div "2L Poly" at bounding box center [784, 346] width 362 height 26
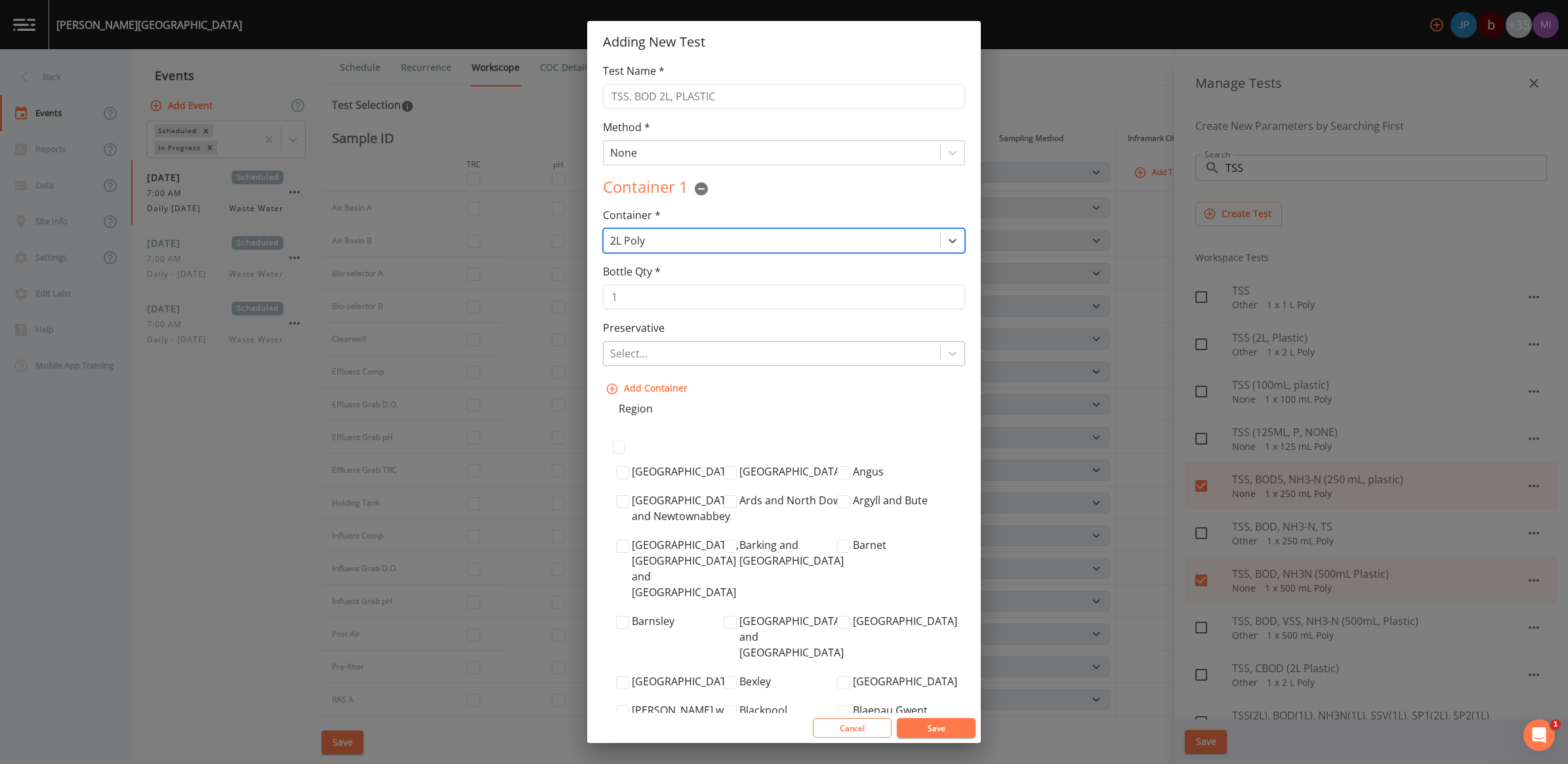
click at [650, 355] on div at bounding box center [772, 353] width 323 height 18
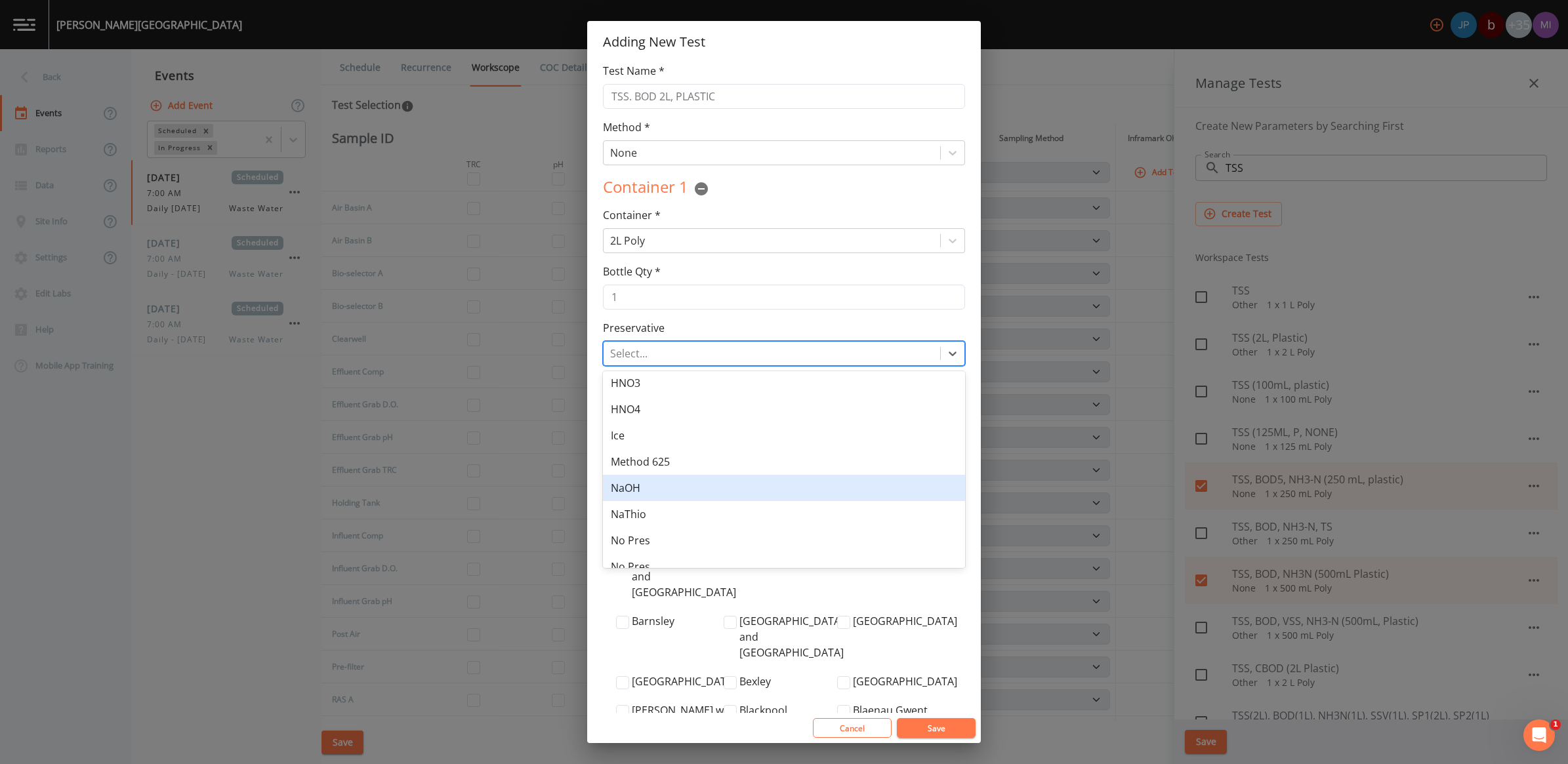
scroll to position [149, 0]
click at [622, 499] on div "None" at bounding box center [784, 500] width 362 height 26
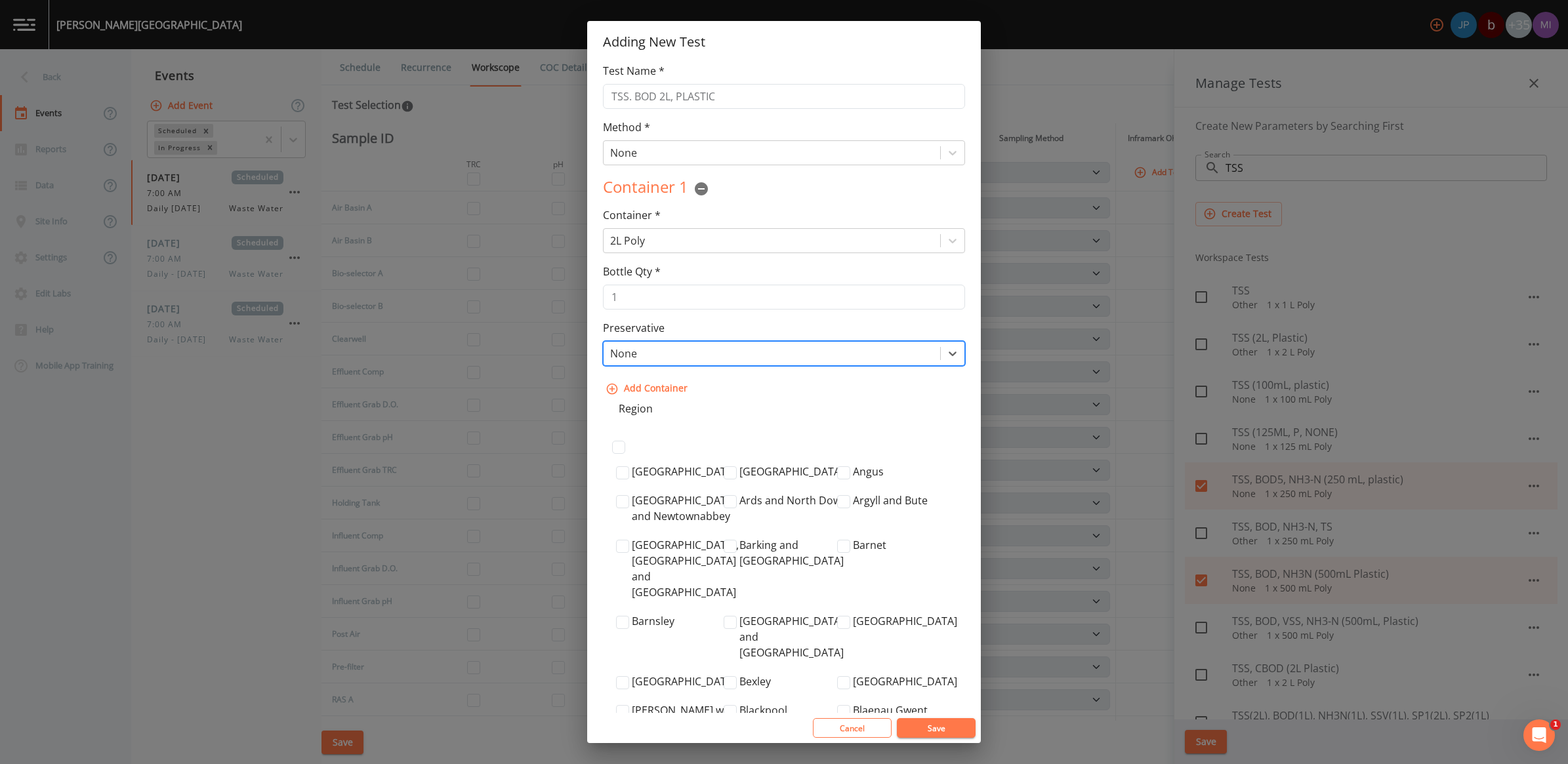
click at [648, 356] on div at bounding box center [772, 353] width 323 height 18
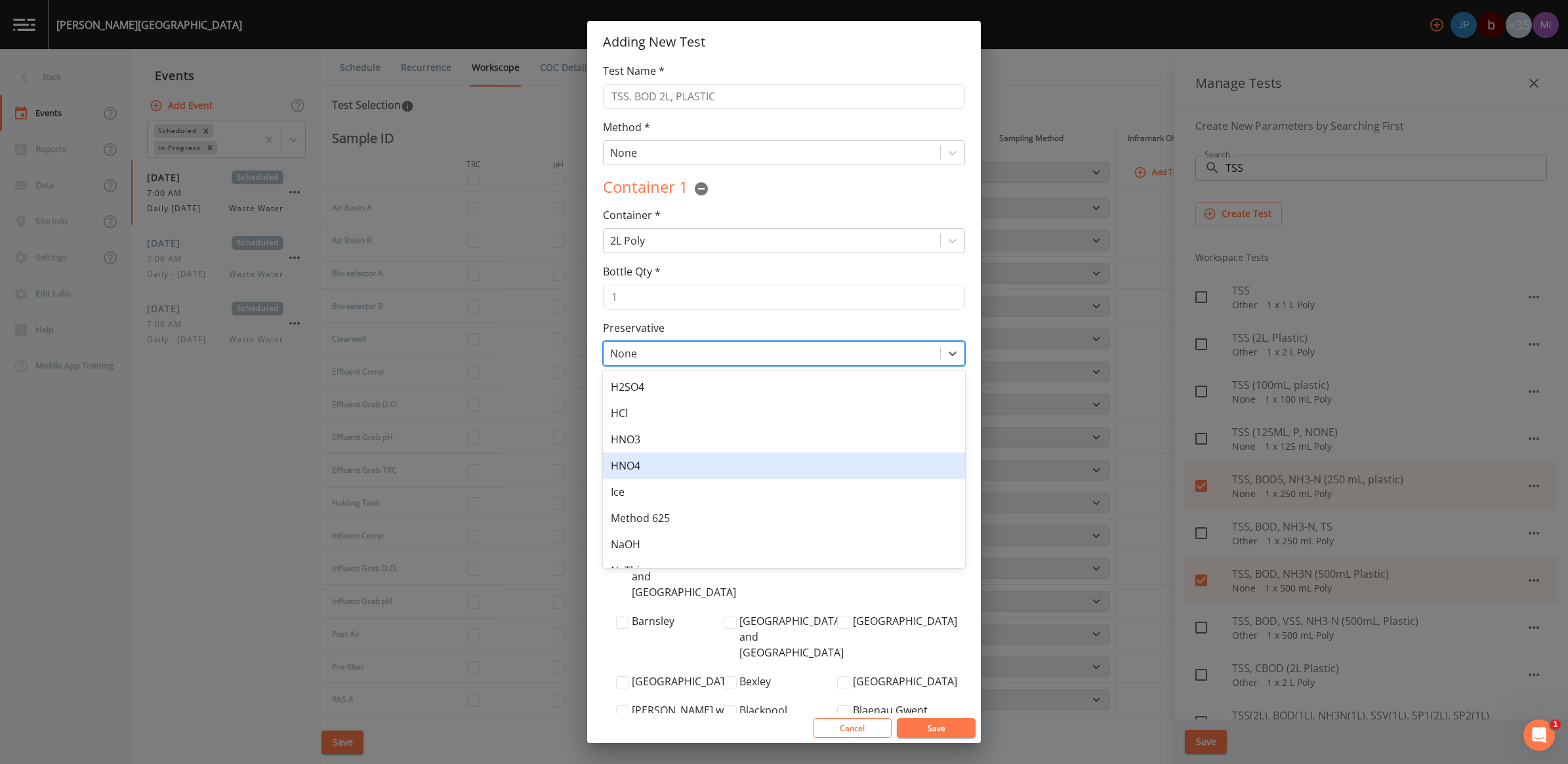
scroll to position [103, 0]
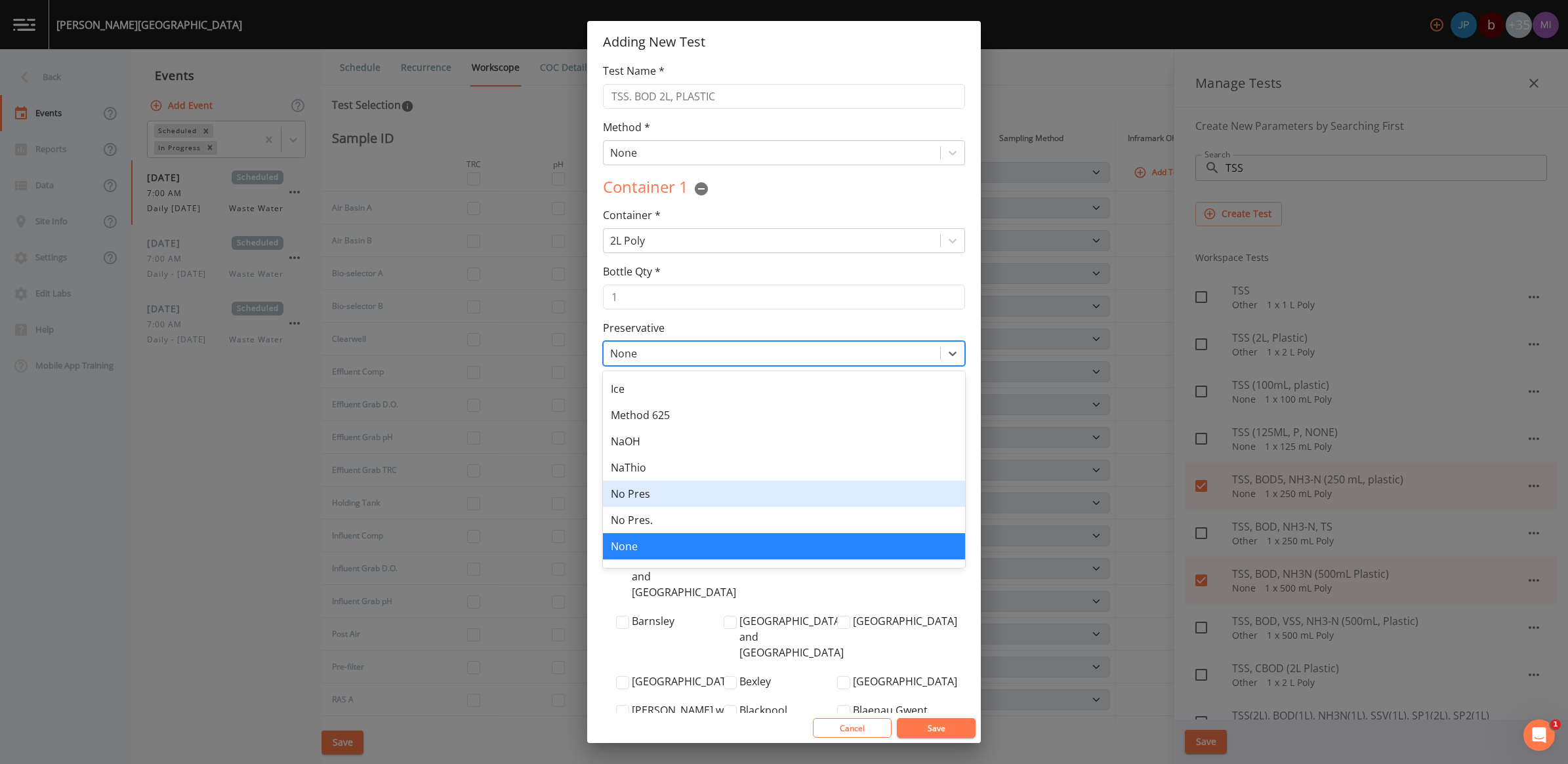
click at [624, 493] on div "No Pres" at bounding box center [784, 493] width 362 height 26
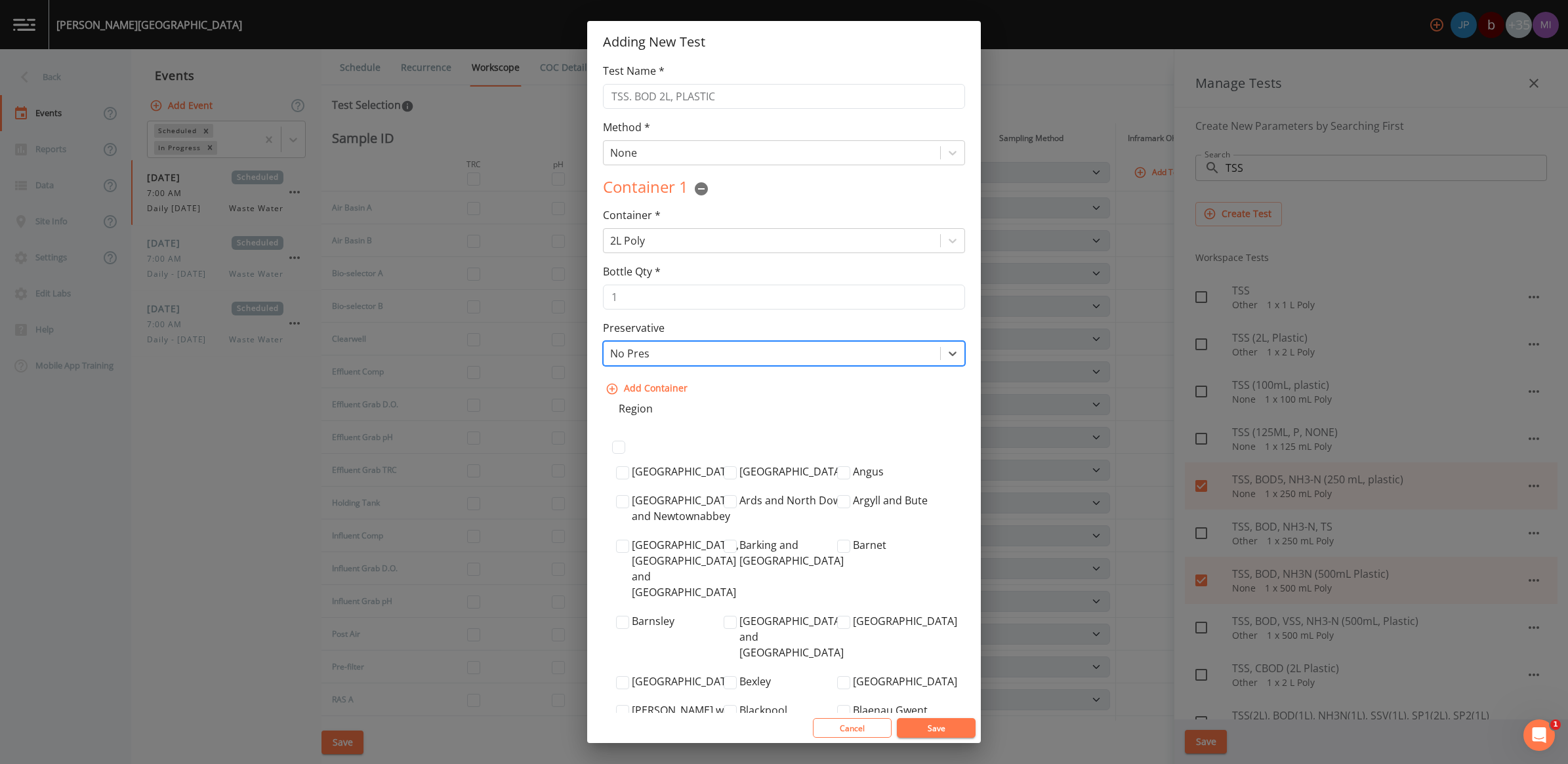
click at [773, 711] on button "Save" at bounding box center [936, 727] width 78 height 20
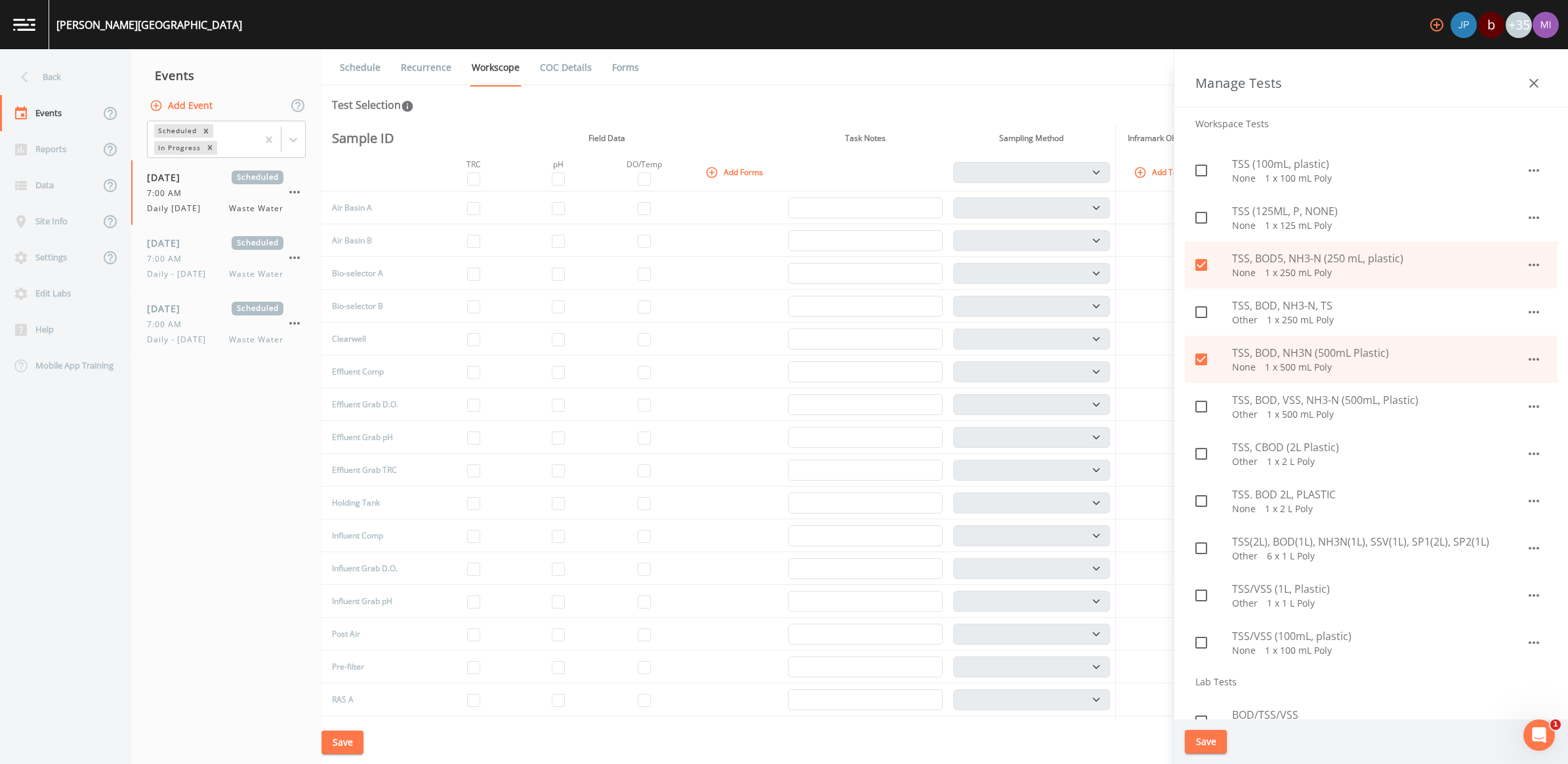
scroll to position [246, 0]
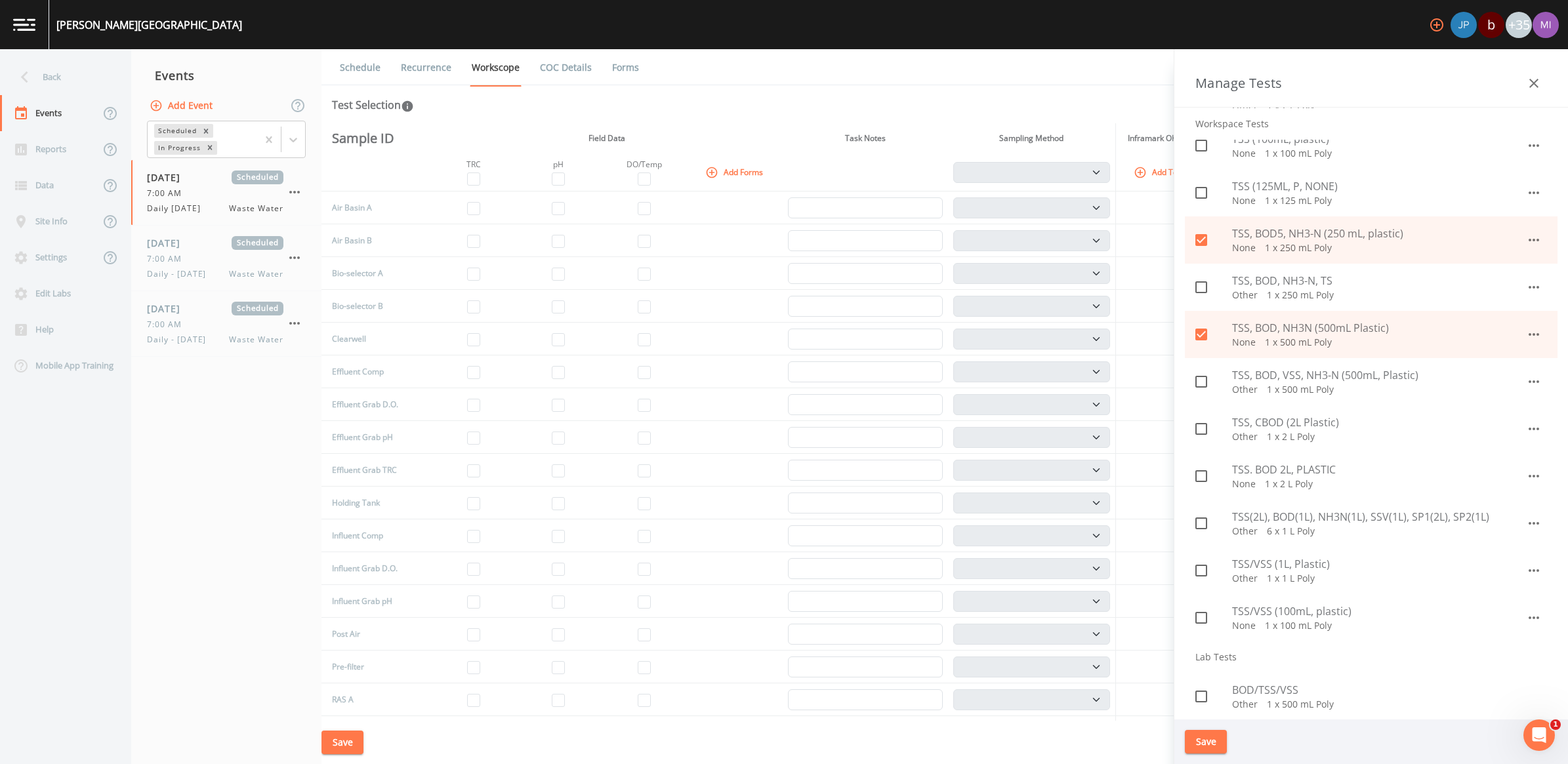
click at [773, 479] on p "None   1 x 2 L Poly" at bounding box center [1379, 483] width 294 height 13
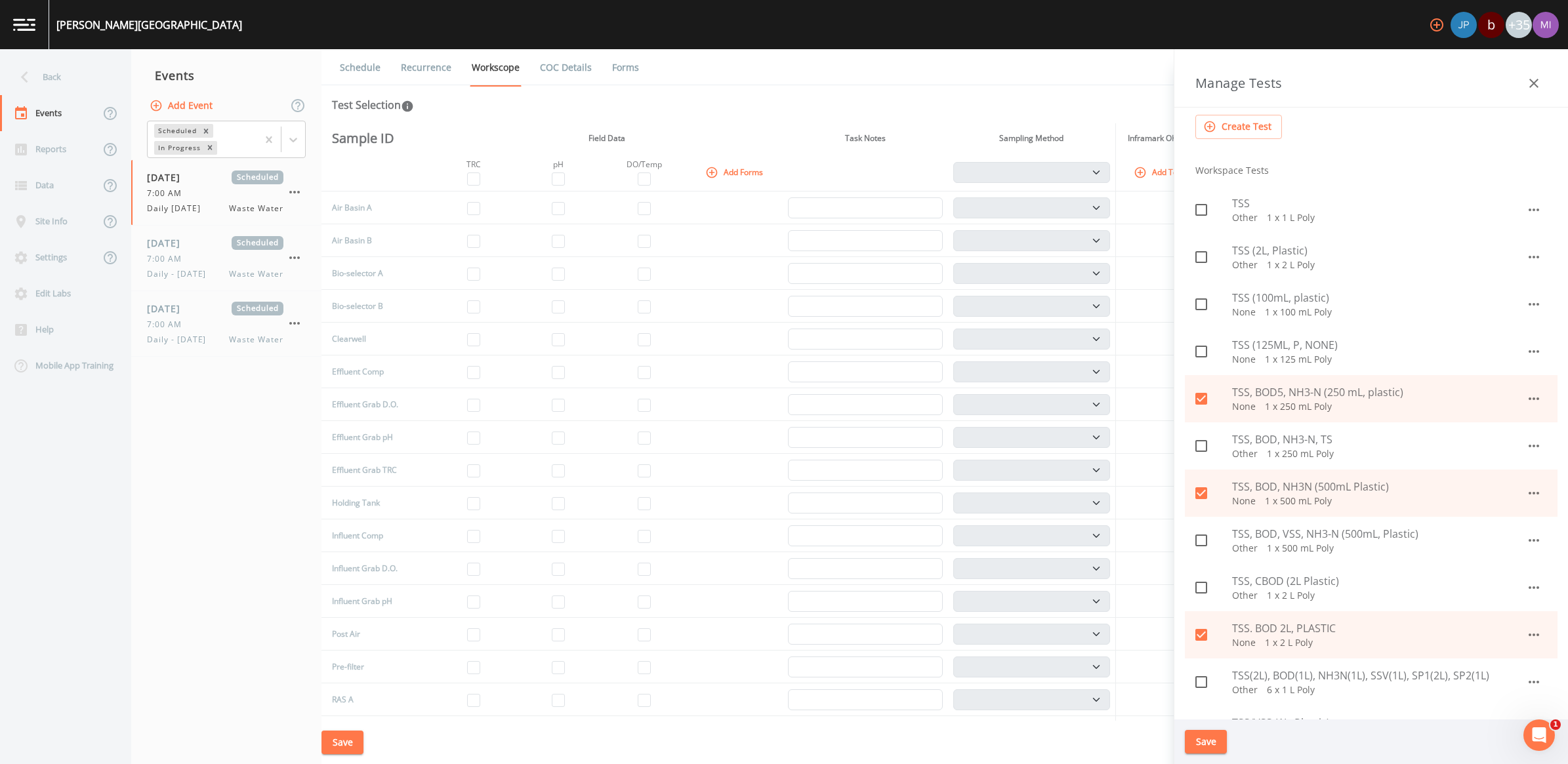
scroll to position [0, 0]
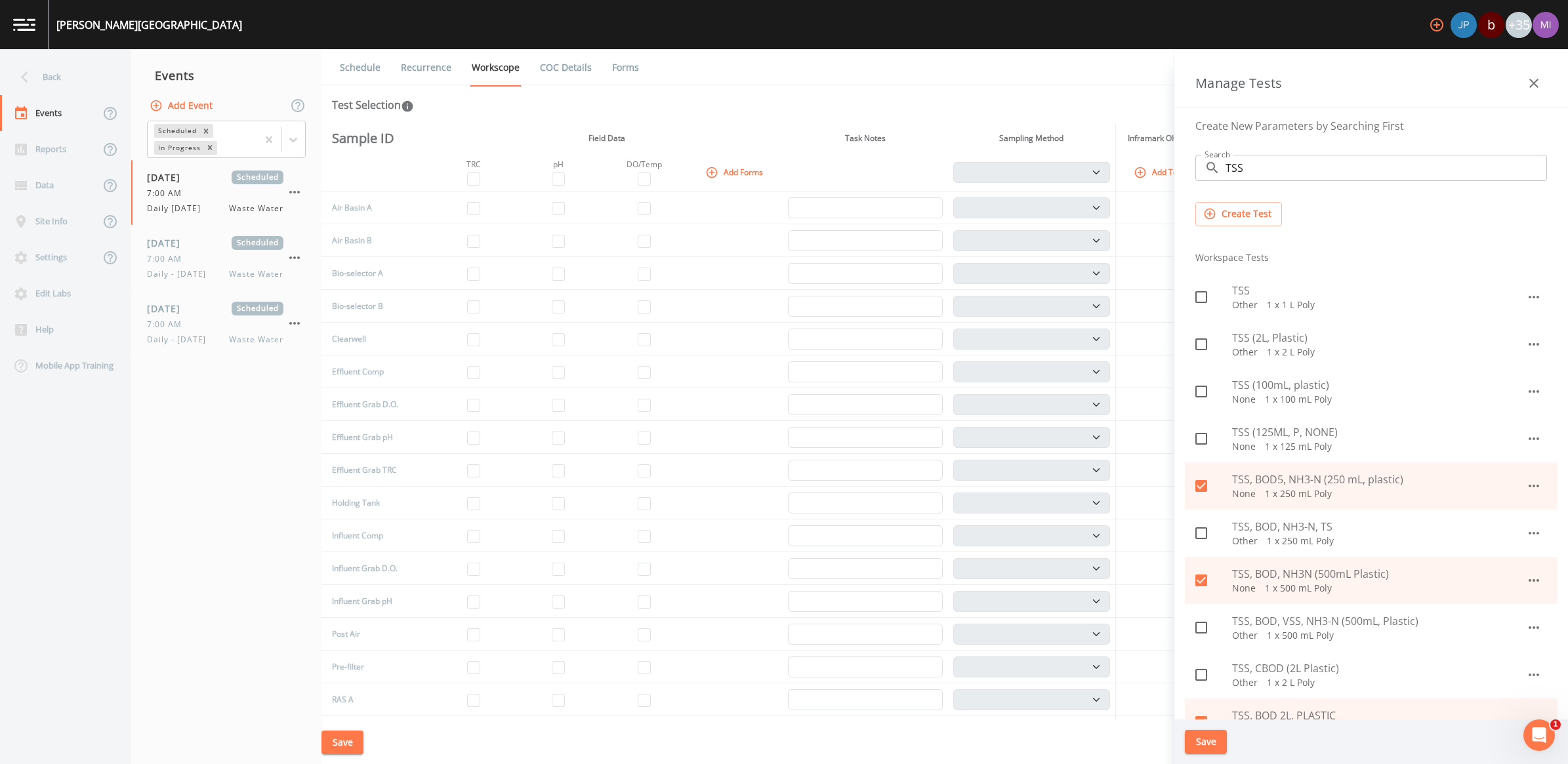
click at [773, 169] on input "TSS" at bounding box center [1386, 168] width 321 height 26
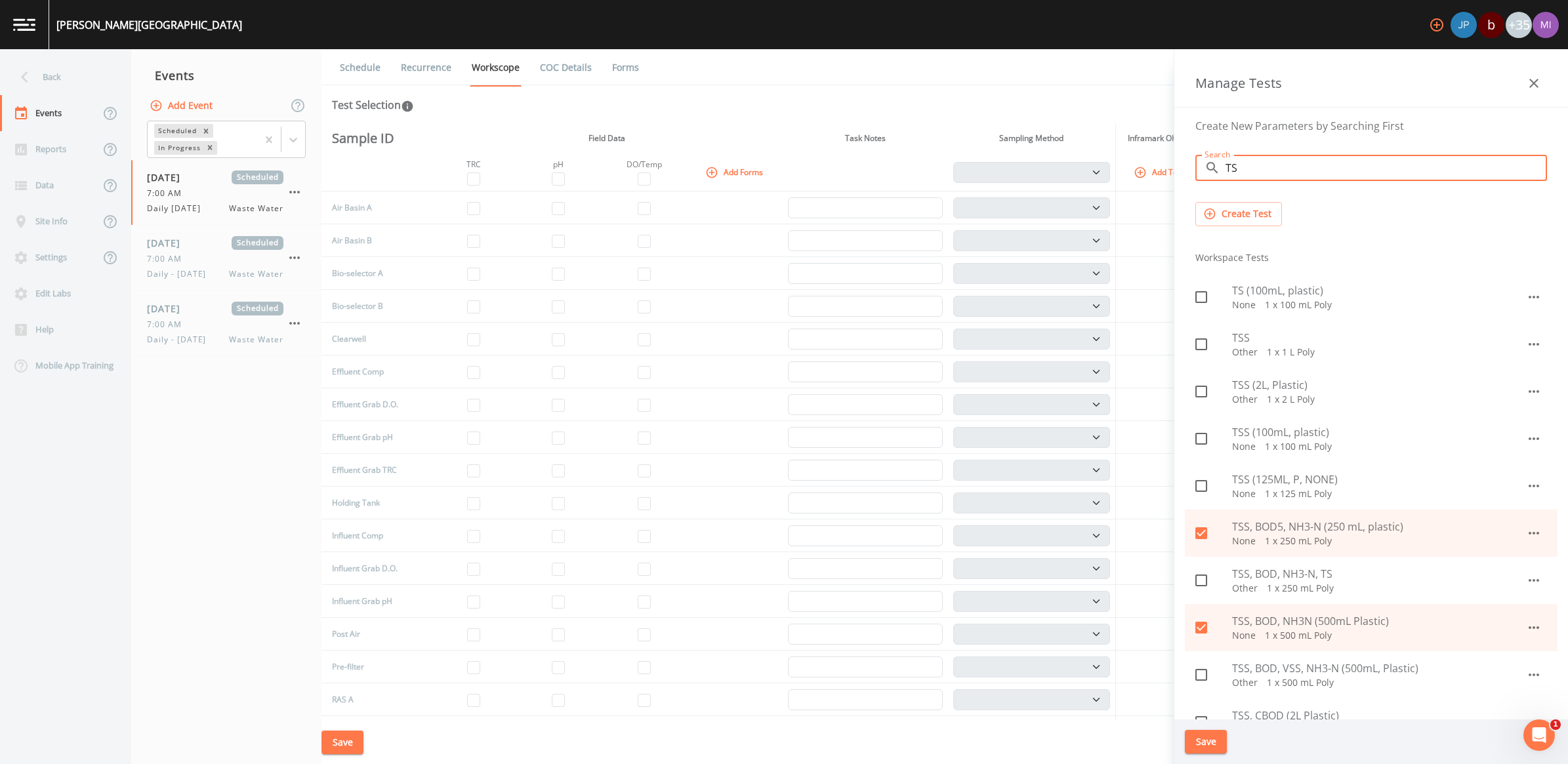
drag, startPoint x: 1265, startPoint y: 287, endPoint x: 1244, endPoint y: 304, distance: 27.0
click at [773, 287] on span "TS (100mL, plastic)" at bounding box center [1379, 291] width 294 height 16
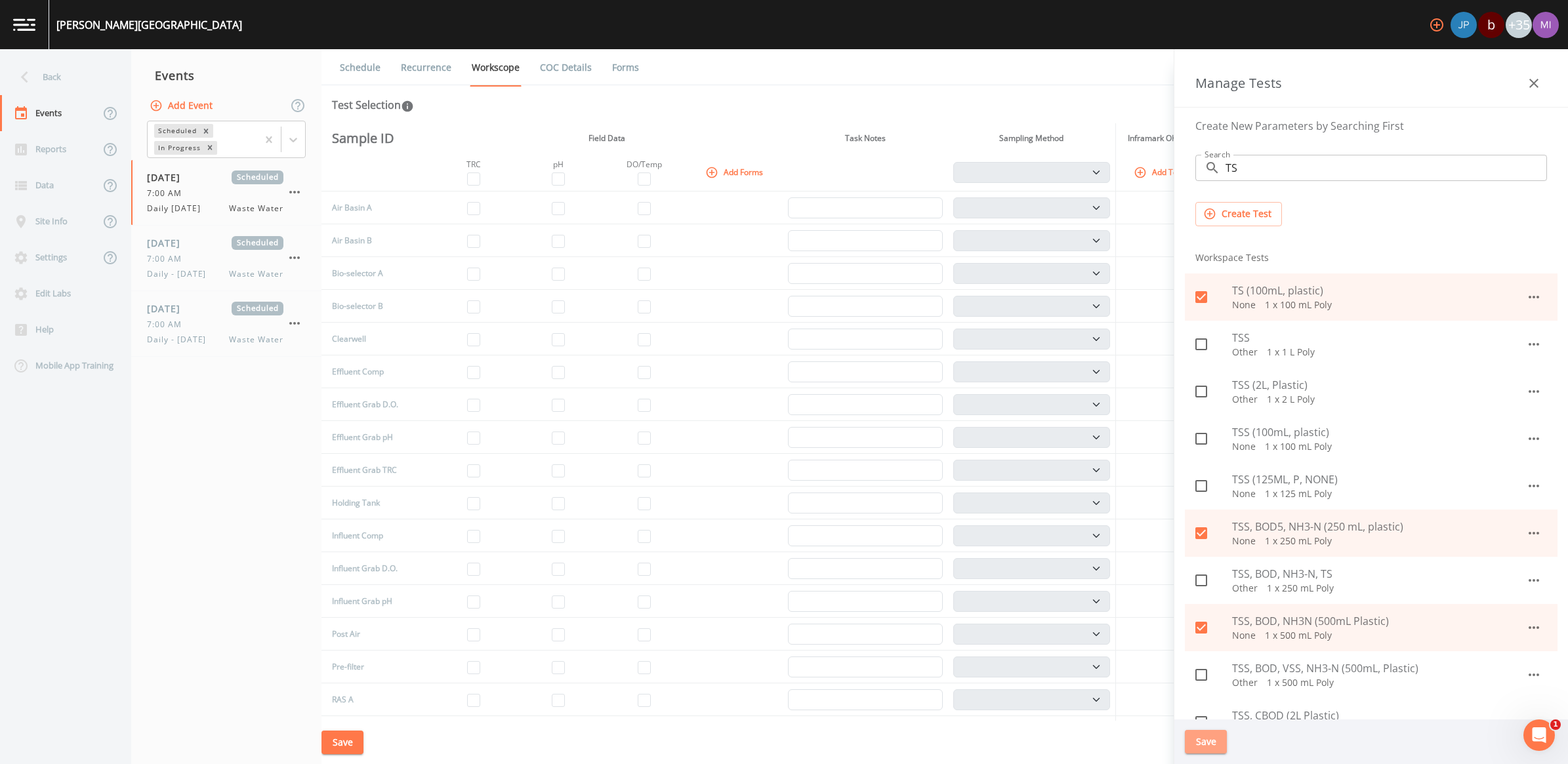
click at [773, 711] on button "Save" at bounding box center [1206, 742] width 42 height 24
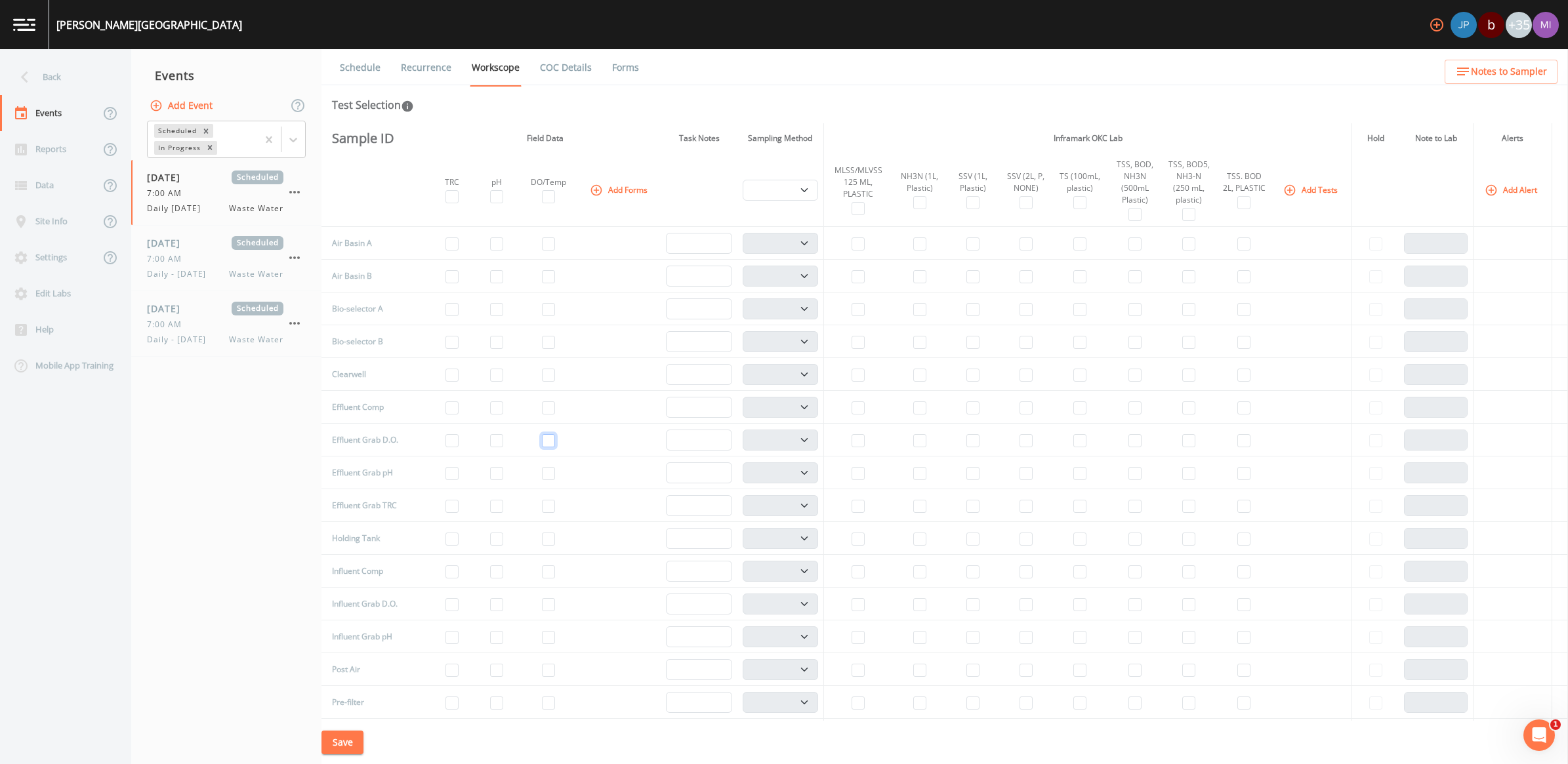
click at [542, 438] on input "checkbox" at bounding box center [549, 440] width 13 height 13
click at [594, 185] on button "Add Forms" at bounding box center [620, 189] width 66 height 22
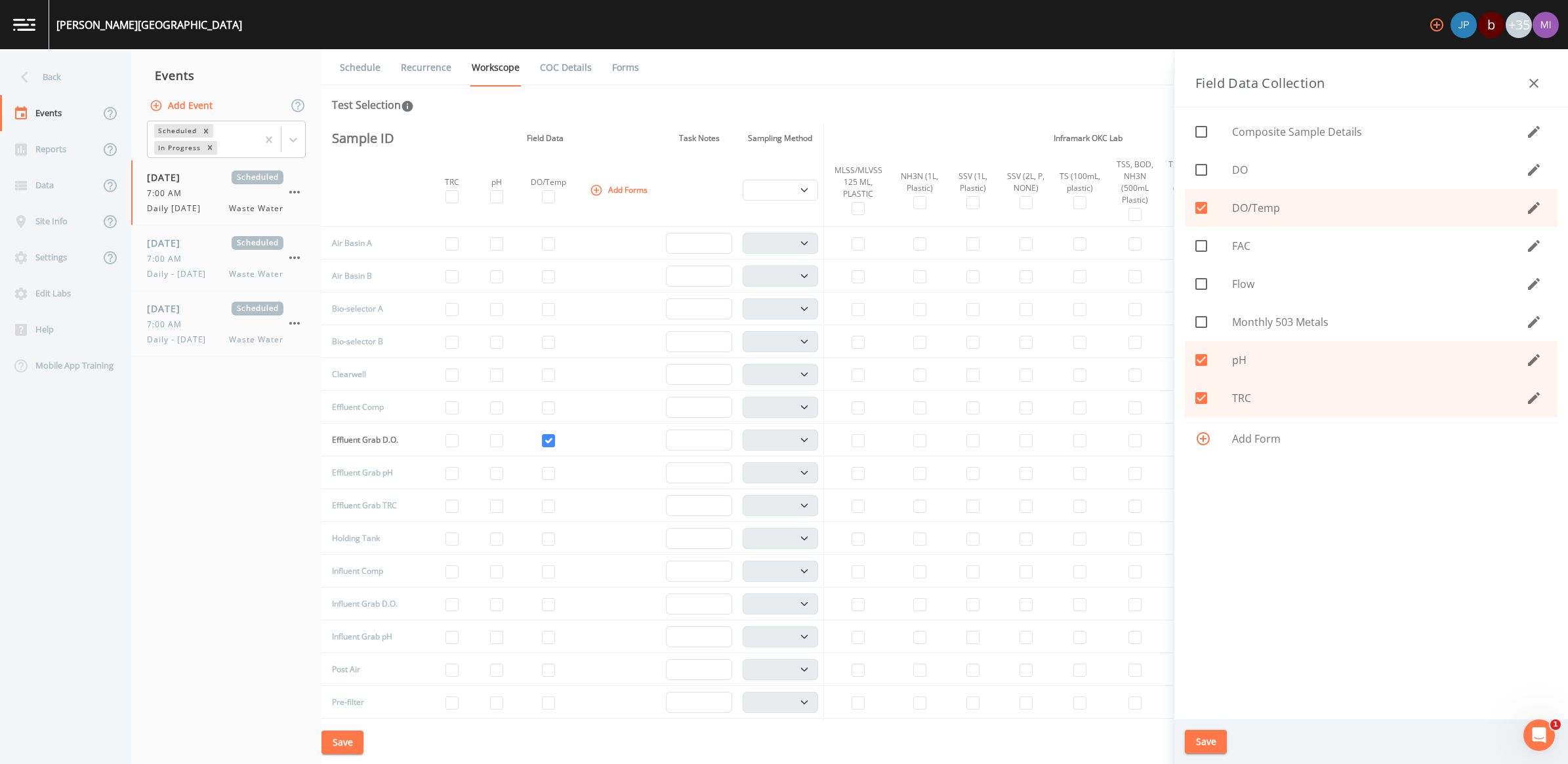
click at [773, 280] on icon at bounding box center [1201, 284] width 16 height 16
click at [773, 711] on button "Save" at bounding box center [1206, 742] width 42 height 24
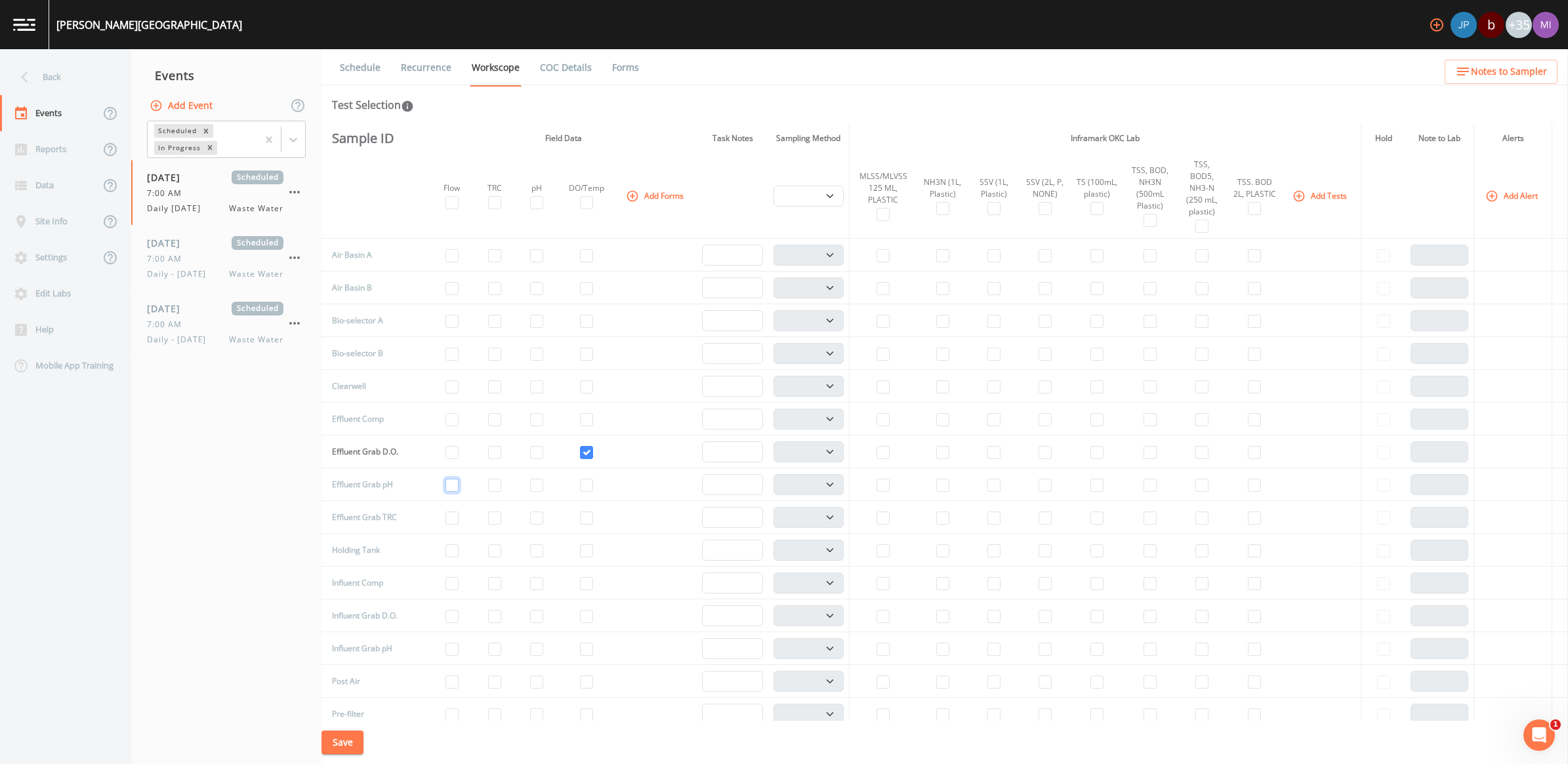
click at [445, 479] on input "checkbox" at bounding box center [452, 485] width 13 height 13
click at [773, 187] on button "Add Tests" at bounding box center [1321, 195] width 62 height 22
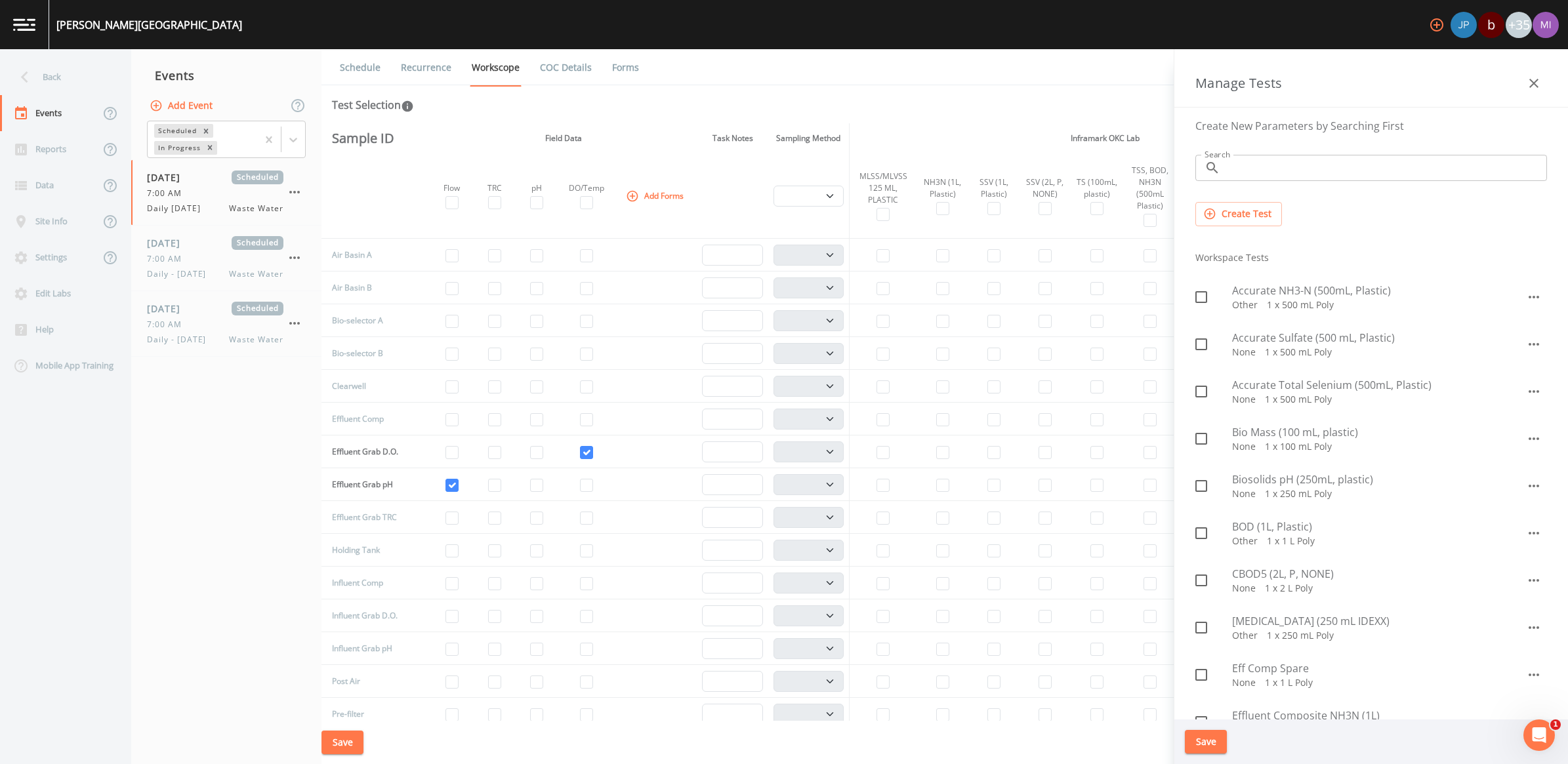
click at [773, 169] on input "Search" at bounding box center [1386, 168] width 321 height 26
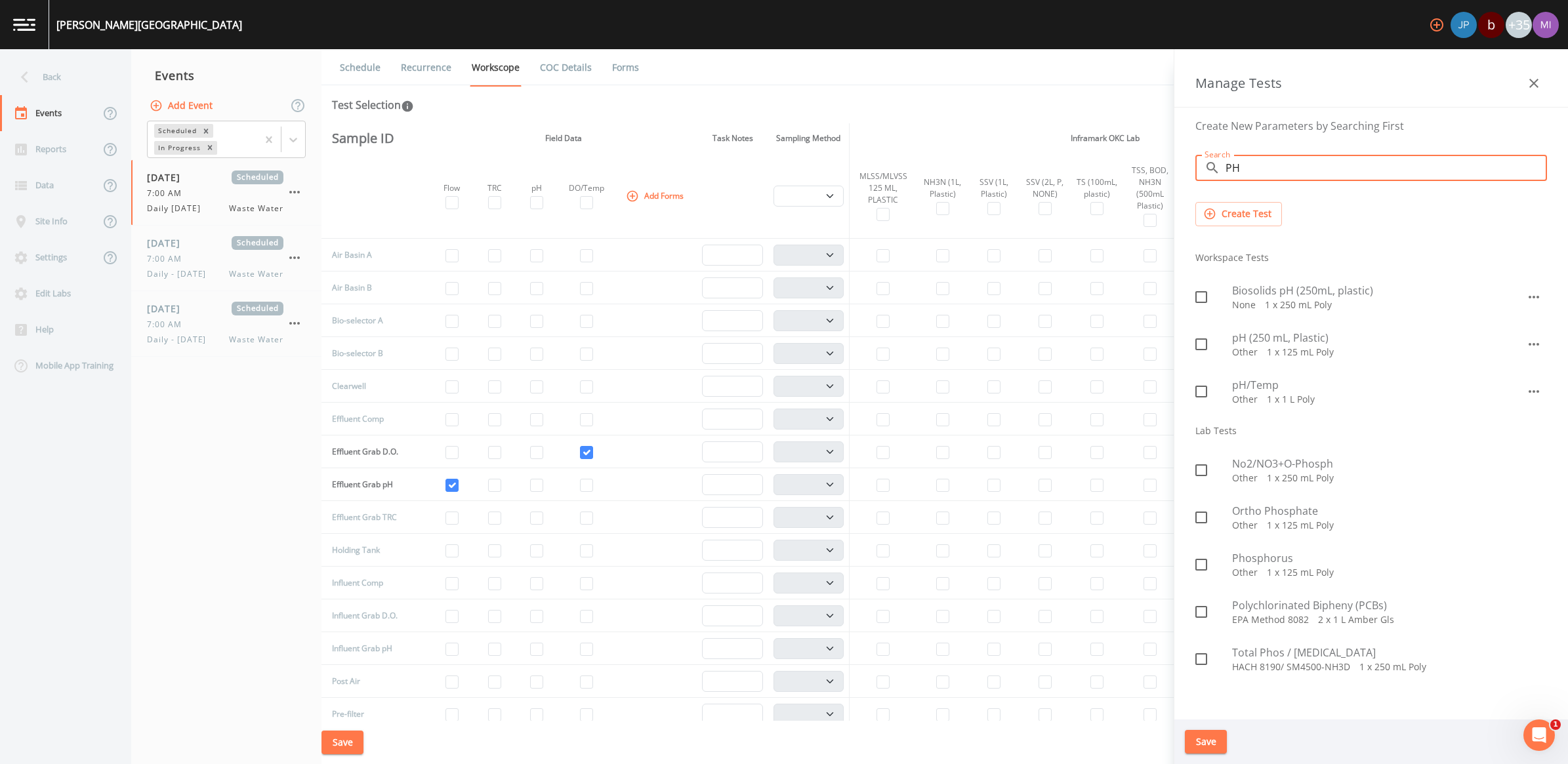
click at [773, 339] on span "pH (250 mL, Plastic)" at bounding box center [1379, 338] width 294 height 16
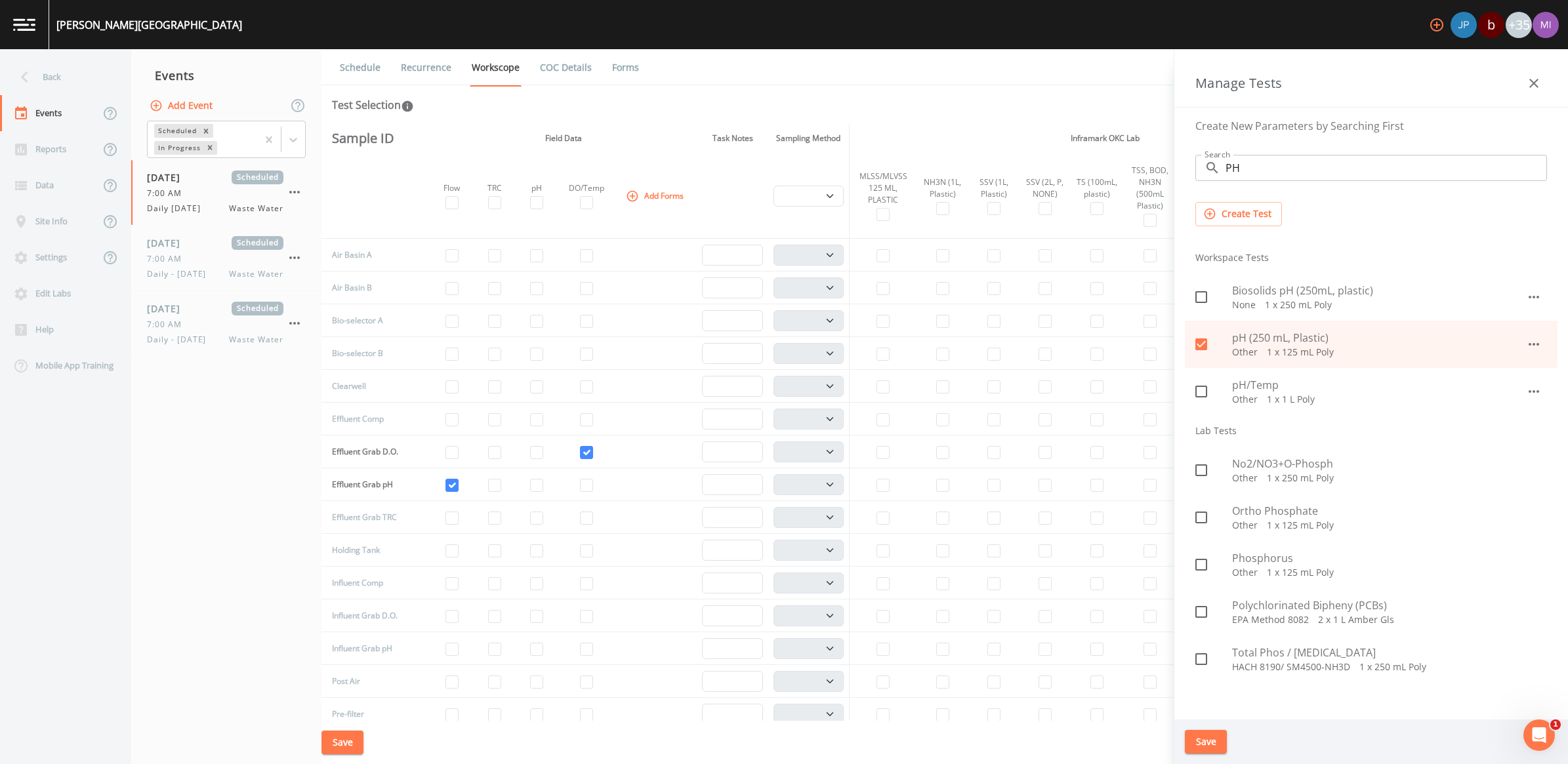
drag, startPoint x: 1195, startPoint y: 738, endPoint x: 1182, endPoint y: 734, distance: 13.6
click at [773, 711] on button "Save" at bounding box center [1206, 742] width 42 height 24
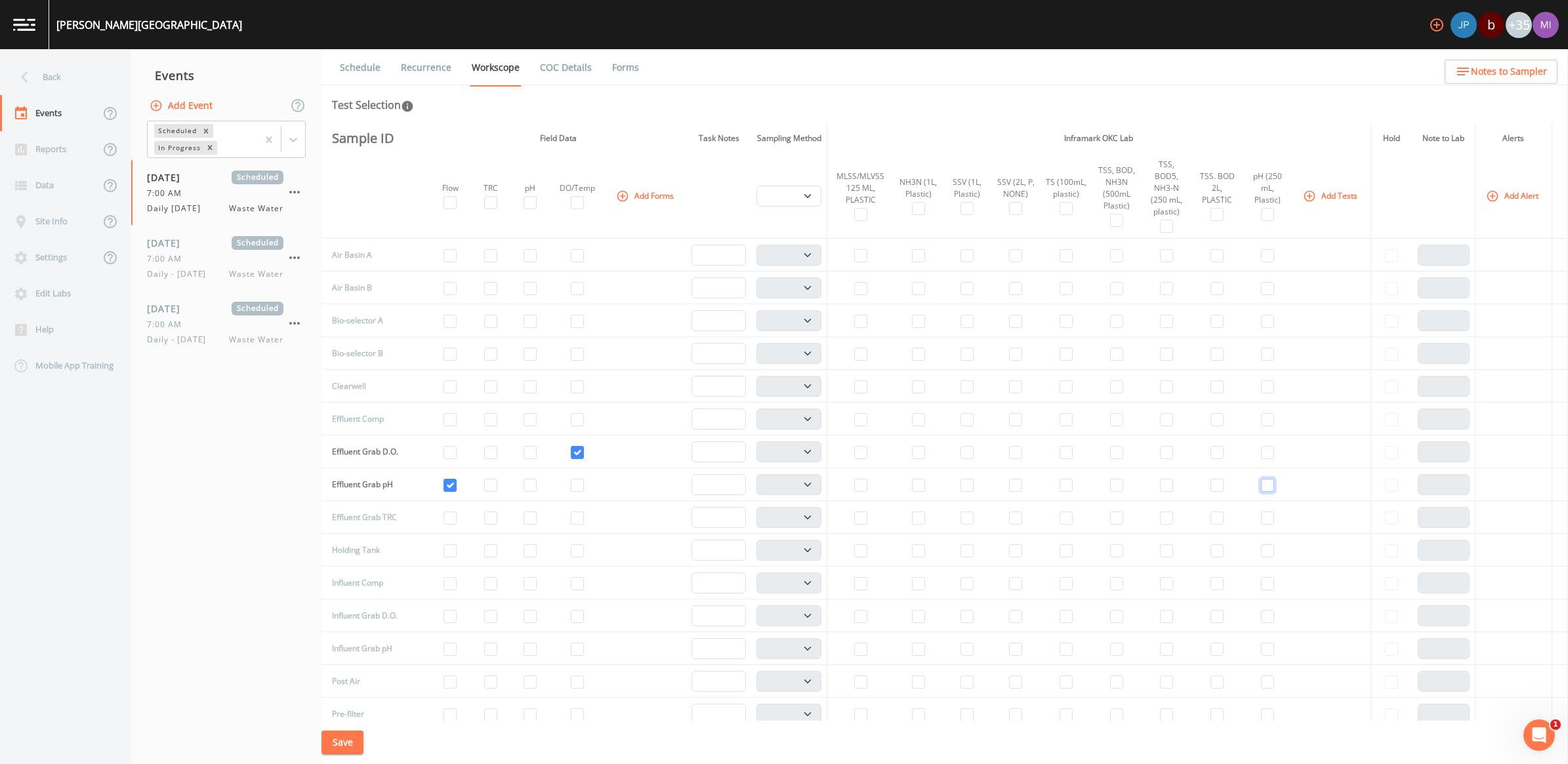
click at [773, 486] on input "checkbox" at bounding box center [1267, 485] width 13 height 13
click at [648, 195] on button "Add Forms" at bounding box center [646, 195] width 66 height 22
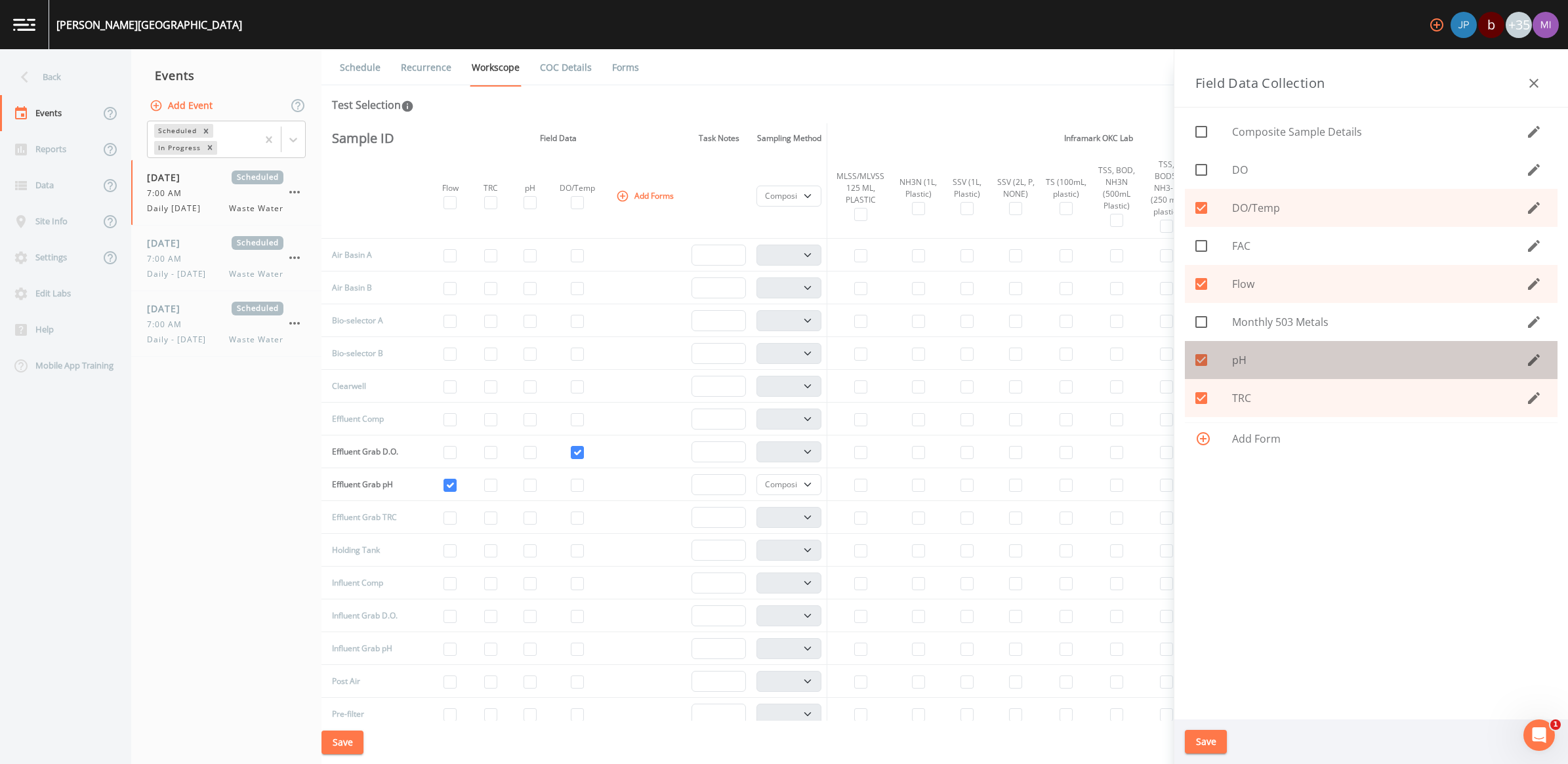
drag, startPoint x: 1204, startPoint y: 358, endPoint x: 1178, endPoint y: 440, distance: 86.0
click at [773, 358] on icon at bounding box center [1201, 360] width 16 height 16
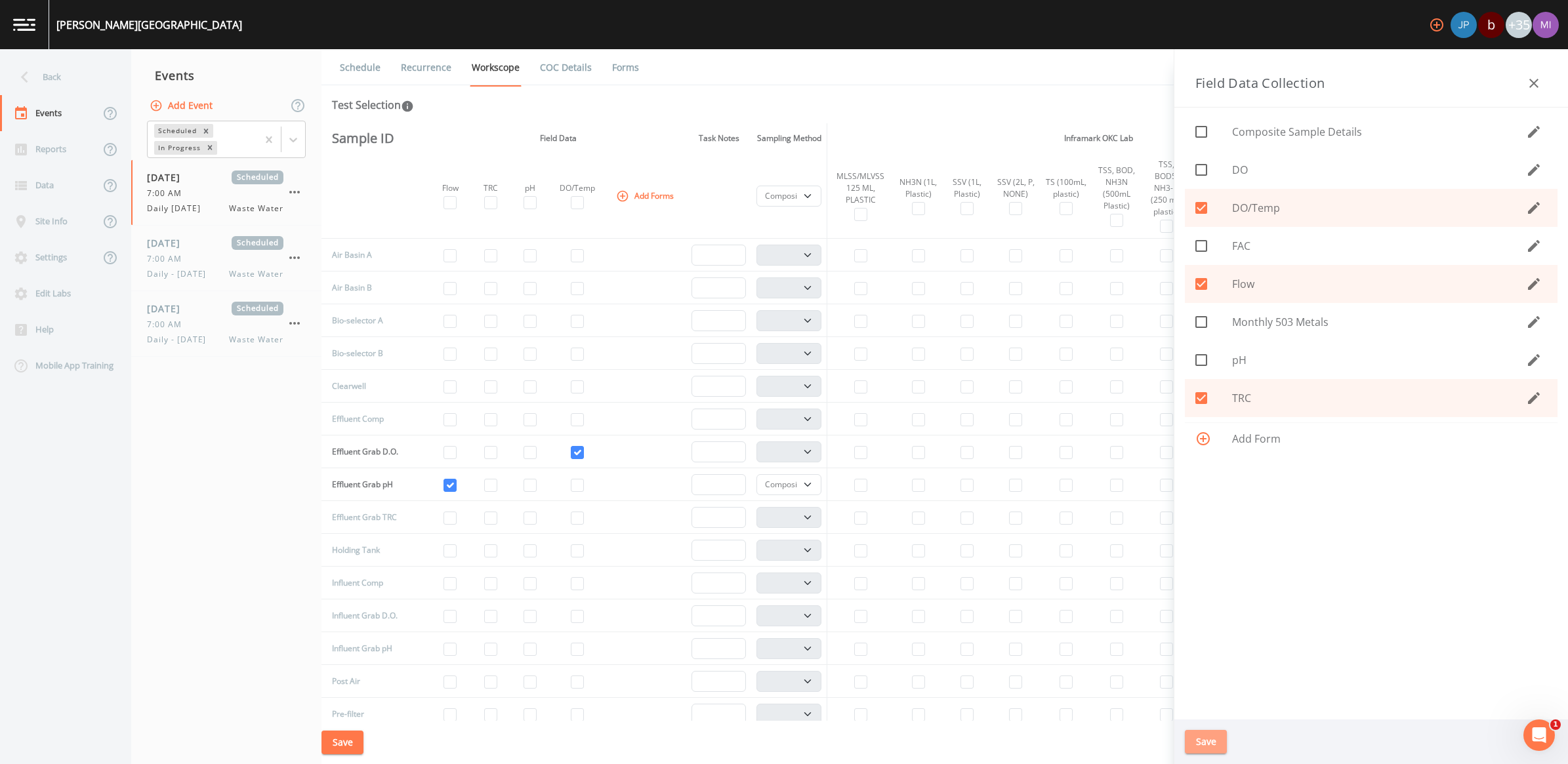
click at [773, 711] on button "Save" at bounding box center [1206, 742] width 42 height 24
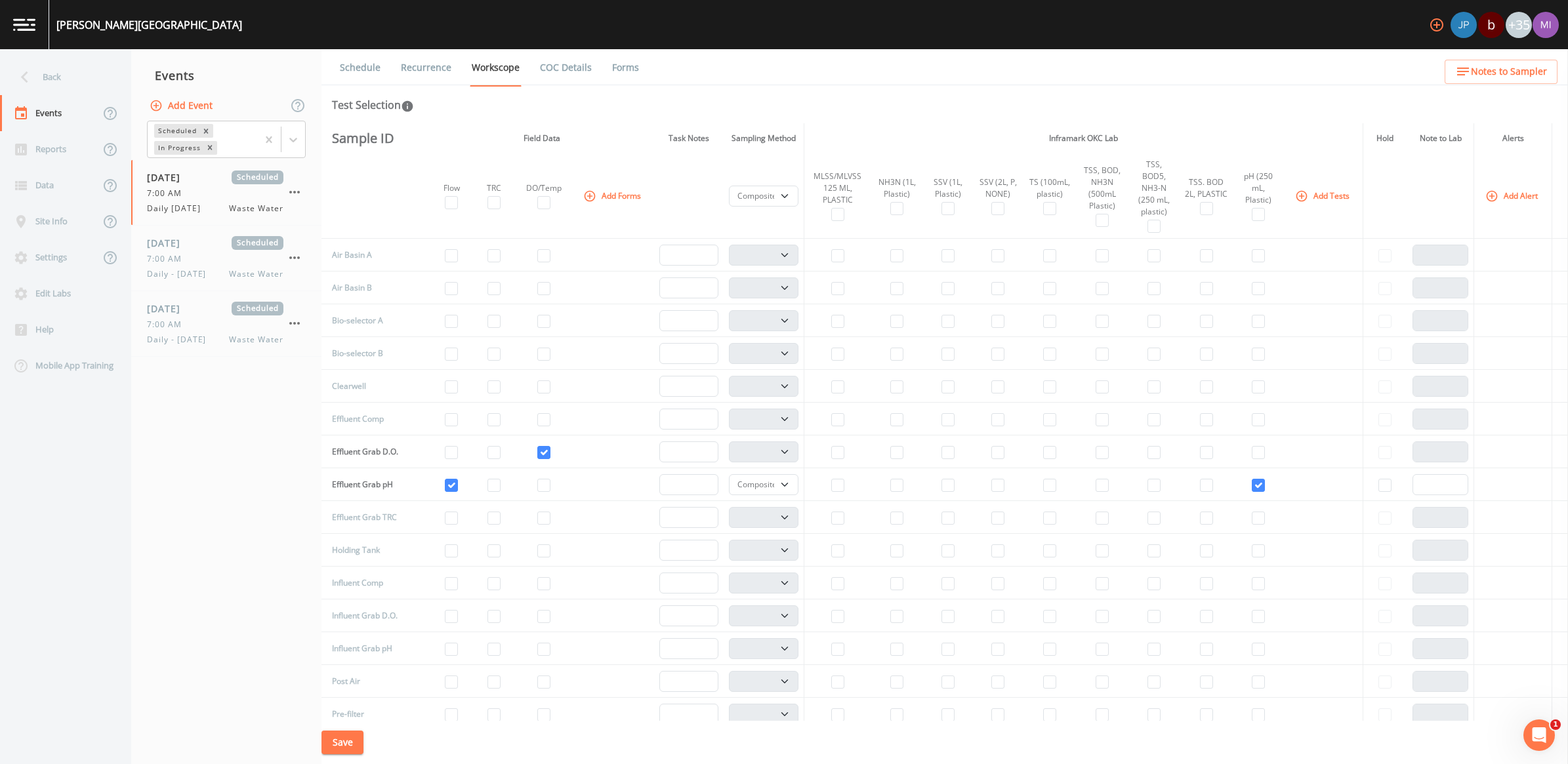
click at [325, 711] on button "Save" at bounding box center [342, 742] width 42 height 24
click at [345, 711] on button "Save" at bounding box center [342, 742] width 42 height 24
